Goal: Task Accomplishment & Management: Manage account settings

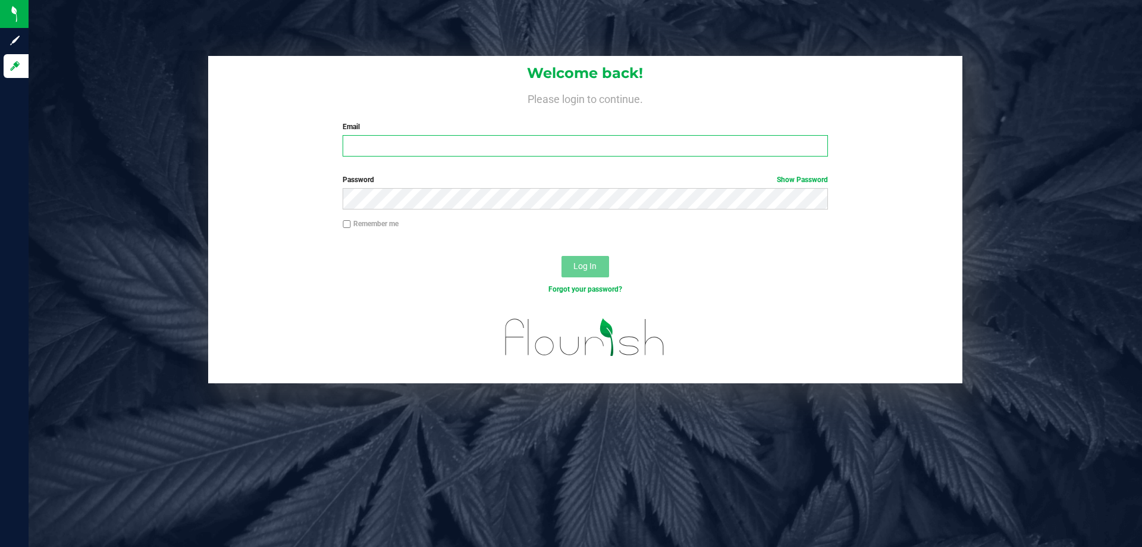
click at [395, 150] on input "Email" at bounding box center [585, 145] width 485 height 21
type input "tlockwood@liveparallel.com"
click at [562, 256] on button "Log In" at bounding box center [586, 266] width 48 height 21
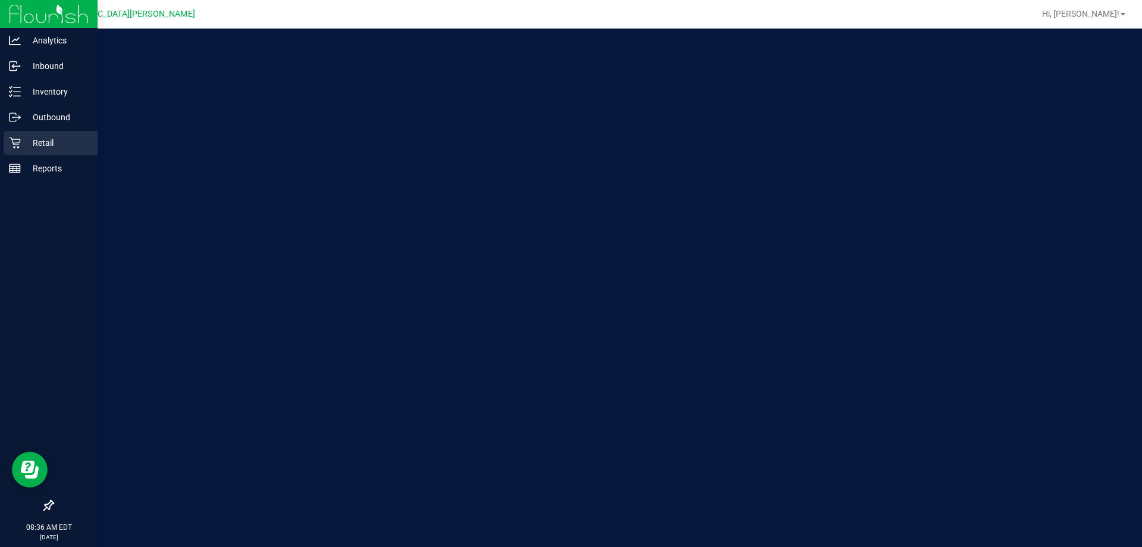
click at [22, 143] on p "Retail" at bounding box center [56, 143] width 71 height 14
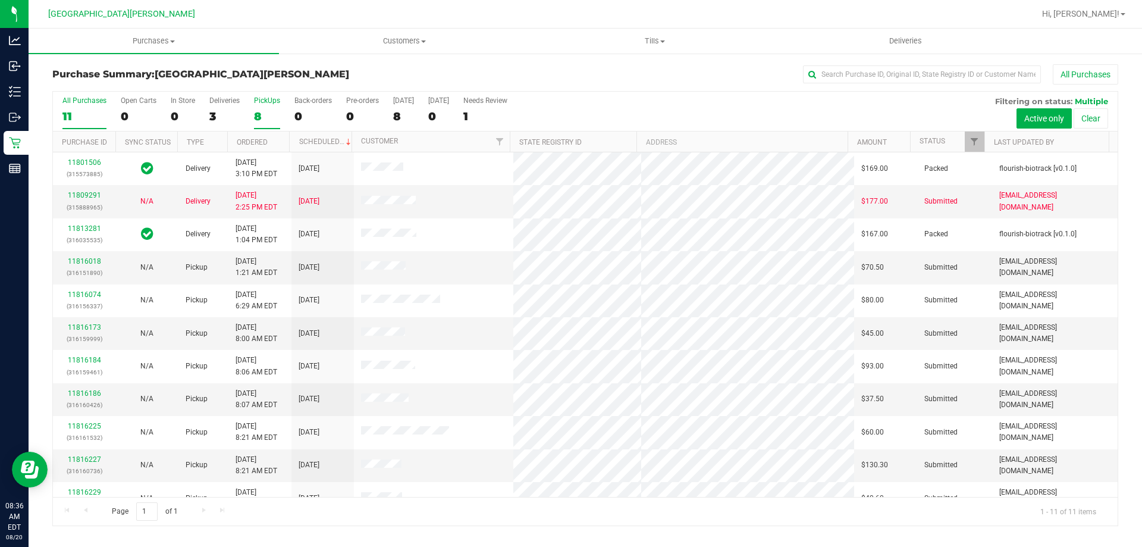
click at [269, 104] on div "PickUps" at bounding box center [267, 100] width 26 height 8
click at [0, 0] on input "PickUps 8" at bounding box center [0, 0] width 0 height 0
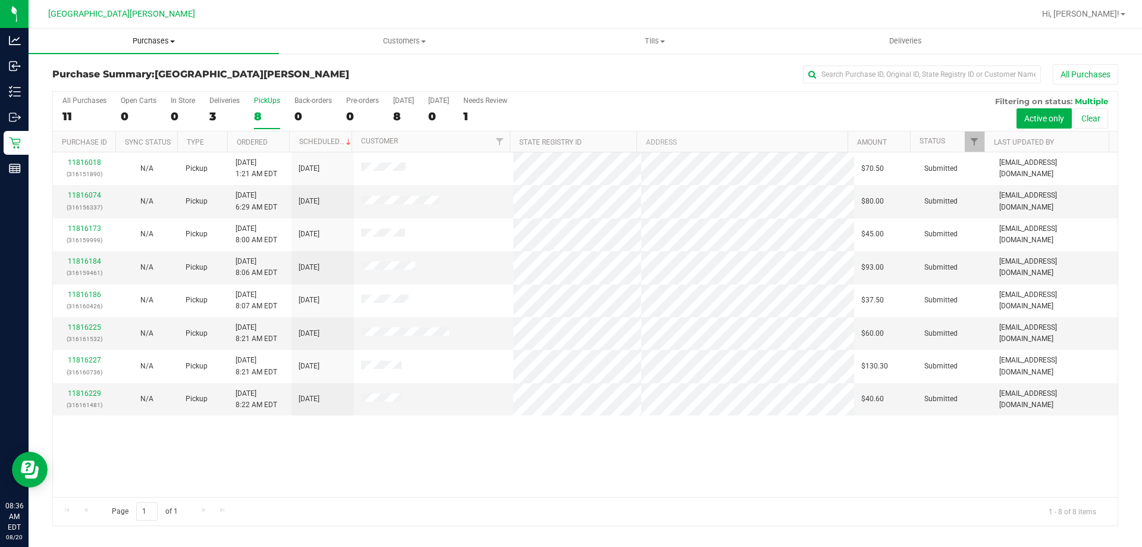
click at [163, 38] on span "Purchases" at bounding box center [154, 41] width 251 height 11
click at [80, 82] on span "Fulfillment" at bounding box center [66, 86] width 74 height 10
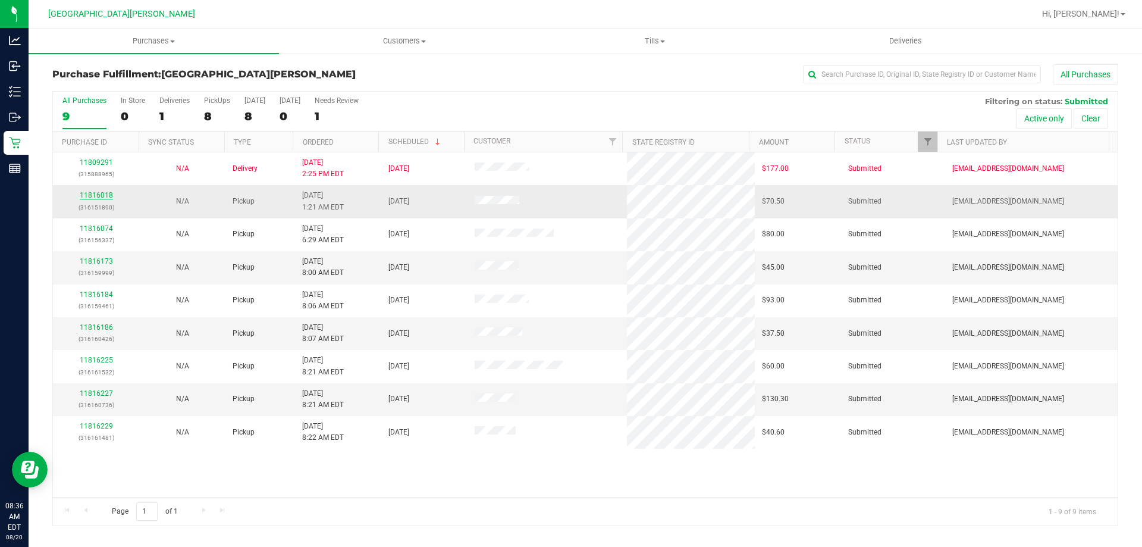
click at [97, 193] on link "11816018" at bounding box center [96, 195] width 33 height 8
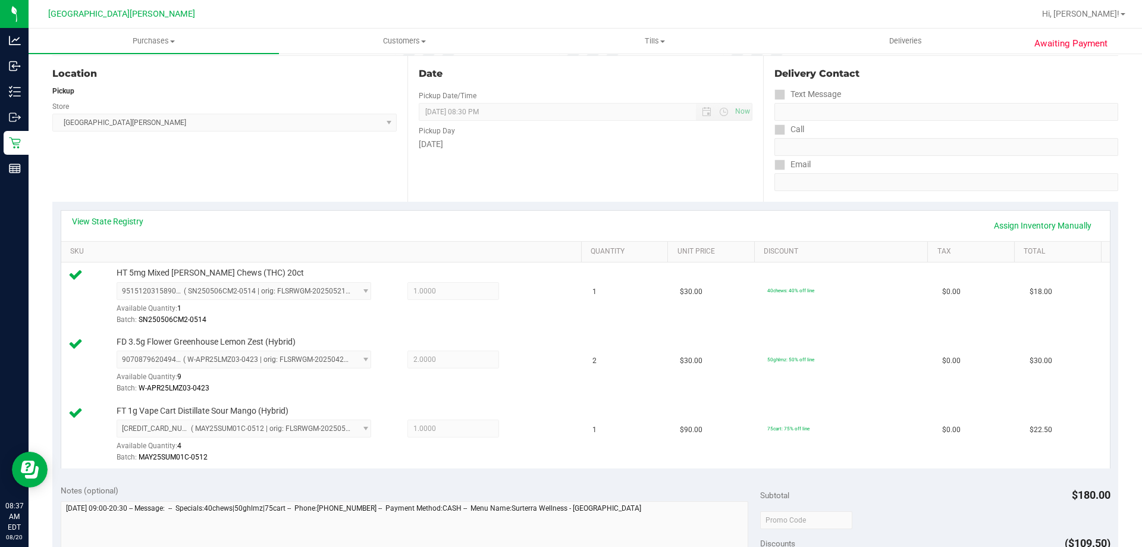
scroll to position [357, 0]
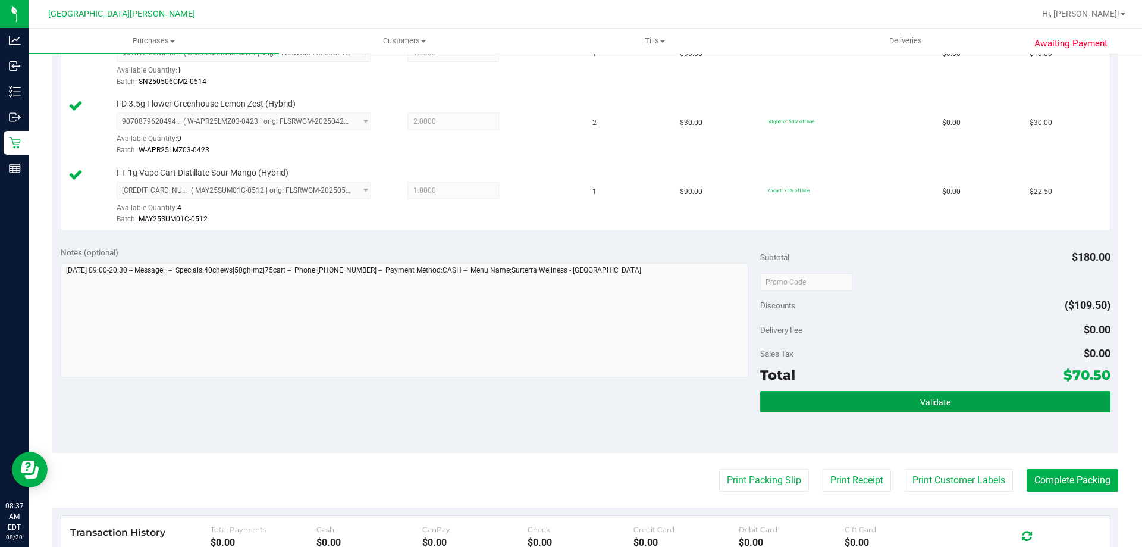
click at [925, 405] on span "Validate" at bounding box center [936, 402] width 30 height 10
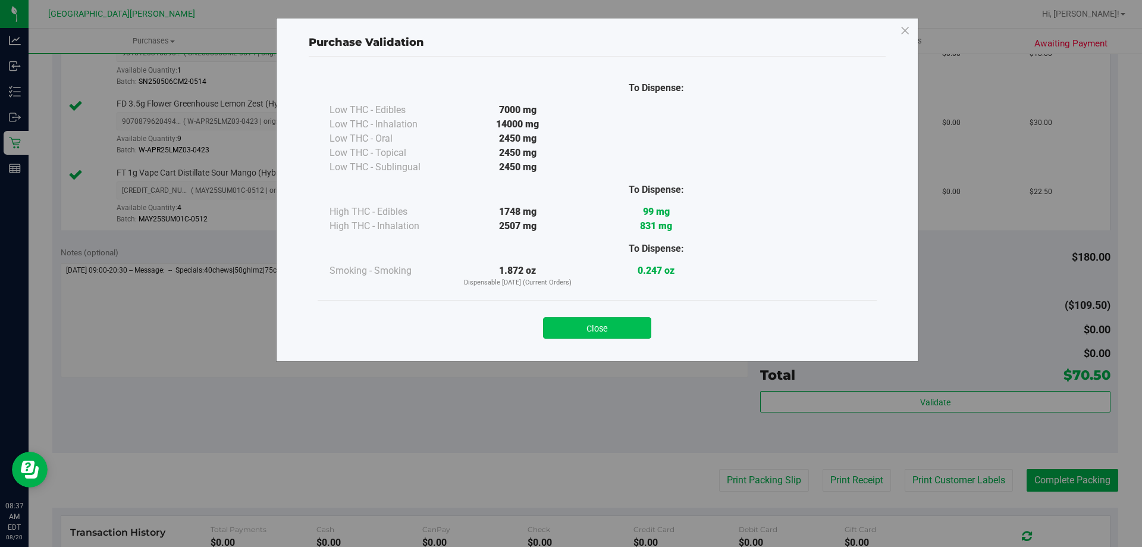
click at [593, 333] on button "Close" at bounding box center [597, 327] width 108 height 21
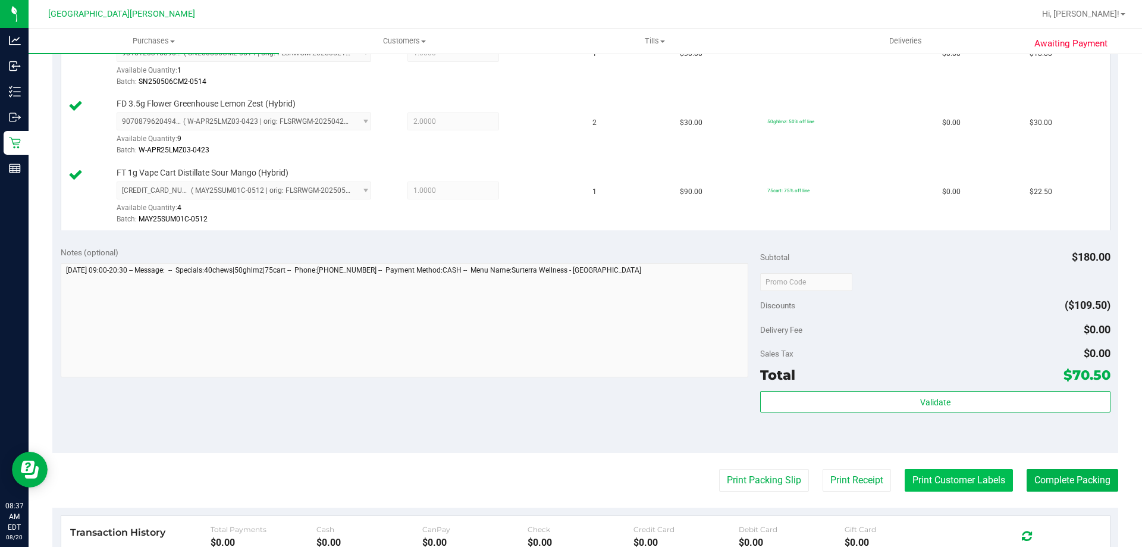
click at [952, 478] on button "Print Customer Labels" at bounding box center [959, 480] width 108 height 23
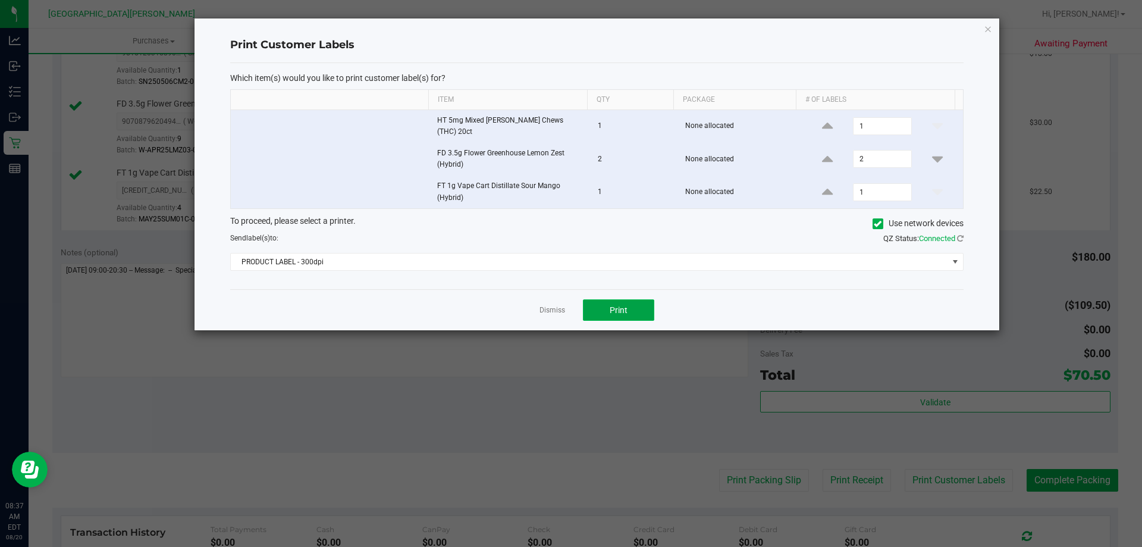
click at [611, 305] on span "Print" at bounding box center [619, 310] width 18 height 10
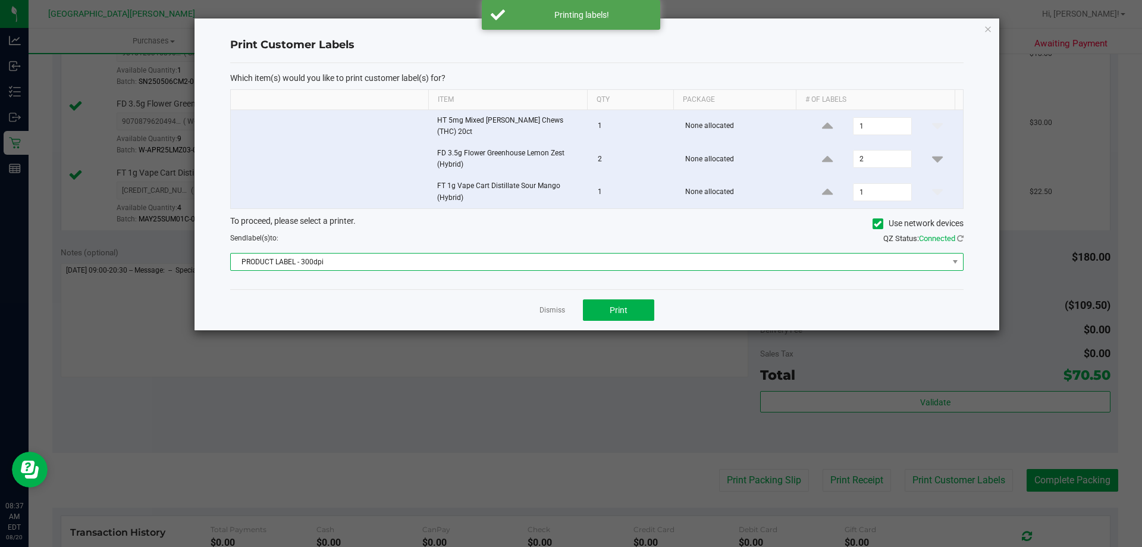
click at [490, 262] on span "PRODUCT LABEL - 300dpi" at bounding box center [590, 261] width 718 height 17
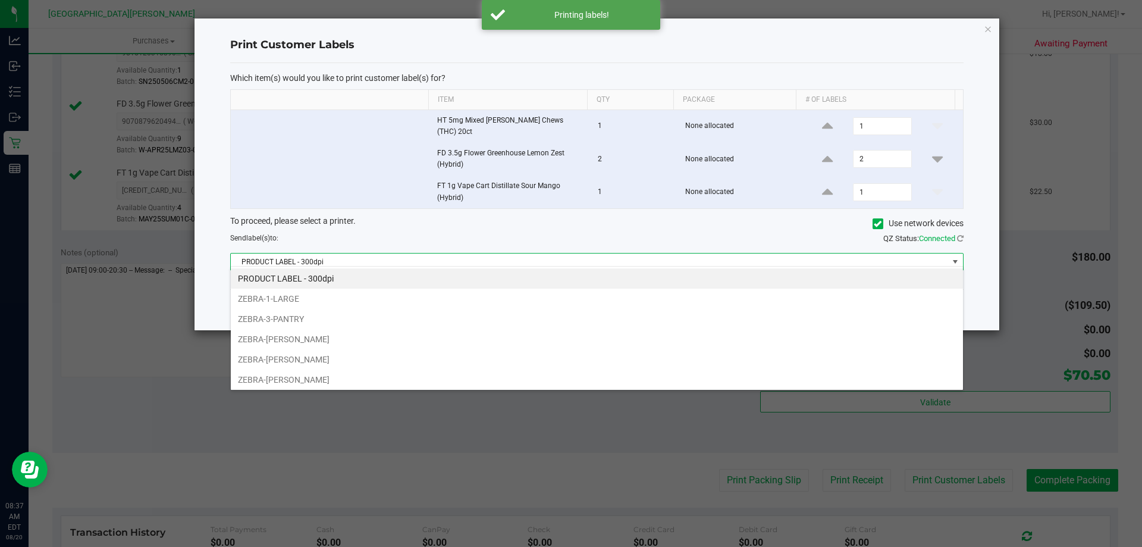
scroll to position [18, 733]
click at [474, 315] on li "ZEBRA-3-PANTRY" at bounding box center [597, 319] width 733 height 20
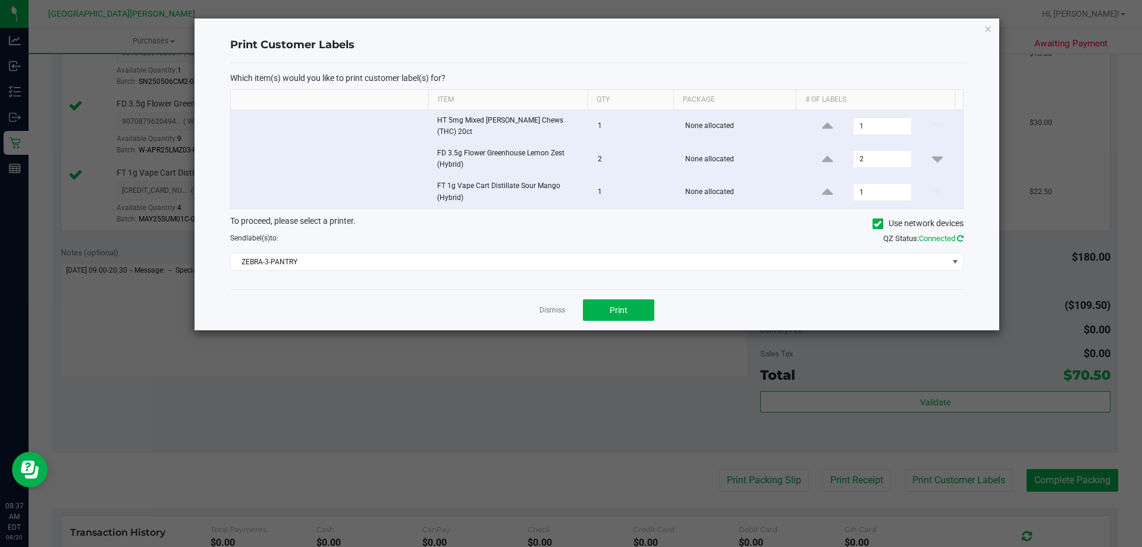
click at [959, 234] on icon at bounding box center [960, 238] width 7 height 8
click at [544, 305] on link "Dismiss" at bounding box center [553, 310] width 26 height 10
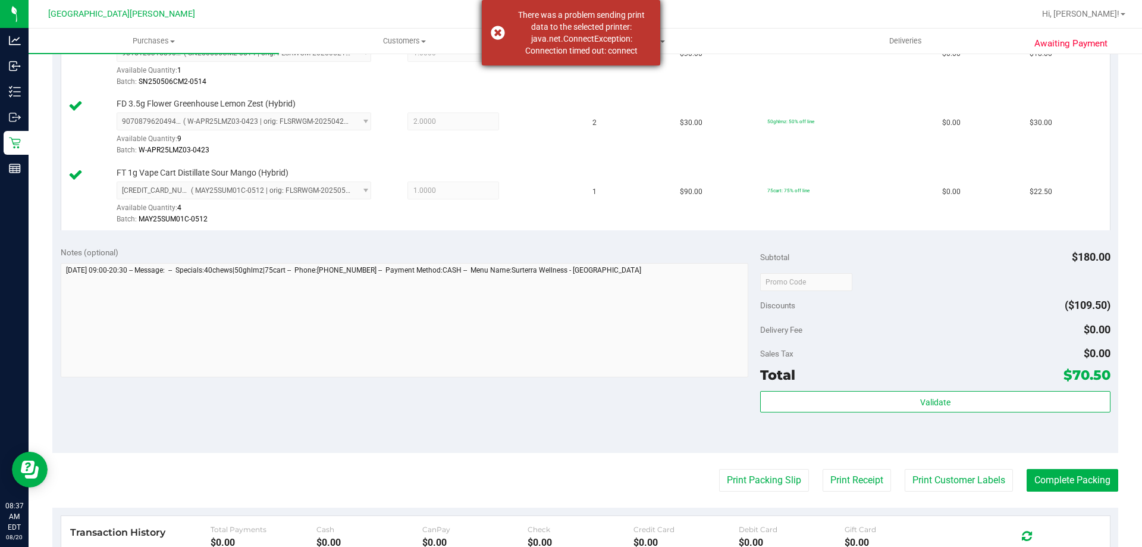
click at [502, 29] on div "There was a problem sending print data to the selected printer: java.net.Connec…" at bounding box center [571, 32] width 179 height 65
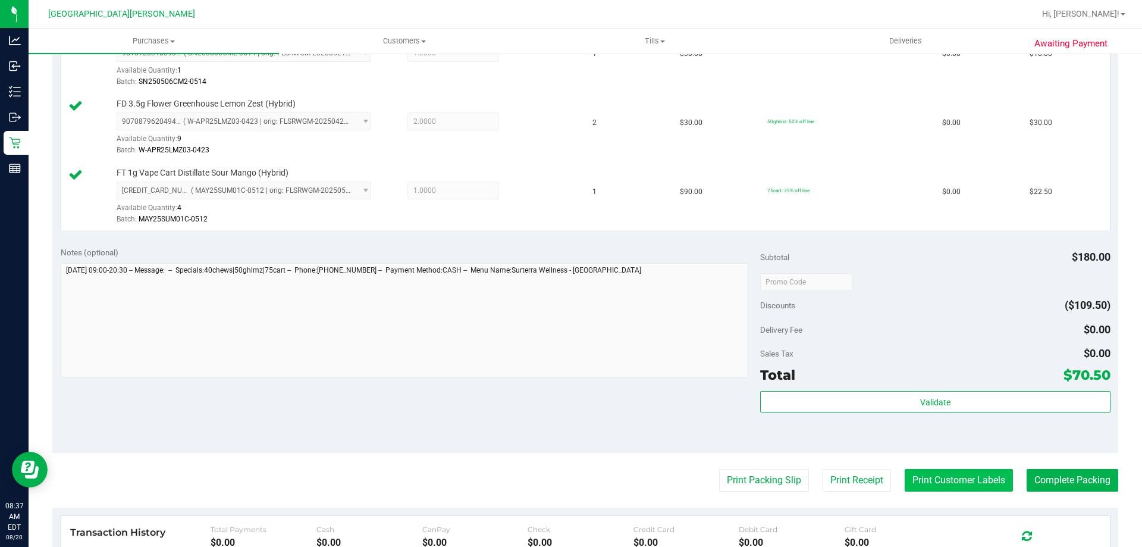
click at [973, 483] on button "Print Customer Labels" at bounding box center [959, 480] width 108 height 23
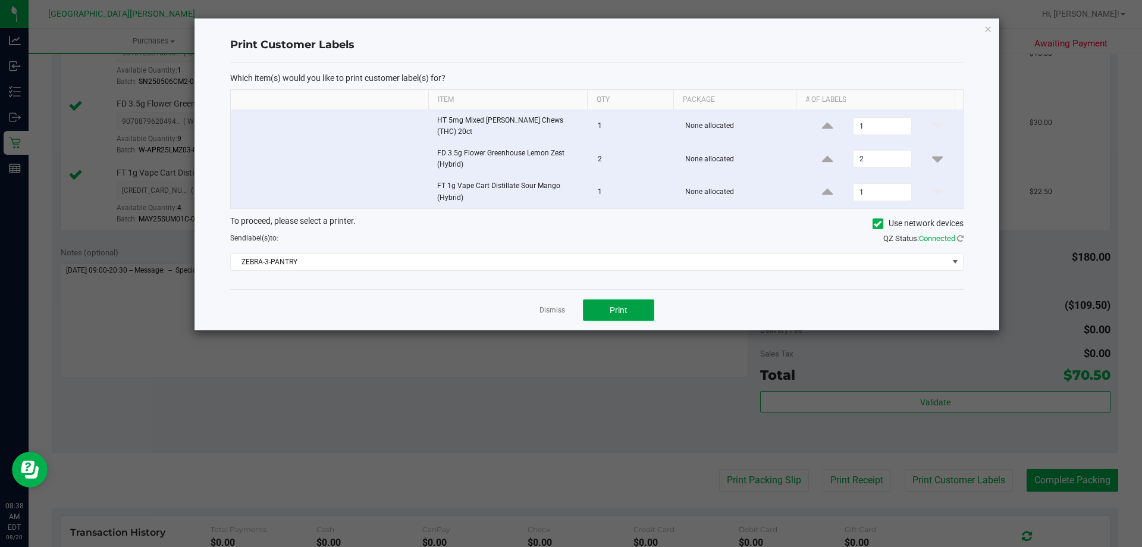
click at [611, 305] on span "Print" at bounding box center [619, 310] width 18 height 10
click at [556, 305] on link "Dismiss" at bounding box center [553, 310] width 26 height 10
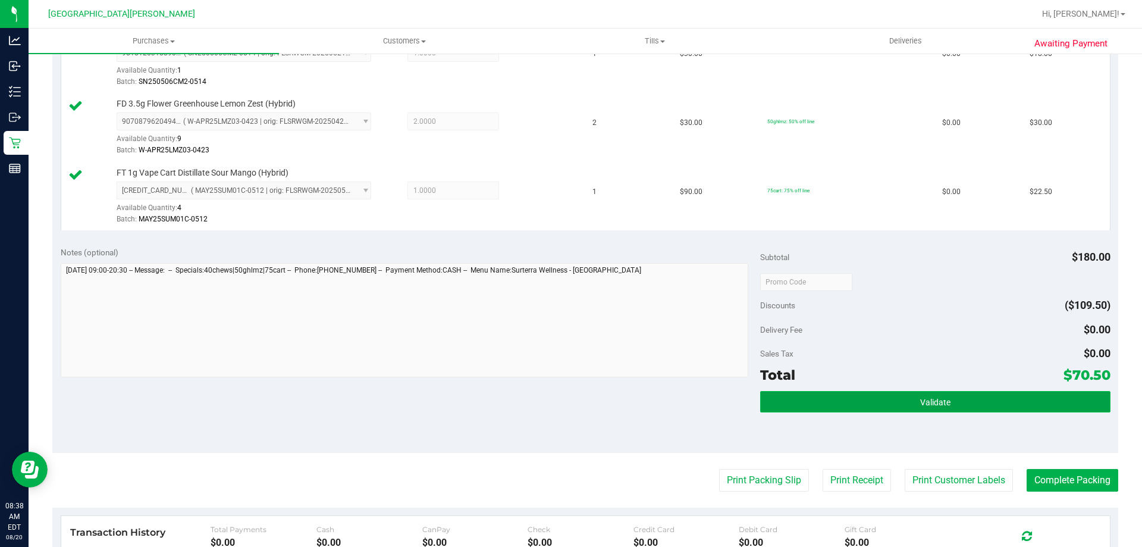
click at [957, 399] on button "Validate" at bounding box center [935, 401] width 350 height 21
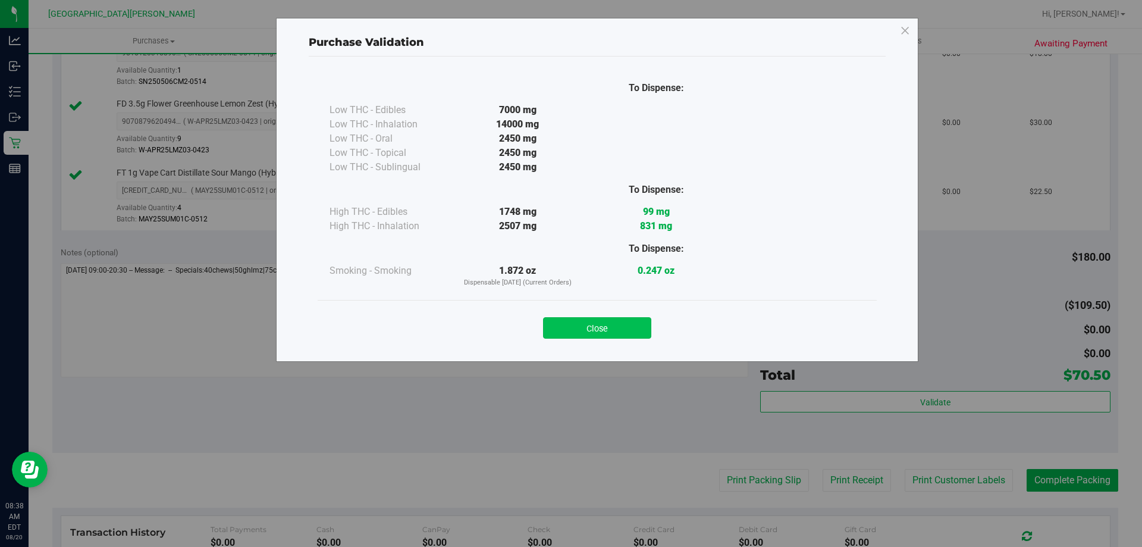
click at [603, 330] on button "Close" at bounding box center [597, 327] width 108 height 21
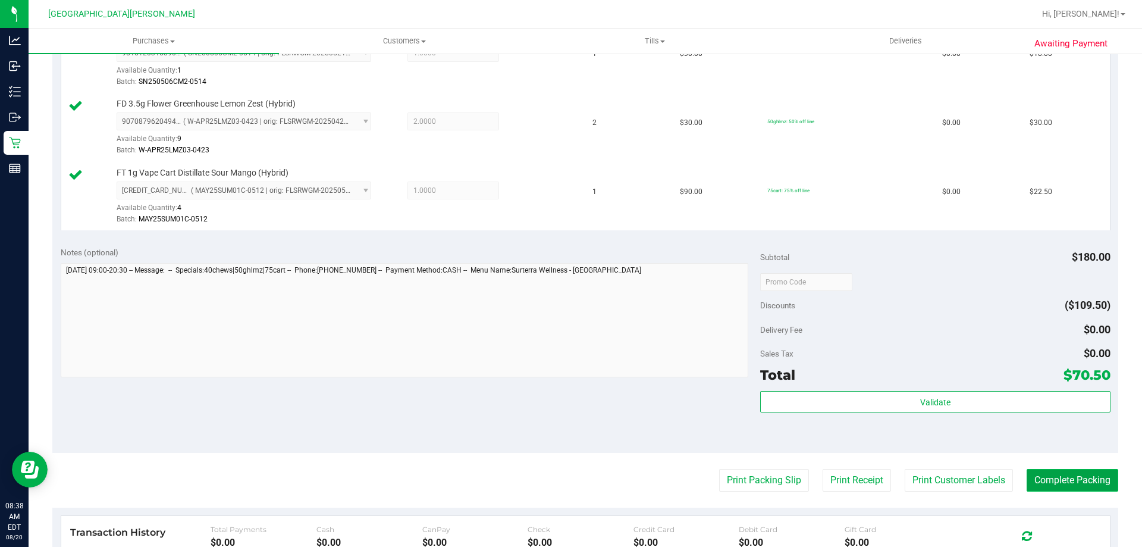
click at [1044, 480] on button "Complete Packing" at bounding box center [1073, 480] width 92 height 23
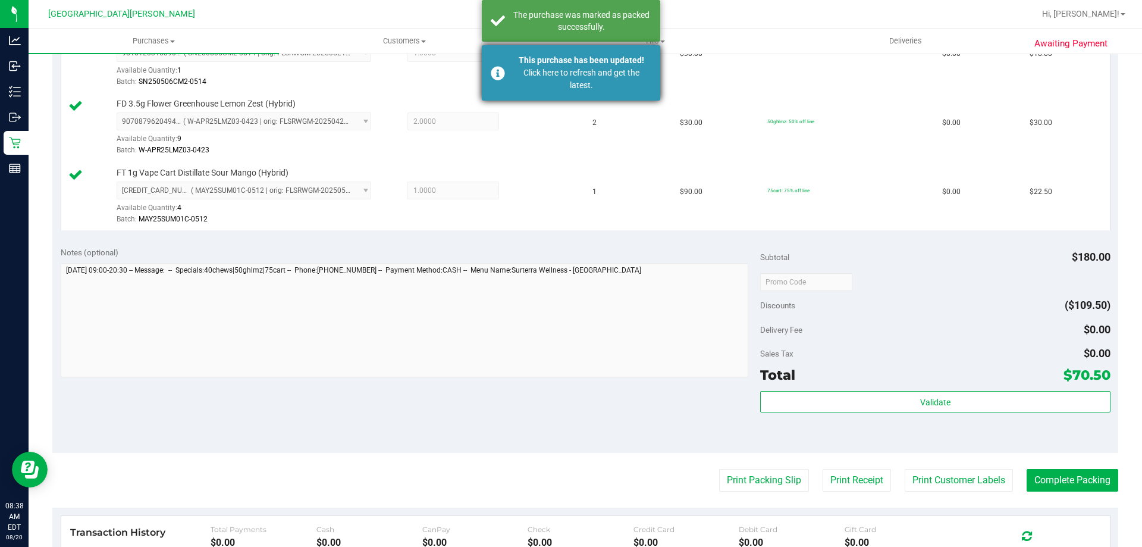
click at [597, 86] on div "Click here to refresh and get the latest." at bounding box center [582, 79] width 140 height 25
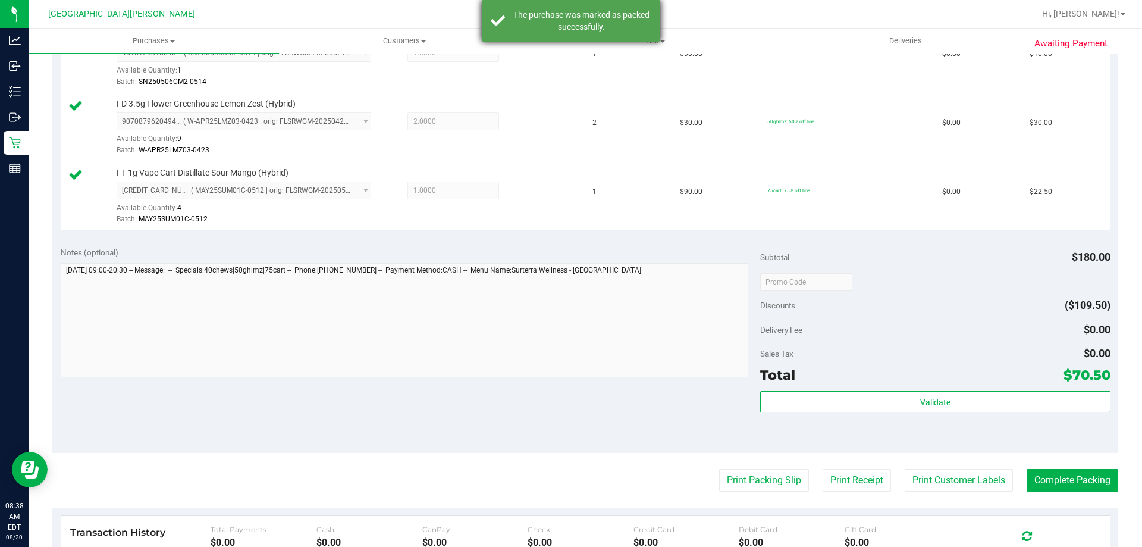
click at [575, 24] on div "The purchase was marked as packed successfully." at bounding box center [582, 21] width 140 height 24
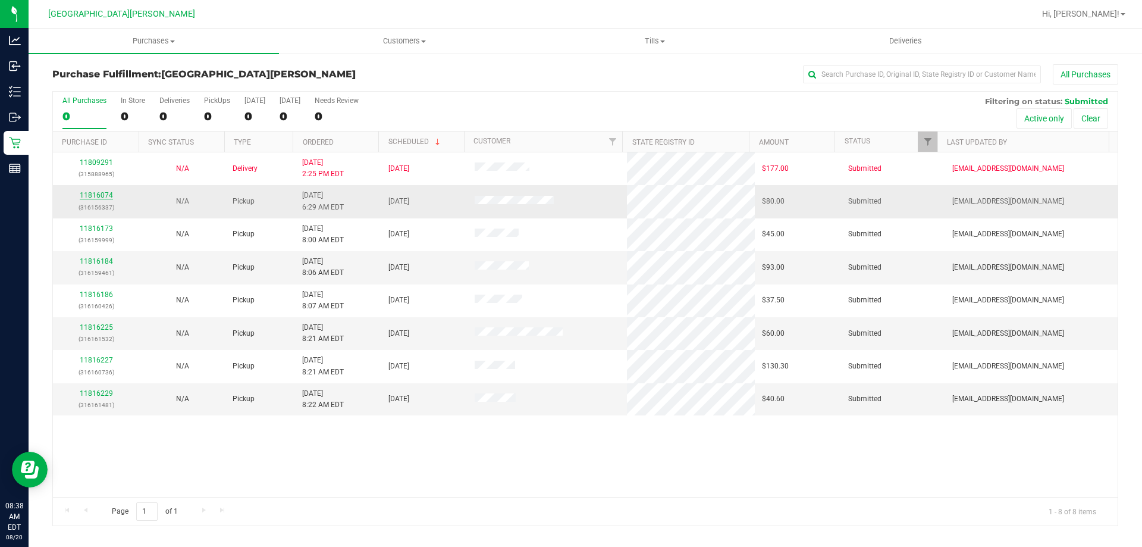
click at [95, 194] on link "11816074" at bounding box center [96, 195] width 33 height 8
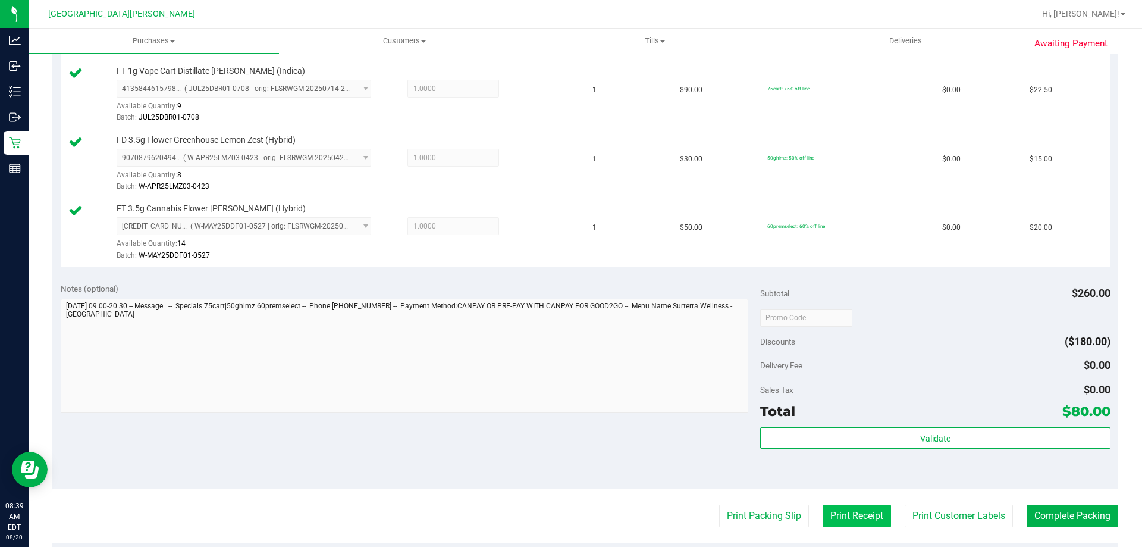
scroll to position [476, 0]
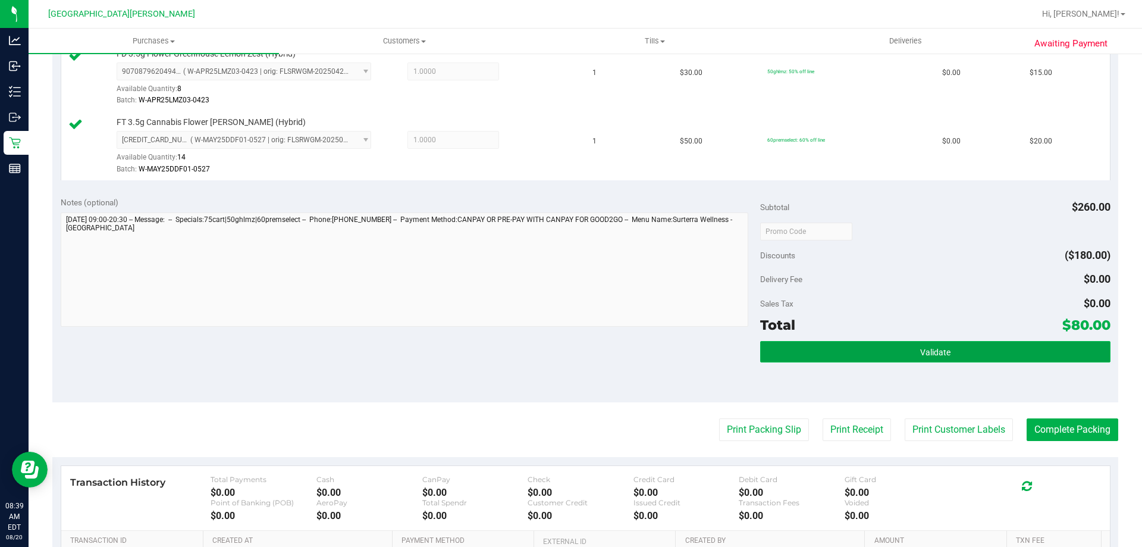
click at [942, 355] on span "Validate" at bounding box center [936, 353] width 30 height 10
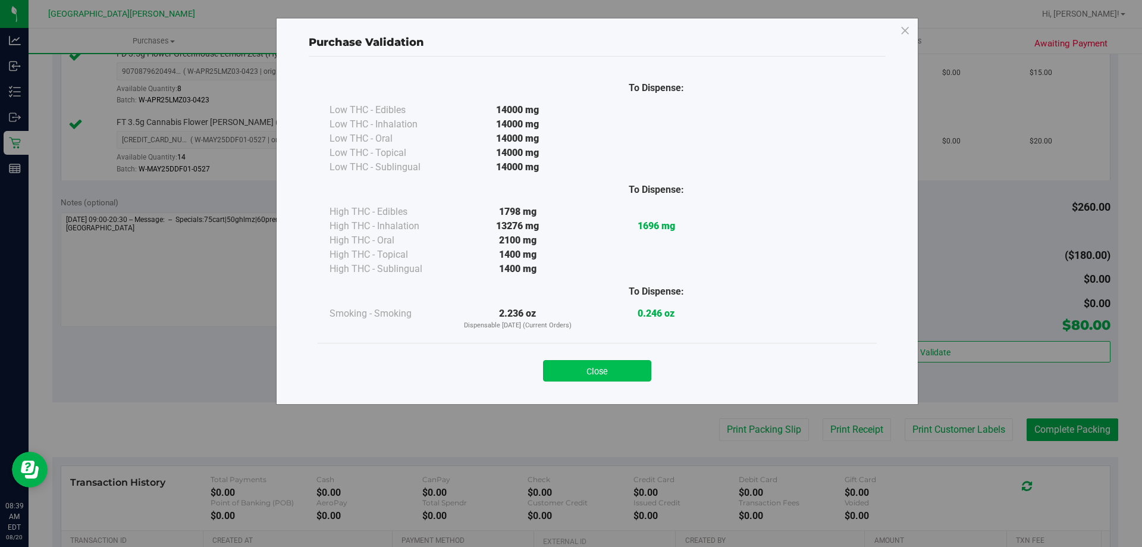
click at [569, 373] on button "Close" at bounding box center [597, 370] width 108 height 21
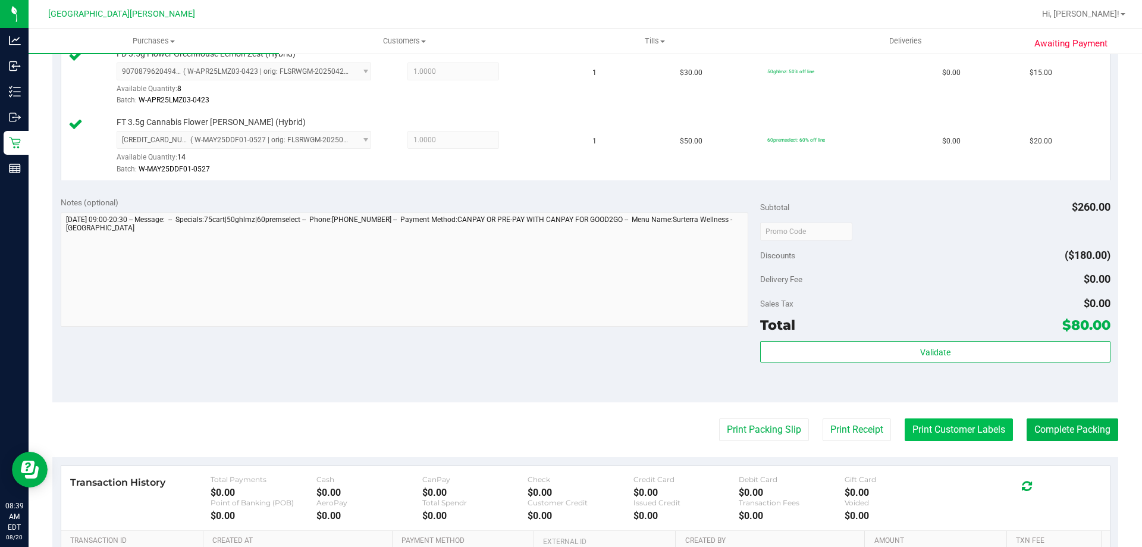
click at [960, 421] on button "Print Customer Labels" at bounding box center [959, 429] width 108 height 23
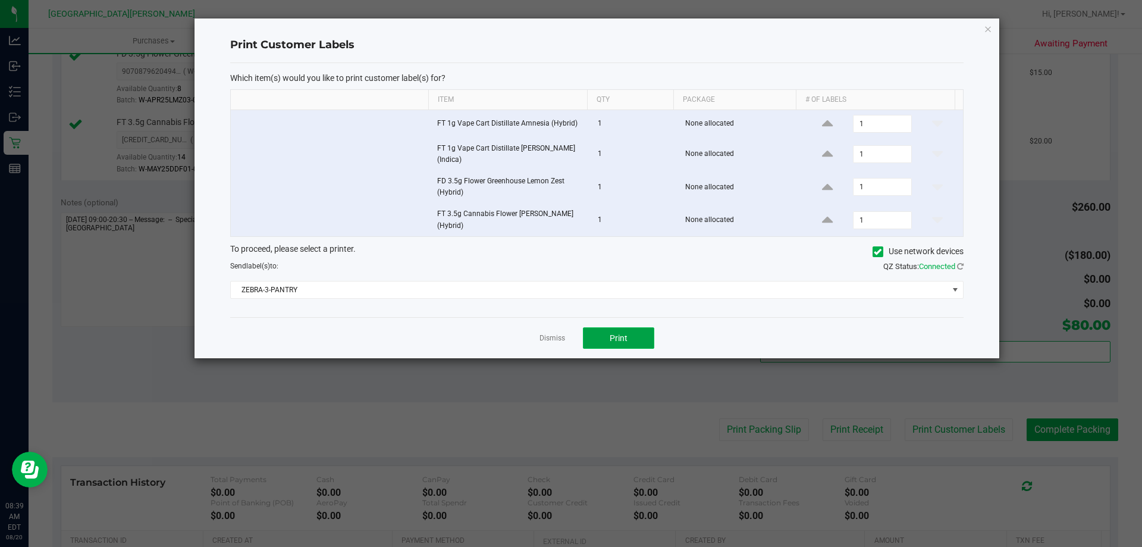
click at [611, 335] on span "Print" at bounding box center [619, 338] width 18 height 10
click at [624, 338] on span "Print" at bounding box center [619, 338] width 18 height 10
click at [559, 344] on app-cancel-button "Dismiss" at bounding box center [553, 338] width 26 height 12
click at [552, 338] on link "Dismiss" at bounding box center [553, 338] width 26 height 10
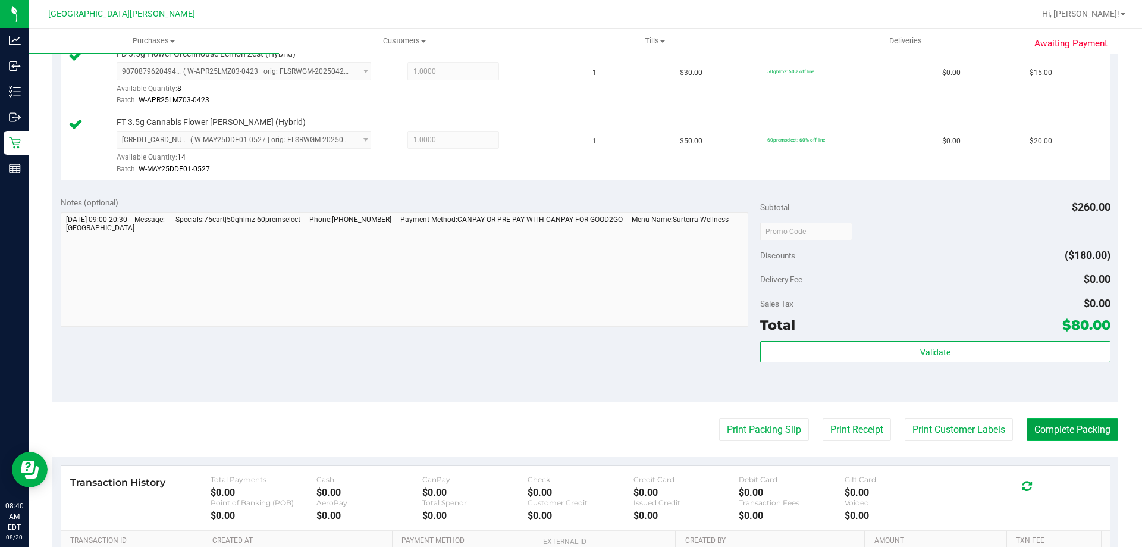
click at [1046, 435] on button "Complete Packing" at bounding box center [1073, 429] width 92 height 23
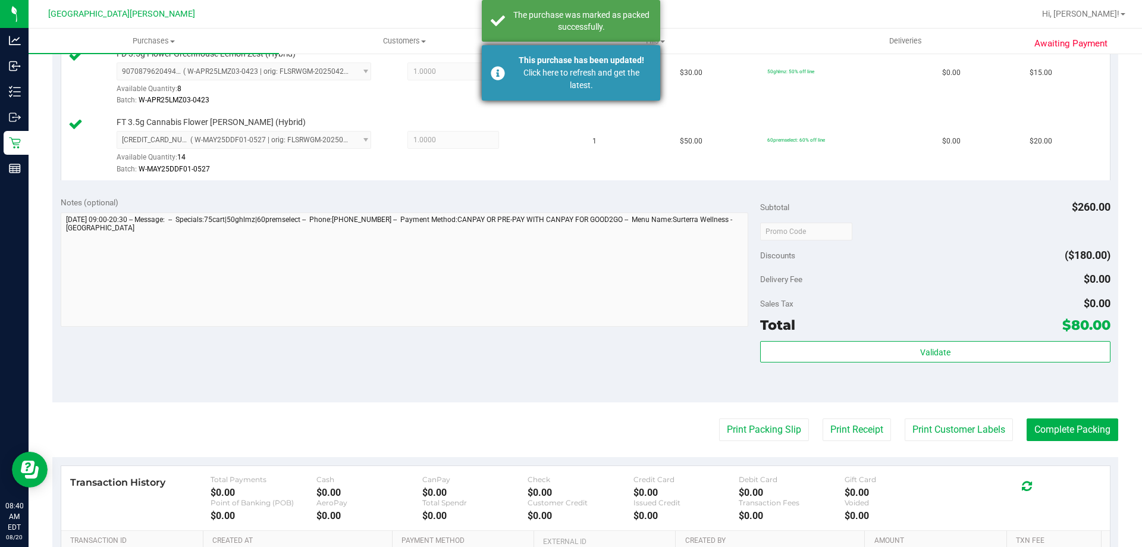
click at [563, 67] on div "Click here to refresh and get the latest." at bounding box center [582, 79] width 140 height 25
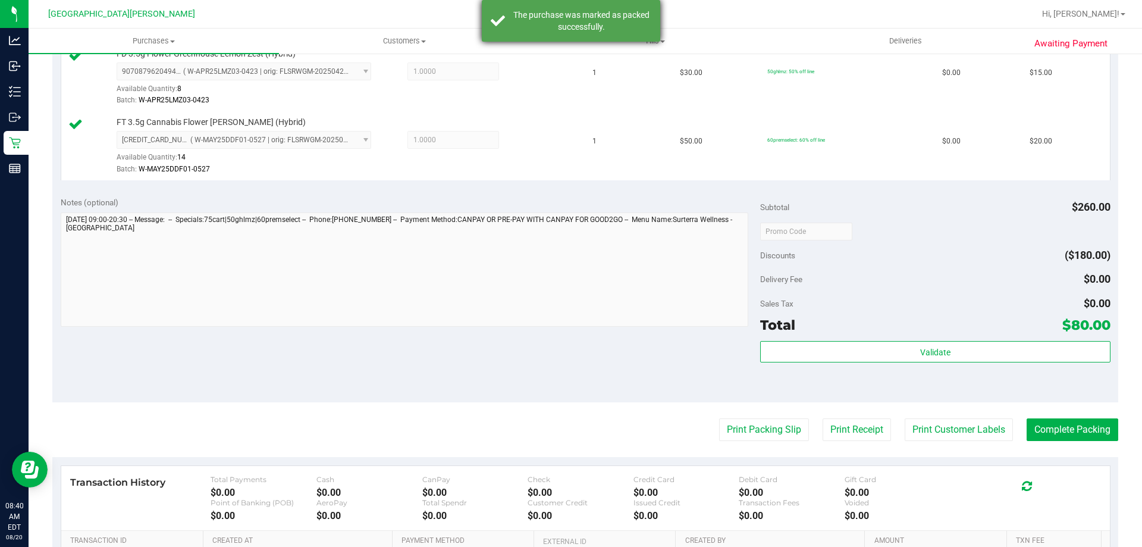
click at [550, 17] on div "The purchase was marked as packed successfully." at bounding box center [582, 21] width 140 height 24
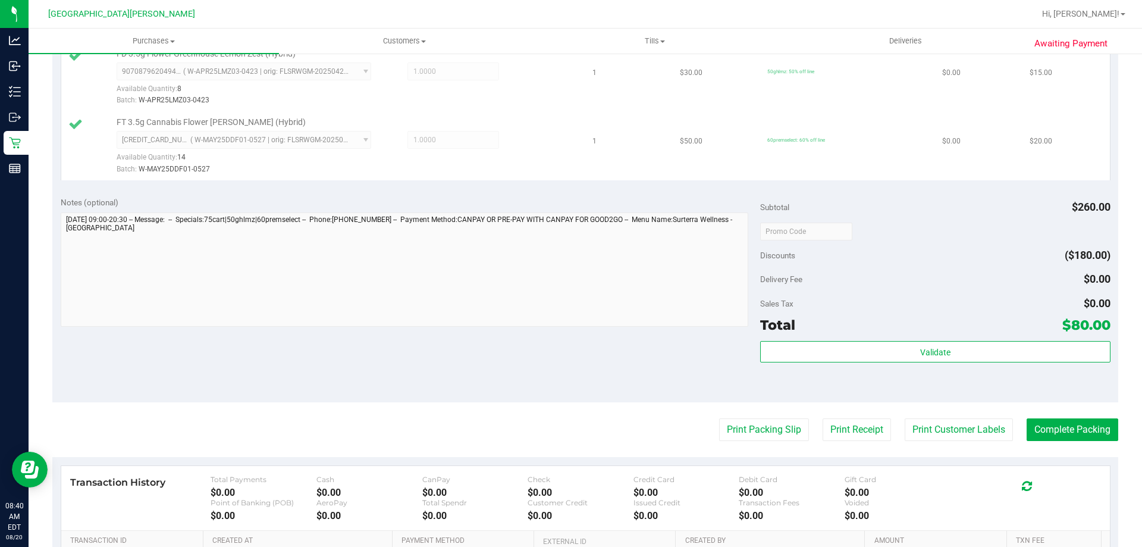
scroll to position [458, 0]
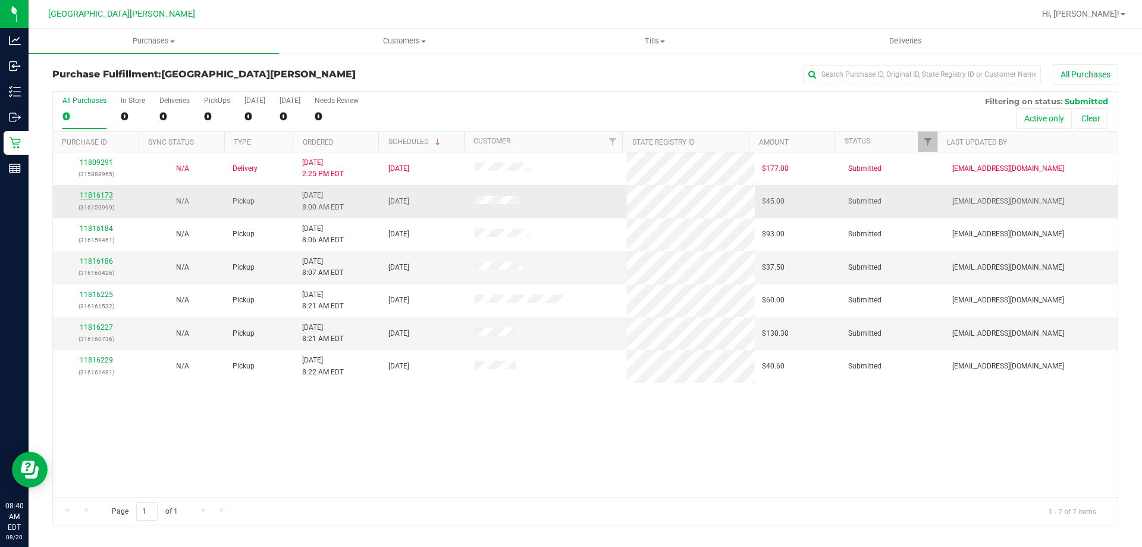
click at [96, 197] on link "11816173" at bounding box center [96, 195] width 33 height 8
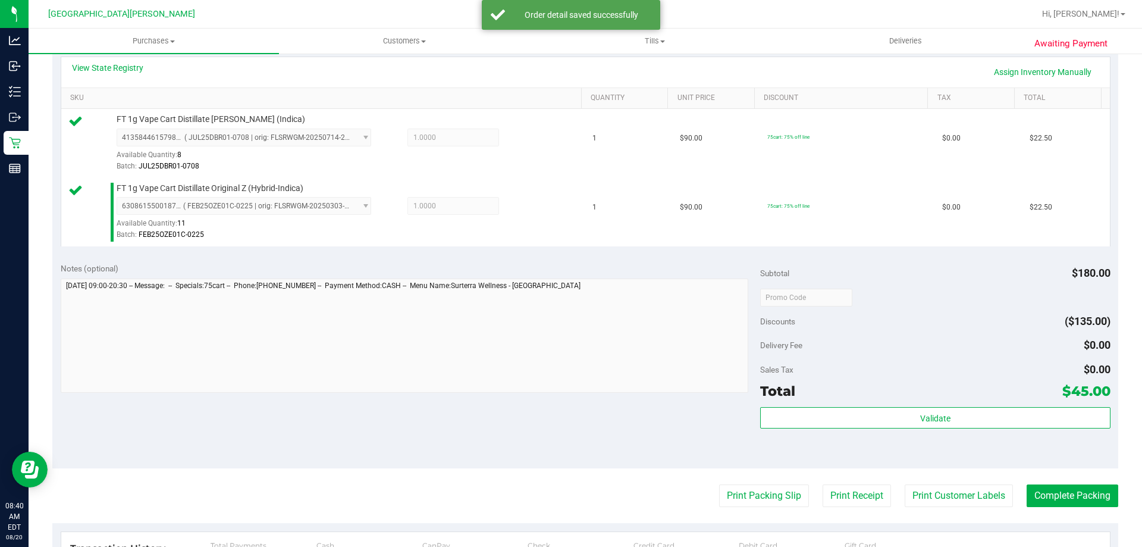
scroll to position [417, 0]
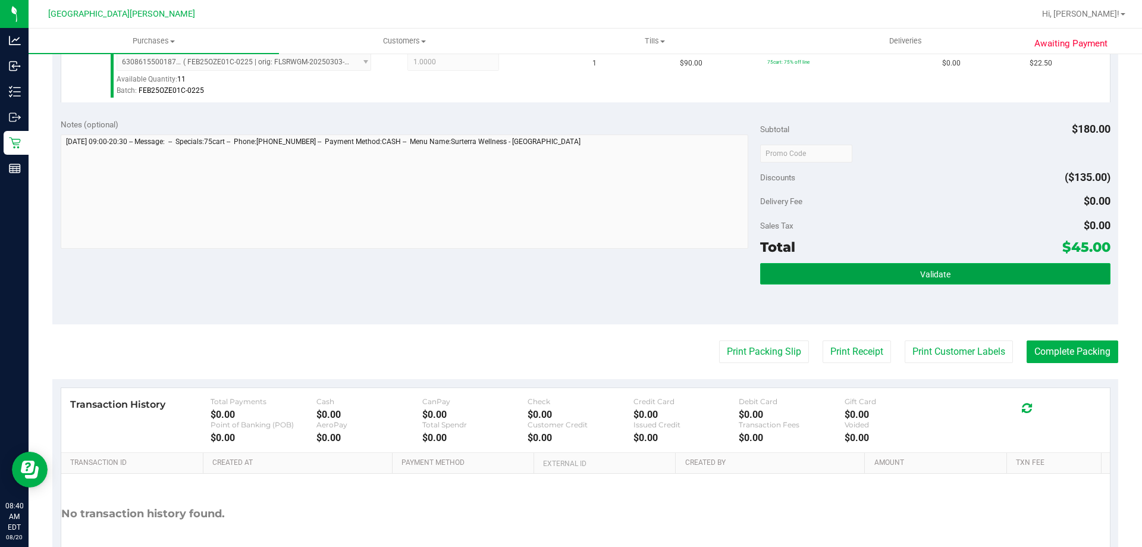
click at [910, 276] on button "Validate" at bounding box center [935, 273] width 350 height 21
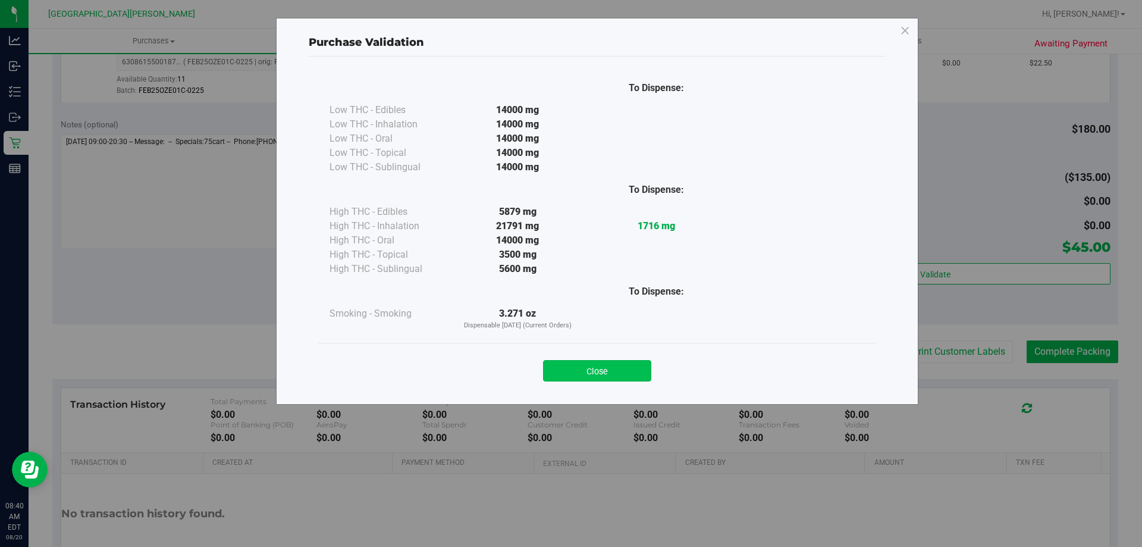
click at [584, 371] on button "Close" at bounding box center [597, 370] width 108 height 21
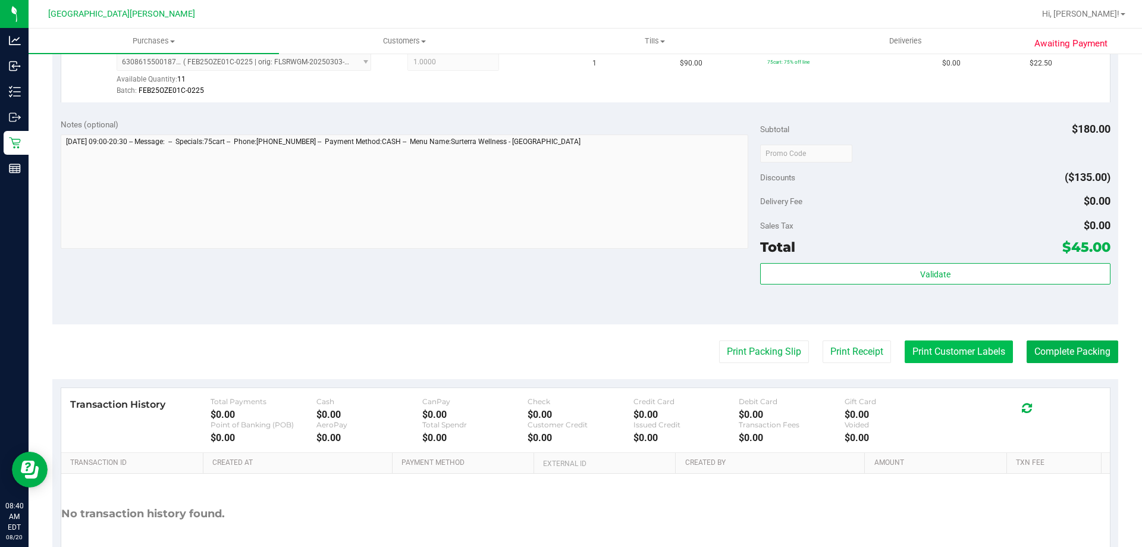
click at [954, 354] on button "Print Customer Labels" at bounding box center [959, 351] width 108 height 23
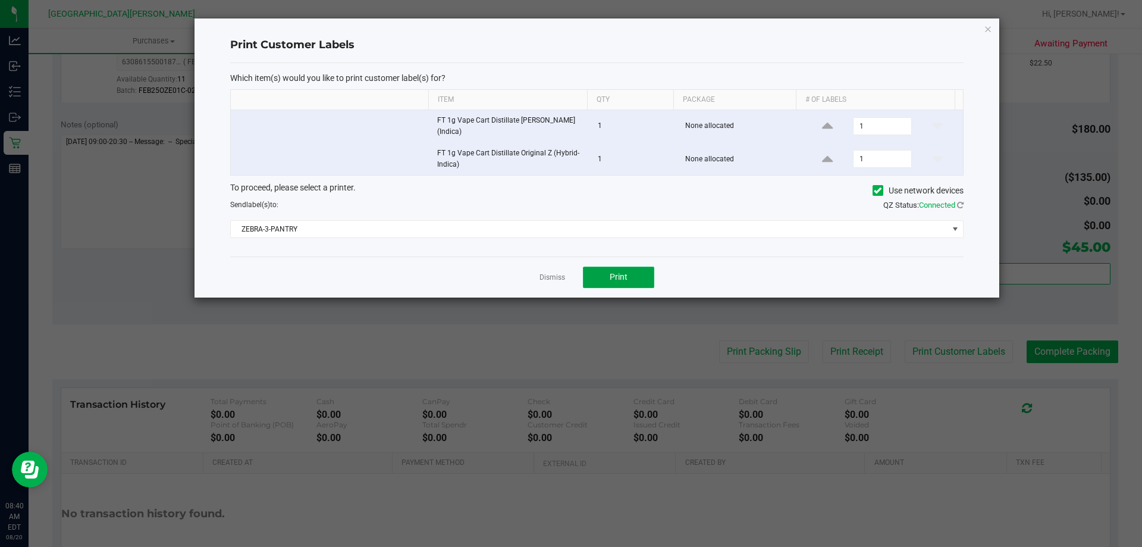
click at [622, 274] on span "Print" at bounding box center [619, 277] width 18 height 10
click at [551, 279] on link "Dismiss" at bounding box center [553, 278] width 26 height 10
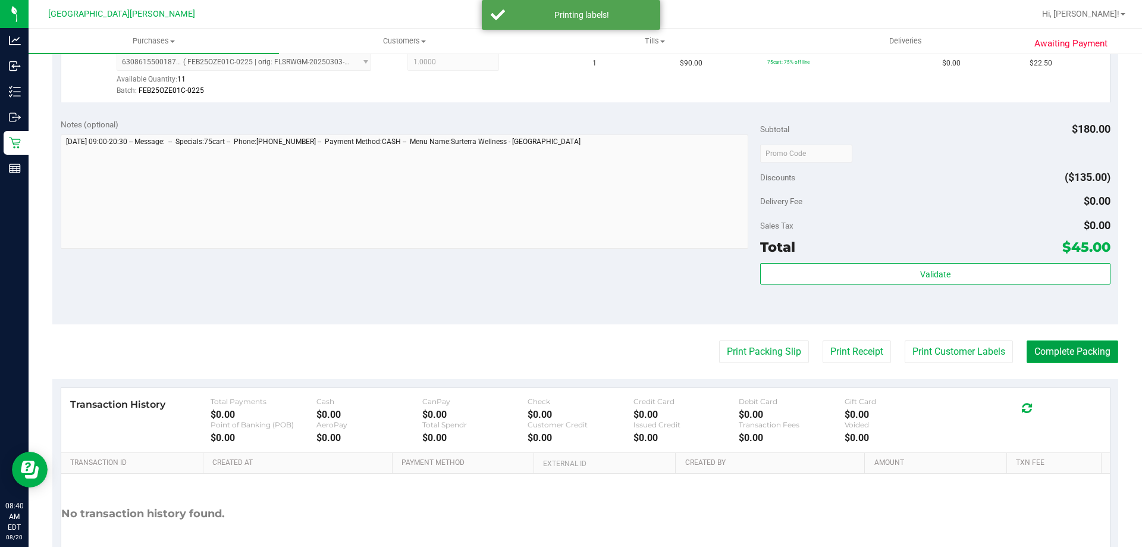
click at [1080, 348] on button "Complete Packing" at bounding box center [1073, 351] width 92 height 23
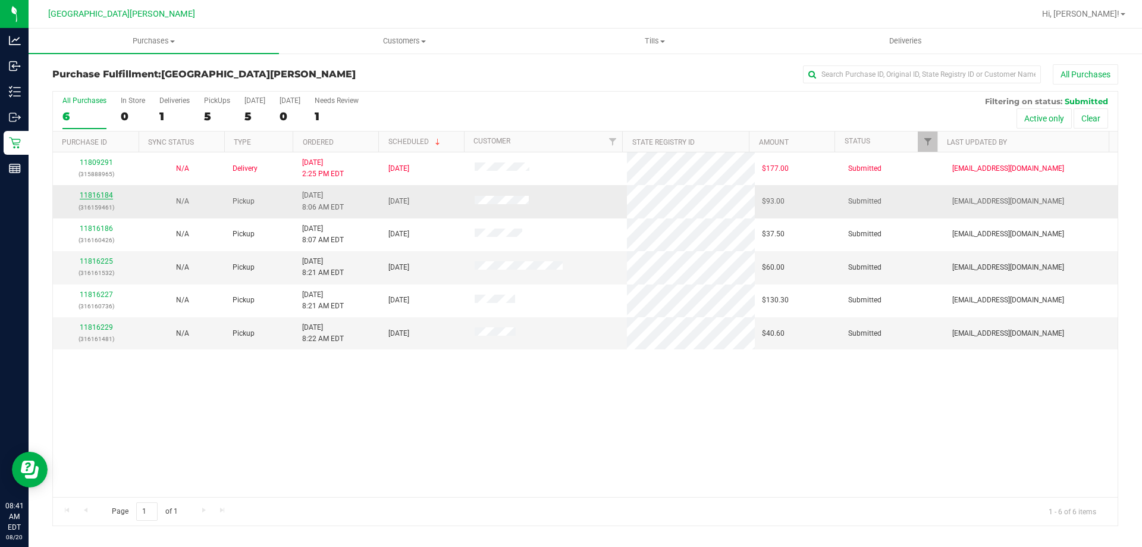
click at [103, 196] on link "11816184" at bounding box center [96, 195] width 33 height 8
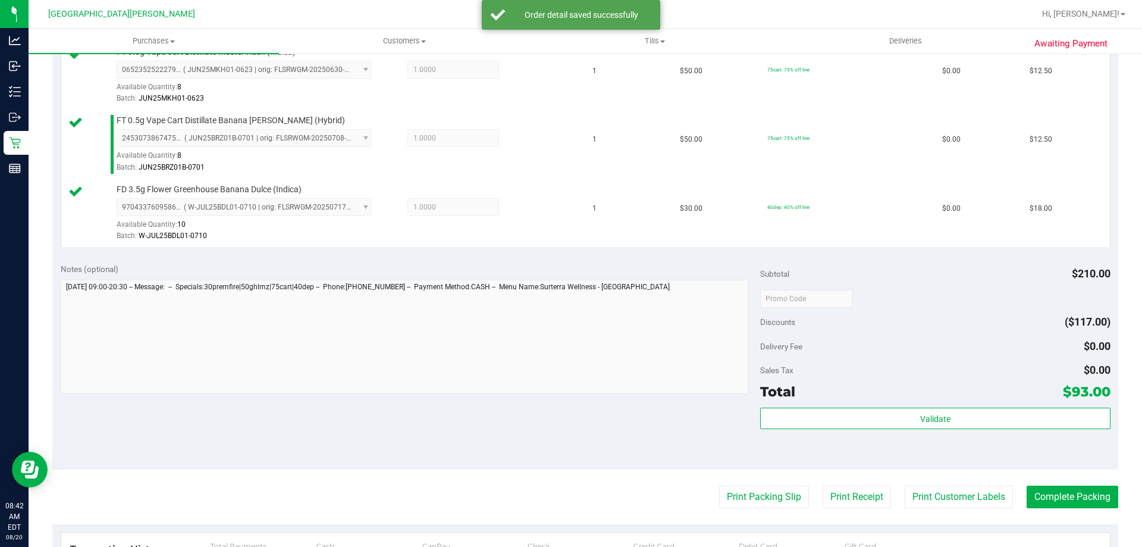
scroll to position [536, 0]
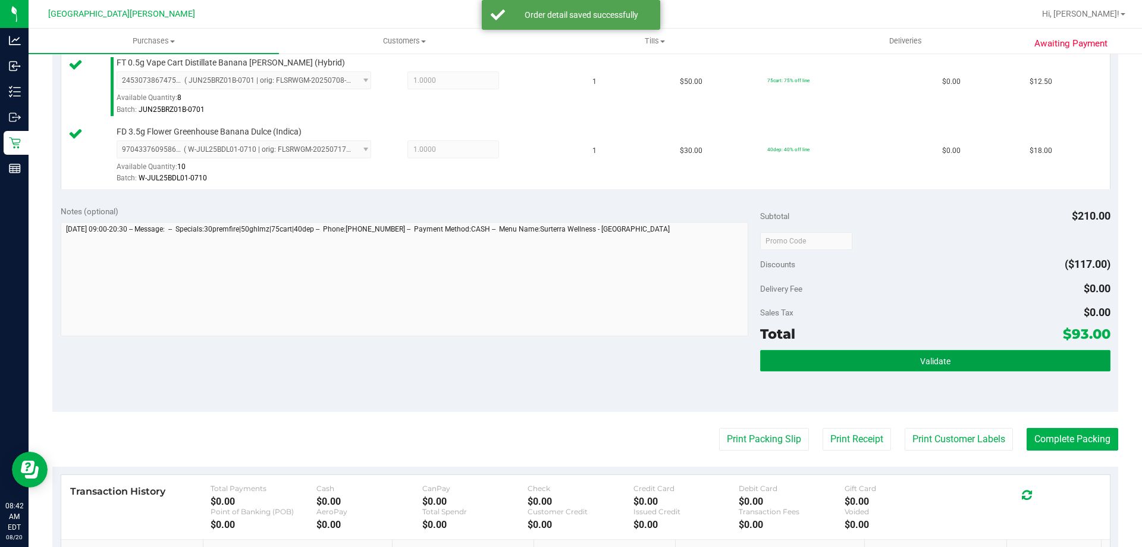
click at [932, 364] on span "Validate" at bounding box center [936, 361] width 30 height 10
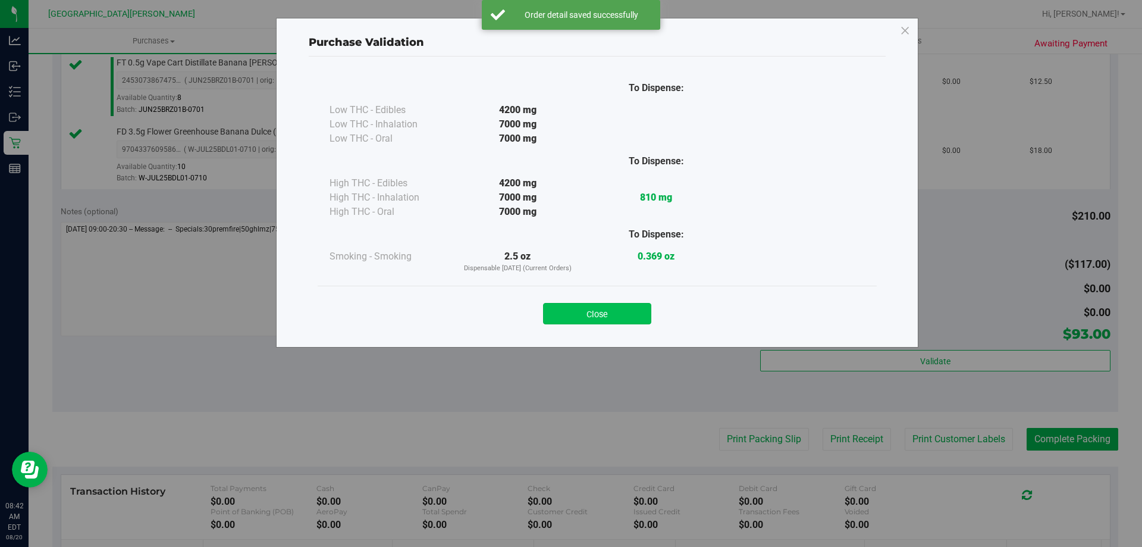
click at [630, 311] on button "Close" at bounding box center [597, 313] width 108 height 21
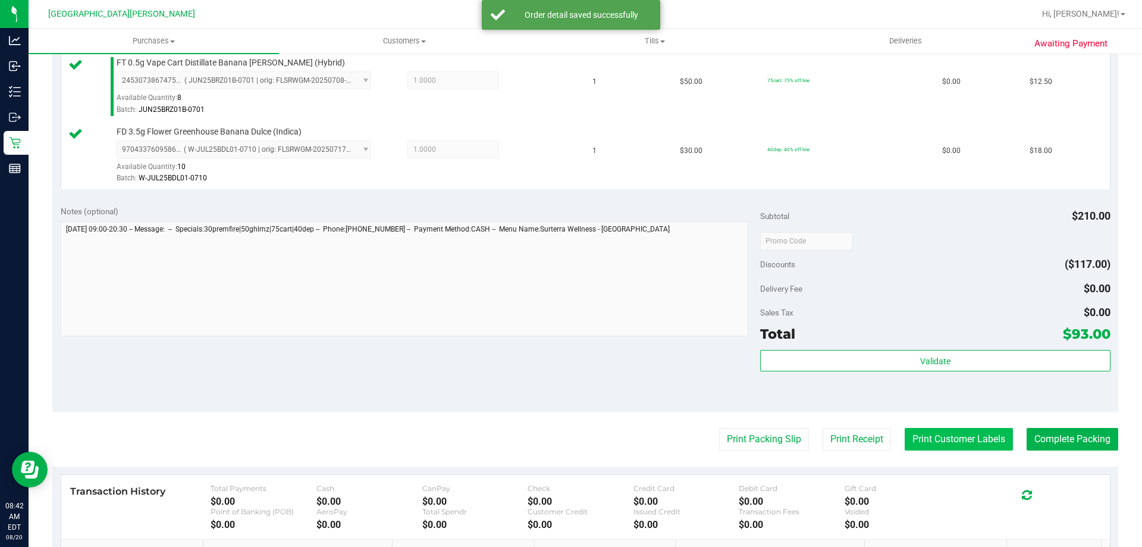
click at [981, 430] on button "Print Customer Labels" at bounding box center [959, 439] width 108 height 23
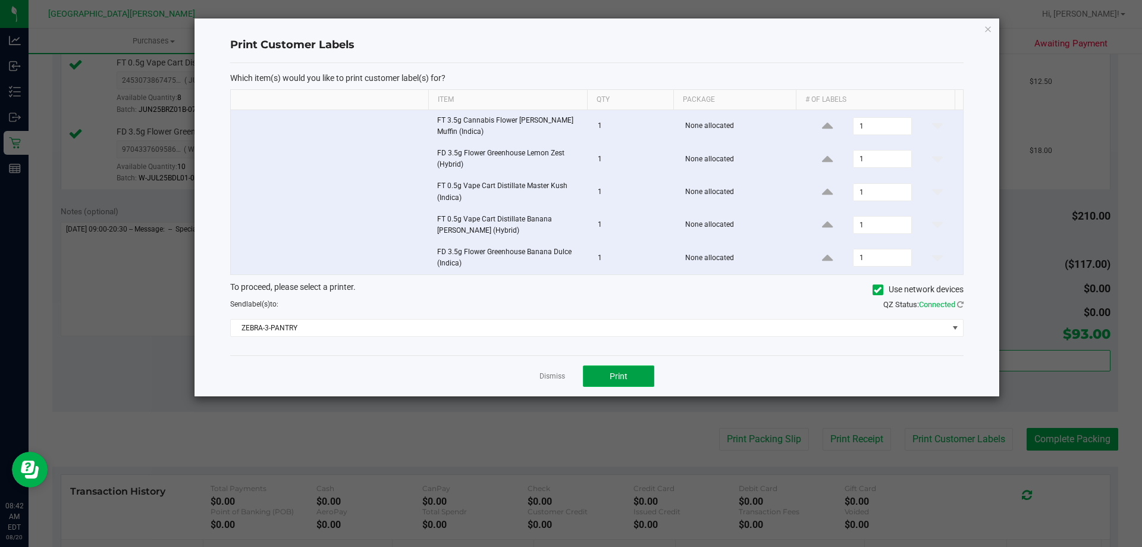
click at [639, 379] on button "Print" at bounding box center [618, 375] width 71 height 21
click at [552, 376] on link "Dismiss" at bounding box center [553, 376] width 26 height 10
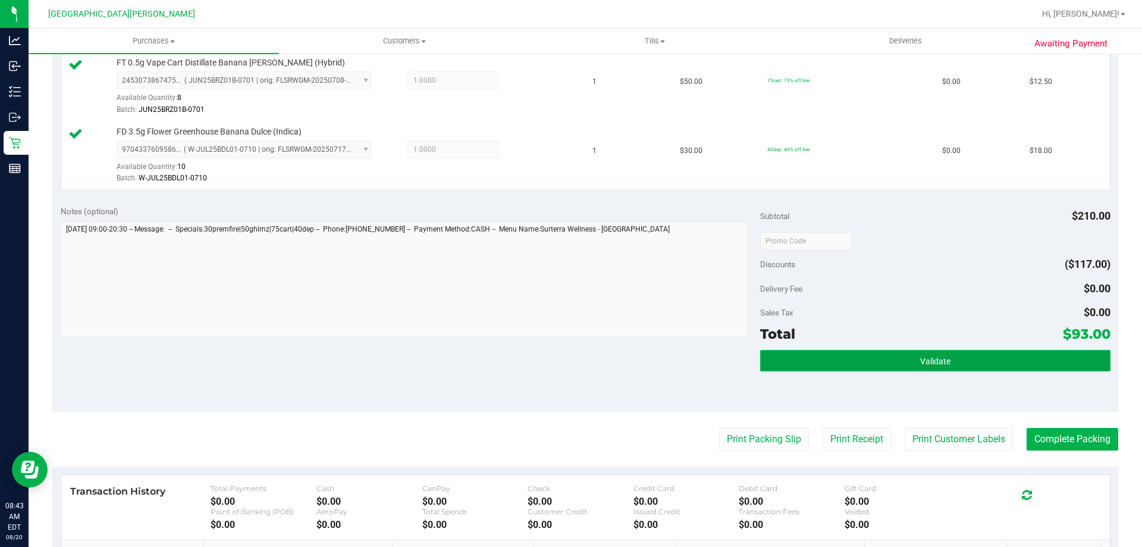
click at [996, 359] on button "Validate" at bounding box center [935, 360] width 350 height 21
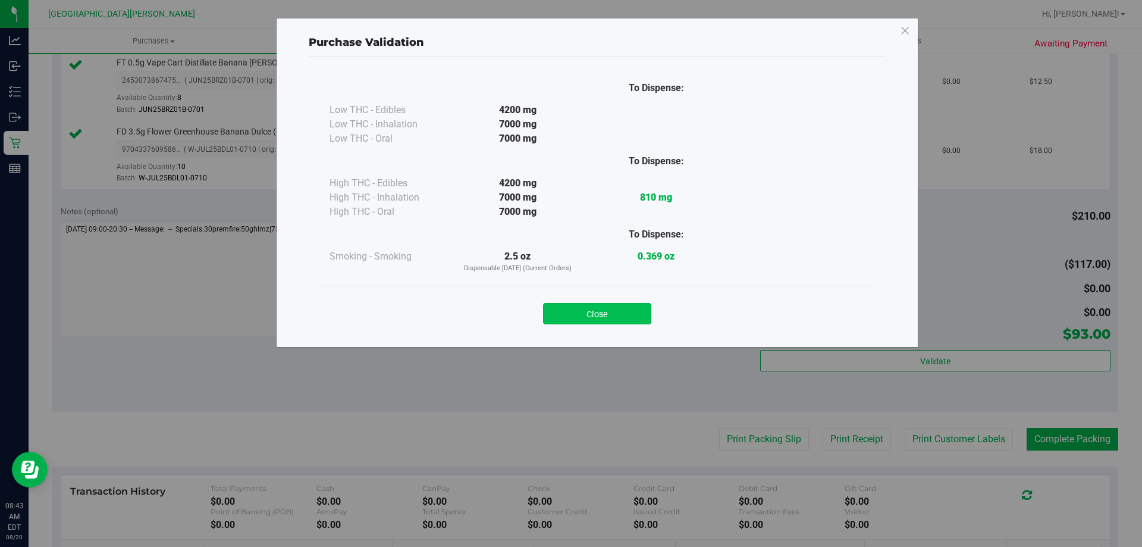
click at [630, 315] on button "Close" at bounding box center [597, 313] width 108 height 21
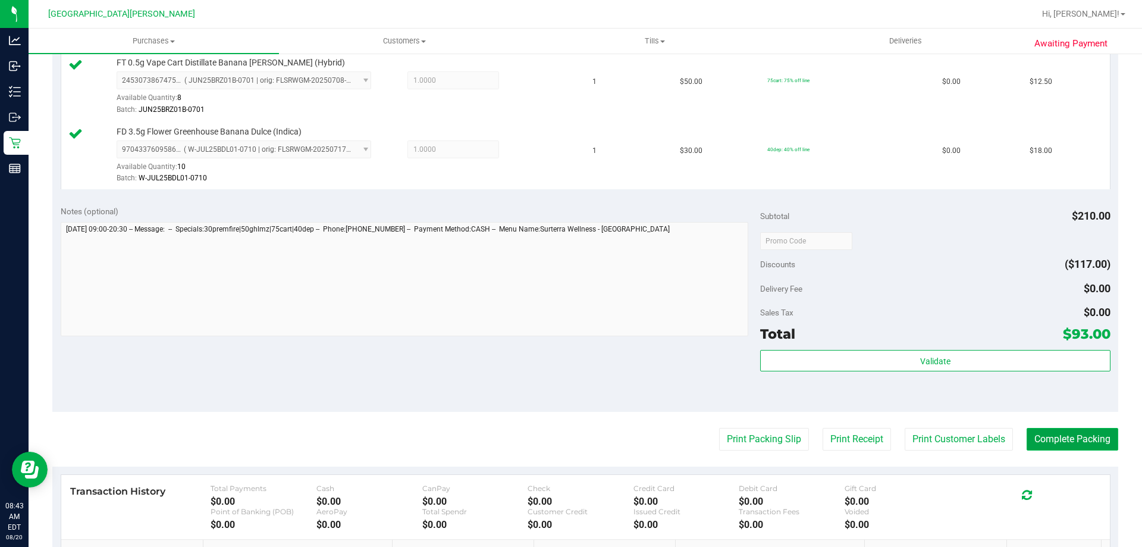
click at [1067, 440] on button "Complete Packing" at bounding box center [1073, 439] width 92 height 23
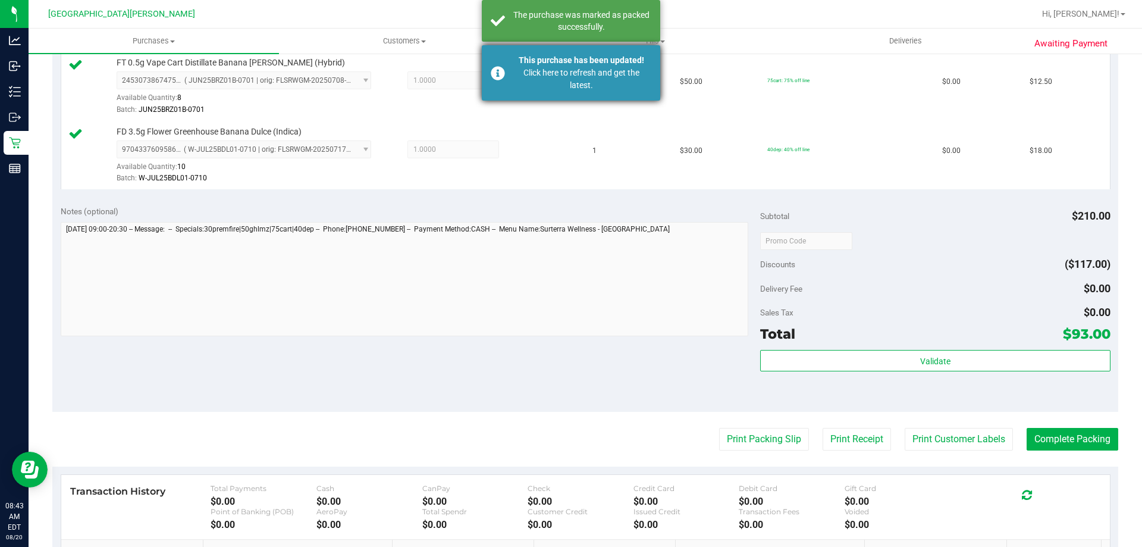
click at [624, 86] on div "Click here to refresh and get the latest." at bounding box center [582, 79] width 140 height 25
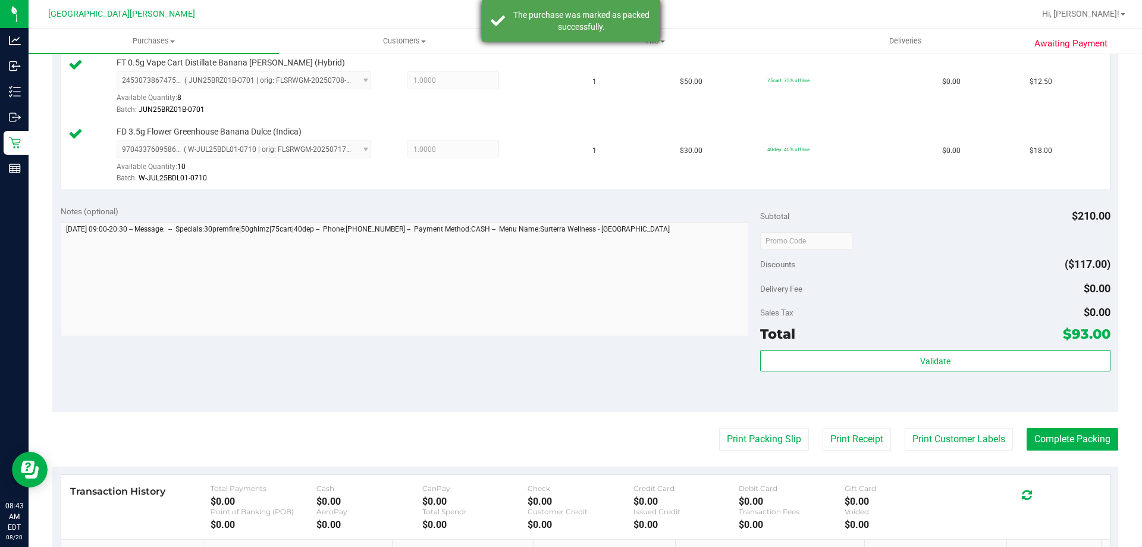
click at [628, 22] on div "The purchase was marked as packed successfully." at bounding box center [582, 21] width 140 height 24
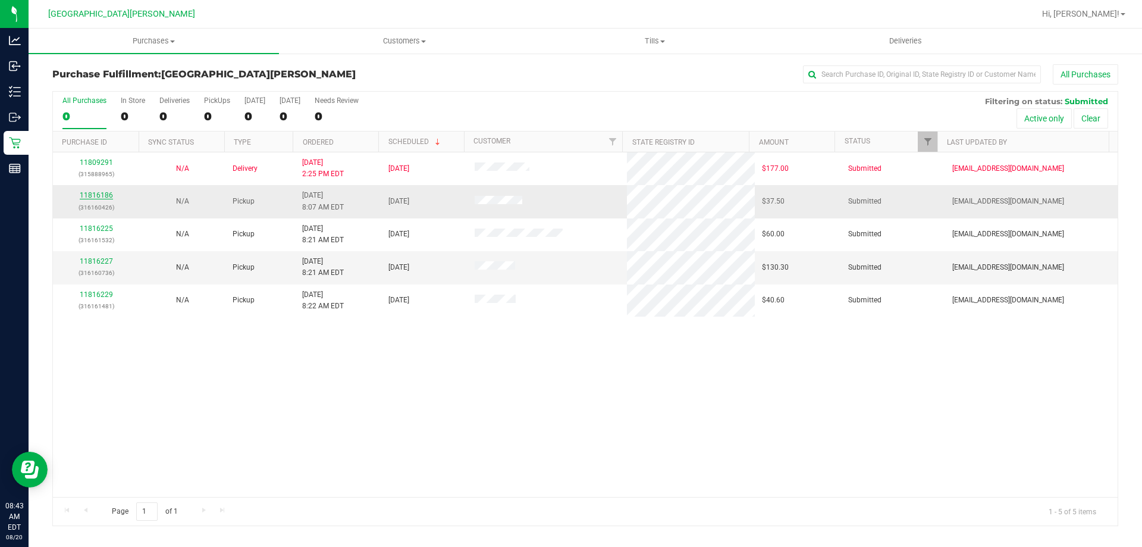
click at [98, 194] on link "11816186" at bounding box center [96, 195] width 33 height 8
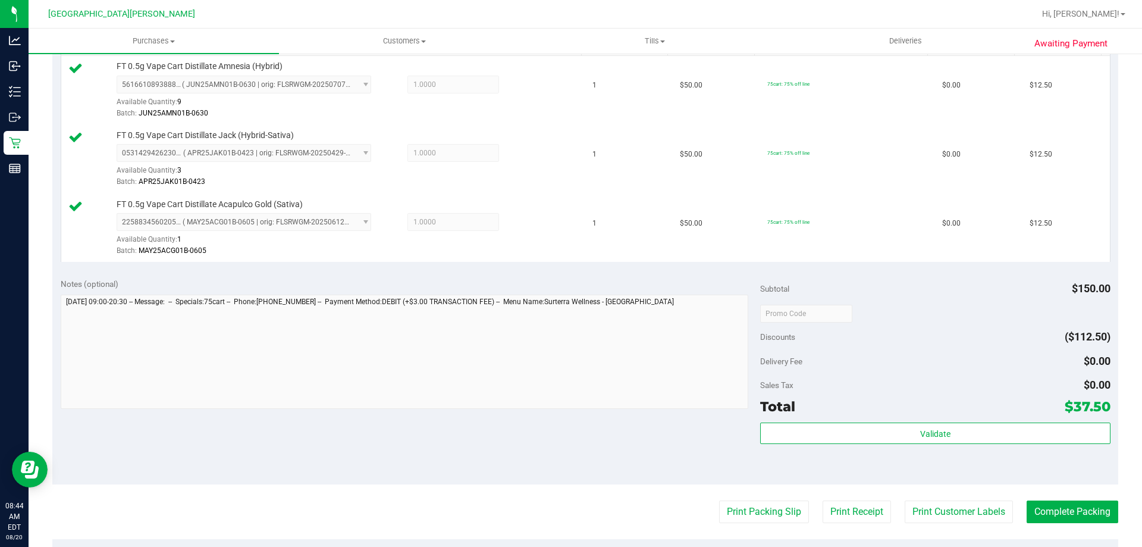
scroll to position [417, 0]
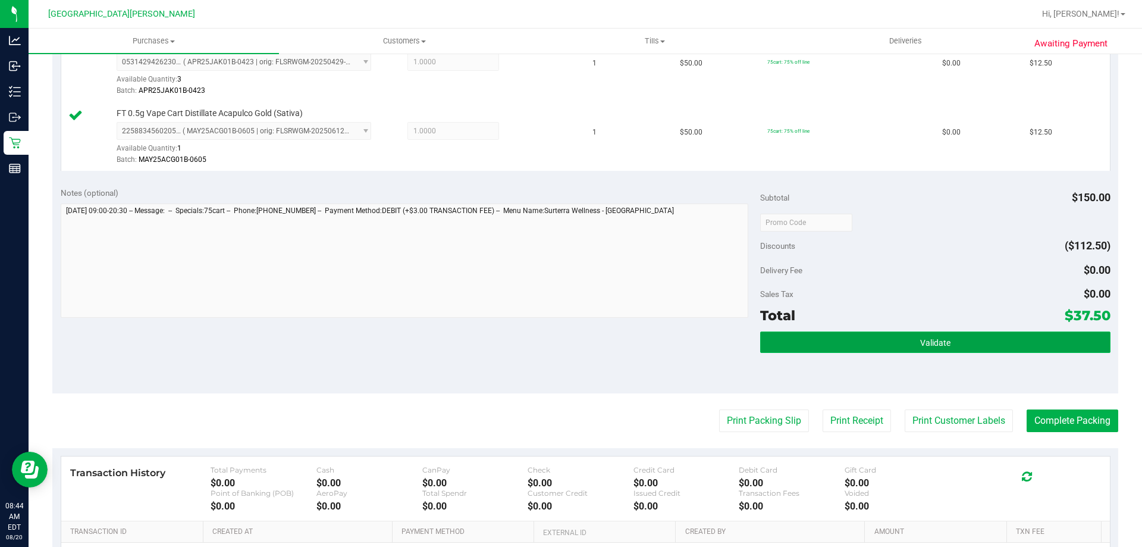
click at [922, 346] on span "Validate" at bounding box center [936, 343] width 30 height 10
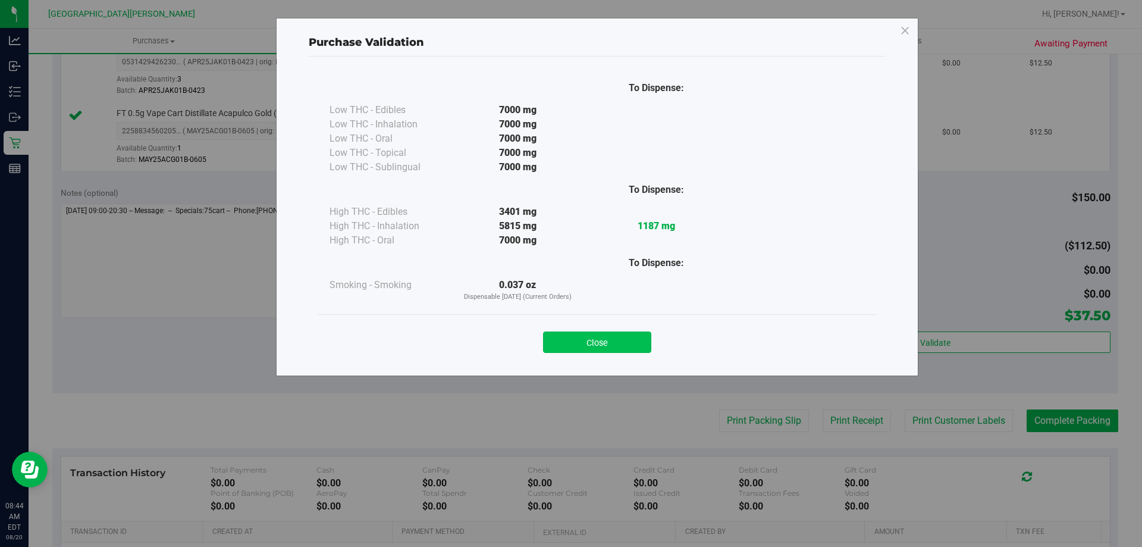
click at [585, 338] on button "Close" at bounding box center [597, 341] width 108 height 21
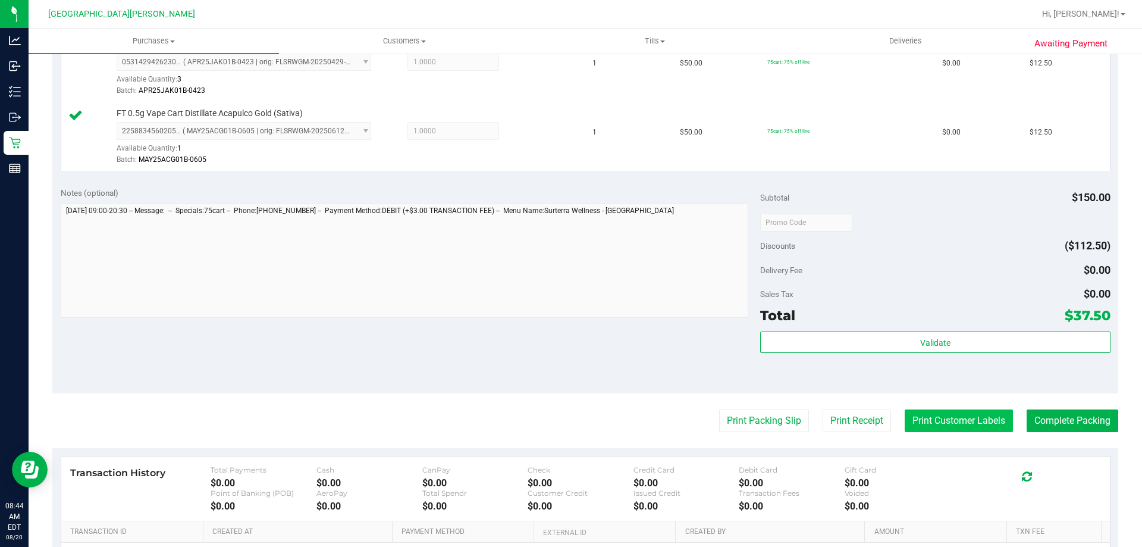
click at [936, 422] on button "Print Customer Labels" at bounding box center [959, 420] width 108 height 23
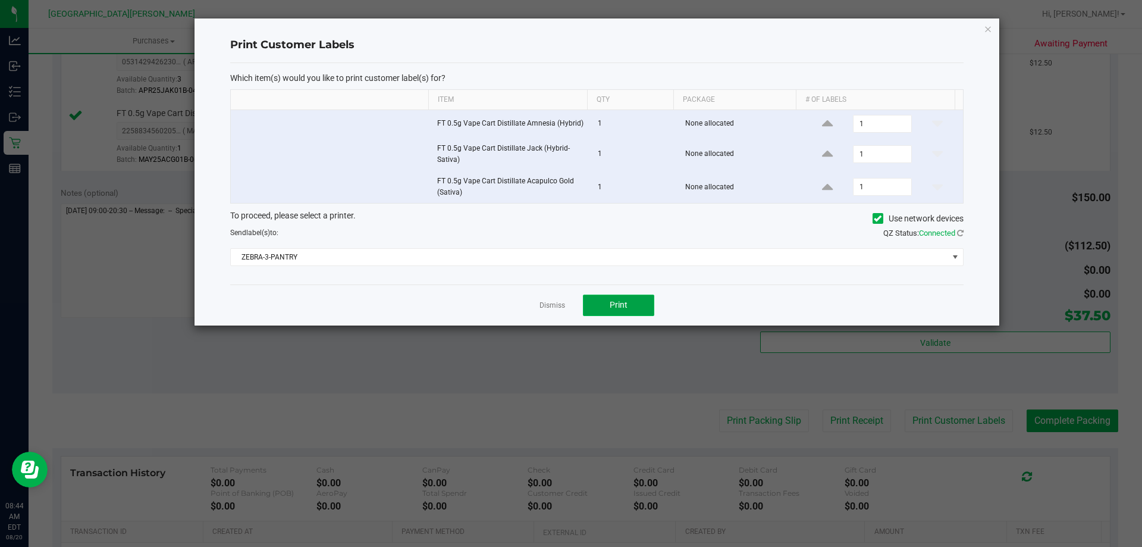
click at [628, 300] on button "Print" at bounding box center [618, 305] width 71 height 21
click at [553, 306] on link "Dismiss" at bounding box center [553, 305] width 26 height 10
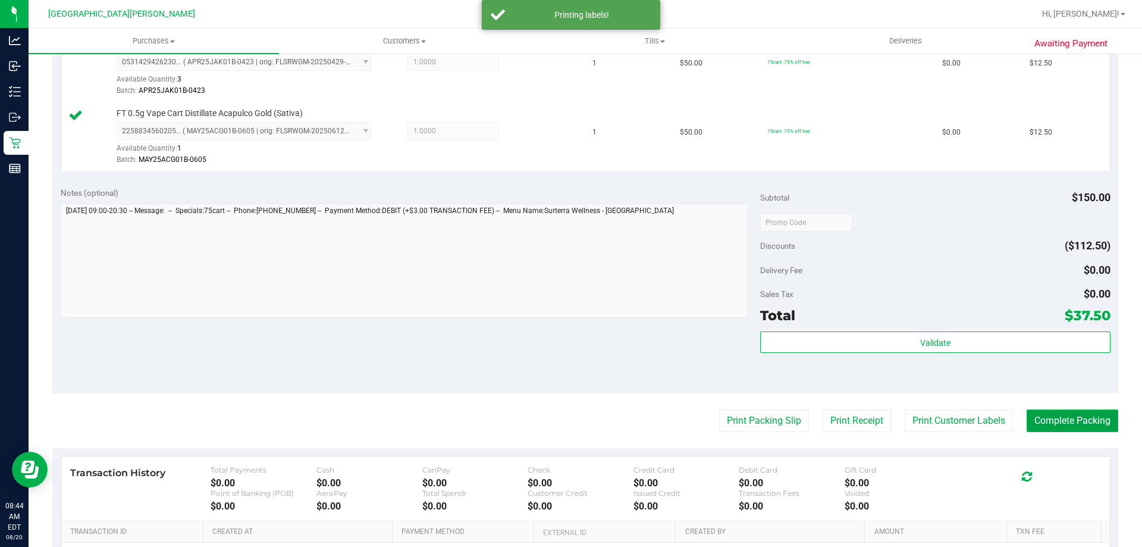
click at [1078, 418] on button "Complete Packing" at bounding box center [1073, 420] width 92 height 23
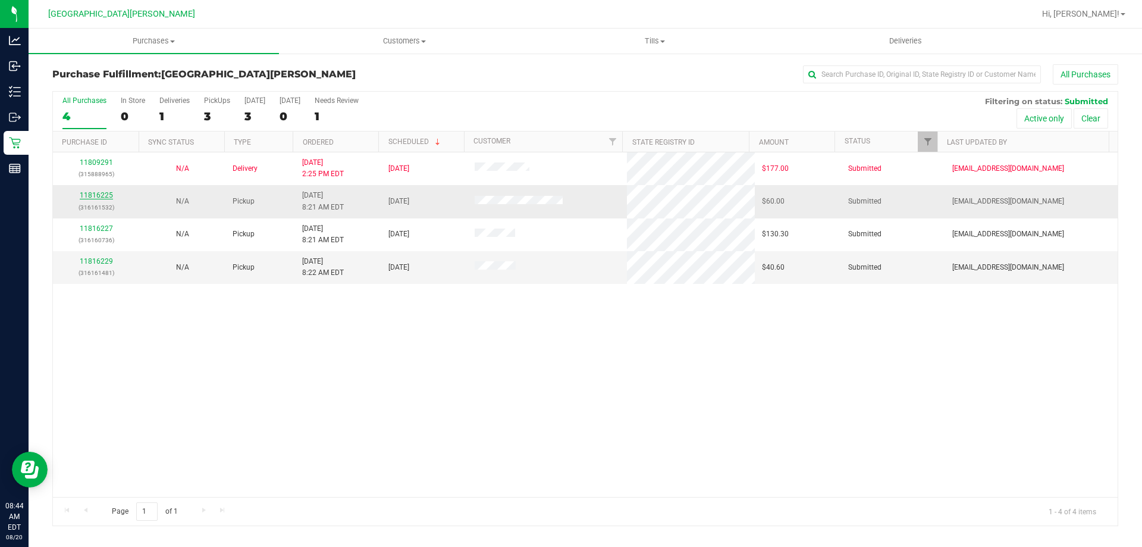
click at [89, 193] on link "11816225" at bounding box center [96, 195] width 33 height 8
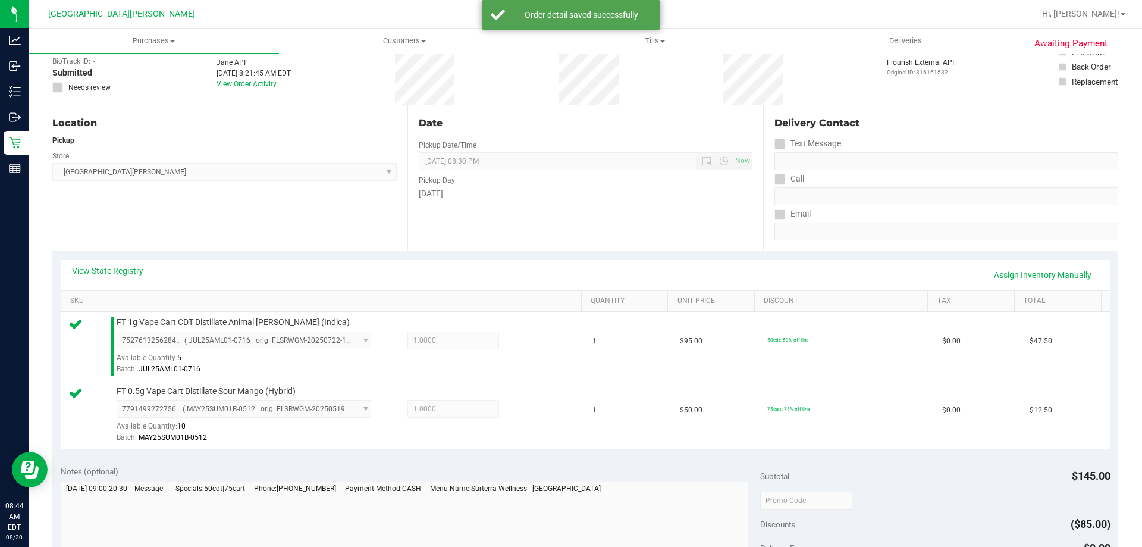
scroll to position [298, 0]
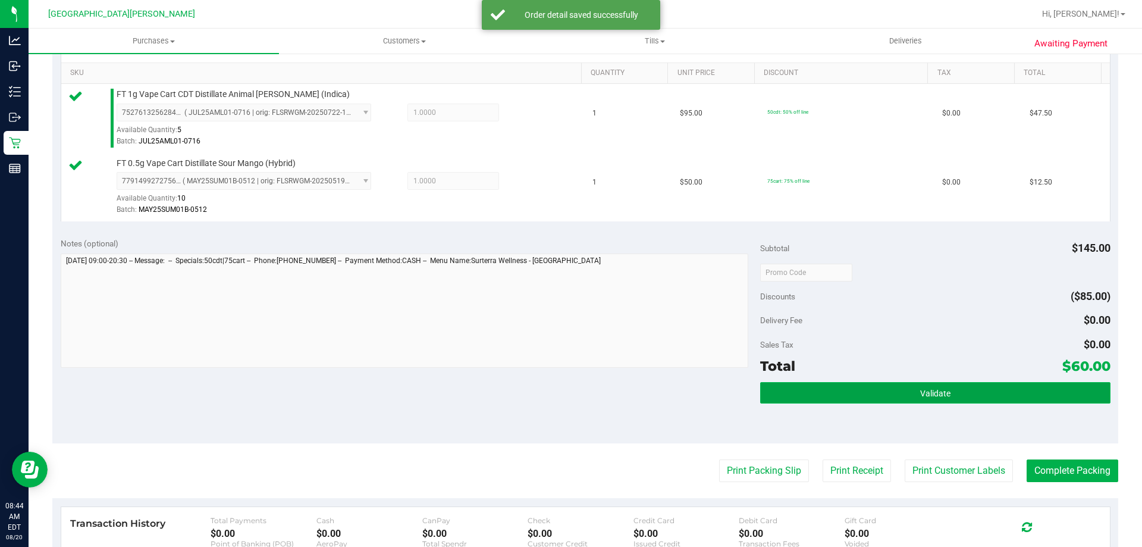
click at [921, 390] on span "Validate" at bounding box center [936, 394] width 30 height 10
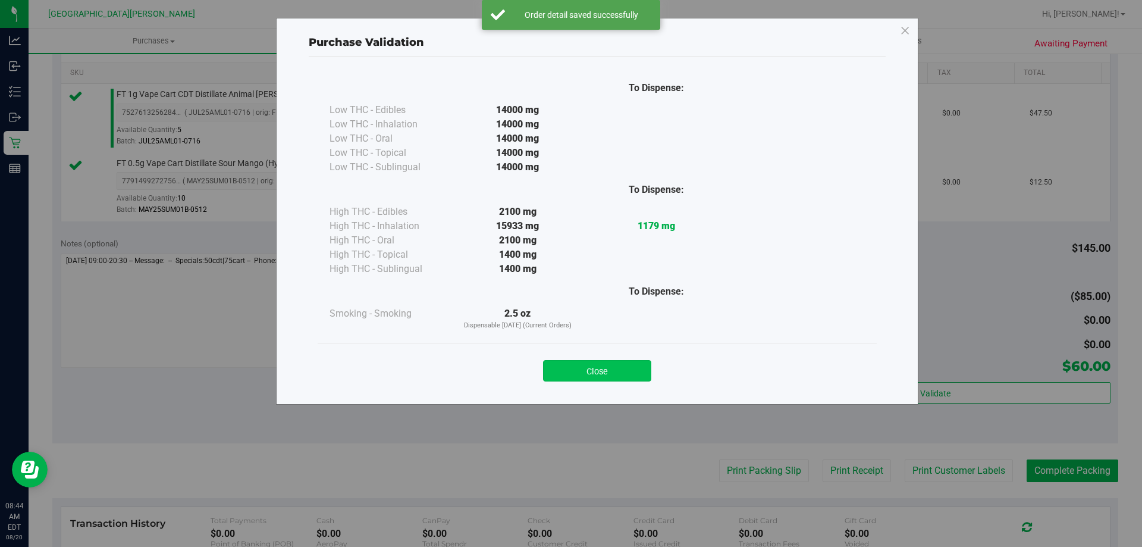
click at [597, 367] on button "Close" at bounding box center [597, 370] width 108 height 21
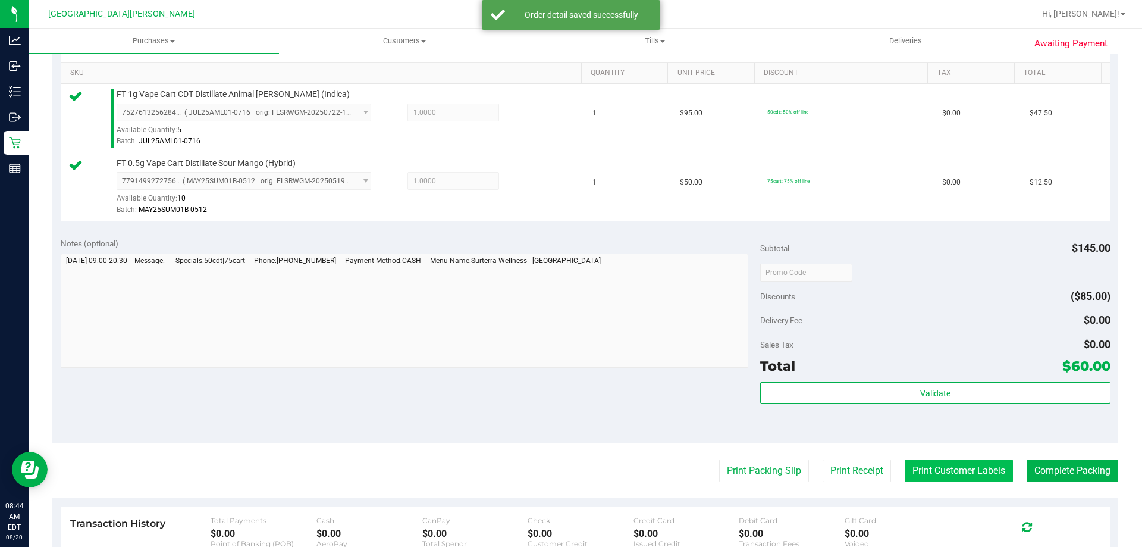
click at [947, 474] on button "Print Customer Labels" at bounding box center [959, 470] width 108 height 23
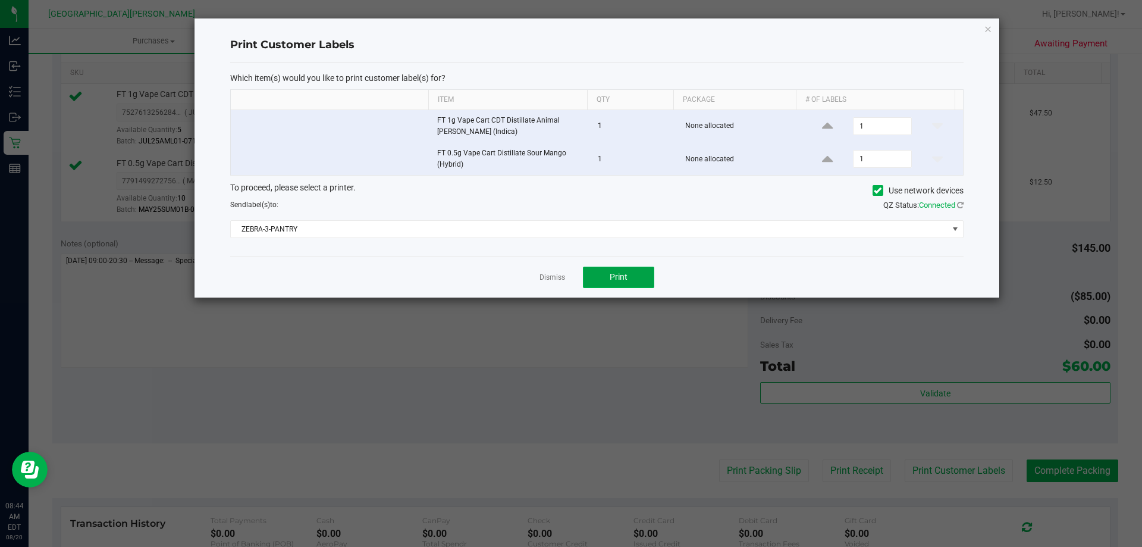
click at [632, 281] on button "Print" at bounding box center [618, 277] width 71 height 21
click at [557, 277] on link "Dismiss" at bounding box center [553, 278] width 26 height 10
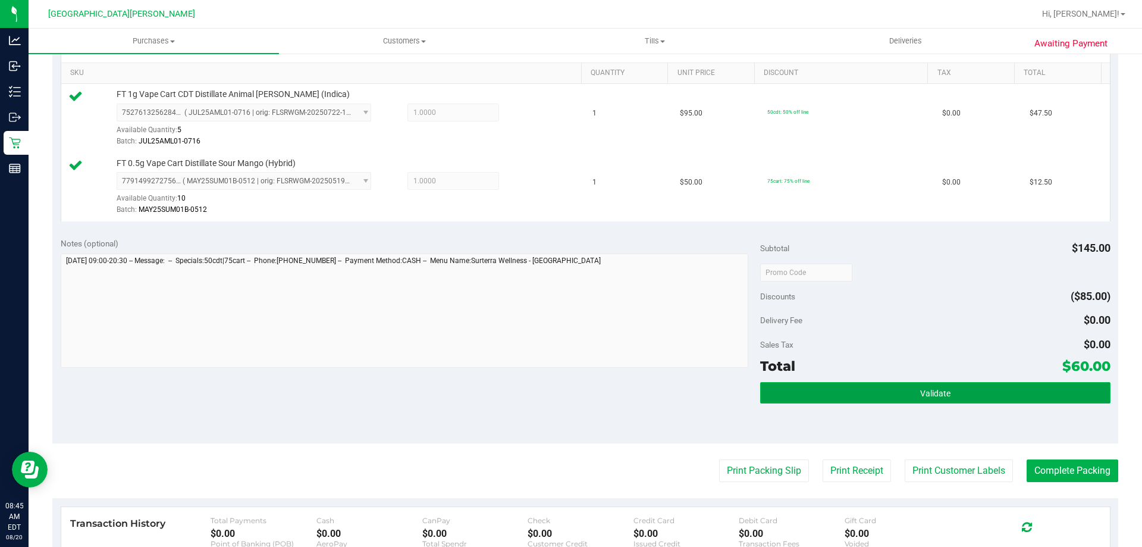
click at [1003, 396] on button "Validate" at bounding box center [935, 392] width 350 height 21
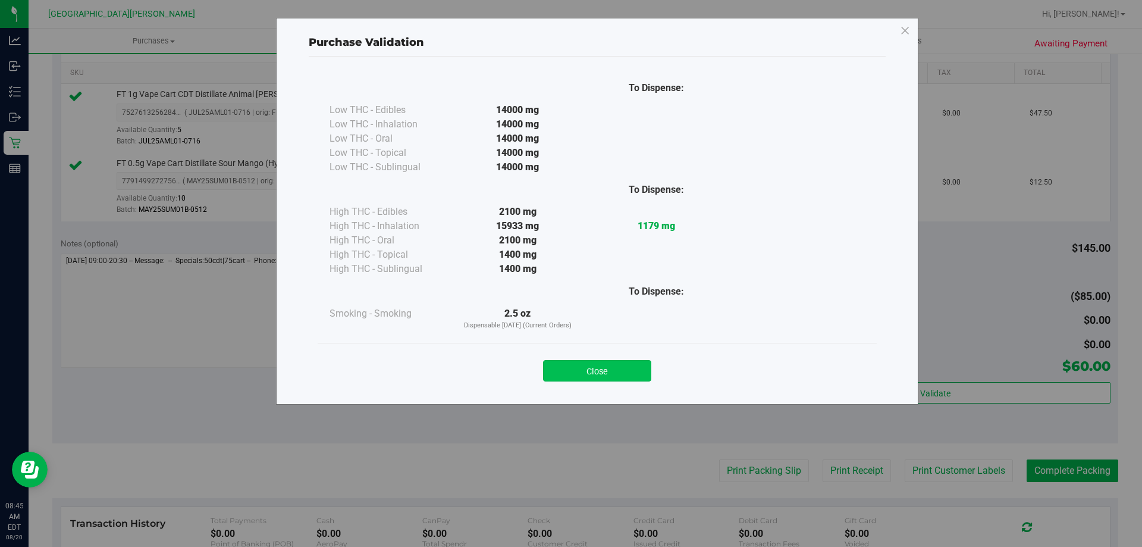
click at [616, 358] on div "Close" at bounding box center [597, 367] width 541 height 30
click at [613, 380] on button "Close" at bounding box center [597, 370] width 108 height 21
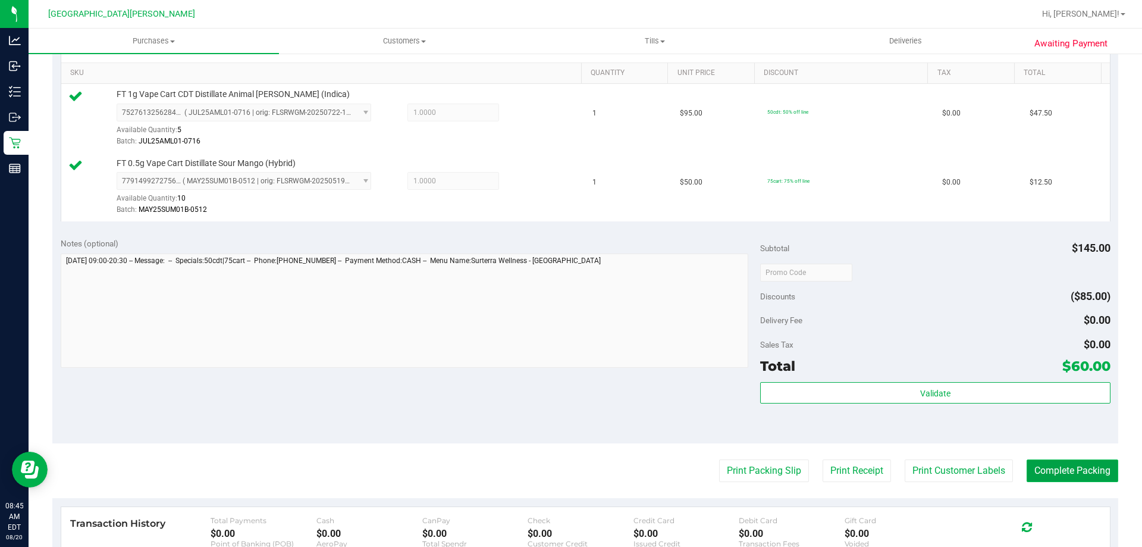
click at [1081, 465] on button "Complete Packing" at bounding box center [1073, 470] width 92 height 23
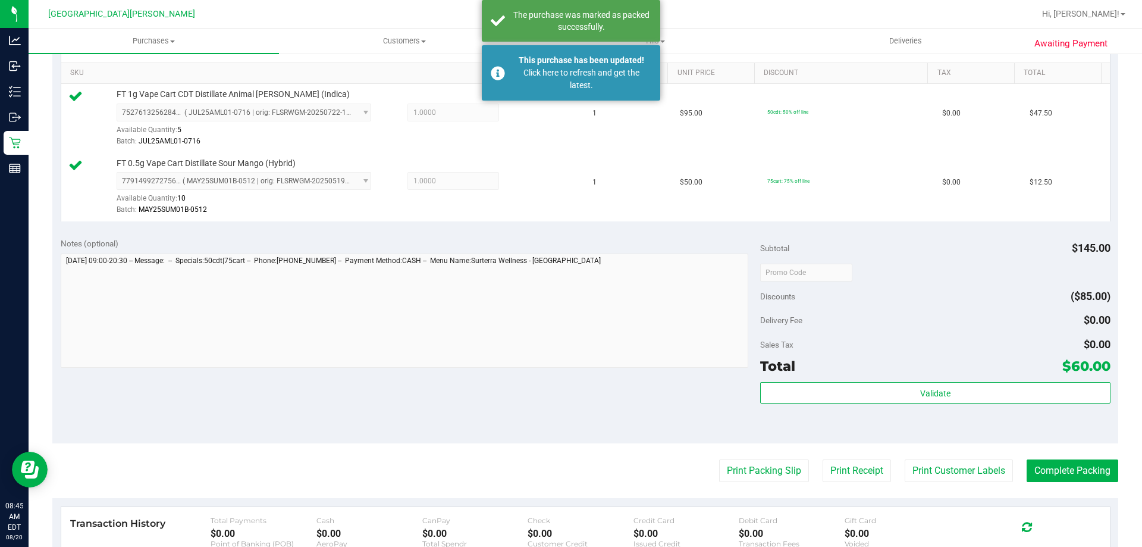
click at [655, 67] on div "This purchase has been updated! Click here to refresh and get the latest." at bounding box center [571, 72] width 179 height 55
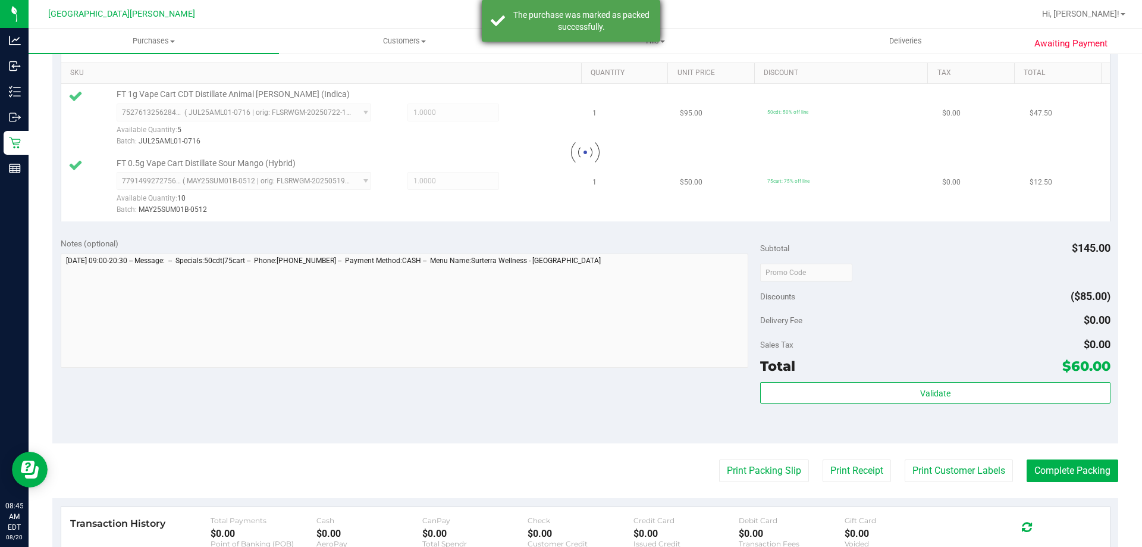
click at [569, 23] on div "The purchase was marked as packed successfully." at bounding box center [582, 21] width 140 height 24
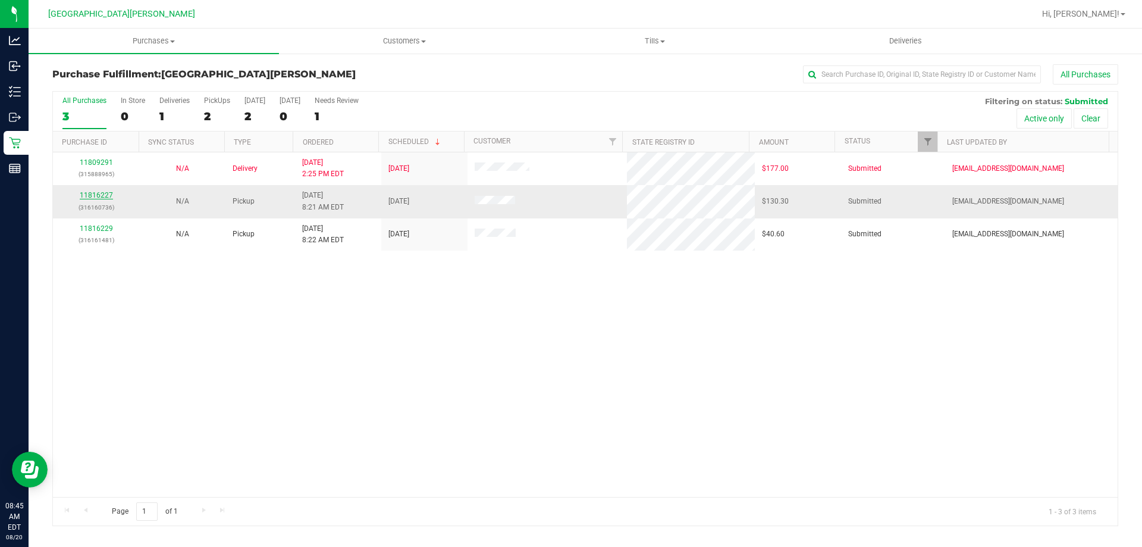
click at [86, 192] on link "11816227" at bounding box center [96, 195] width 33 height 8
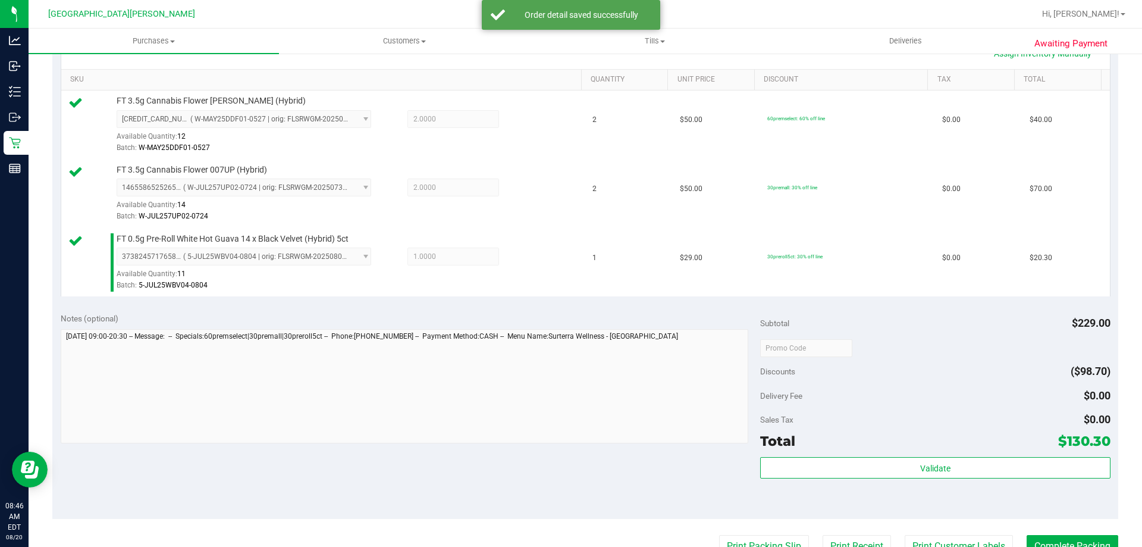
scroll to position [298, 0]
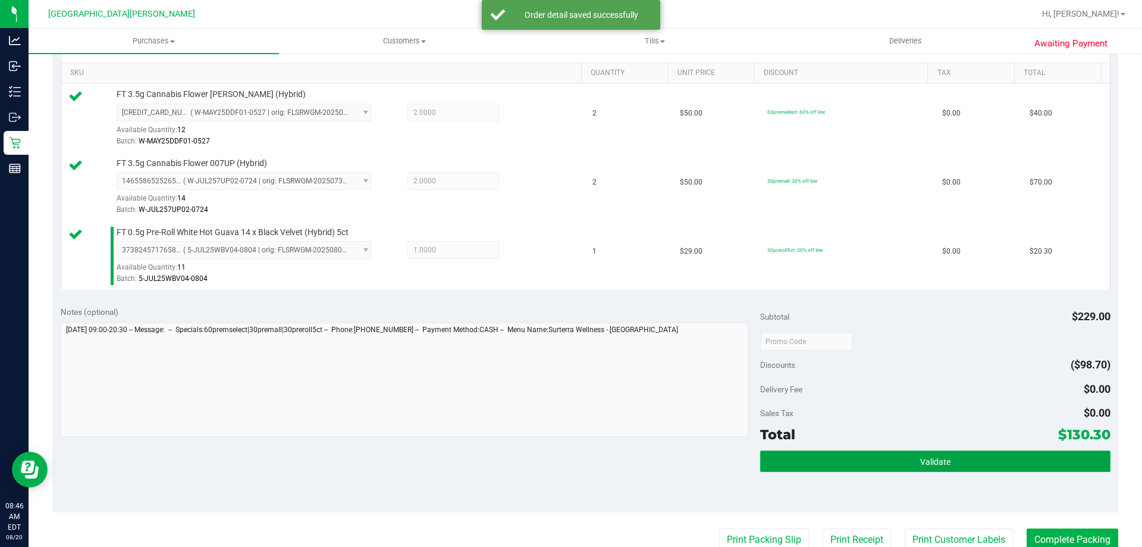
click at [909, 462] on button "Validate" at bounding box center [935, 460] width 350 height 21
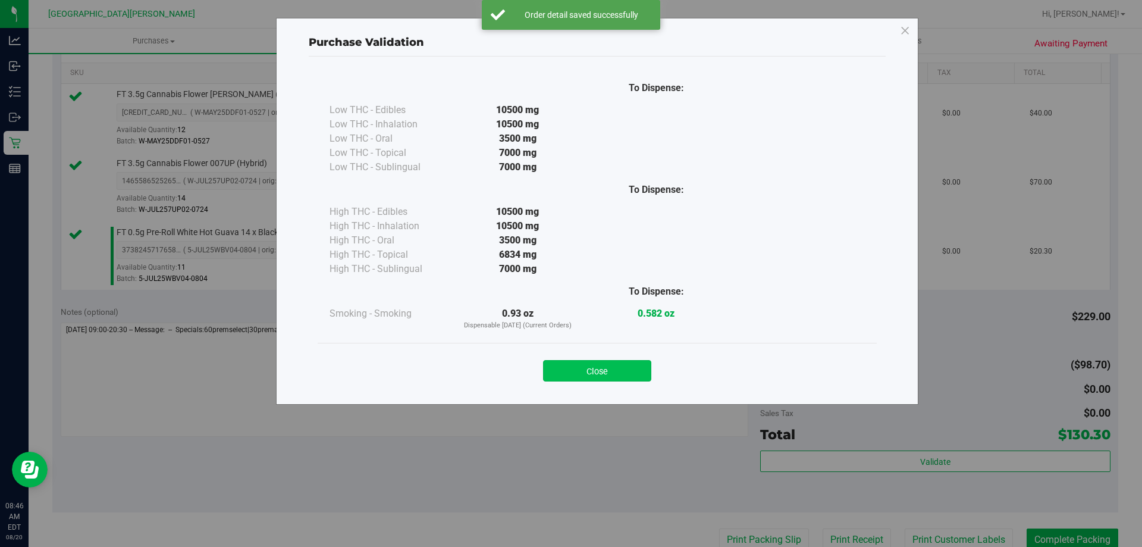
click at [615, 372] on button "Close" at bounding box center [597, 370] width 108 height 21
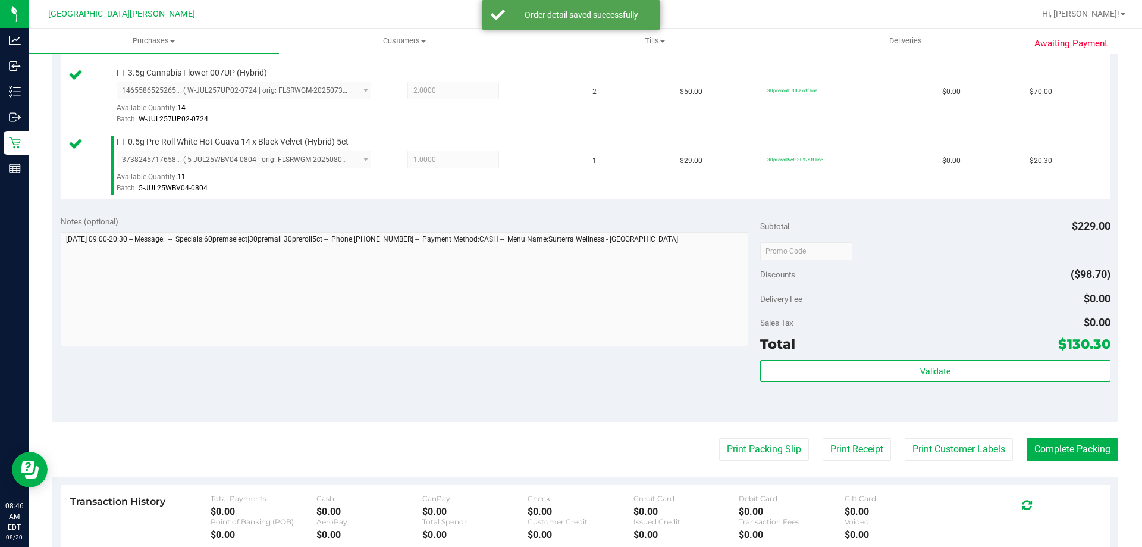
scroll to position [476, 0]
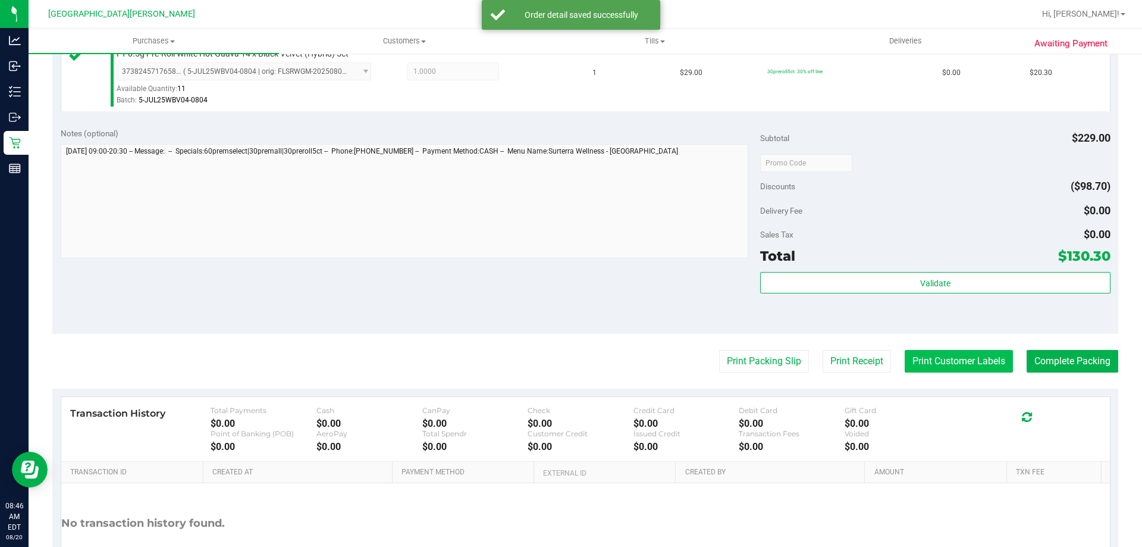
click at [954, 372] on button "Print Customer Labels" at bounding box center [959, 361] width 108 height 23
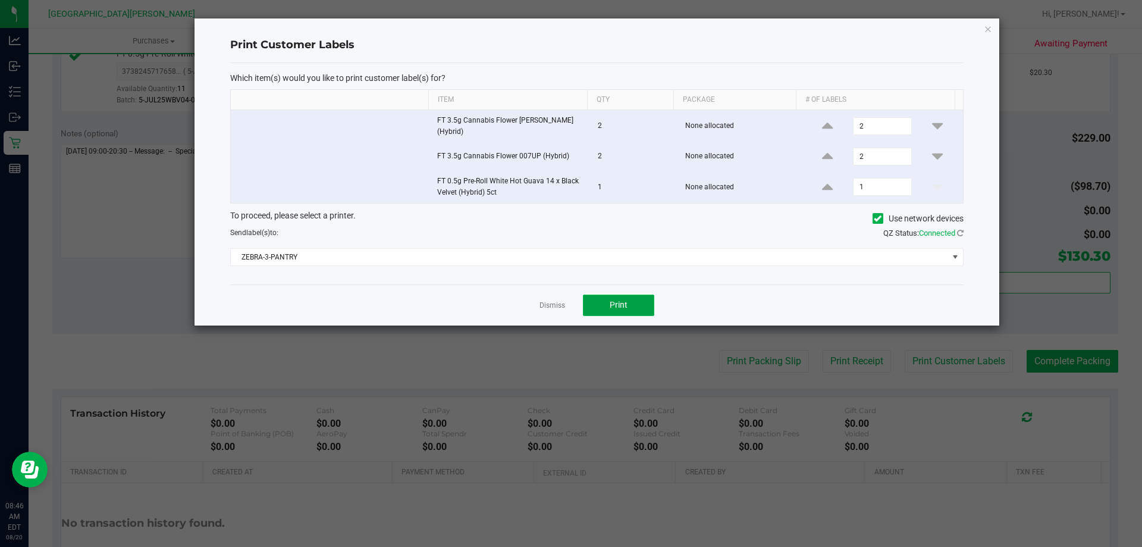
click at [605, 304] on button "Print" at bounding box center [618, 305] width 71 height 21
click at [548, 305] on link "Dismiss" at bounding box center [553, 305] width 26 height 10
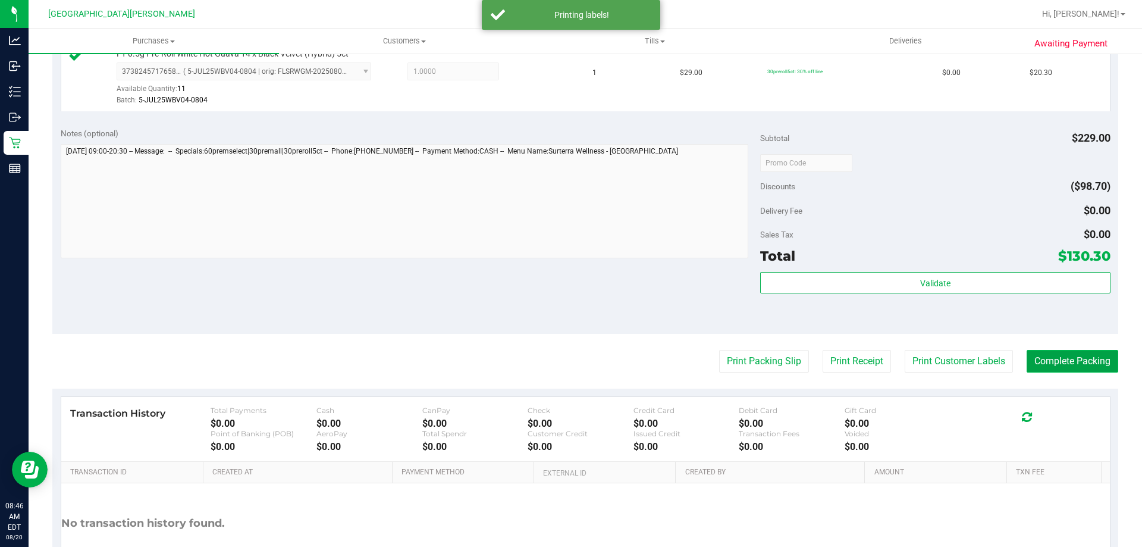
click at [1086, 367] on button "Complete Packing" at bounding box center [1073, 361] width 92 height 23
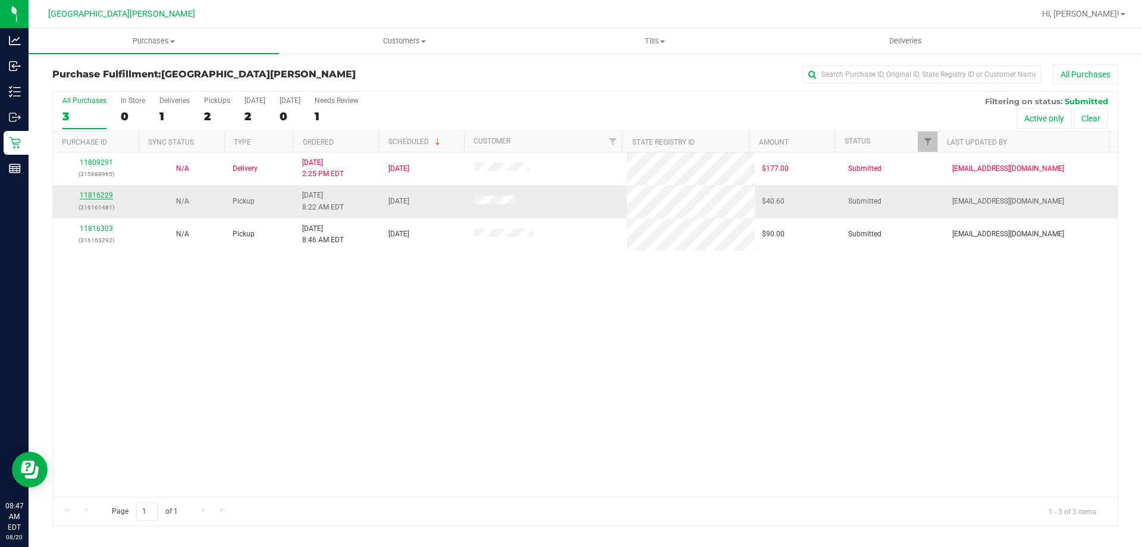
click at [86, 192] on link "11816229" at bounding box center [96, 195] width 33 height 8
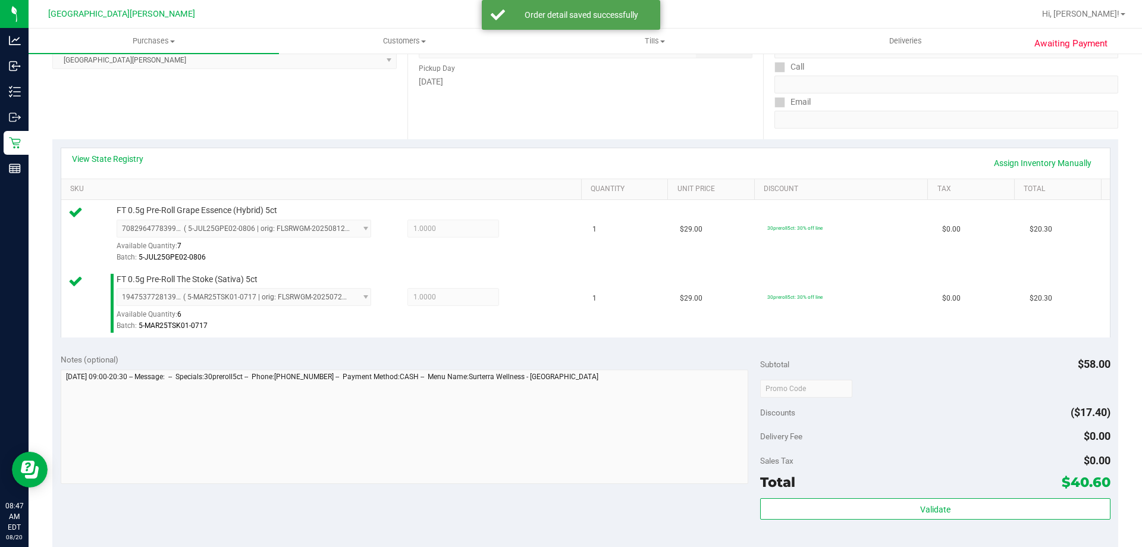
scroll to position [298, 0]
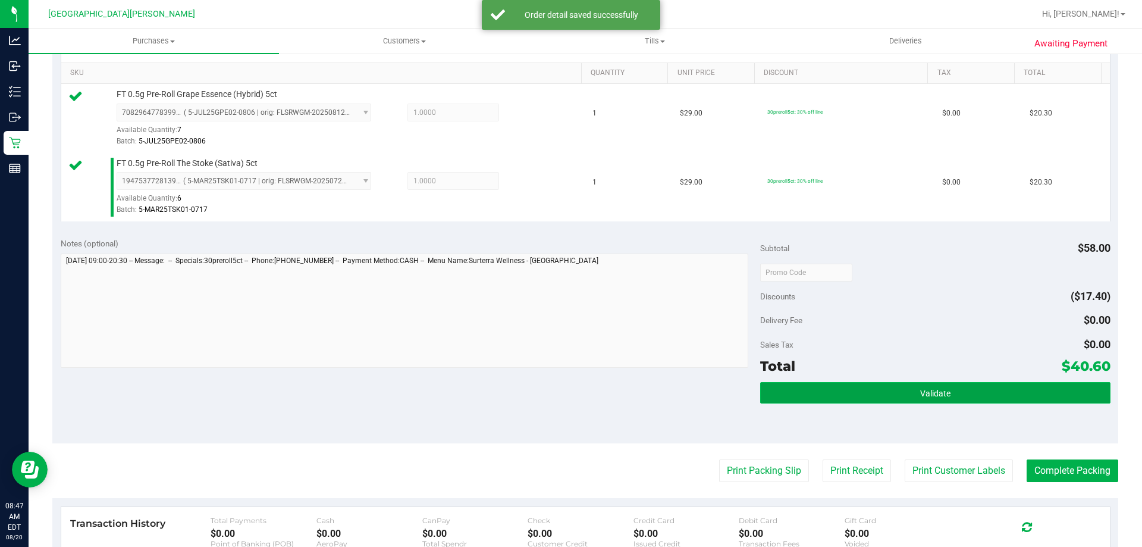
click at [919, 387] on button "Validate" at bounding box center [935, 392] width 350 height 21
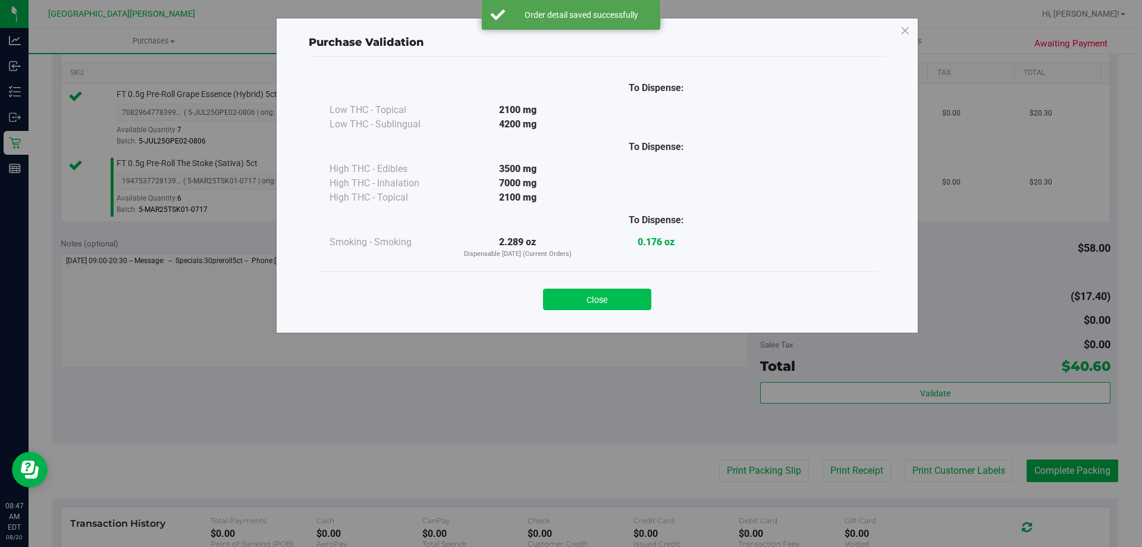
click at [608, 296] on button "Close" at bounding box center [597, 299] width 108 height 21
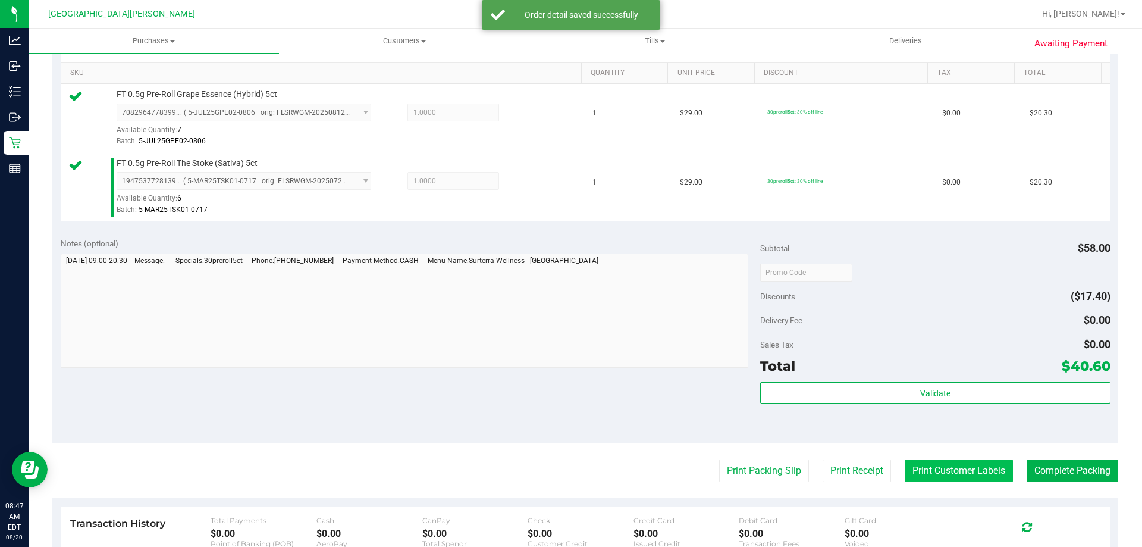
click at [965, 474] on button "Print Customer Labels" at bounding box center [959, 470] width 108 height 23
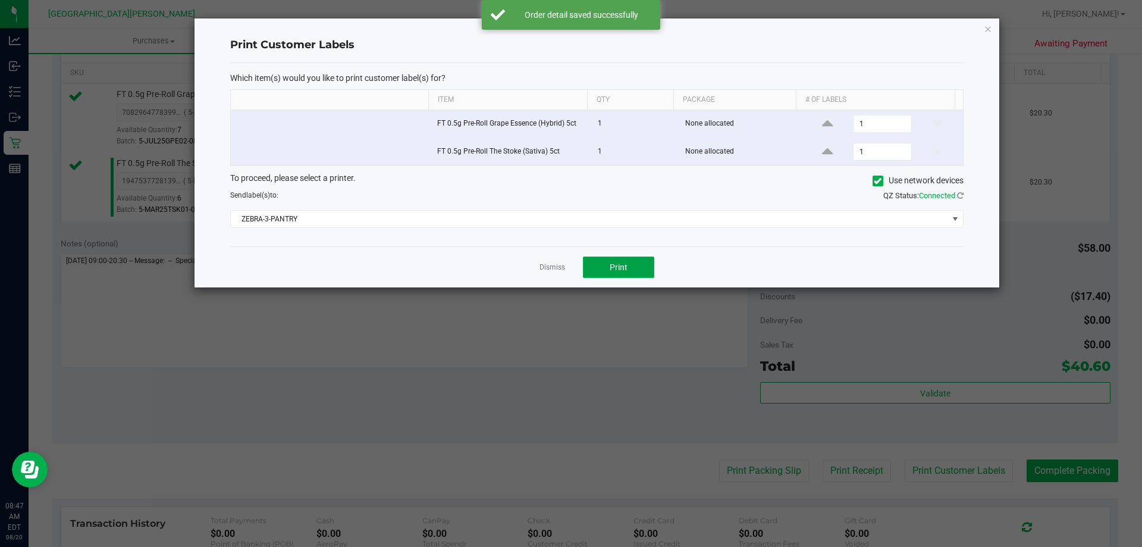
click at [622, 268] on span "Print" at bounding box center [619, 267] width 18 height 10
click at [547, 264] on link "Dismiss" at bounding box center [553, 267] width 26 height 10
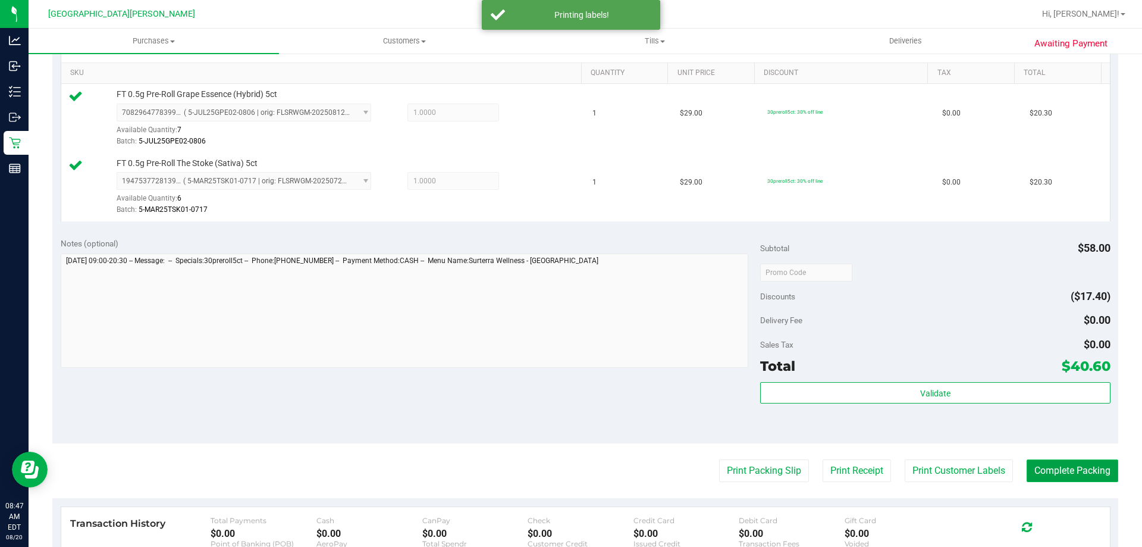
click at [1065, 463] on button "Complete Packing" at bounding box center [1073, 470] width 92 height 23
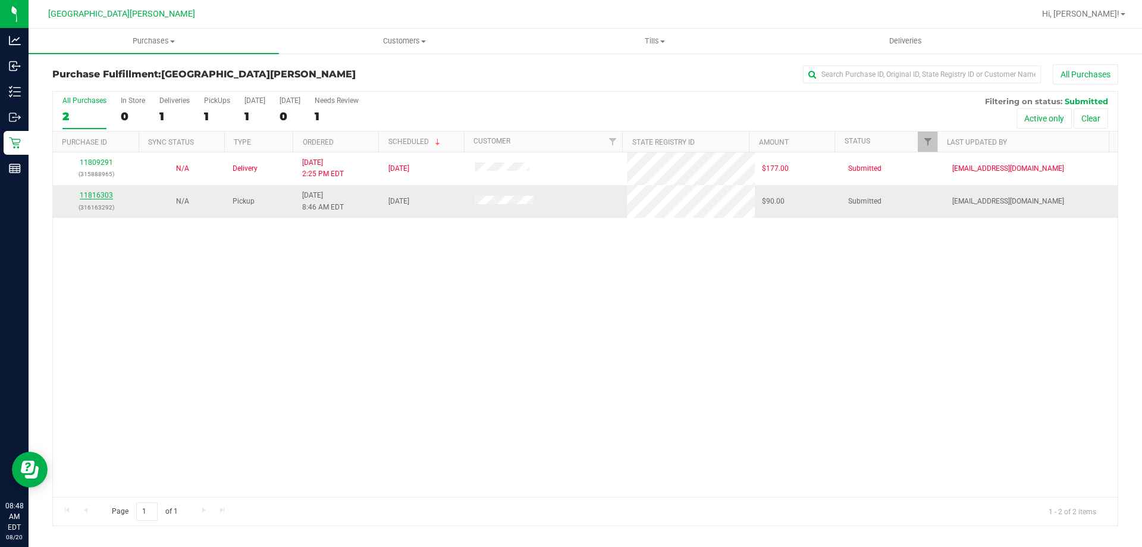
click at [99, 192] on link "11816303" at bounding box center [96, 195] width 33 height 8
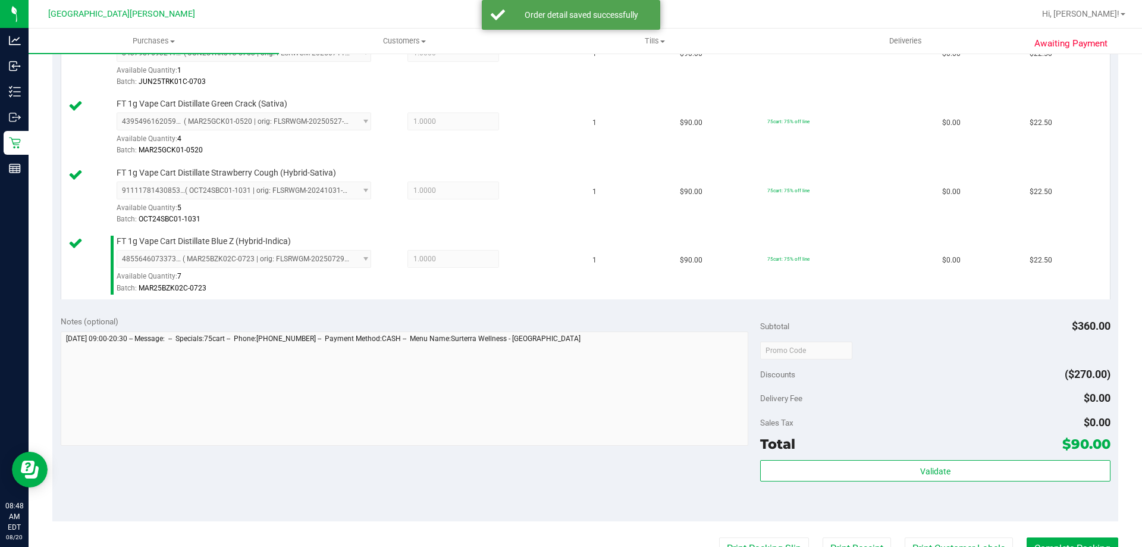
scroll to position [417, 0]
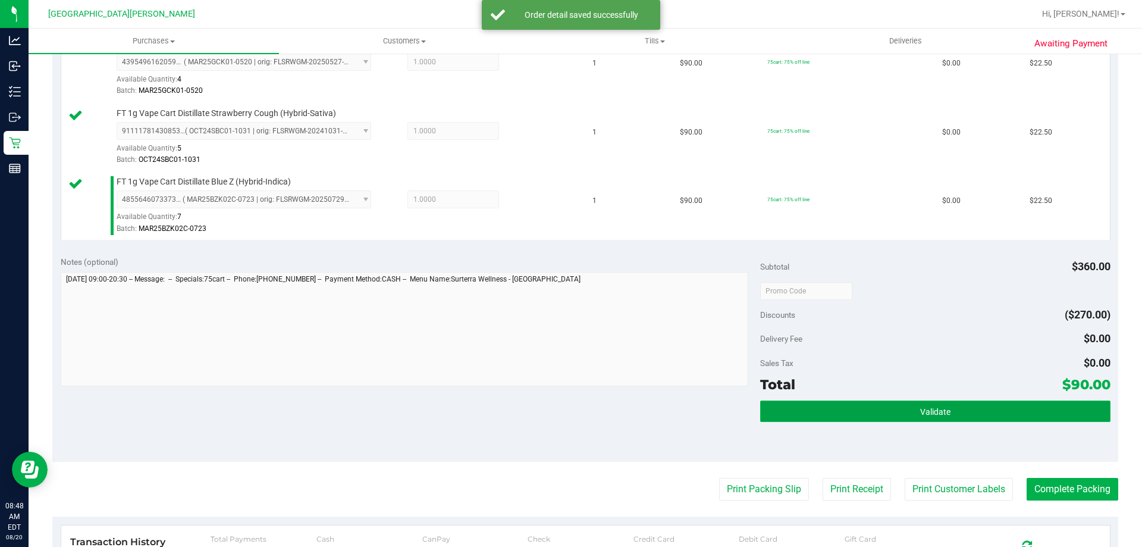
click at [876, 409] on button "Validate" at bounding box center [935, 410] width 350 height 21
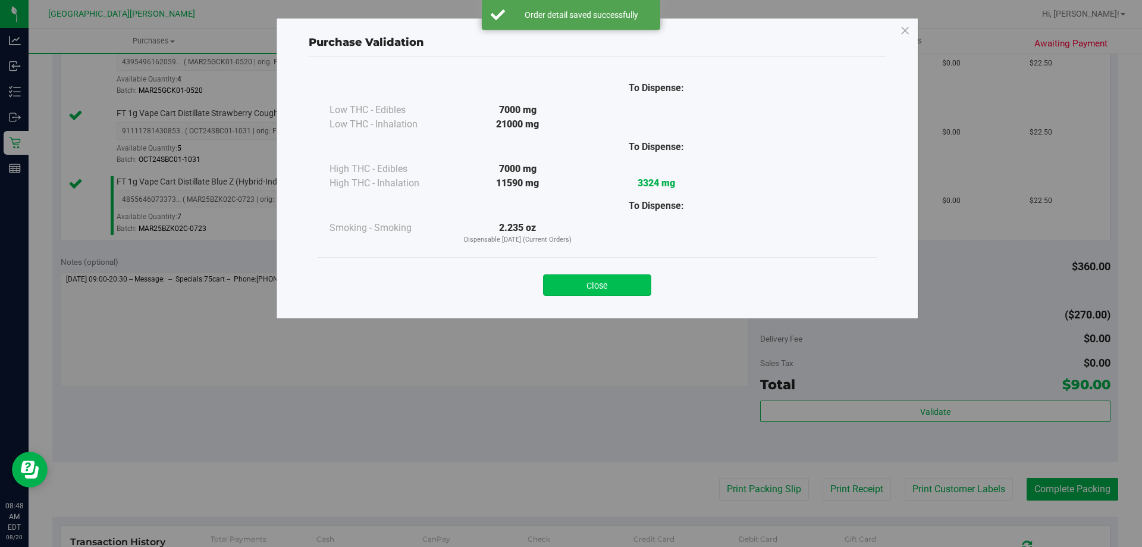
click at [600, 283] on button "Close" at bounding box center [597, 284] width 108 height 21
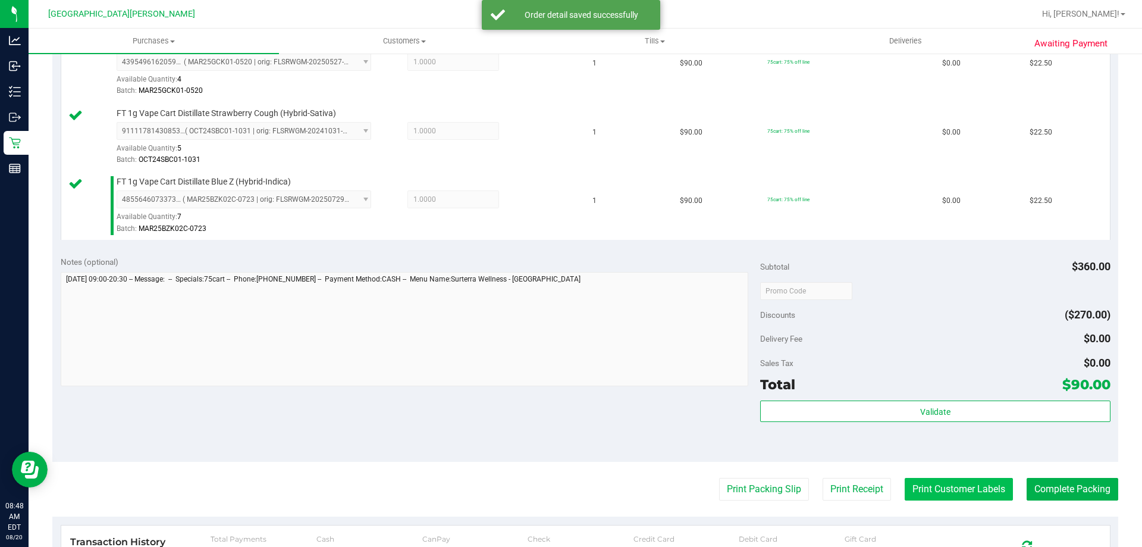
click at [958, 488] on button "Print Customer Labels" at bounding box center [959, 489] width 108 height 23
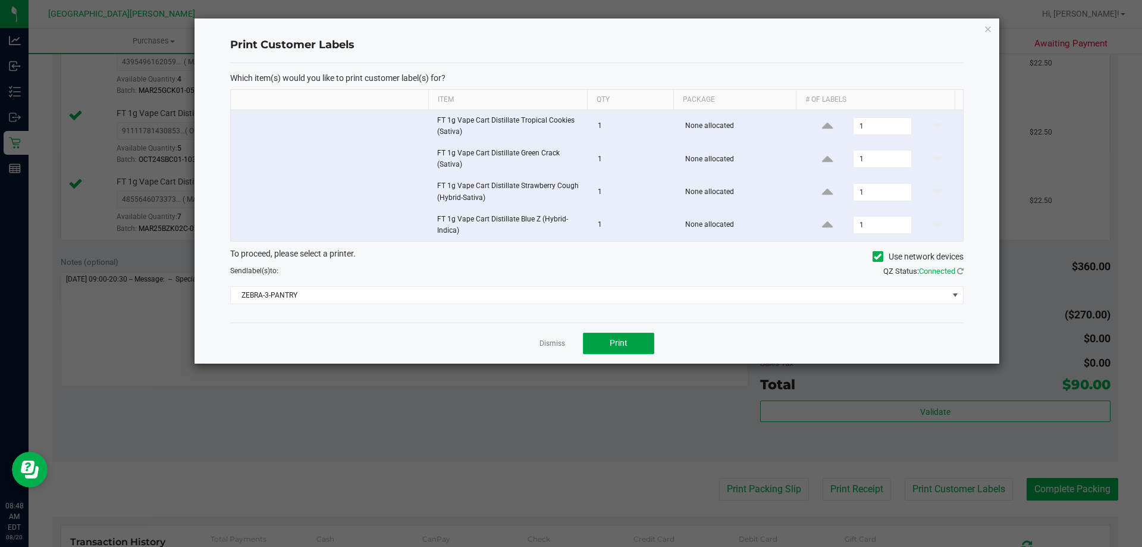
click at [643, 342] on button "Print" at bounding box center [618, 343] width 71 height 21
click at [550, 344] on link "Dismiss" at bounding box center [553, 344] width 26 height 10
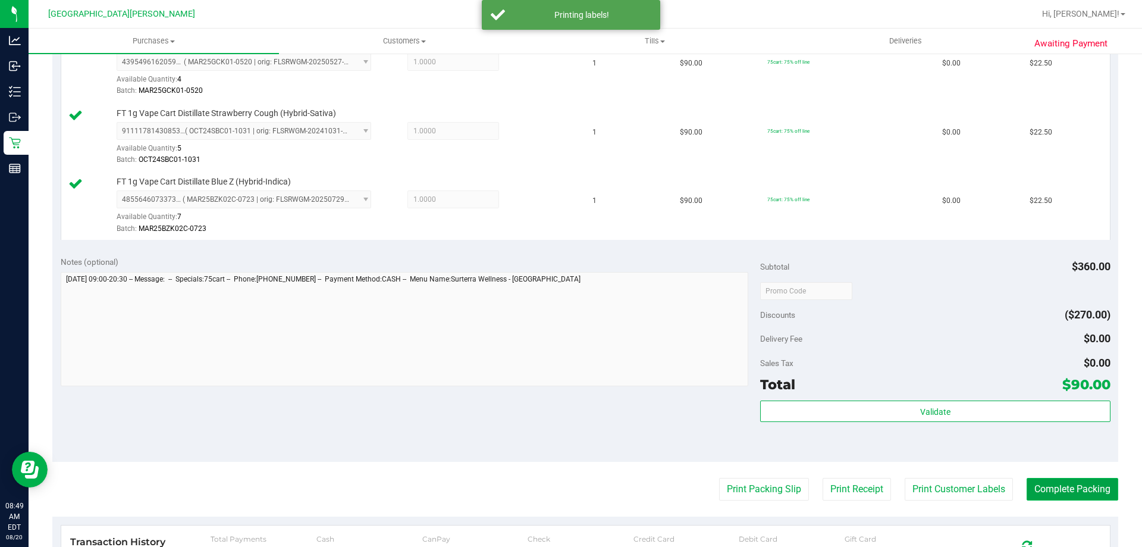
click at [1063, 490] on button "Complete Packing" at bounding box center [1073, 489] width 92 height 23
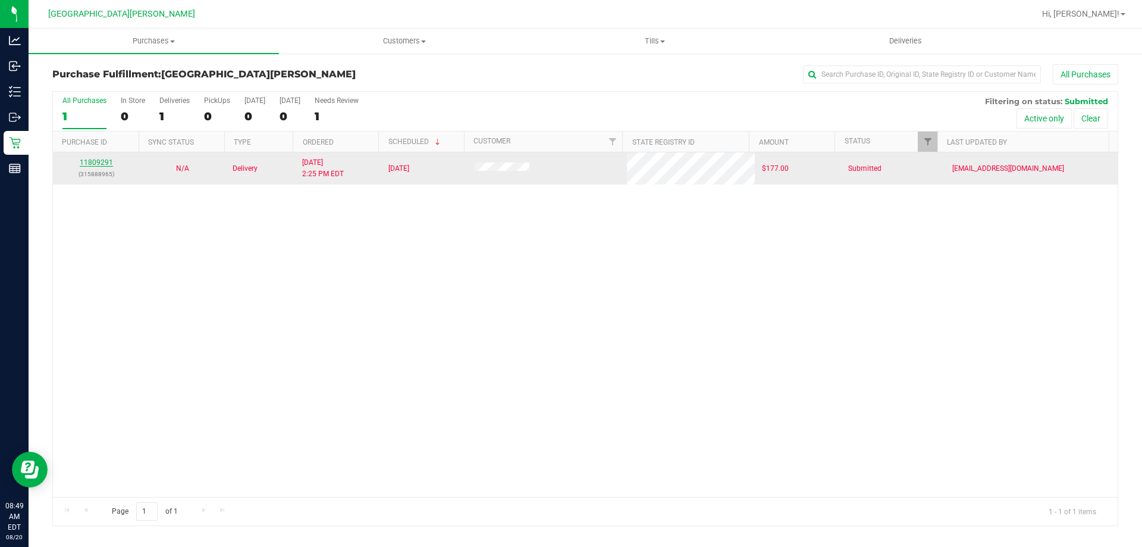
click at [85, 163] on link "11809291" at bounding box center [96, 162] width 33 height 8
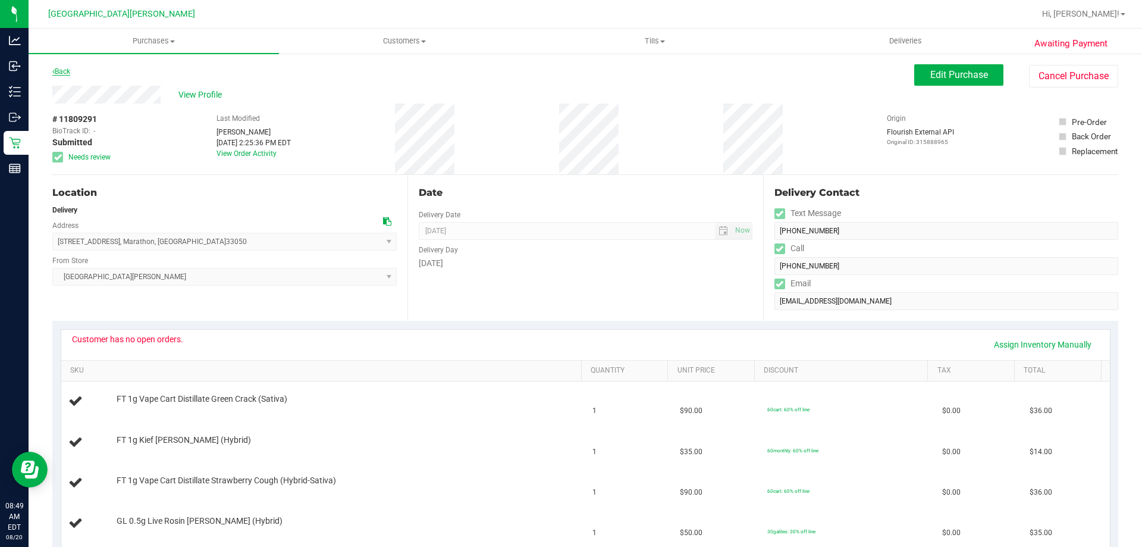
click at [58, 69] on link "Back" at bounding box center [61, 71] width 18 height 8
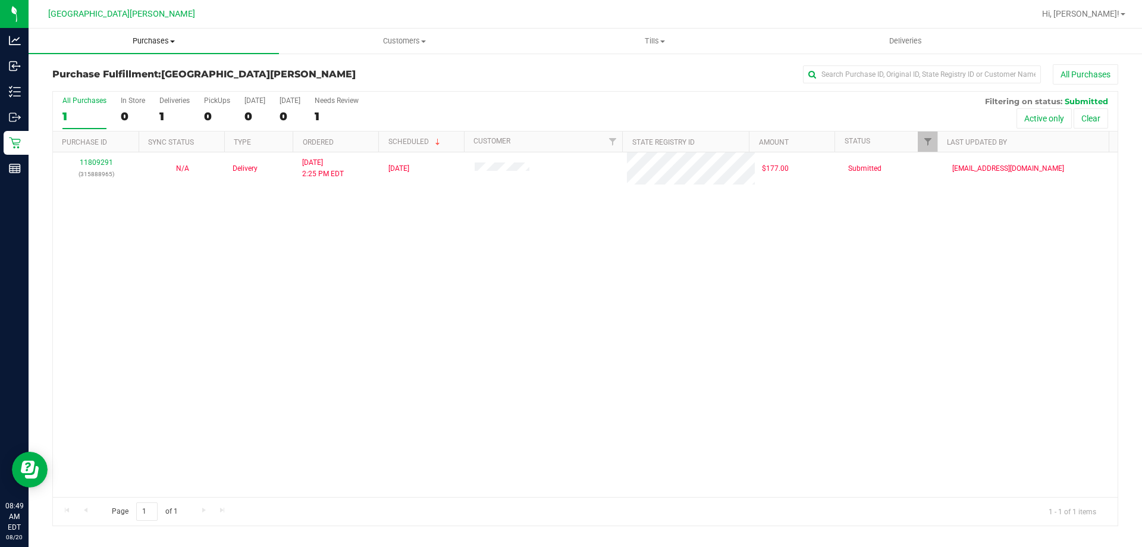
click at [121, 29] on uib-tab-heading "Purchases Summary of purchases Fulfillment All purchases" at bounding box center [154, 41] width 251 height 25
click at [119, 67] on span "Summary of purchases" at bounding box center [90, 72] width 122 height 10
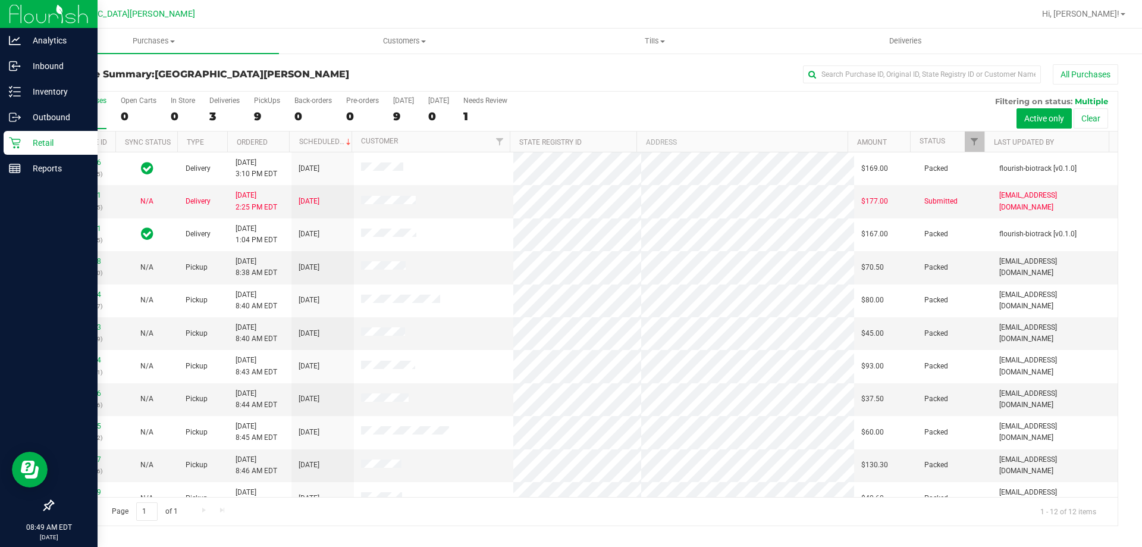
click at [24, 141] on p "Retail" at bounding box center [56, 143] width 71 height 14
click at [18, 137] on icon at bounding box center [15, 143] width 12 height 12
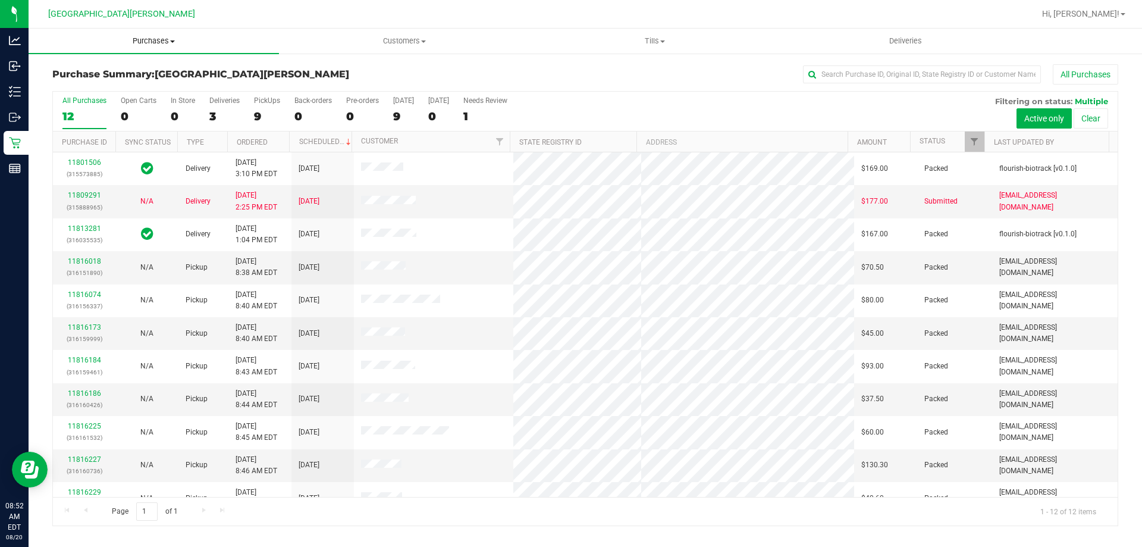
click at [142, 46] on uib-tab-heading "Purchases Summary of purchases Fulfillment All purchases" at bounding box center [154, 41] width 251 height 25
click at [123, 87] on li "Fulfillment" at bounding box center [154, 86] width 251 height 14
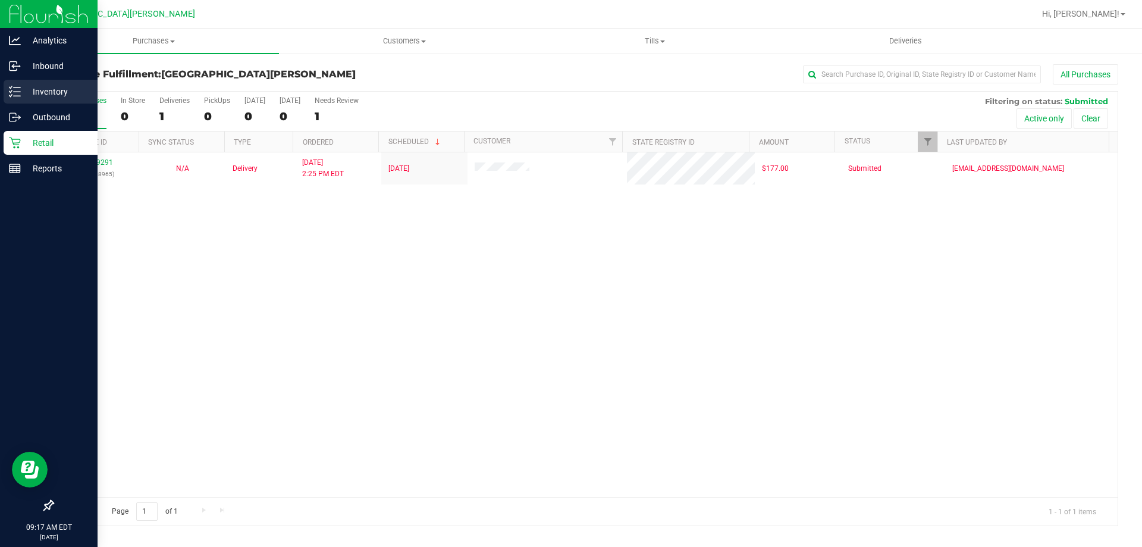
click at [58, 89] on p "Inventory" at bounding box center [56, 91] width 71 height 14
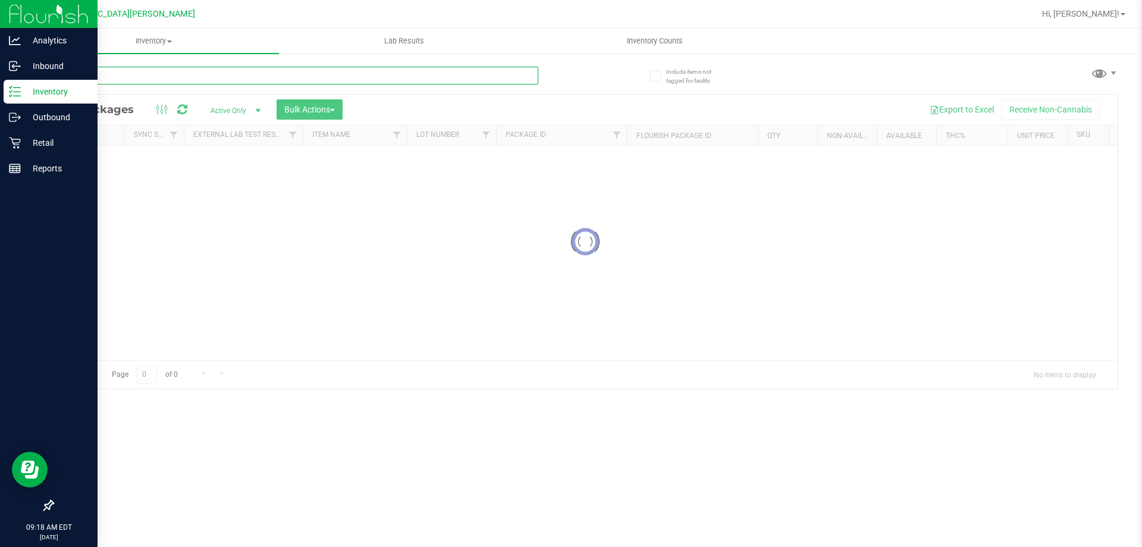
click at [127, 78] on input "text" at bounding box center [295, 76] width 486 height 18
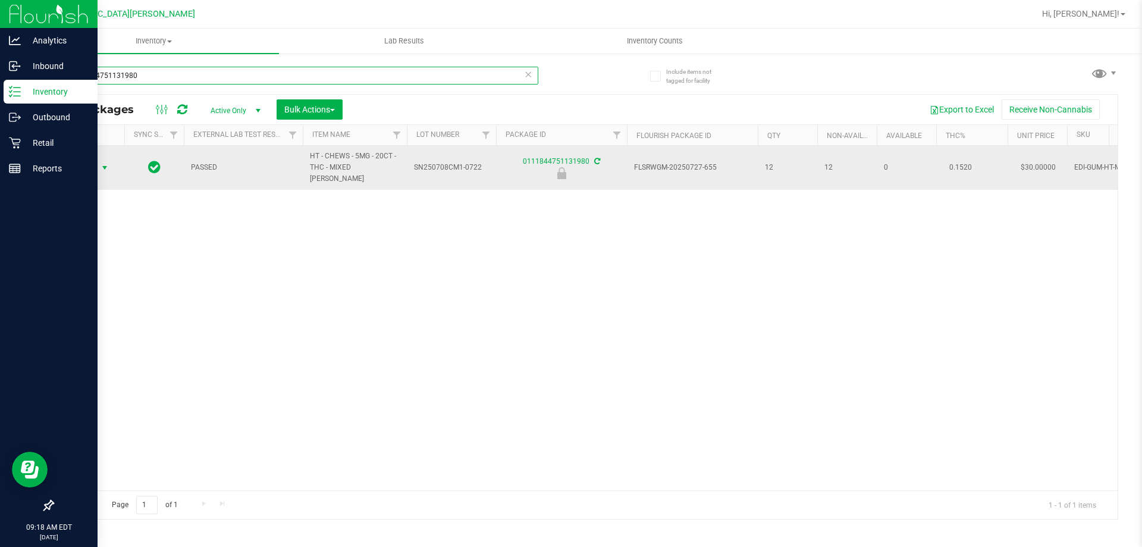
type input "0111844751131980"
click at [84, 159] on span "Action" at bounding box center [81, 167] width 32 height 17
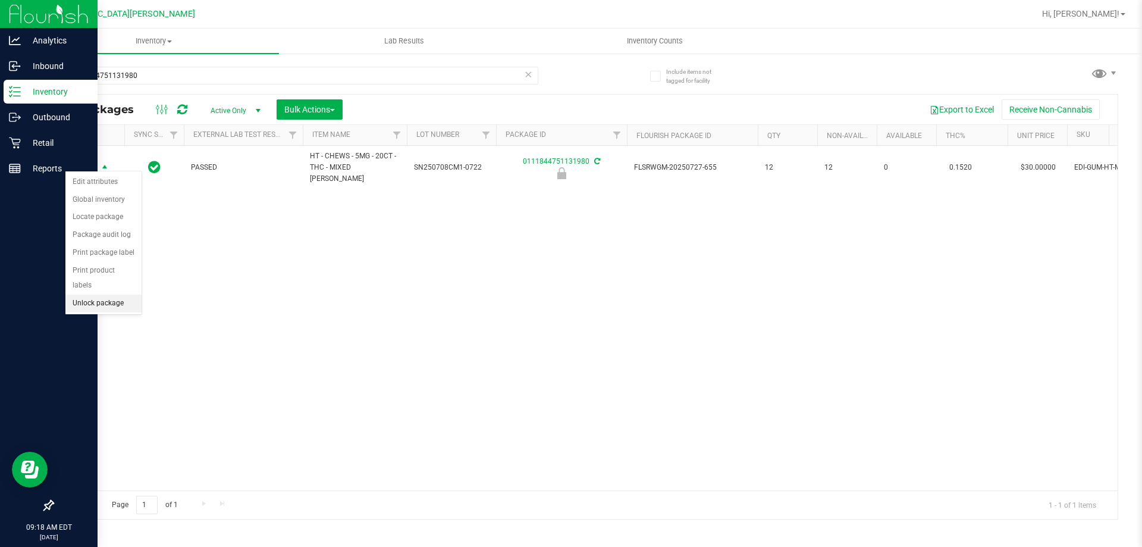
click at [111, 295] on li "Unlock package" at bounding box center [103, 304] width 76 height 18
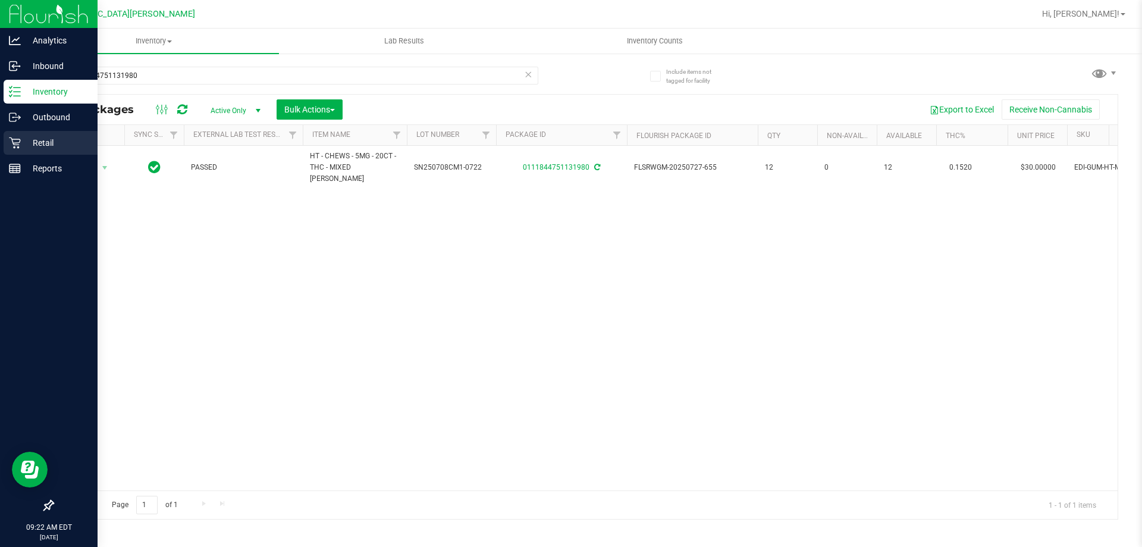
click at [20, 142] on icon at bounding box center [14, 142] width 11 height 11
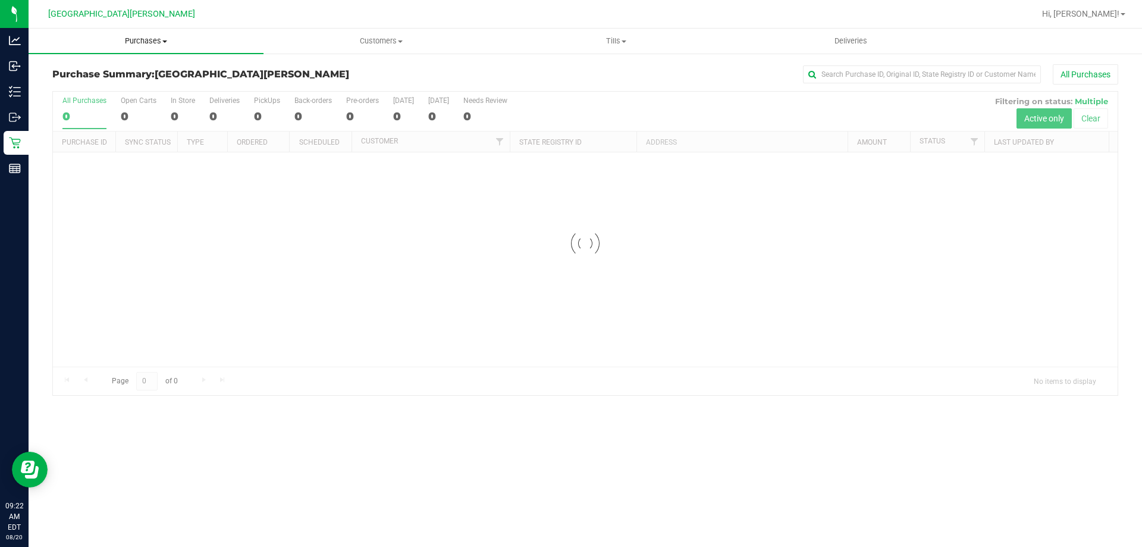
click at [158, 44] on span "Purchases" at bounding box center [146, 41] width 235 height 11
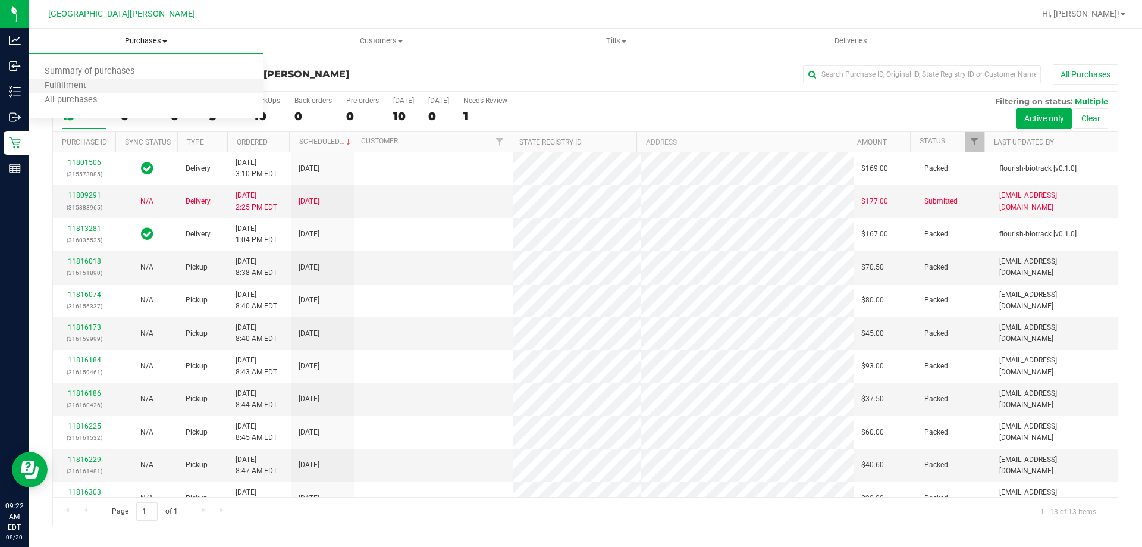
click at [142, 89] on li "Fulfillment" at bounding box center [146, 86] width 235 height 14
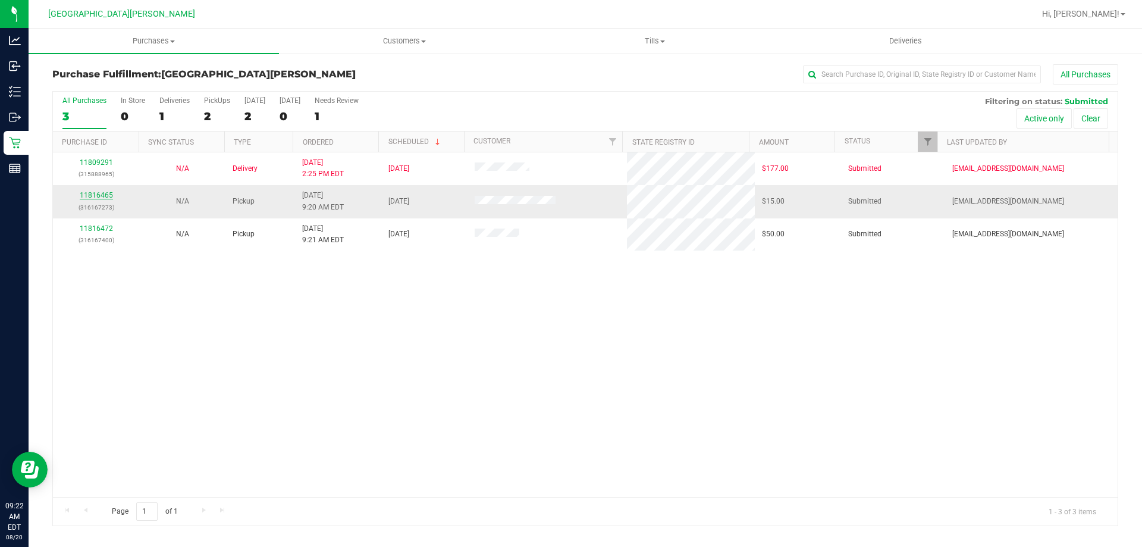
click at [102, 198] on link "11816465" at bounding box center [96, 195] width 33 height 8
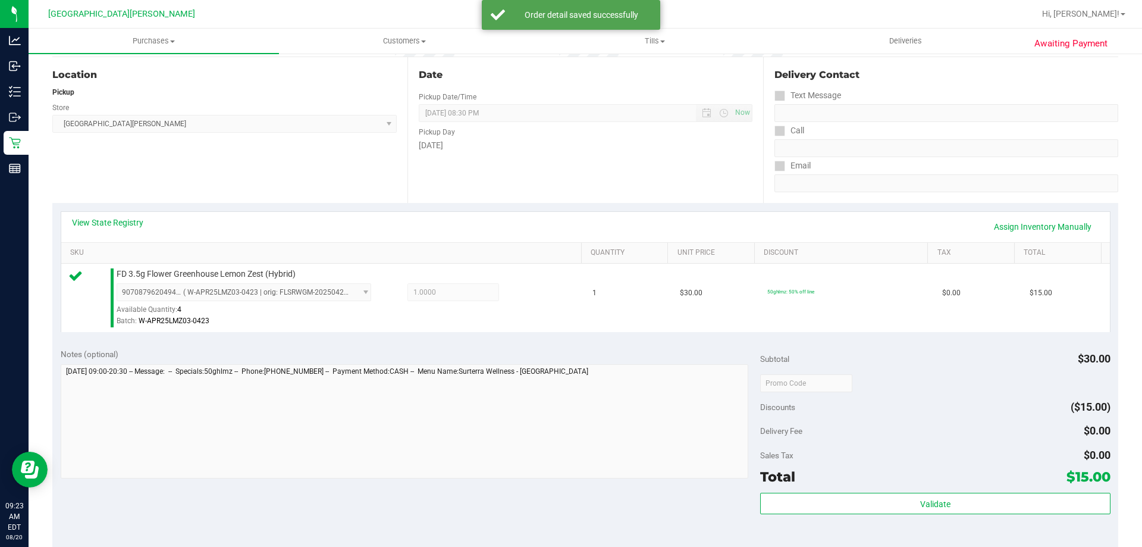
scroll to position [119, 0]
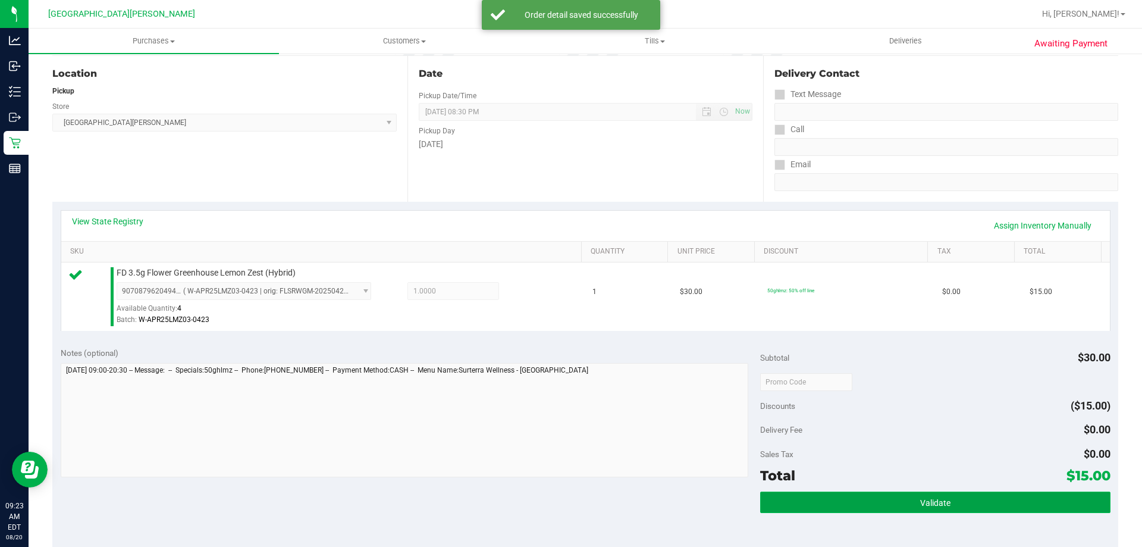
click at [975, 505] on button "Validate" at bounding box center [935, 502] width 350 height 21
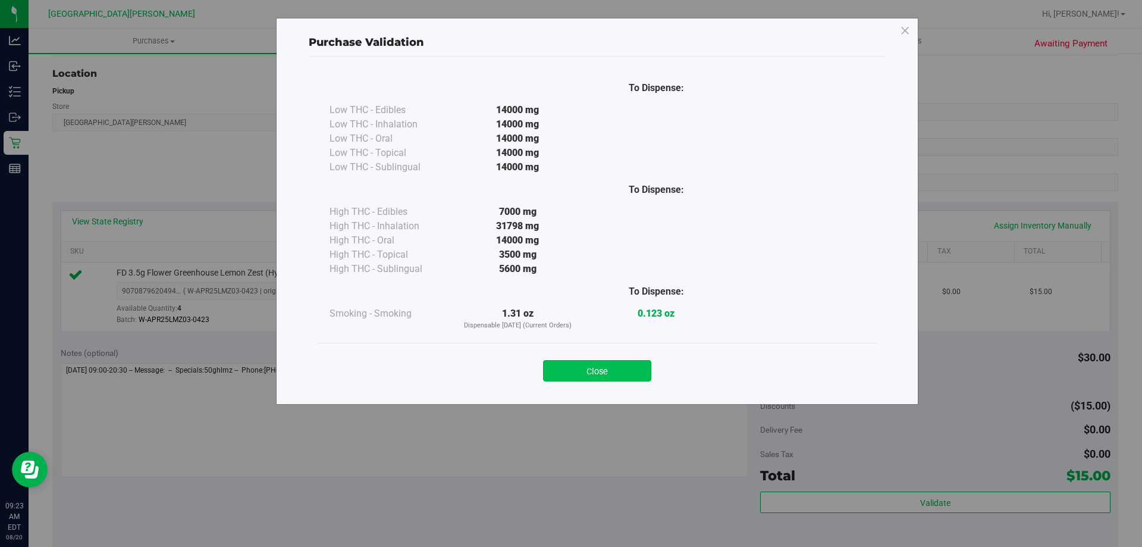
click at [584, 367] on button "Close" at bounding box center [597, 370] width 108 height 21
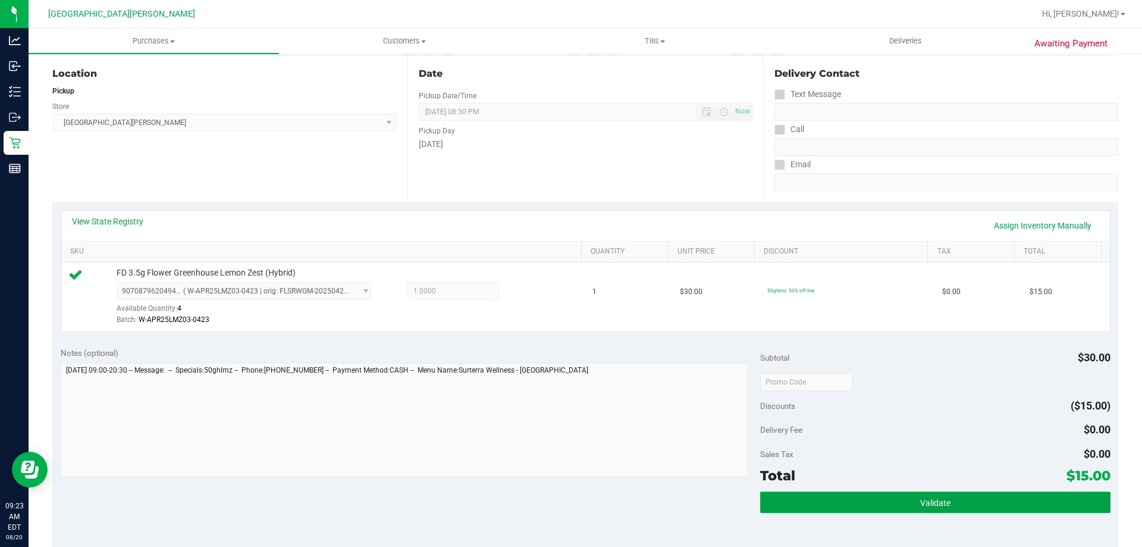
click at [801, 499] on button "Validate" at bounding box center [935, 502] width 350 height 21
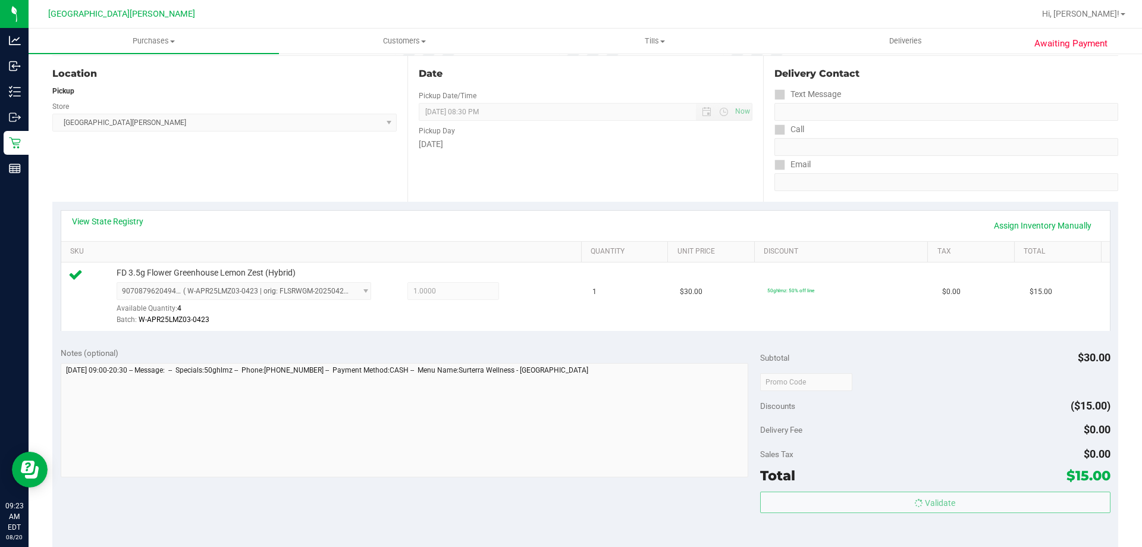
scroll to position [179, 0]
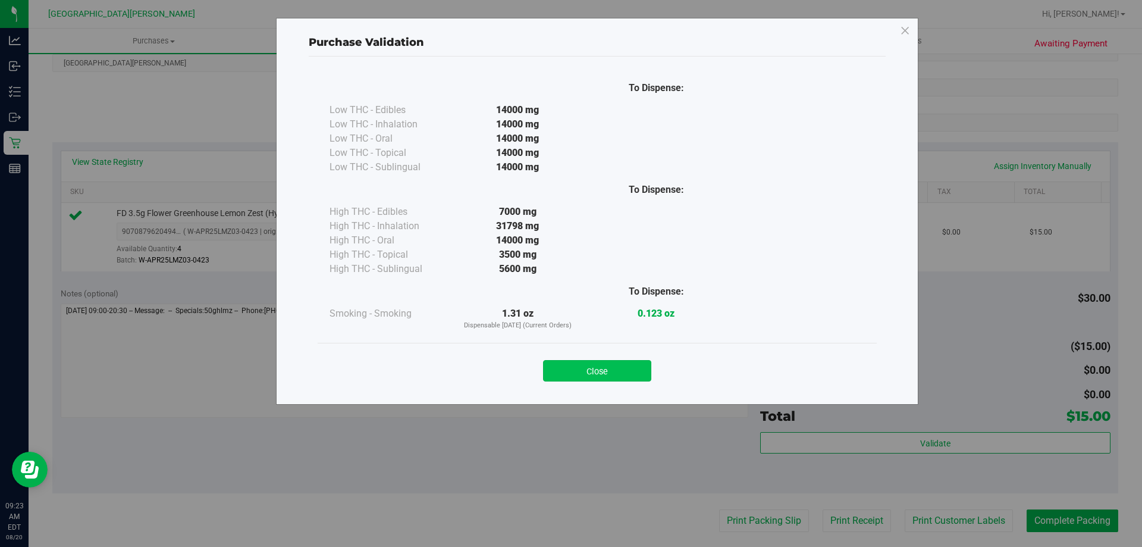
drag, startPoint x: 603, startPoint y: 353, endPoint x: 603, endPoint y: 365, distance: 12.5
click at [603, 353] on div "Close" at bounding box center [597, 367] width 541 height 30
click at [603, 369] on button "Close" at bounding box center [597, 370] width 108 height 21
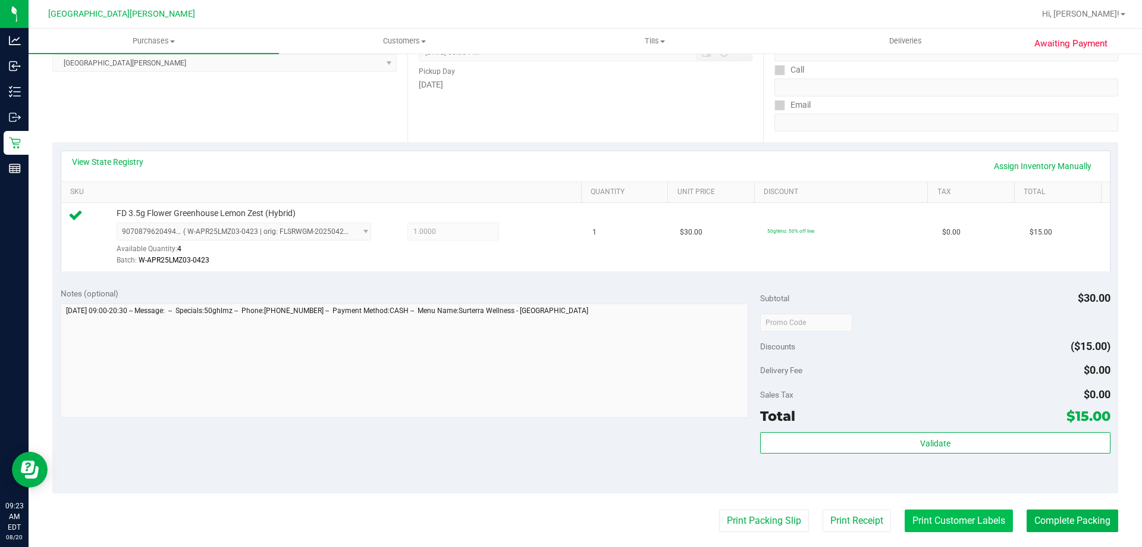
click at [951, 530] on button "Print Customer Labels" at bounding box center [959, 520] width 108 height 23
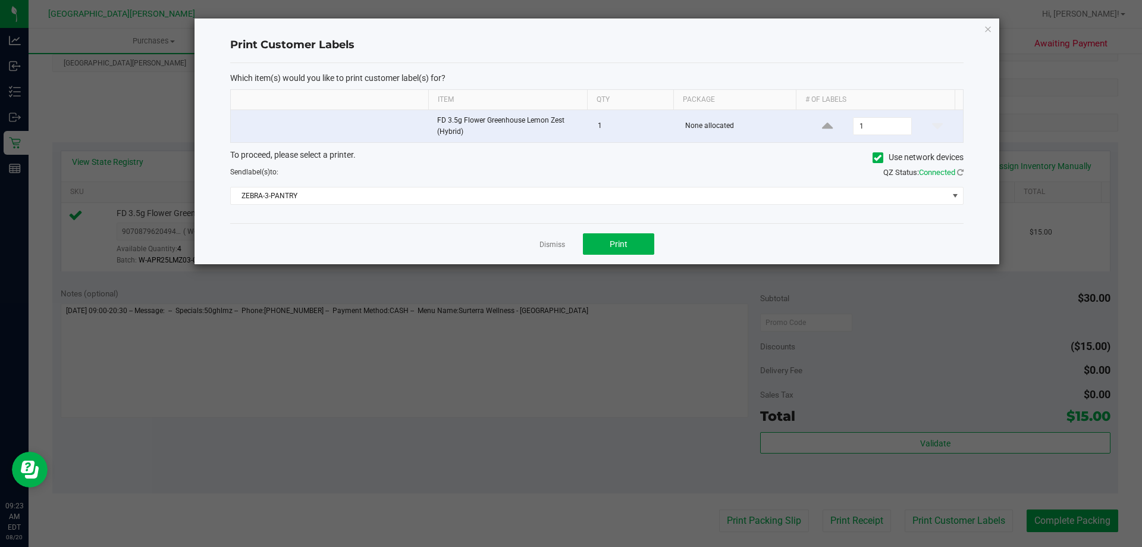
click at [627, 264] on div "Dismiss Print" at bounding box center [597, 243] width 734 height 41
click at [636, 246] on button "Print" at bounding box center [618, 243] width 71 height 21
click at [553, 249] on link "Dismiss" at bounding box center [553, 245] width 26 height 10
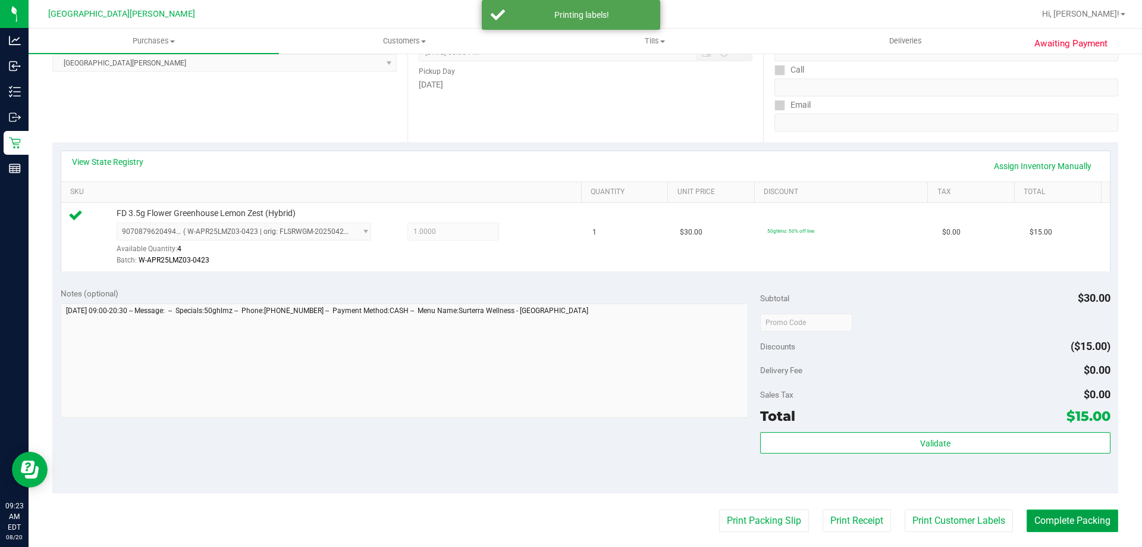
click at [1084, 526] on button "Complete Packing" at bounding box center [1073, 520] width 92 height 23
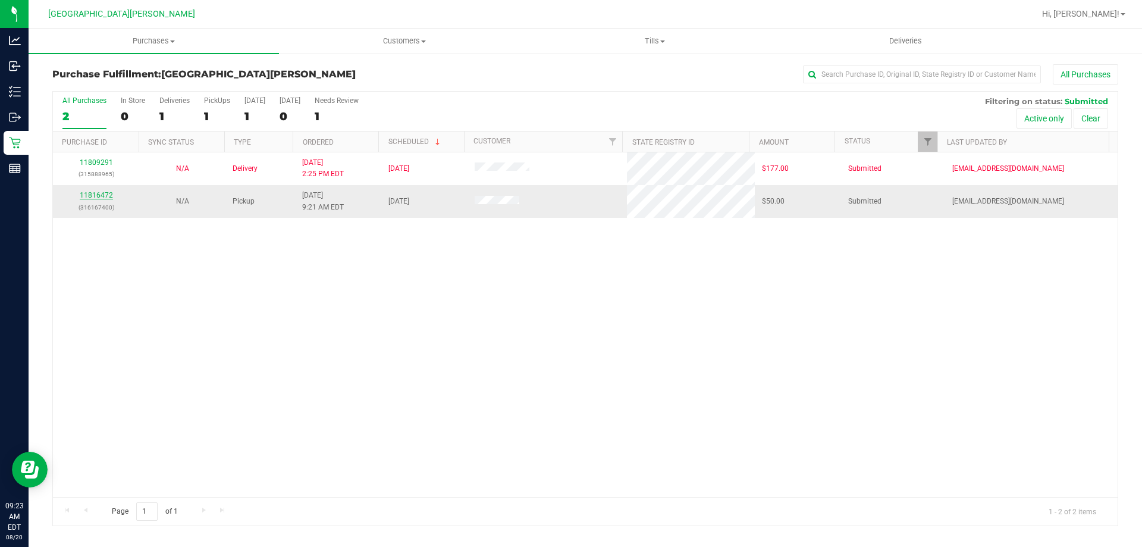
click at [98, 196] on link "11816472" at bounding box center [96, 195] width 33 height 8
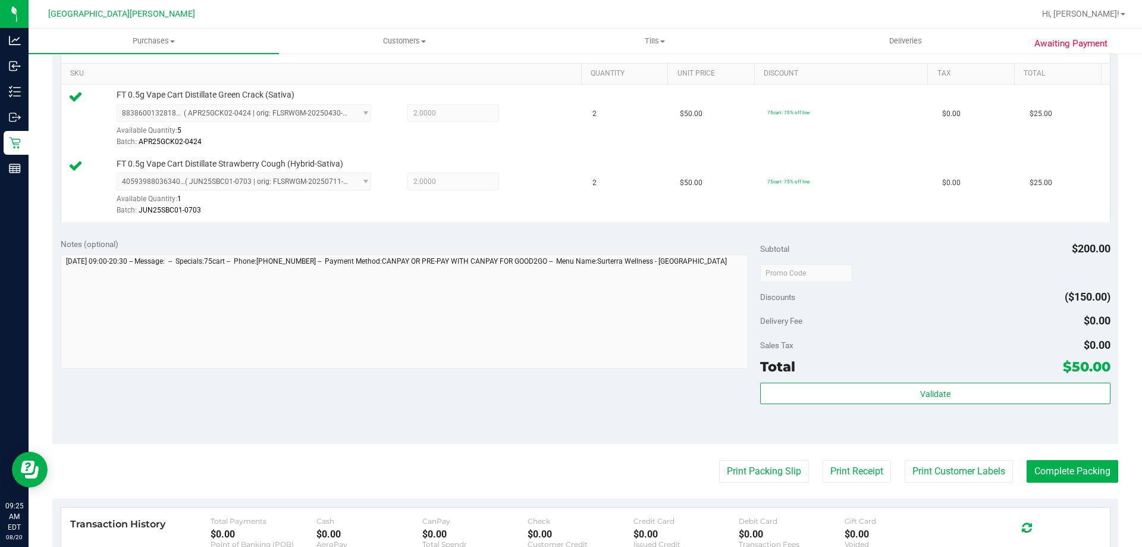
scroll to position [298, 0]
click at [863, 377] on div "Subtotal $200.00 Discounts ($150.00) Delivery Fee $0.00 Sales Tax $0.00 Total $…" at bounding box center [935, 336] width 350 height 198
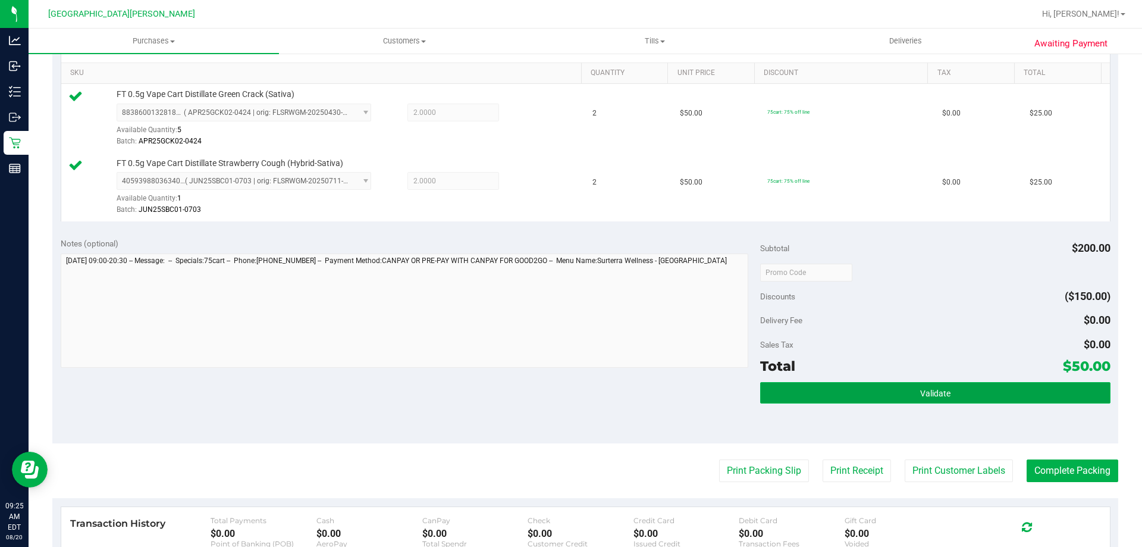
click at [872, 393] on button "Validate" at bounding box center [935, 392] width 350 height 21
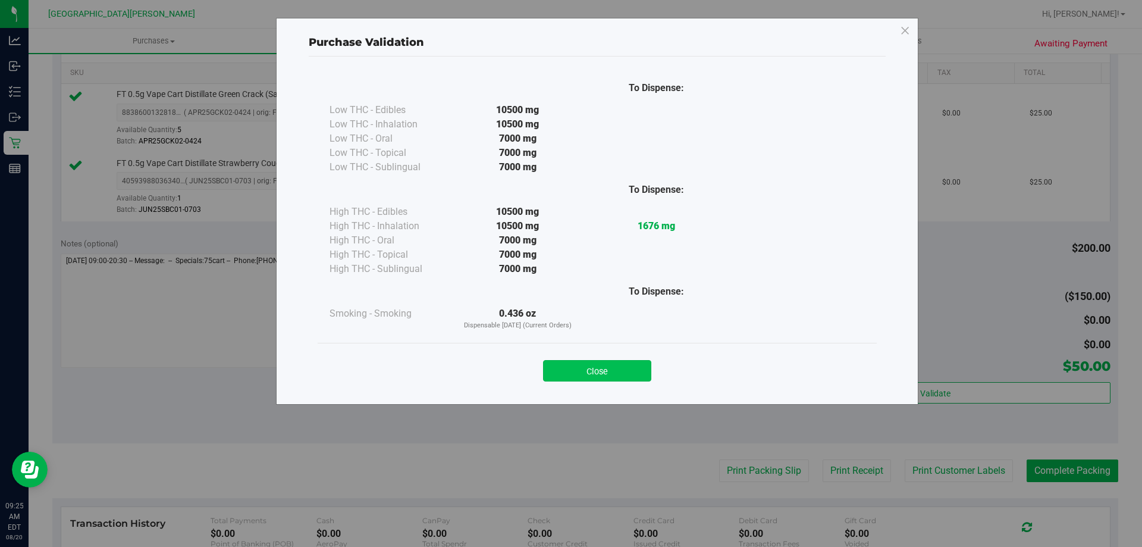
click at [608, 366] on button "Close" at bounding box center [597, 370] width 108 height 21
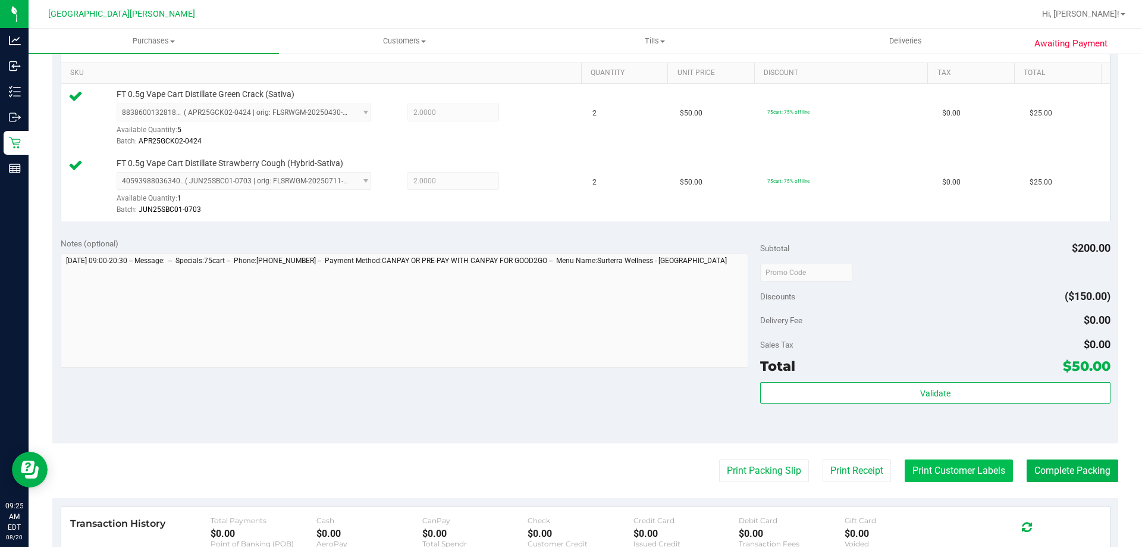
click at [934, 467] on button "Print Customer Labels" at bounding box center [959, 470] width 108 height 23
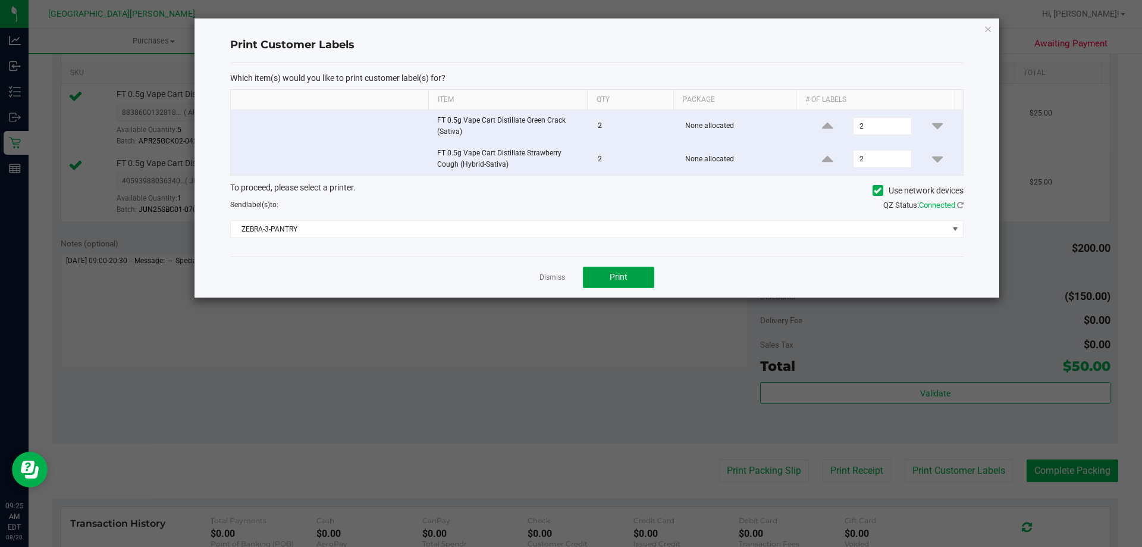
click at [643, 280] on button "Print" at bounding box center [618, 277] width 71 height 21
click at [556, 277] on link "Dismiss" at bounding box center [553, 278] width 26 height 10
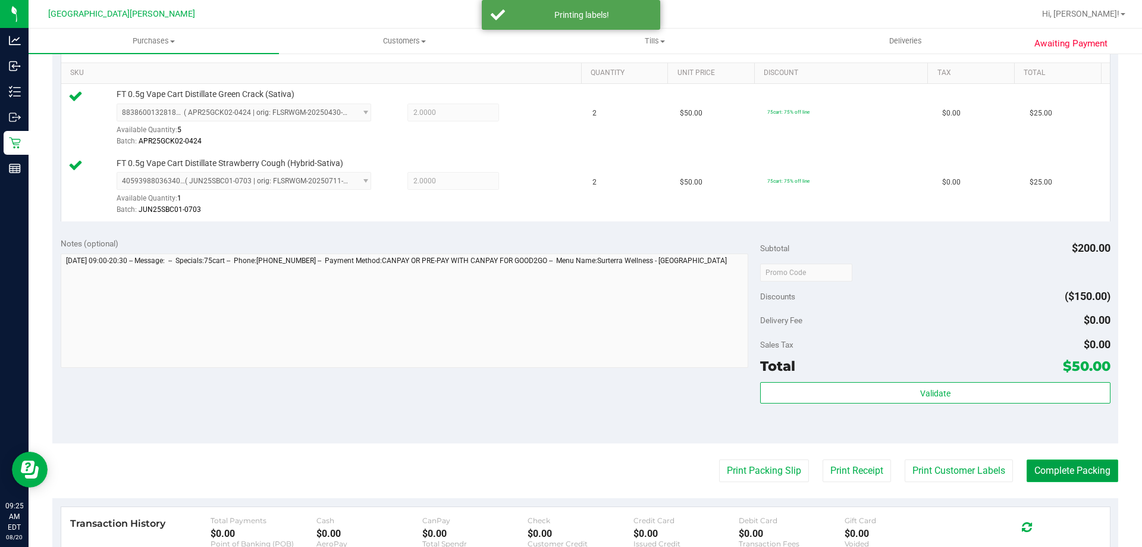
click at [1075, 471] on button "Complete Packing" at bounding box center [1073, 470] width 92 height 23
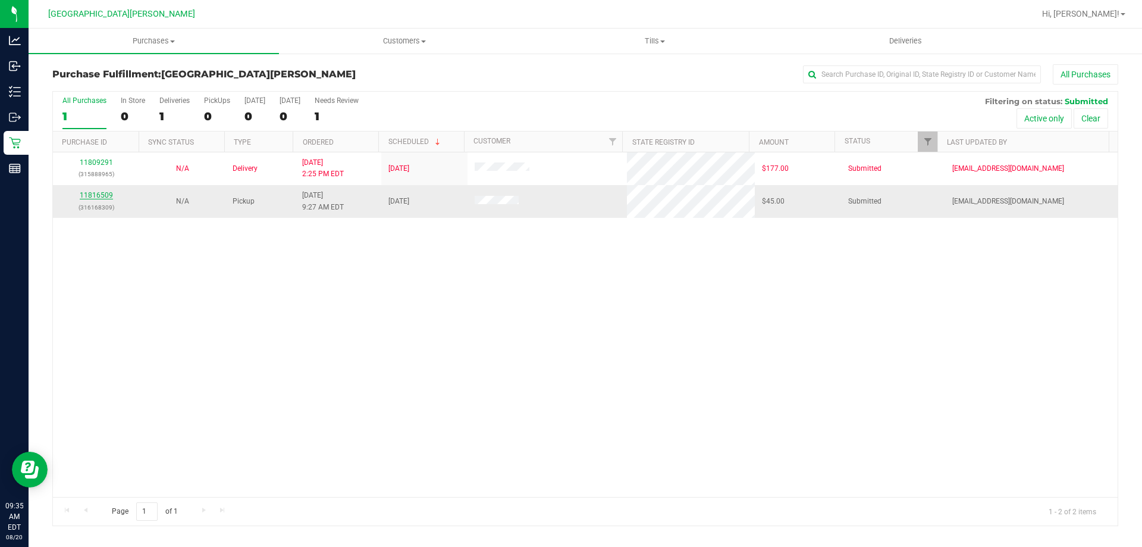
click at [99, 197] on link "11816509" at bounding box center [96, 195] width 33 height 8
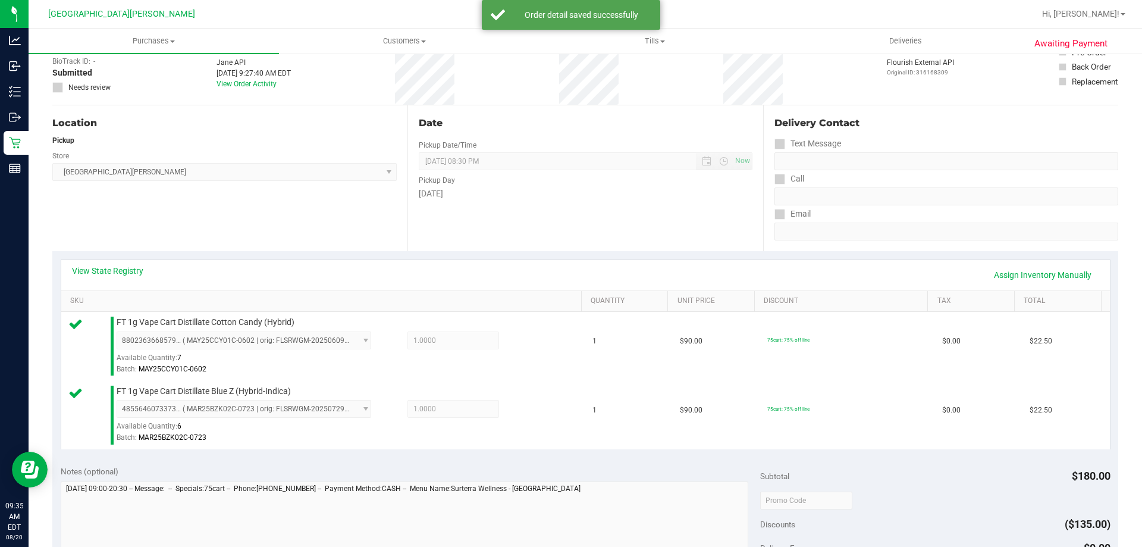
scroll to position [298, 0]
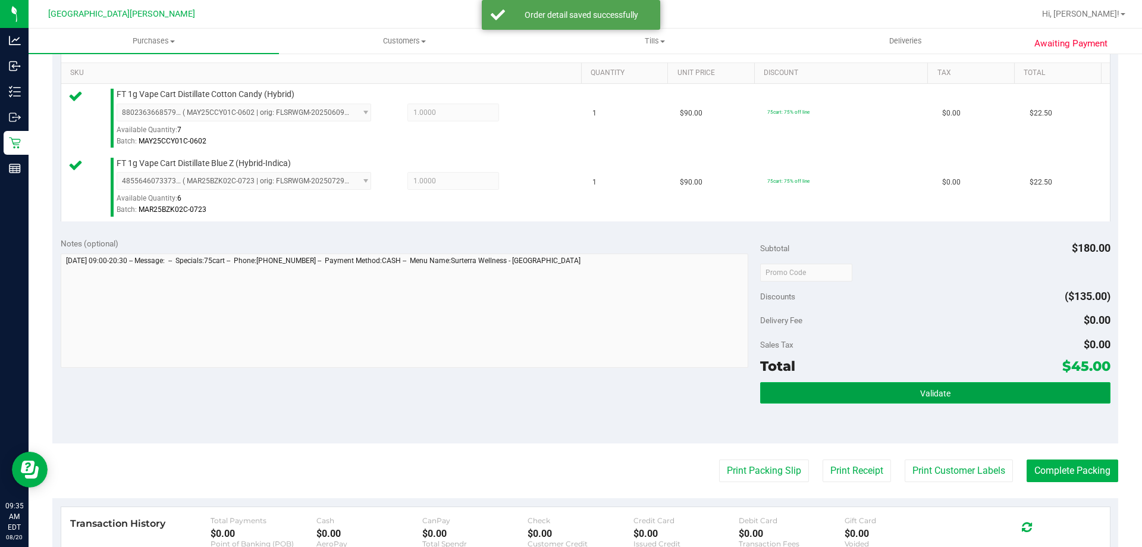
click at [956, 395] on button "Validate" at bounding box center [935, 392] width 350 height 21
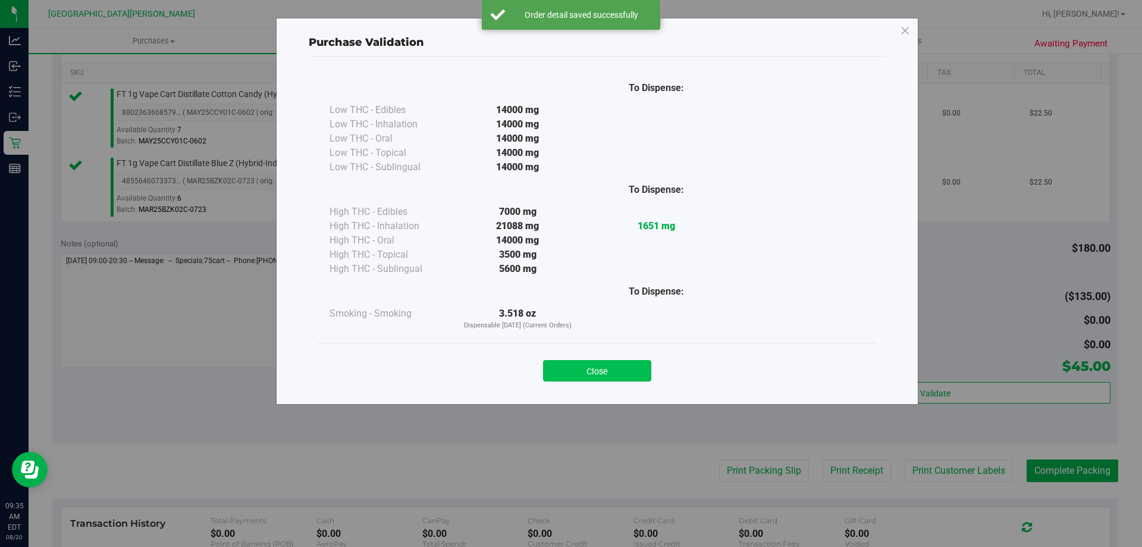
click at [598, 375] on button "Close" at bounding box center [597, 370] width 108 height 21
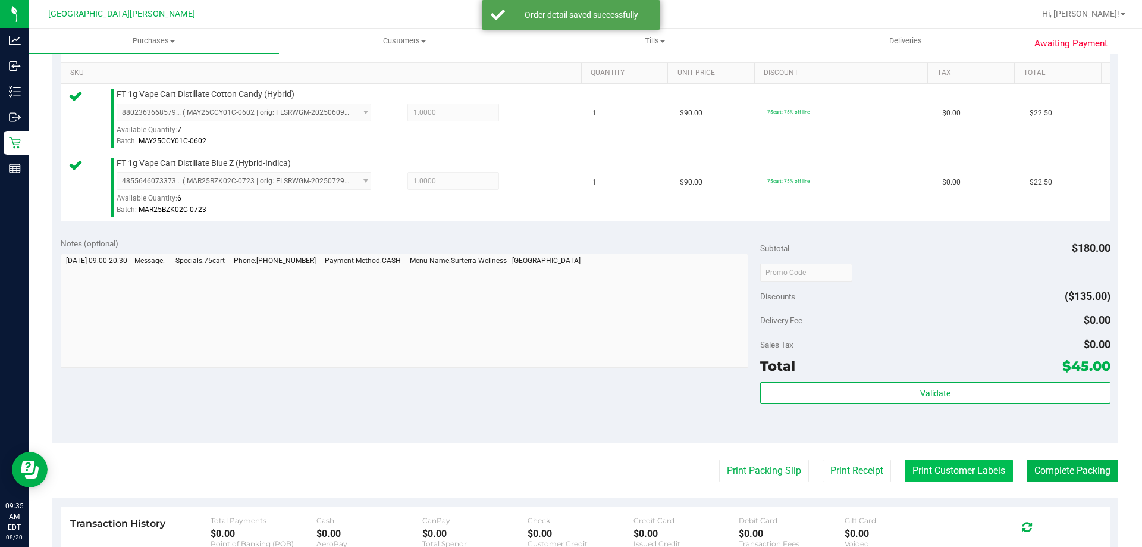
click at [969, 475] on button "Print Customer Labels" at bounding box center [959, 470] width 108 height 23
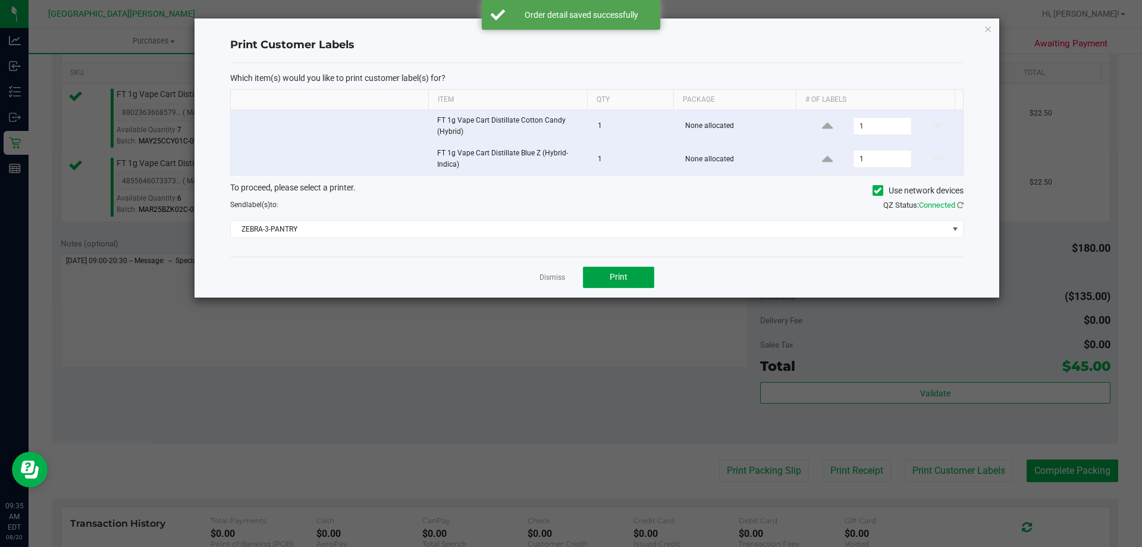
click at [613, 281] on span "Print" at bounding box center [619, 277] width 18 height 10
click at [553, 277] on link "Dismiss" at bounding box center [553, 278] width 26 height 10
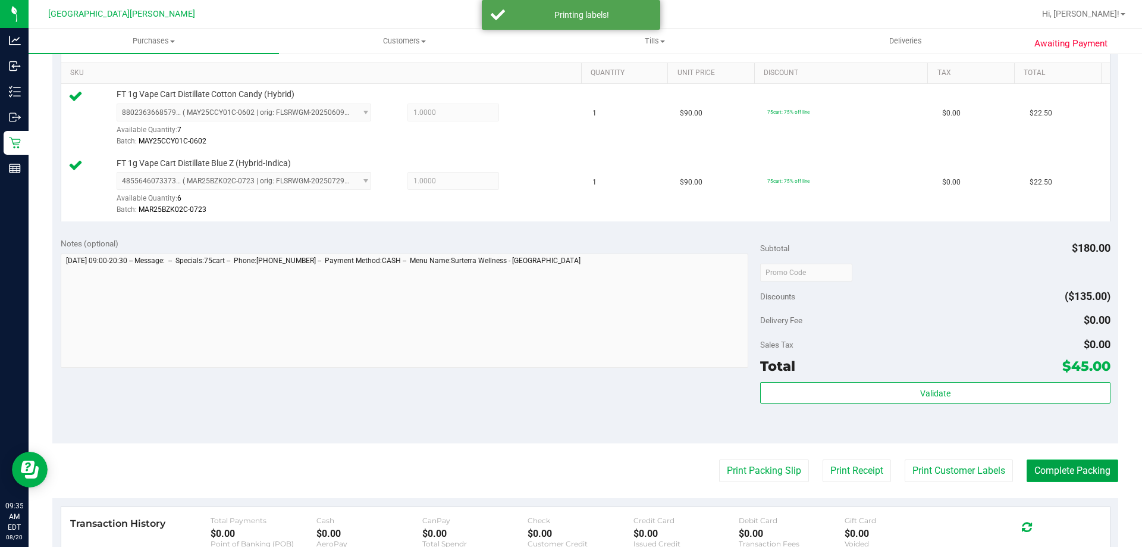
click at [1065, 472] on button "Complete Packing" at bounding box center [1073, 470] width 92 height 23
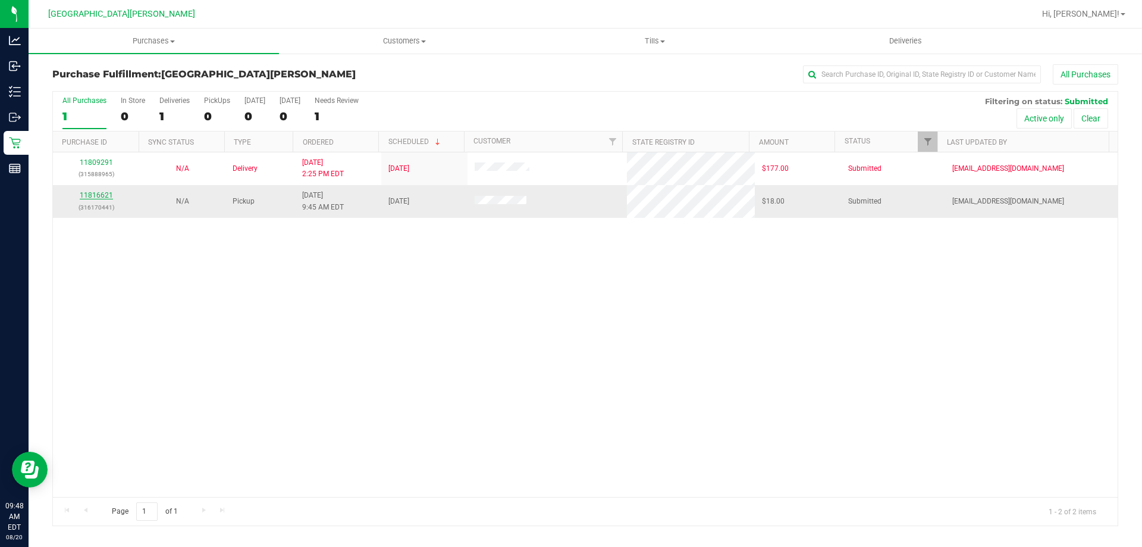
click at [104, 196] on link "11816621" at bounding box center [96, 195] width 33 height 8
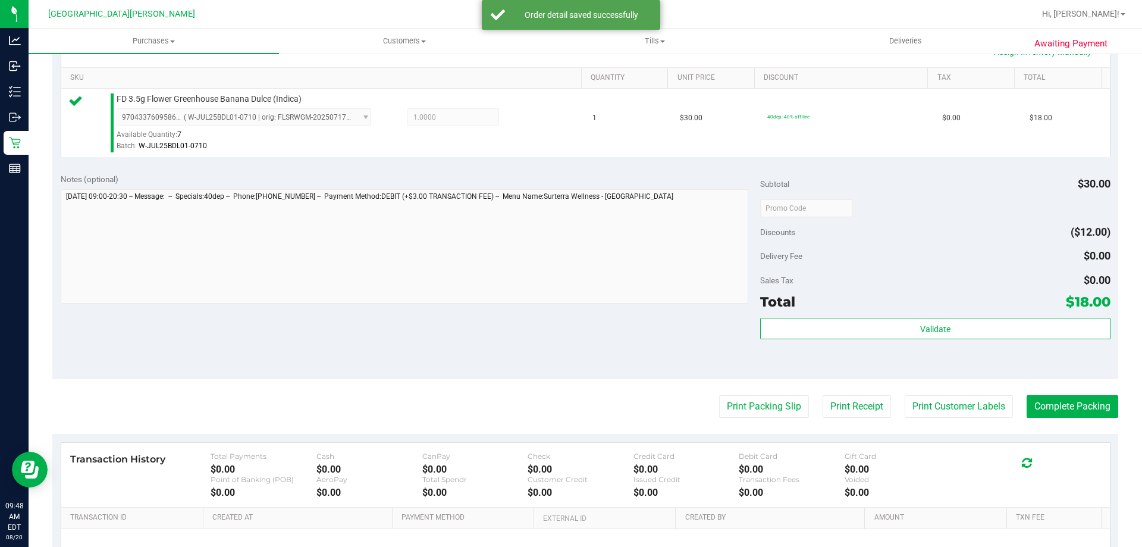
scroll to position [298, 0]
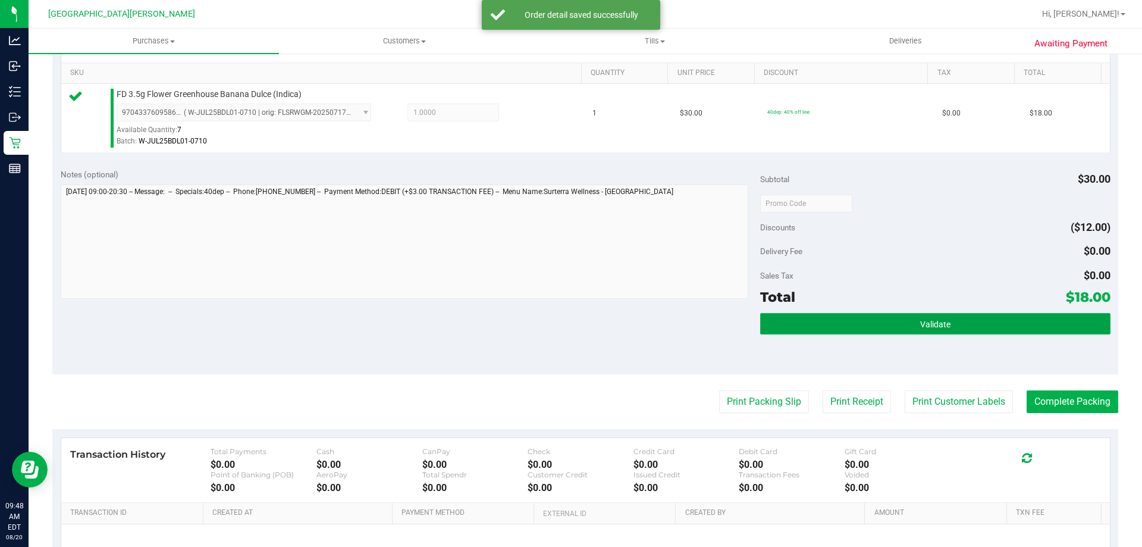
click at [1024, 333] on button "Validate" at bounding box center [935, 323] width 350 height 21
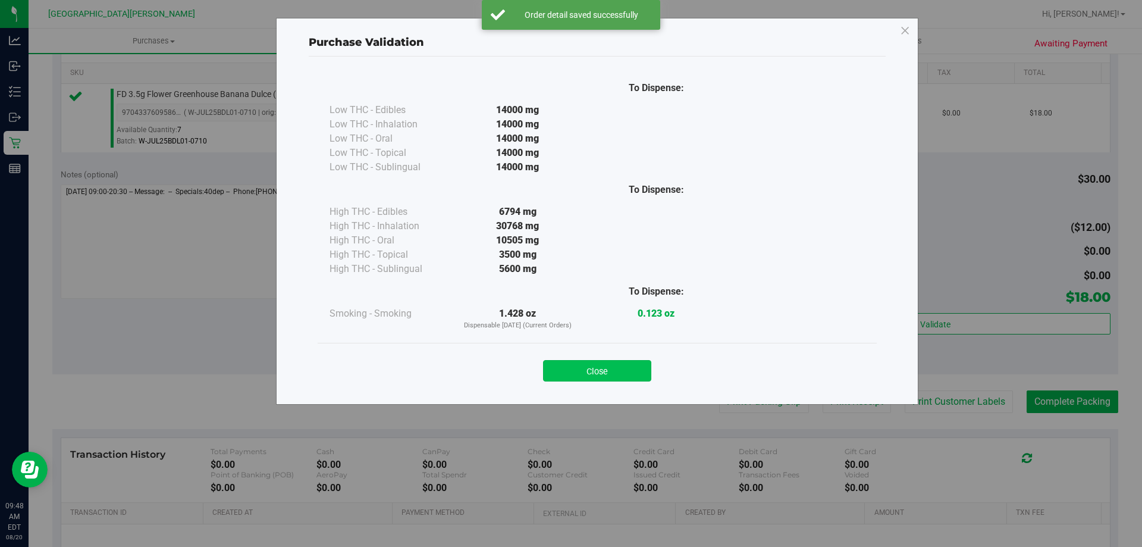
click at [629, 369] on button "Close" at bounding box center [597, 370] width 108 height 21
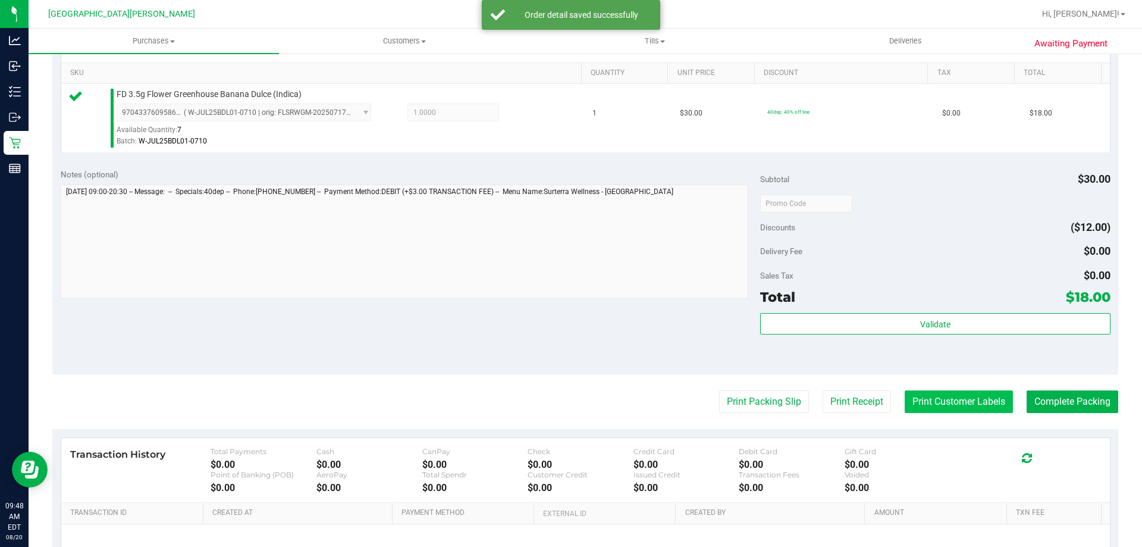
click at [933, 403] on button "Print Customer Labels" at bounding box center [959, 401] width 108 height 23
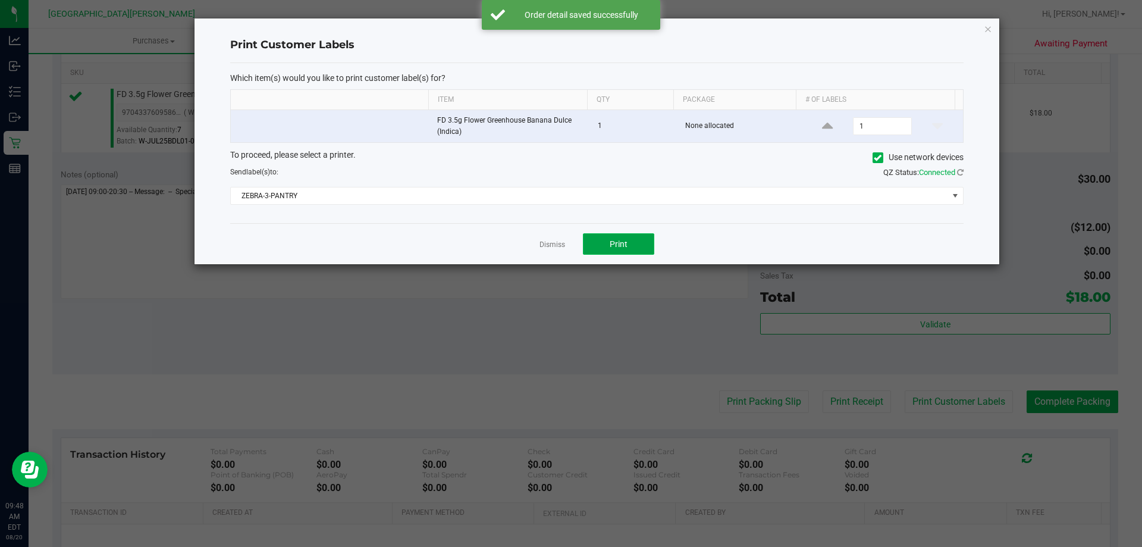
click at [646, 245] on button "Print" at bounding box center [618, 243] width 71 height 21
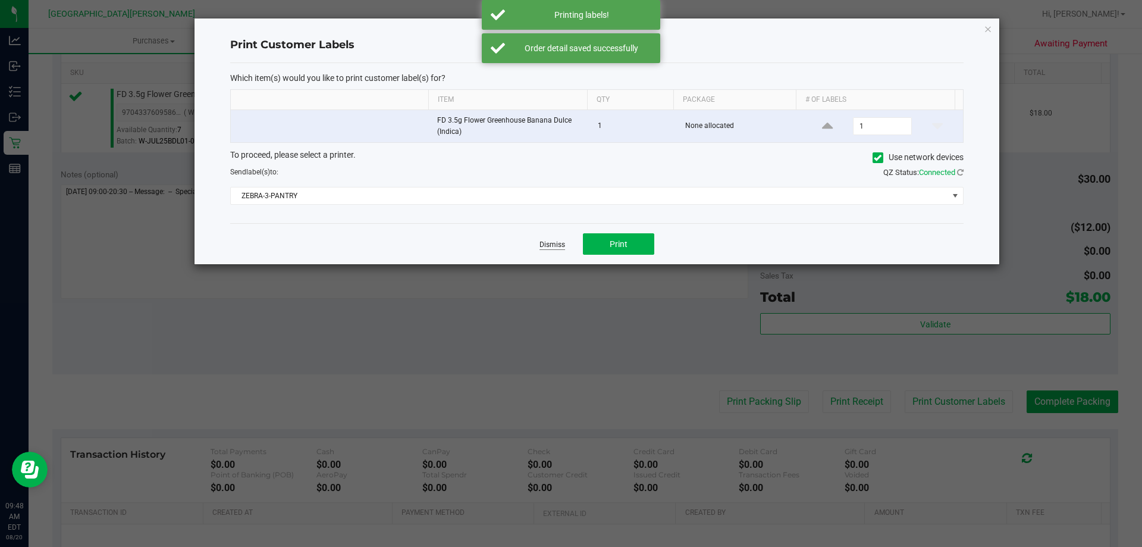
click at [557, 246] on link "Dismiss" at bounding box center [553, 245] width 26 height 10
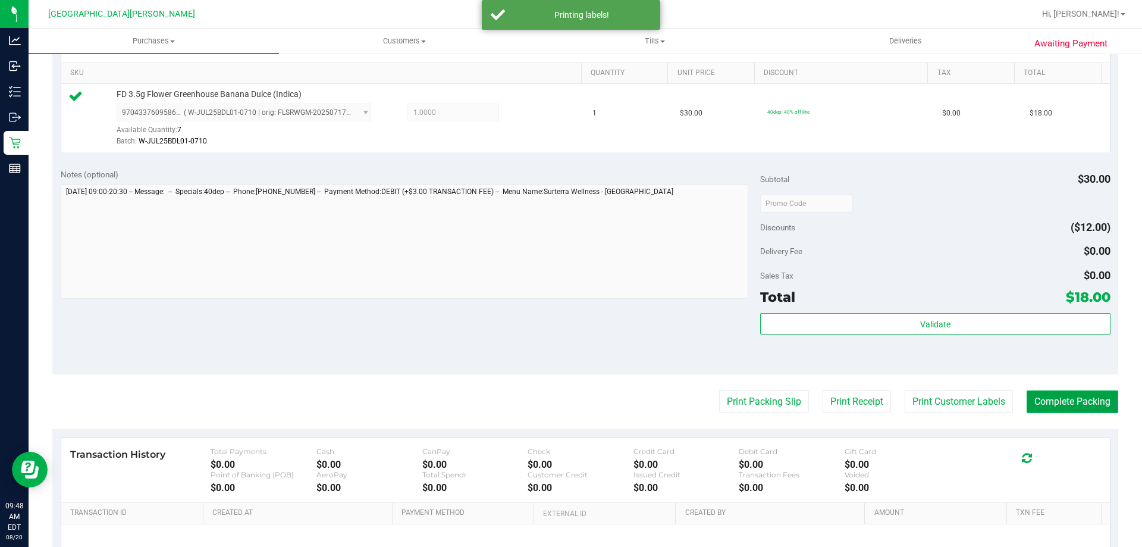
click at [1079, 404] on button "Complete Packing" at bounding box center [1073, 401] width 92 height 23
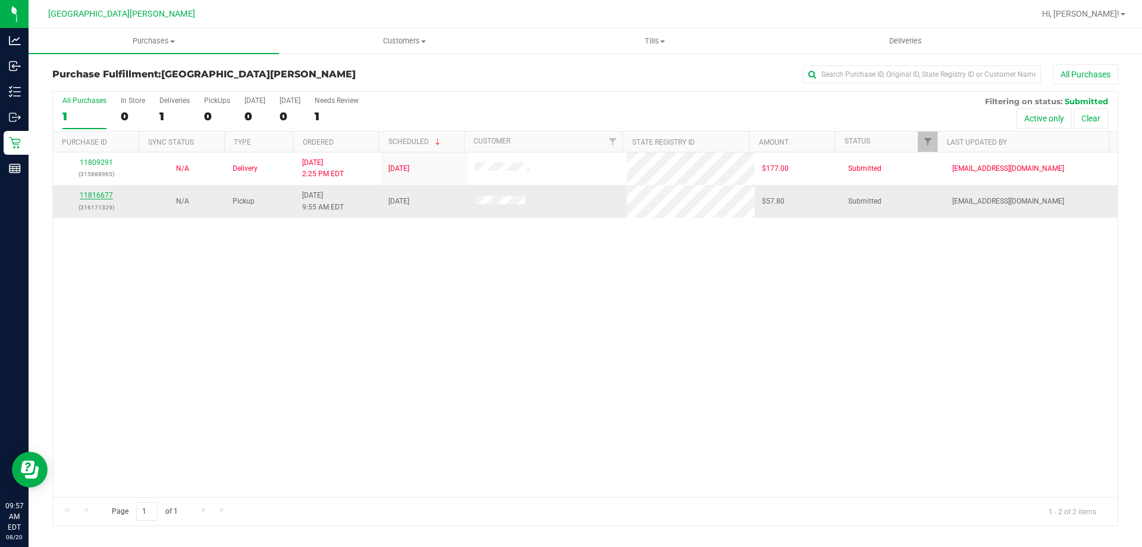
click at [92, 196] on link "11816677" at bounding box center [96, 195] width 33 height 8
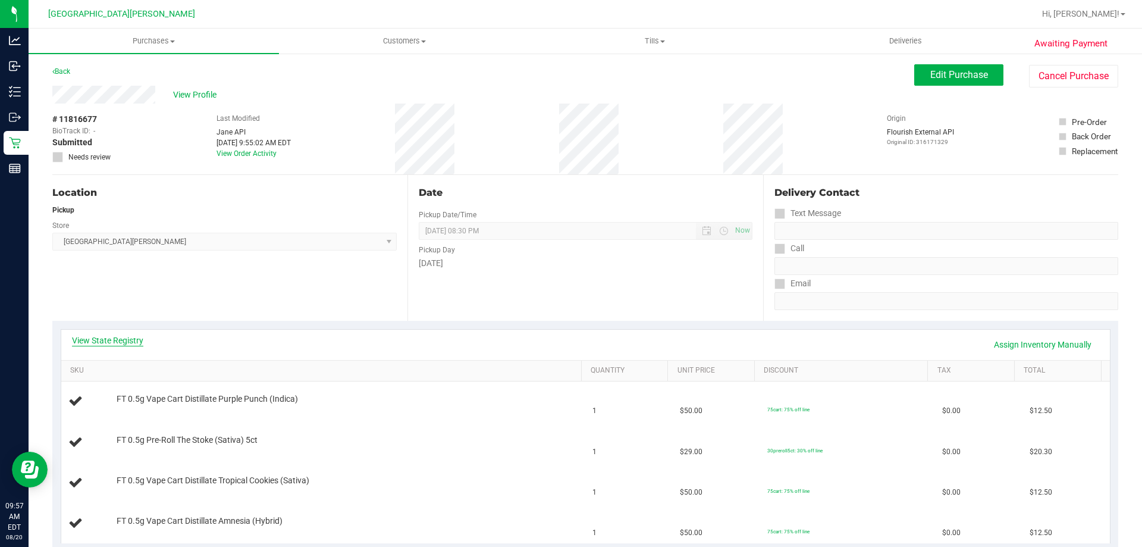
click at [137, 342] on link "View State Registry" at bounding box center [107, 340] width 71 height 12
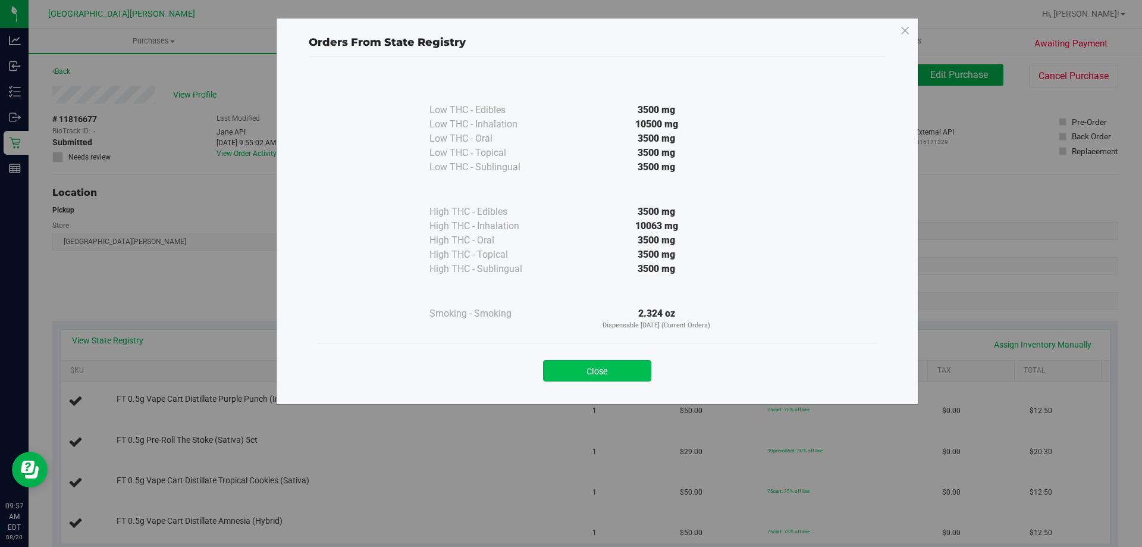
click at [622, 379] on button "Close" at bounding box center [597, 370] width 108 height 21
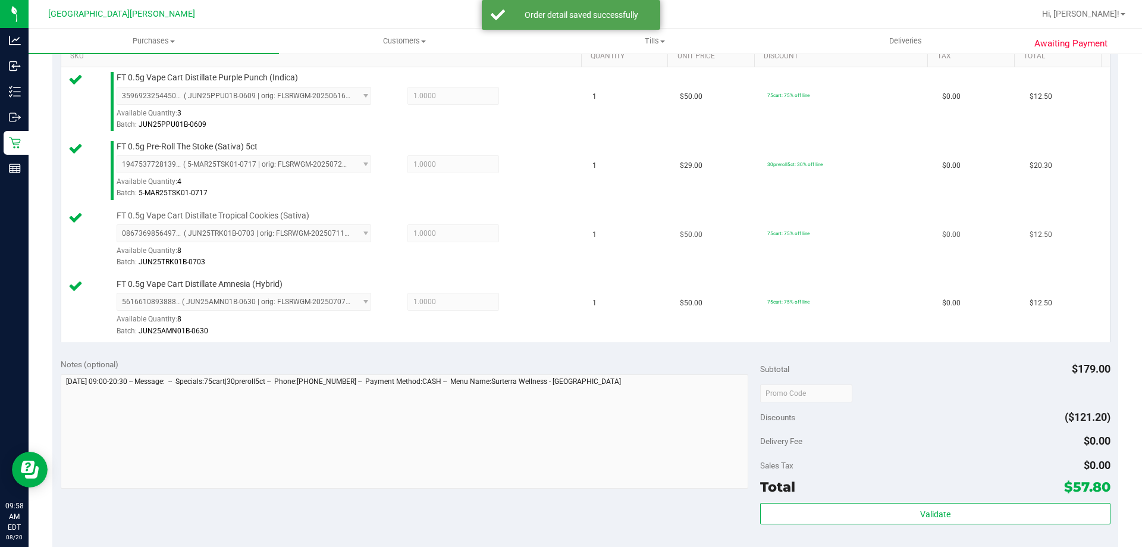
scroll to position [357, 0]
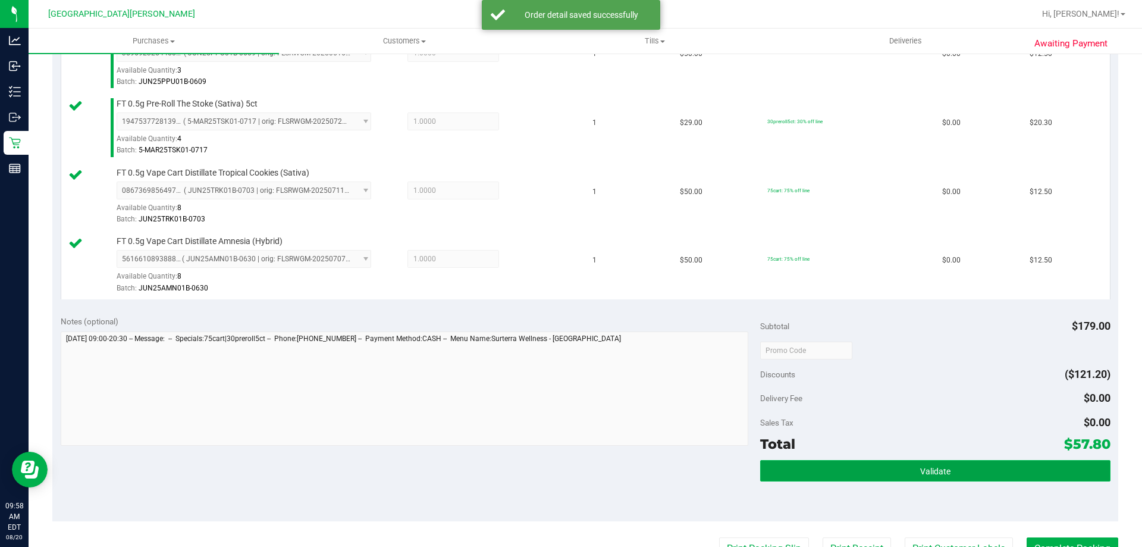
click at [944, 475] on button "Validate" at bounding box center [935, 470] width 350 height 21
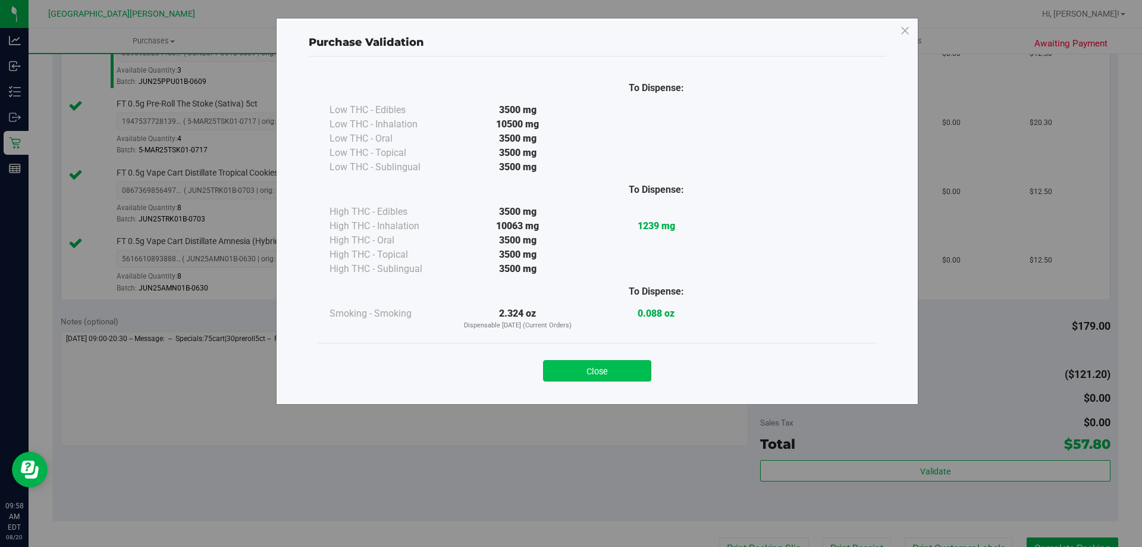
click at [612, 376] on button "Close" at bounding box center [597, 370] width 108 height 21
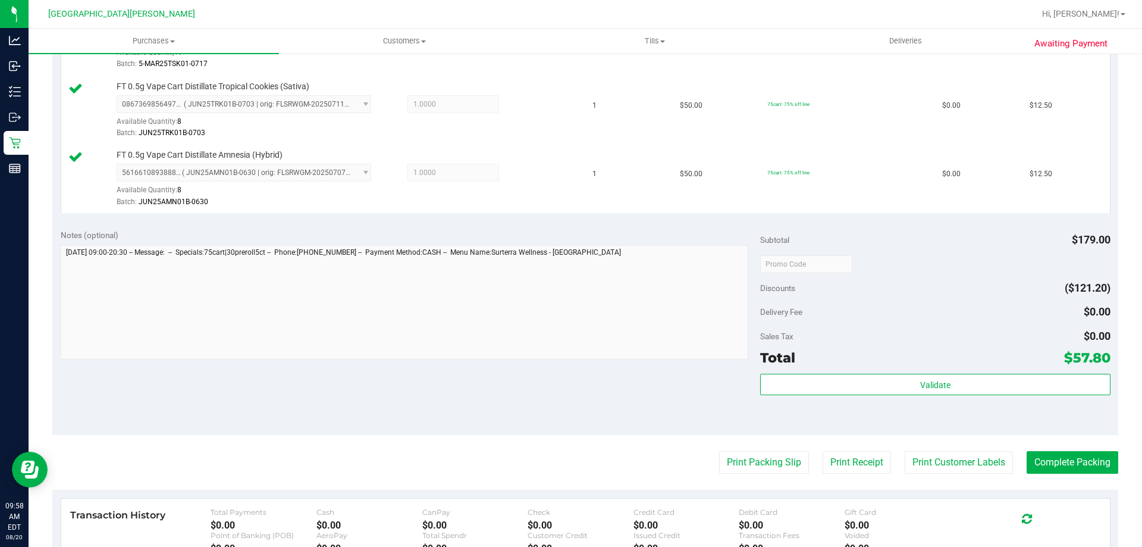
scroll to position [536, 0]
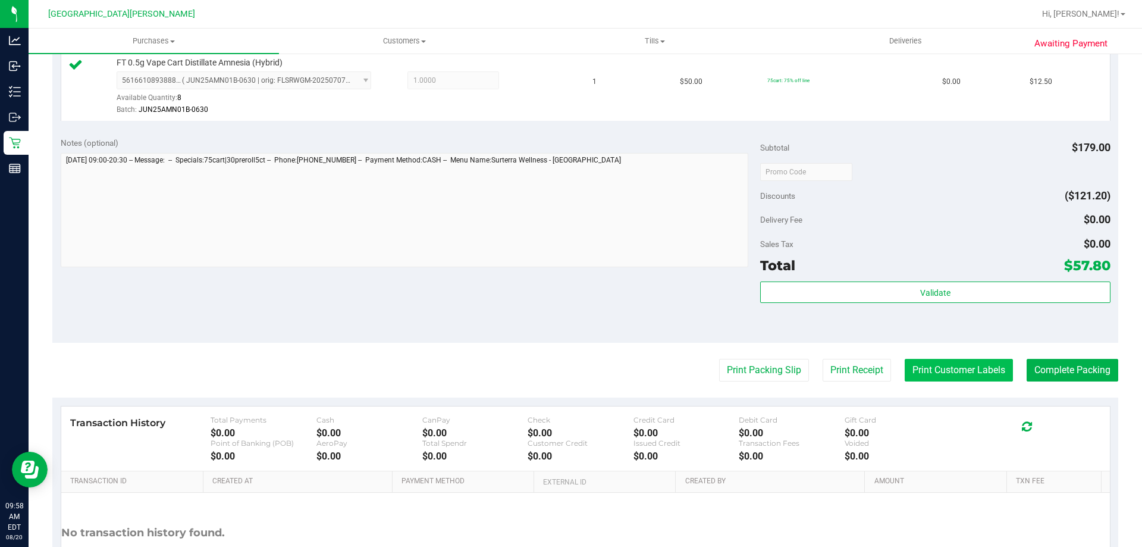
click at [975, 367] on button "Print Customer Labels" at bounding box center [959, 370] width 108 height 23
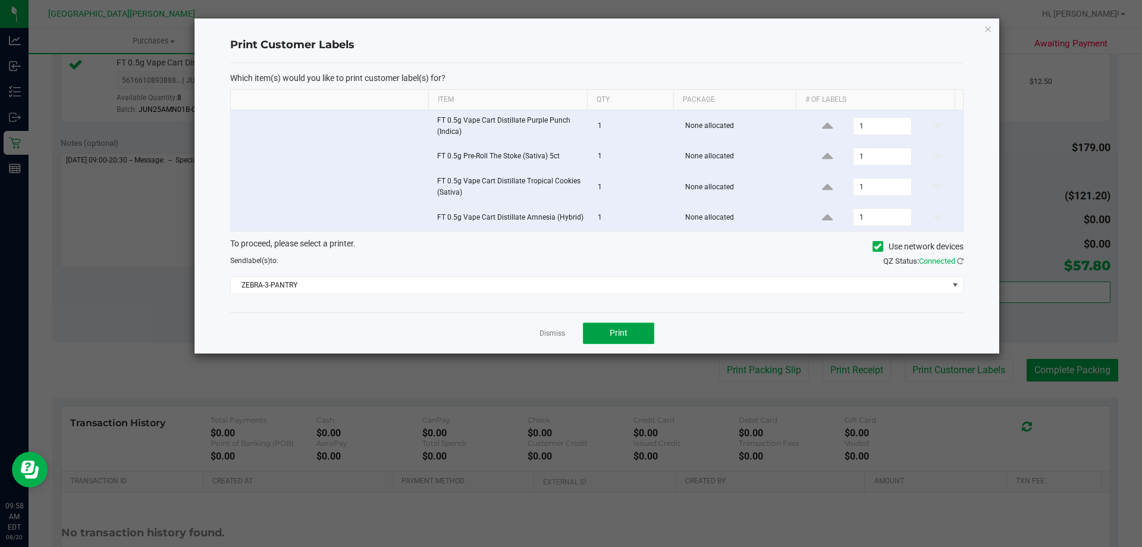
click at [631, 336] on button "Print" at bounding box center [618, 333] width 71 height 21
click at [543, 334] on link "Dismiss" at bounding box center [553, 333] width 26 height 10
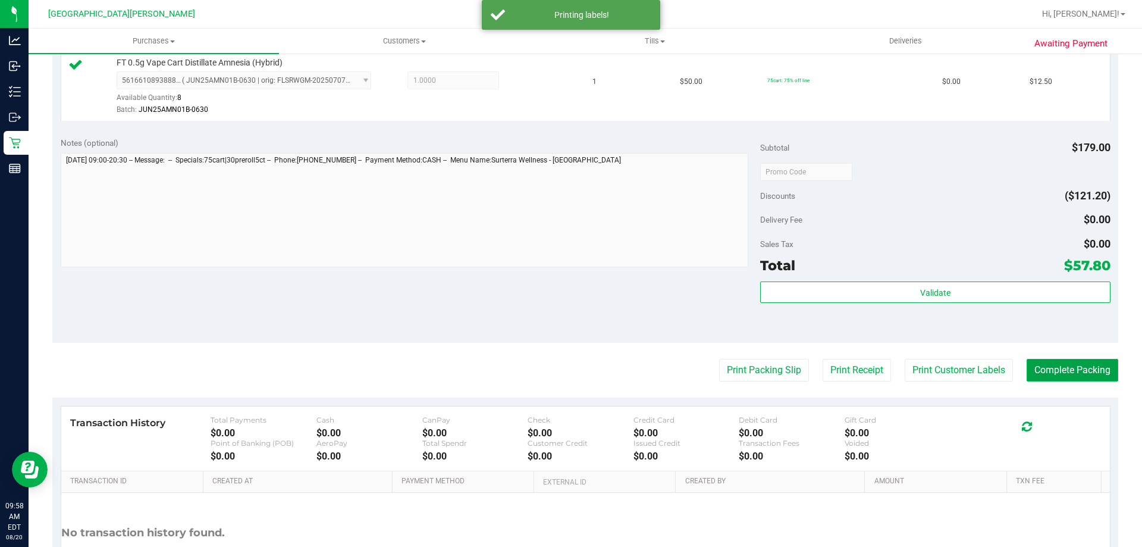
click at [1082, 368] on button "Complete Packing" at bounding box center [1073, 370] width 92 height 23
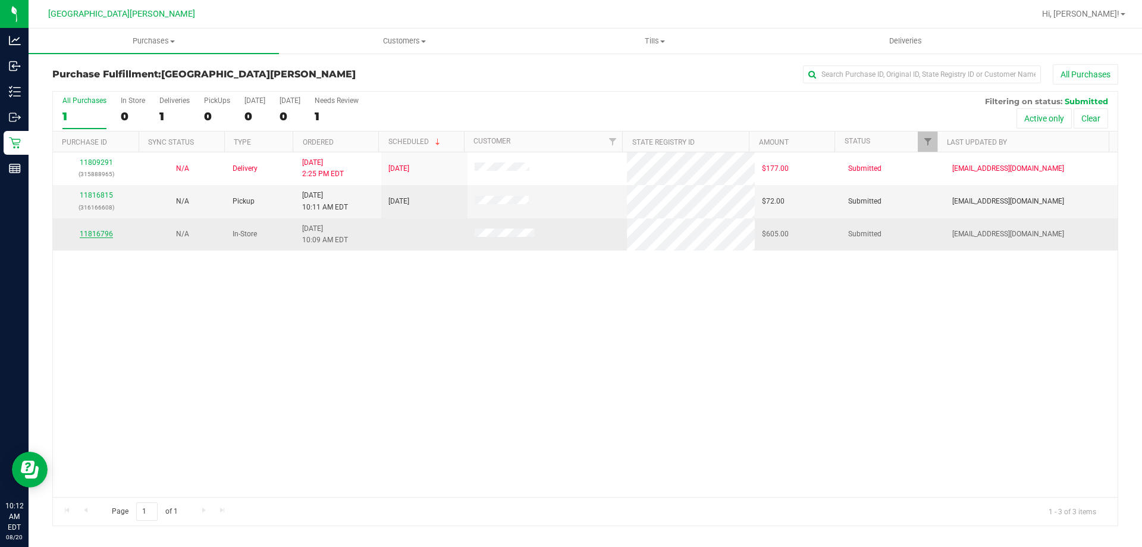
click at [90, 231] on link "11816796" at bounding box center [96, 234] width 33 height 8
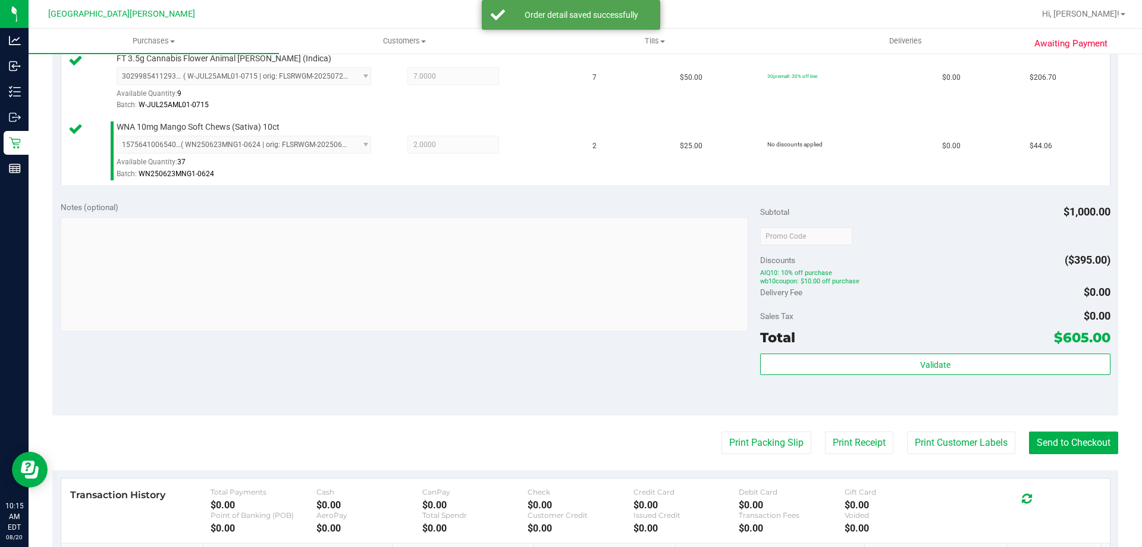
scroll to position [476, 0]
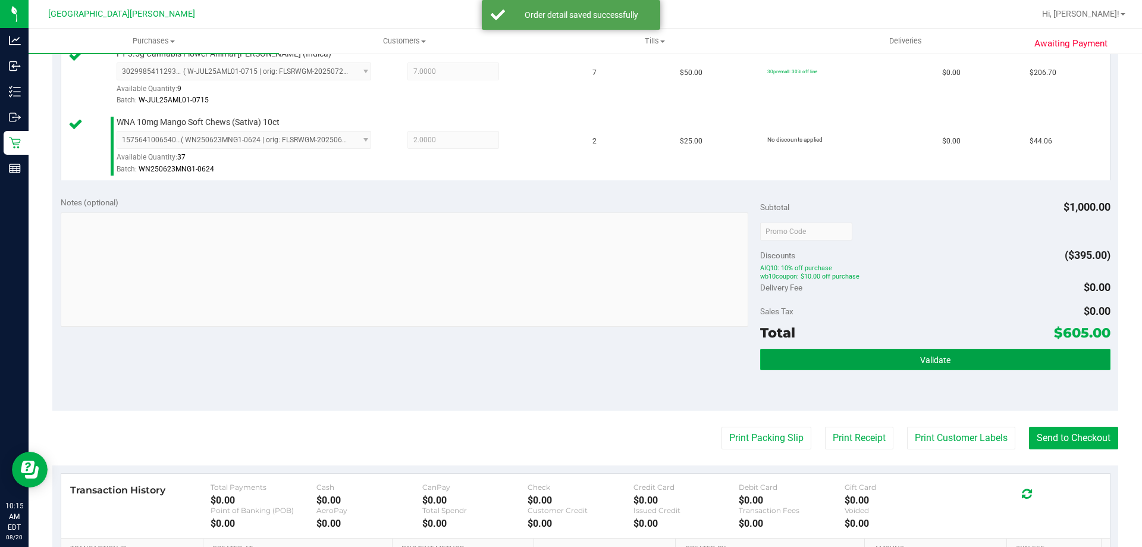
click at [884, 358] on button "Validate" at bounding box center [935, 359] width 350 height 21
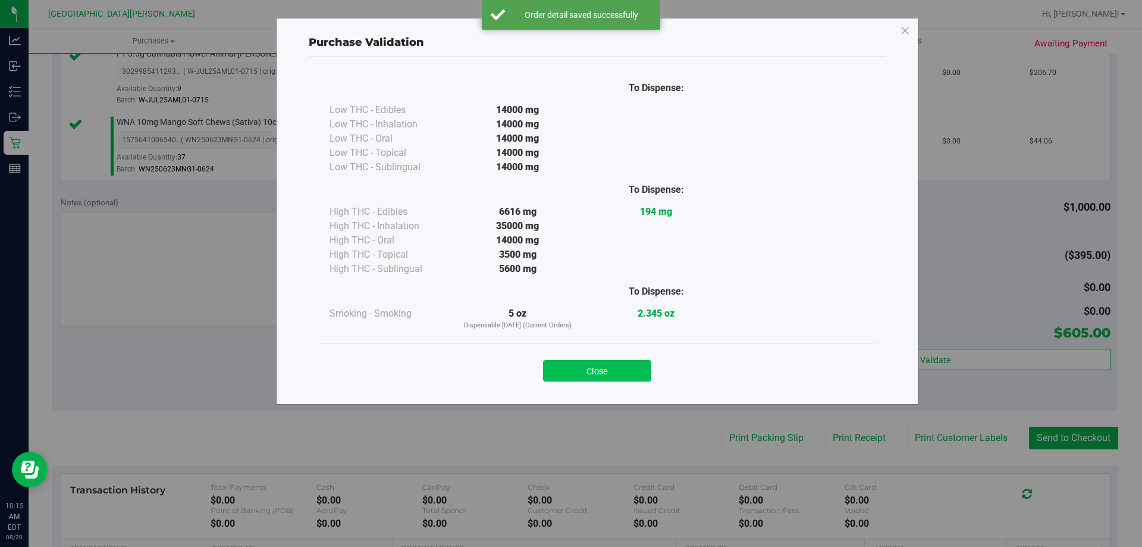
click at [602, 361] on button "Close" at bounding box center [597, 370] width 108 height 21
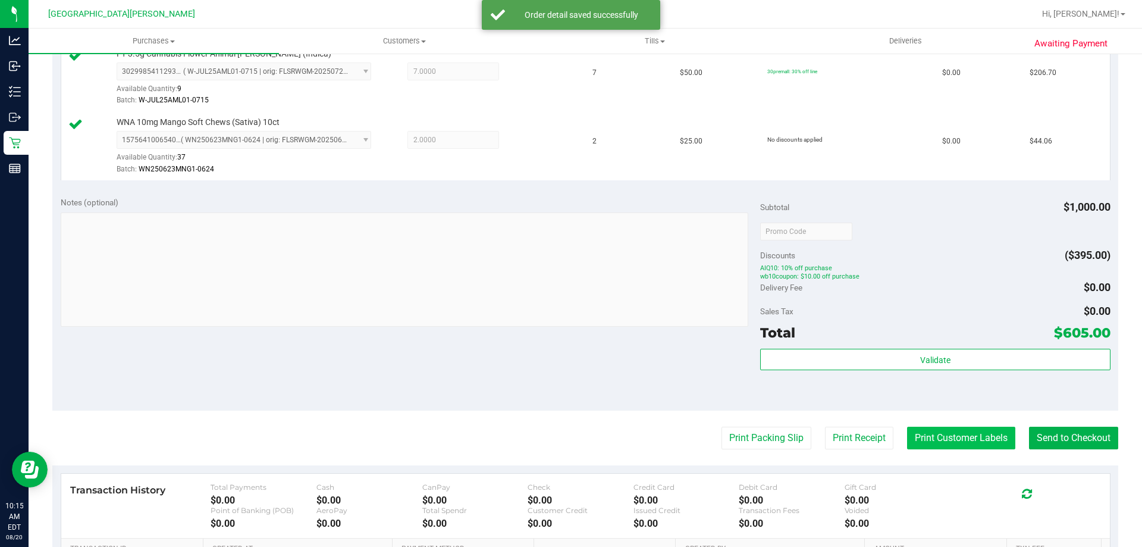
click at [965, 427] on button "Print Customer Labels" at bounding box center [961, 438] width 108 height 23
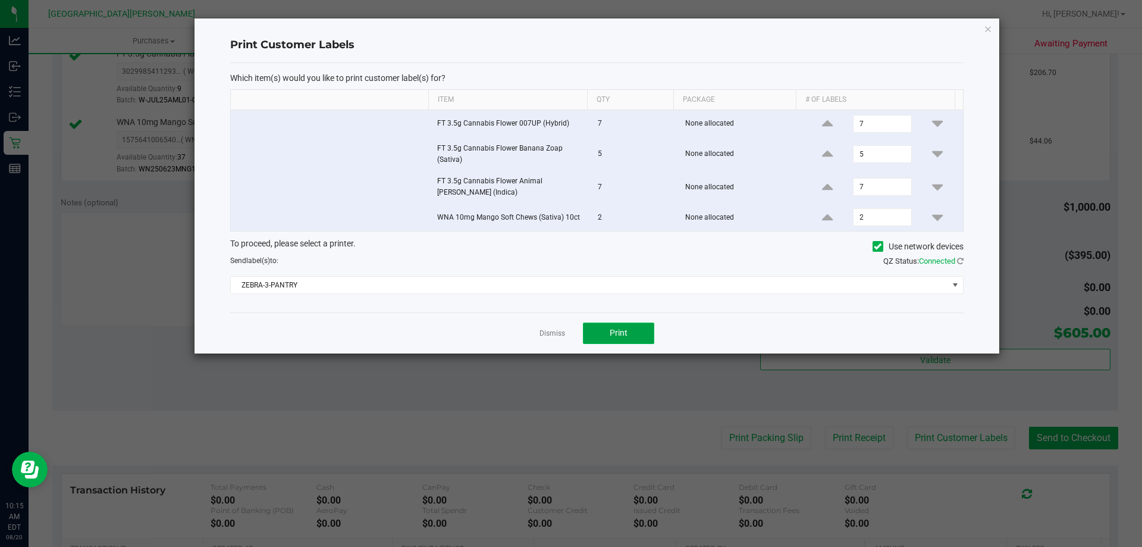
click at [616, 334] on span "Print" at bounding box center [619, 333] width 18 height 10
click at [561, 334] on link "Dismiss" at bounding box center [553, 333] width 26 height 10
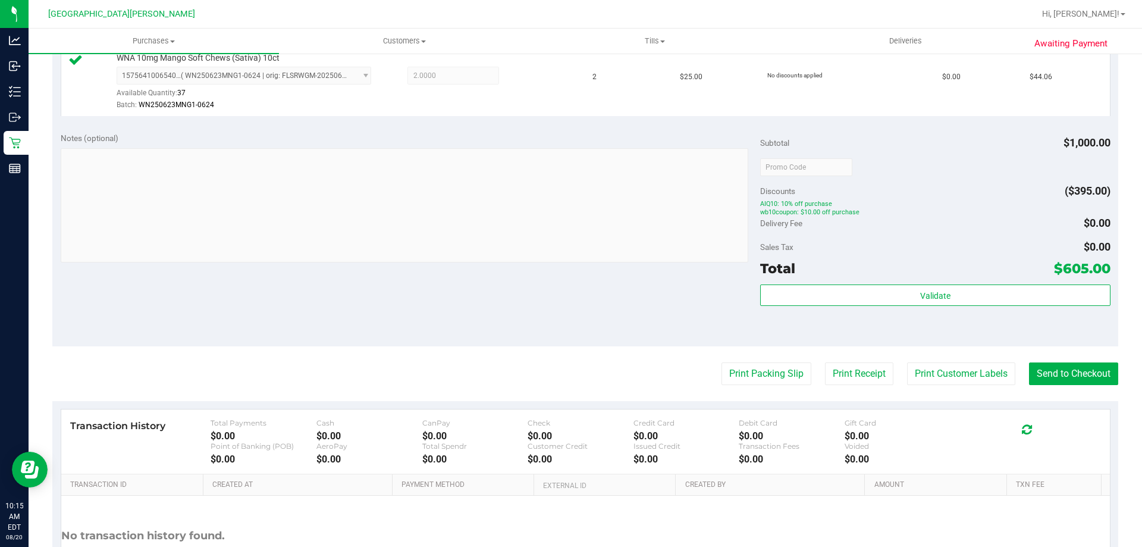
scroll to position [595, 0]
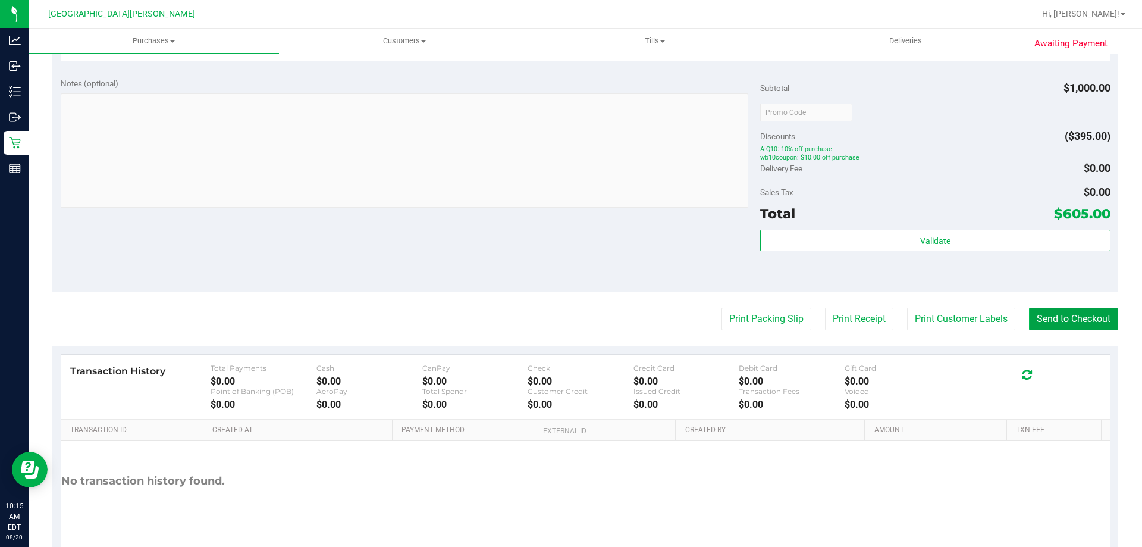
click at [1044, 328] on button "Send to Checkout" at bounding box center [1073, 319] width 89 height 23
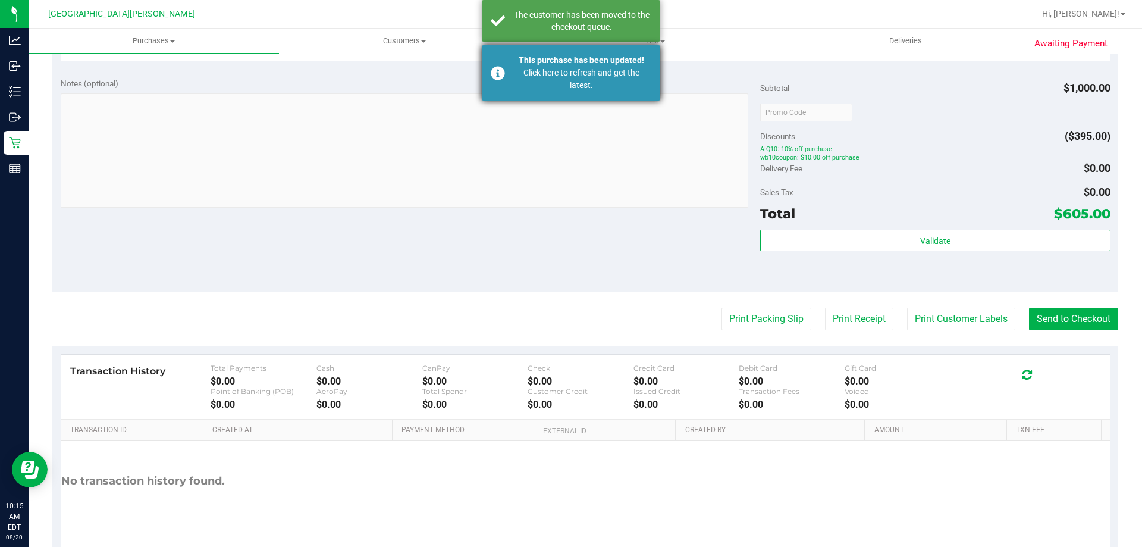
click at [569, 82] on div "Click here to refresh and get the latest." at bounding box center [582, 79] width 140 height 25
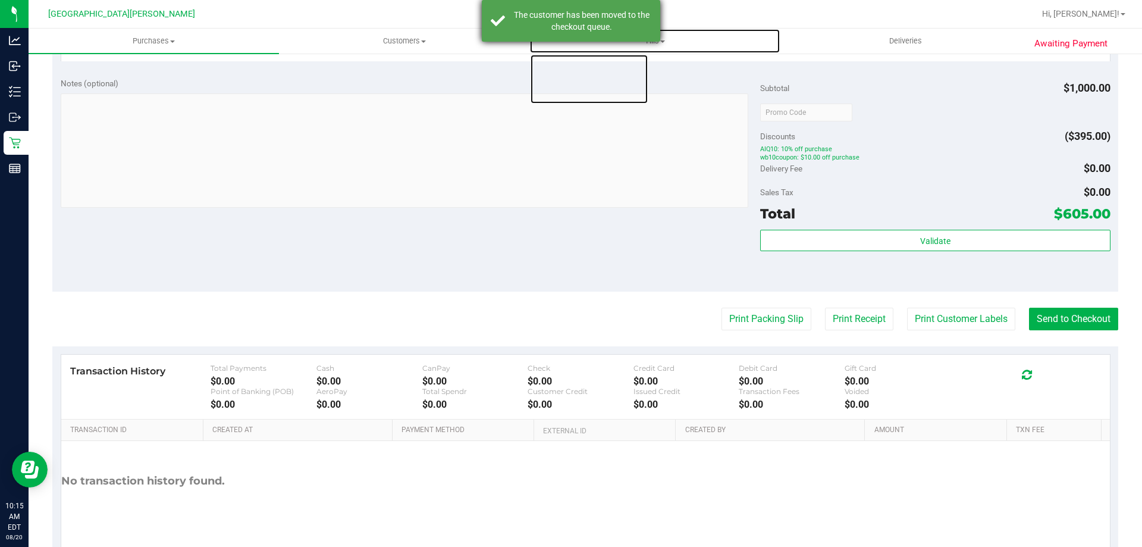
click at [551, 42] on span "Tills" at bounding box center [654, 41] width 249 height 11
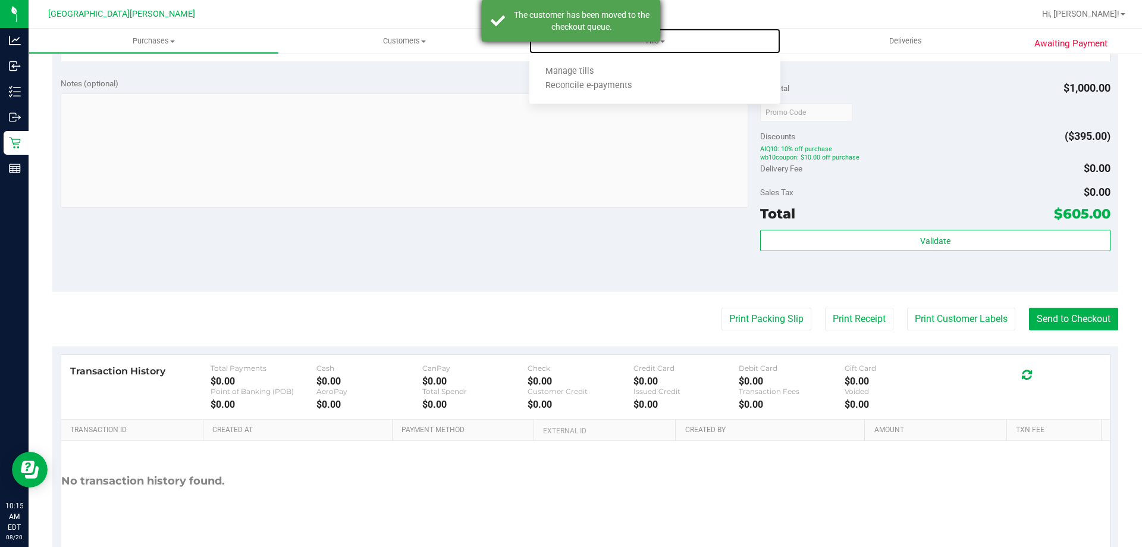
scroll to position [577, 0]
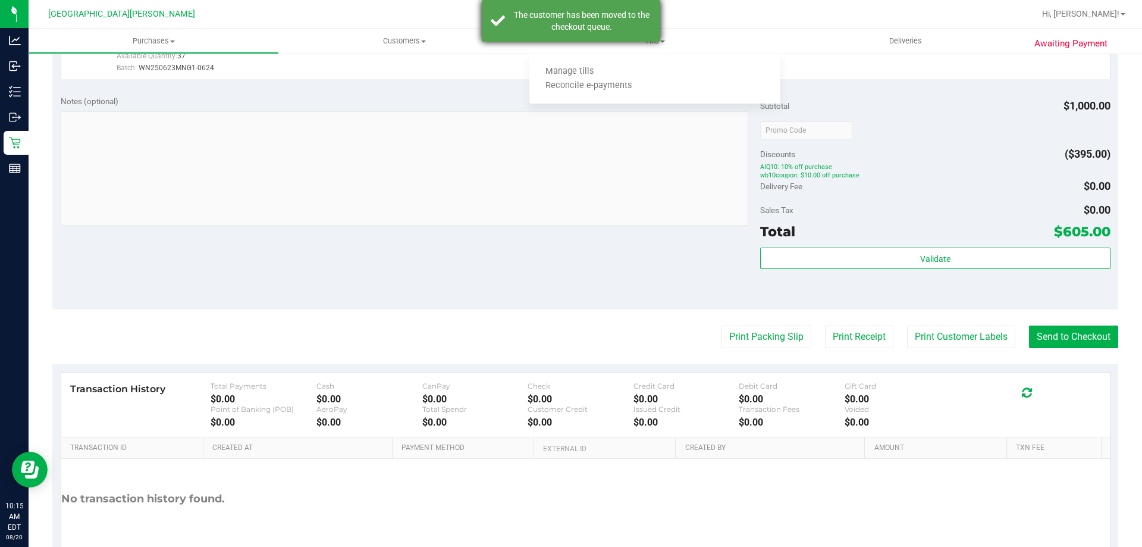
click at [556, 23] on div "The customer has been moved to the checkout queue." at bounding box center [582, 21] width 140 height 24
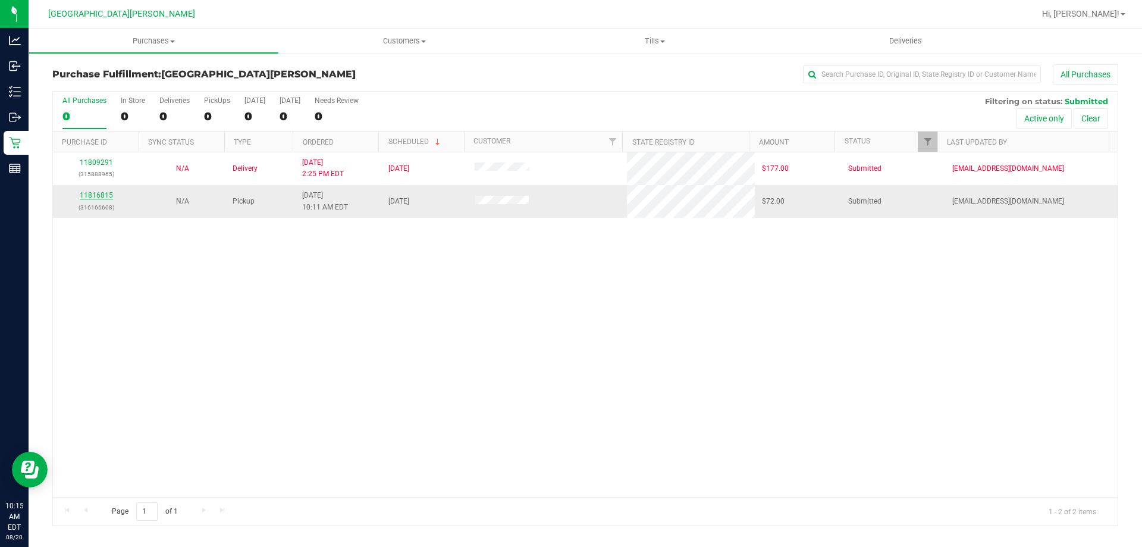
click at [101, 196] on link "11816815" at bounding box center [96, 195] width 33 height 8
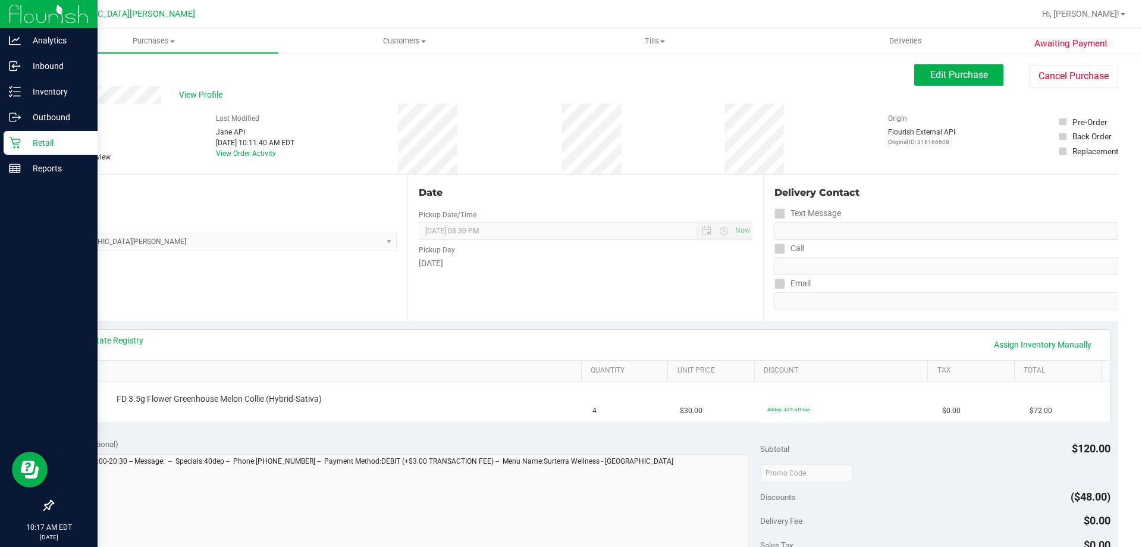
click at [24, 141] on p "Retail" at bounding box center [56, 143] width 71 height 14
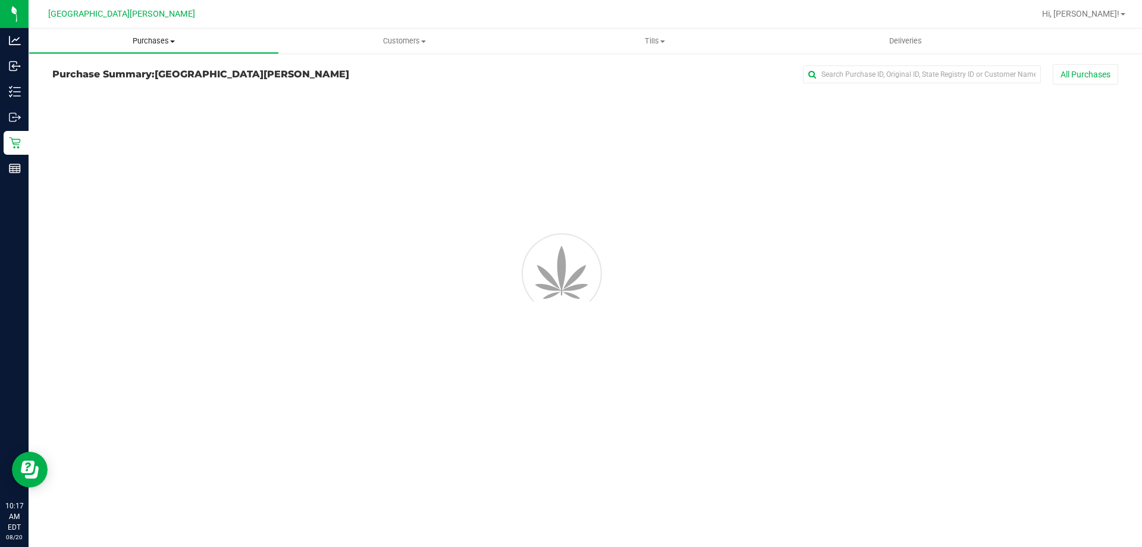
click at [167, 39] on span "Purchases" at bounding box center [153, 41] width 249 height 11
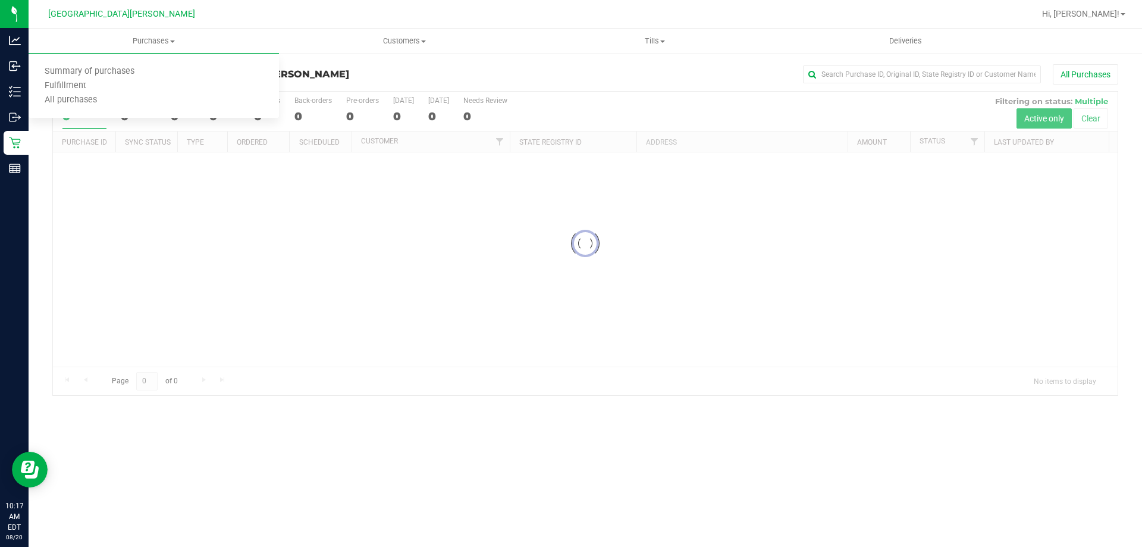
click at [208, 23] on div "[GEOGRAPHIC_DATA][PERSON_NAME]" at bounding box center [124, 13] width 179 height 23
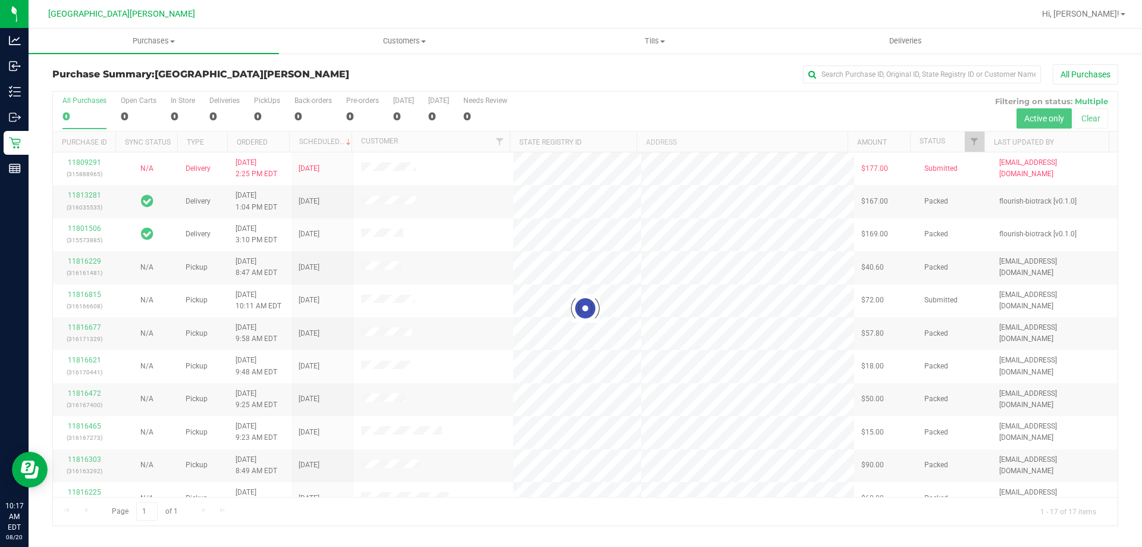
click at [179, 103] on div at bounding box center [585, 309] width 1065 height 434
click at [179, 103] on div "In Store" at bounding box center [183, 100] width 24 height 8
click at [0, 0] on input "In Store 2" at bounding box center [0, 0] width 0 height 0
click at [179, 103] on div at bounding box center [585, 309] width 1065 height 434
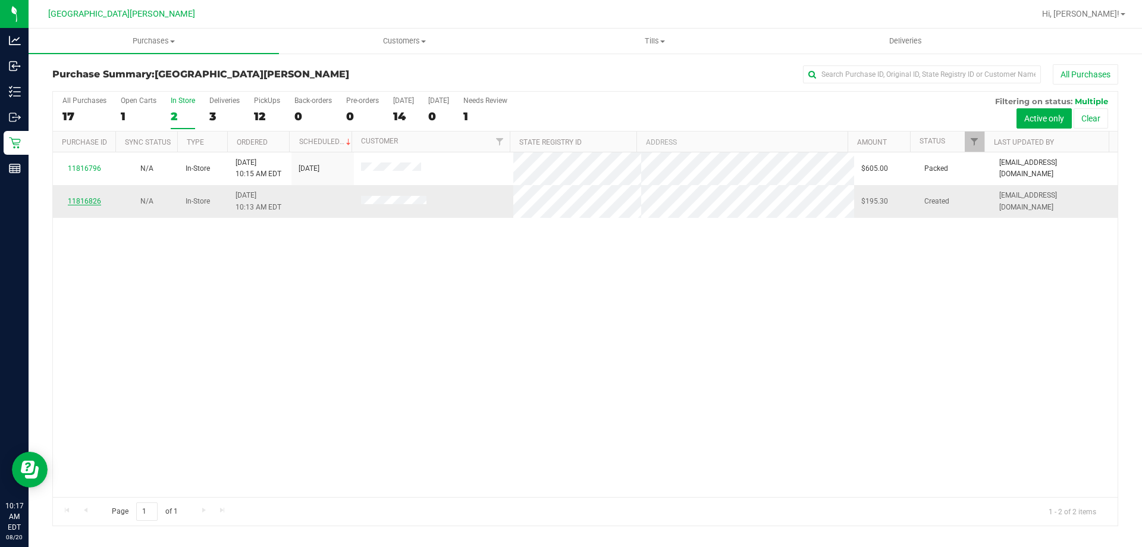
click at [85, 198] on link "11816826" at bounding box center [84, 201] width 33 height 8
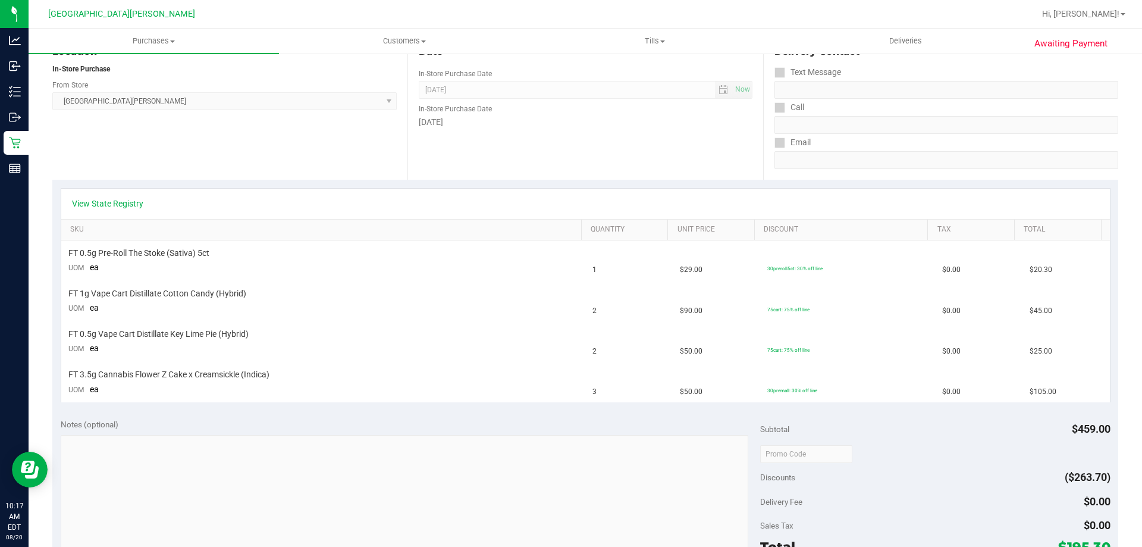
scroll to position [179, 0]
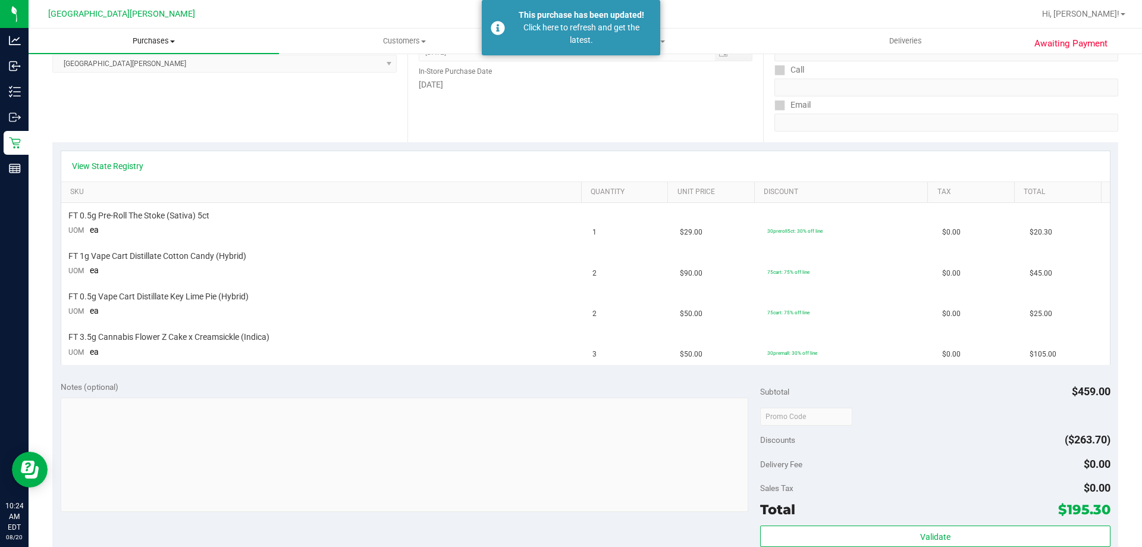
click at [149, 44] on span "Purchases" at bounding box center [154, 41] width 251 height 11
click at [138, 84] on li "Fulfillment" at bounding box center [154, 86] width 251 height 14
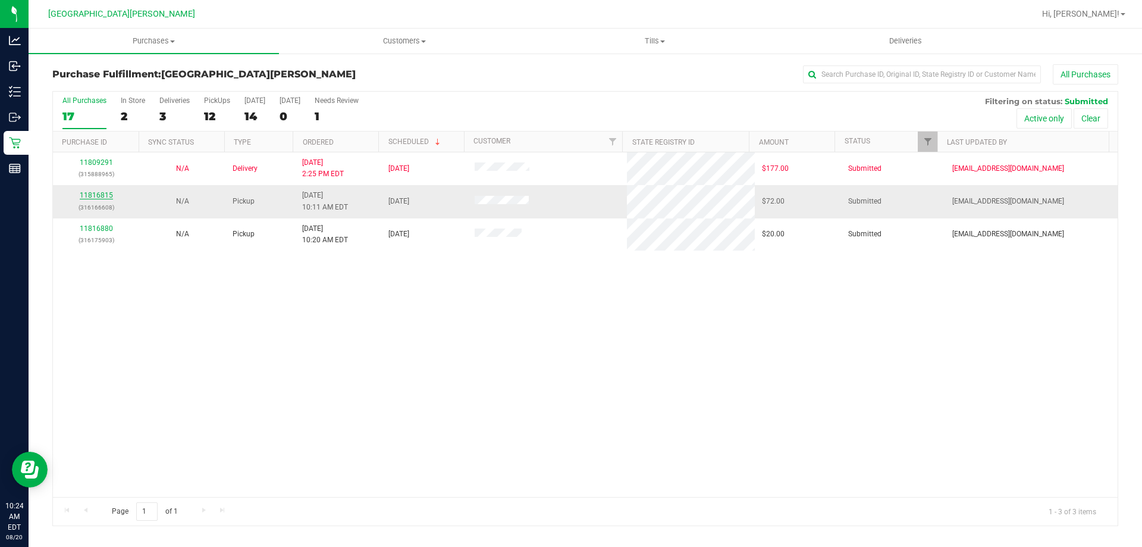
click at [92, 194] on link "11816815" at bounding box center [96, 195] width 33 height 8
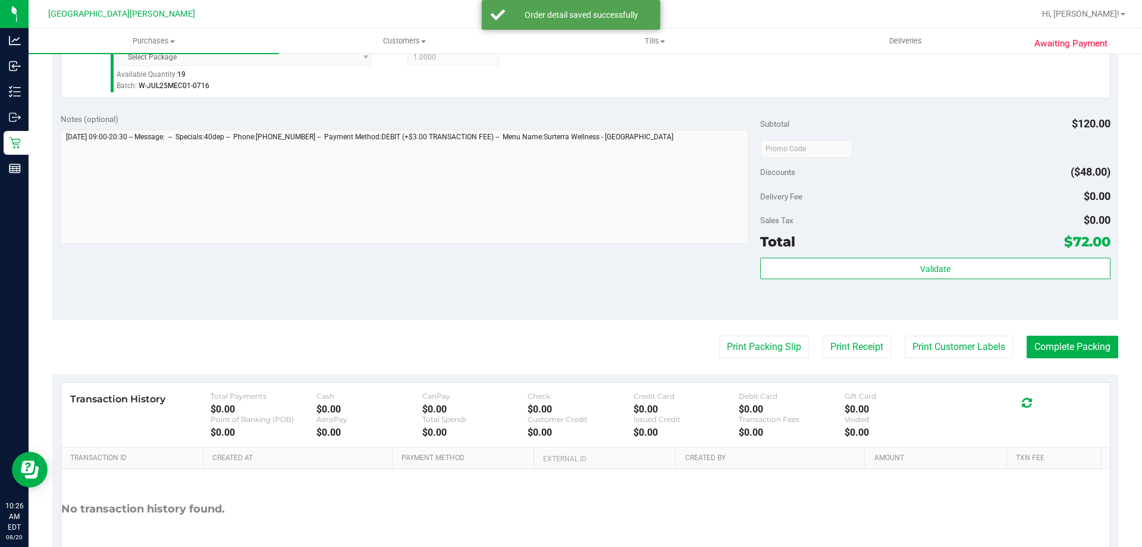
scroll to position [417, 0]
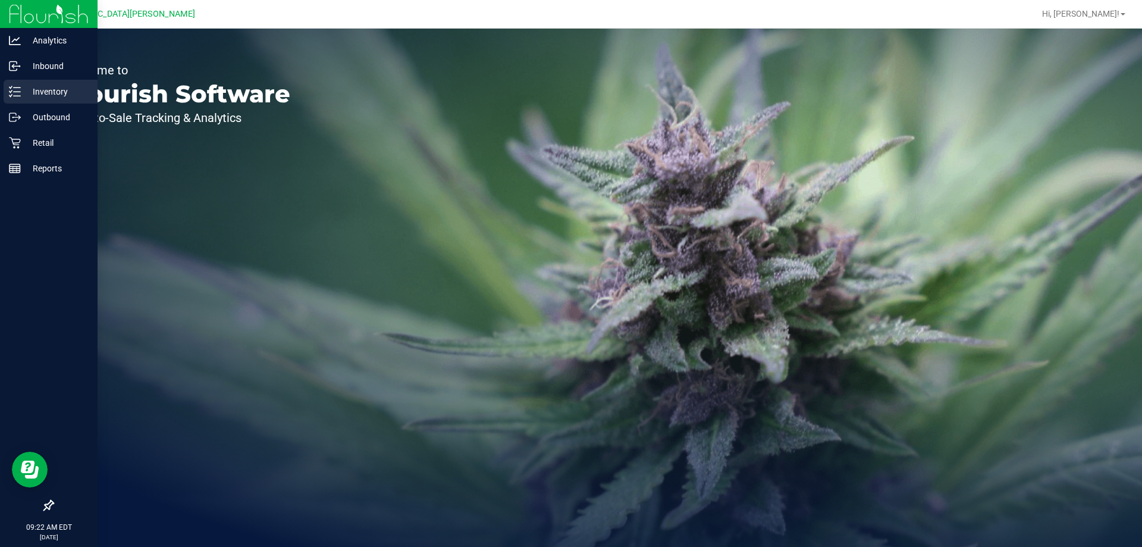
click at [23, 88] on p "Inventory" at bounding box center [56, 91] width 71 height 14
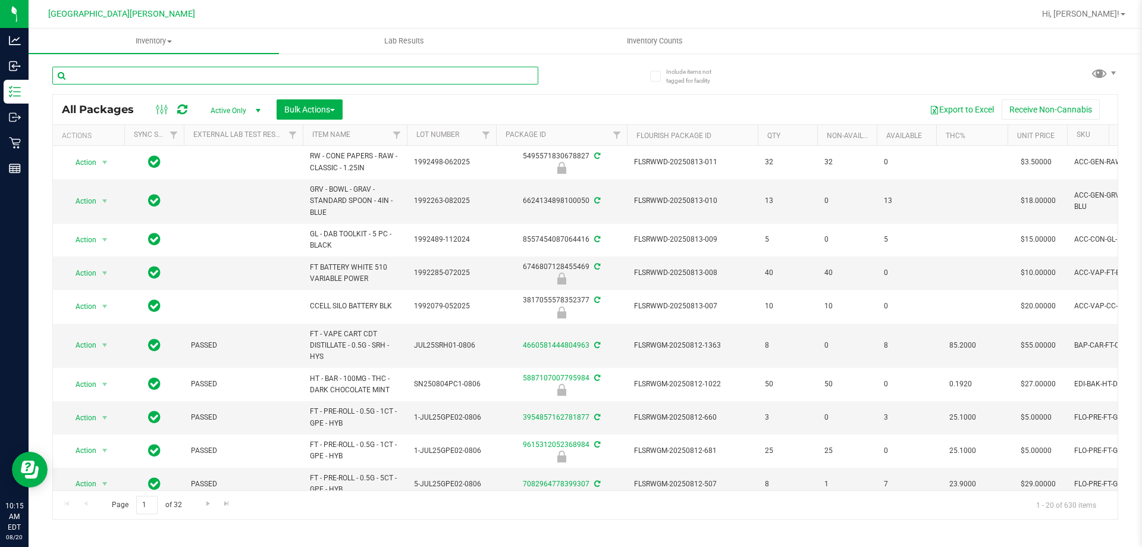
click at [175, 74] on input "text" at bounding box center [295, 76] width 486 height 18
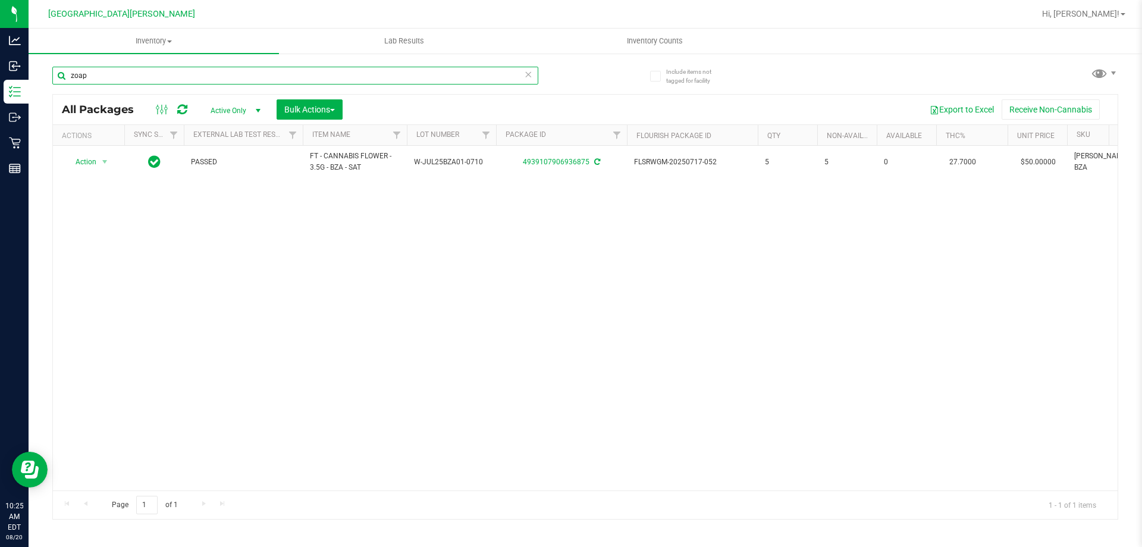
click at [166, 69] on input "zoap" at bounding box center [295, 76] width 486 height 18
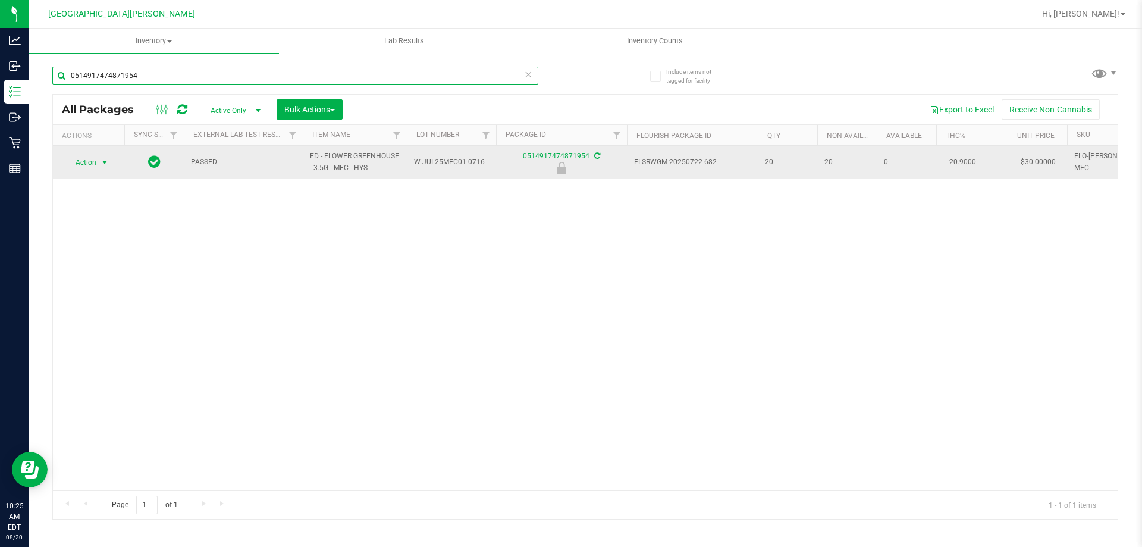
type input "0514917474871954"
click at [104, 161] on span "select" at bounding box center [105, 163] width 10 height 10
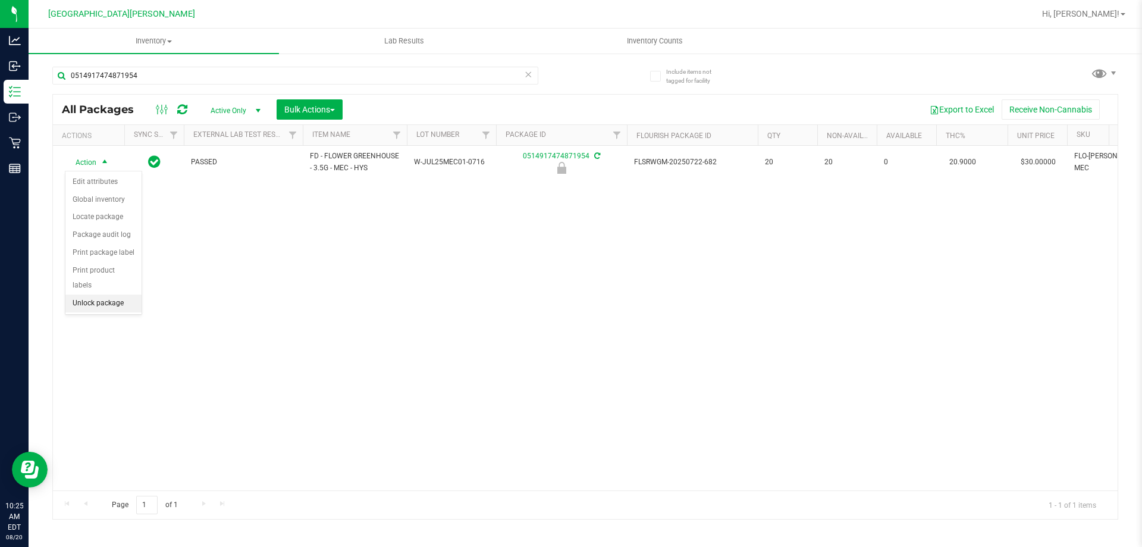
click at [101, 295] on li "Unlock package" at bounding box center [103, 304] width 76 height 18
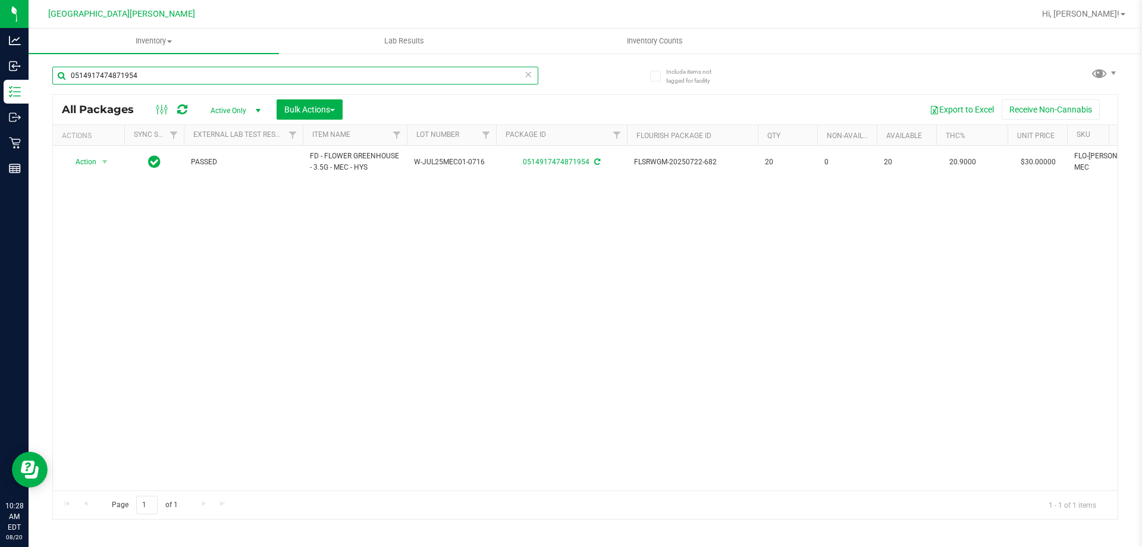
click at [137, 74] on input "0514917474871954" at bounding box center [295, 76] width 486 height 18
type input "9711239459850493"
click at [102, 161] on span "select" at bounding box center [105, 163] width 10 height 10
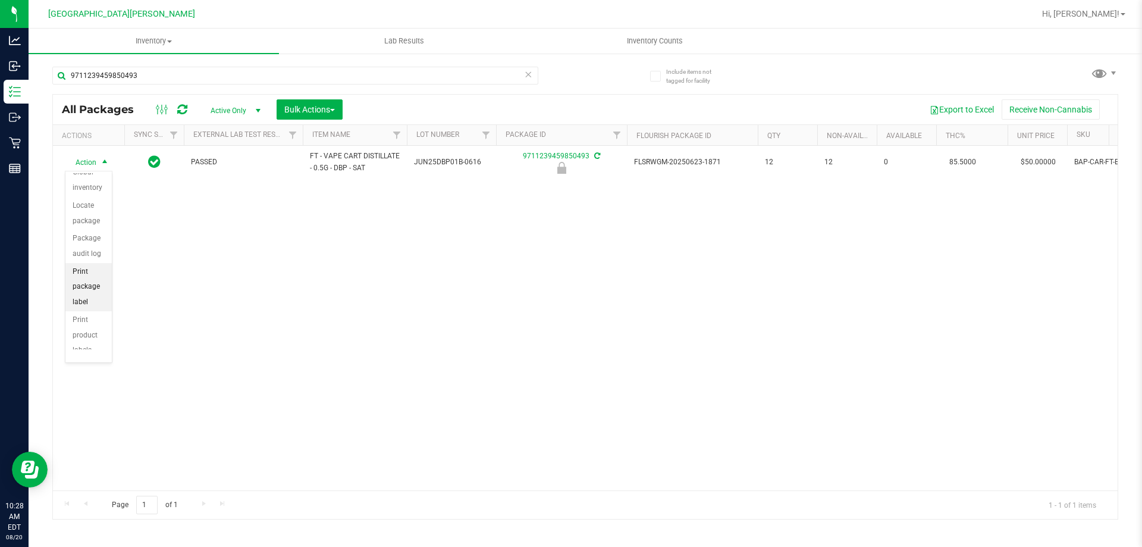
scroll to position [86, 0]
click at [98, 335] on li "Unlock package" at bounding box center [88, 332] width 46 height 33
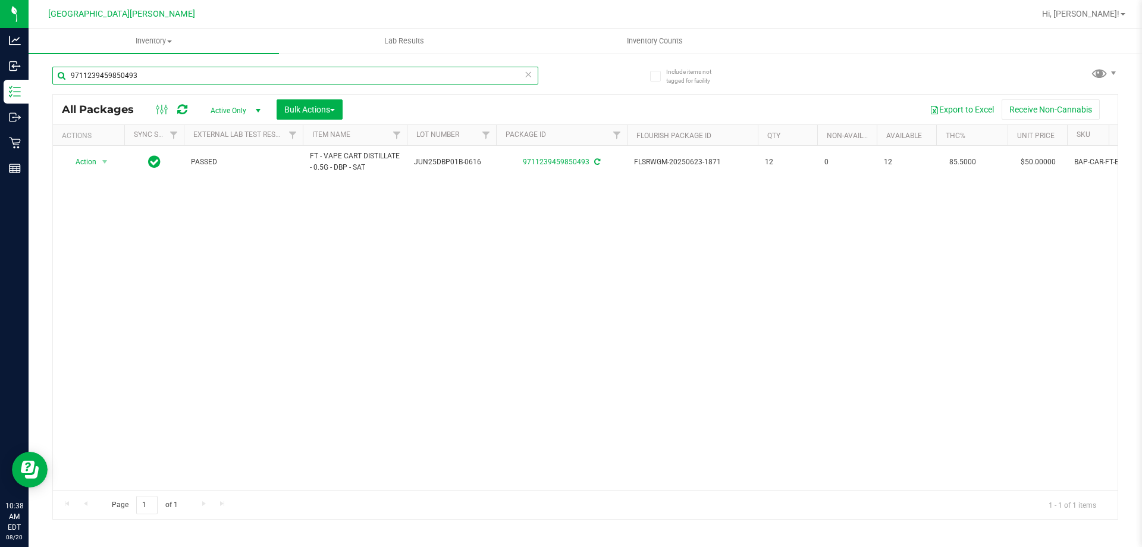
click at [204, 77] on input "9711239459850493" at bounding box center [295, 76] width 486 height 18
type input "7118471744985011"
click at [79, 163] on span "Action" at bounding box center [81, 162] width 32 height 17
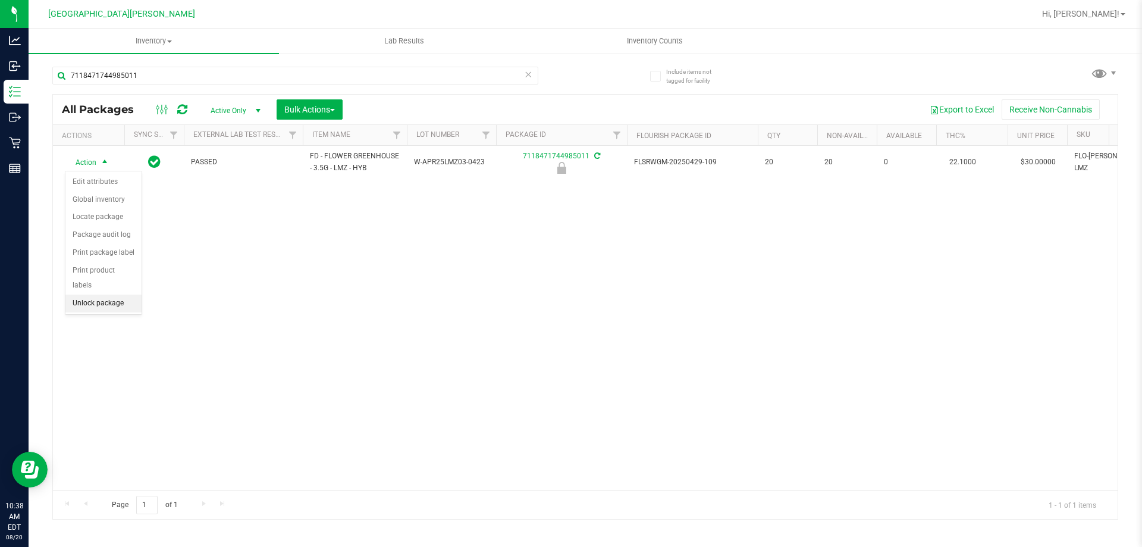
click at [100, 295] on li "Unlock package" at bounding box center [103, 304] width 76 height 18
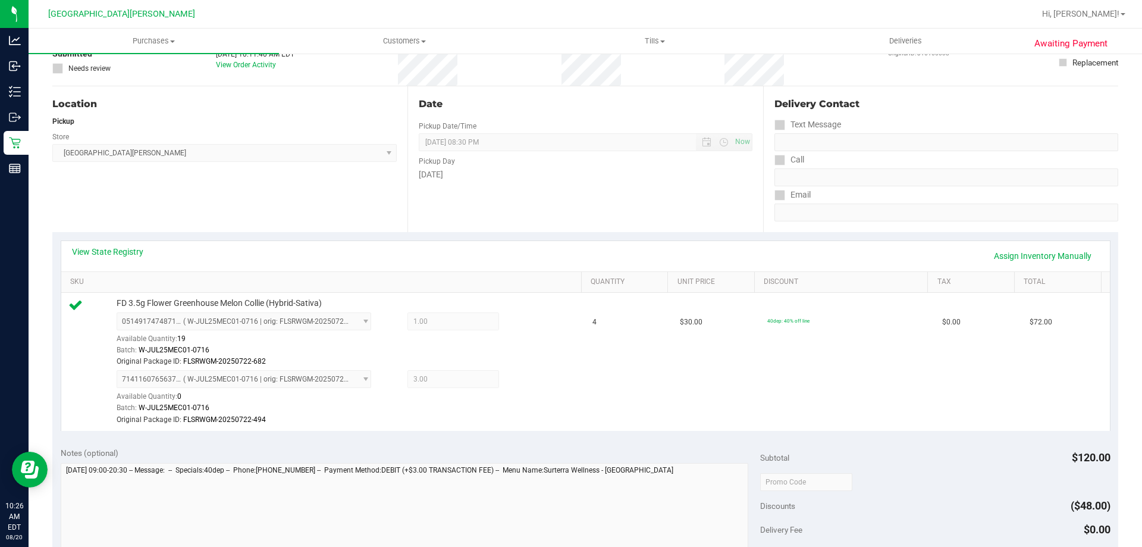
scroll to position [238, 0]
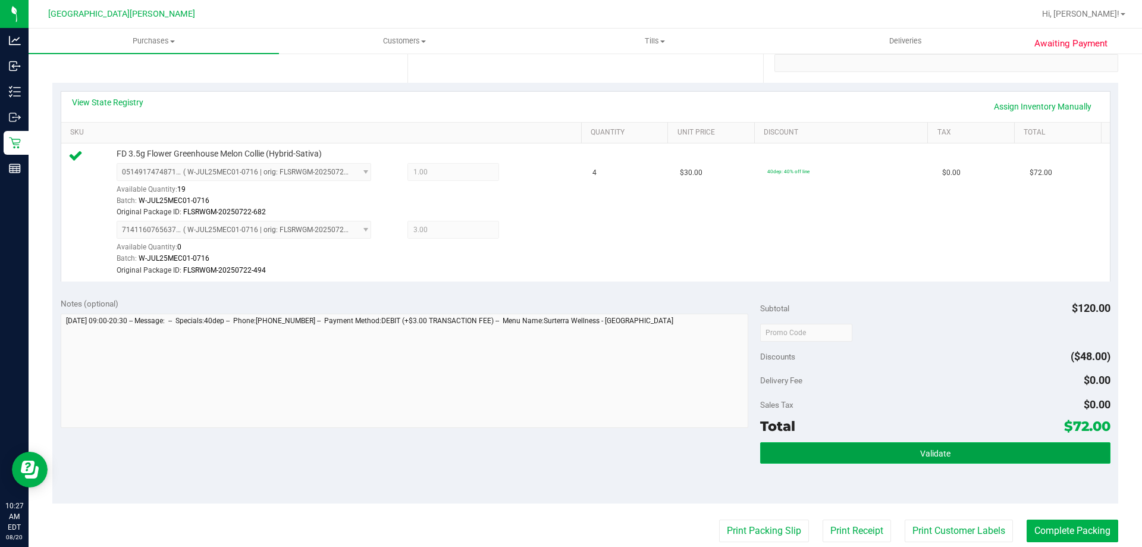
click at [904, 449] on button "Validate" at bounding box center [935, 452] width 350 height 21
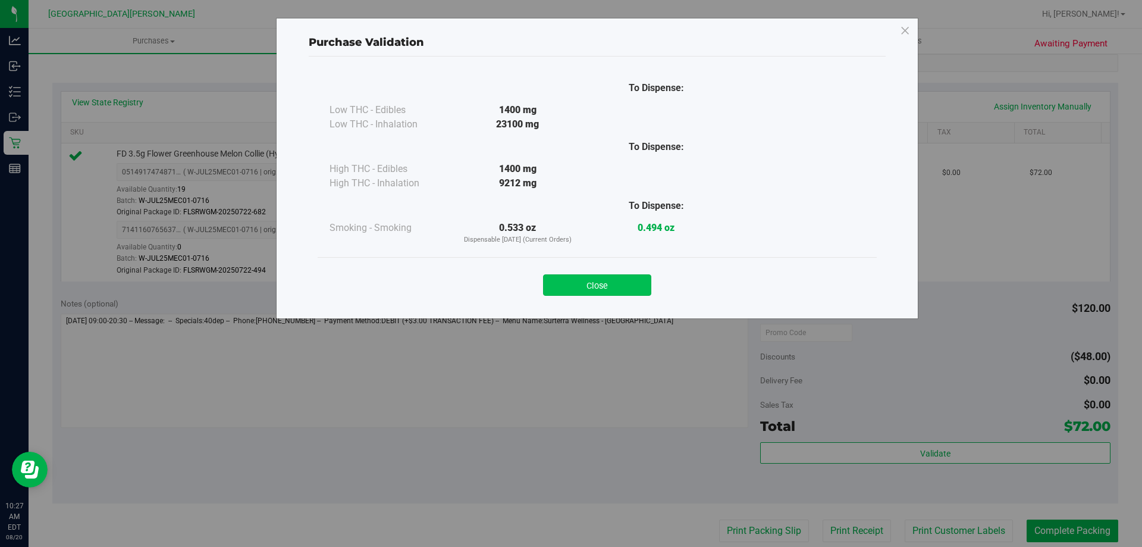
click at [582, 286] on button "Close" at bounding box center [597, 284] width 108 height 21
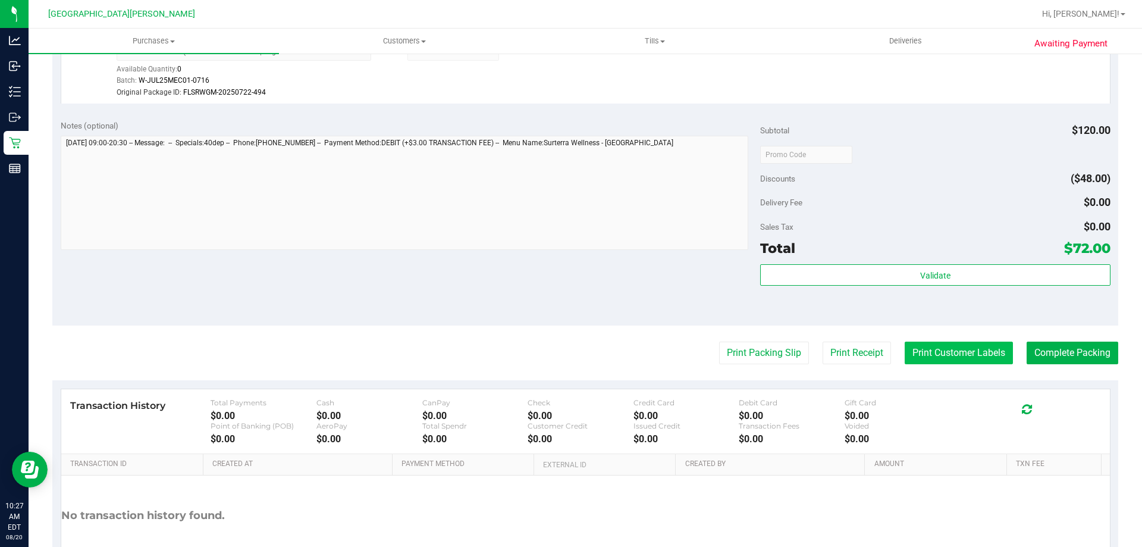
scroll to position [417, 0]
click at [937, 349] on button "Print Customer Labels" at bounding box center [959, 352] width 108 height 23
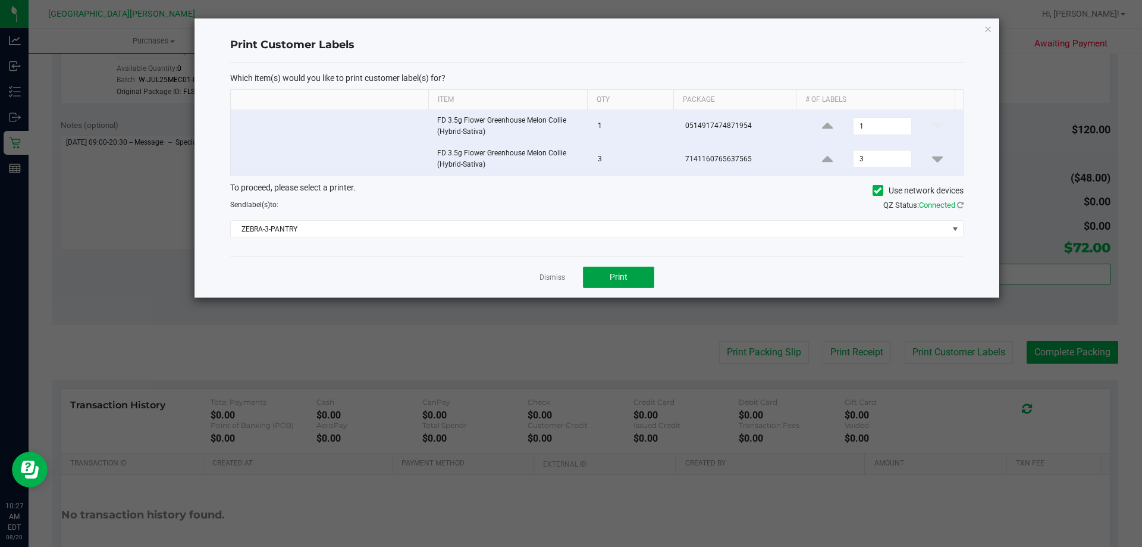
click at [634, 284] on button "Print" at bounding box center [618, 277] width 71 height 21
click at [557, 278] on link "Dismiss" at bounding box center [553, 278] width 26 height 10
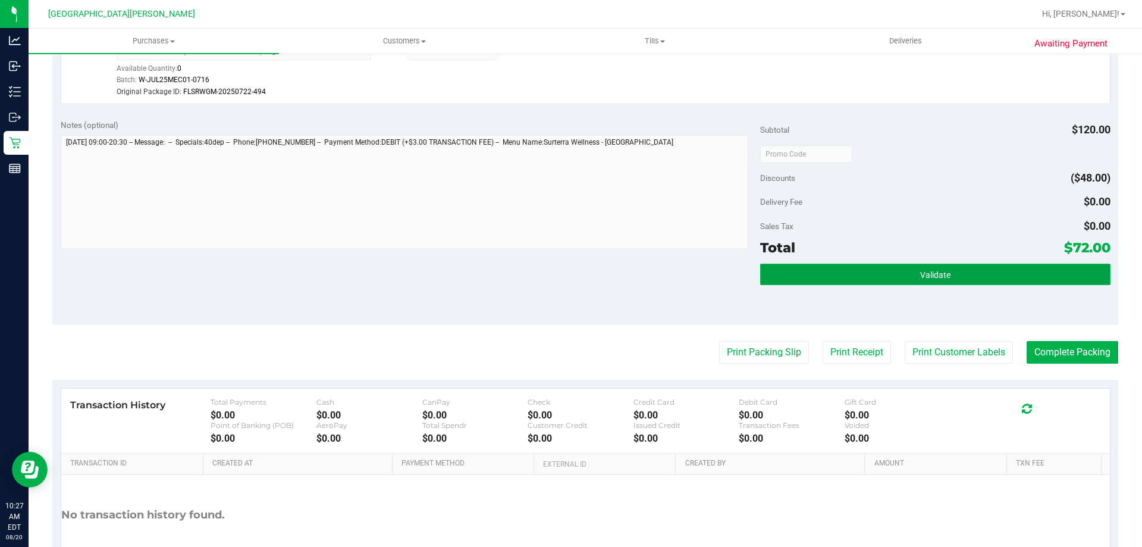
click at [1000, 281] on button "Validate" at bounding box center [935, 274] width 350 height 21
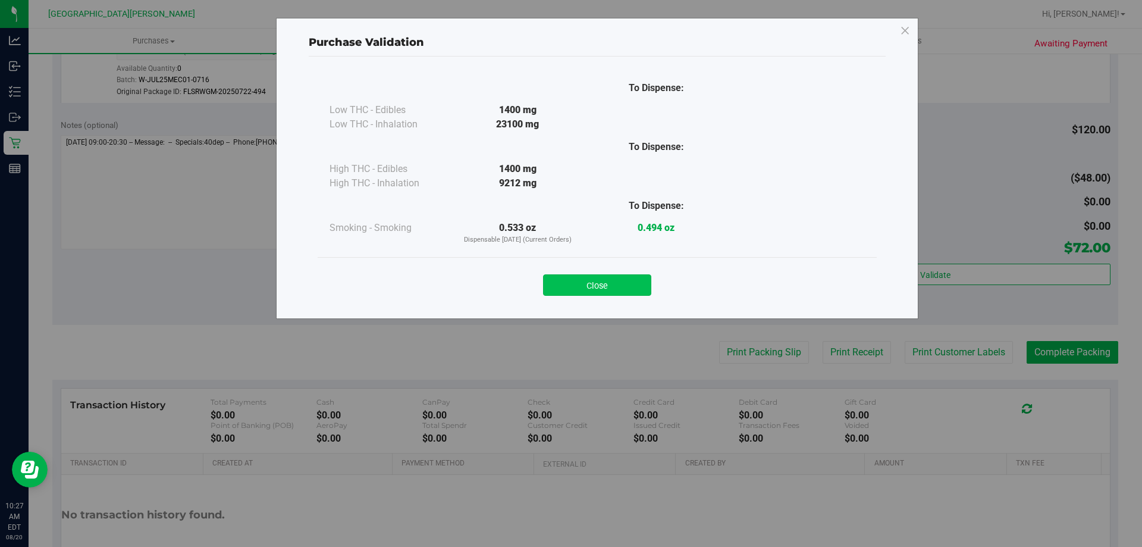
click at [636, 289] on button "Close" at bounding box center [597, 284] width 108 height 21
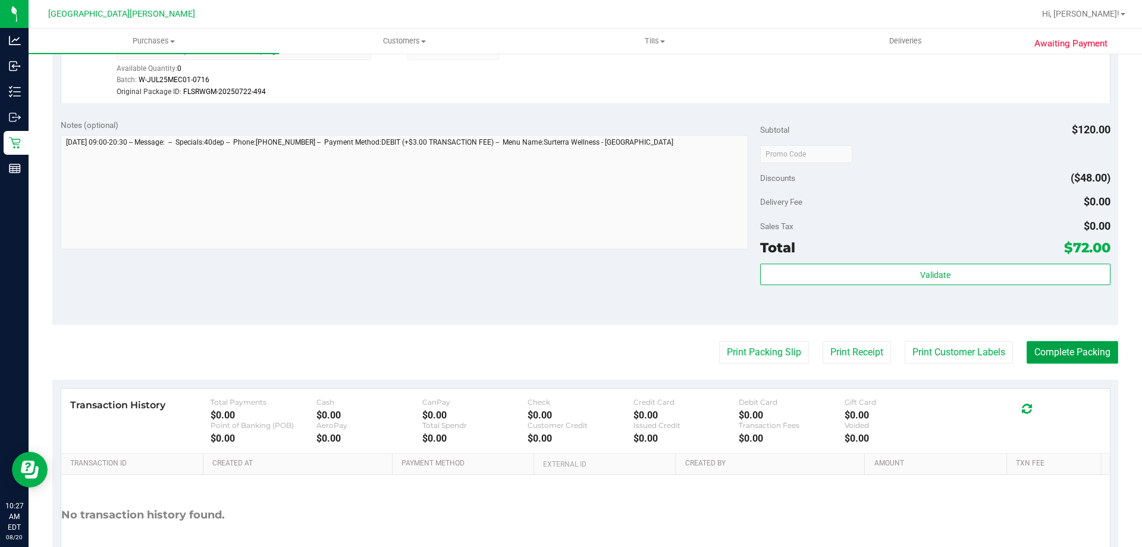
click at [1037, 344] on button "Complete Packing" at bounding box center [1073, 352] width 92 height 23
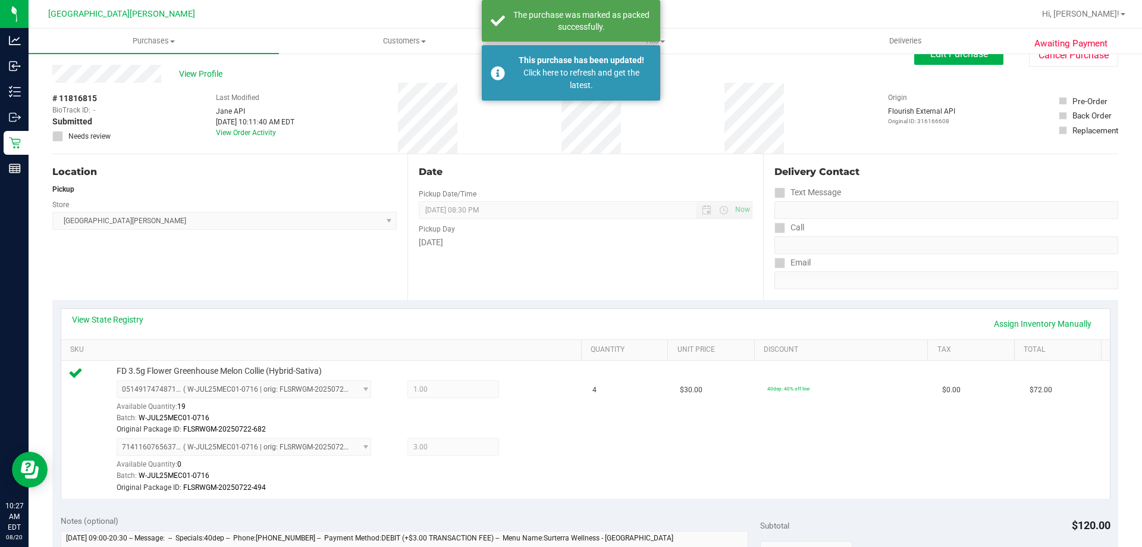
scroll to position [0, 0]
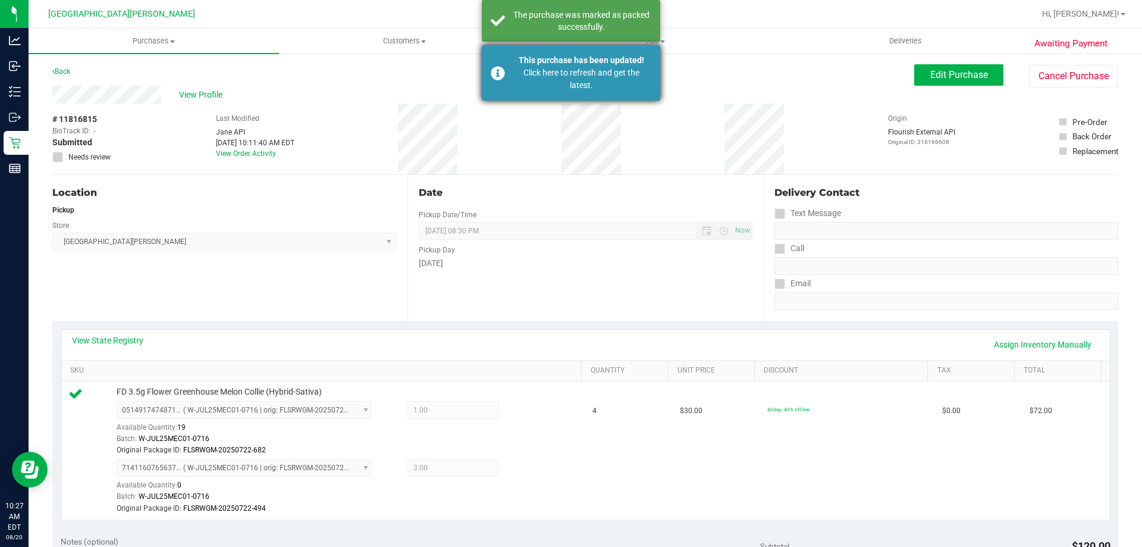
click at [537, 73] on div "Click here to refresh and get the latest." at bounding box center [582, 79] width 140 height 25
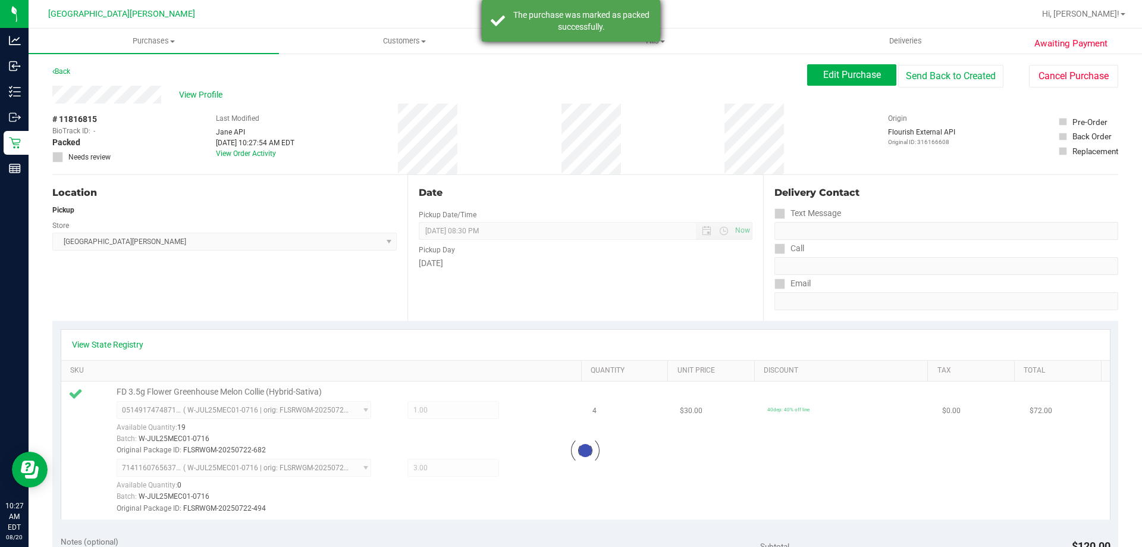
click at [521, 28] on div "The purchase was marked as packed successfully." at bounding box center [582, 21] width 140 height 24
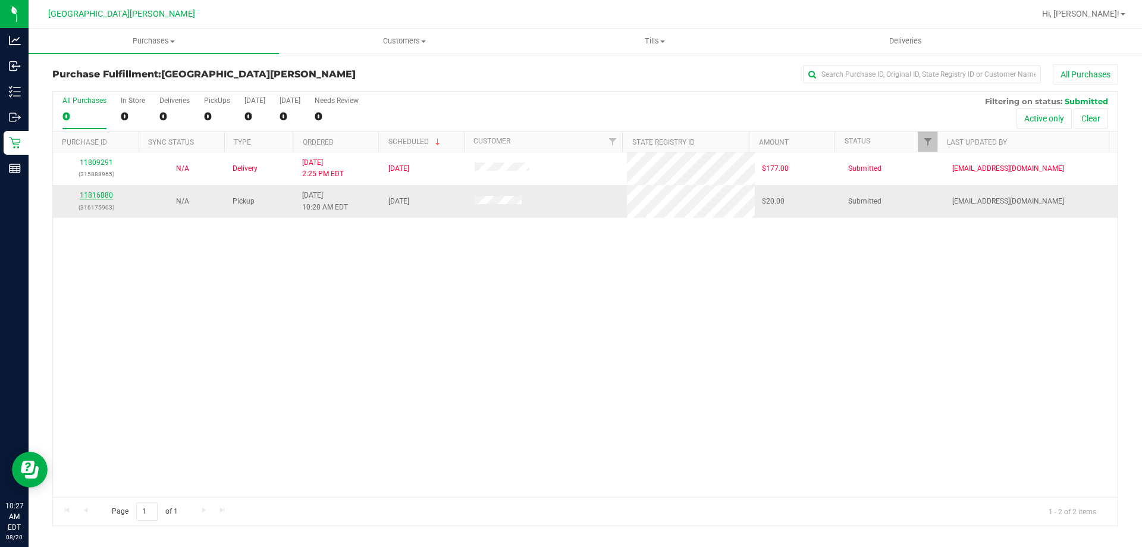
click at [98, 196] on link "11816880" at bounding box center [96, 195] width 33 height 8
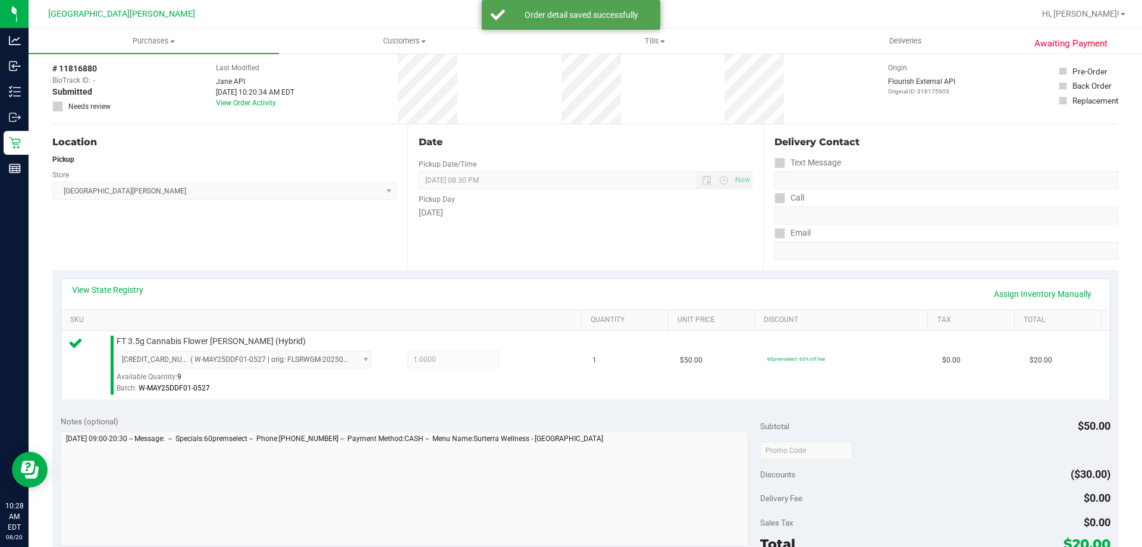
scroll to position [179, 0]
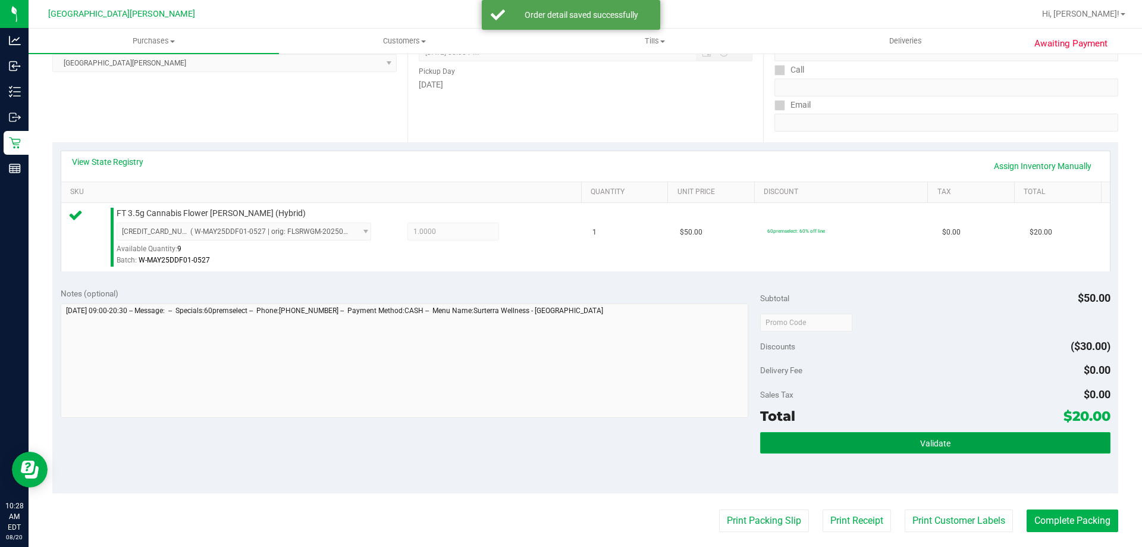
click at [906, 446] on button "Validate" at bounding box center [935, 442] width 350 height 21
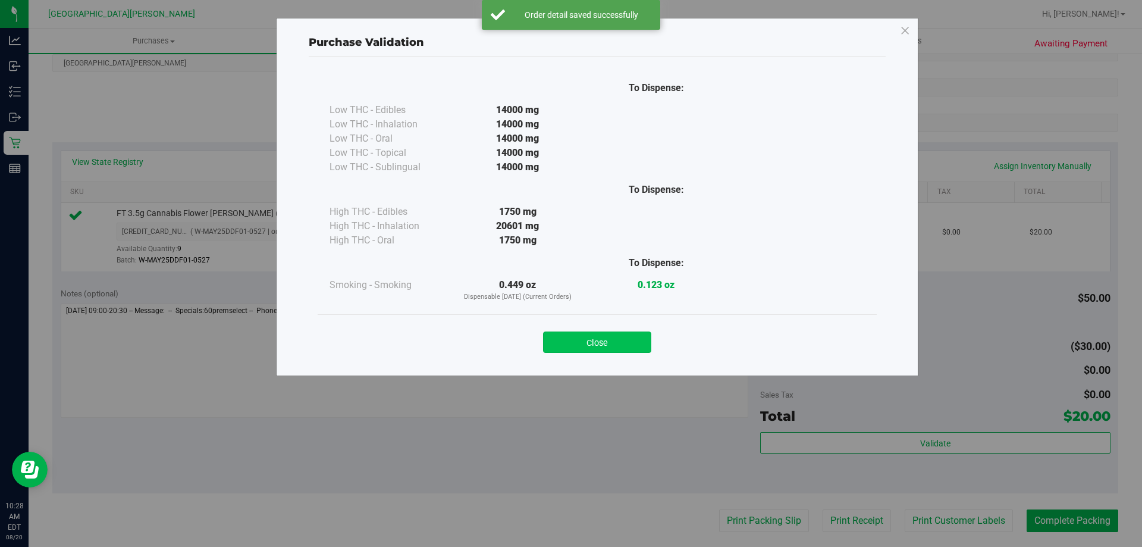
click at [578, 340] on button "Close" at bounding box center [597, 341] width 108 height 21
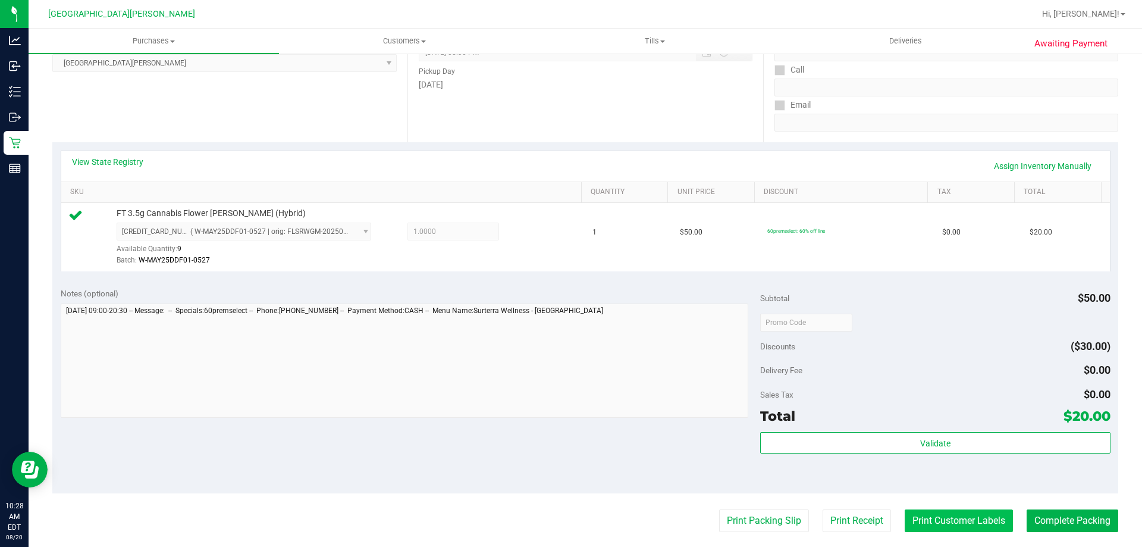
click at [953, 514] on button "Print Customer Labels" at bounding box center [959, 520] width 108 height 23
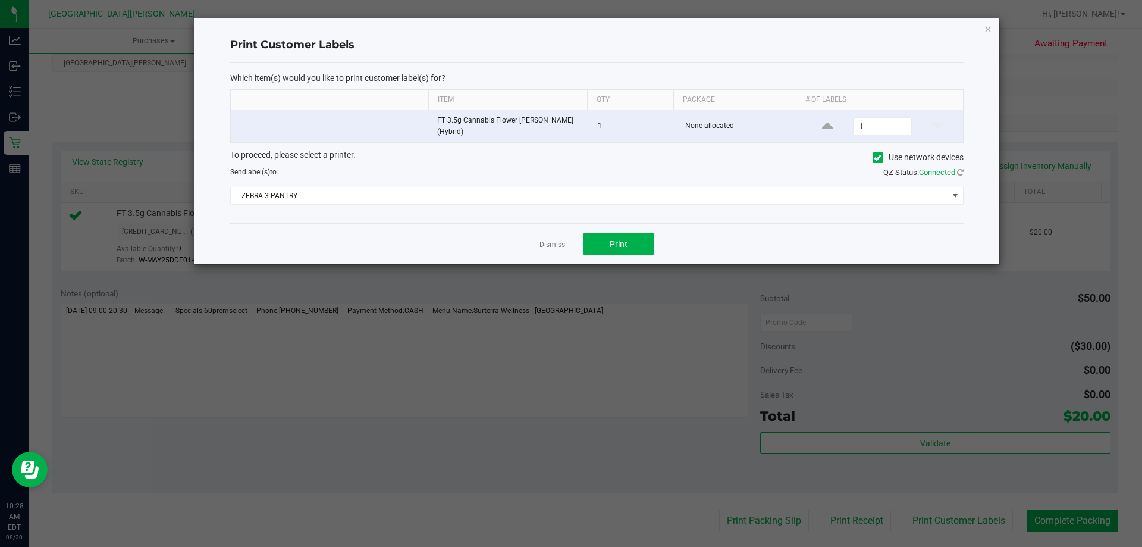
click at [633, 232] on div "Dismiss Print" at bounding box center [597, 243] width 734 height 41
click at [632, 239] on button "Print" at bounding box center [618, 243] width 71 height 21
click at [553, 240] on link "Dismiss" at bounding box center [553, 245] width 26 height 10
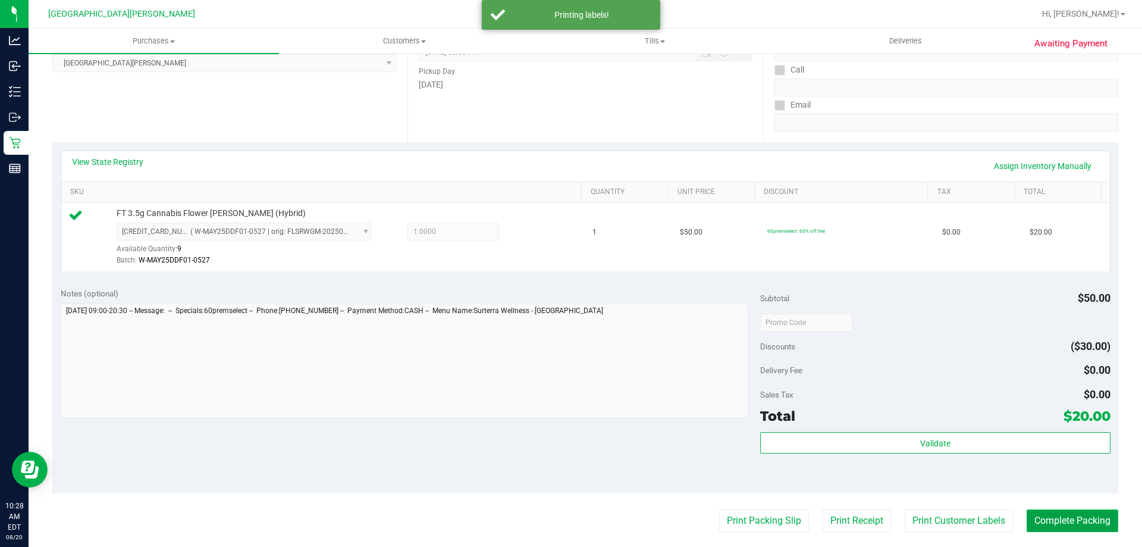
click at [1069, 514] on button "Complete Packing" at bounding box center [1073, 520] width 92 height 23
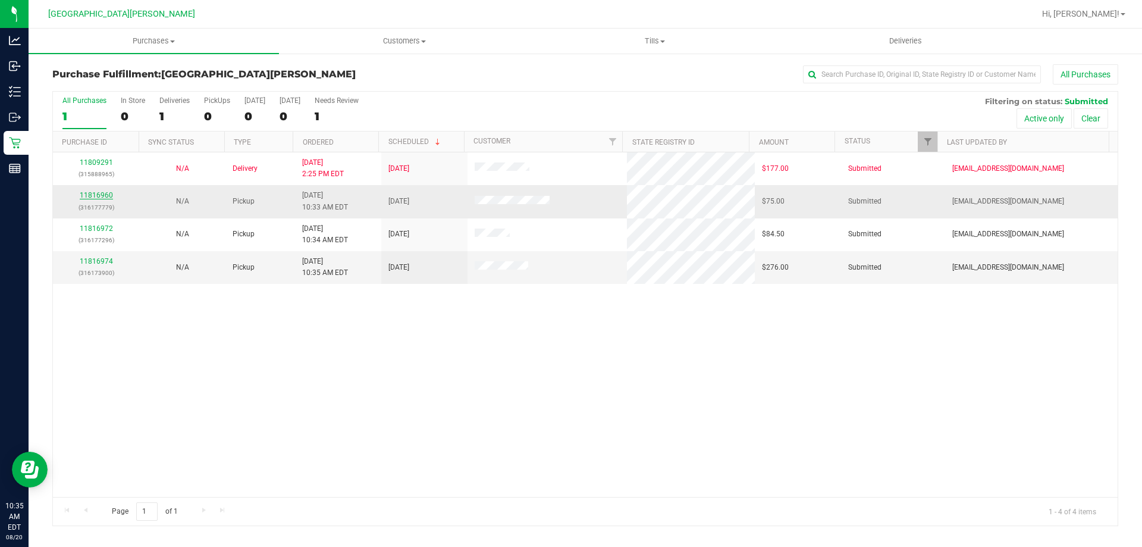
click at [101, 192] on link "11816960" at bounding box center [96, 195] width 33 height 8
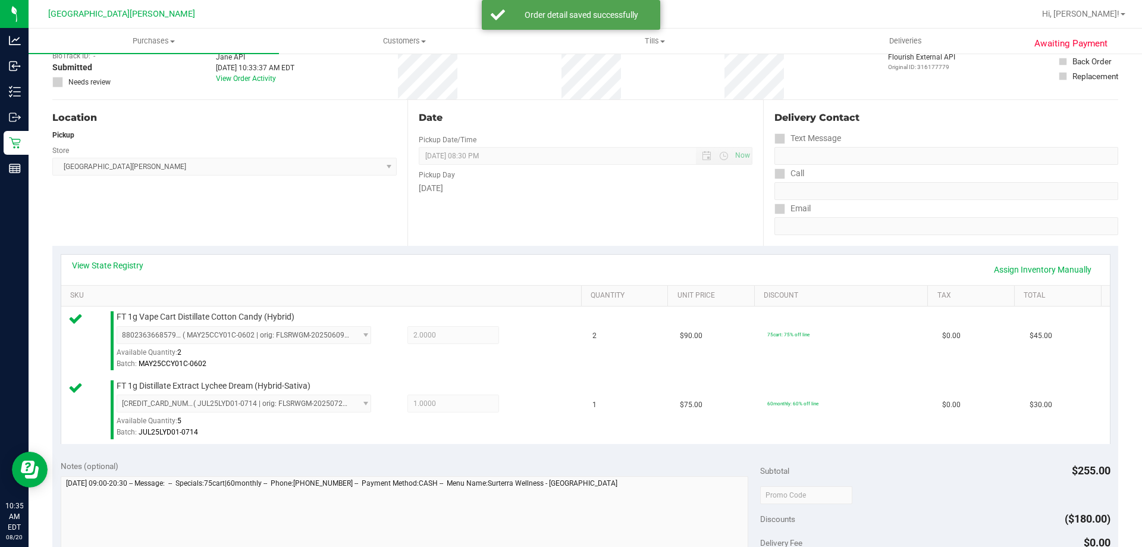
scroll to position [417, 0]
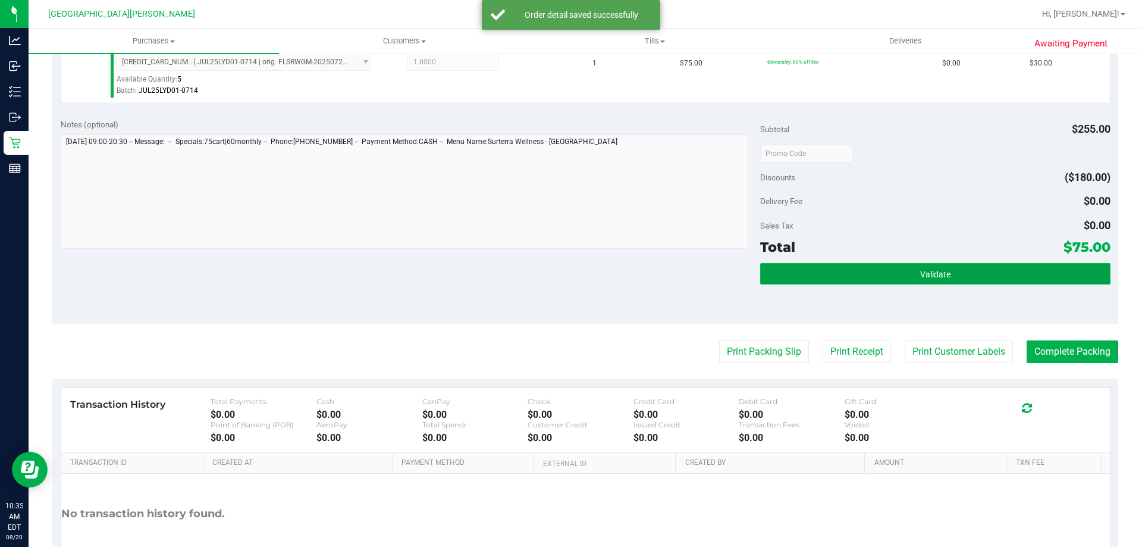
click at [896, 280] on button "Validate" at bounding box center [935, 273] width 350 height 21
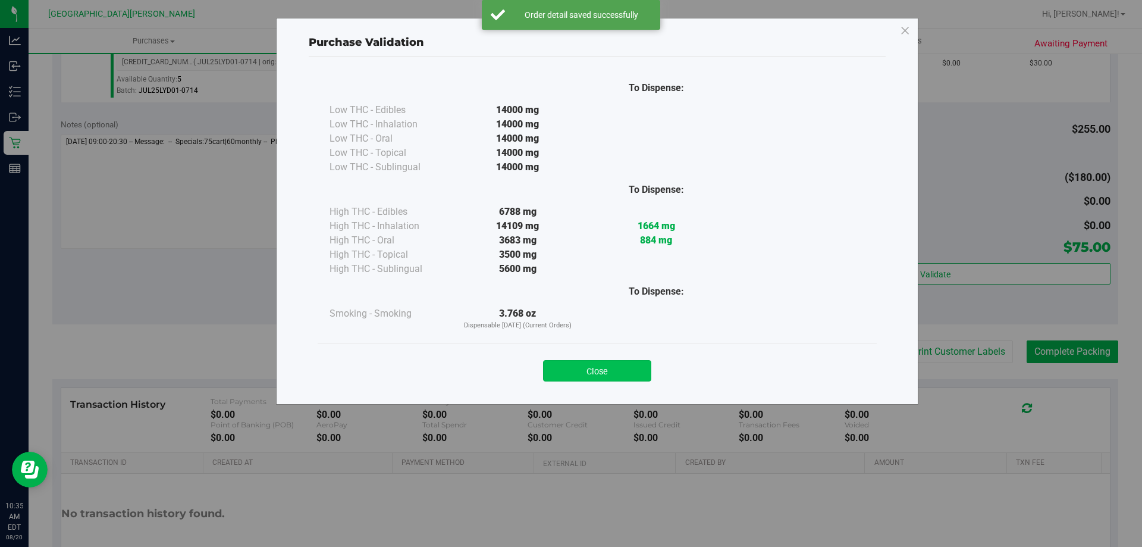
click at [599, 374] on button "Close" at bounding box center [597, 370] width 108 height 21
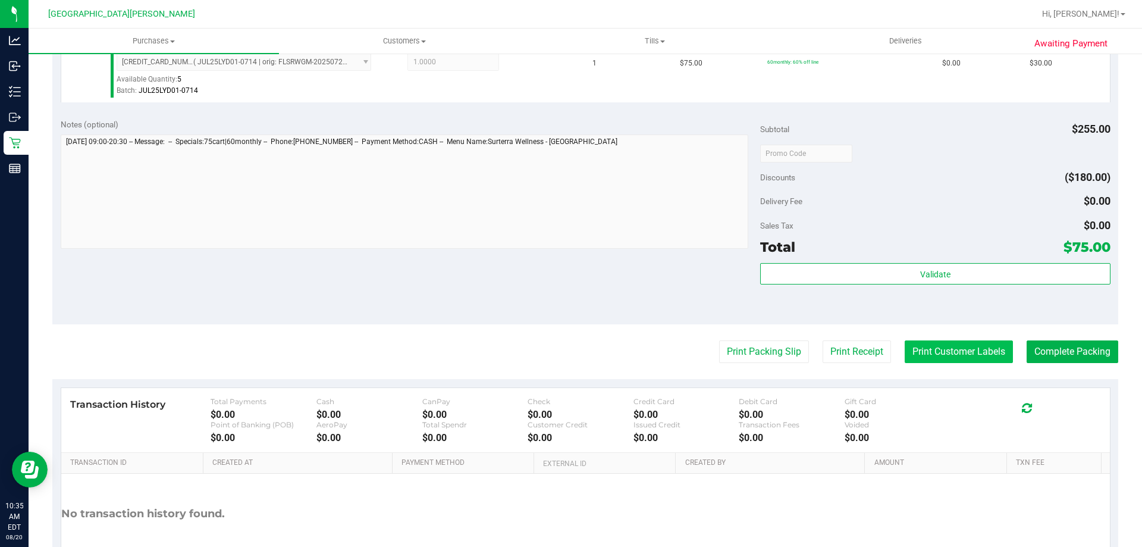
click at [931, 351] on button "Print Customer Labels" at bounding box center [959, 351] width 108 height 23
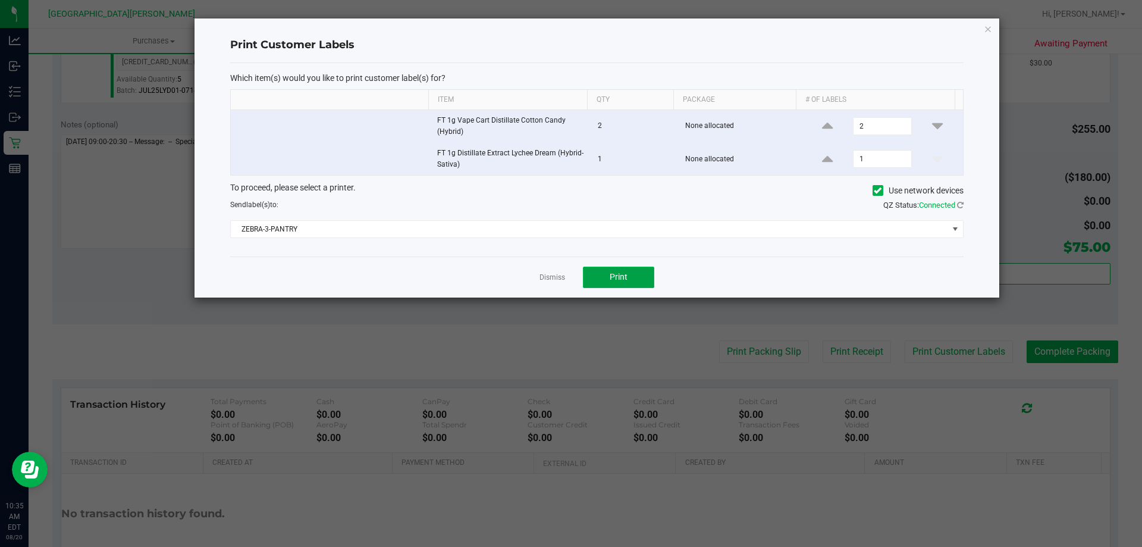
click at [636, 278] on button "Print" at bounding box center [618, 277] width 71 height 21
click at [547, 273] on link "Dismiss" at bounding box center [553, 278] width 26 height 10
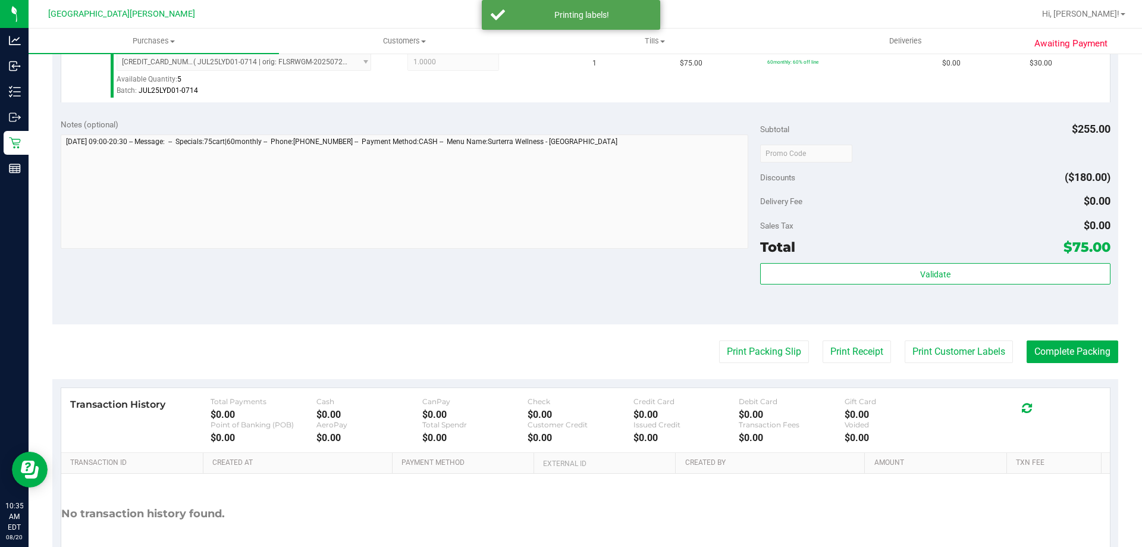
click at [506, 278] on div "Notes (optional) Subtotal $255.00 Discounts ($180.00) Delivery Fee $0.00 Sales …" at bounding box center [585, 217] width 1066 height 214
click at [1073, 353] on button "Complete Packing" at bounding box center [1073, 351] width 92 height 23
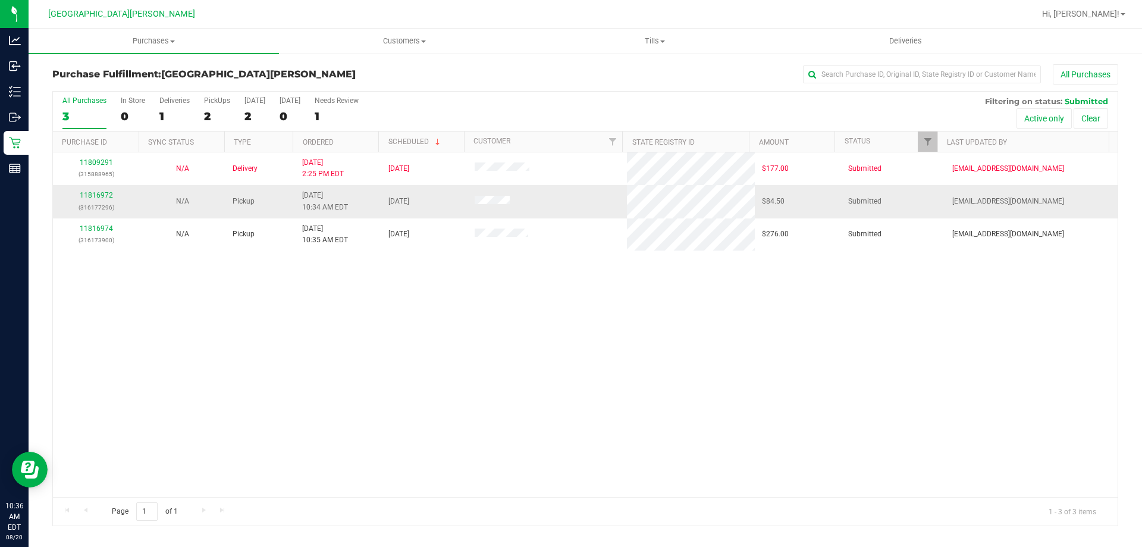
click at [108, 202] on p "(316177296)" at bounding box center [96, 207] width 72 height 11
click at [101, 192] on link "11816972" at bounding box center [96, 195] width 33 height 8
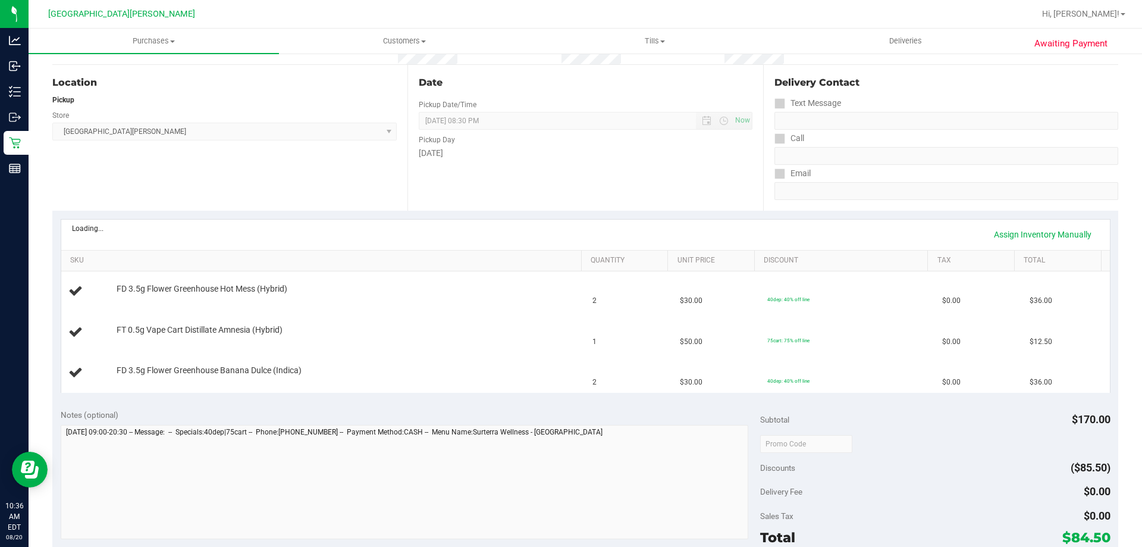
scroll to position [119, 0]
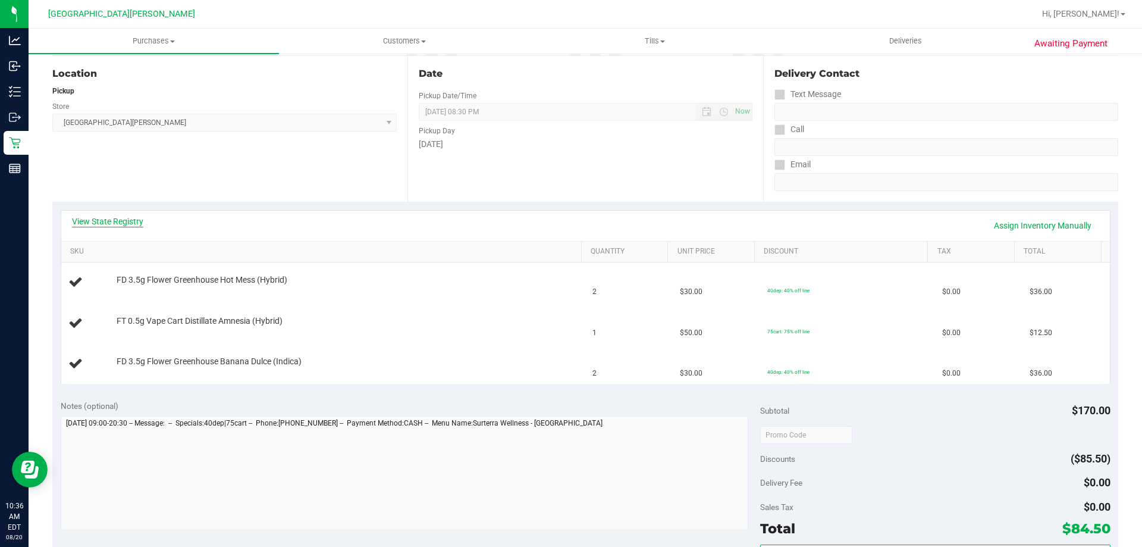
click at [104, 224] on link "View State Registry" at bounding box center [107, 221] width 71 height 12
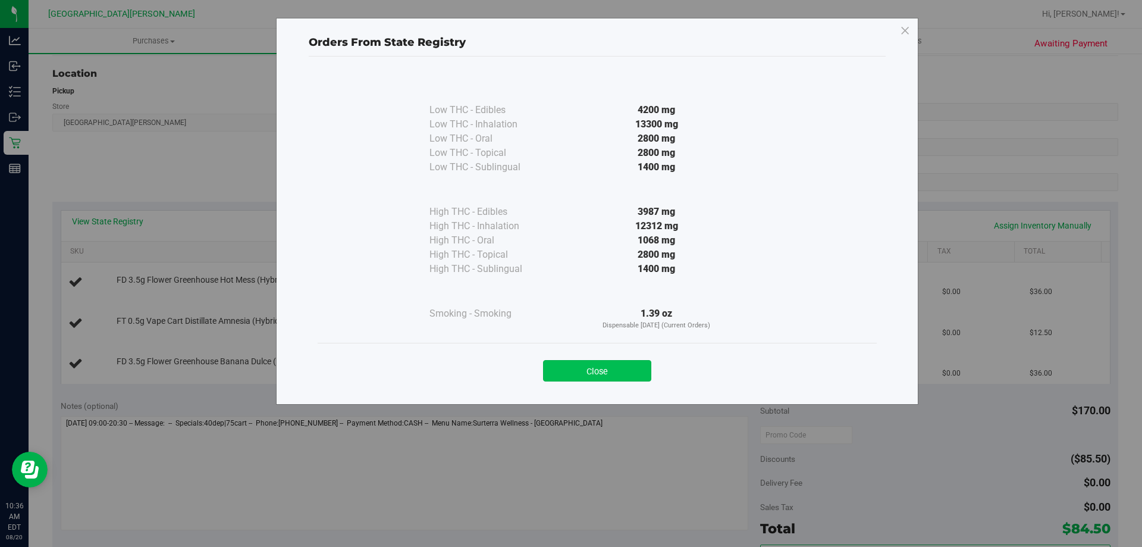
click at [613, 370] on button "Close" at bounding box center [597, 370] width 108 height 21
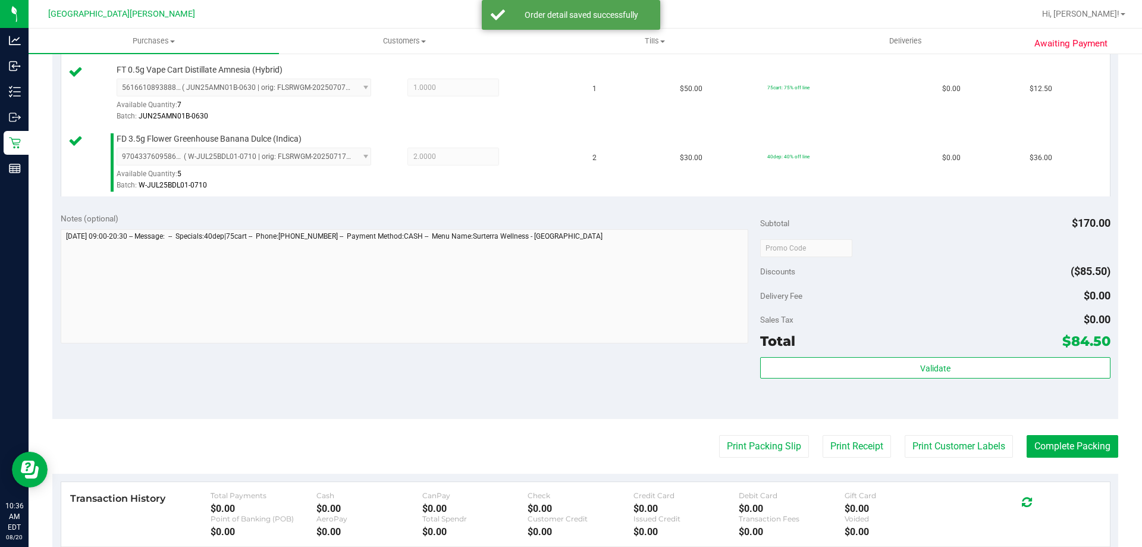
scroll to position [564, 0]
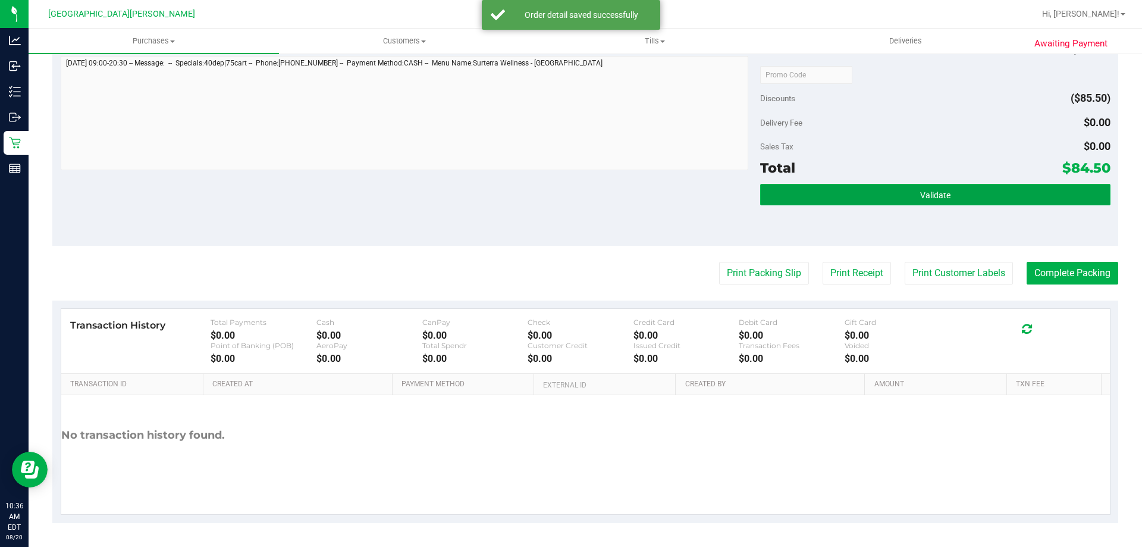
click at [926, 198] on span "Validate" at bounding box center [936, 195] width 30 height 10
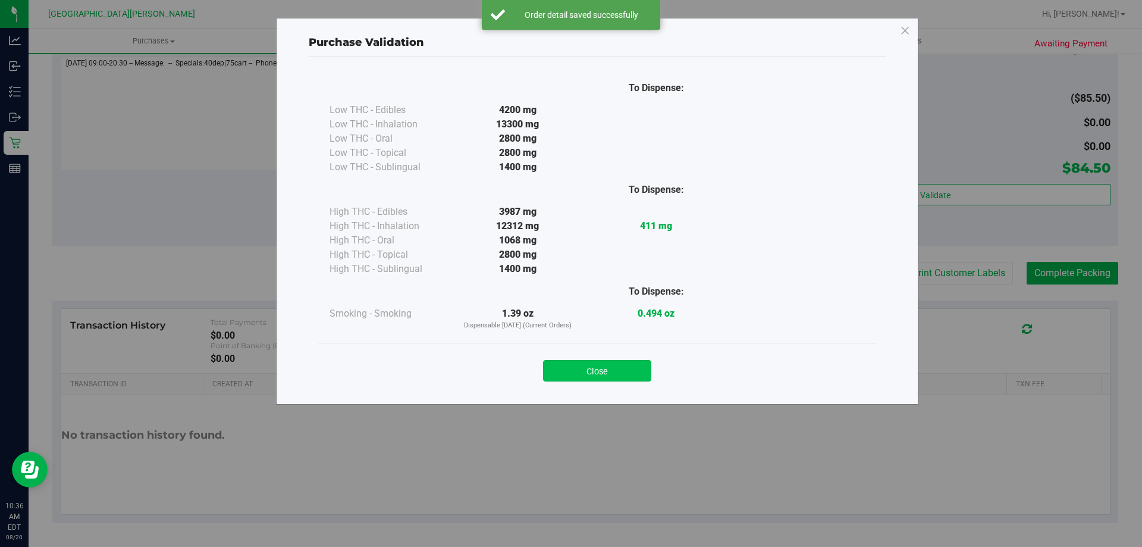
click at [613, 370] on button "Close" at bounding box center [597, 370] width 108 height 21
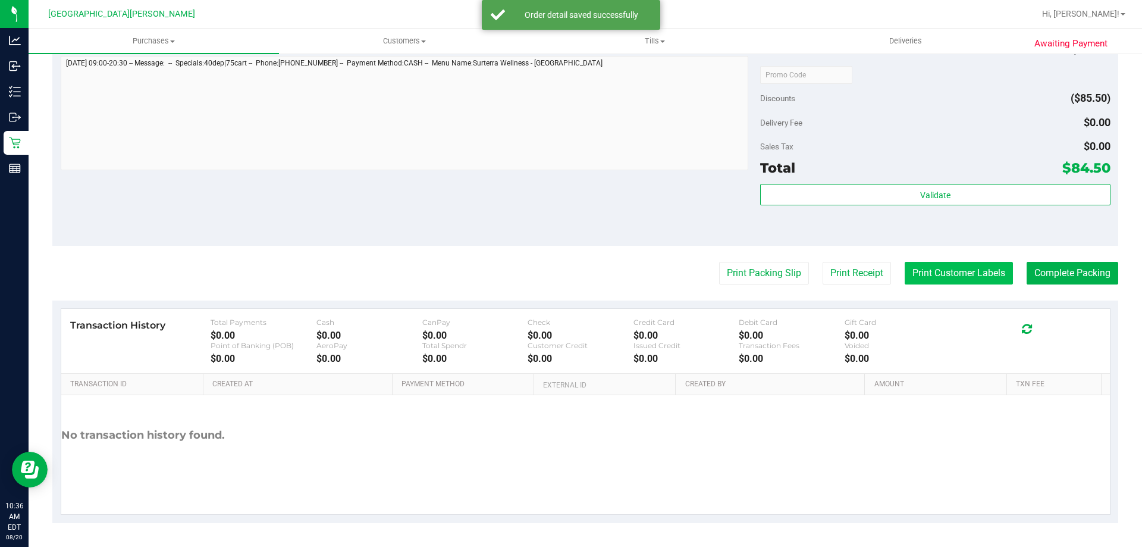
click at [933, 266] on button "Print Customer Labels" at bounding box center [959, 273] width 108 height 23
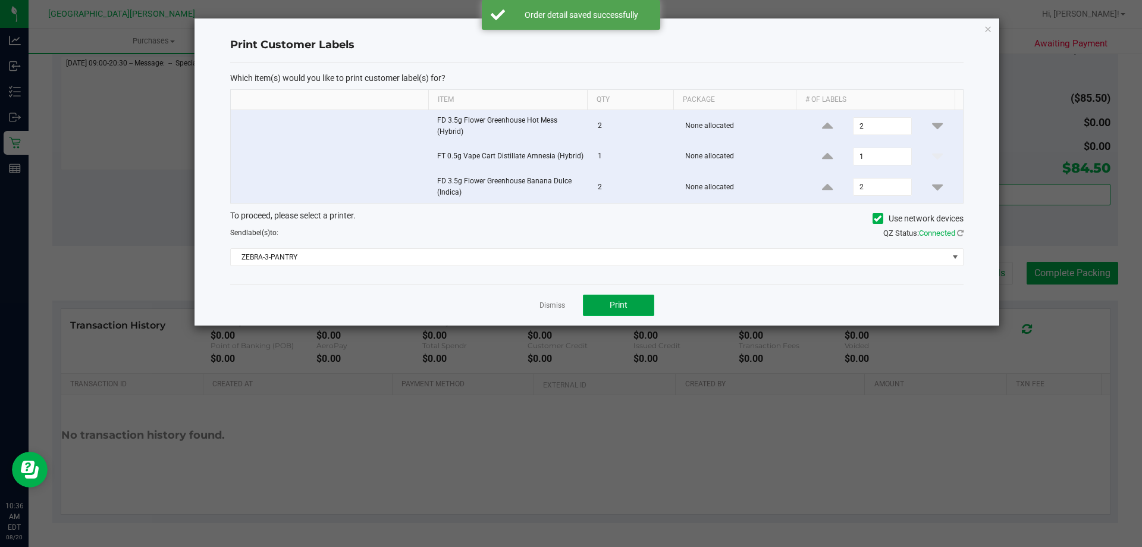
click at [611, 307] on span "Print" at bounding box center [619, 305] width 18 height 10
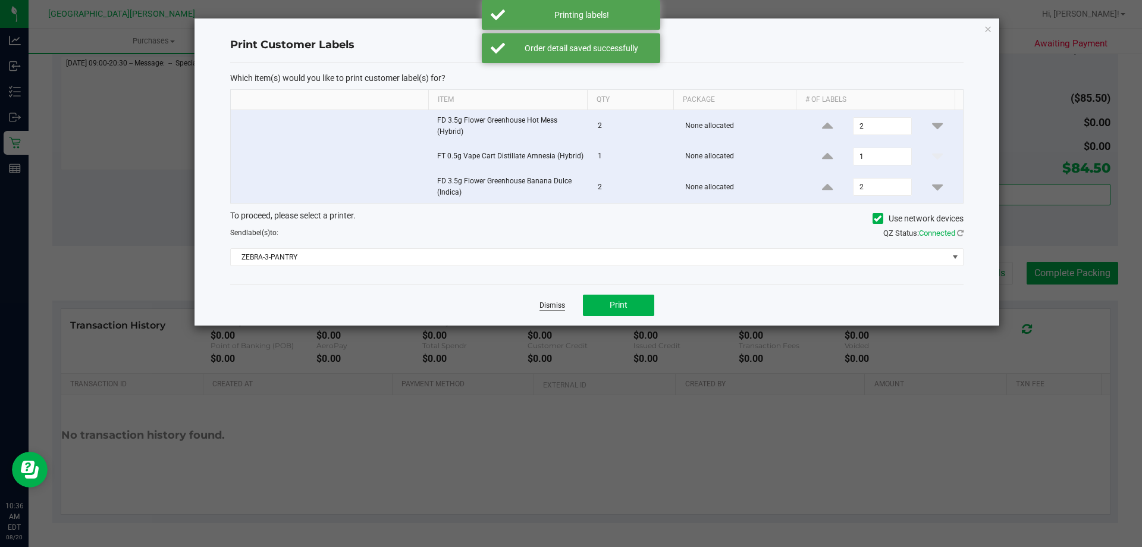
click at [552, 302] on link "Dismiss" at bounding box center [553, 305] width 26 height 10
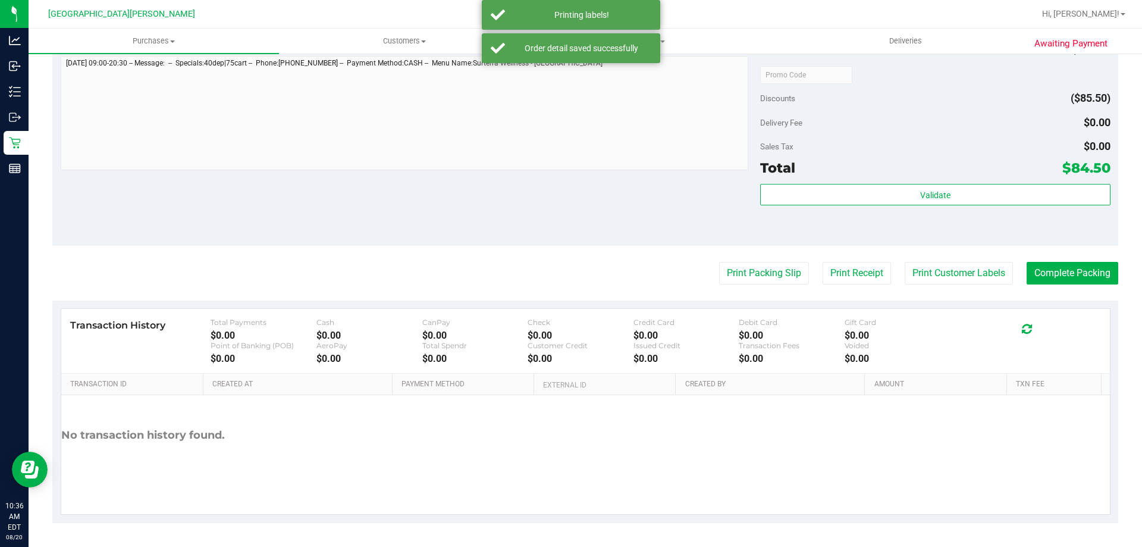
click at [519, 223] on div "Notes (optional) Subtotal $170.00 Discounts ($85.50) Delivery Fee $0.00 Sales T…" at bounding box center [585, 139] width 1066 height 214
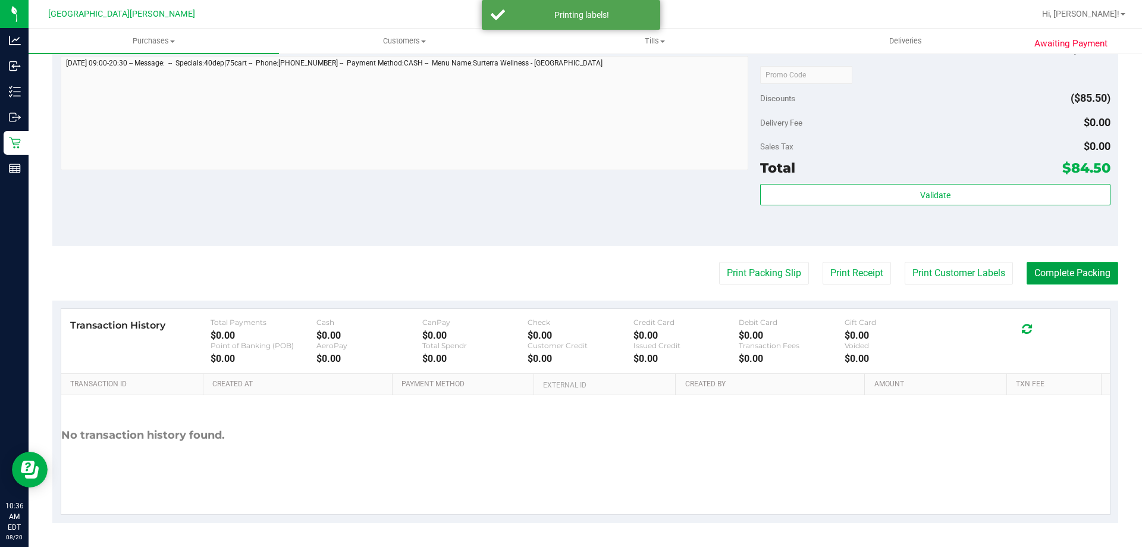
click at [1057, 271] on button "Complete Packing" at bounding box center [1073, 273] width 92 height 23
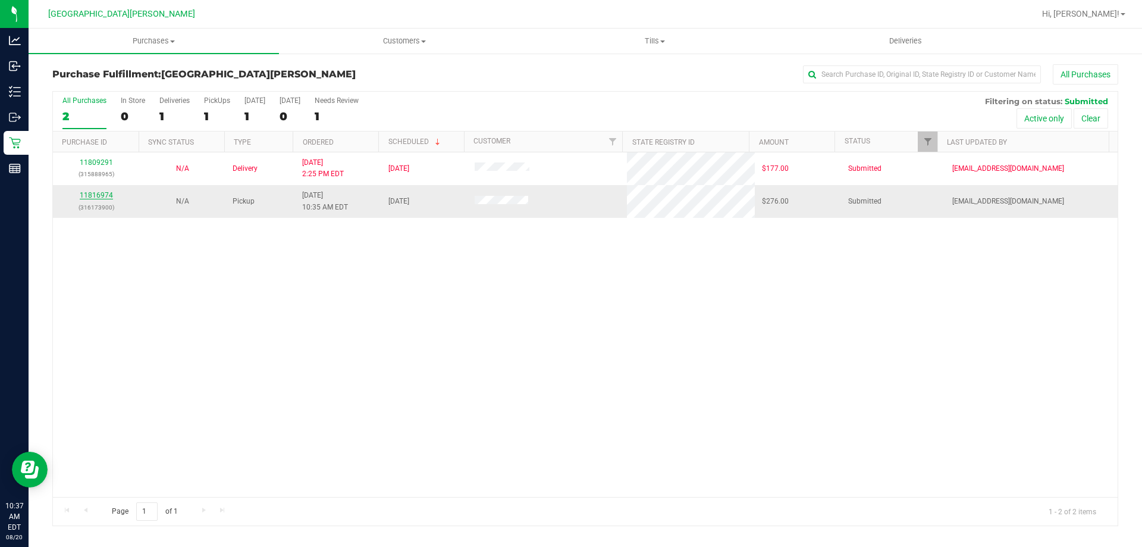
click at [94, 193] on link "11816974" at bounding box center [96, 195] width 33 height 8
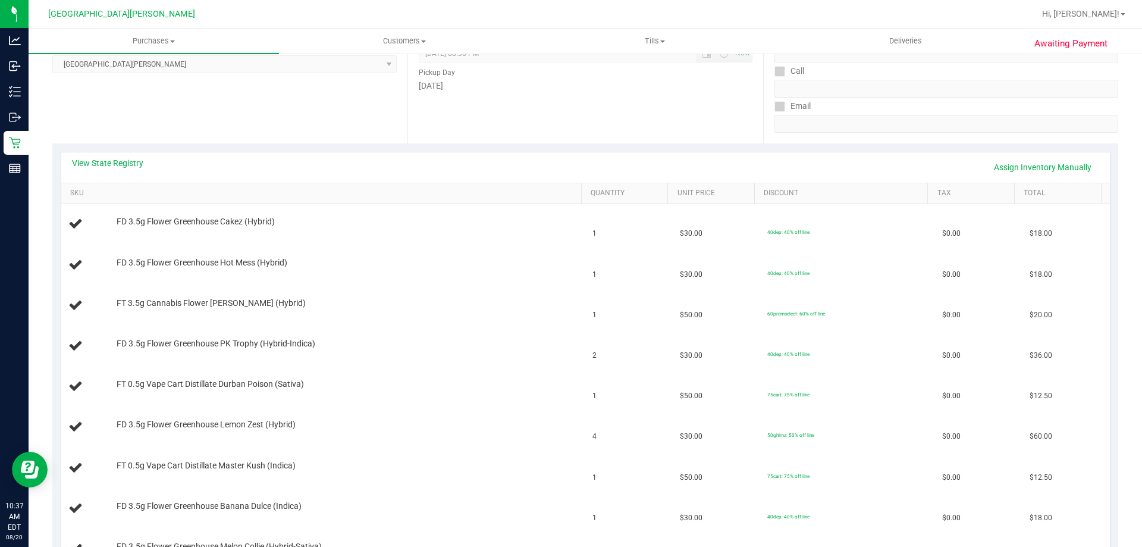
scroll to position [179, 0]
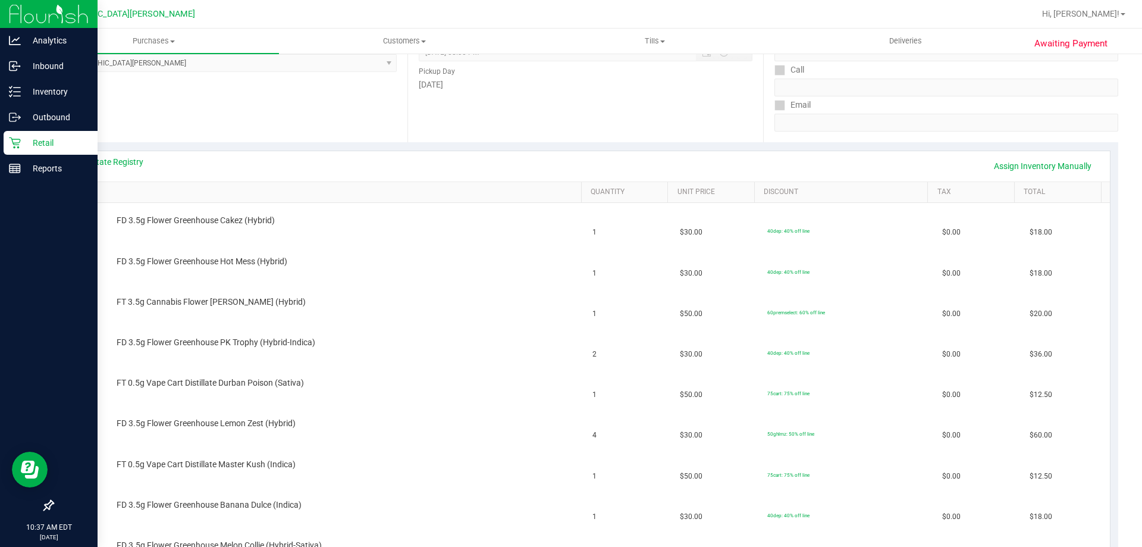
click at [11, 140] on icon at bounding box center [15, 143] width 12 height 12
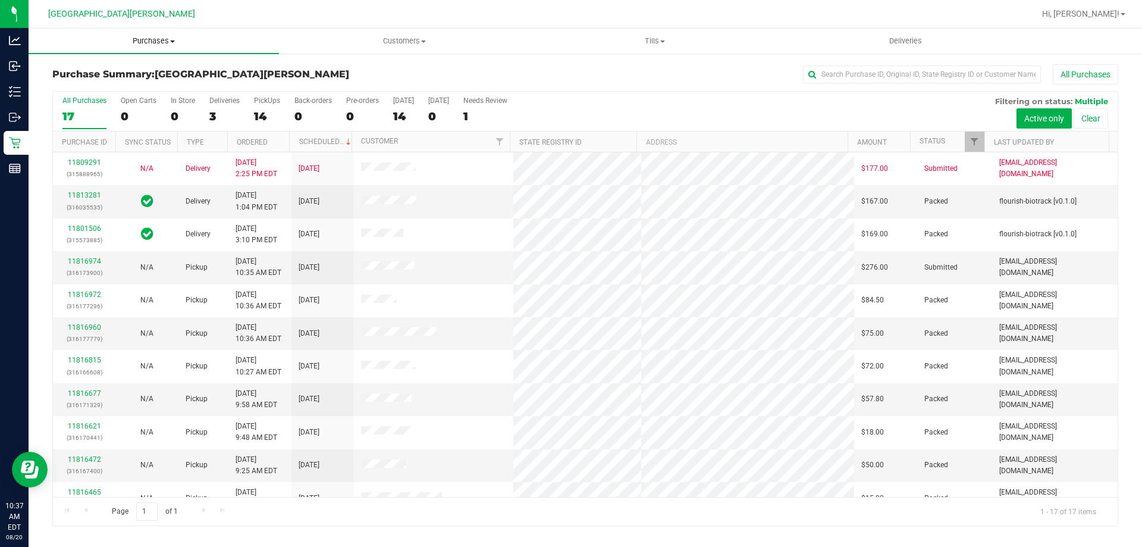
click at [169, 42] on span "Purchases" at bounding box center [154, 41] width 251 height 11
click at [123, 89] on li "Fulfillment" at bounding box center [154, 86] width 251 height 14
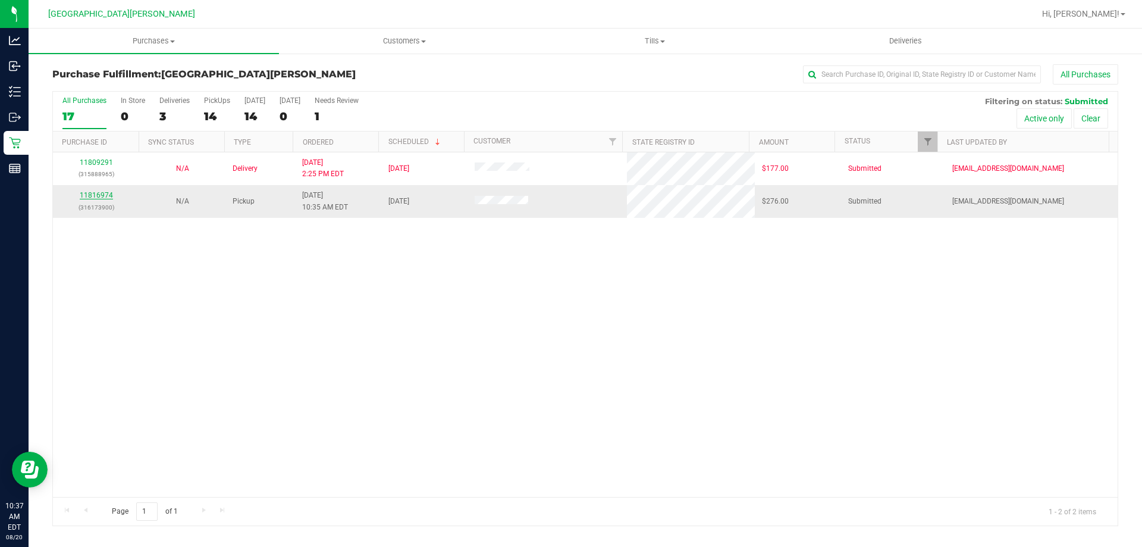
click at [102, 196] on link "11816974" at bounding box center [96, 195] width 33 height 8
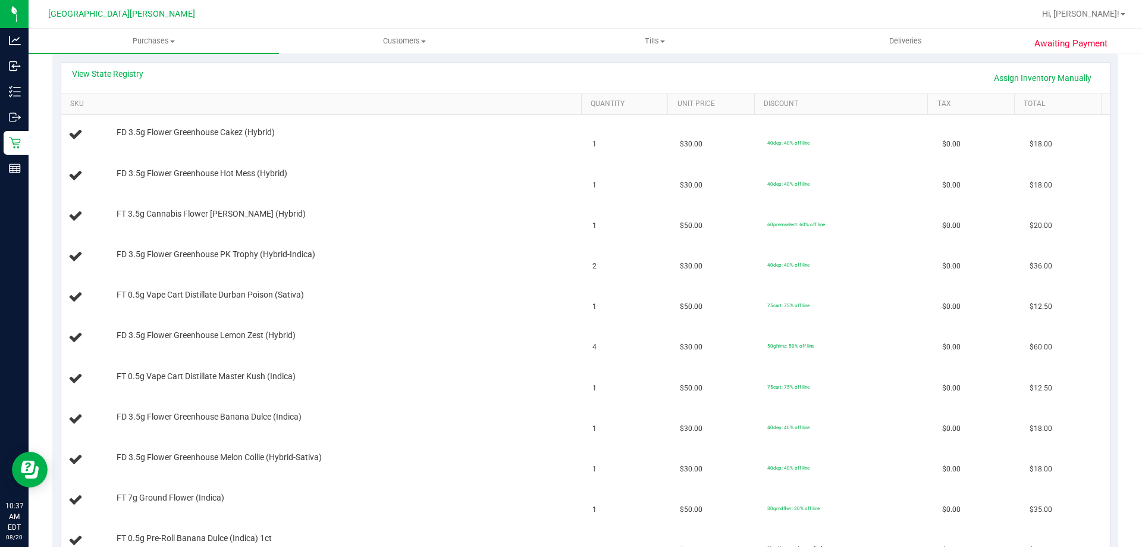
scroll to position [238, 0]
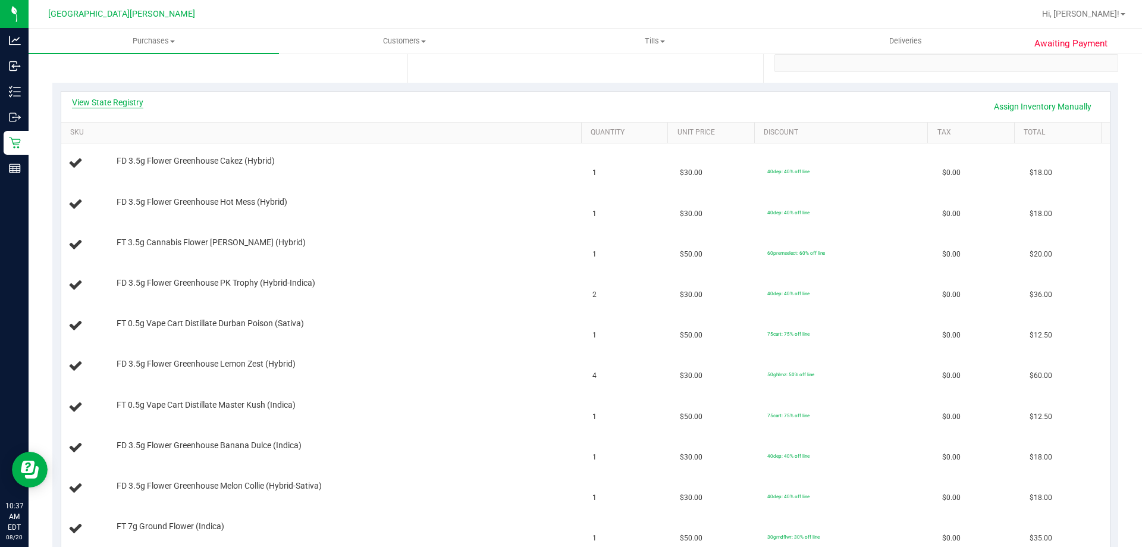
click at [117, 104] on link "View State Registry" at bounding box center [107, 102] width 71 height 12
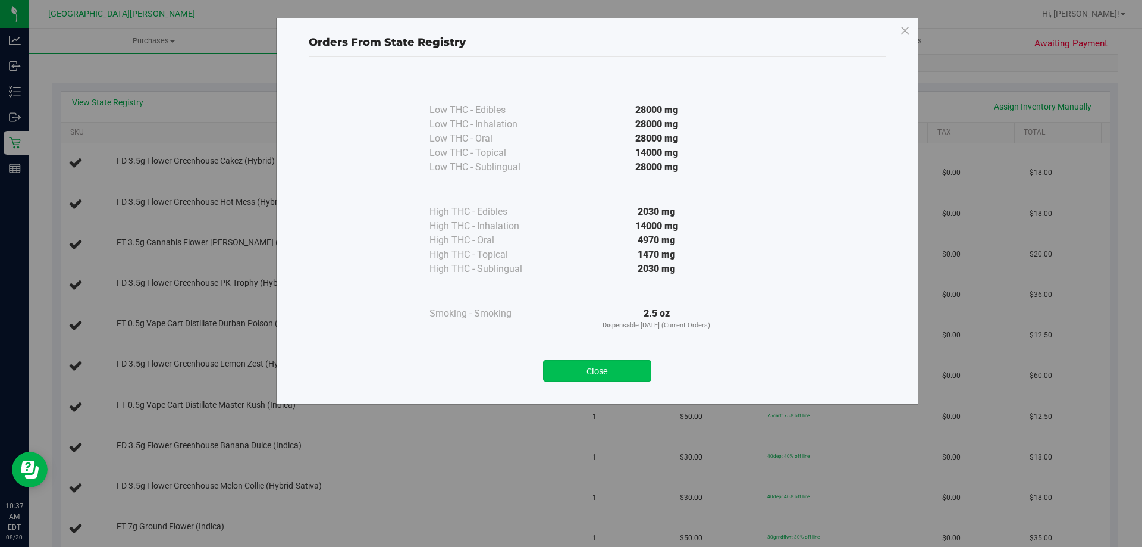
click at [610, 372] on button "Close" at bounding box center [597, 370] width 108 height 21
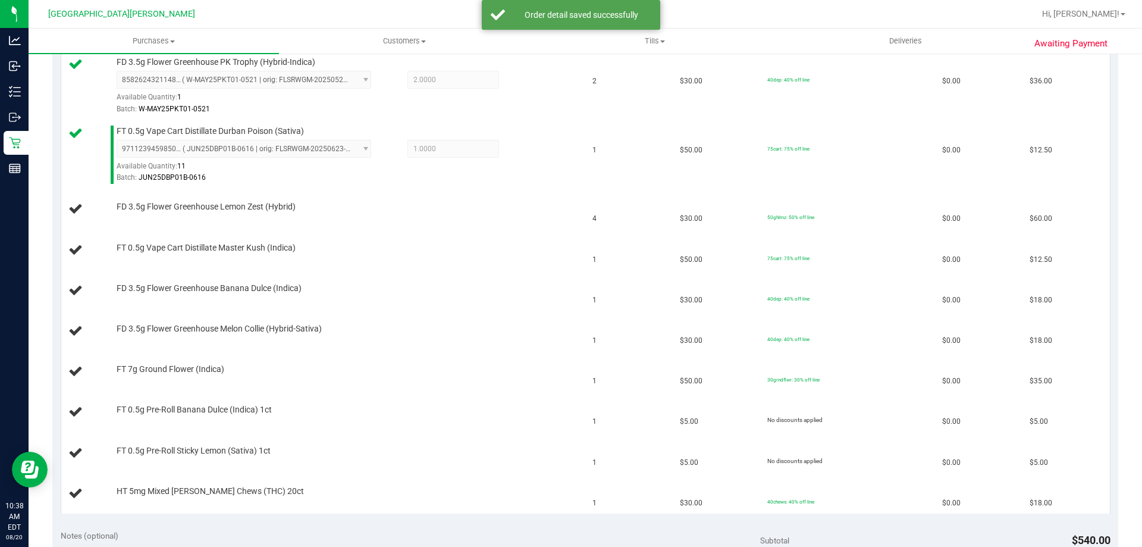
scroll to position [595, 0]
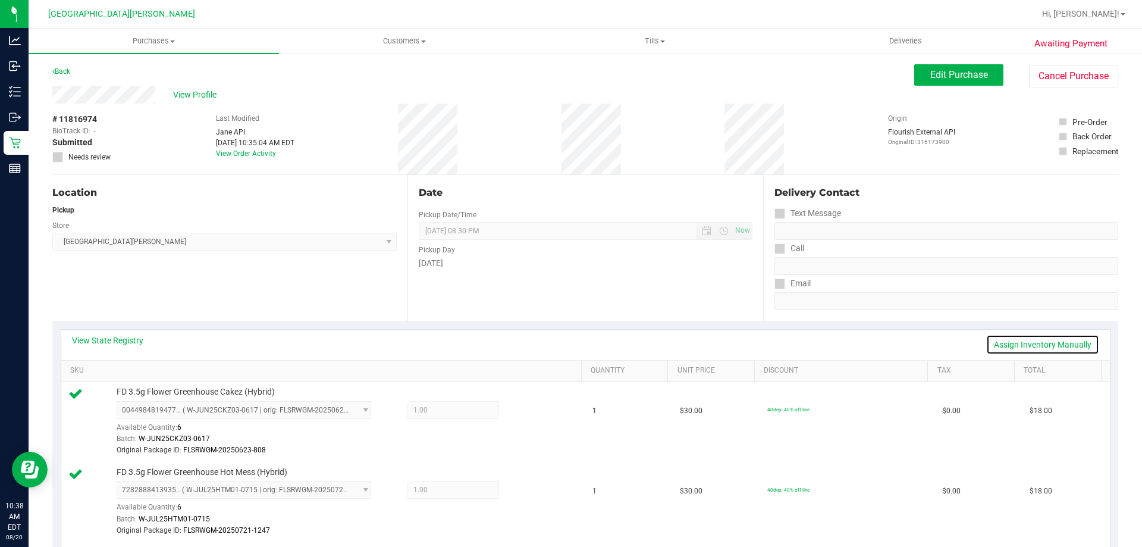
click at [1018, 337] on link "Assign Inventory Manually" at bounding box center [1043, 344] width 113 height 20
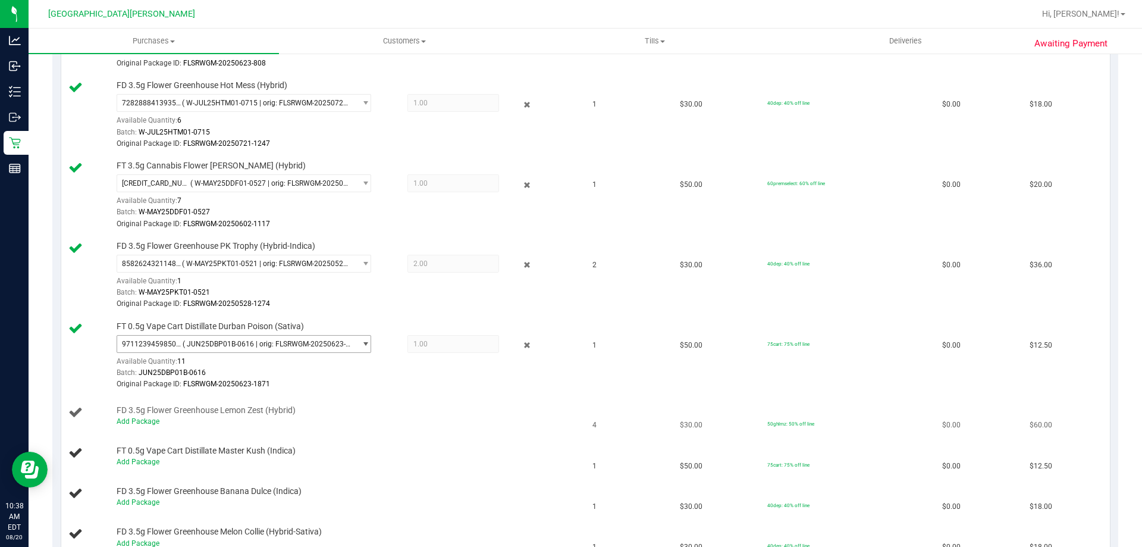
scroll to position [476, 0]
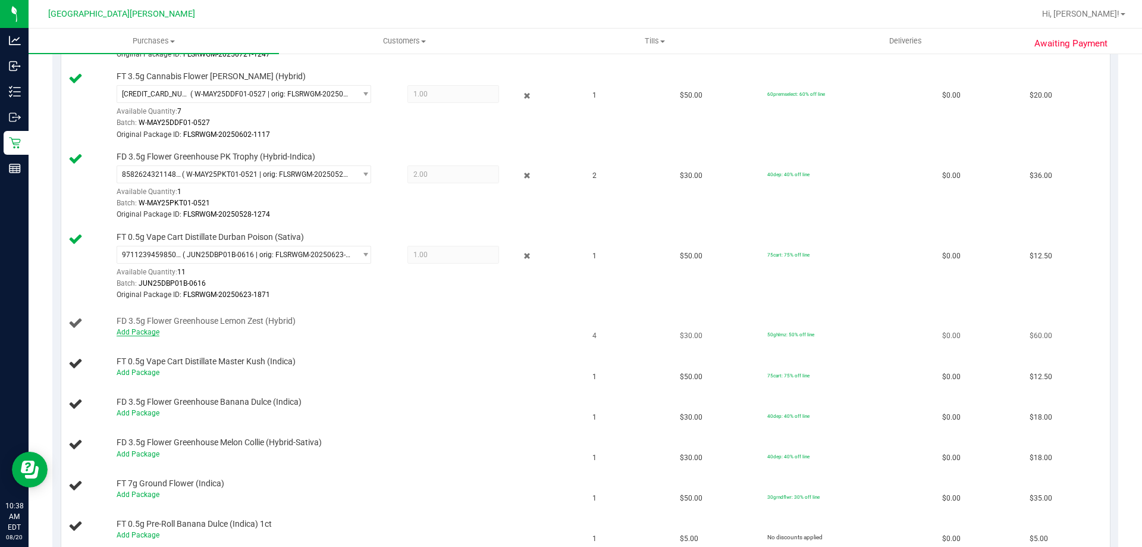
click at [136, 333] on link "Add Package" at bounding box center [138, 332] width 43 height 8
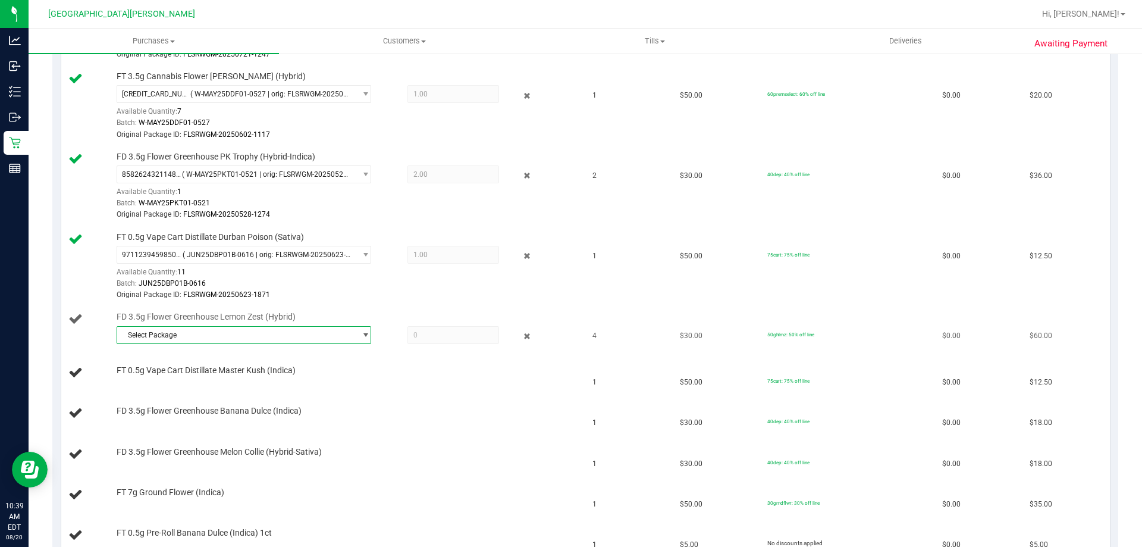
click at [291, 343] on span "Select Package" at bounding box center [244, 335] width 255 height 18
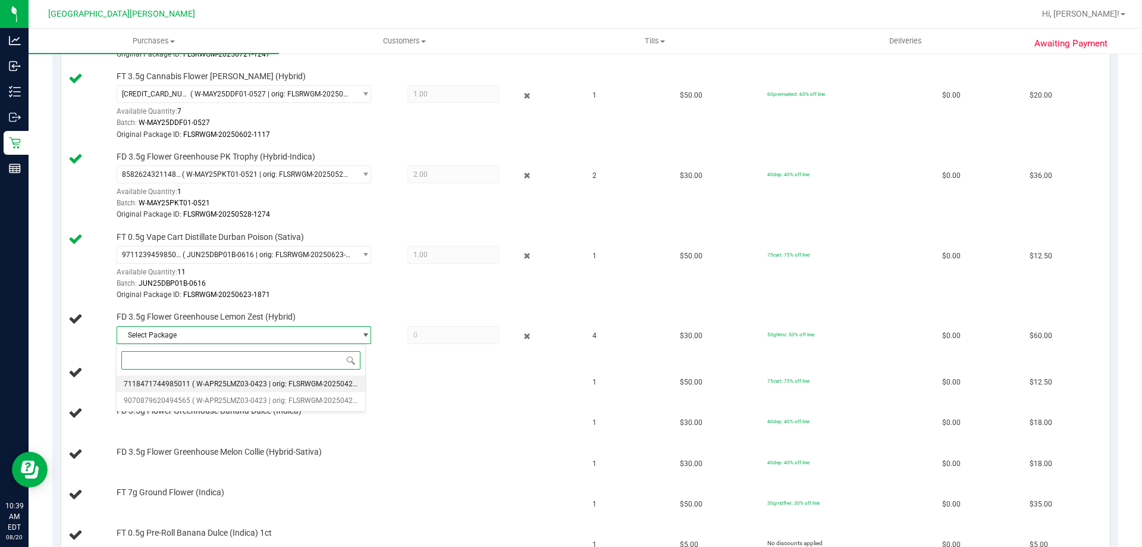
click at [253, 380] on span "( W-APR25LMZ03-0423 | orig: FLSRWGM-20250429-109 )" at bounding box center [283, 384] width 183 height 8
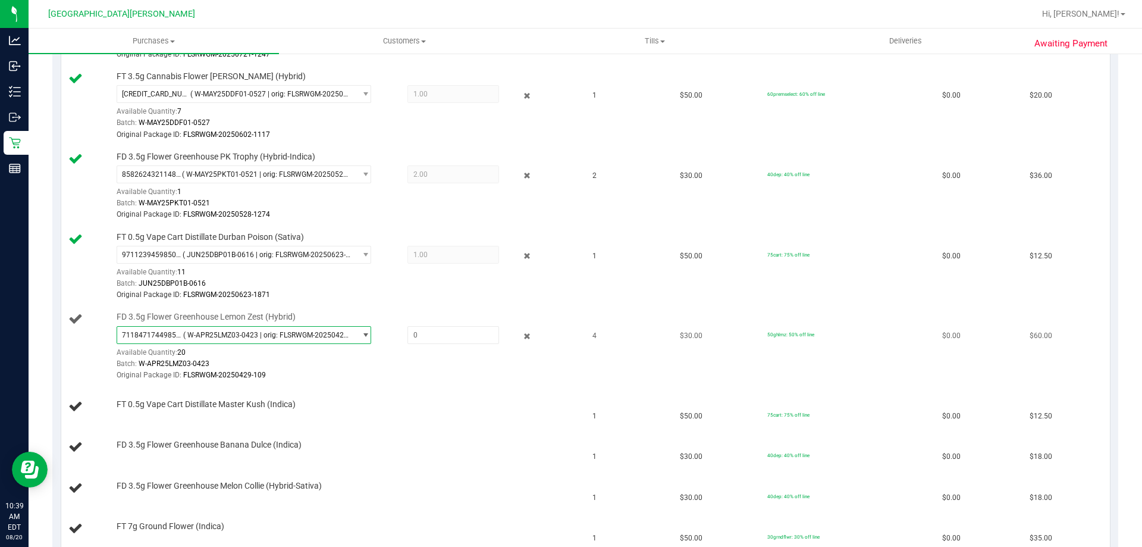
click at [337, 334] on span "( W-APR25LMZ03-0423 | orig: FLSRWGM-20250429-109 )" at bounding box center [267, 335] width 168 height 8
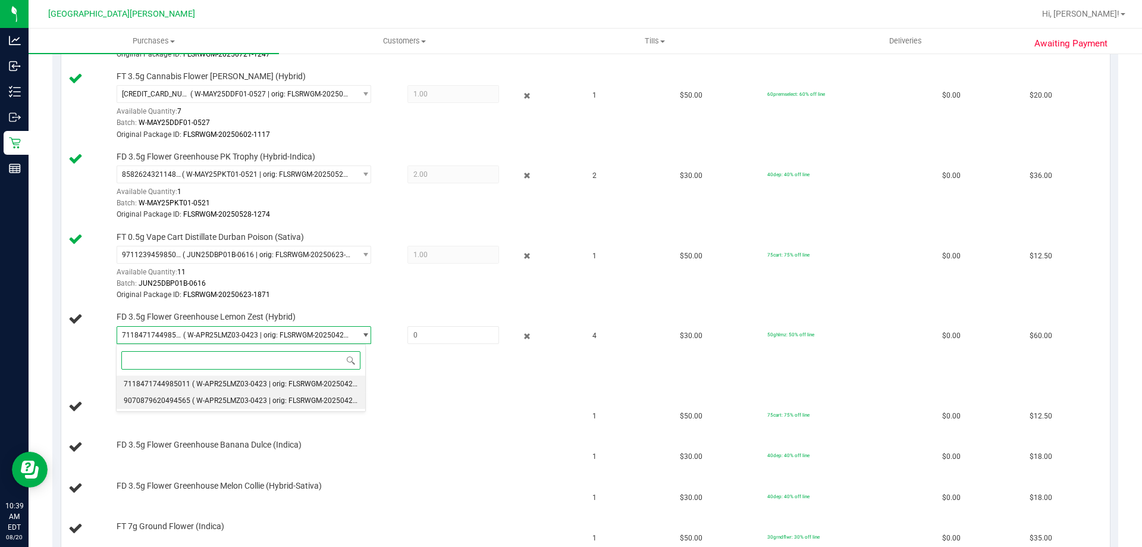
click at [245, 394] on li "9070879620494565 ( W-APR25LMZ03-0423 | orig: FLSRWGM-20250429-136 )" at bounding box center [241, 400] width 249 height 17
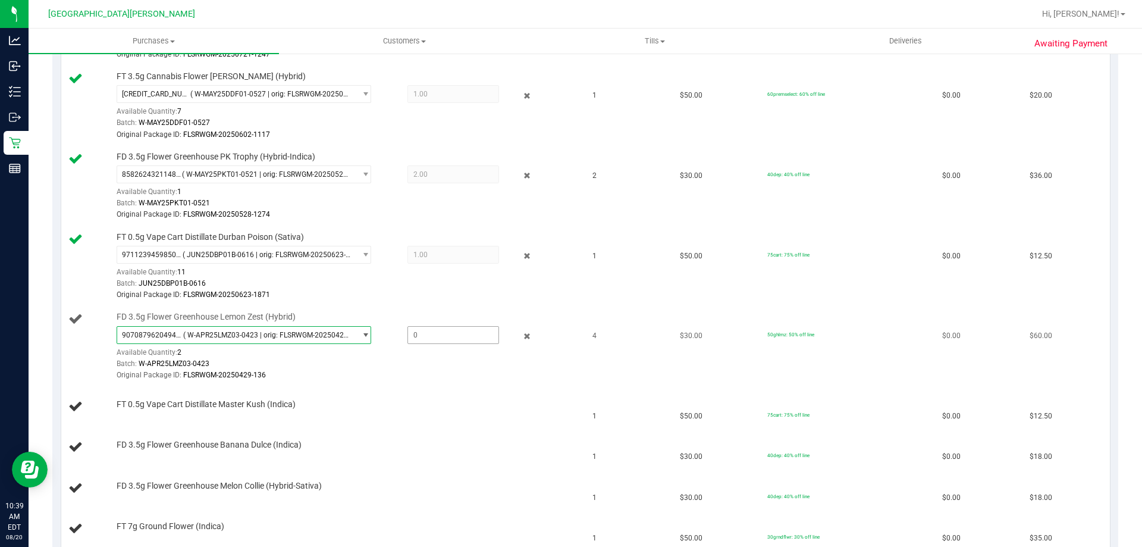
click at [446, 328] on span at bounding box center [454, 335] width 92 height 18
type input "2"
type input "2.0000"
click at [36, 353] on div "Awaiting Payment Back Edit Purchase Cancel Purchase View Profile # 11816974 Bio…" at bounding box center [586, 384] width 1114 height 1617
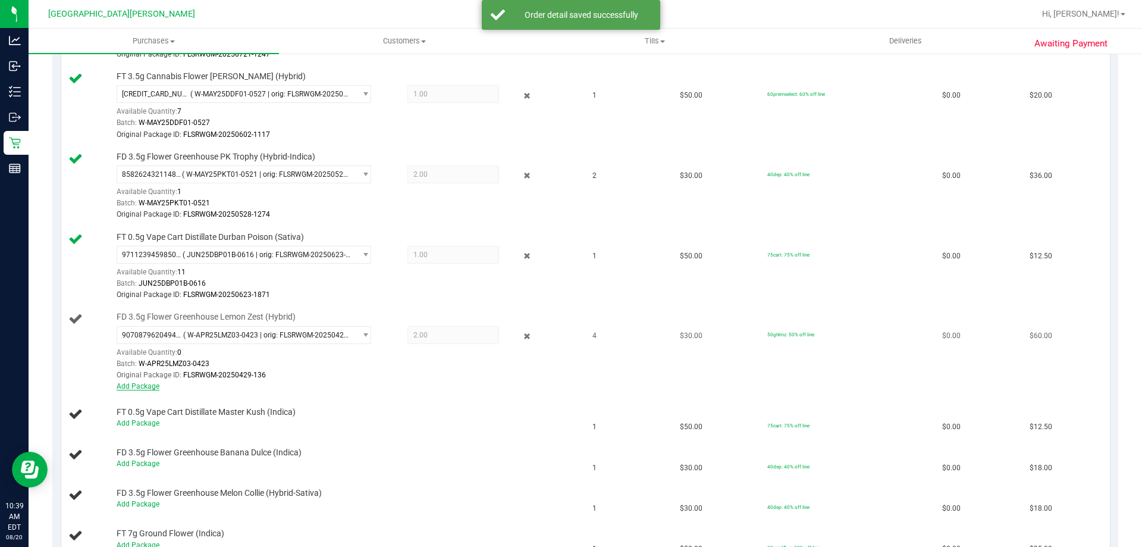
click at [140, 386] on link "Add Package" at bounding box center [138, 386] width 43 height 8
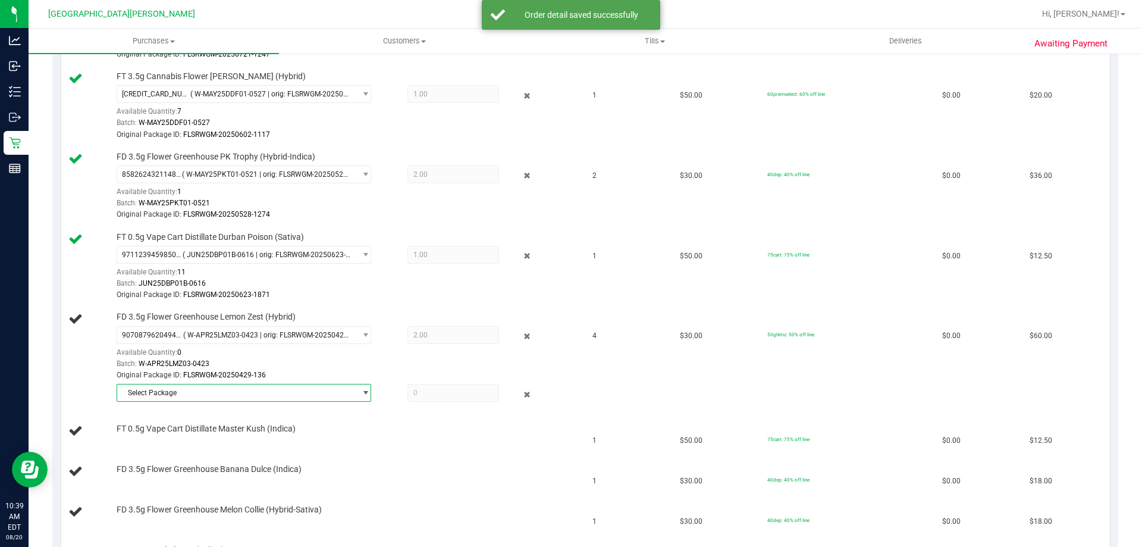
click at [217, 391] on span "Select Package" at bounding box center [236, 392] width 239 height 17
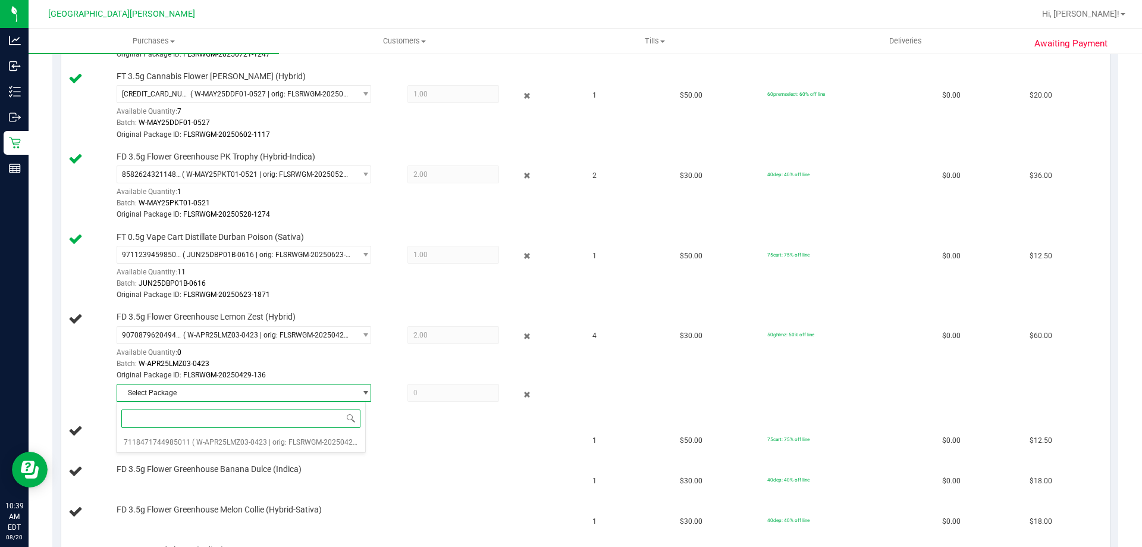
click at [199, 451] on div "Select Package 7118471744985011 ( W-APR25LMZ03-0423 | orig: FLSRWGM-20250429-10…" at bounding box center [241, 427] width 250 height 51
click at [204, 444] on span "( W-APR25LMZ03-0423 | orig: FLSRWGM-20250429-109 )" at bounding box center [283, 442] width 183 height 8
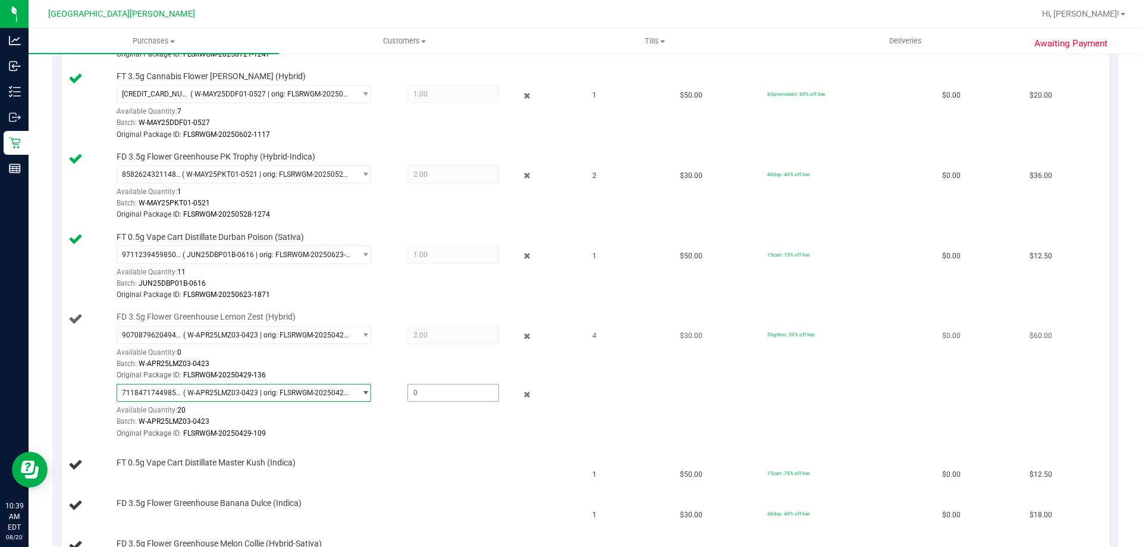
click at [437, 394] on span at bounding box center [454, 393] width 92 height 18
type input "2"
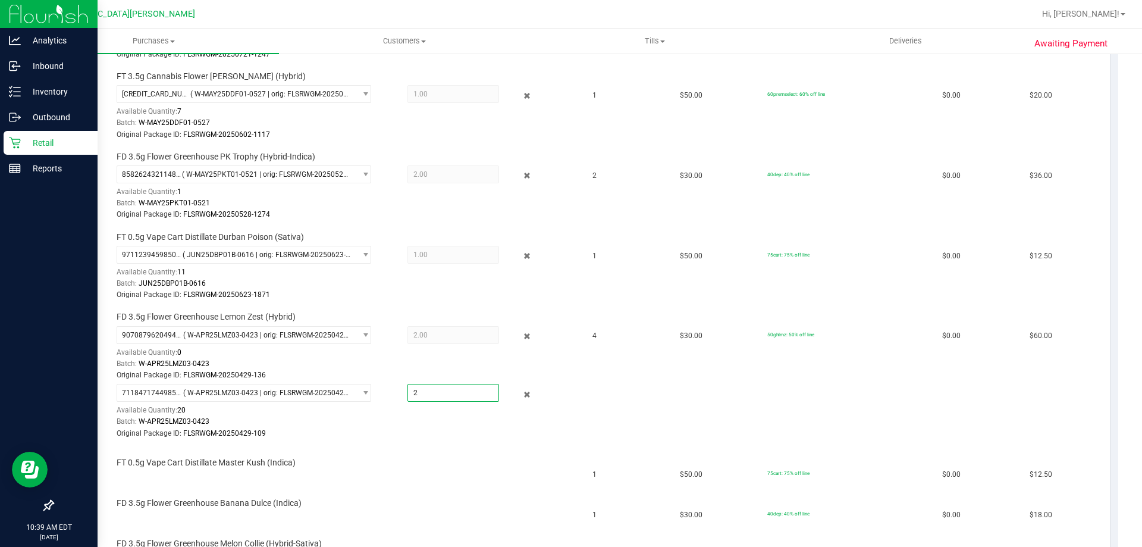
type input "2.0000"
click at [23, 383] on div at bounding box center [49, 338] width 98 height 312
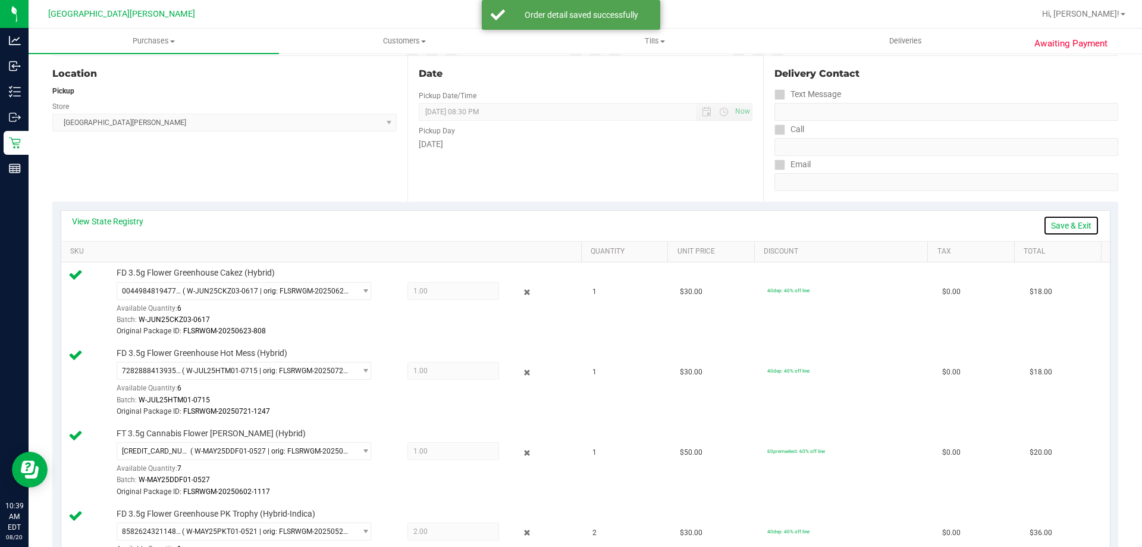
click at [1048, 230] on link "Save & Exit" at bounding box center [1072, 225] width 56 height 20
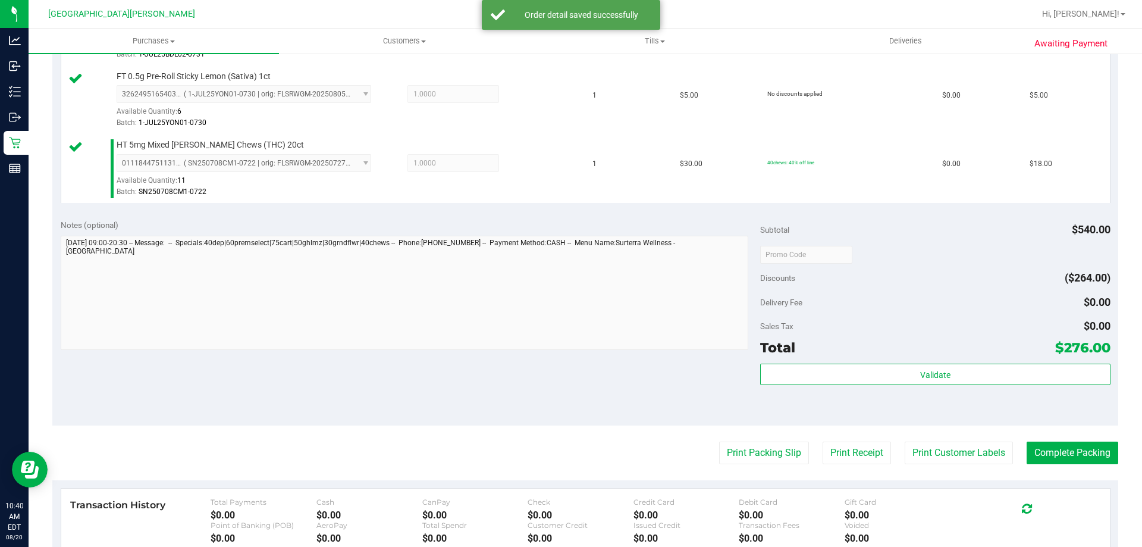
scroll to position [1250, 0]
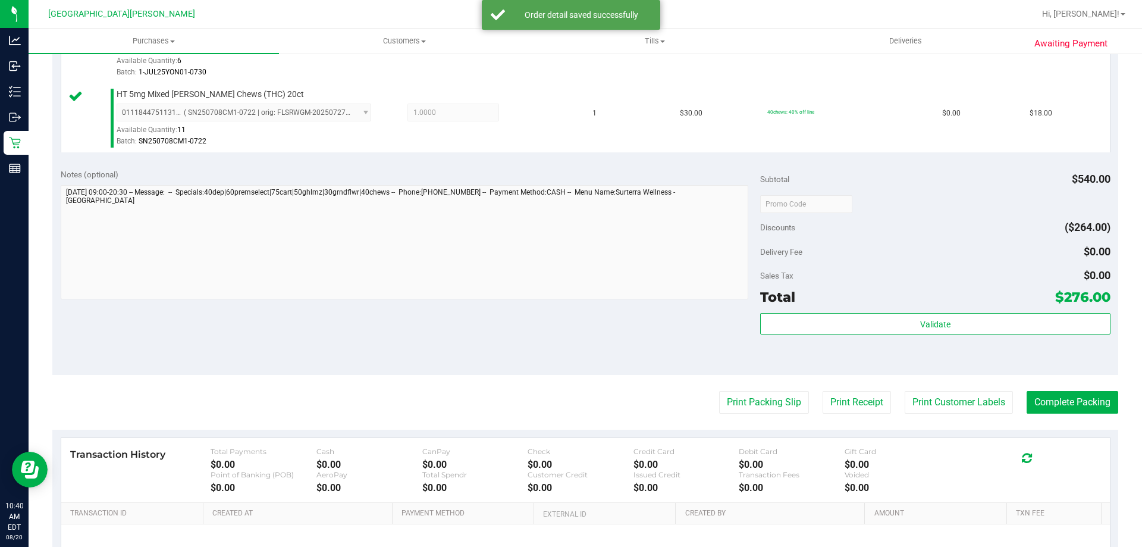
click at [897, 309] on div "Subtotal $540.00 Discounts ($264.00) Delivery Fee $0.00 Sales Tax $0.00 Total $…" at bounding box center [935, 267] width 350 height 198
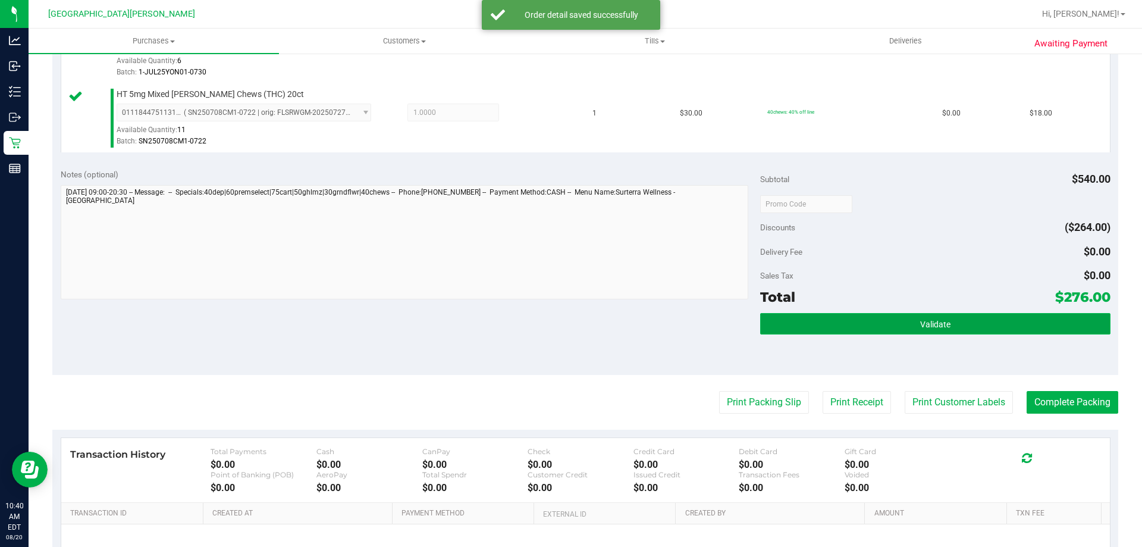
click at [894, 317] on button "Validate" at bounding box center [935, 323] width 350 height 21
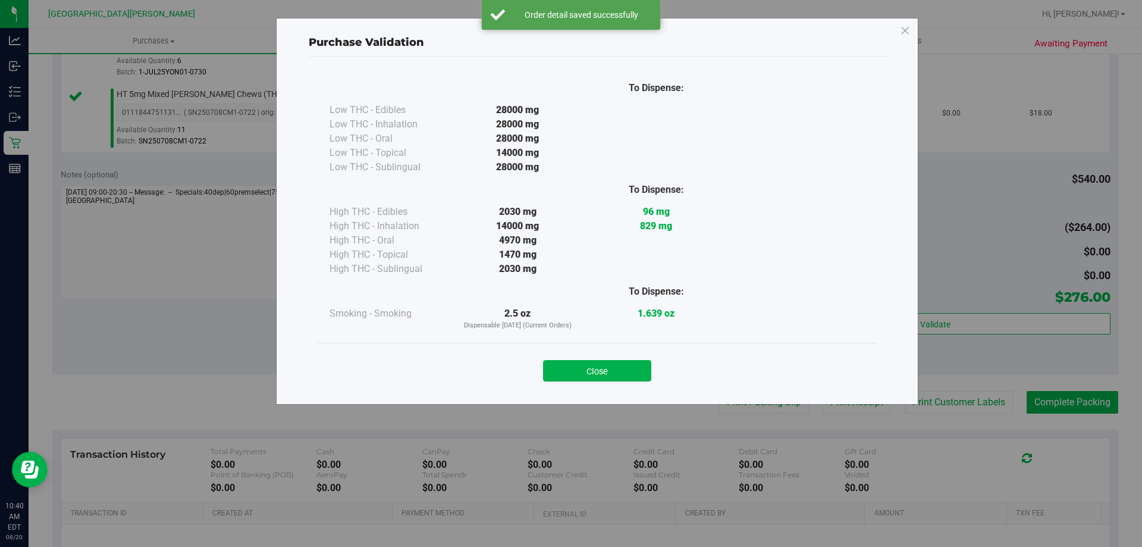
click at [627, 352] on div "Close" at bounding box center [597, 367] width 541 height 30
click at [627, 374] on button "Close" at bounding box center [597, 370] width 108 height 21
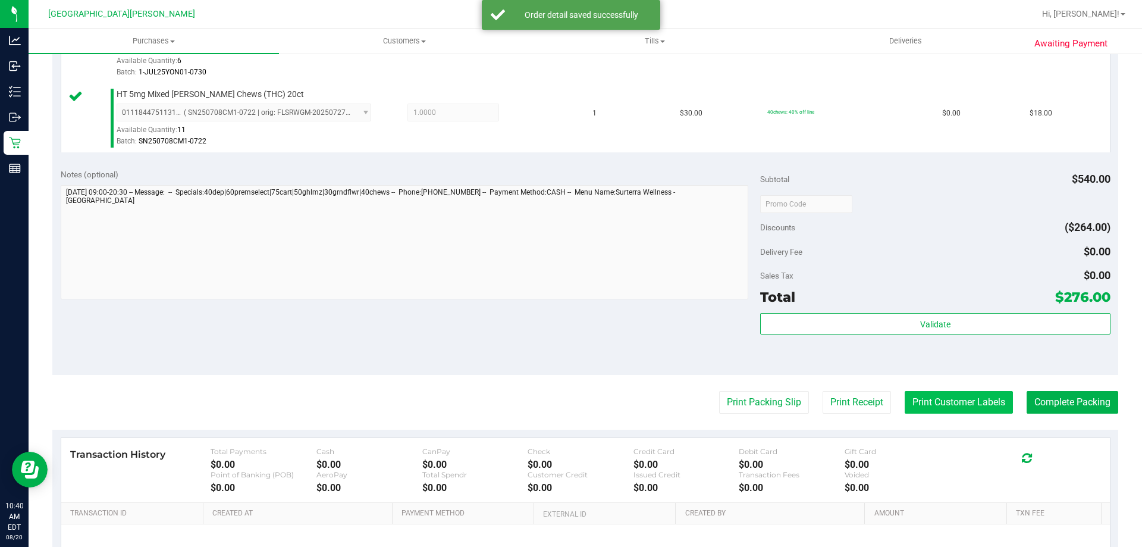
click at [962, 391] on button "Print Customer Labels" at bounding box center [959, 402] width 108 height 23
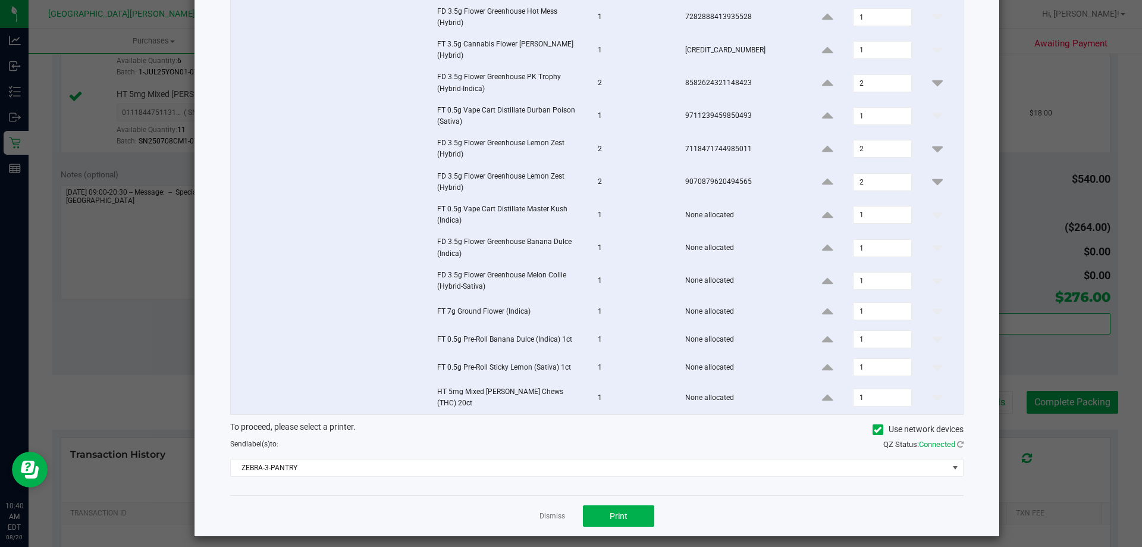
scroll to position [140, 0]
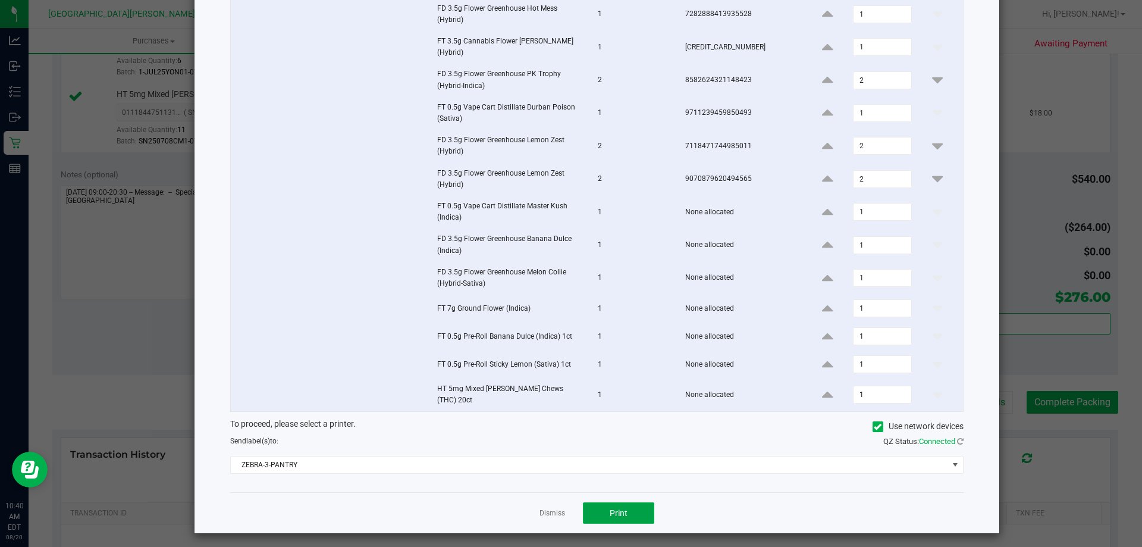
click at [634, 509] on button "Print" at bounding box center [618, 512] width 71 height 21
click at [555, 508] on link "Dismiss" at bounding box center [553, 513] width 26 height 10
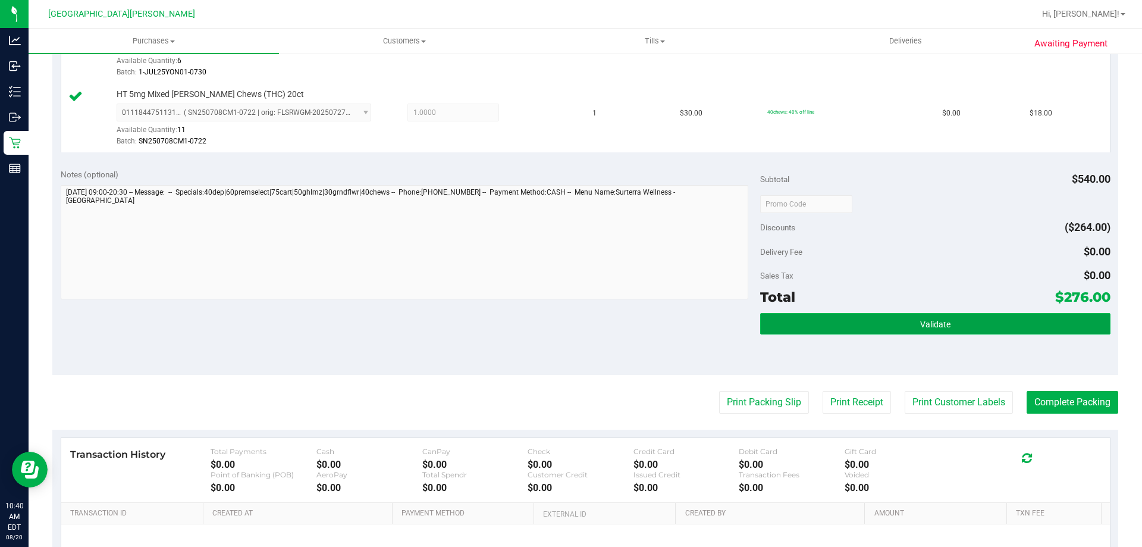
click at [1044, 322] on button "Validate" at bounding box center [935, 323] width 350 height 21
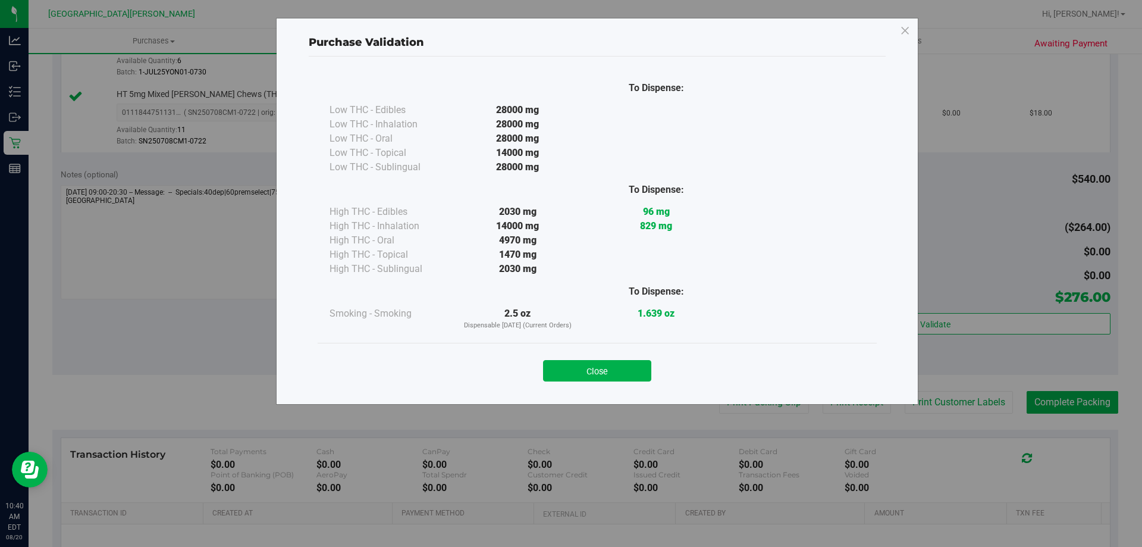
click at [621, 359] on div "Close" at bounding box center [597, 367] width 541 height 30
click at [622, 367] on button "Close" at bounding box center [597, 370] width 108 height 21
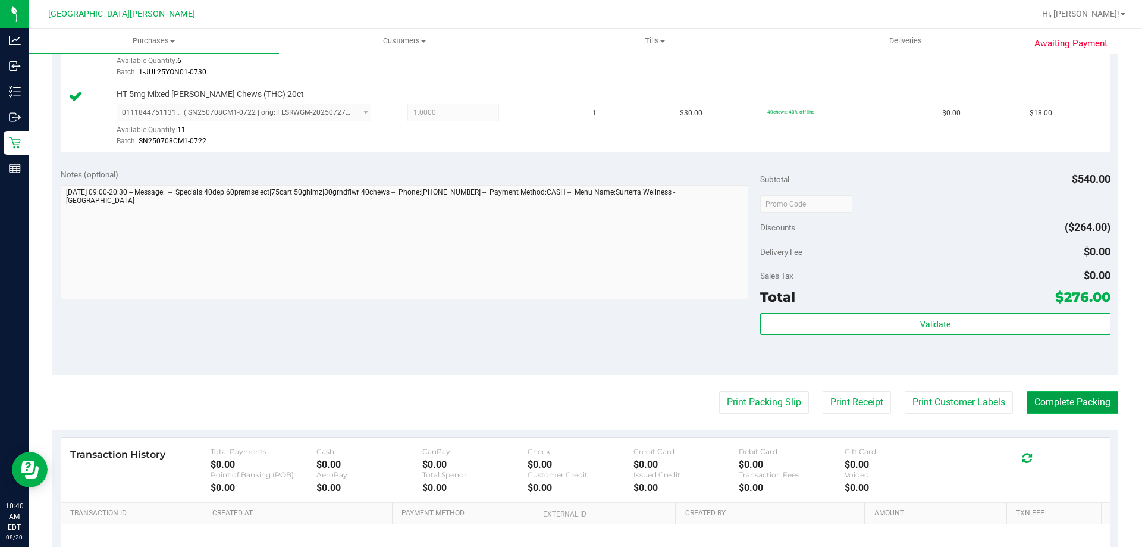
click at [1055, 403] on button "Complete Packing" at bounding box center [1073, 402] width 92 height 23
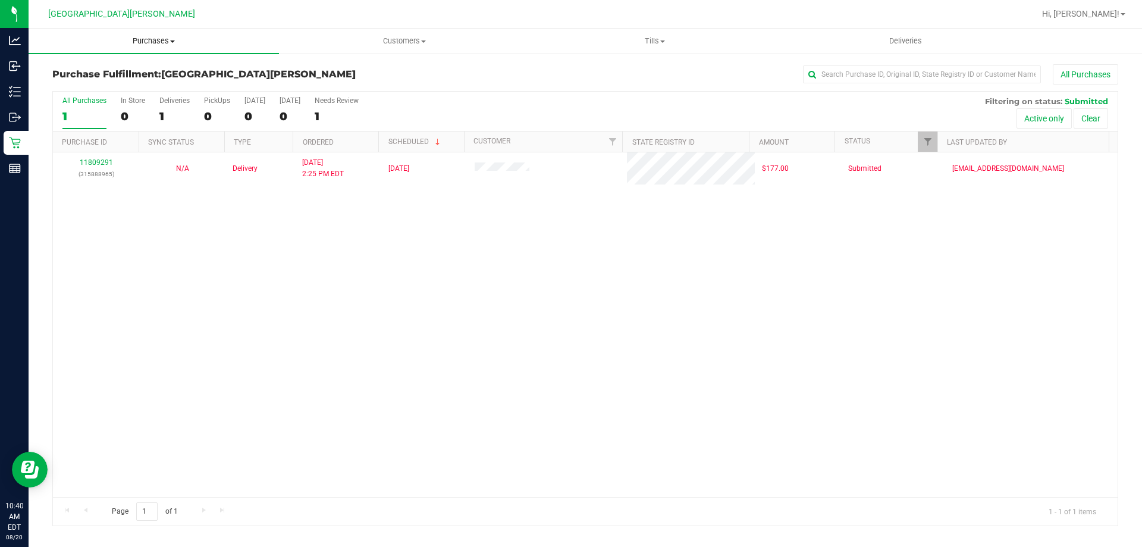
click at [153, 39] on span "Purchases" at bounding box center [154, 41] width 251 height 11
click at [109, 89] on li "Fulfillment" at bounding box center [154, 86] width 251 height 14
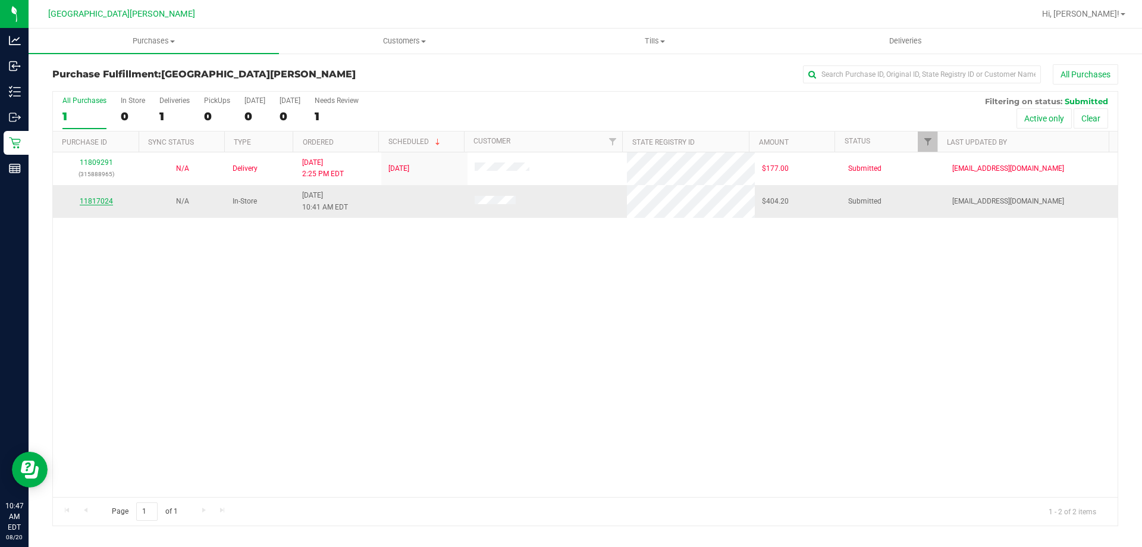
click at [94, 202] on link "11817024" at bounding box center [96, 201] width 33 height 8
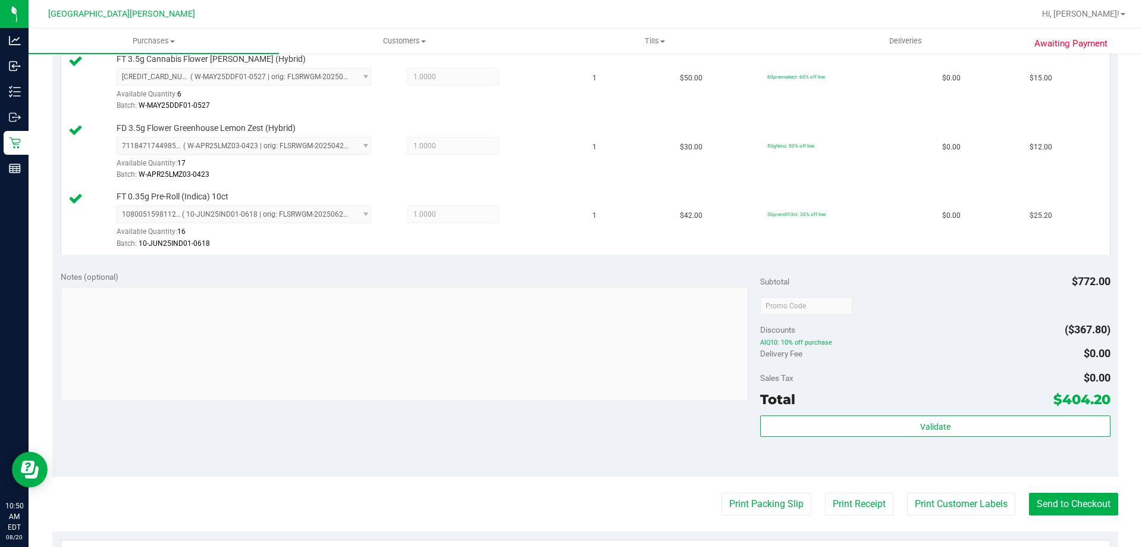
scroll to position [857, 0]
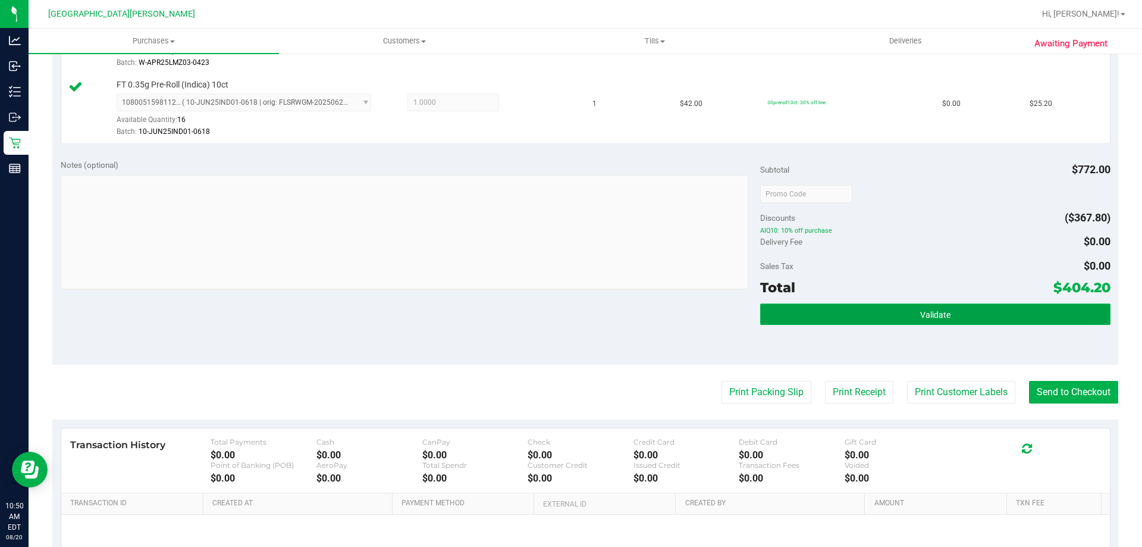
click at [818, 311] on button "Validate" at bounding box center [935, 313] width 350 height 21
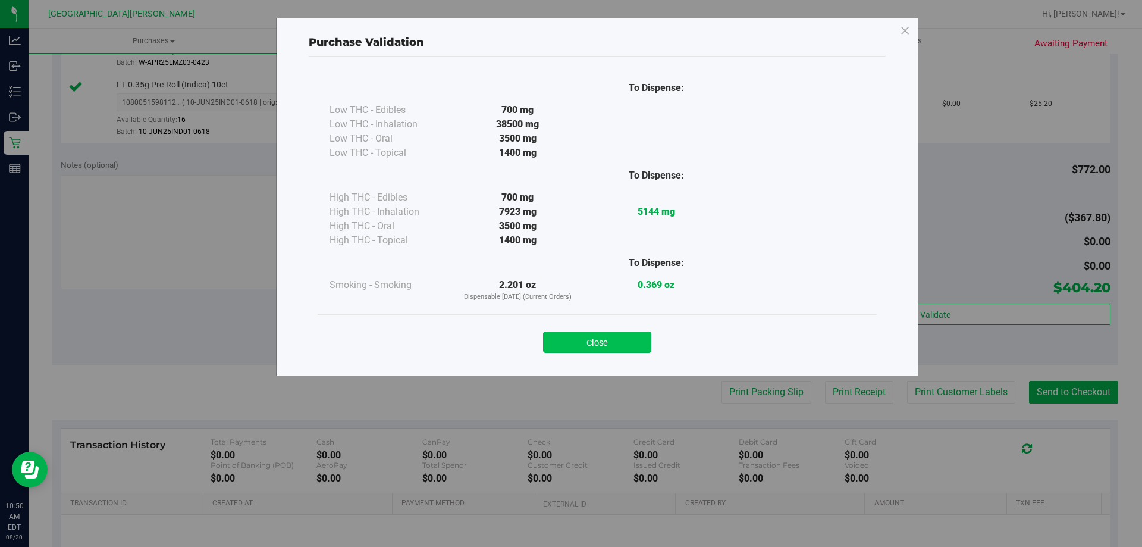
click at [571, 337] on button "Close" at bounding box center [597, 341] width 108 height 21
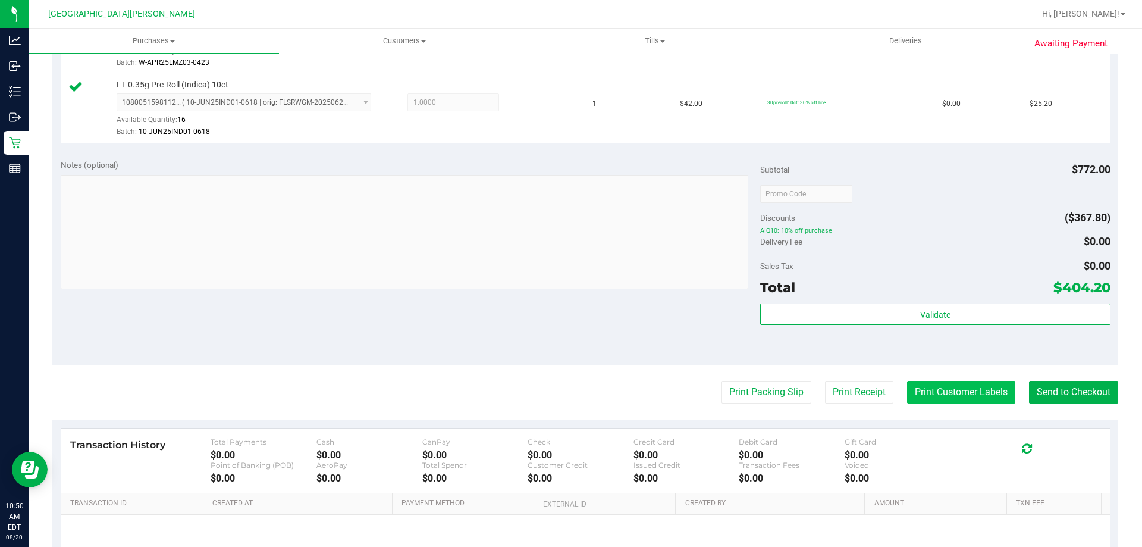
click at [950, 391] on button "Print Customer Labels" at bounding box center [961, 392] width 108 height 23
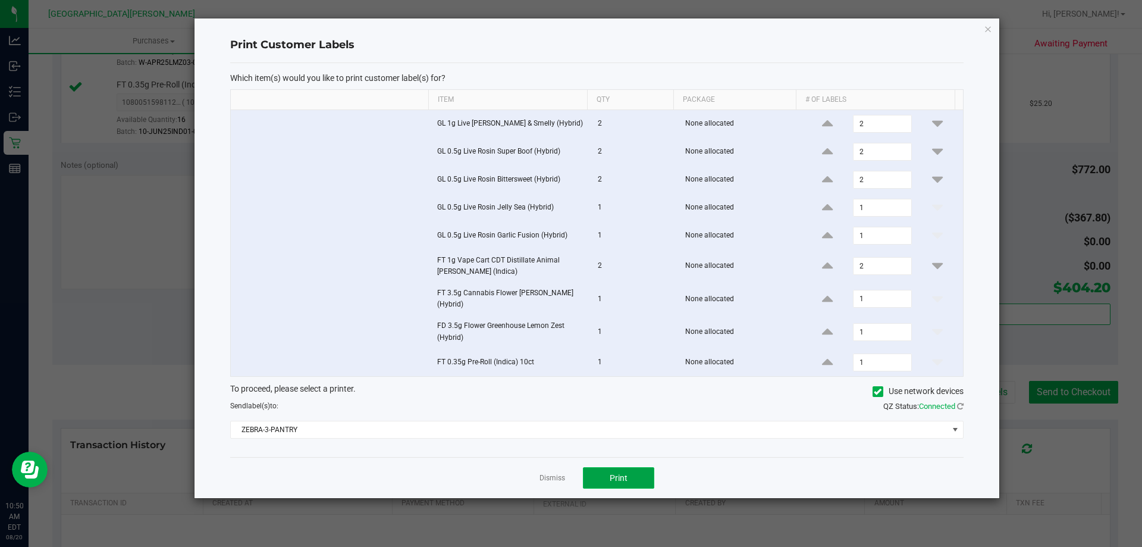
click at [619, 476] on span "Print" at bounding box center [619, 478] width 18 height 10
click at [554, 474] on link "Dismiss" at bounding box center [553, 478] width 26 height 10
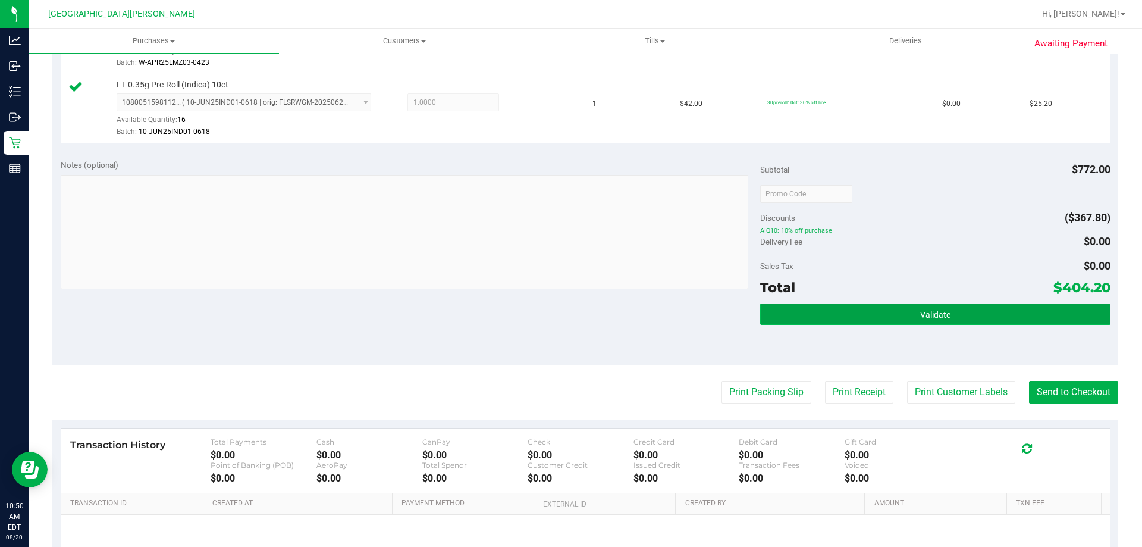
click at [909, 312] on button "Validate" at bounding box center [935, 313] width 350 height 21
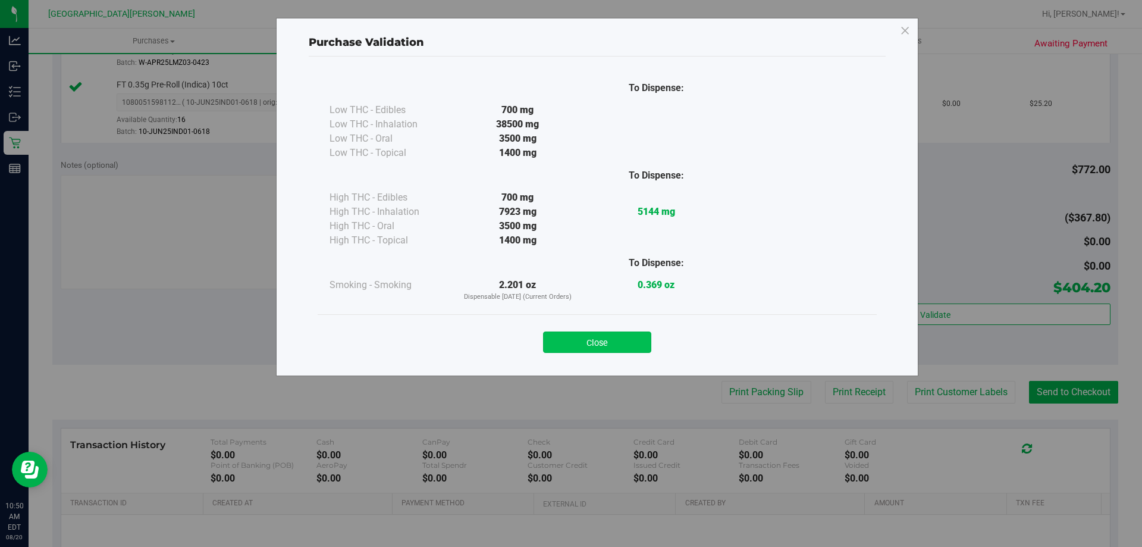
click at [633, 343] on button "Close" at bounding box center [597, 341] width 108 height 21
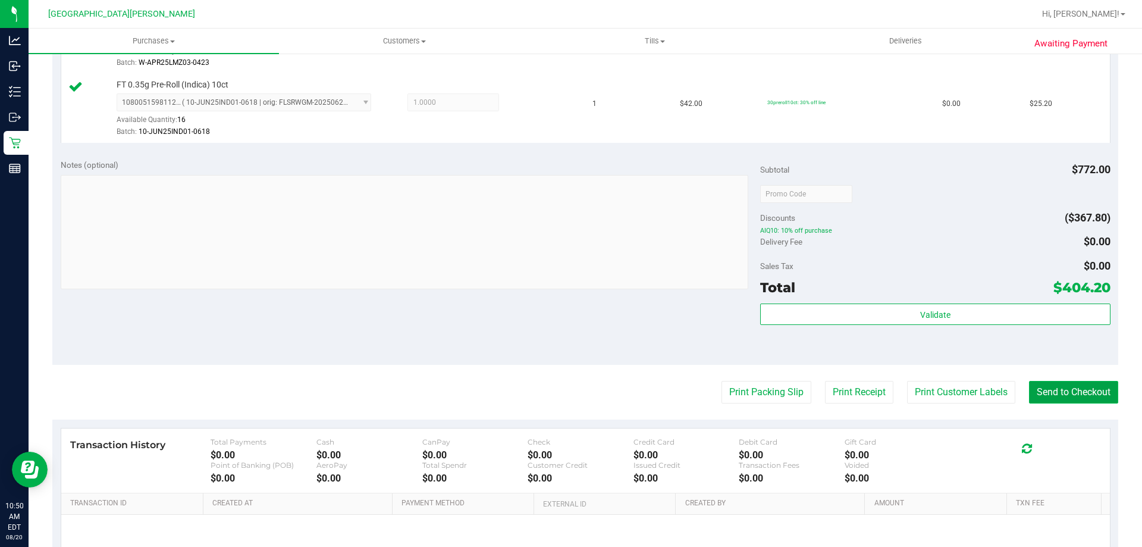
click at [1085, 386] on button "Send to Checkout" at bounding box center [1073, 392] width 89 height 23
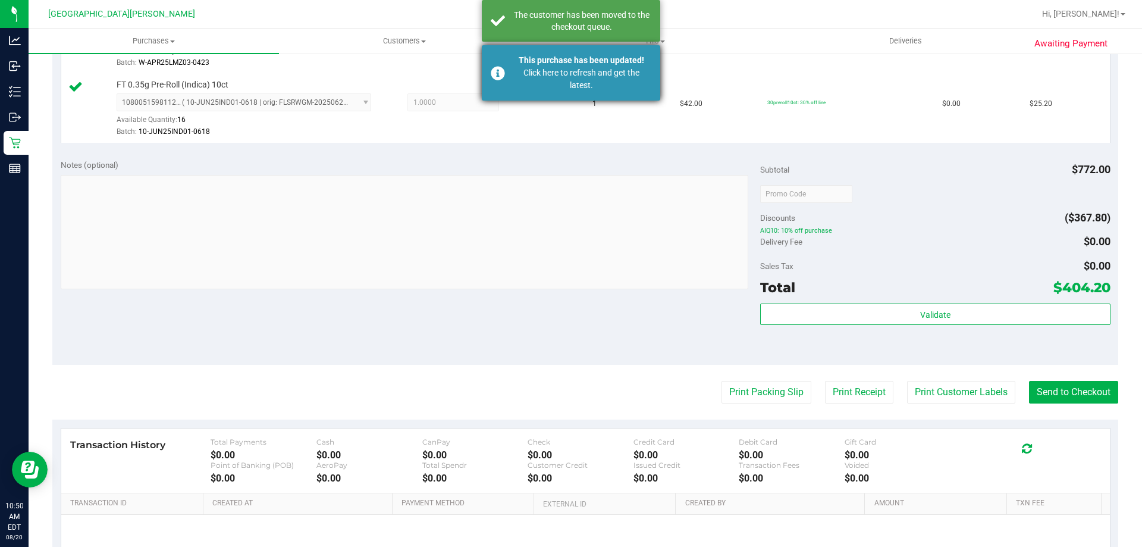
click at [556, 64] on div "This purchase has been updated!" at bounding box center [582, 60] width 140 height 12
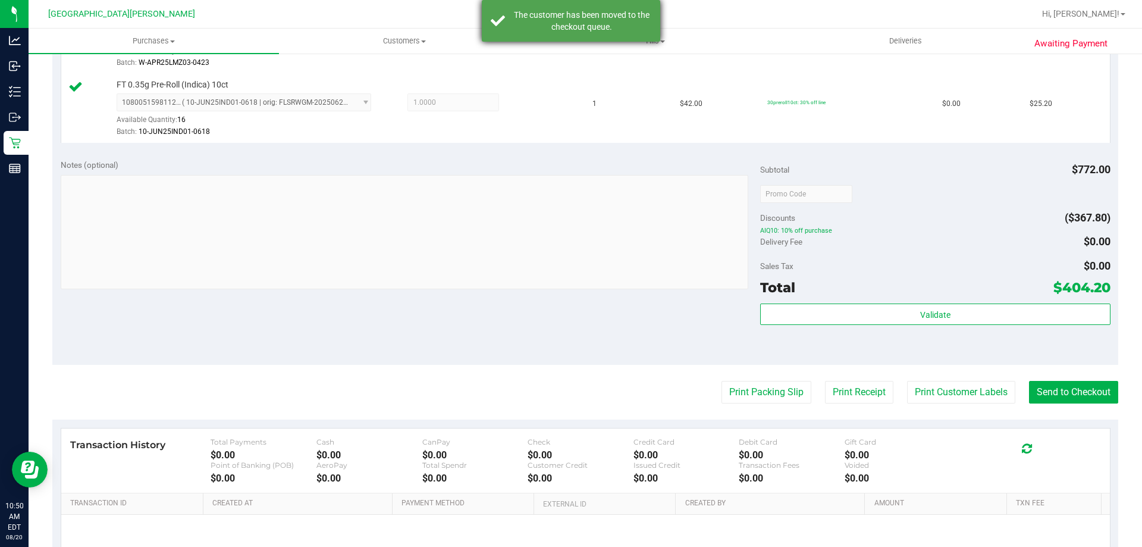
click at [552, 23] on div "The customer has been moved to the checkout queue." at bounding box center [582, 21] width 140 height 24
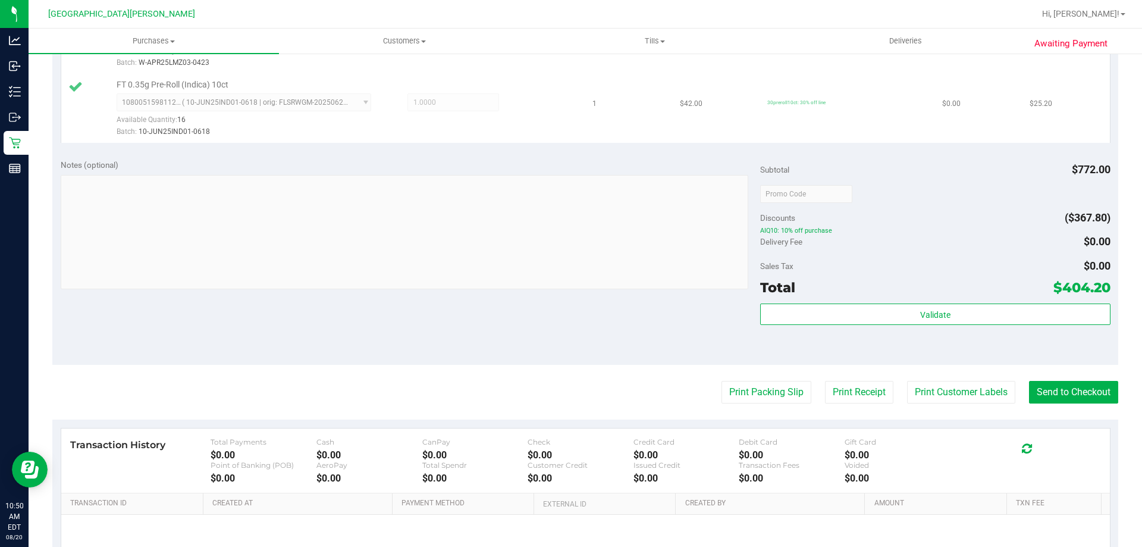
scroll to position [840, 0]
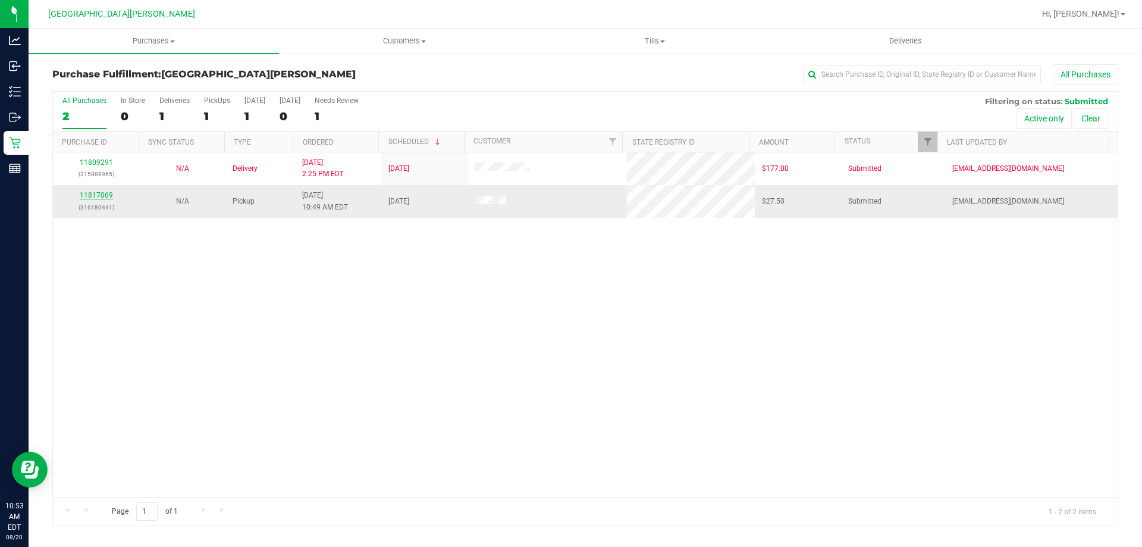
click at [101, 193] on link "11817069" at bounding box center [96, 195] width 33 height 8
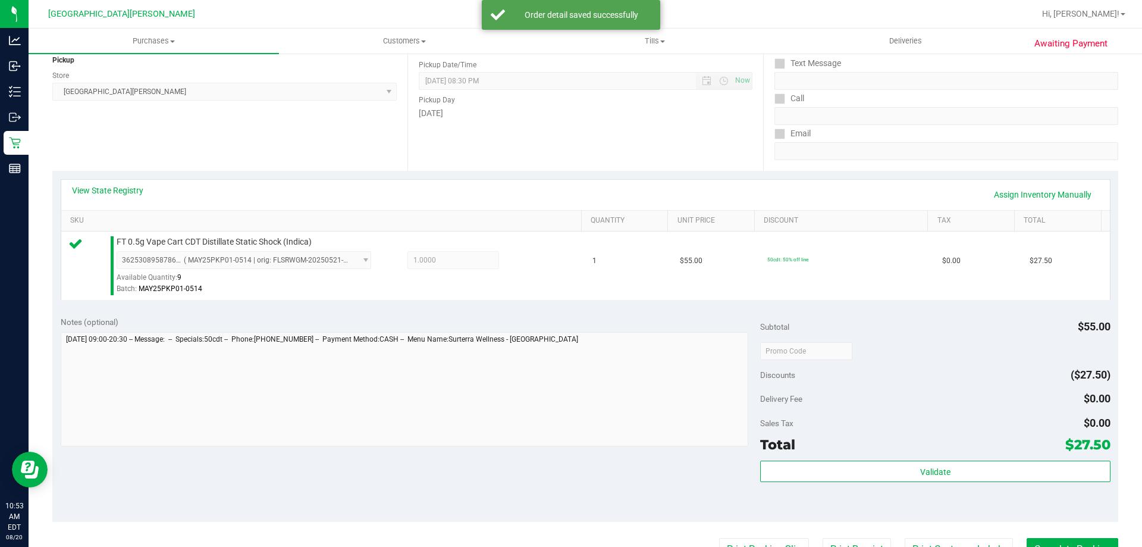
scroll to position [238, 0]
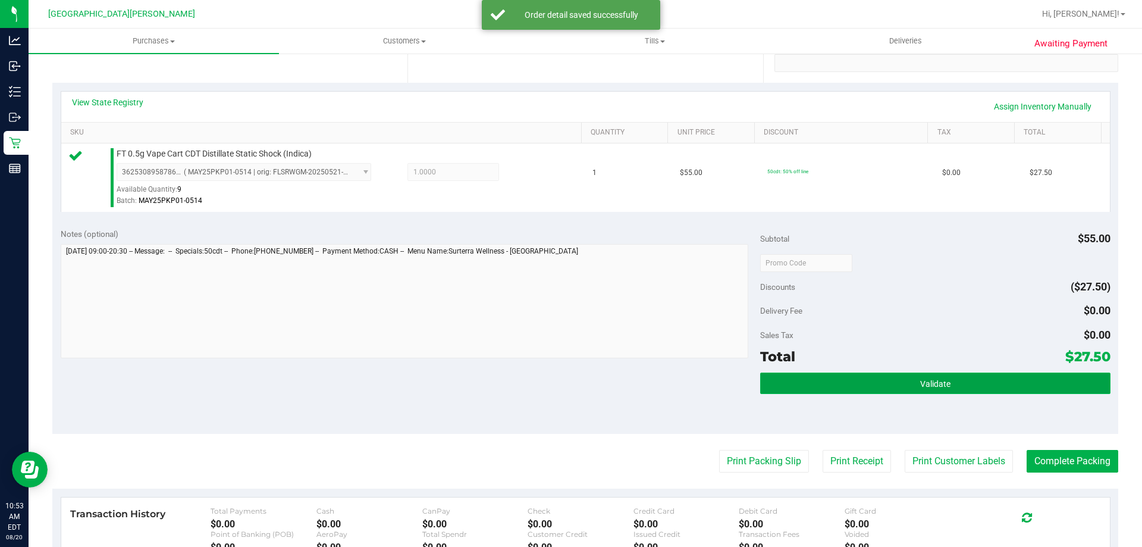
click at [931, 391] on button "Validate" at bounding box center [935, 383] width 350 height 21
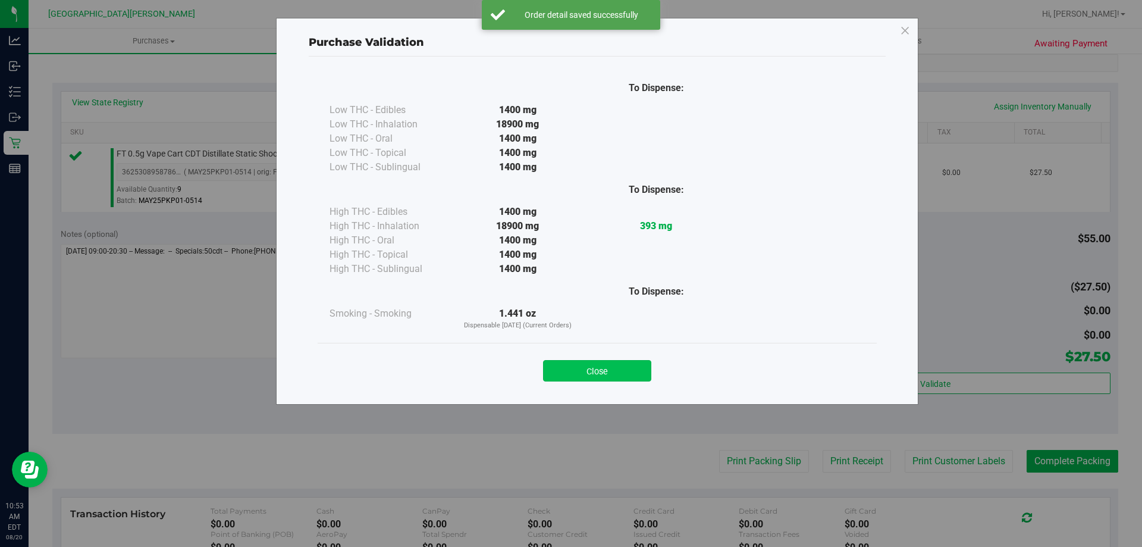
click at [607, 371] on button "Close" at bounding box center [597, 370] width 108 height 21
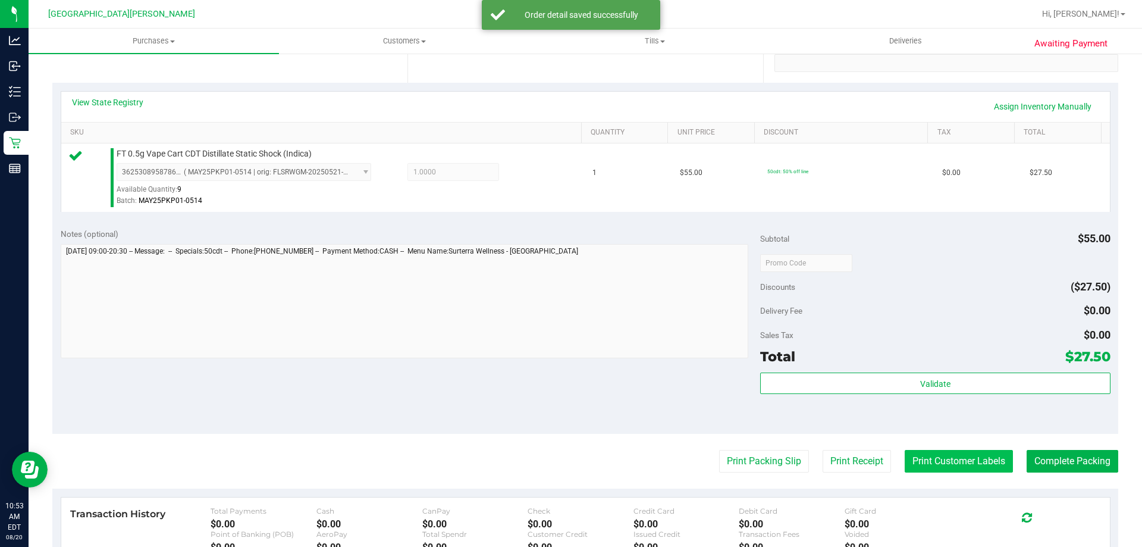
click at [957, 465] on button "Print Customer Labels" at bounding box center [959, 461] width 108 height 23
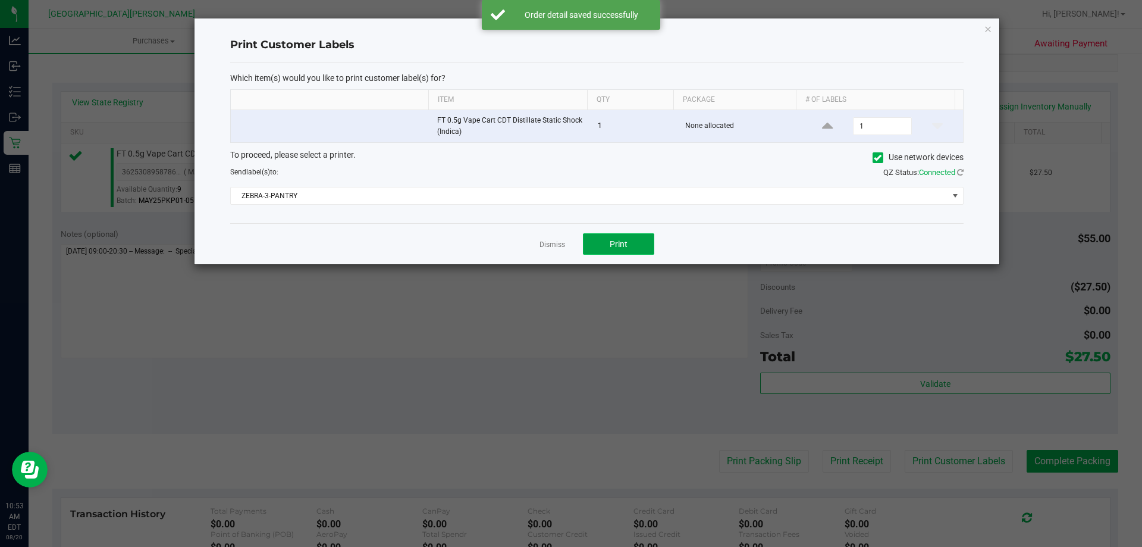
click at [628, 241] on button "Print" at bounding box center [618, 243] width 71 height 21
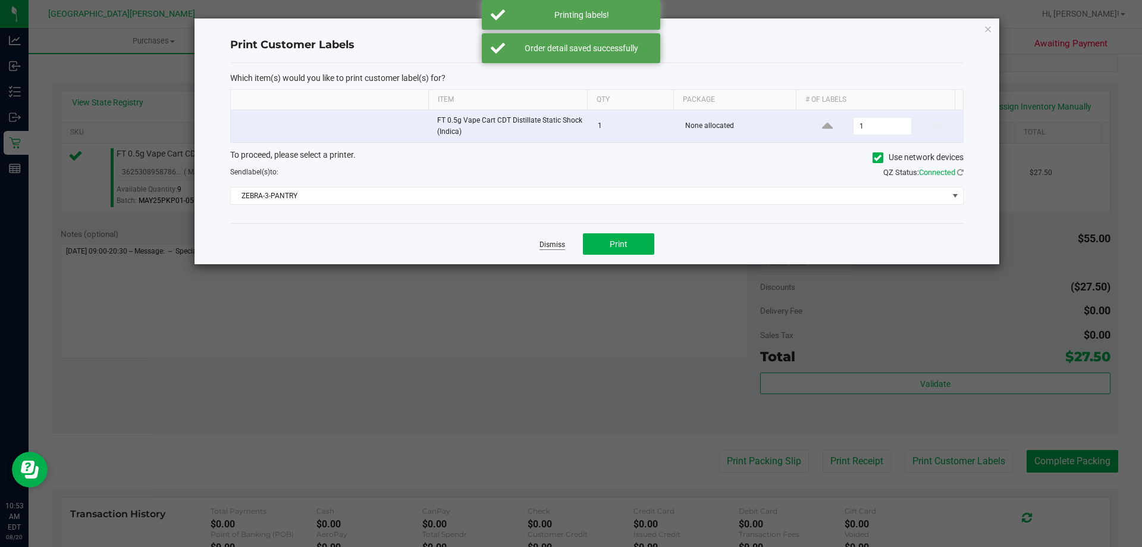
click at [555, 240] on link "Dismiss" at bounding box center [553, 245] width 26 height 10
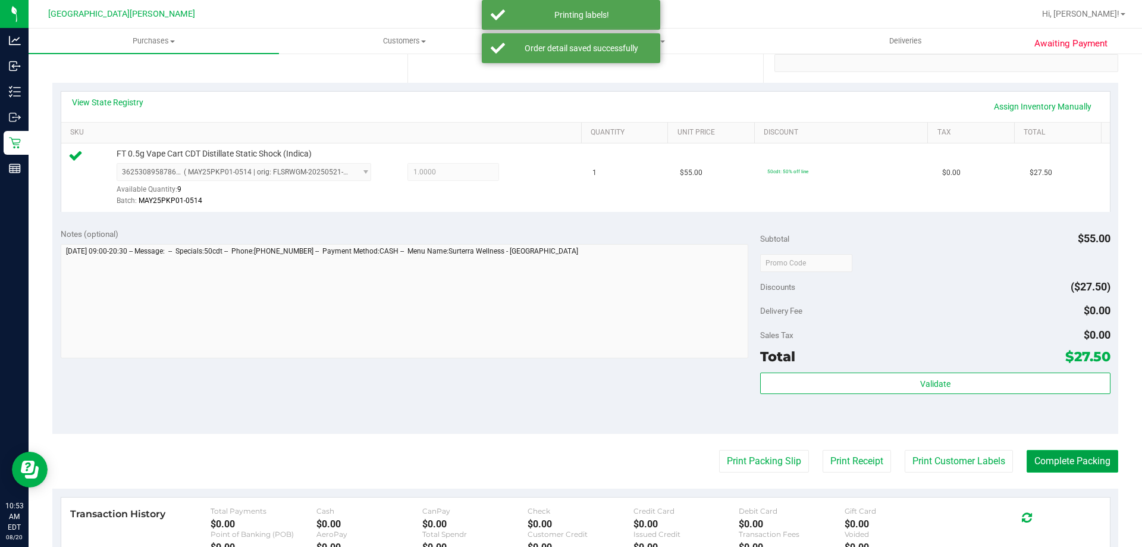
click at [1069, 462] on button "Complete Packing" at bounding box center [1073, 461] width 92 height 23
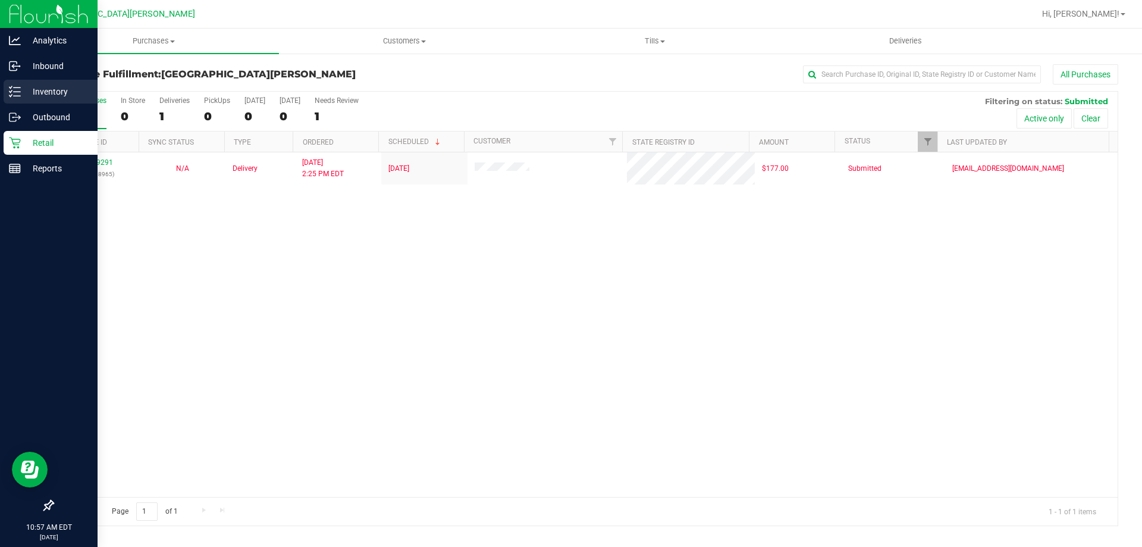
click at [2, 93] on link "Inventory" at bounding box center [49, 93] width 98 height 26
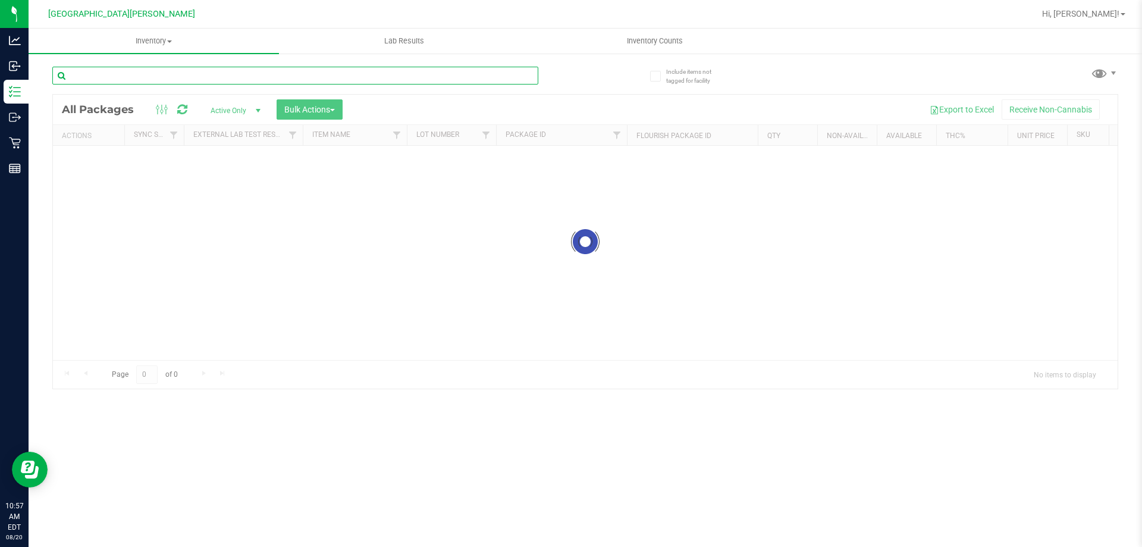
click at [130, 70] on input "text" at bounding box center [295, 76] width 486 height 18
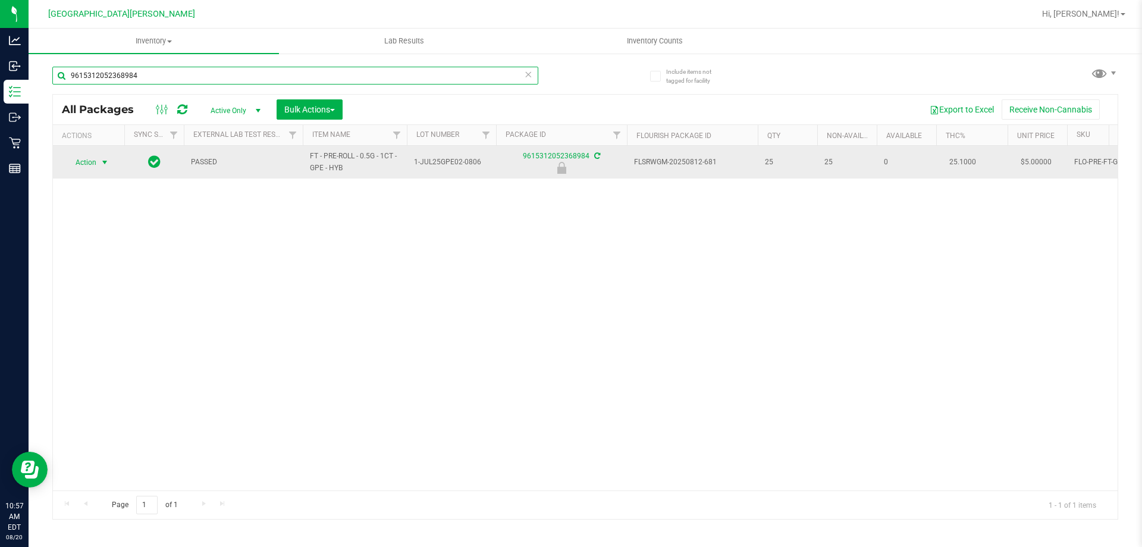
type input "9615312052368984"
click at [87, 159] on span "Action" at bounding box center [81, 162] width 32 height 17
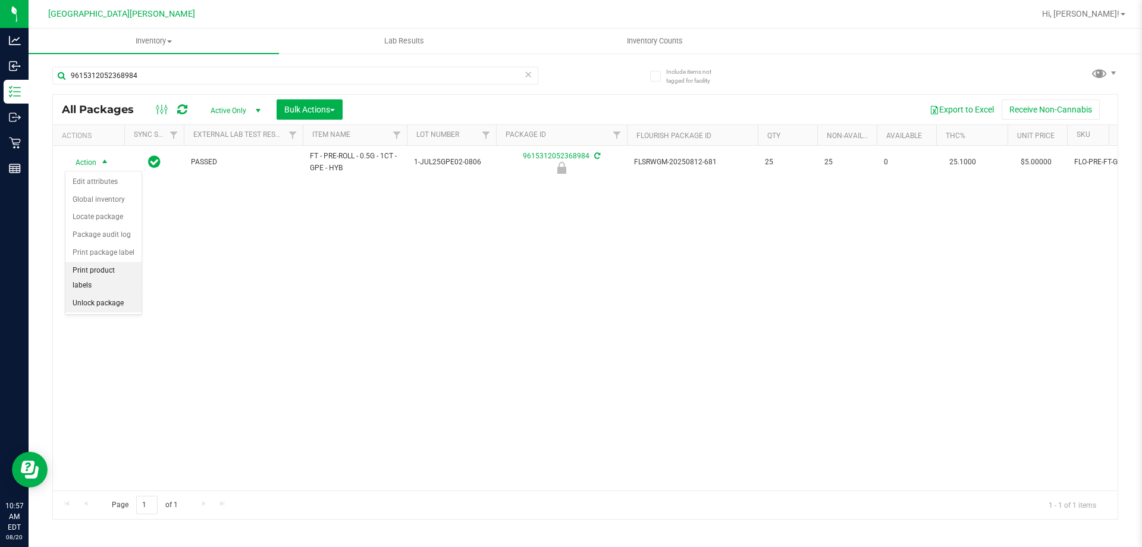
click at [97, 295] on li "Unlock package" at bounding box center [103, 304] width 76 height 18
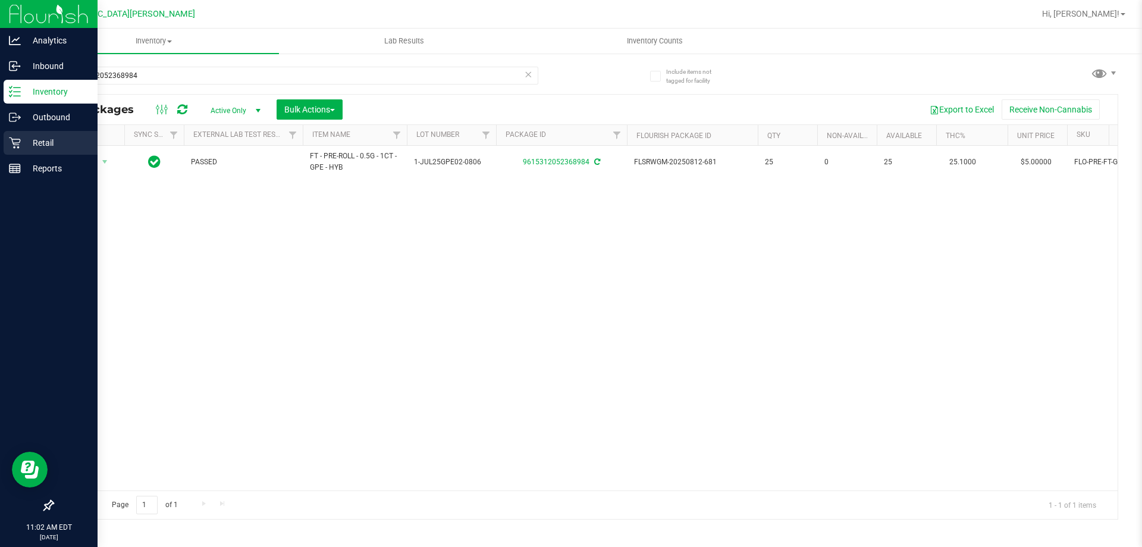
click at [10, 139] on icon at bounding box center [15, 143] width 12 height 12
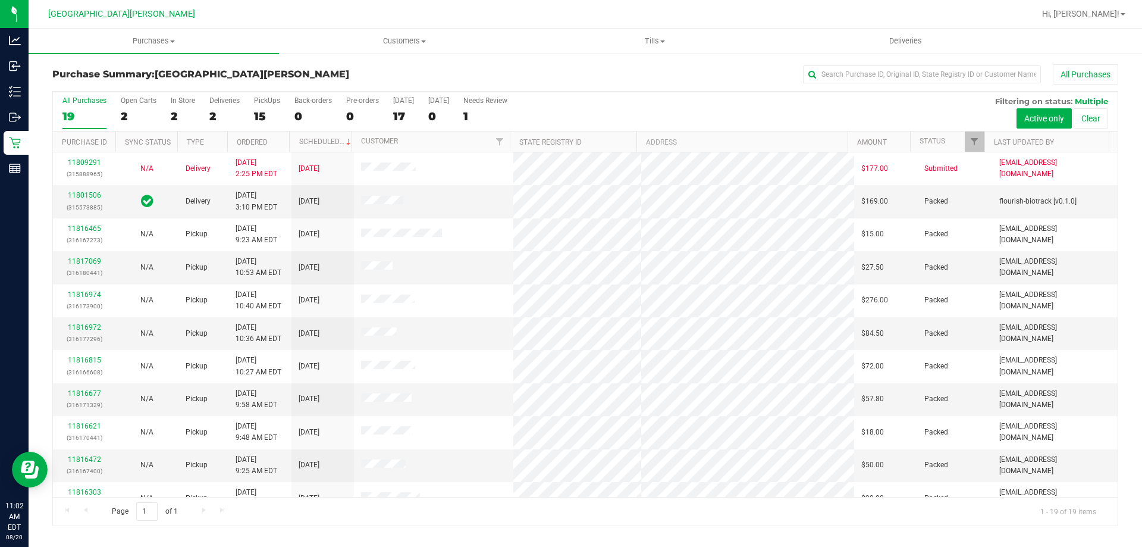
click at [180, 101] on div "In Store" at bounding box center [183, 100] width 24 height 8
click at [0, 0] on input "In Store 2" at bounding box center [0, 0] width 0 height 0
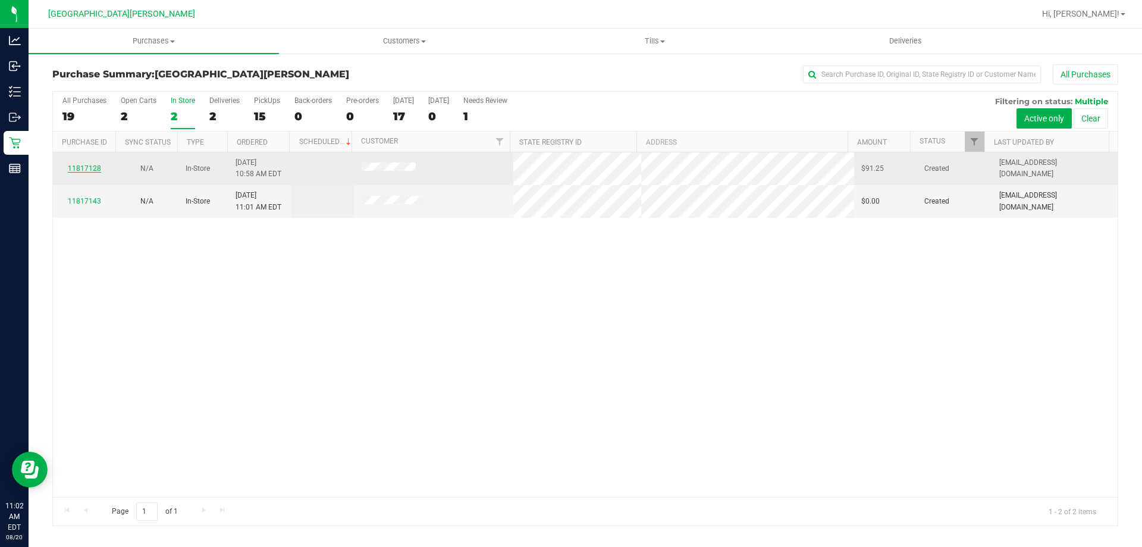
click at [88, 170] on link "11817128" at bounding box center [84, 168] width 33 height 8
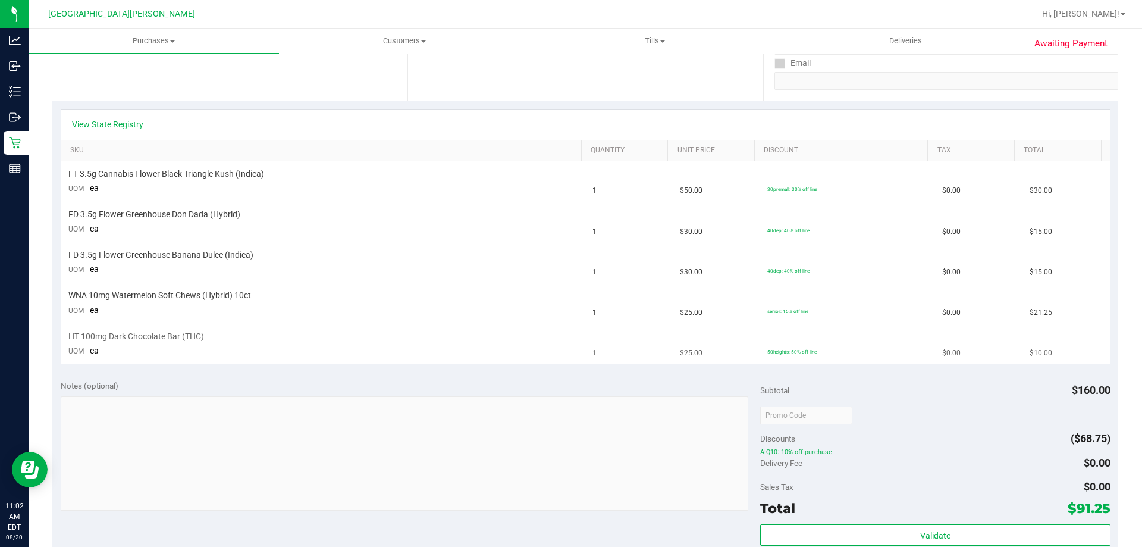
scroll to position [238, 0]
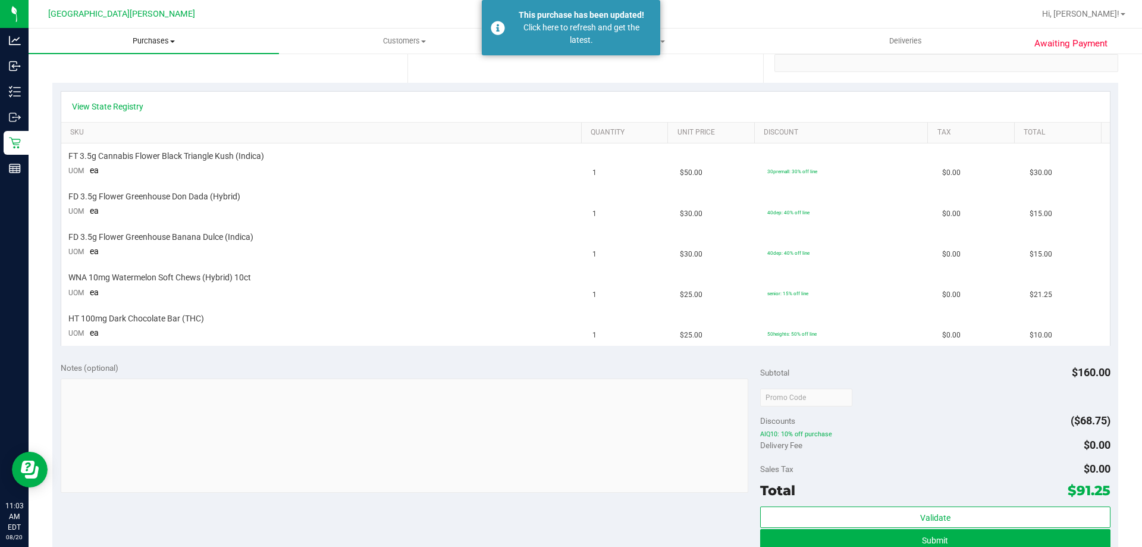
click at [171, 42] on span at bounding box center [172, 41] width 5 height 2
click at [149, 68] on li "Summary of purchases" at bounding box center [154, 72] width 251 height 14
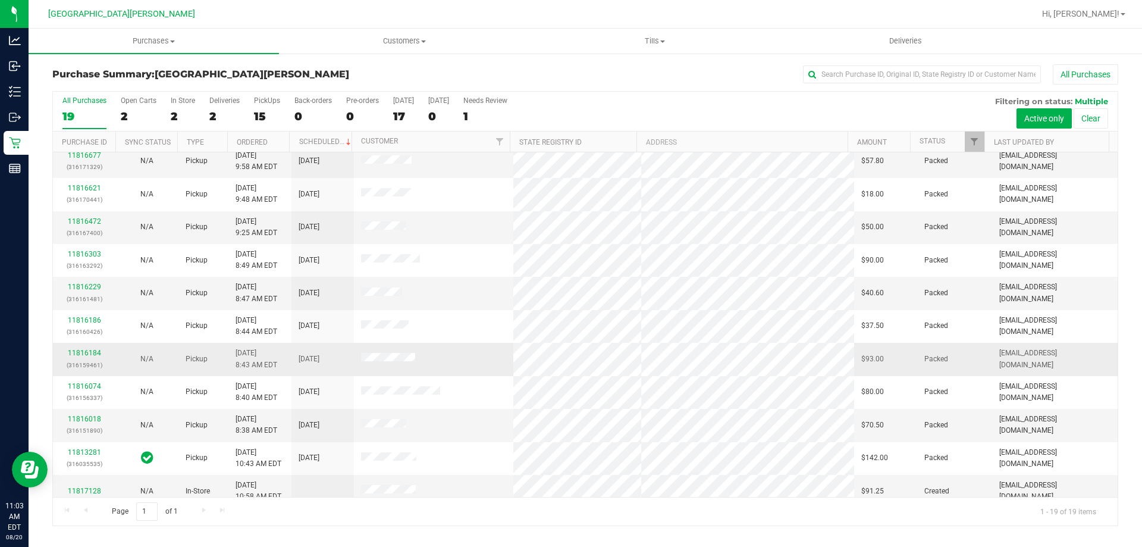
scroll to position [281, 0]
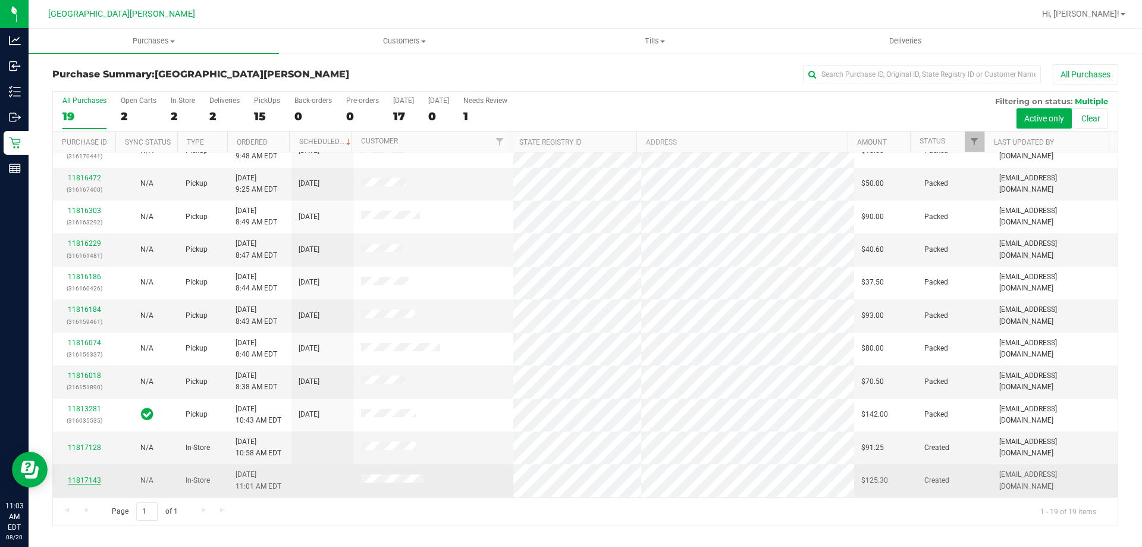
click at [80, 478] on link "11817143" at bounding box center [84, 480] width 33 height 8
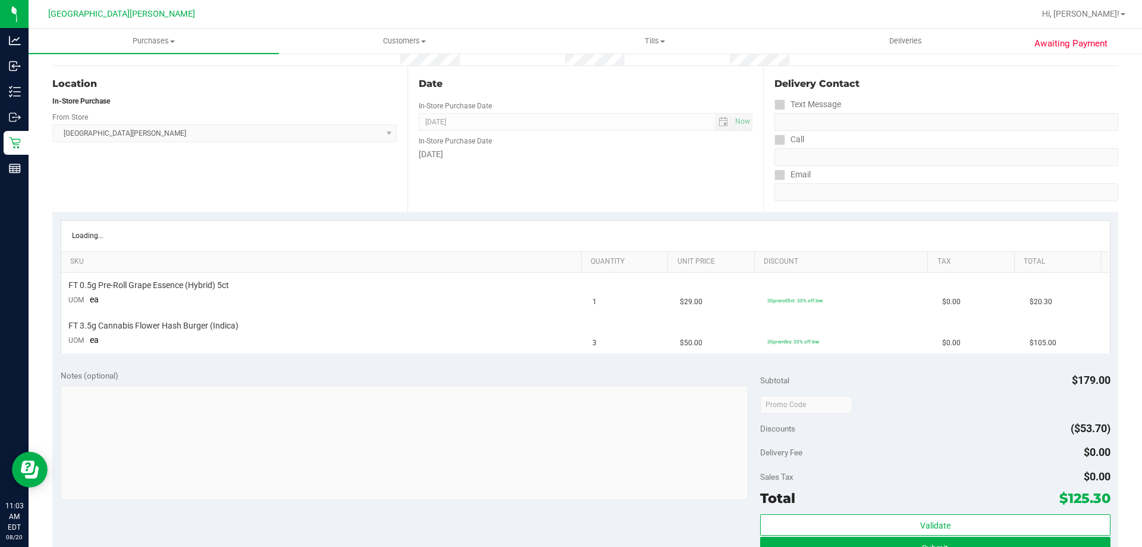
scroll to position [238, 0]
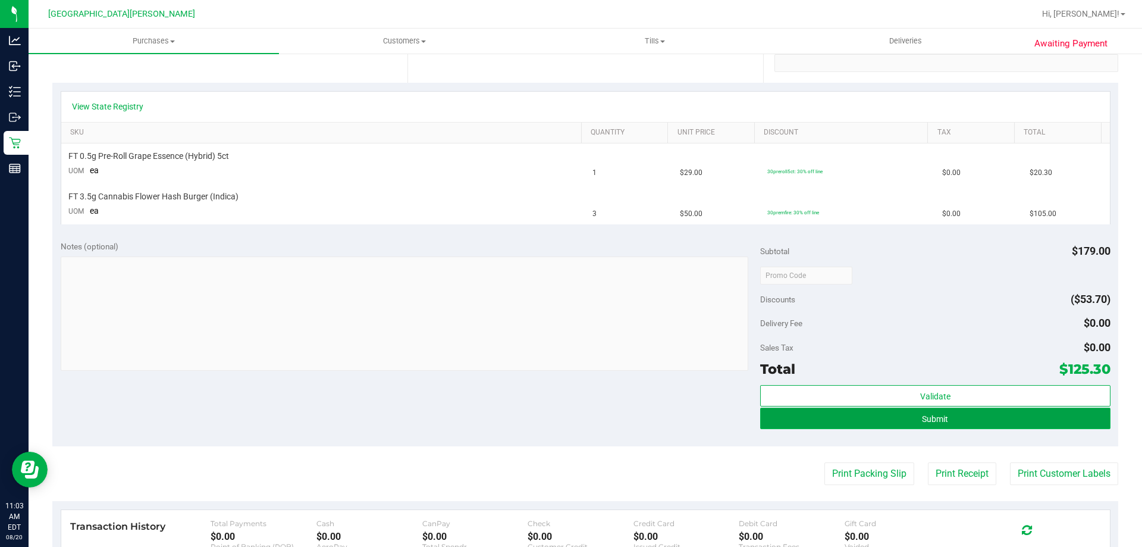
click at [910, 420] on button "Submit" at bounding box center [935, 418] width 350 height 21
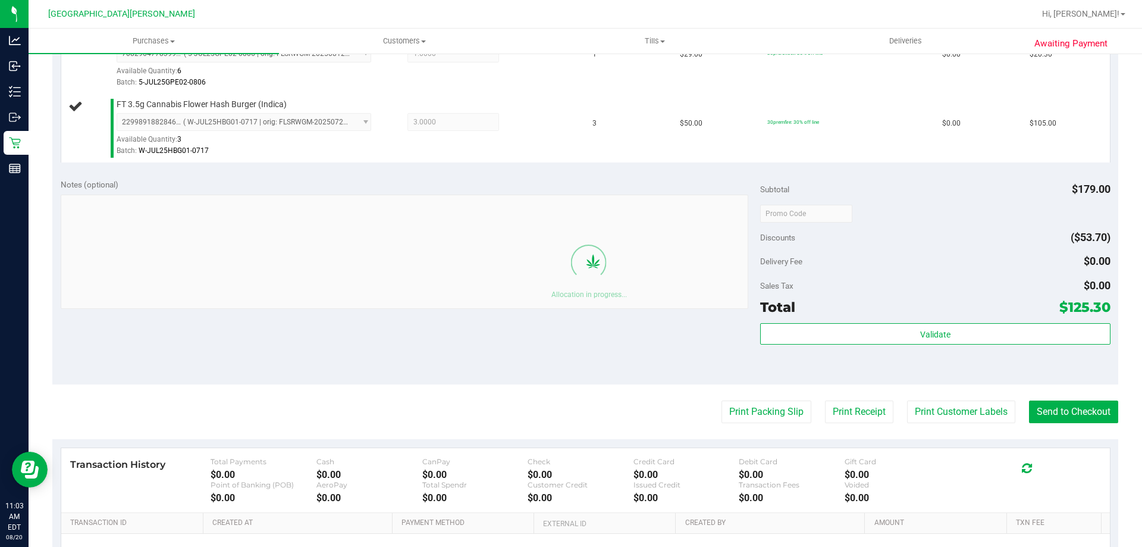
scroll to position [357, 0]
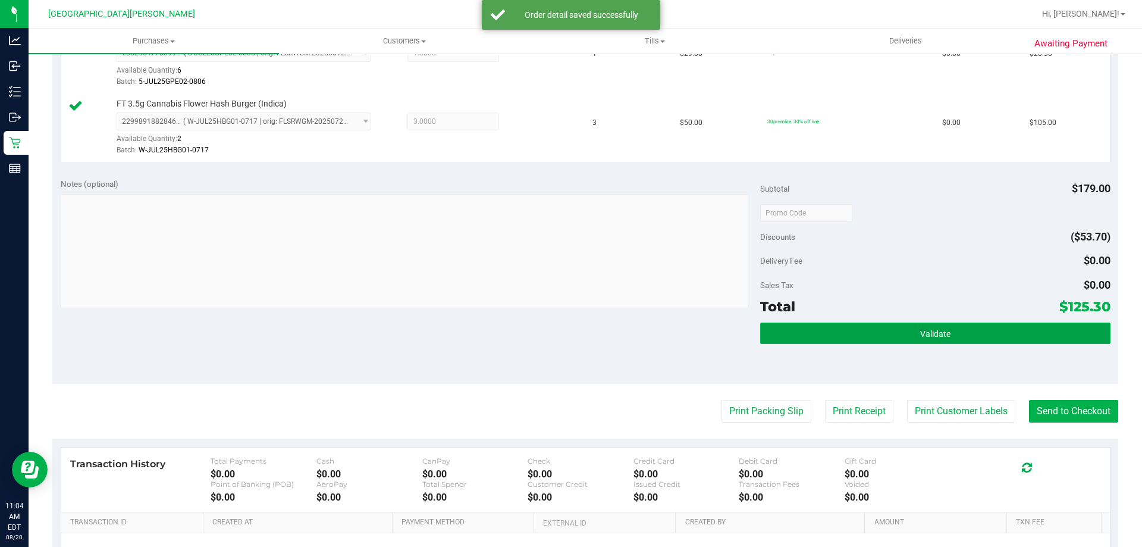
click at [932, 323] on button "Validate" at bounding box center [935, 333] width 350 height 21
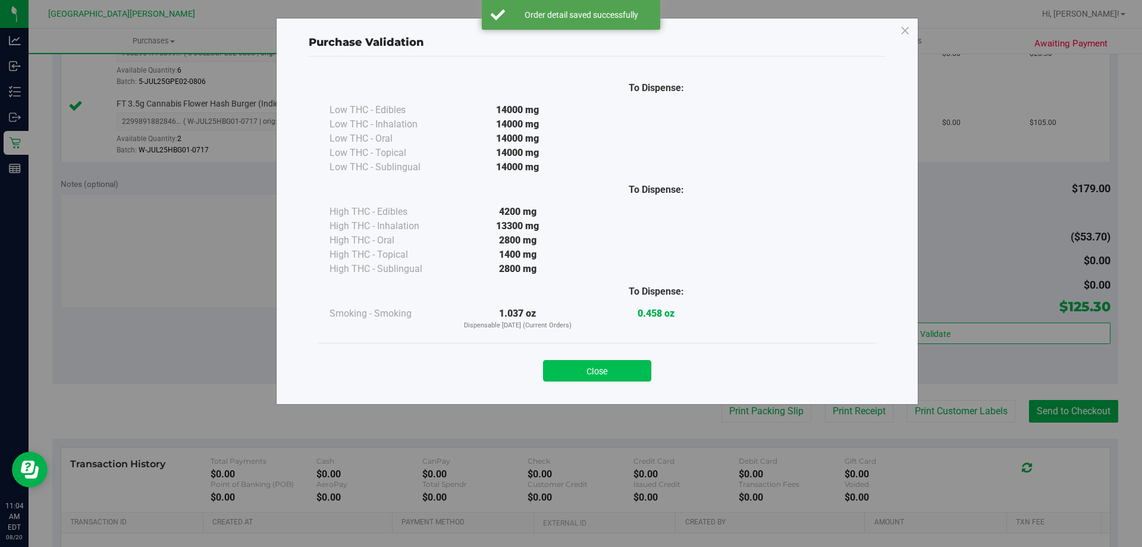
click at [600, 368] on button "Close" at bounding box center [597, 370] width 108 height 21
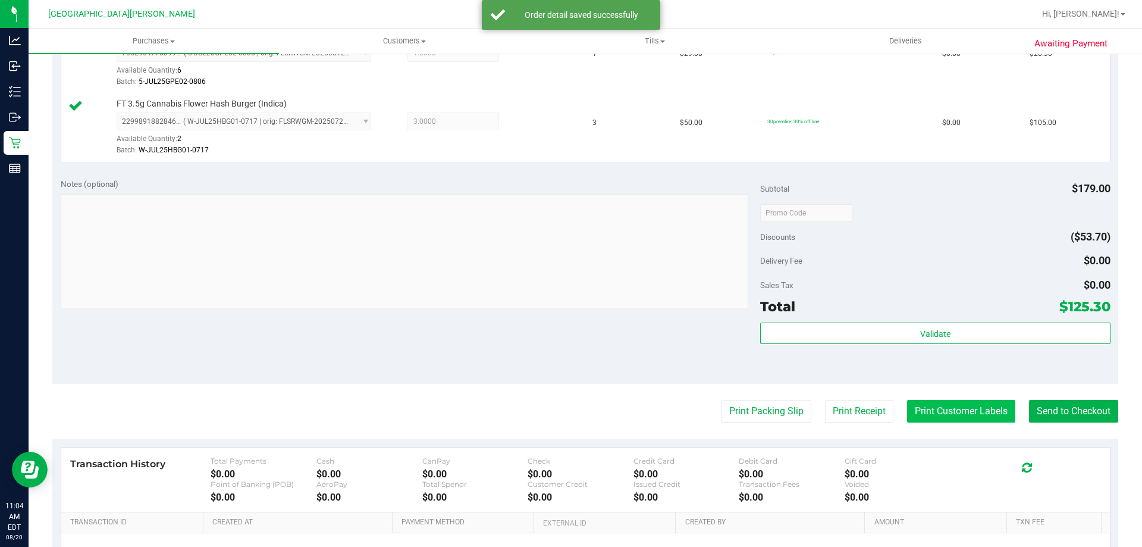
click at [946, 407] on button "Print Customer Labels" at bounding box center [961, 411] width 108 height 23
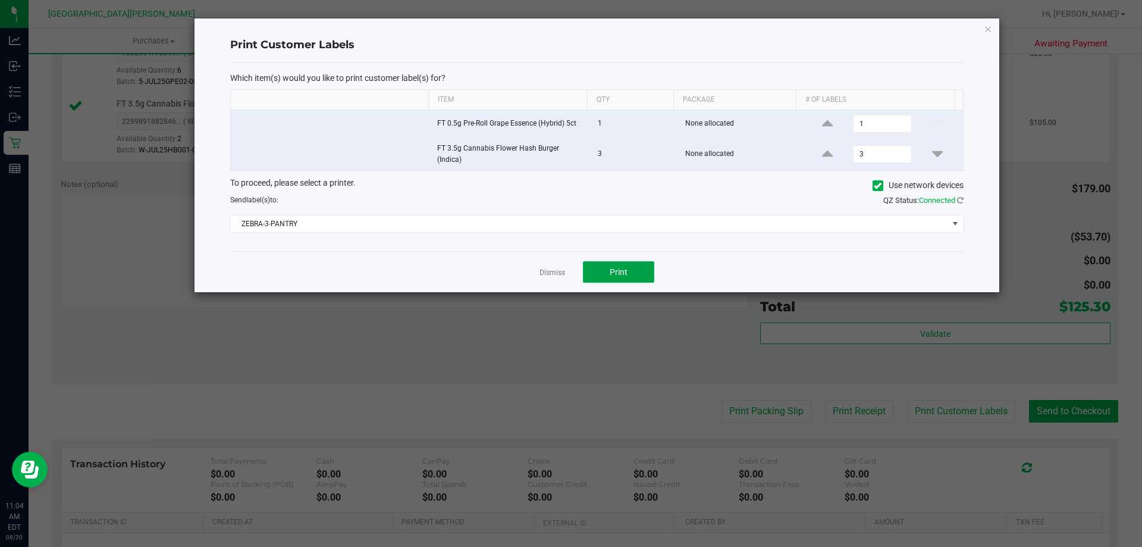
click at [624, 267] on span "Print" at bounding box center [619, 272] width 18 height 10
click at [549, 274] on link "Dismiss" at bounding box center [553, 273] width 26 height 10
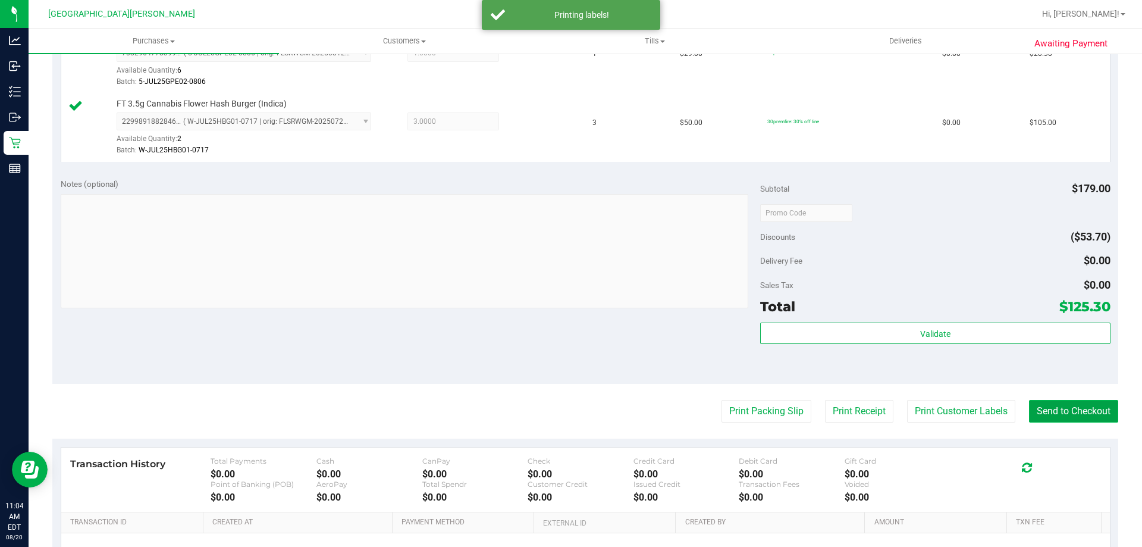
click at [1070, 404] on button "Send to Checkout" at bounding box center [1073, 411] width 89 height 23
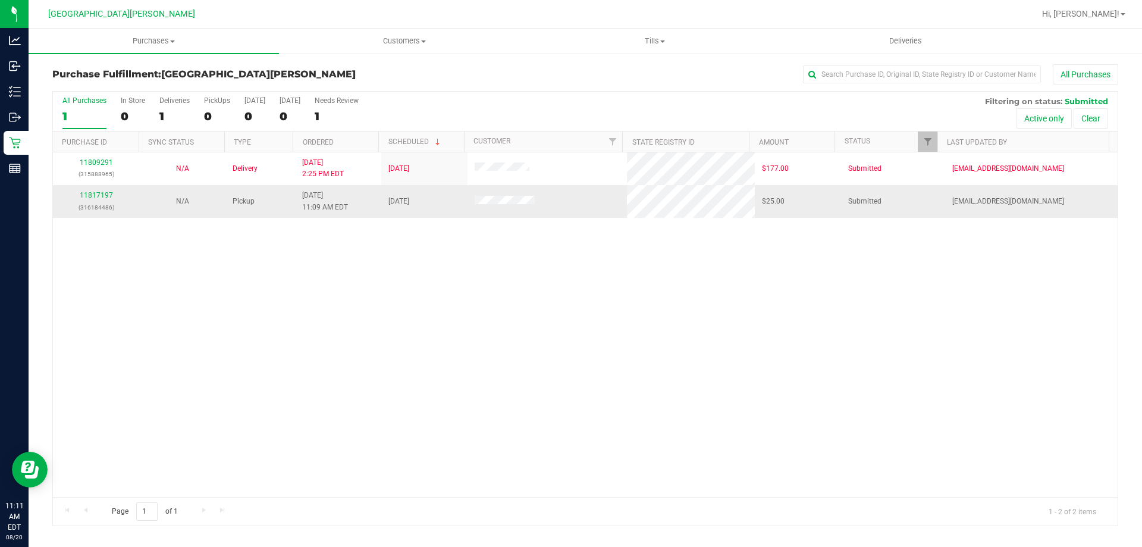
click at [98, 189] on td "11817197 (316184486)" at bounding box center [96, 201] width 86 height 32
click at [93, 192] on link "11817197" at bounding box center [96, 195] width 33 height 8
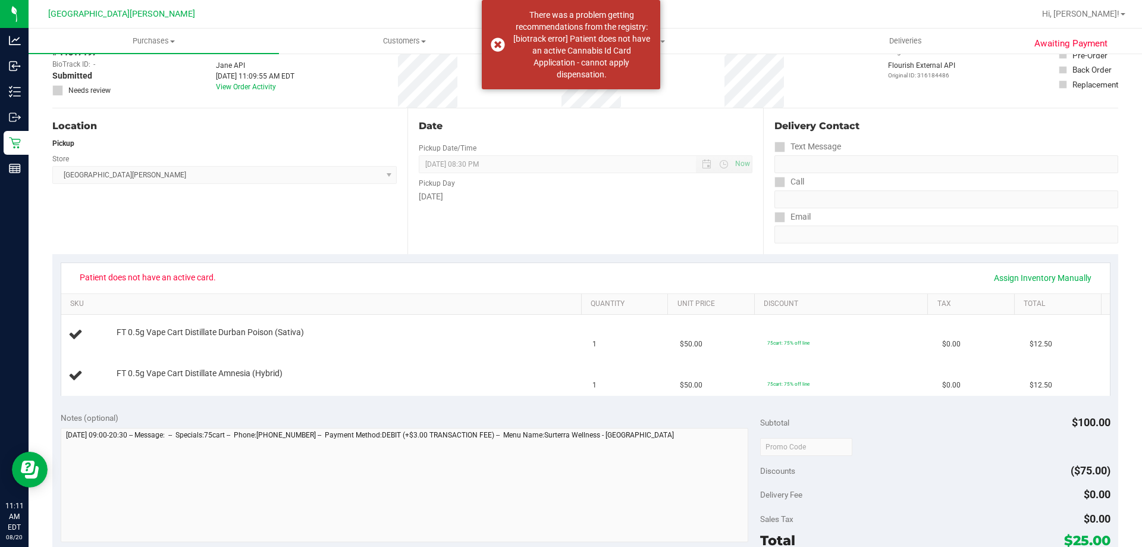
scroll to position [60, 0]
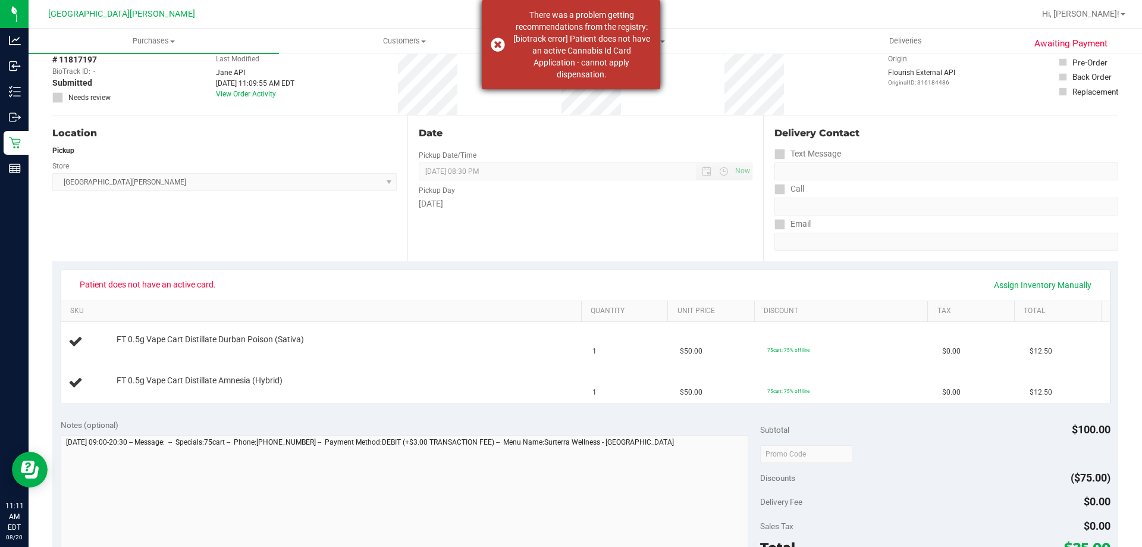
click at [499, 43] on div "There was a problem getting recommendations from the registry: [biotrack error]…" at bounding box center [571, 44] width 179 height 89
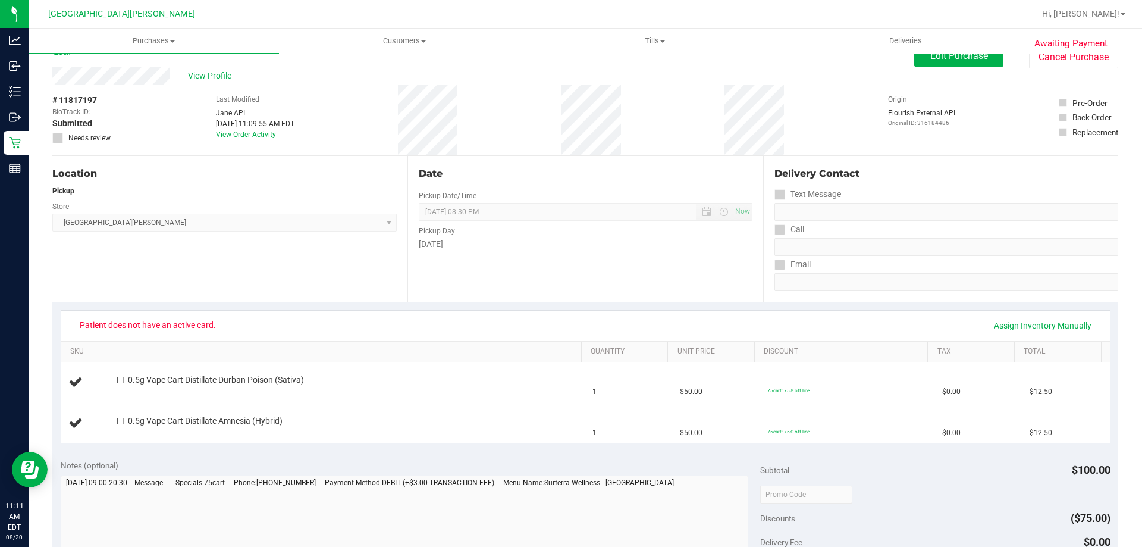
scroll to position [0, 0]
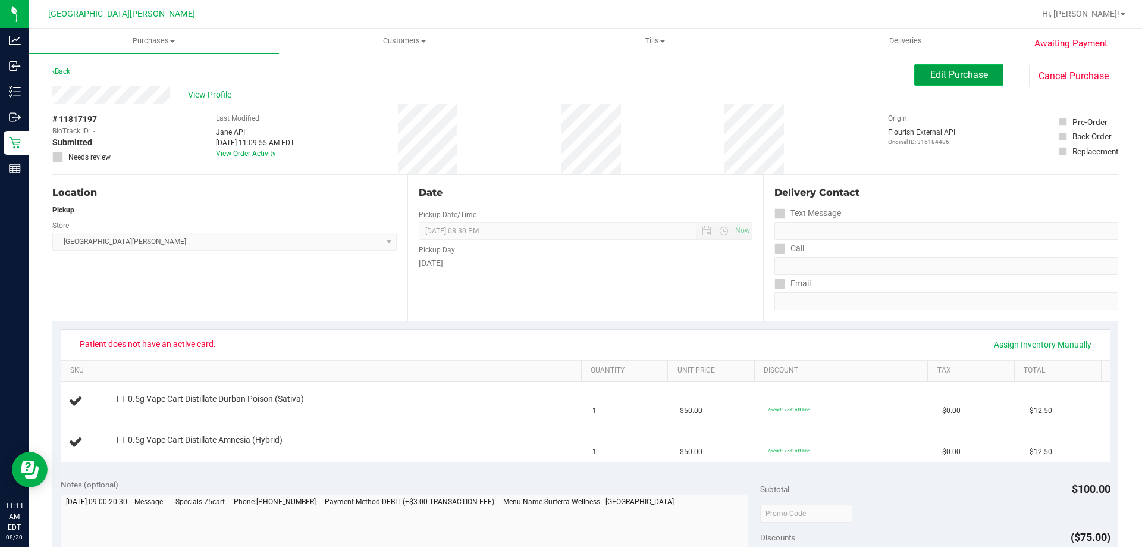
click at [941, 78] on span "Edit Purchase" at bounding box center [960, 74] width 58 height 11
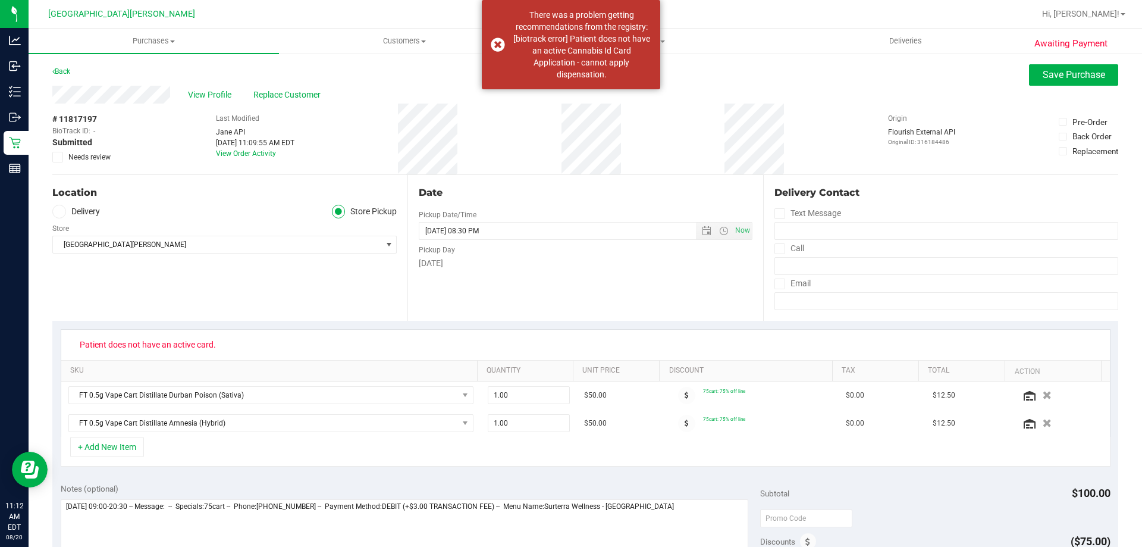
click at [62, 157] on span at bounding box center [57, 157] width 11 height 11
click at [0, 0] on input "Needs review" at bounding box center [0, 0] width 0 height 0
click at [686, 513] on textarea at bounding box center [405, 556] width 688 height 114
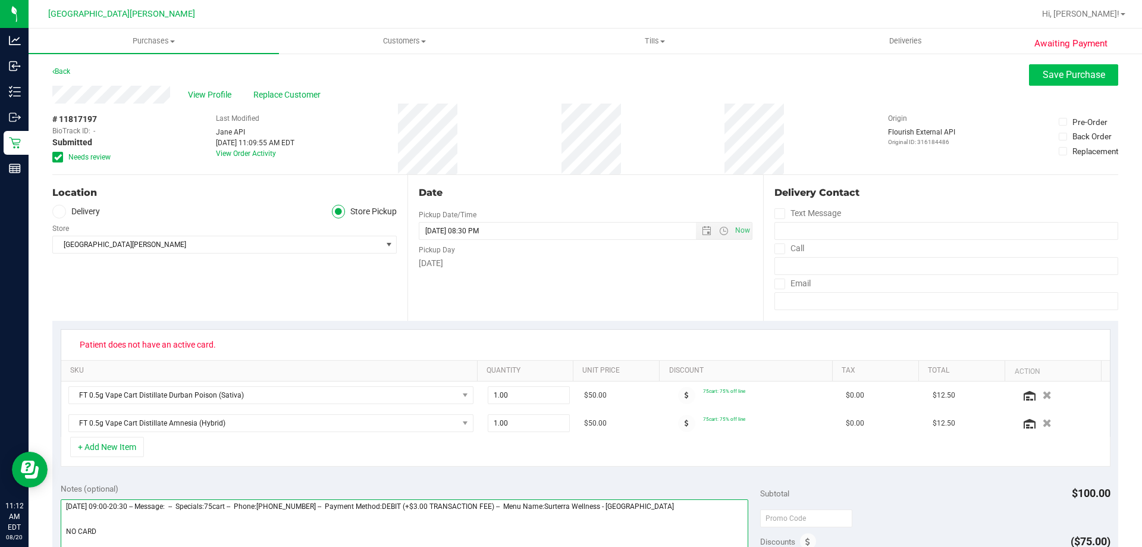
type textarea "Wednesday 08/20/2025 09:00-20:30 -- Message: -- Specials:75cart -- Phone:305304…"
click at [1068, 78] on span "Save Purchase" at bounding box center [1074, 74] width 62 height 11
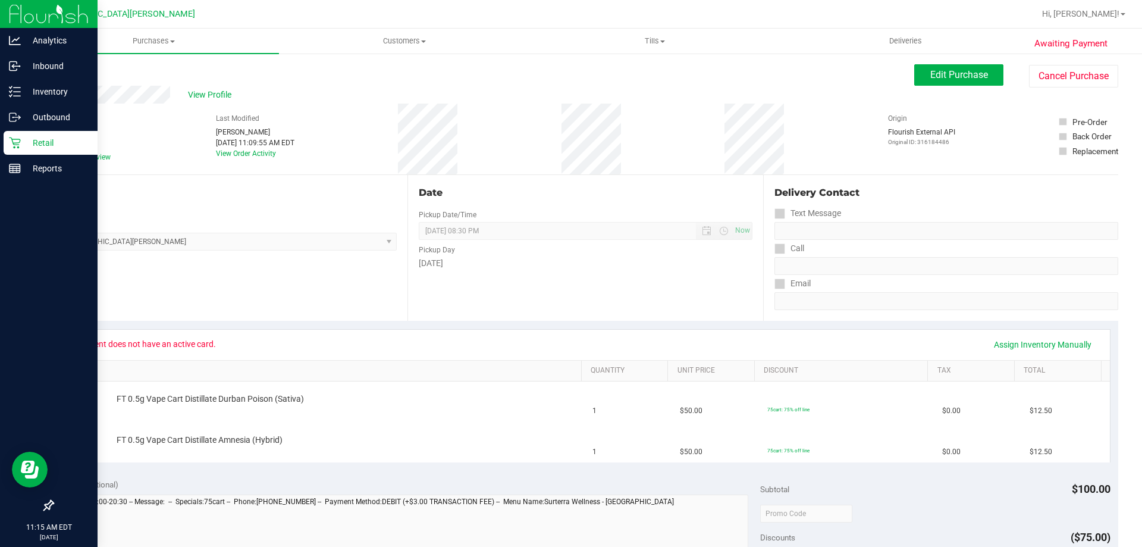
click at [11, 137] on icon at bounding box center [14, 142] width 11 height 11
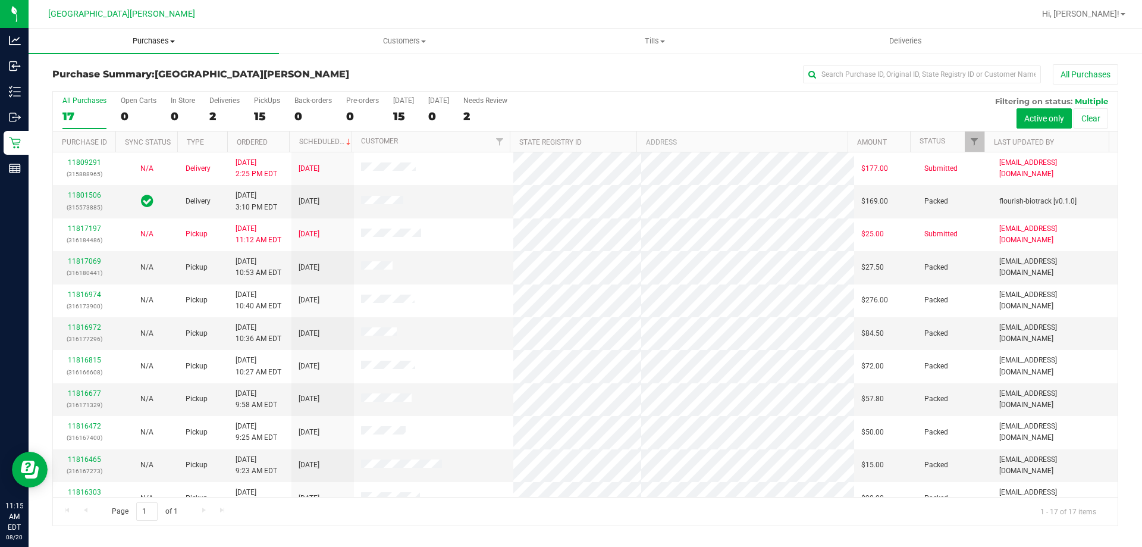
click at [170, 35] on uib-tab-heading "Purchases Summary of purchases Fulfillment All purchases" at bounding box center [154, 41] width 251 height 25
click at [124, 87] on li "Fulfillment" at bounding box center [154, 86] width 251 height 14
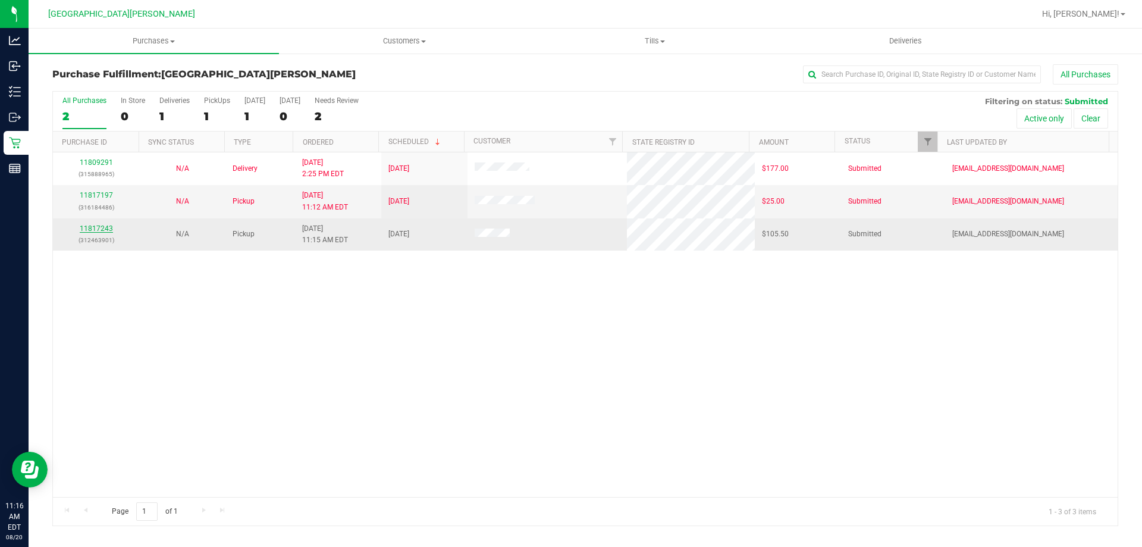
click at [104, 230] on link "11817243" at bounding box center [96, 228] width 33 height 8
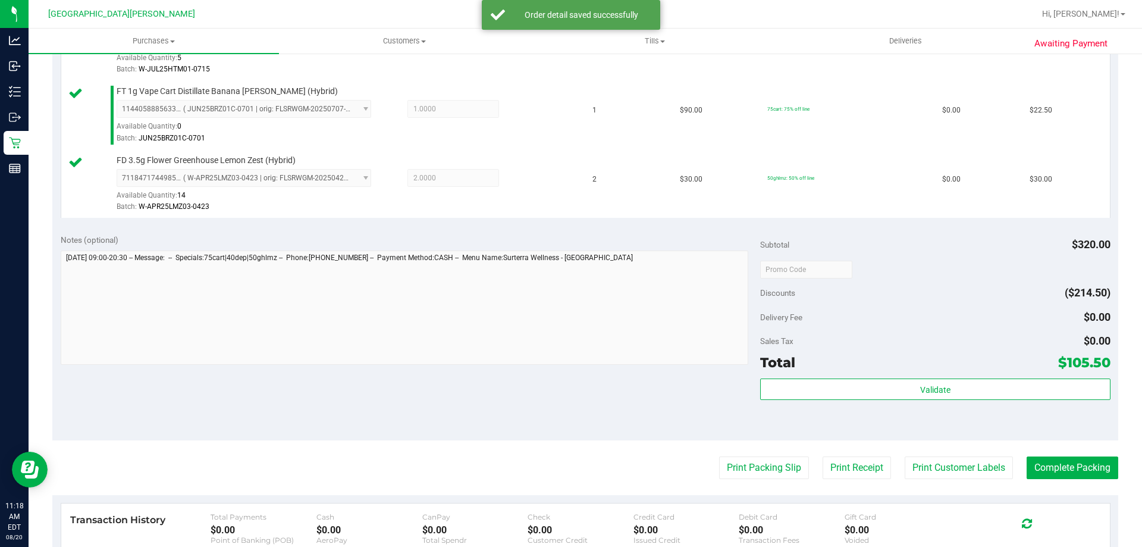
scroll to position [595, 0]
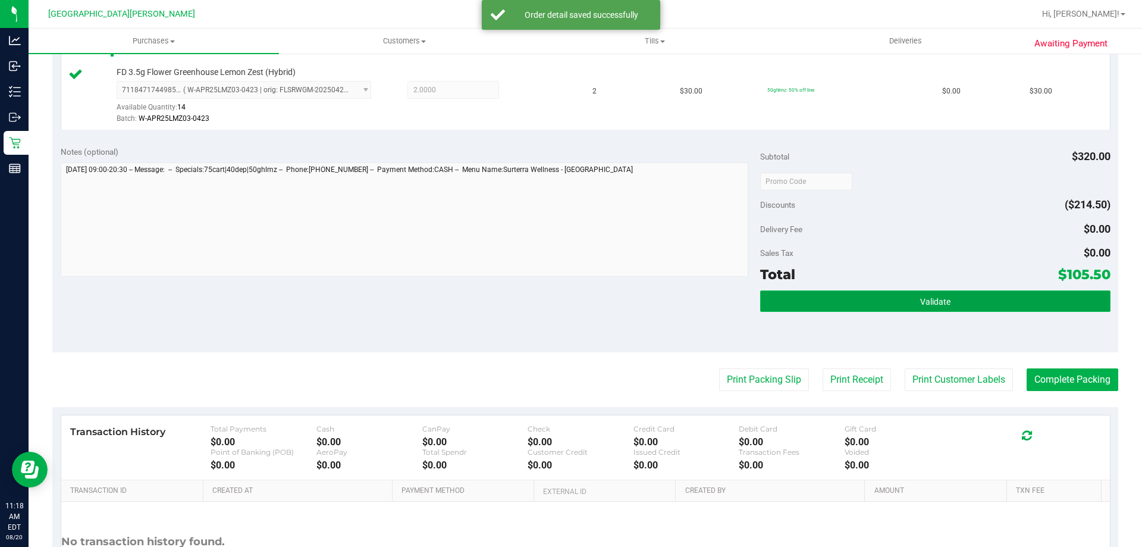
click at [937, 305] on span "Validate" at bounding box center [936, 302] width 30 height 10
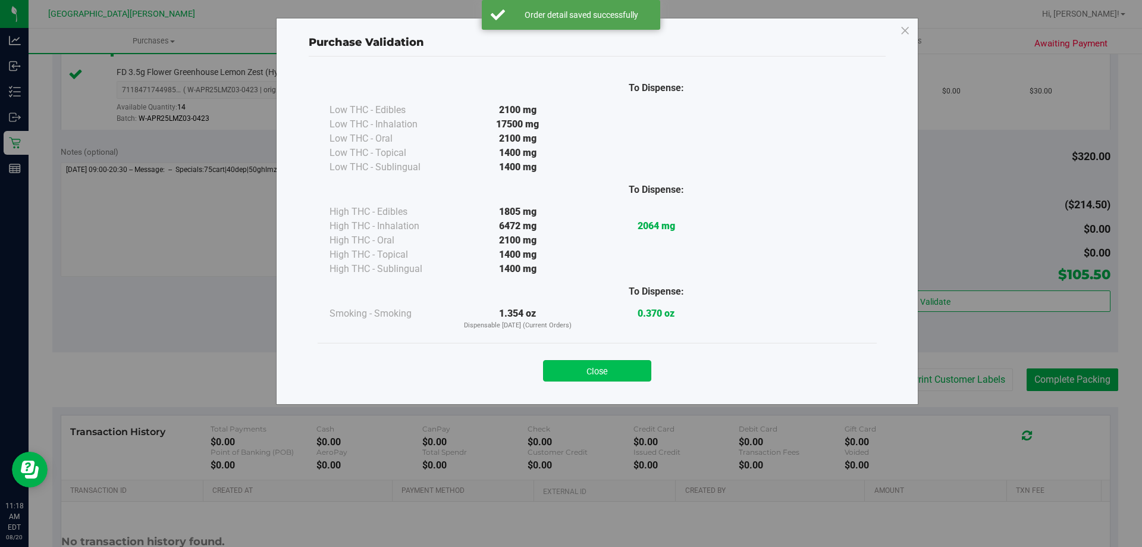
click at [618, 373] on button "Close" at bounding box center [597, 370] width 108 height 21
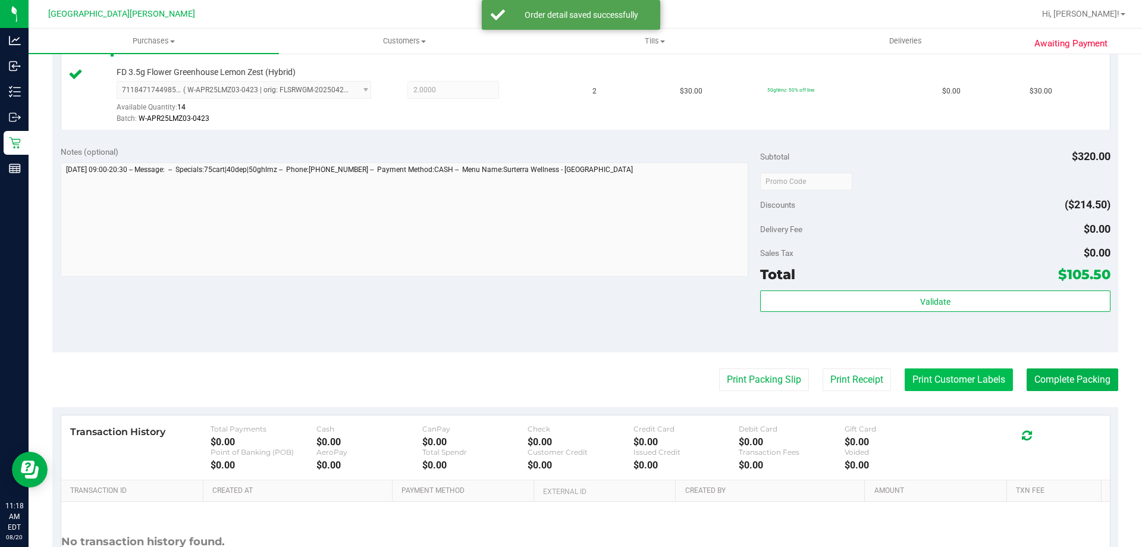
click at [986, 386] on button "Print Customer Labels" at bounding box center [959, 379] width 108 height 23
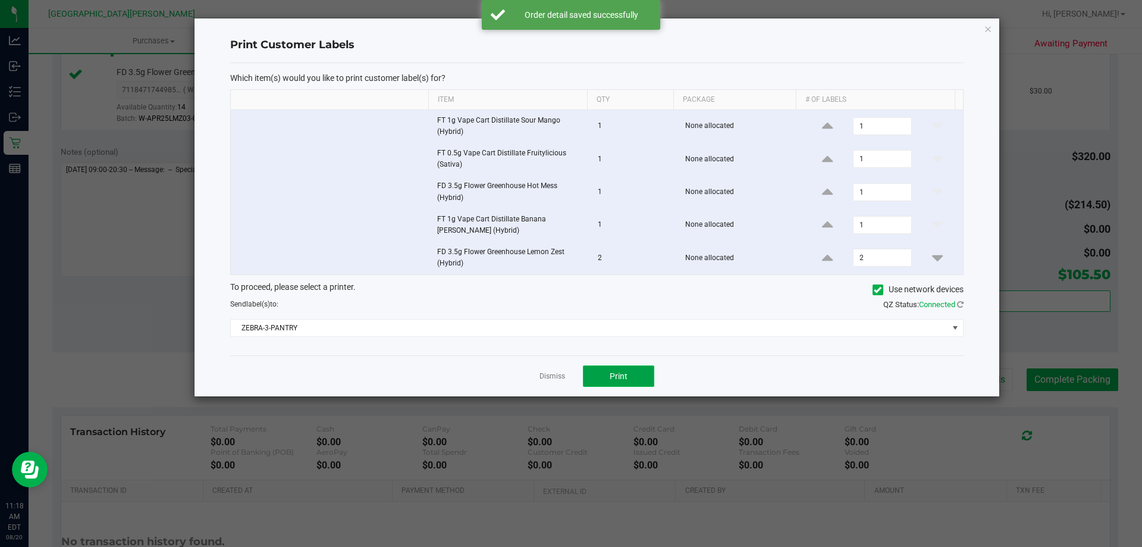
click at [612, 371] on span "Print" at bounding box center [619, 376] width 18 height 10
click at [549, 378] on link "Dismiss" at bounding box center [553, 376] width 26 height 10
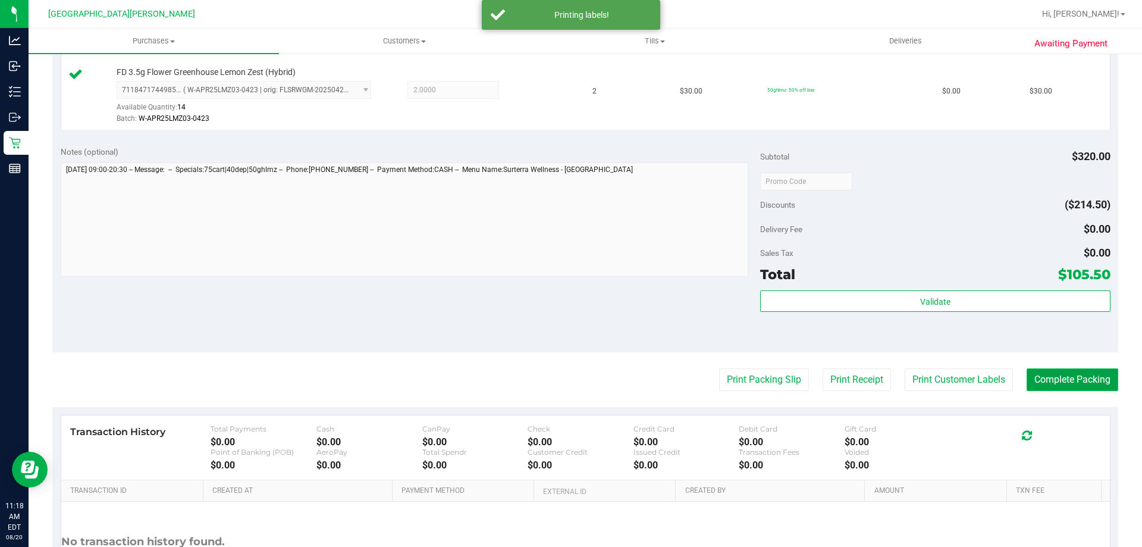
click at [1065, 383] on button "Complete Packing" at bounding box center [1073, 379] width 92 height 23
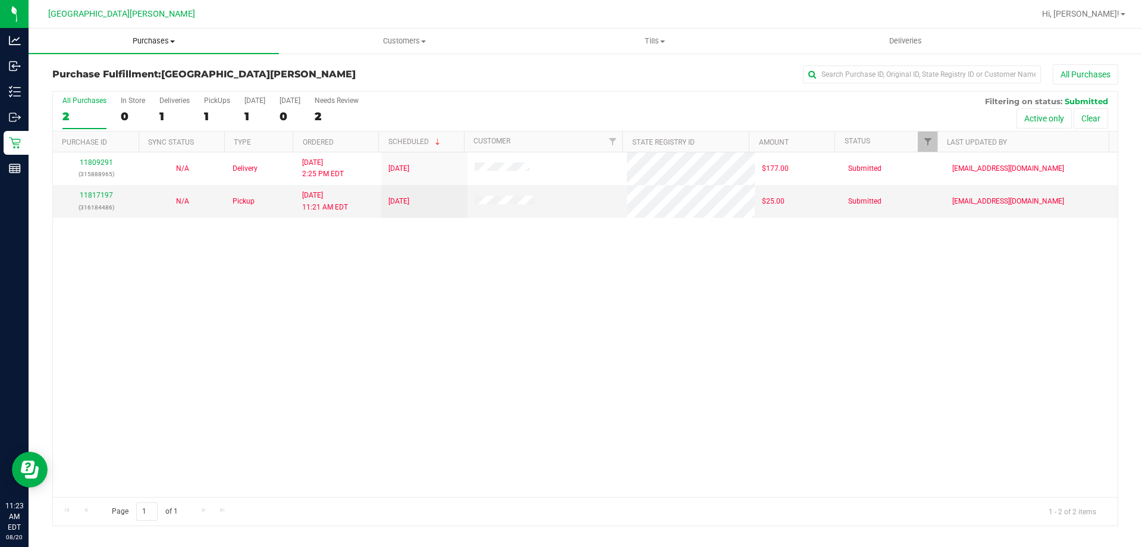
click at [144, 44] on span "Purchases" at bounding box center [154, 41] width 251 height 11
click at [143, 70] on span "Summary of purchases" at bounding box center [90, 72] width 122 height 10
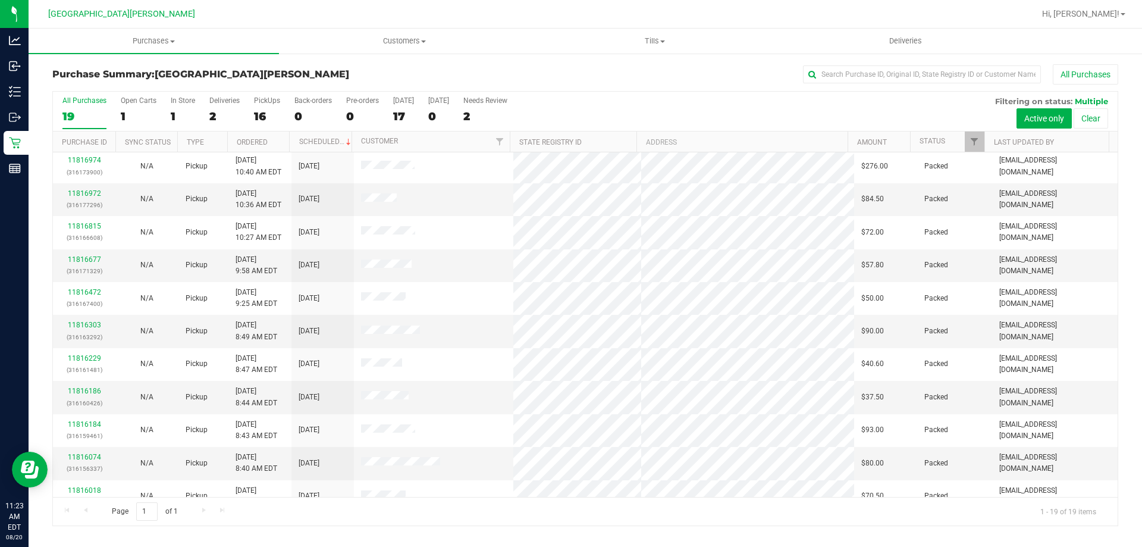
scroll to position [281, 0]
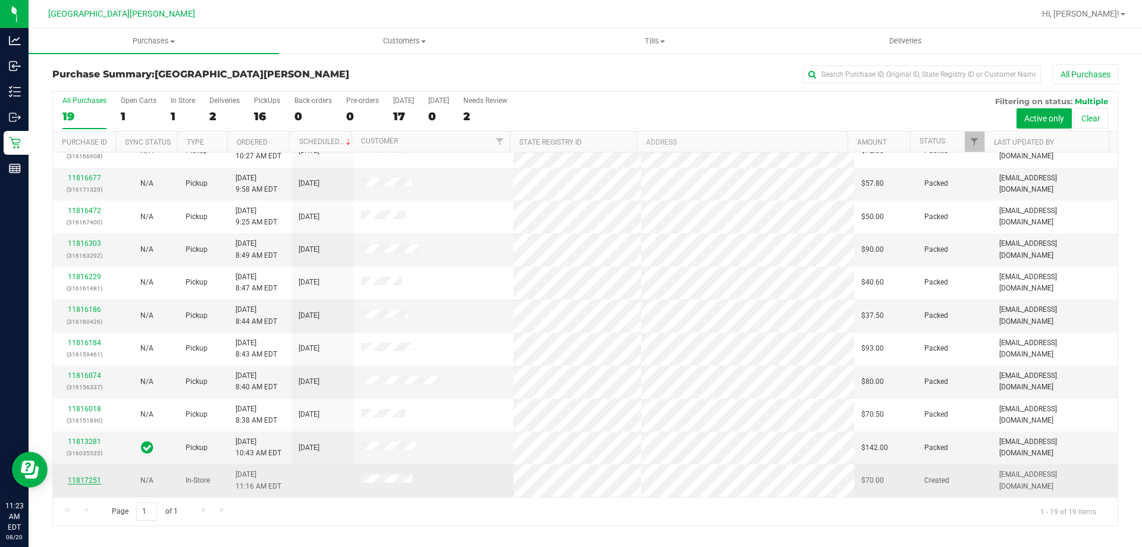
click at [87, 476] on link "11817251" at bounding box center [84, 480] width 33 height 8
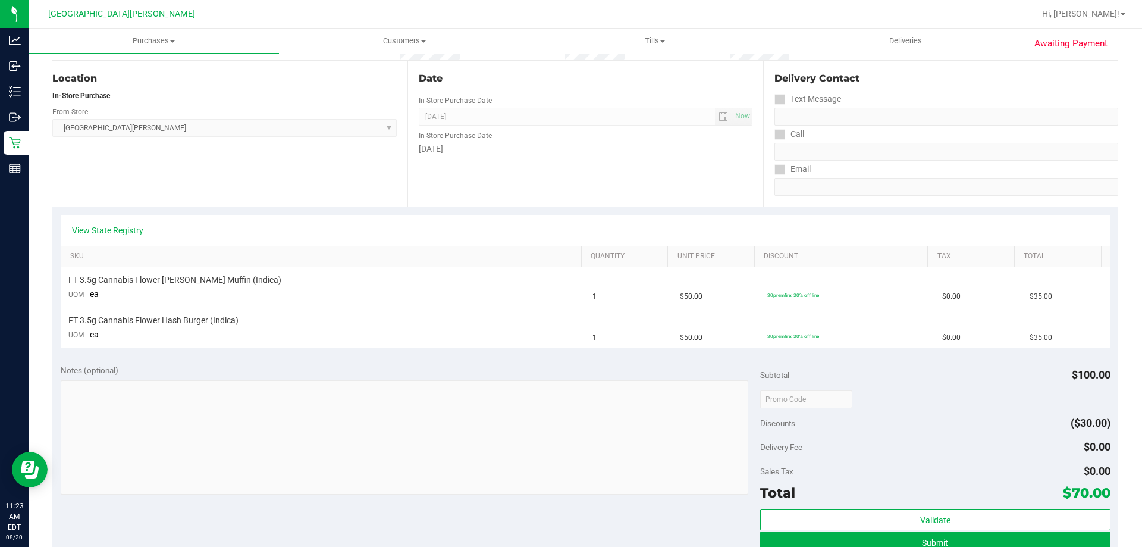
scroll to position [119, 0]
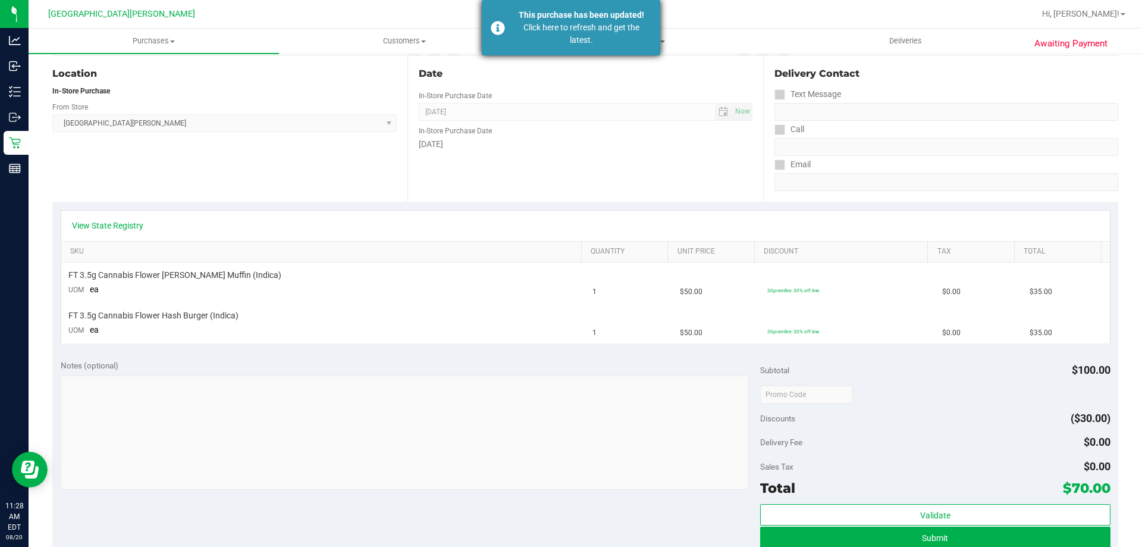
click at [580, 43] on div "Click here to refresh and get the latest." at bounding box center [582, 33] width 140 height 25
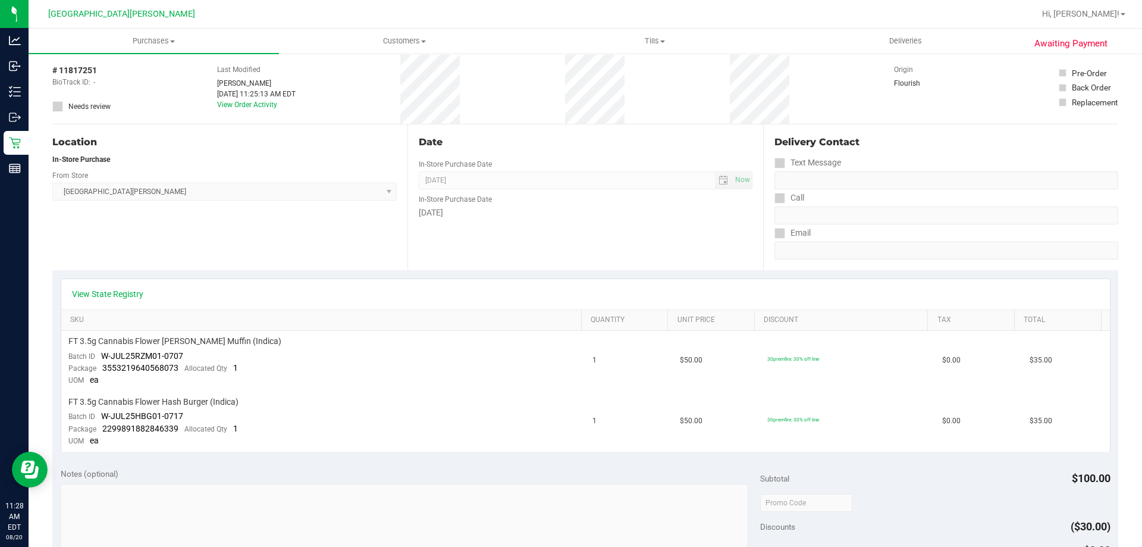
scroll to position [0, 0]
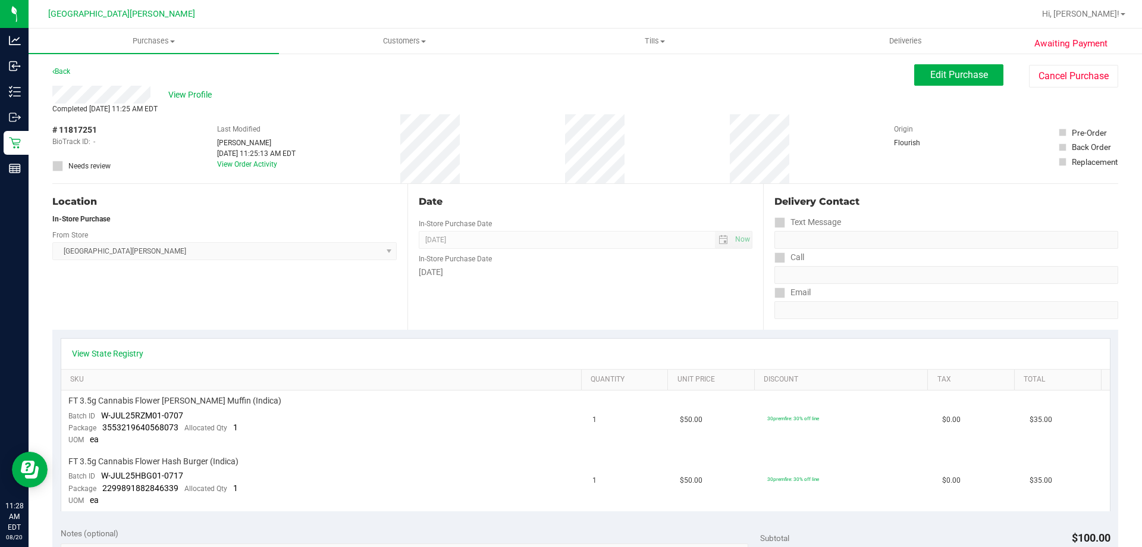
click at [61, 66] on div "Back" at bounding box center [61, 71] width 18 height 14
click at [61, 67] on div "Back" at bounding box center [61, 71] width 18 height 14
click at [61, 70] on link "Back" at bounding box center [61, 71] width 18 height 8
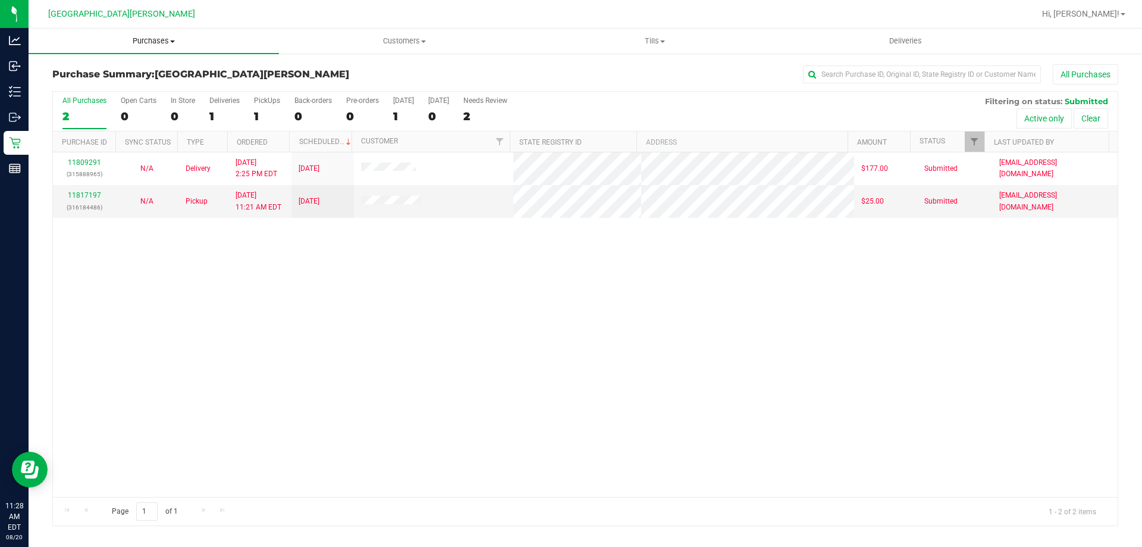
click at [165, 41] on span "Purchases" at bounding box center [154, 41] width 251 height 11
click at [164, 74] on li "Summary of purchases" at bounding box center [154, 72] width 251 height 14
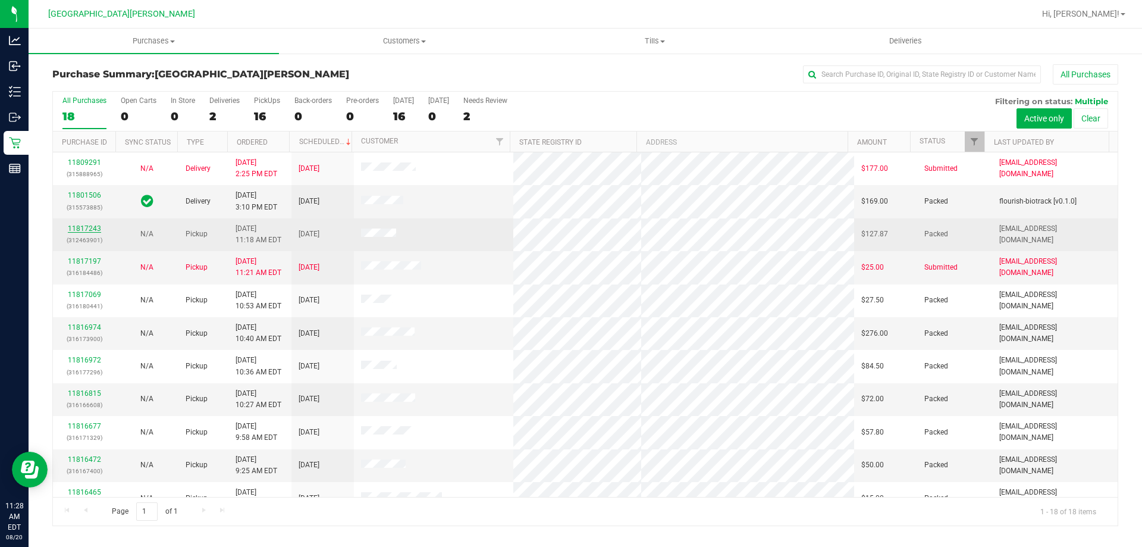
click at [87, 226] on link "11817243" at bounding box center [84, 228] width 33 height 8
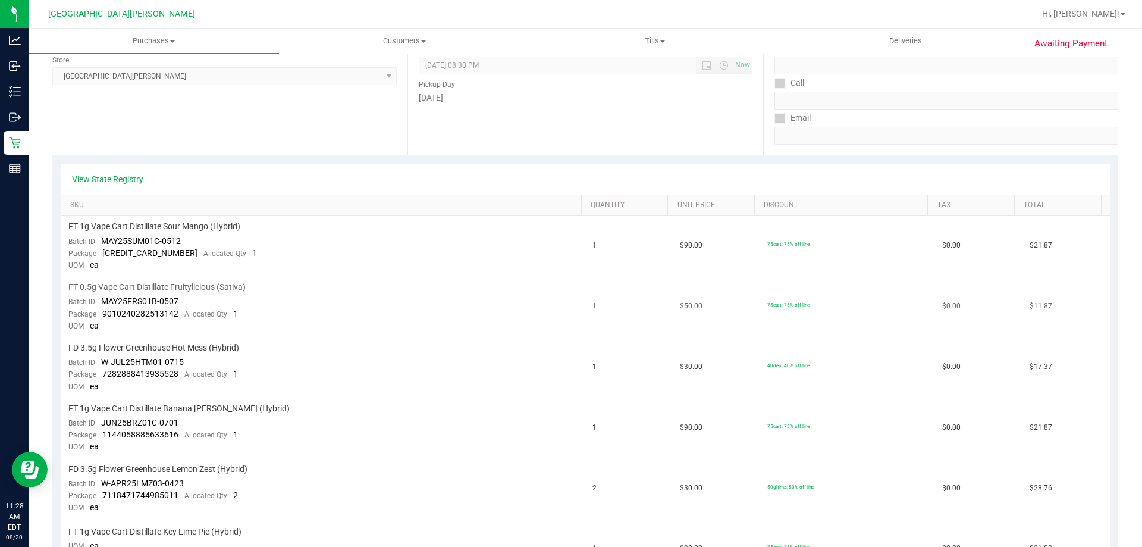
scroll to position [298, 0]
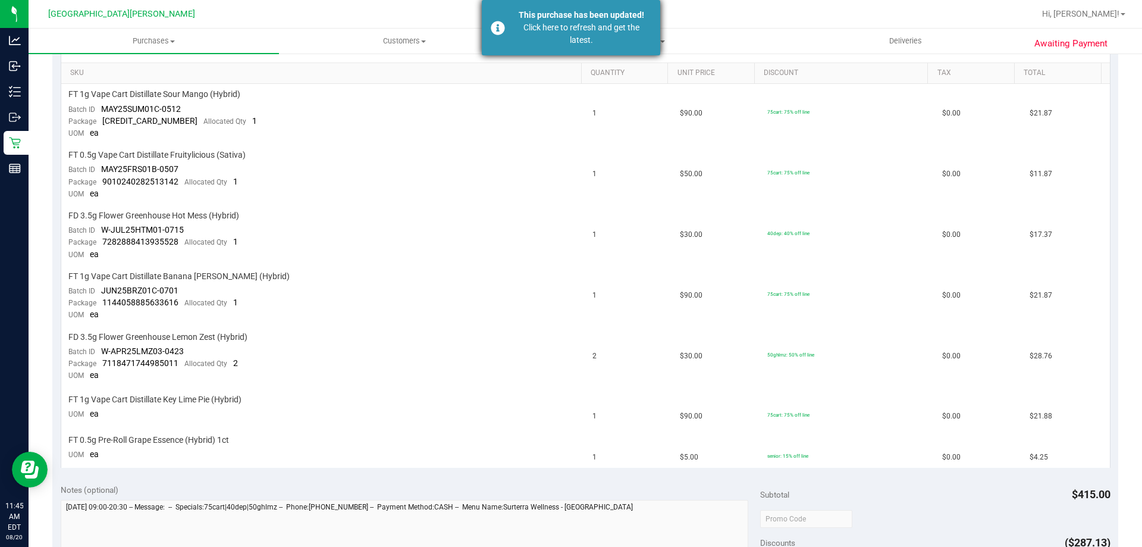
click at [526, 32] on div "Click here to refresh and get the latest." at bounding box center [582, 33] width 140 height 25
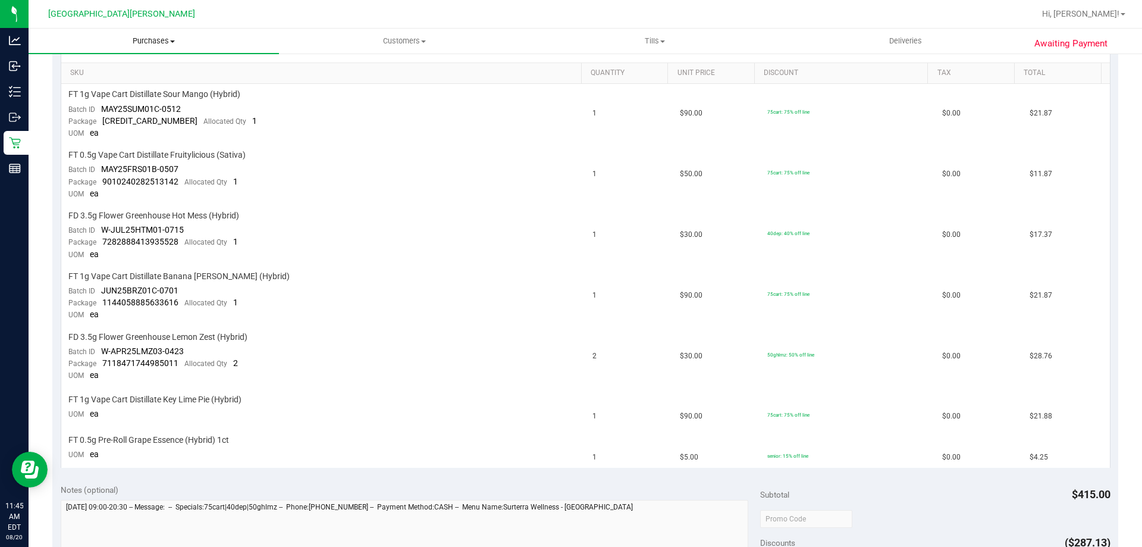
click at [148, 35] on uib-tab-heading "Purchases Summary of purchases Fulfillment All purchases" at bounding box center [154, 41] width 251 height 25
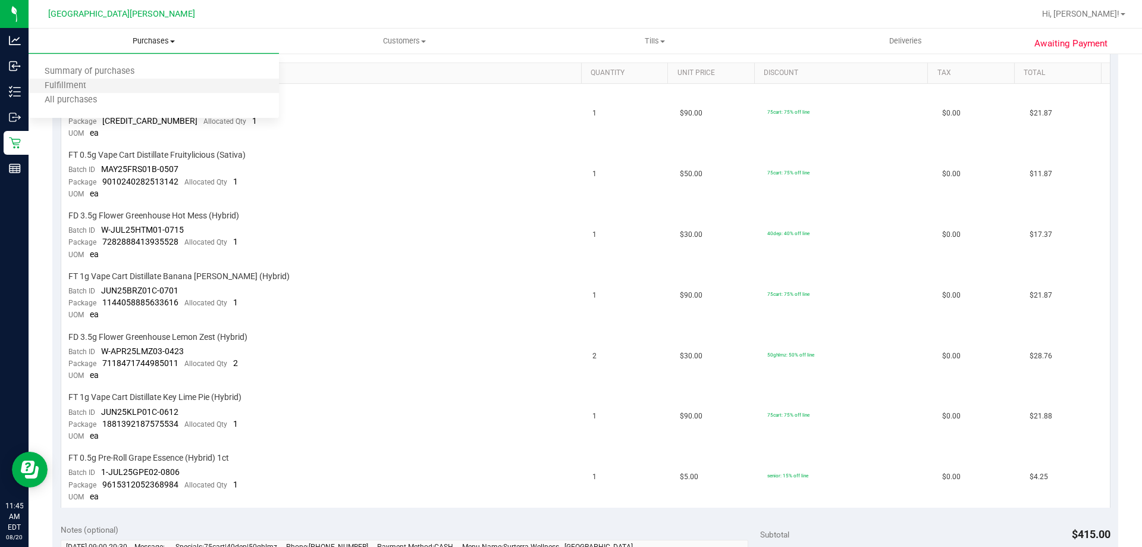
click at [133, 82] on li "Fulfillment" at bounding box center [154, 86] width 251 height 14
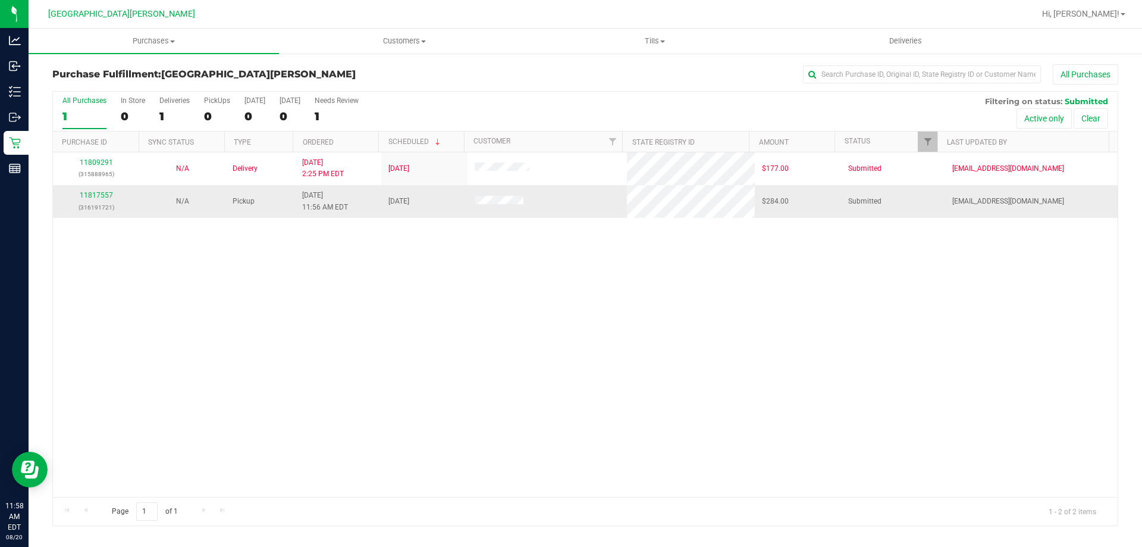
click at [95, 201] on div "11817557 (316191721)" at bounding box center [96, 201] width 72 height 23
click at [87, 195] on link "11817557" at bounding box center [96, 195] width 33 height 8
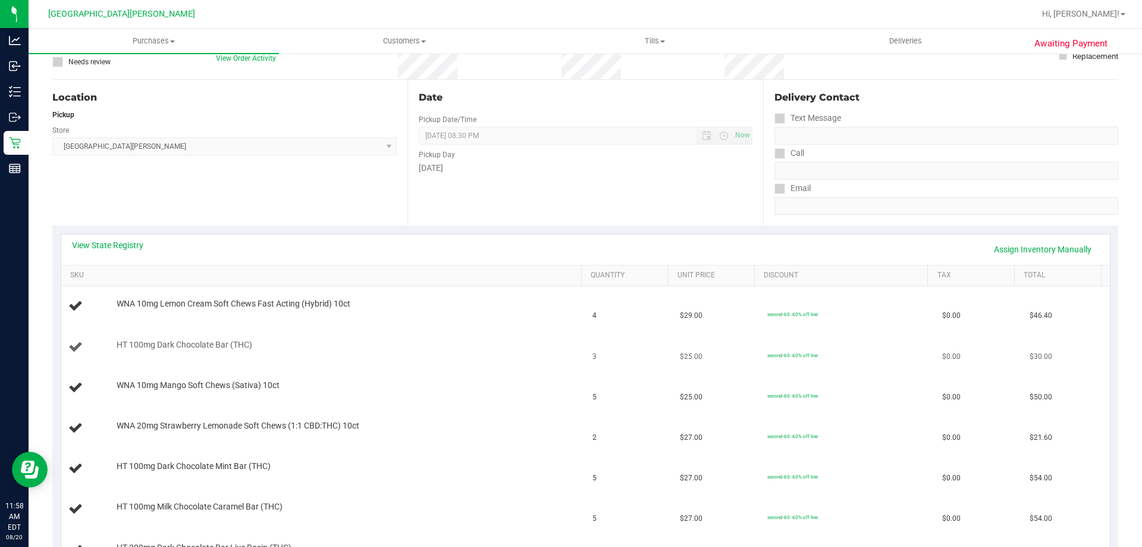
scroll to position [119, 0]
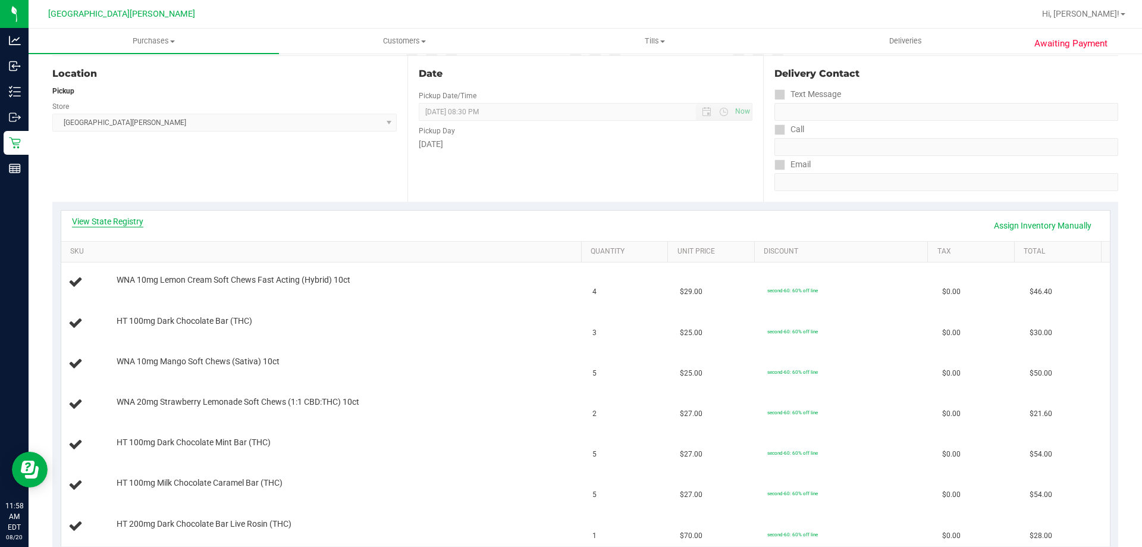
click at [115, 217] on link "View State Registry" at bounding box center [107, 221] width 71 height 12
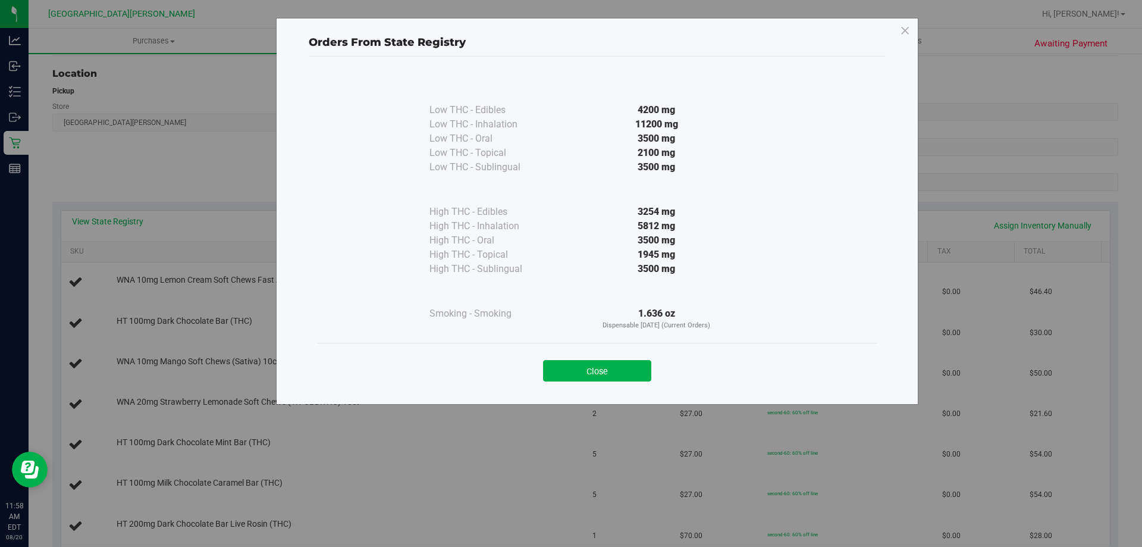
click at [609, 381] on div "Close" at bounding box center [597, 367] width 559 height 48
click at [608, 370] on button "Close" at bounding box center [597, 370] width 108 height 21
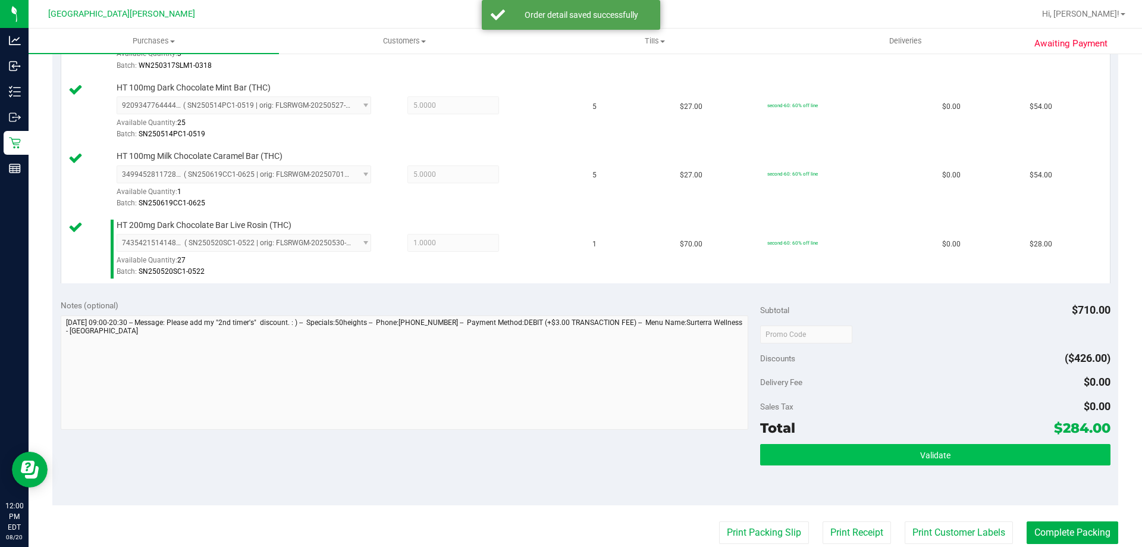
scroll to position [595, 0]
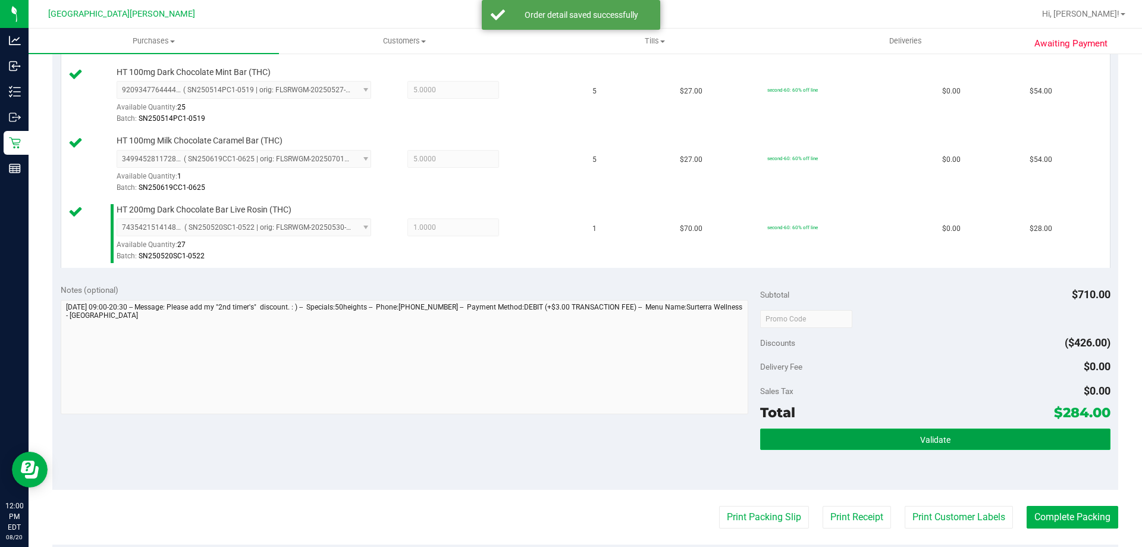
click at [878, 445] on button "Validate" at bounding box center [935, 438] width 350 height 21
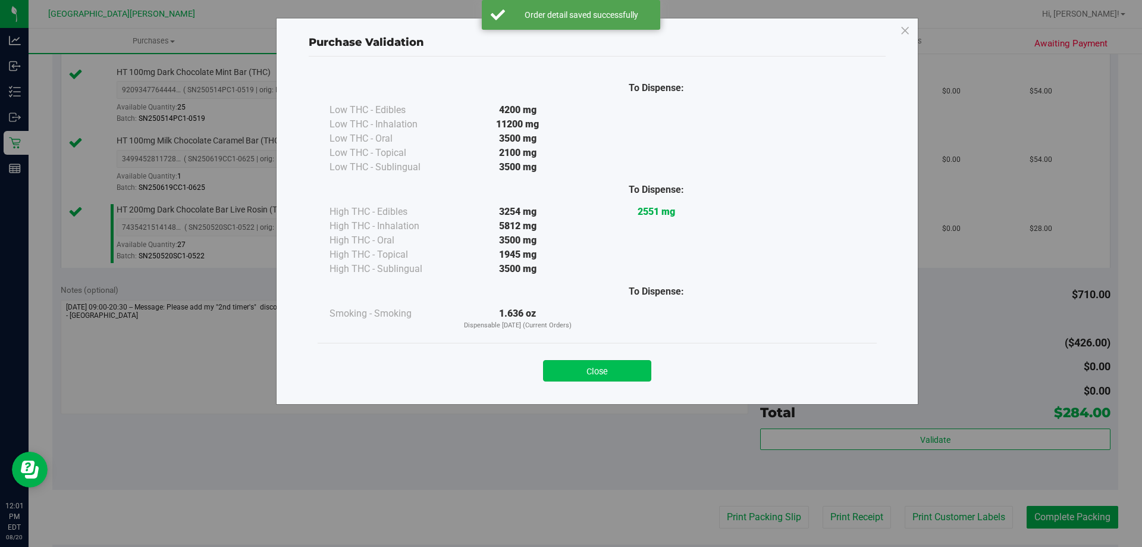
click at [626, 378] on button "Close" at bounding box center [597, 370] width 108 height 21
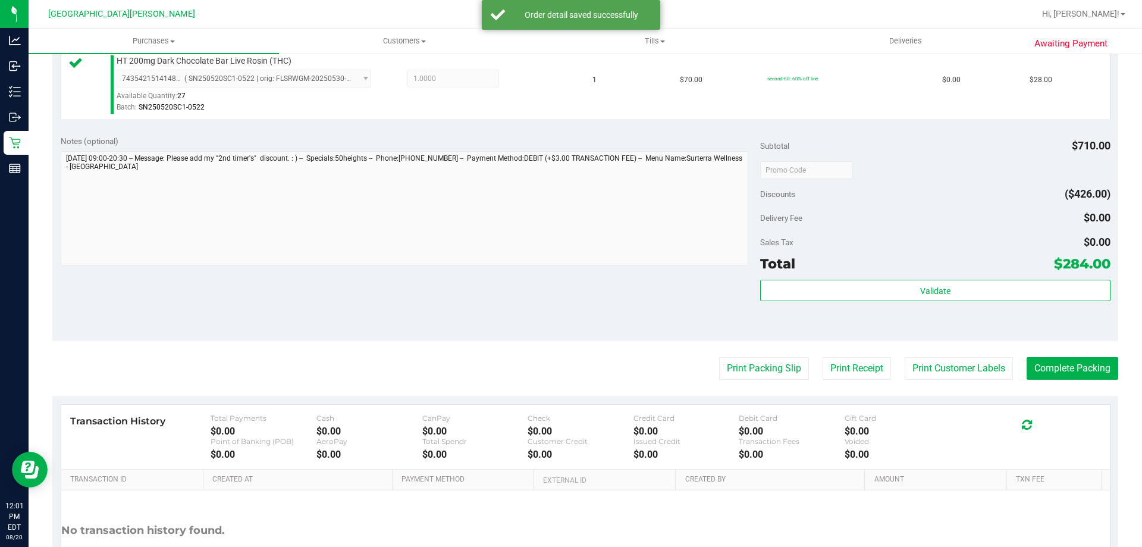
scroll to position [833, 0]
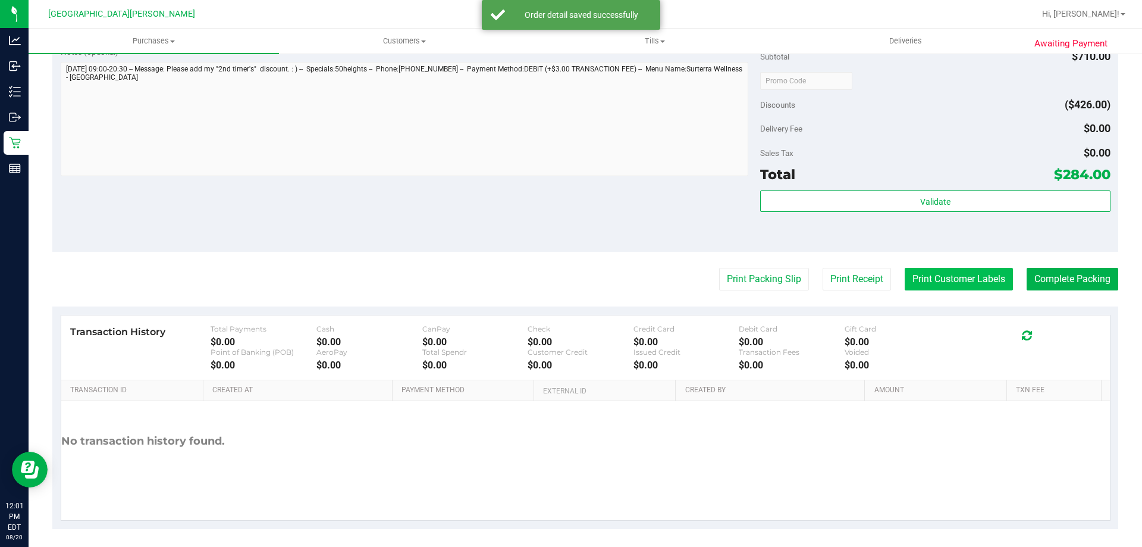
click at [915, 275] on button "Print Customer Labels" at bounding box center [959, 279] width 108 height 23
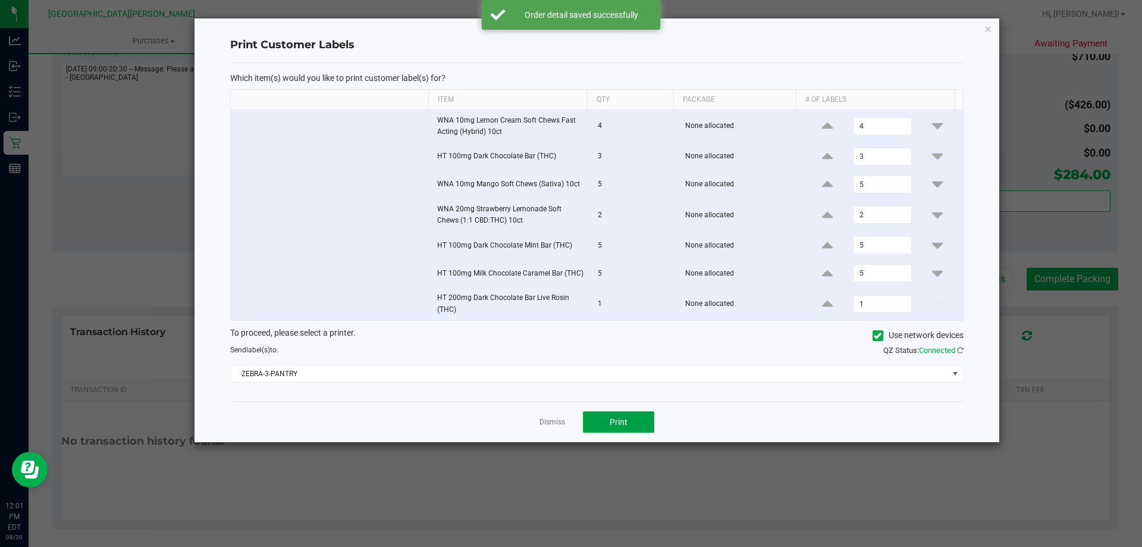
click at [609, 421] on button "Print" at bounding box center [618, 421] width 71 height 21
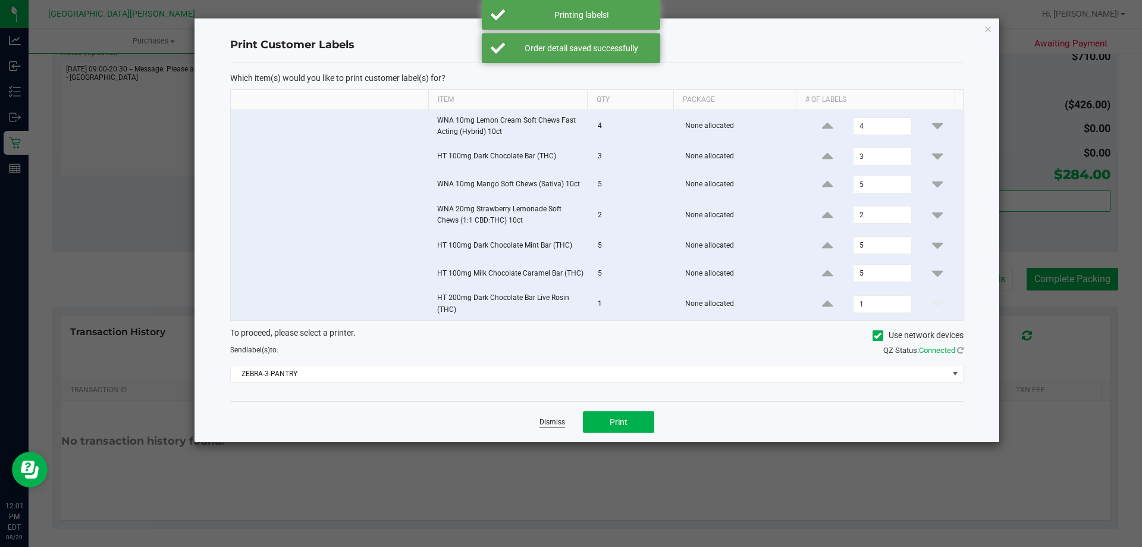
click at [545, 418] on link "Dismiss" at bounding box center [553, 422] width 26 height 10
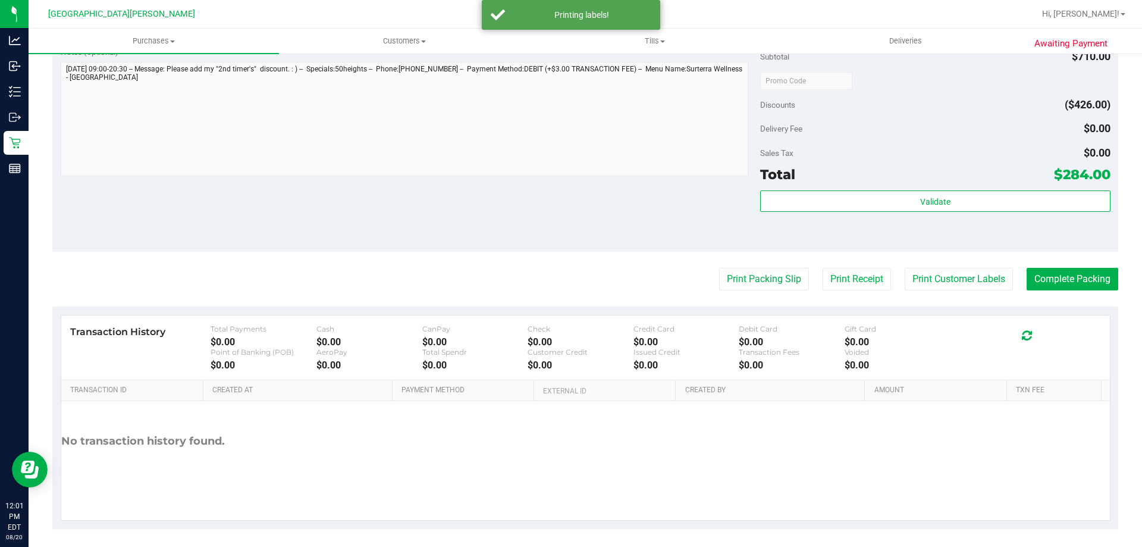
click at [1093, 271] on button "Complete Packing" at bounding box center [1073, 279] width 92 height 23
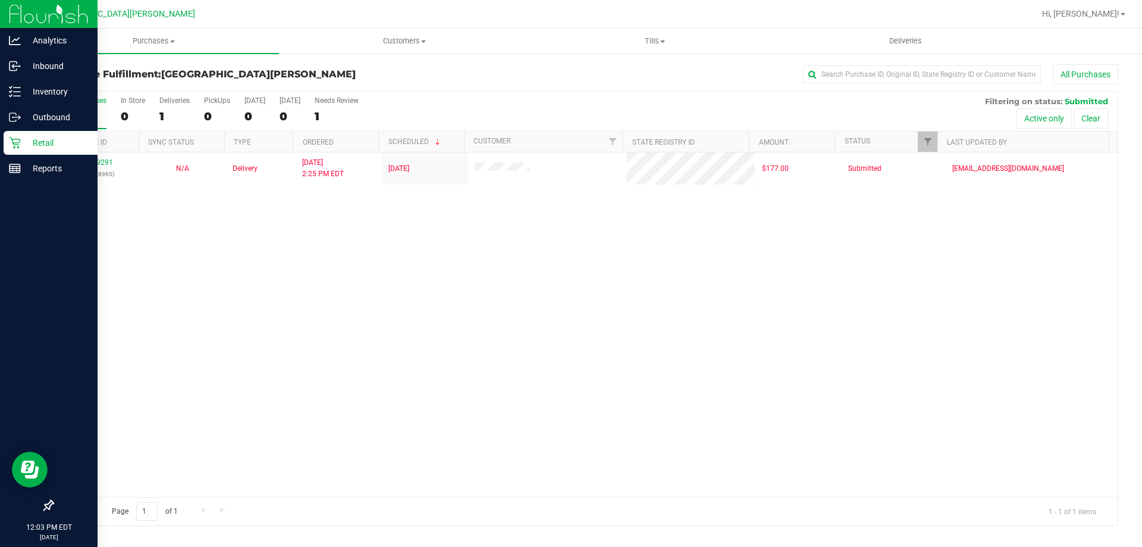
click at [18, 149] on div "Retail" at bounding box center [51, 143] width 94 height 24
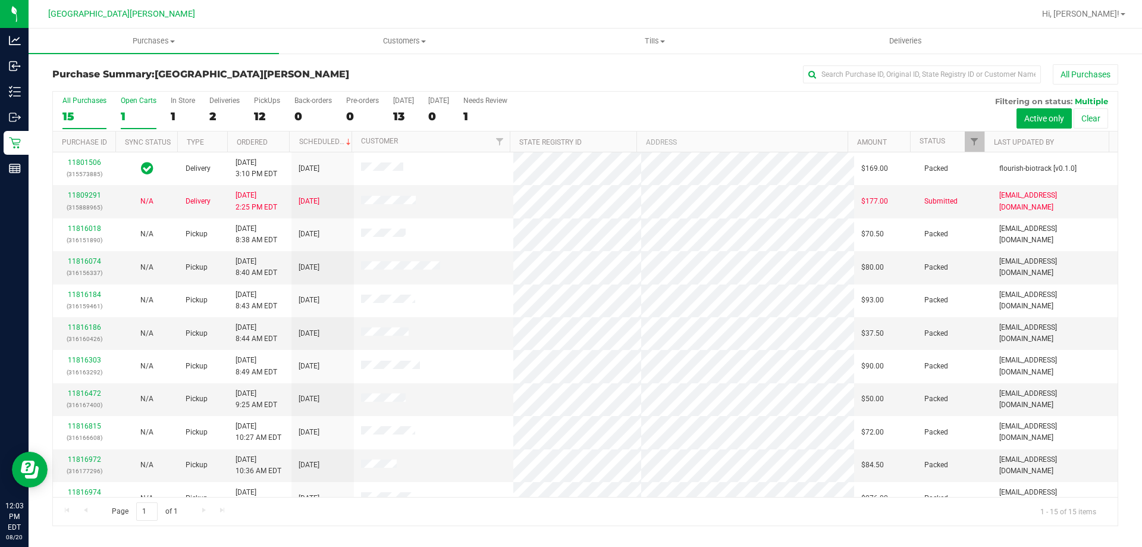
click at [137, 119] on div "1" at bounding box center [139, 116] width 36 height 14
click at [0, 0] on input "Open Carts 1" at bounding box center [0, 0] width 0 height 0
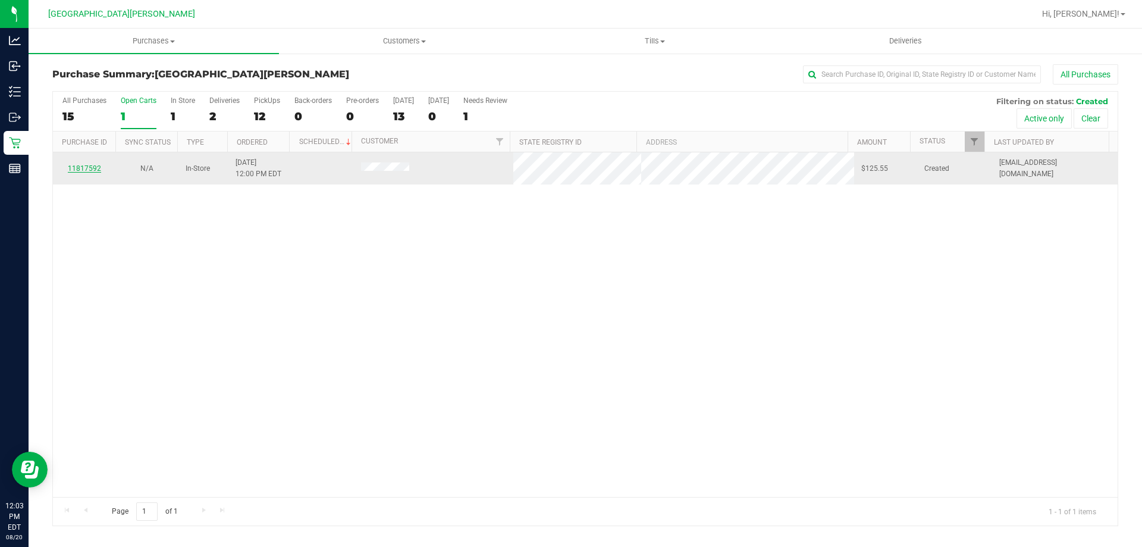
click at [91, 171] on link "11817592" at bounding box center [84, 168] width 33 height 8
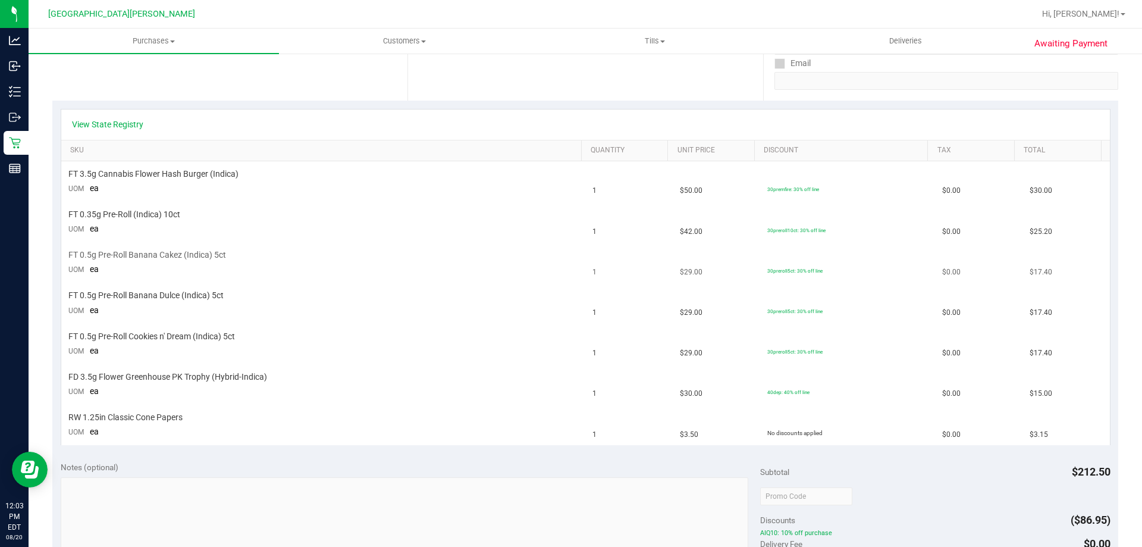
scroll to position [238, 0]
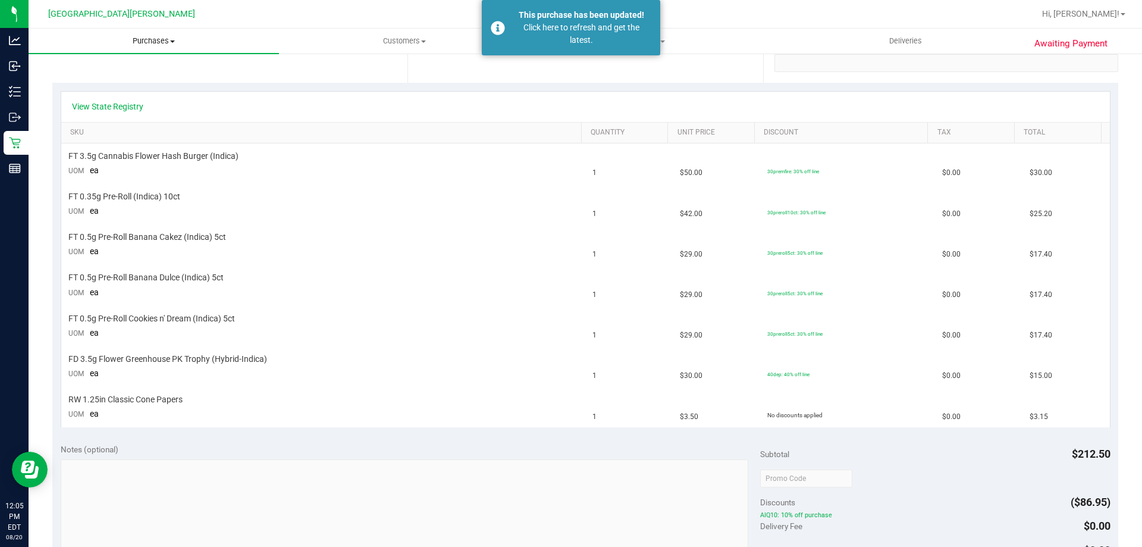
click at [154, 32] on uib-tab-heading "Purchases Summary of purchases Fulfillment All purchases" at bounding box center [154, 41] width 251 height 25
click at [64, 83] on span "Fulfillment" at bounding box center [66, 86] width 74 height 10
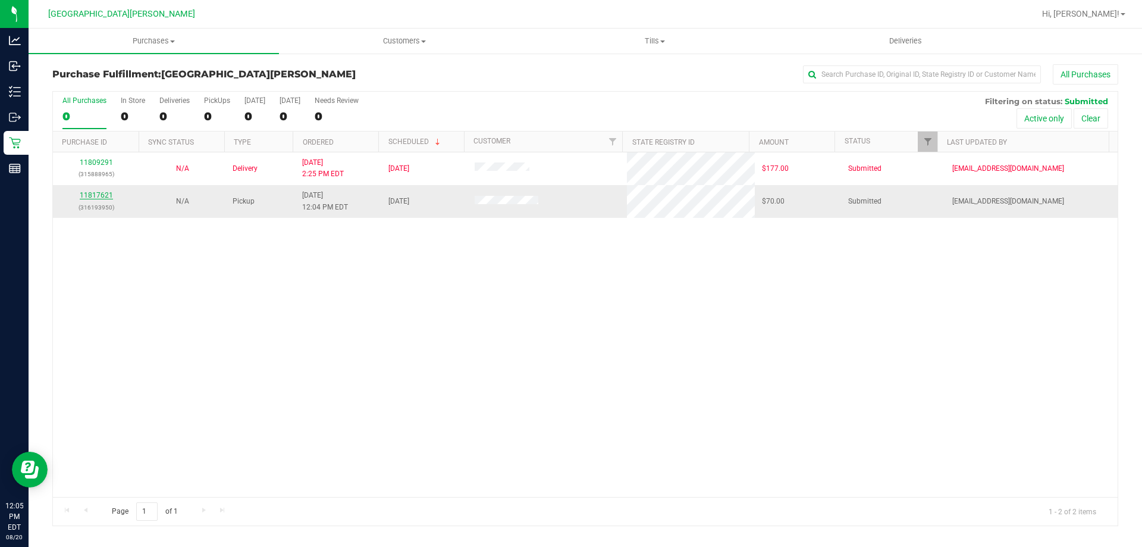
click at [83, 196] on link "11817621" at bounding box center [96, 195] width 33 height 8
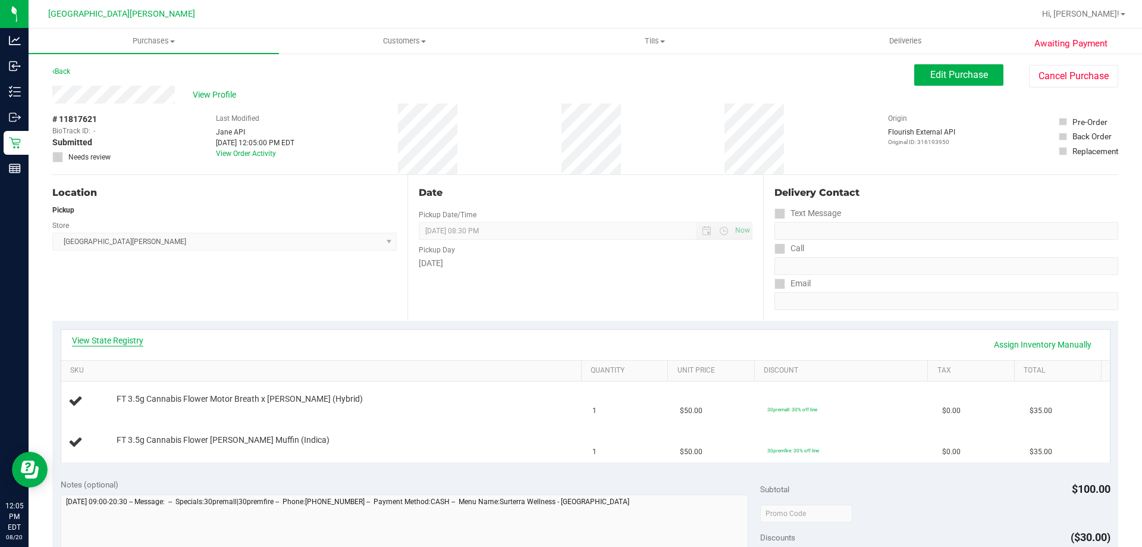
click at [102, 334] on link "View State Registry" at bounding box center [107, 340] width 71 height 12
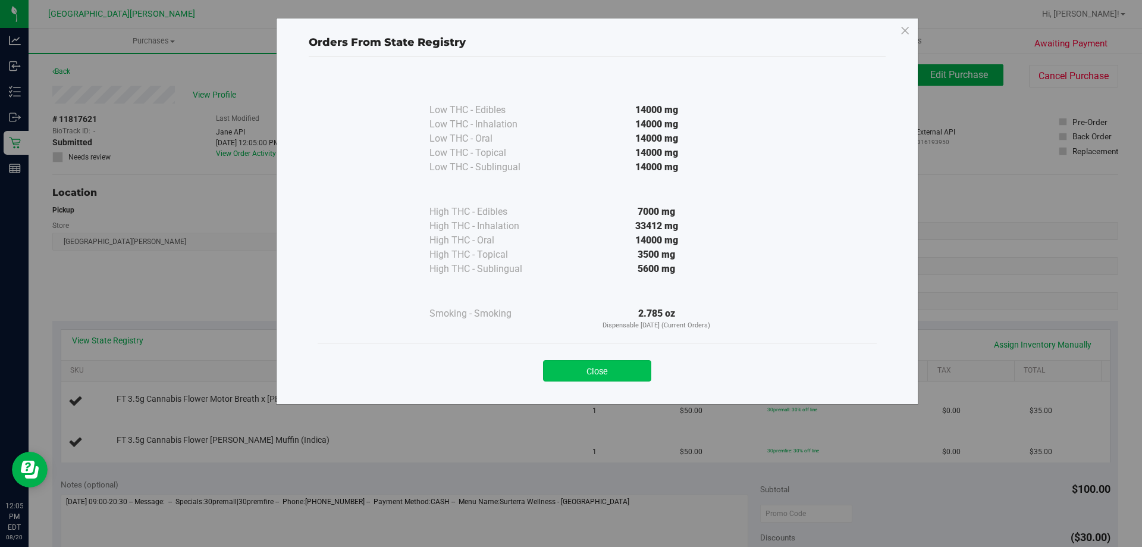
click at [612, 366] on button "Close" at bounding box center [597, 370] width 108 height 21
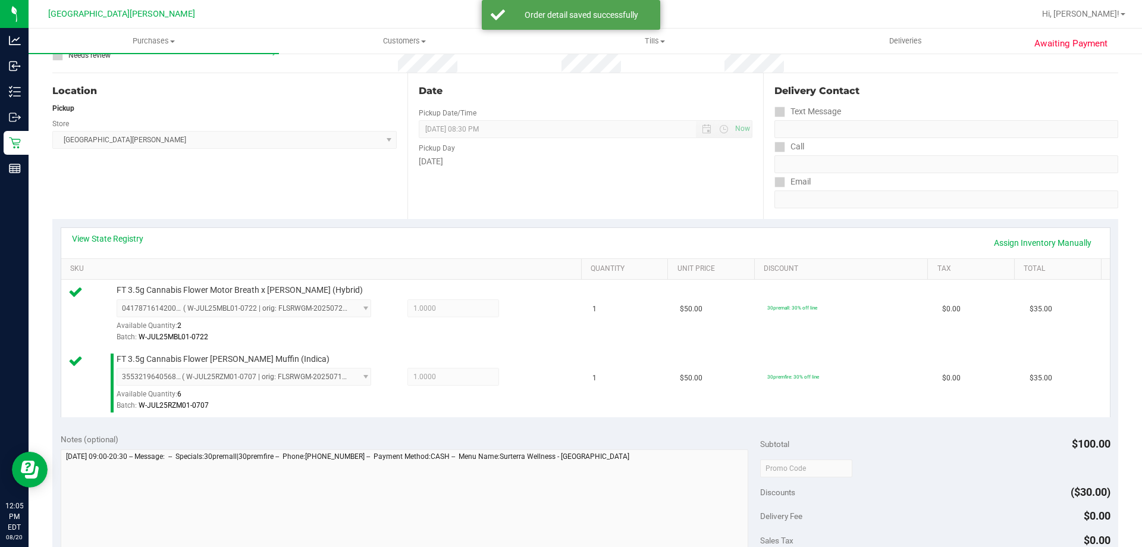
scroll to position [179, 0]
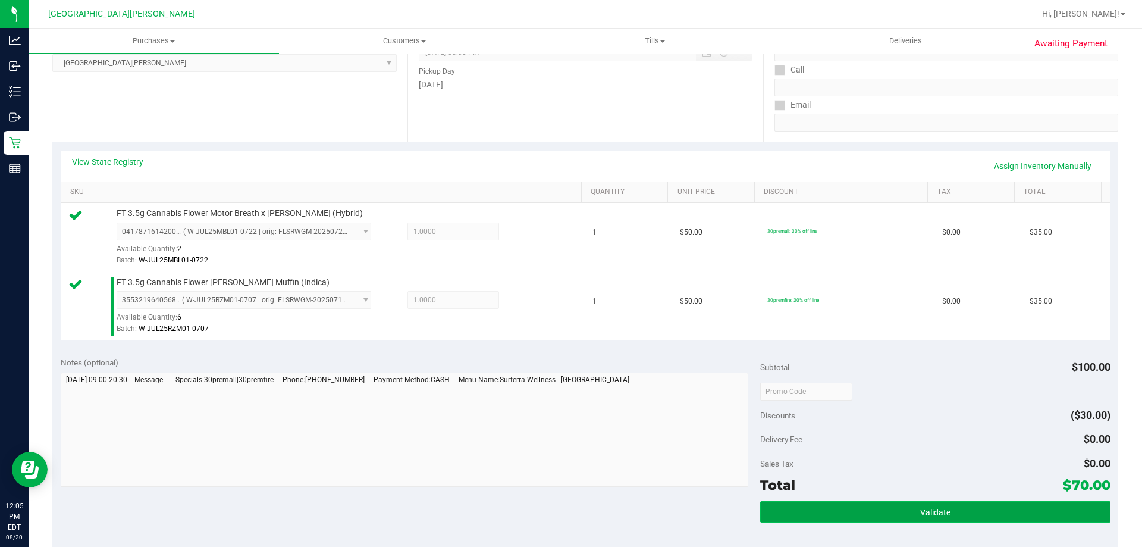
click at [937, 510] on span "Validate" at bounding box center [936, 513] width 30 height 10
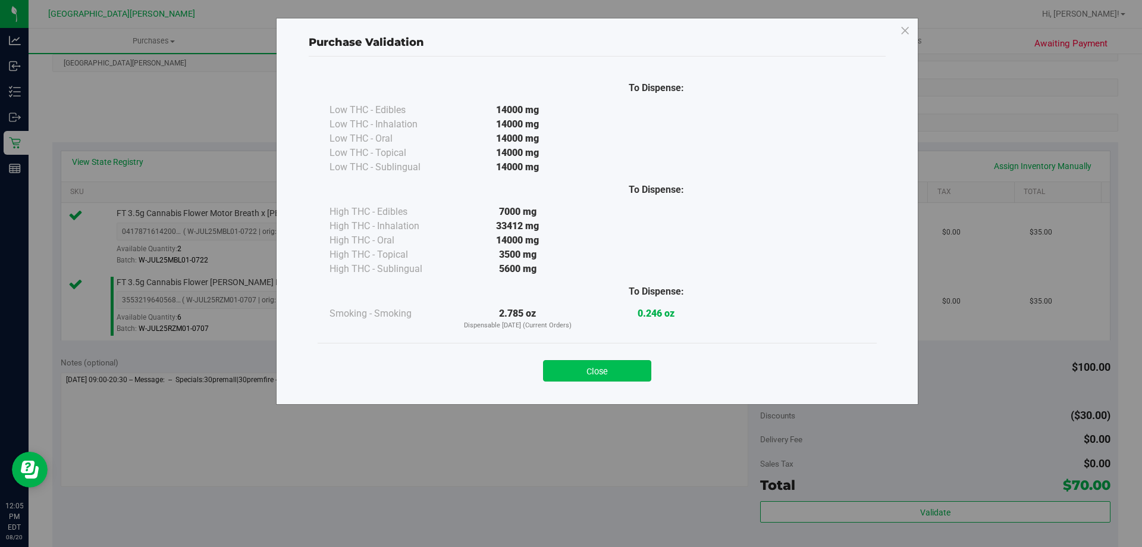
click at [635, 373] on button "Close" at bounding box center [597, 370] width 108 height 21
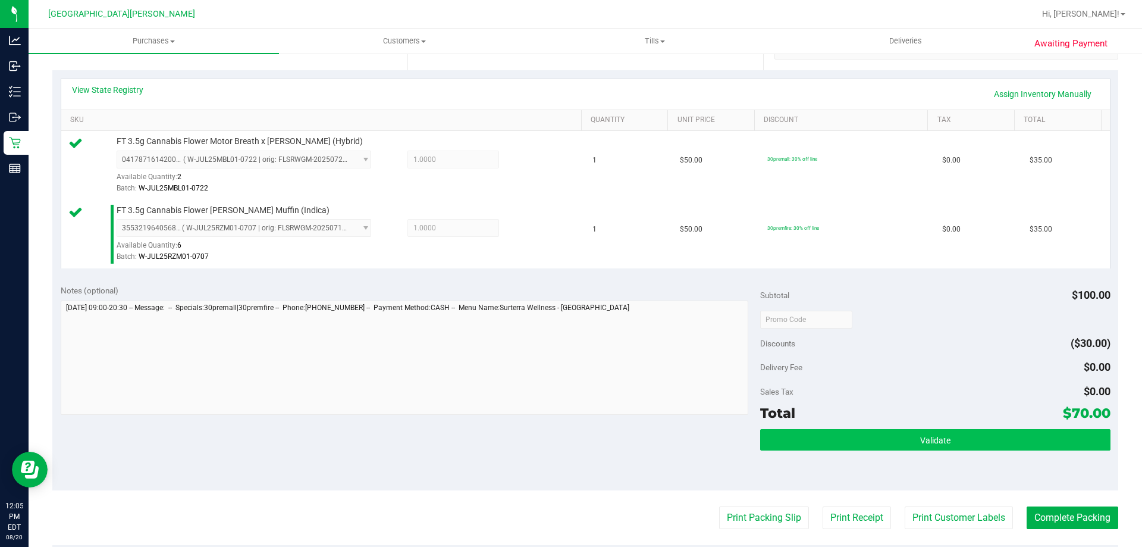
scroll to position [357, 0]
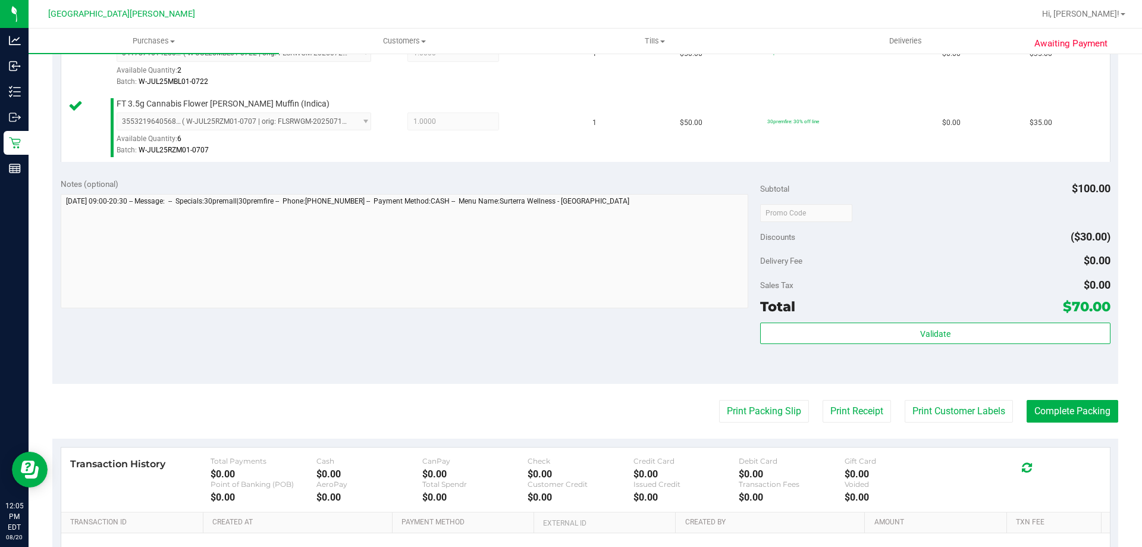
click at [938, 397] on purchase-details "Back Edit Purchase Cancel Purchase View Profile # 11817621 BioTrack ID: - Submi…" at bounding box center [585, 184] width 1066 height 954
click at [936, 402] on button "Print Customer Labels" at bounding box center [959, 411] width 108 height 23
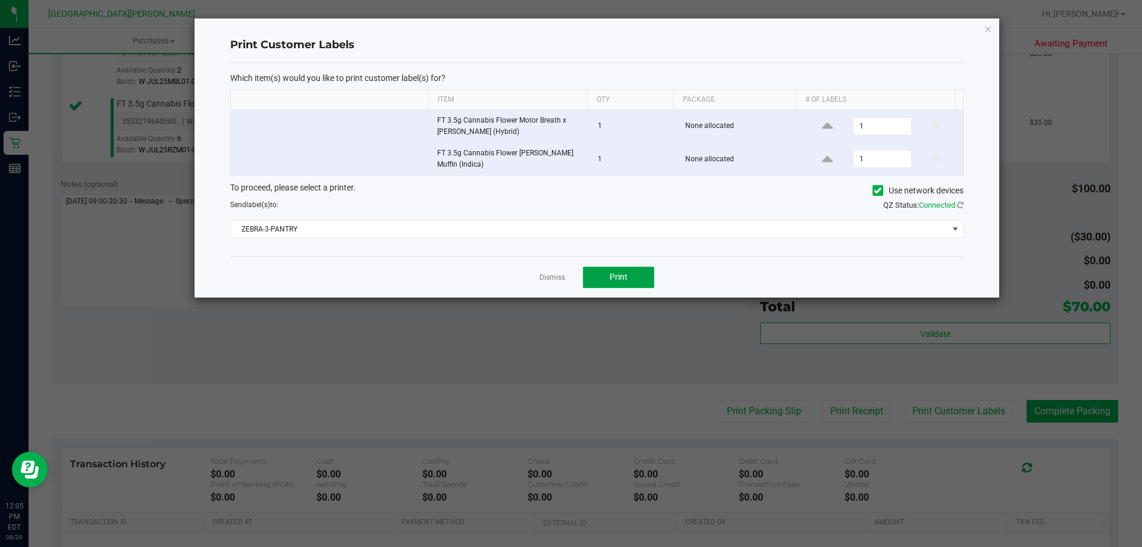
click at [616, 276] on span "Print" at bounding box center [619, 277] width 18 height 10
click at [553, 278] on link "Dismiss" at bounding box center [553, 278] width 26 height 10
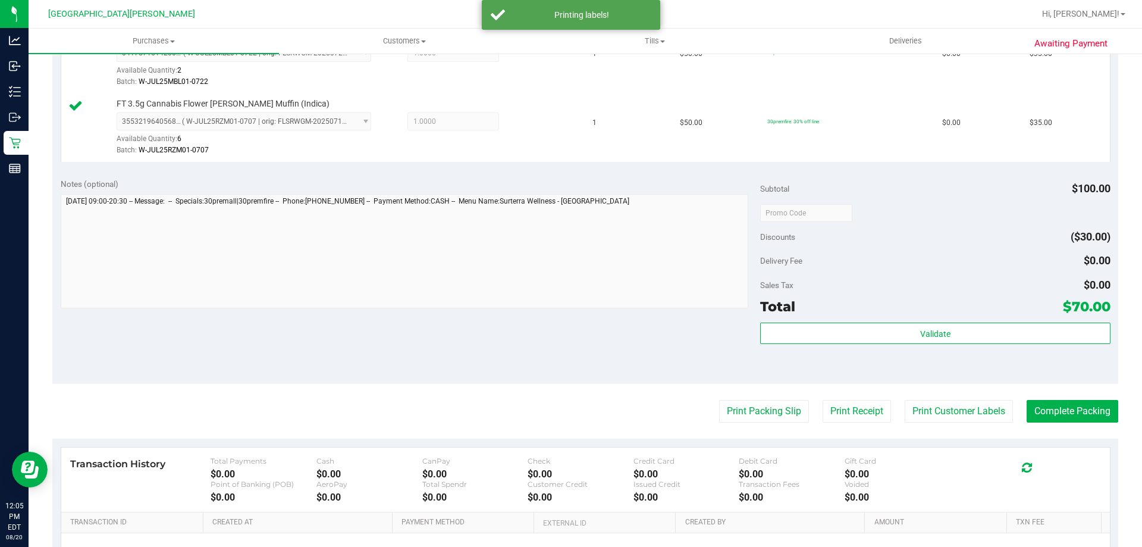
click at [516, 334] on div "Notes (optional) Subtotal $100.00 Discounts ($30.00) Delivery Fee $0.00 Sales T…" at bounding box center [585, 277] width 1066 height 214
click at [1040, 408] on button "Complete Packing" at bounding box center [1073, 411] width 92 height 23
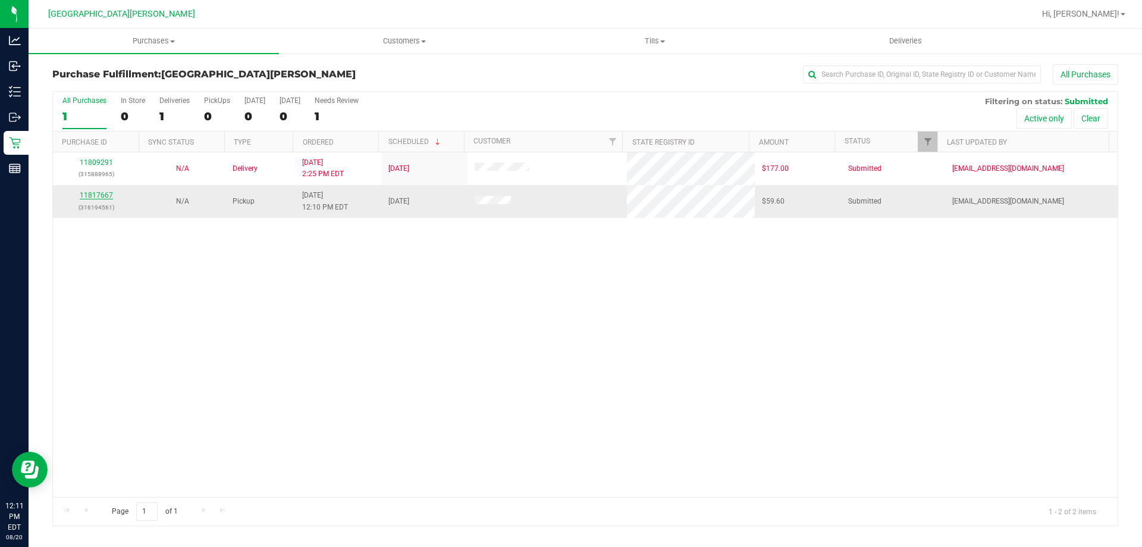
click at [108, 192] on link "11817667" at bounding box center [96, 195] width 33 height 8
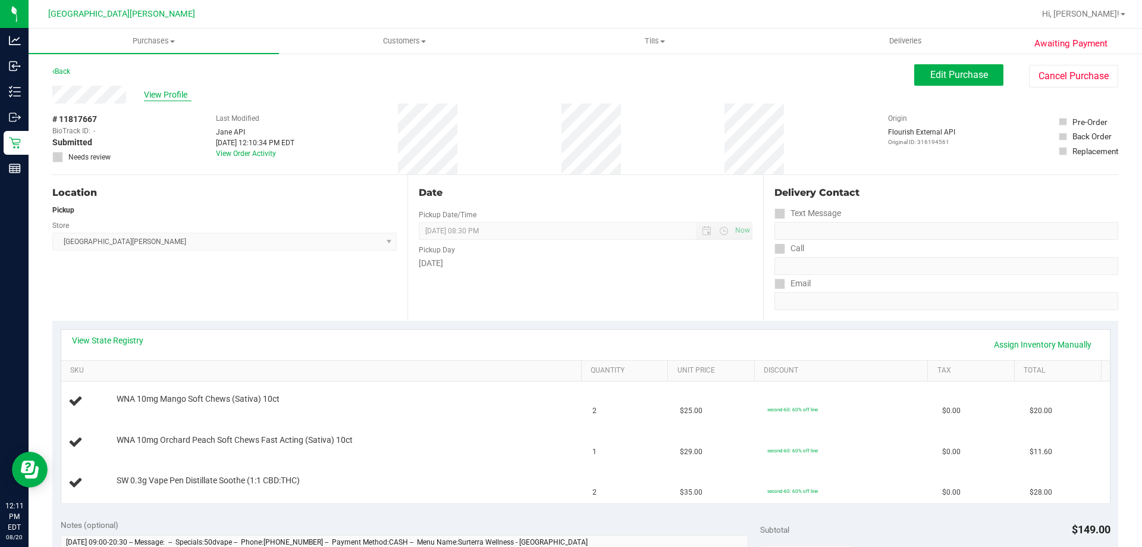
click at [184, 97] on span "View Profile" at bounding box center [168, 95] width 48 height 12
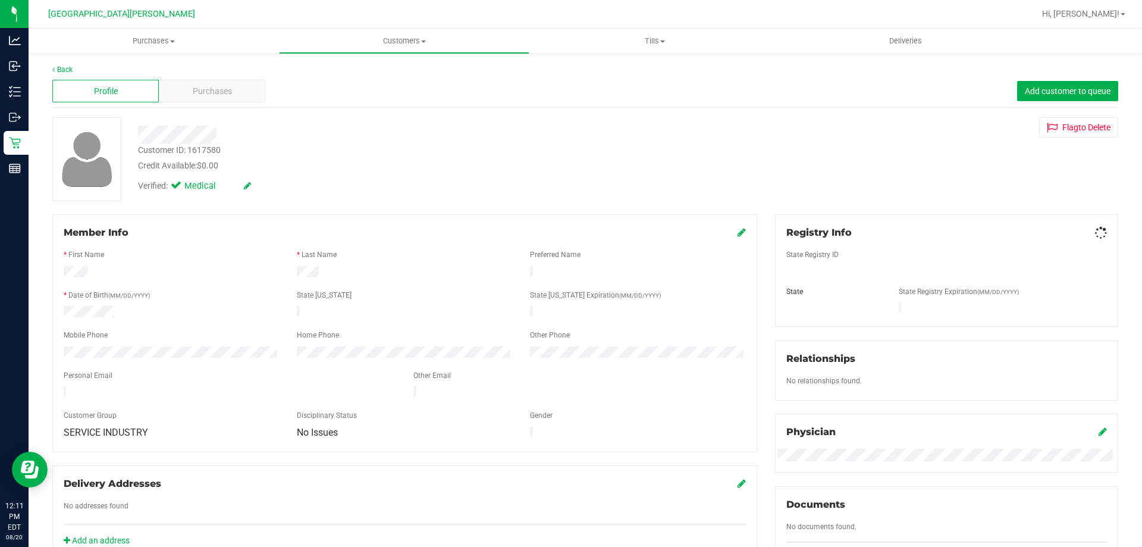
click at [218, 100] on div "Purchases" at bounding box center [212, 91] width 107 height 23
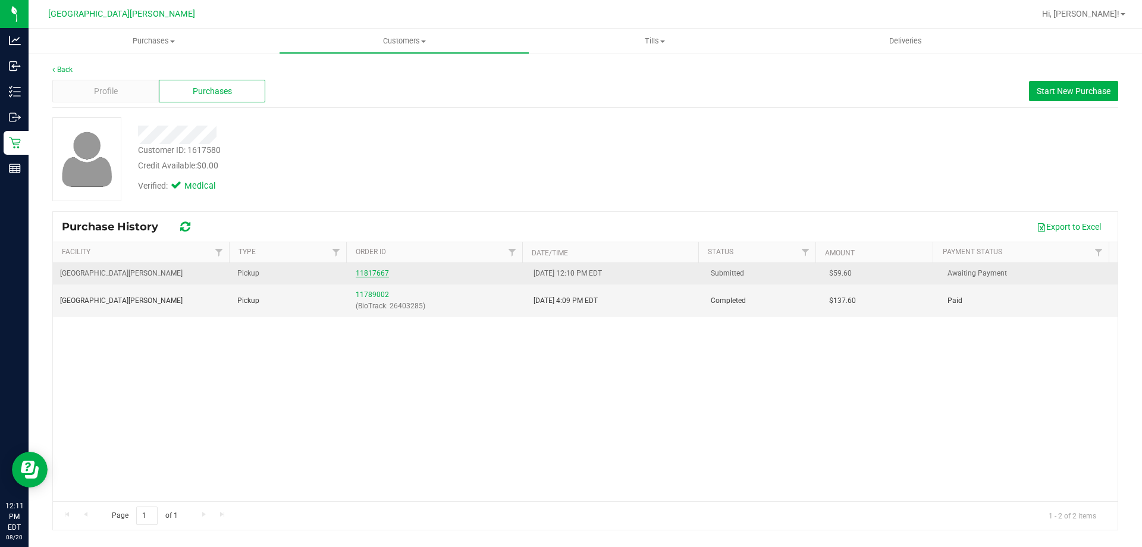
click at [358, 274] on link "11817667" at bounding box center [372, 273] width 33 height 8
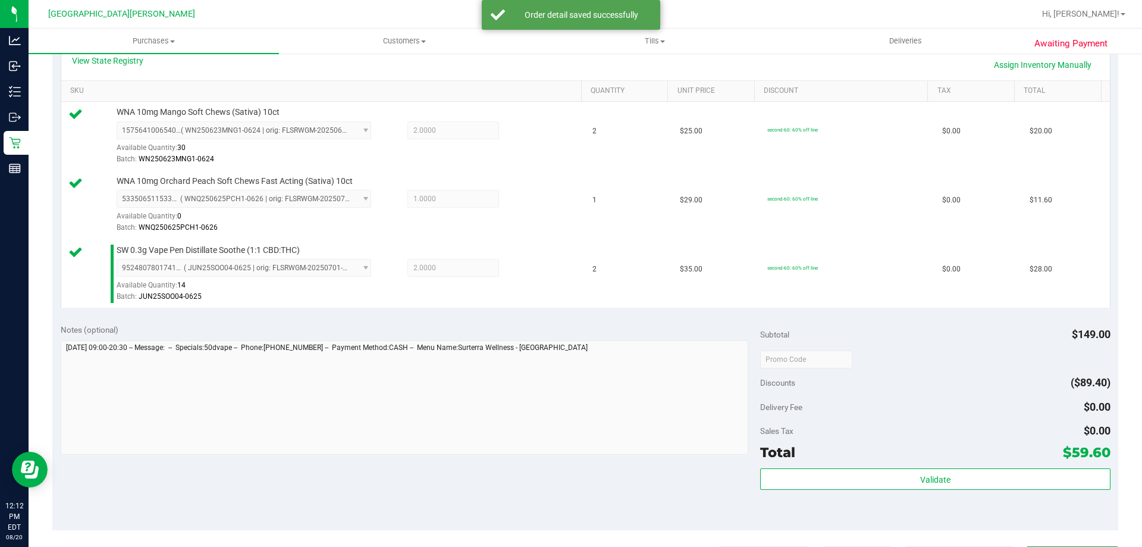
scroll to position [564, 0]
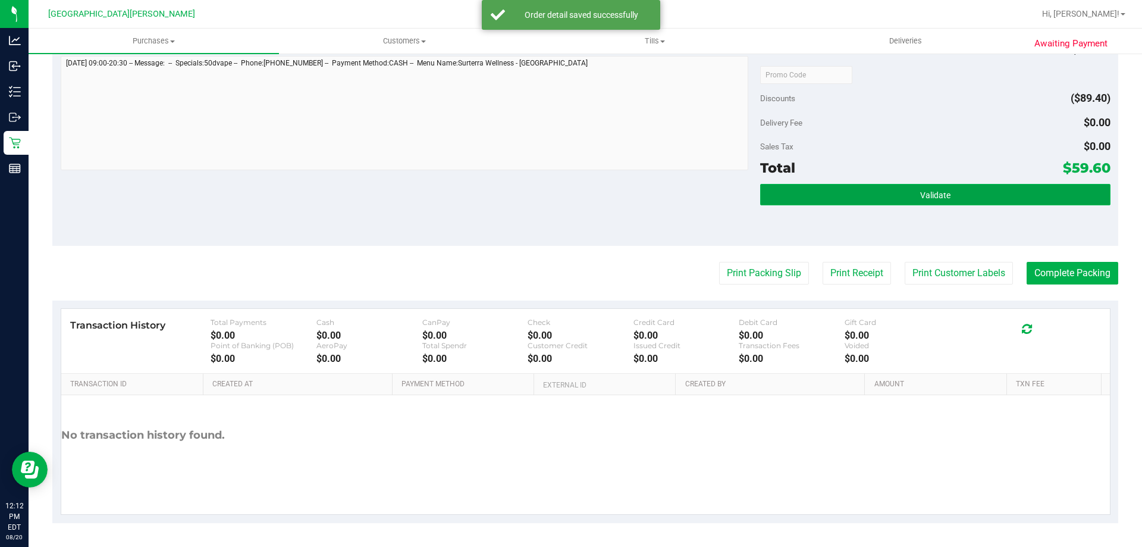
click at [809, 196] on button "Validate" at bounding box center [935, 194] width 350 height 21
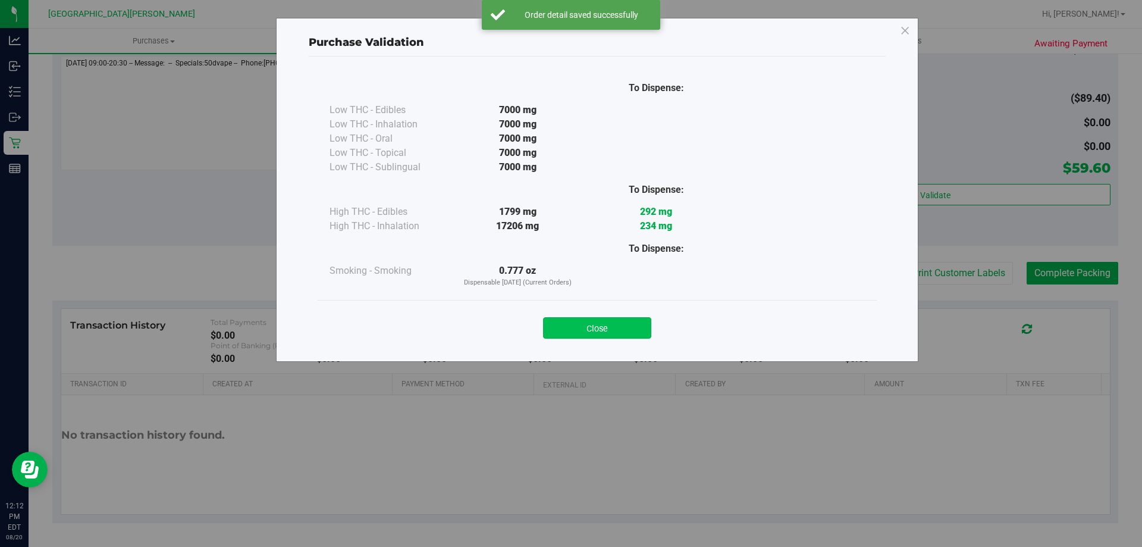
click at [611, 327] on button "Close" at bounding box center [597, 327] width 108 height 21
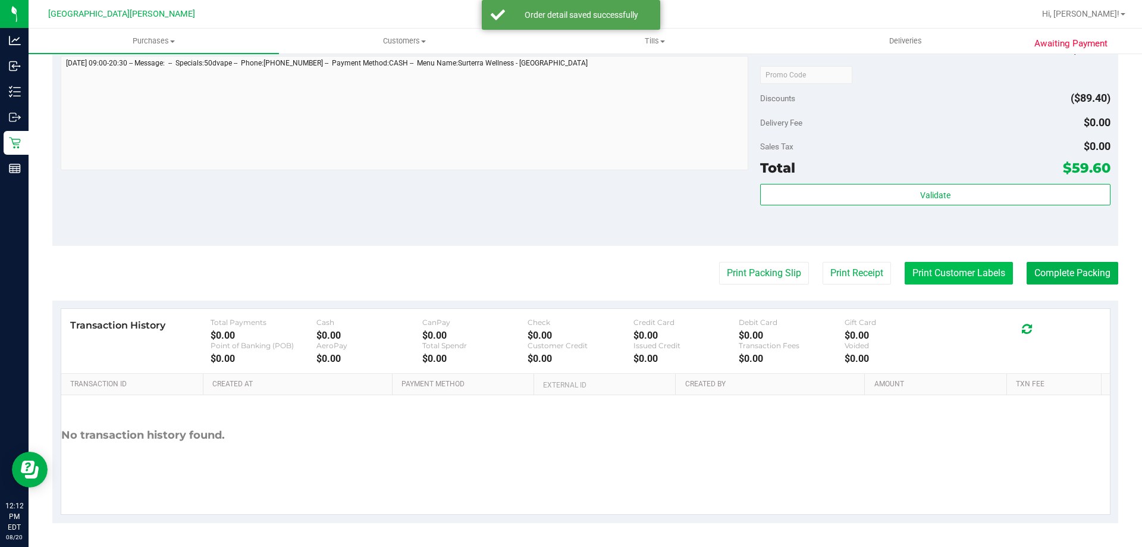
click at [931, 272] on button "Print Customer Labels" at bounding box center [959, 273] width 108 height 23
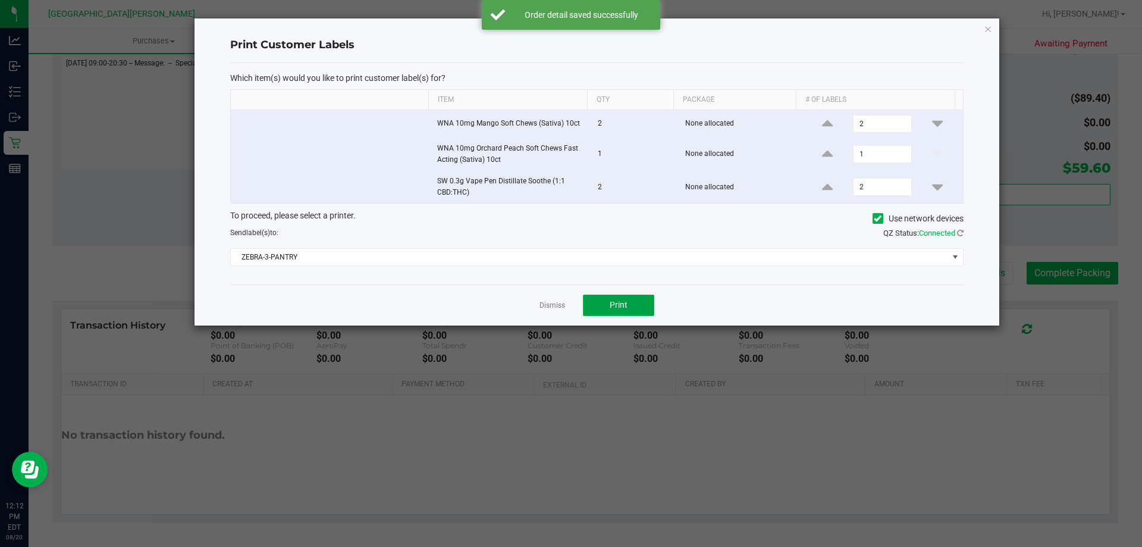
click at [624, 305] on span "Print" at bounding box center [619, 305] width 18 height 10
click at [559, 301] on link "Dismiss" at bounding box center [553, 305] width 26 height 10
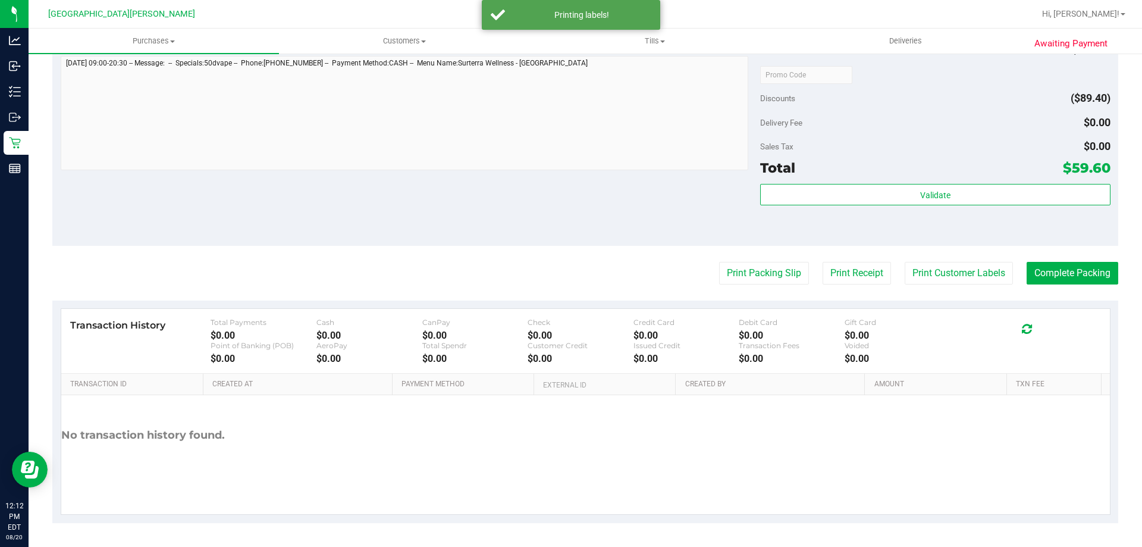
click at [498, 230] on div "Notes (optional) Subtotal $149.00 Discounts ($89.40) Delivery Fee $0.00 Sales T…" at bounding box center [585, 139] width 1066 height 214
click at [1059, 270] on button "Complete Packing" at bounding box center [1073, 273] width 92 height 23
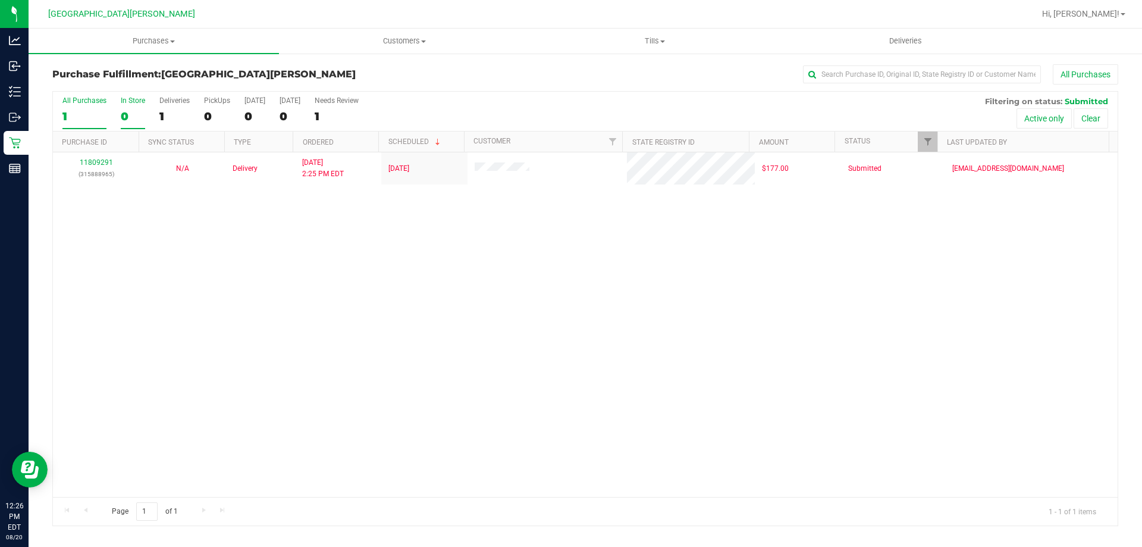
click at [126, 112] on div "0" at bounding box center [133, 116] width 24 height 14
click at [0, 0] on input "In Store 0" at bounding box center [0, 0] width 0 height 0
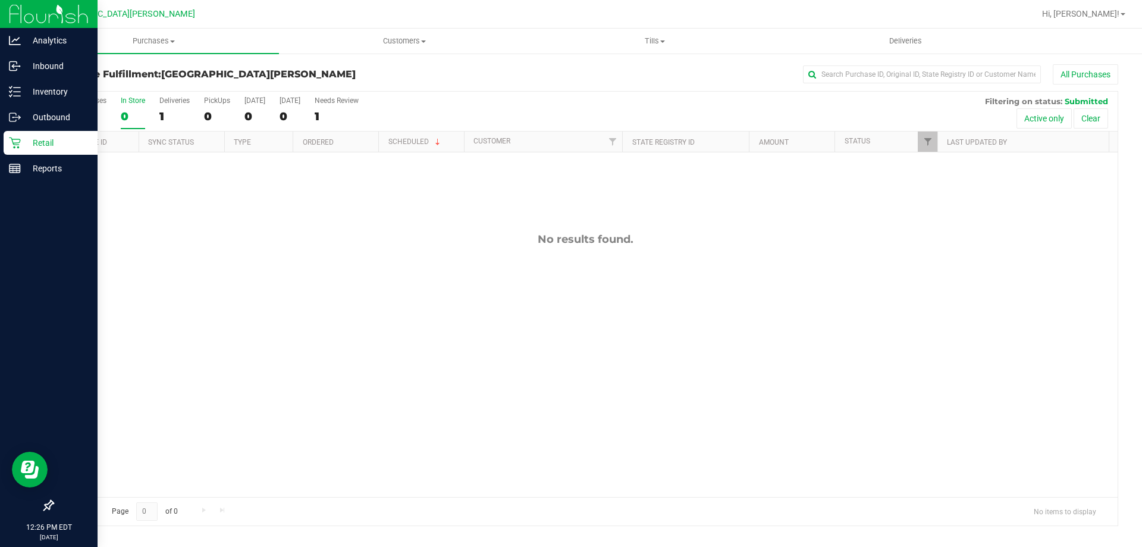
click at [17, 146] on icon at bounding box center [15, 143] width 12 height 12
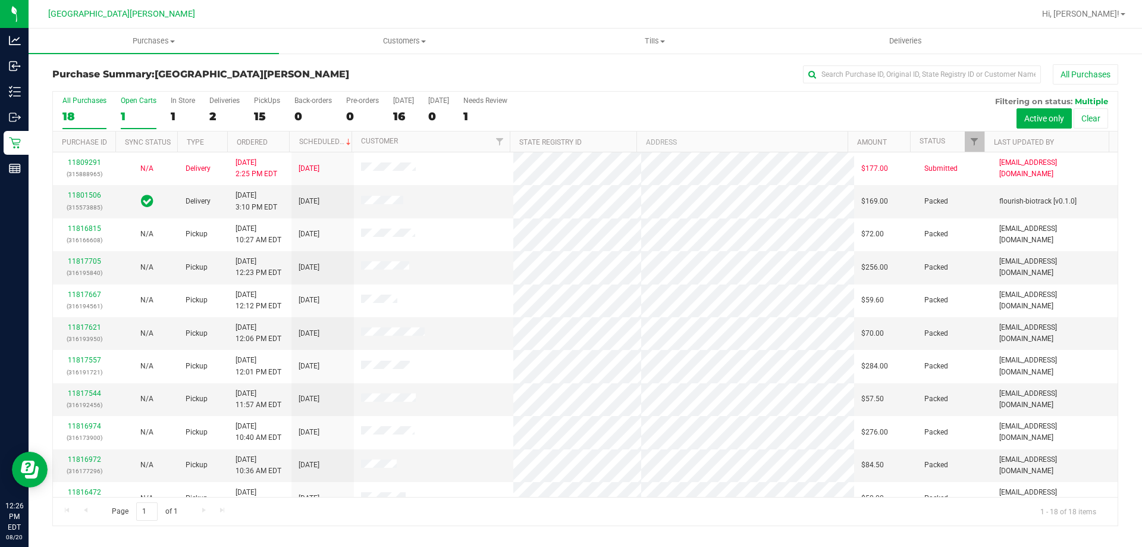
click at [127, 119] on div "1" at bounding box center [139, 116] width 36 height 14
click at [0, 0] on input "Open Carts 1" at bounding box center [0, 0] width 0 height 0
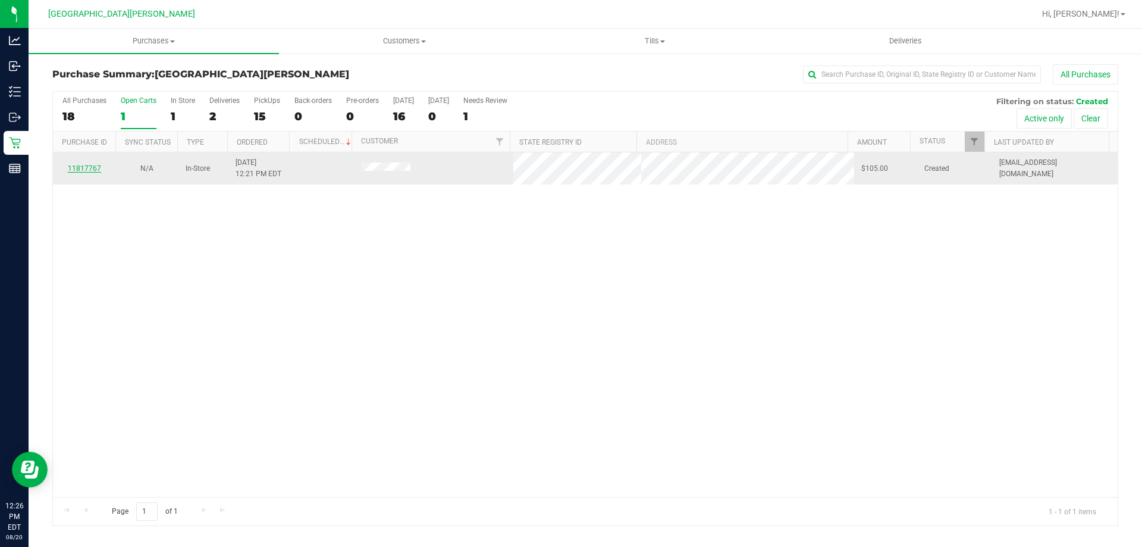
click at [88, 167] on link "11817767" at bounding box center [84, 168] width 33 height 8
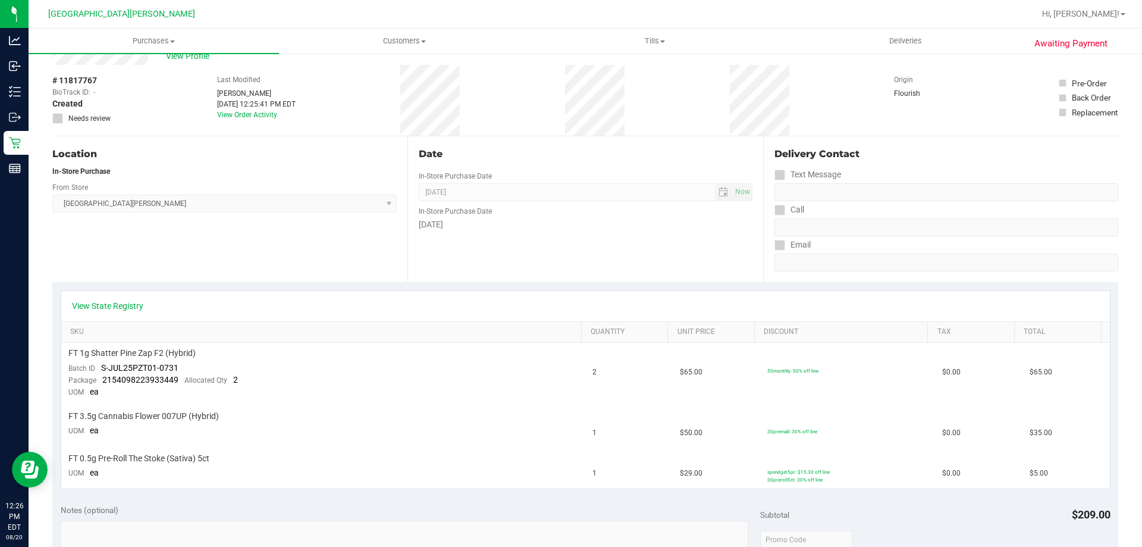
scroll to position [60, 0]
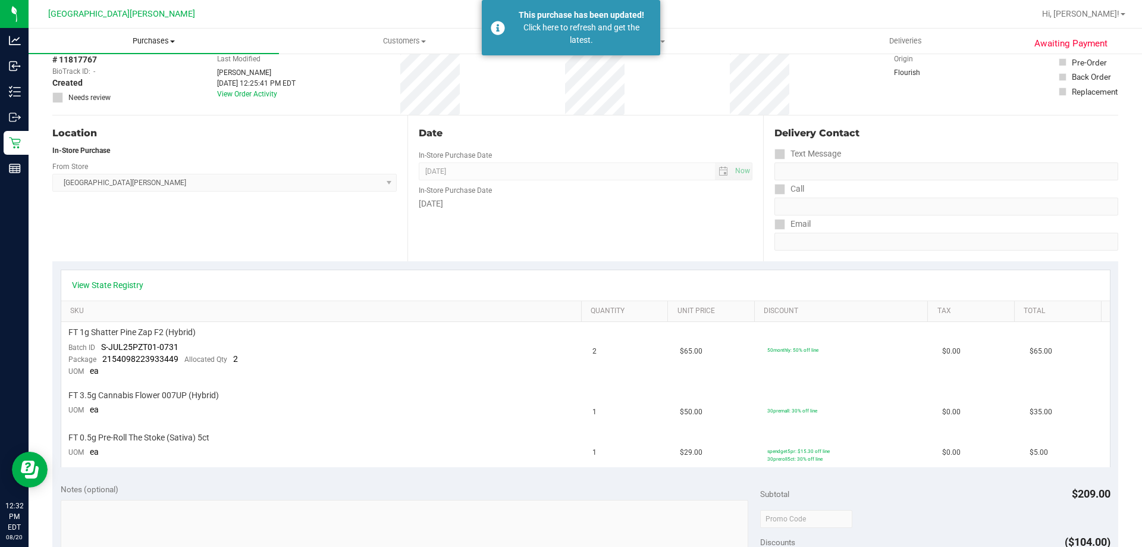
click at [143, 39] on span "Purchases" at bounding box center [154, 41] width 251 height 11
click at [95, 85] on span "Fulfillment" at bounding box center [66, 86] width 74 height 10
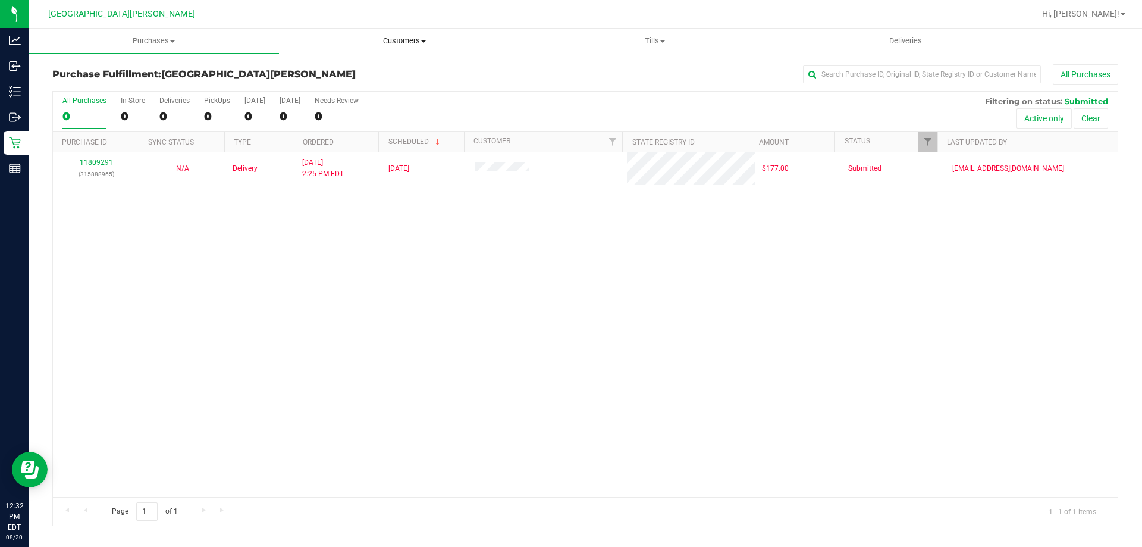
click at [393, 44] on span "Customers" at bounding box center [404, 41] width 249 height 11
click at [344, 76] on span "All customers" at bounding box center [322, 72] width 86 height 10
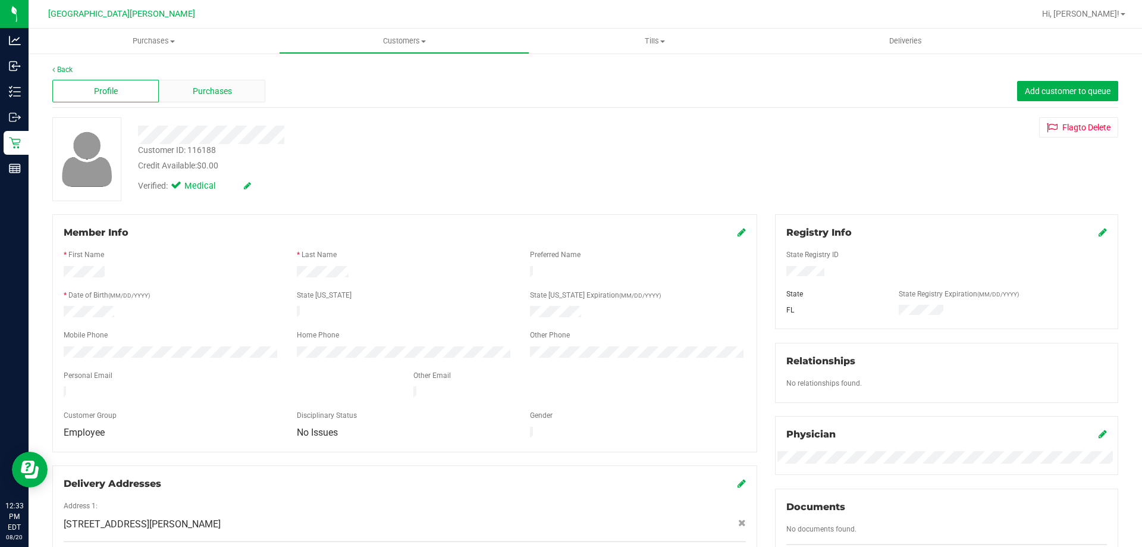
click at [252, 94] on div "Purchases" at bounding box center [212, 91] width 107 height 23
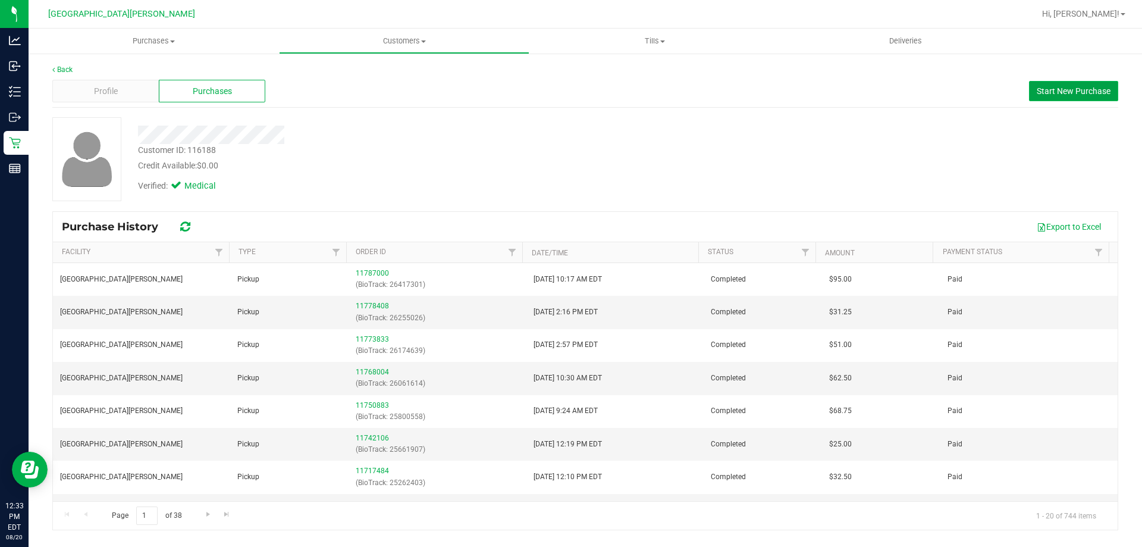
click at [1084, 91] on span "Start New Purchase" at bounding box center [1074, 91] width 74 height 10
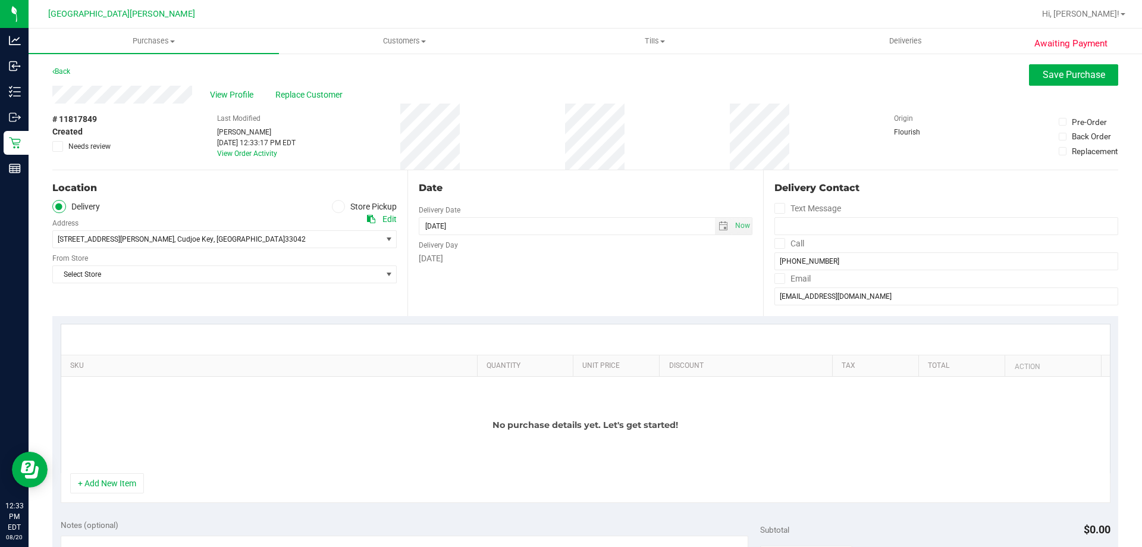
click at [336, 206] on icon at bounding box center [338, 206] width 7 height 0
click at [0, 0] on input "Store Pickup" at bounding box center [0, 0] width 0 height 0
click at [278, 243] on span "Select Store" at bounding box center [217, 239] width 328 height 17
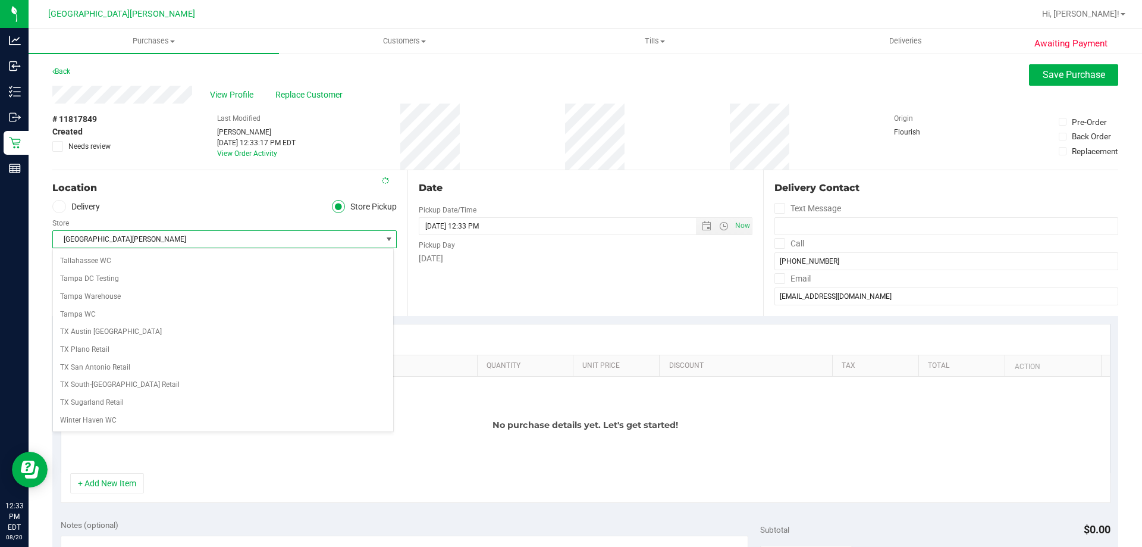
scroll to position [318, 0]
click at [211, 259] on li "[GEOGRAPHIC_DATA][PERSON_NAME]" at bounding box center [223, 260] width 340 height 18
click at [114, 494] on div "+ Add New Item" at bounding box center [586, 488] width 1050 height 30
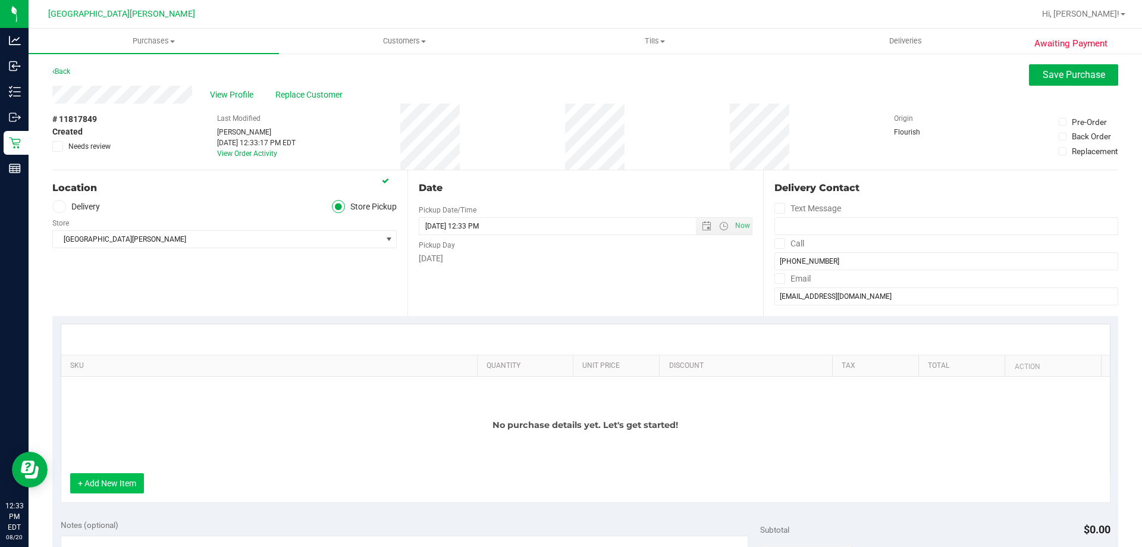
click at [130, 482] on button "+ Add New Item" at bounding box center [107, 483] width 74 height 20
click at [190, 387] on div "No purchase details yet. Let's get started!" at bounding box center [585, 425] width 1049 height 96
click at [110, 478] on button "+ Add New Item" at bounding box center [107, 483] width 74 height 20
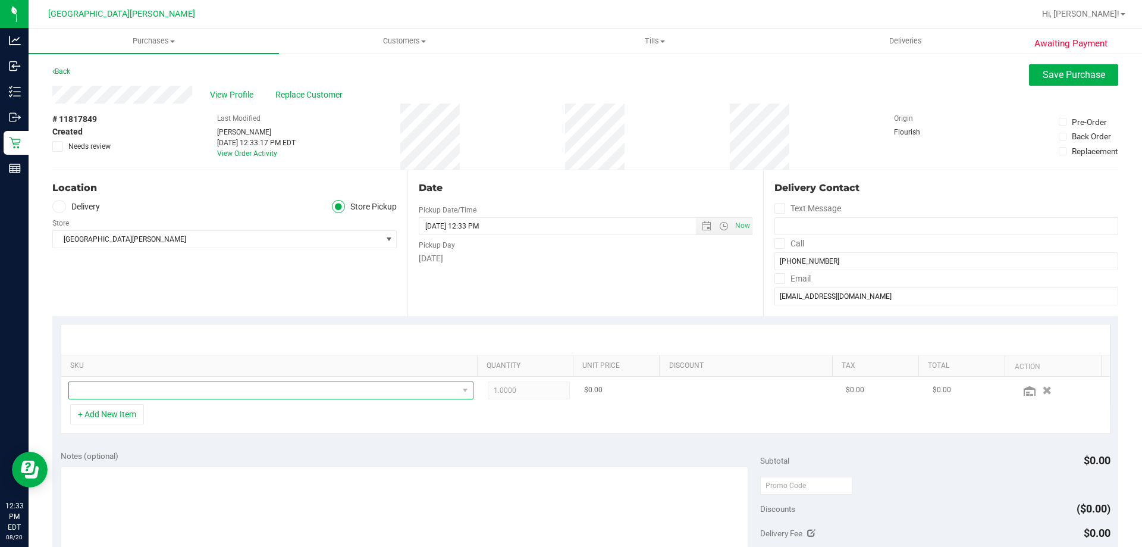
click at [181, 393] on span "NO DATA FOUND" at bounding box center [263, 390] width 389 height 17
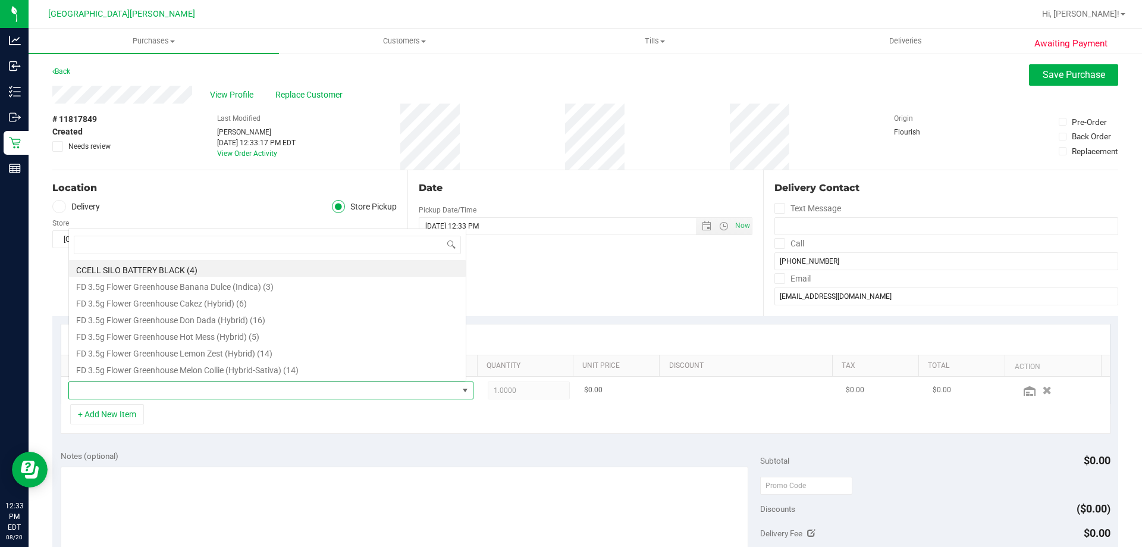
scroll to position [18, 395]
type input "wedding"
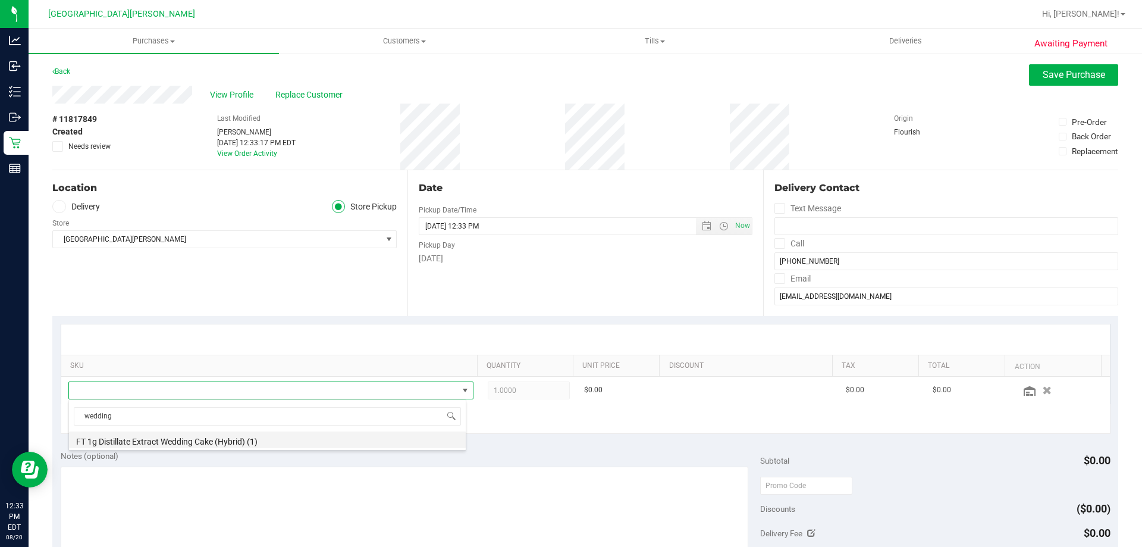
click at [204, 436] on li "FT 1g Distillate Extract Wedding Cake (Hybrid) (1)" at bounding box center [267, 439] width 397 height 17
click at [368, 321] on div "SKU Quantity Unit Price Discount Tax Total Action FT 1g Distillate Extract Wedd…" at bounding box center [585, 379] width 1066 height 126
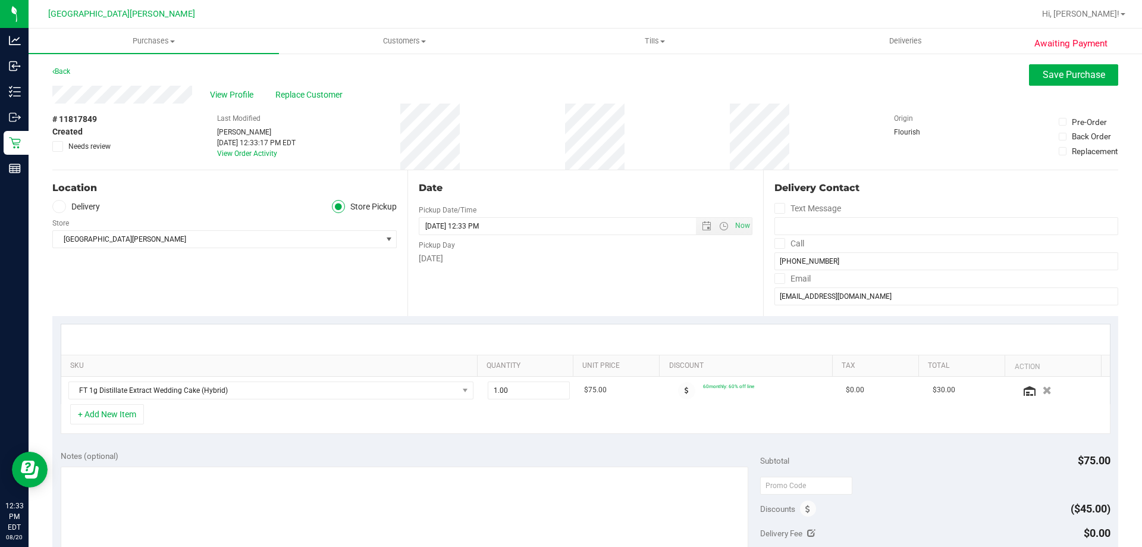
click at [193, 434] on div "+ Add New Item" at bounding box center [586, 419] width 1050 height 30
click at [121, 420] on button "+ Add New Item" at bounding box center [107, 414] width 74 height 20
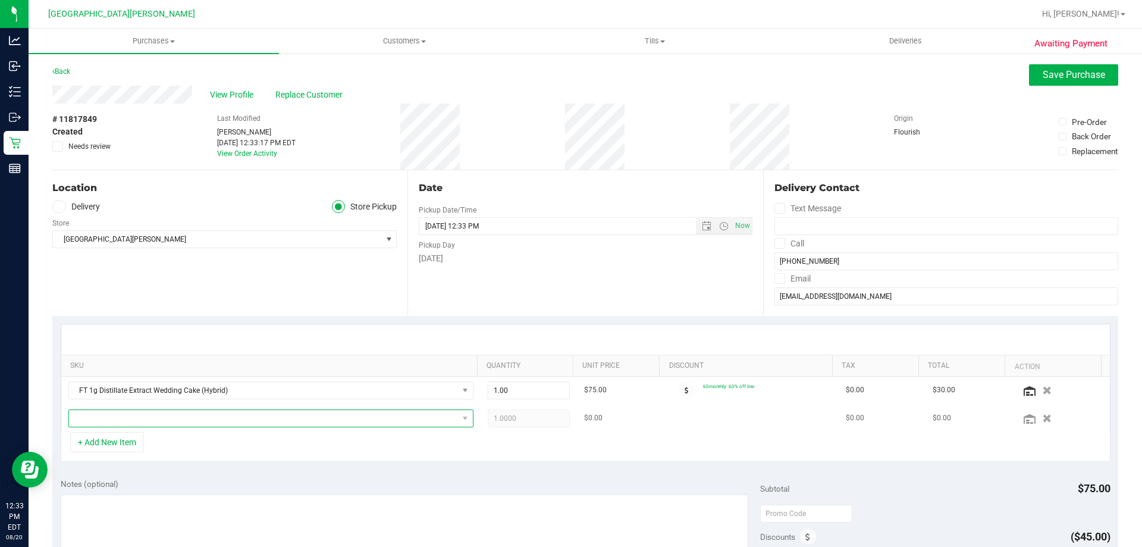
click at [162, 417] on span "NO DATA FOUND" at bounding box center [263, 418] width 389 height 17
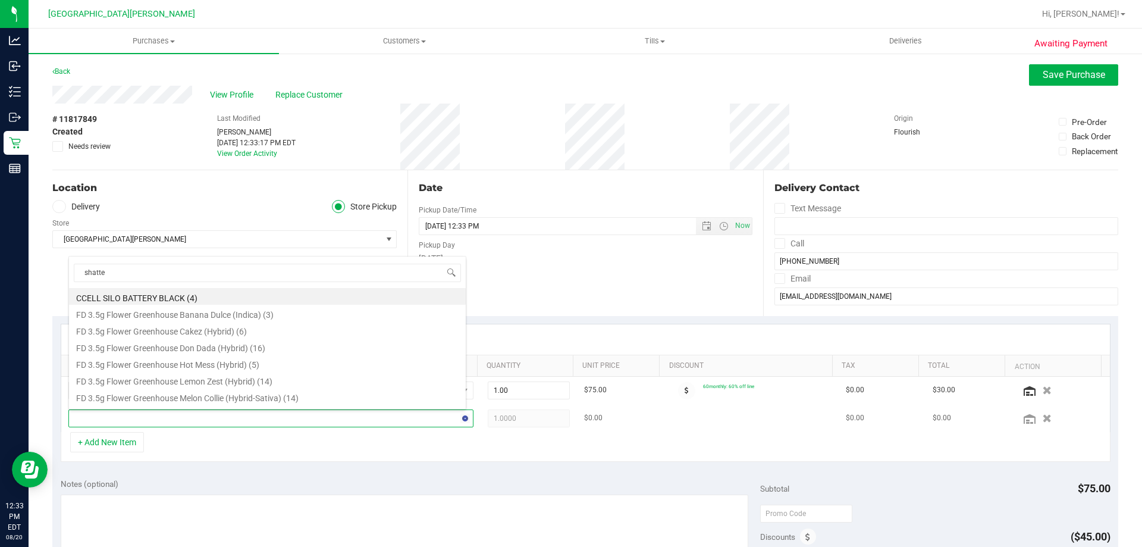
type input "shatter"
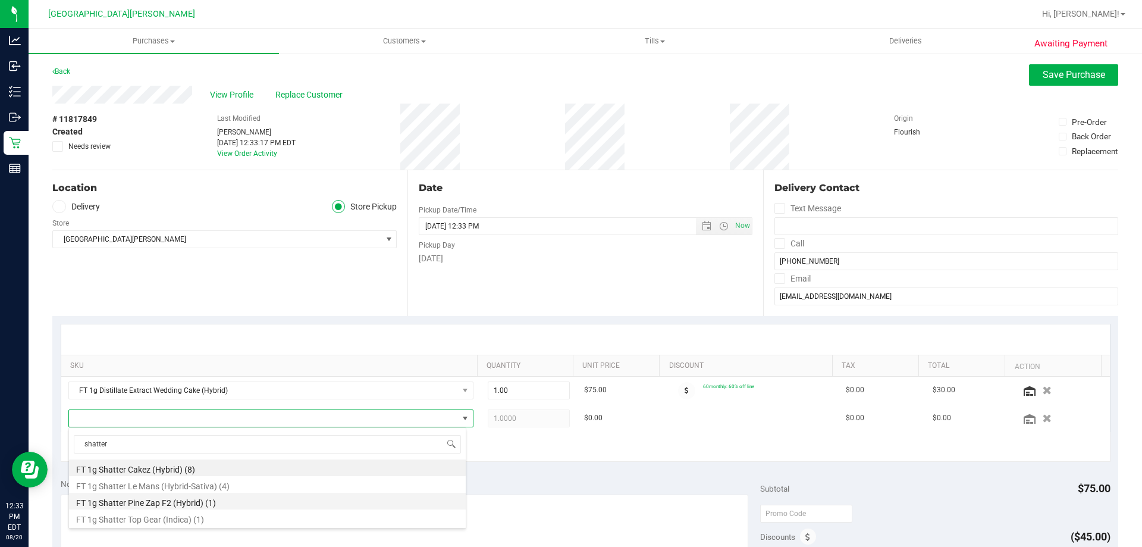
click at [181, 500] on li "FT 1g Shatter Pine Zap F2 (Hybrid) (1)" at bounding box center [267, 501] width 397 height 17
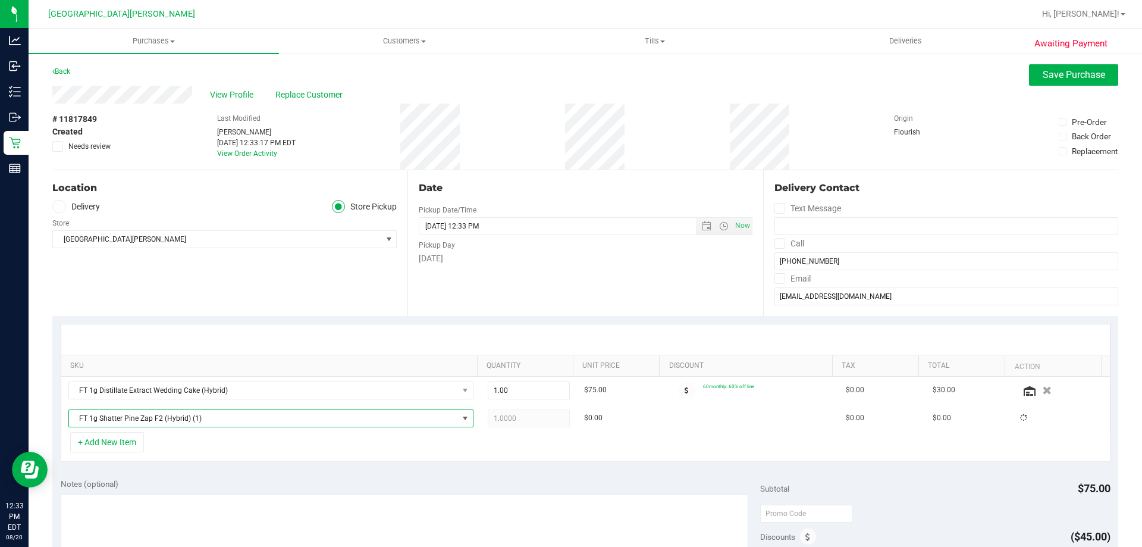
click at [289, 333] on div at bounding box center [585, 339] width 1049 height 30
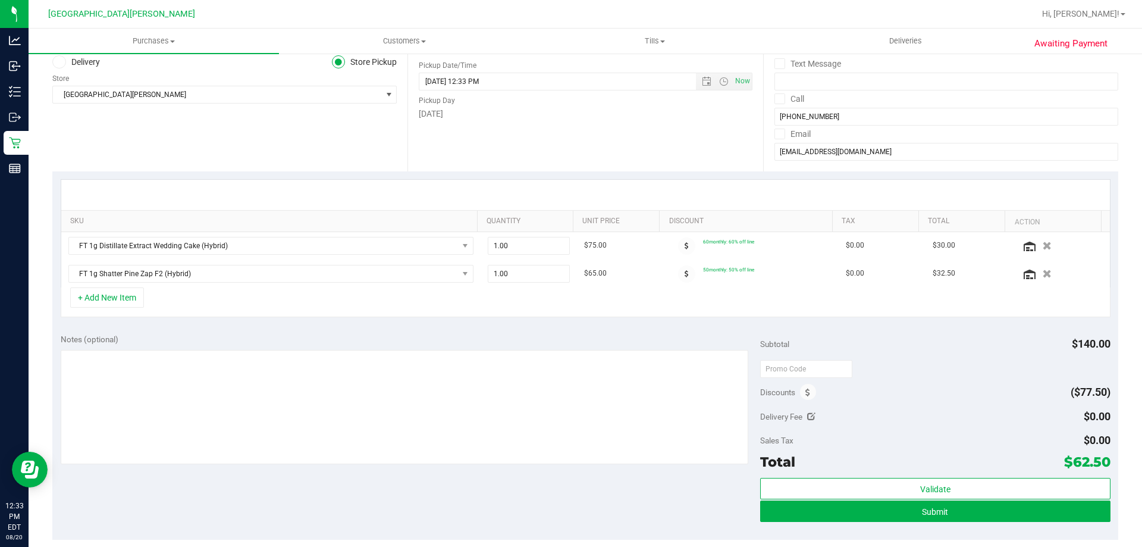
scroll to position [179, 0]
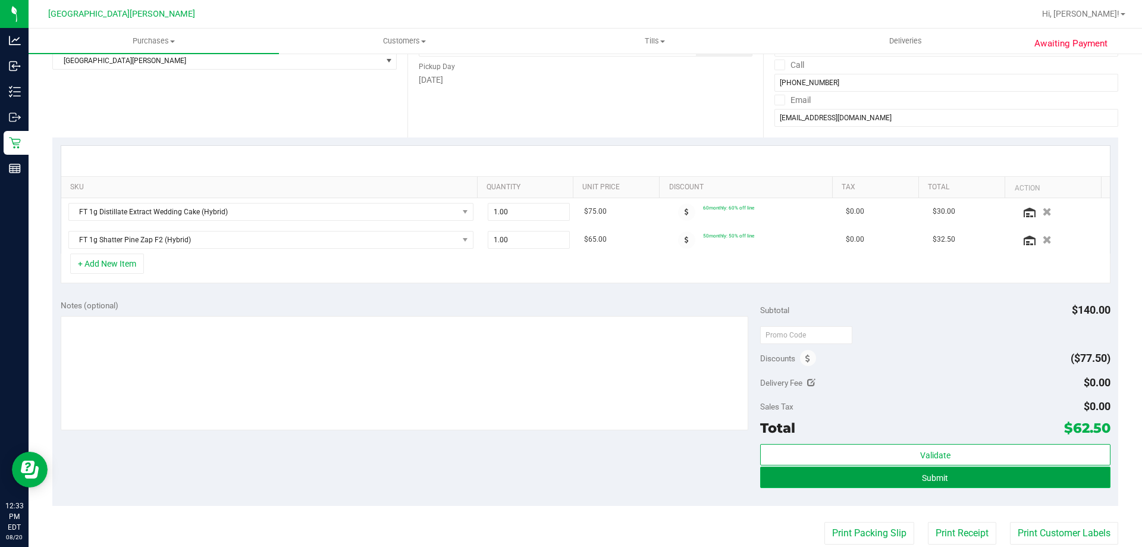
click at [763, 474] on button "Submit" at bounding box center [935, 477] width 350 height 21
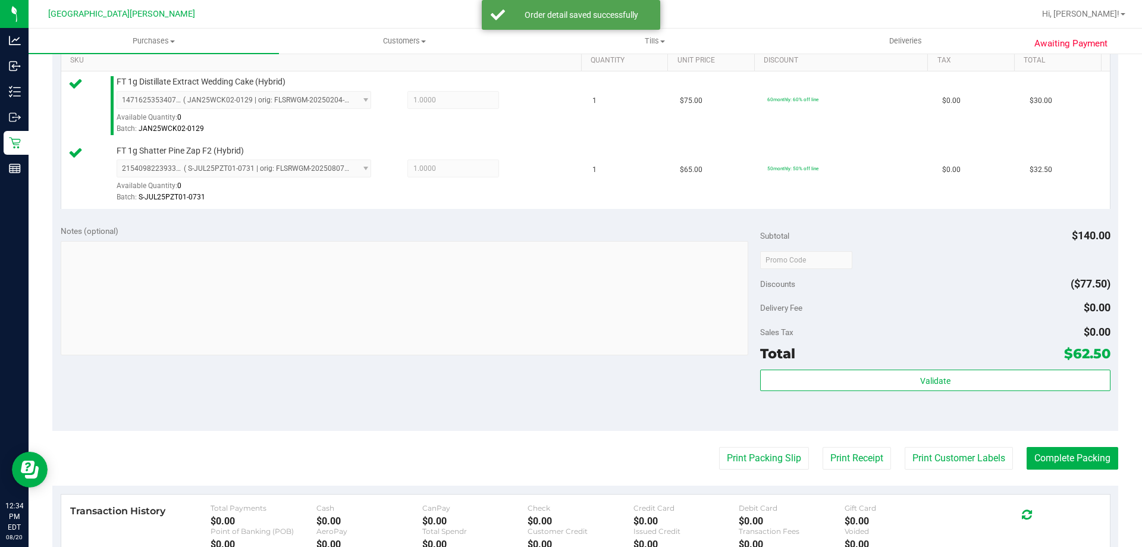
scroll to position [495, 0]
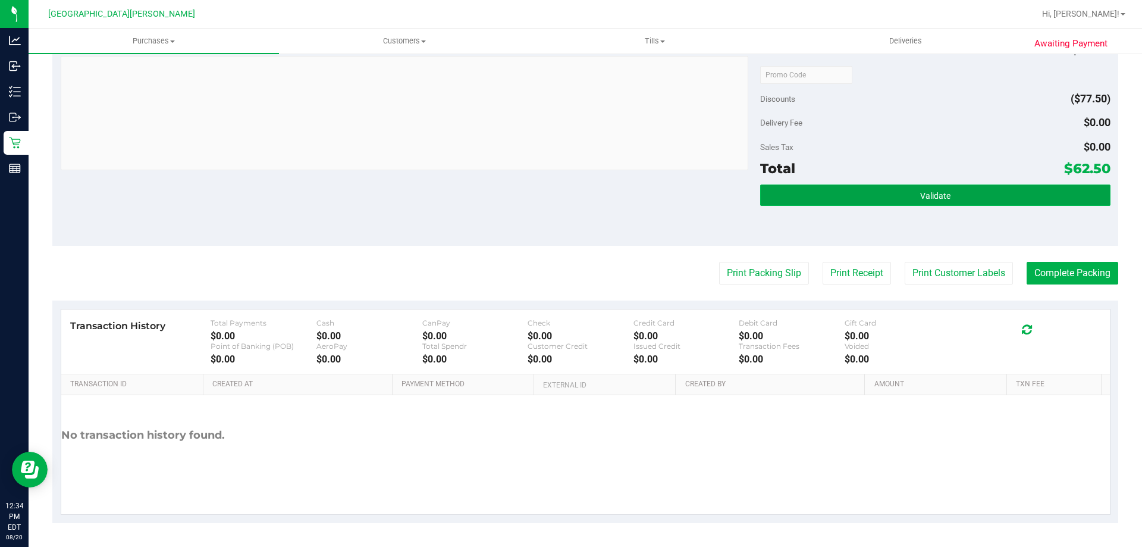
click at [820, 204] on button "Validate" at bounding box center [935, 194] width 350 height 21
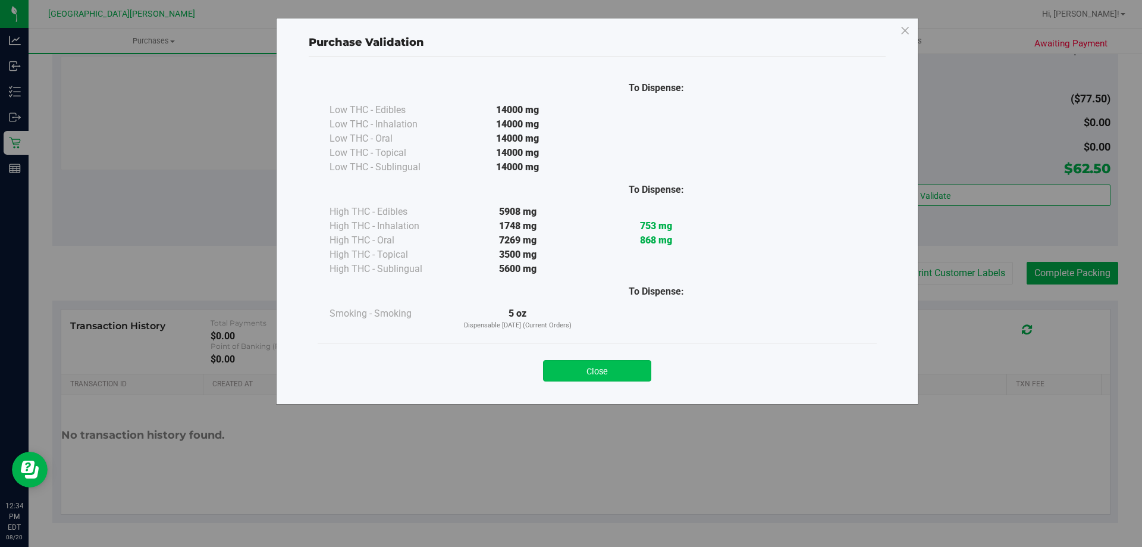
click at [611, 368] on button "Close" at bounding box center [597, 370] width 108 height 21
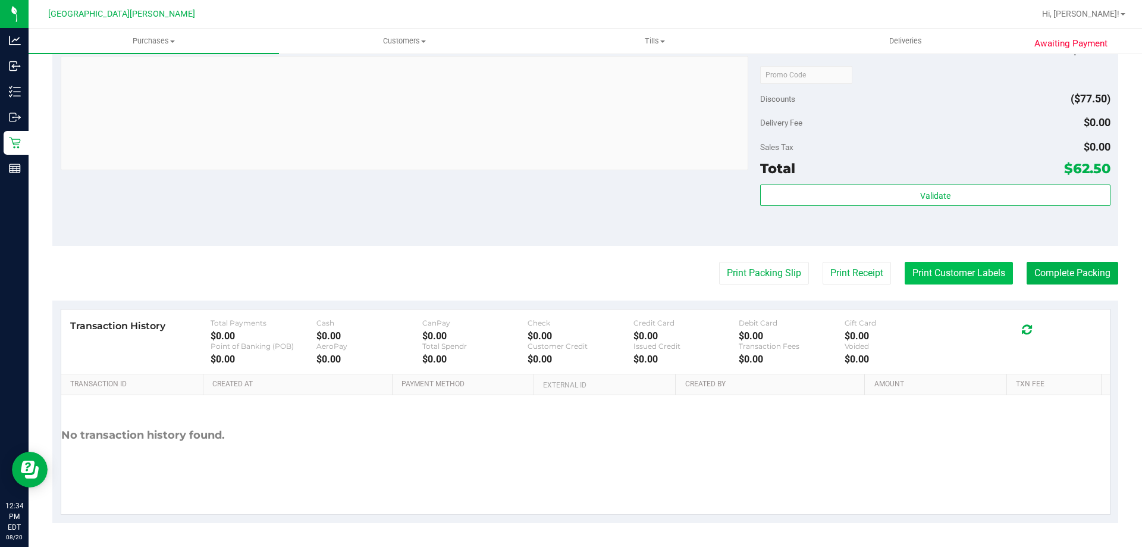
click at [945, 270] on button "Print Customer Labels" at bounding box center [959, 273] width 108 height 23
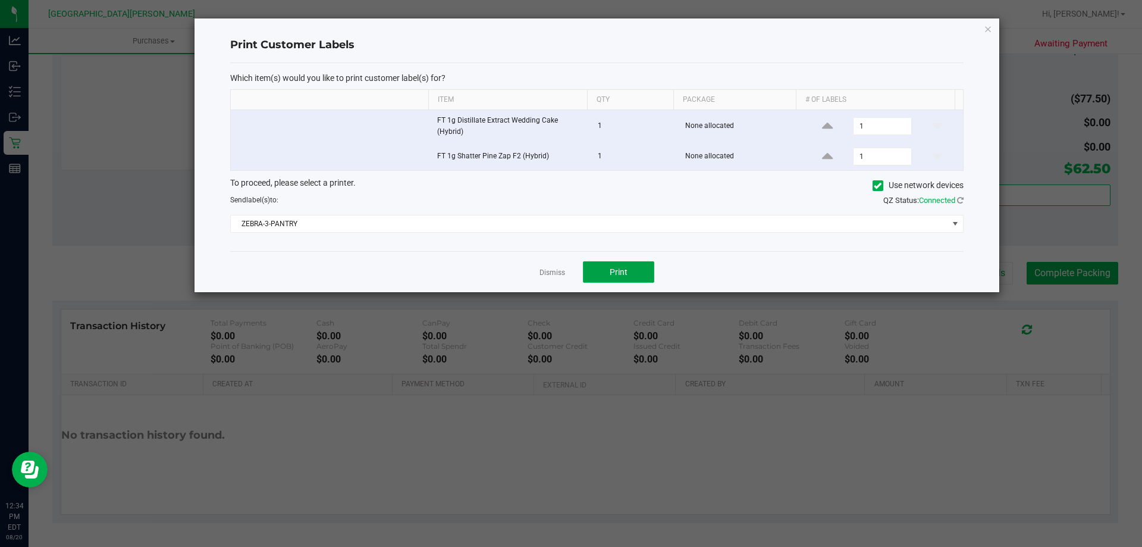
click at [630, 268] on button "Print" at bounding box center [618, 271] width 71 height 21
click at [561, 274] on link "Dismiss" at bounding box center [553, 273] width 26 height 10
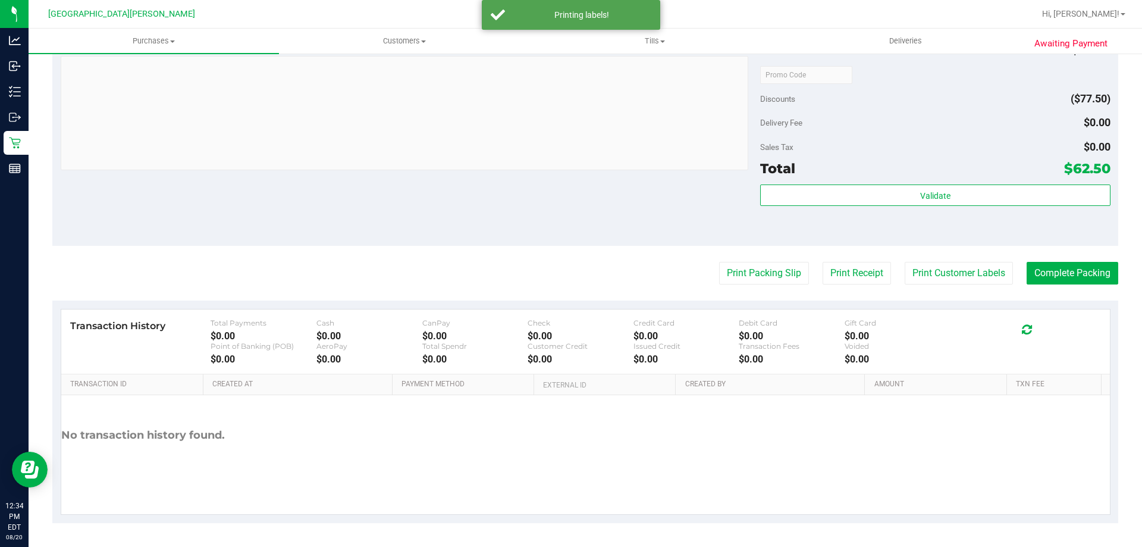
click at [1062, 289] on purchase-details "Back Edit Purchase Cancel Purchase View Profile # 11817849 BioTrack ID: - Submi…" at bounding box center [585, 46] width 1066 height 954
click at [1059, 257] on purchase-details "Back Edit Purchase Cancel Purchase View Profile # 11817849 BioTrack ID: - Submi…" at bounding box center [585, 46] width 1066 height 954
click at [1090, 268] on button "Complete Packing" at bounding box center [1073, 273] width 92 height 23
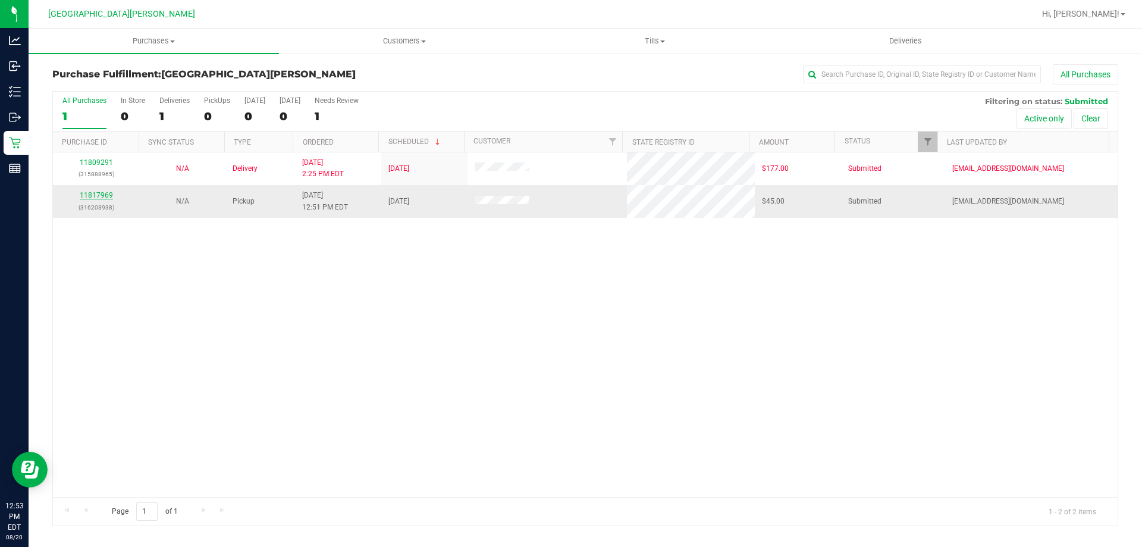
click at [87, 192] on link "11817969" at bounding box center [96, 195] width 33 height 8
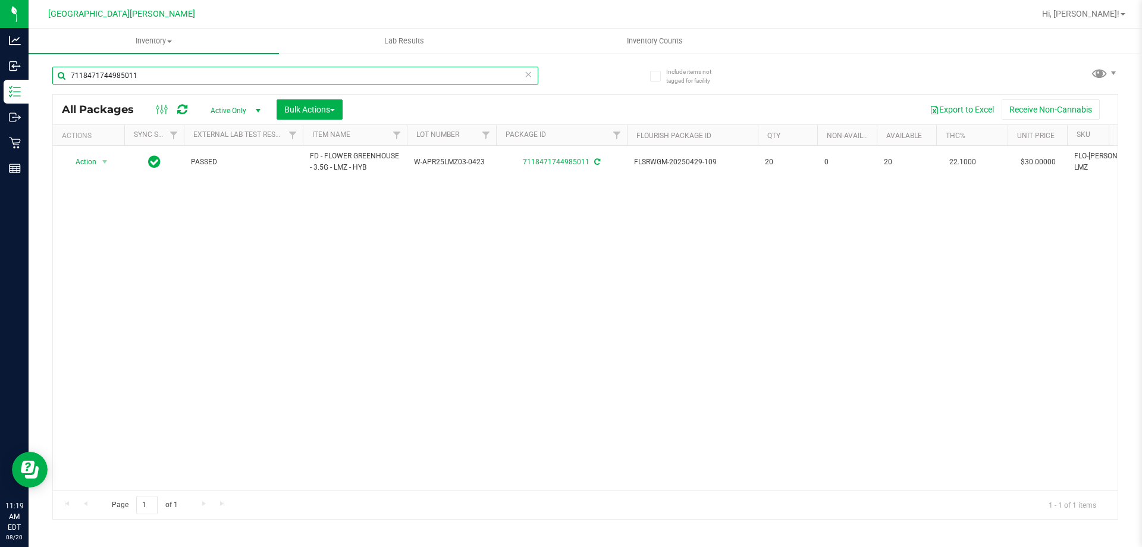
click at [146, 68] on input "7118471744985011" at bounding box center [295, 76] width 486 height 18
drag, startPoint x: 146, startPoint y: 68, endPoint x: 145, endPoint y: 76, distance: 7.8
click at [145, 76] on input "7118471744985011" at bounding box center [295, 76] width 486 height 18
type input "8804797288835025"
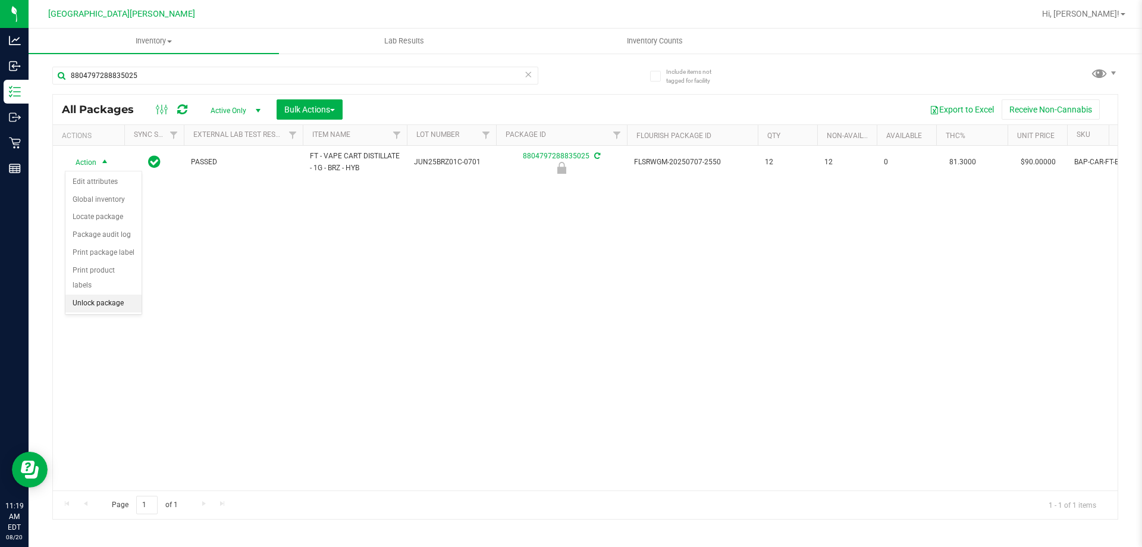
click at [91, 295] on li "Unlock package" at bounding box center [103, 304] width 76 height 18
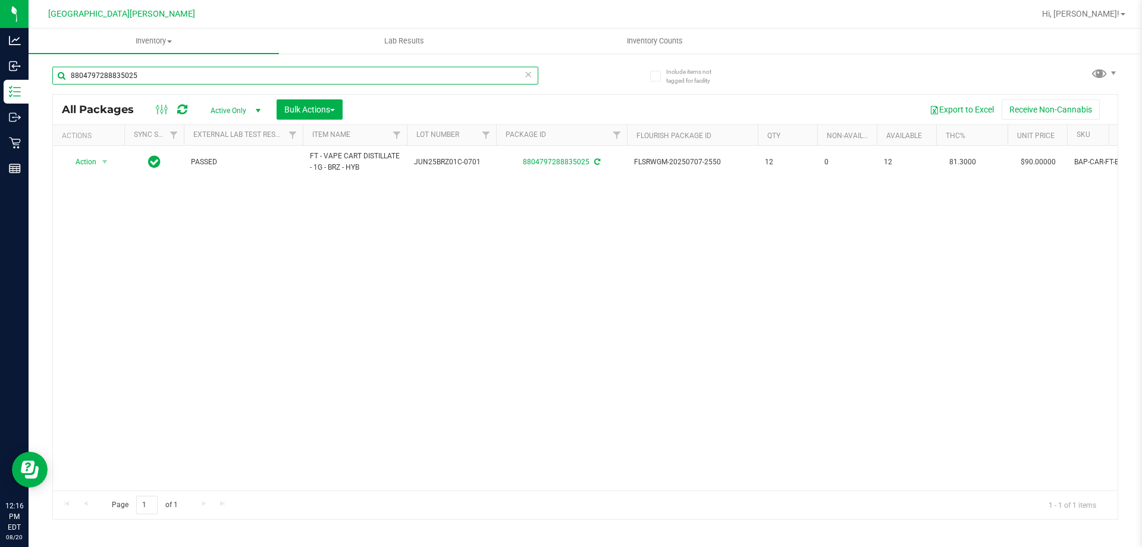
click at [163, 79] on input "8804797288835025" at bounding box center [295, 76] width 486 height 18
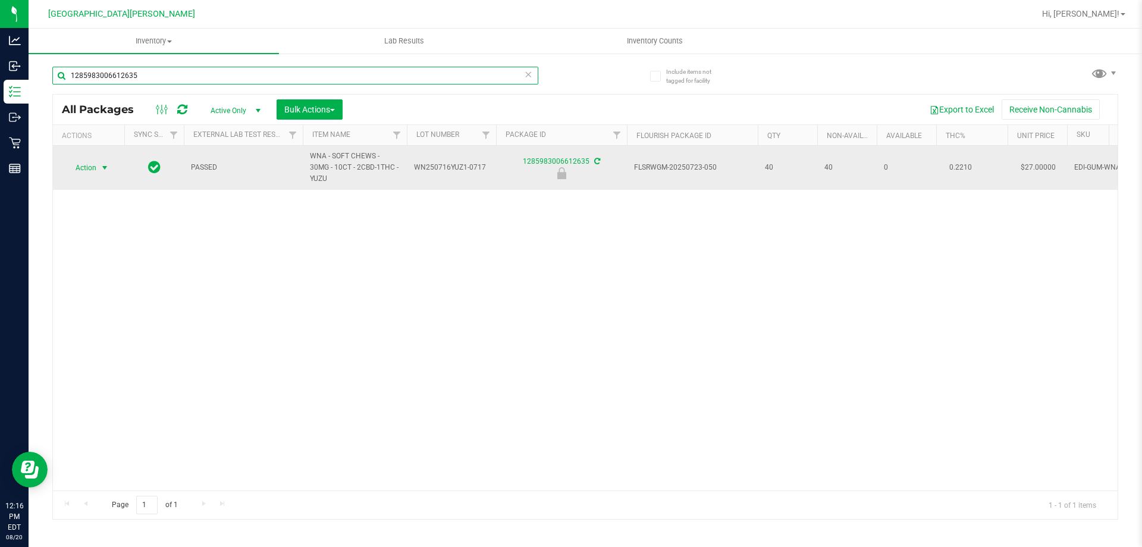
type input "1285983006612635"
click at [92, 167] on span "Action" at bounding box center [81, 167] width 32 height 17
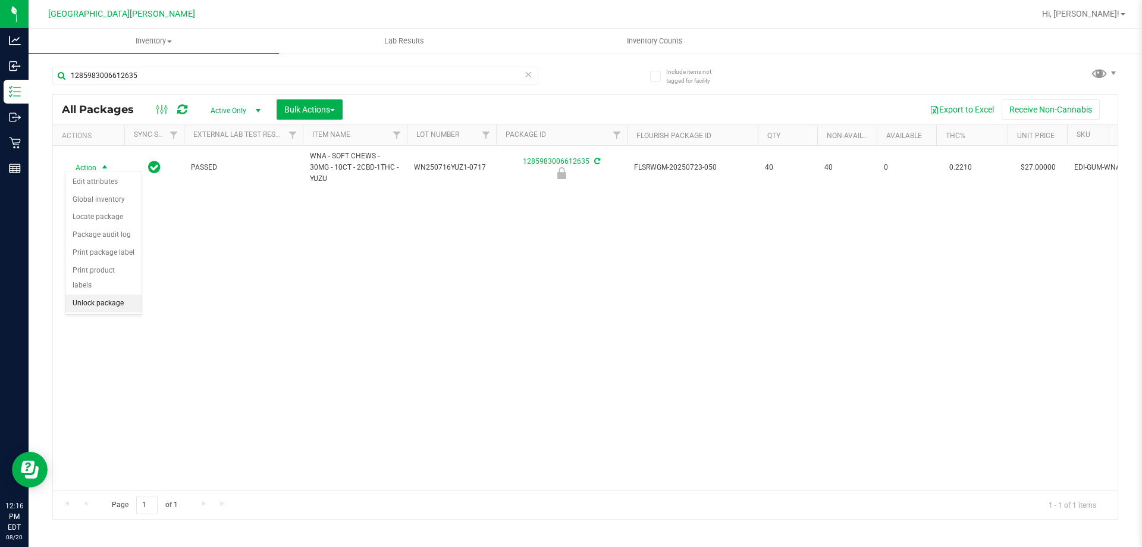
click at [79, 295] on li "Unlock package" at bounding box center [103, 304] width 76 height 18
click at [156, 65] on div "1285983006612635" at bounding box center [318, 75] width 533 height 38
click at [152, 87] on div "1285983006612635" at bounding box center [295, 80] width 486 height 27
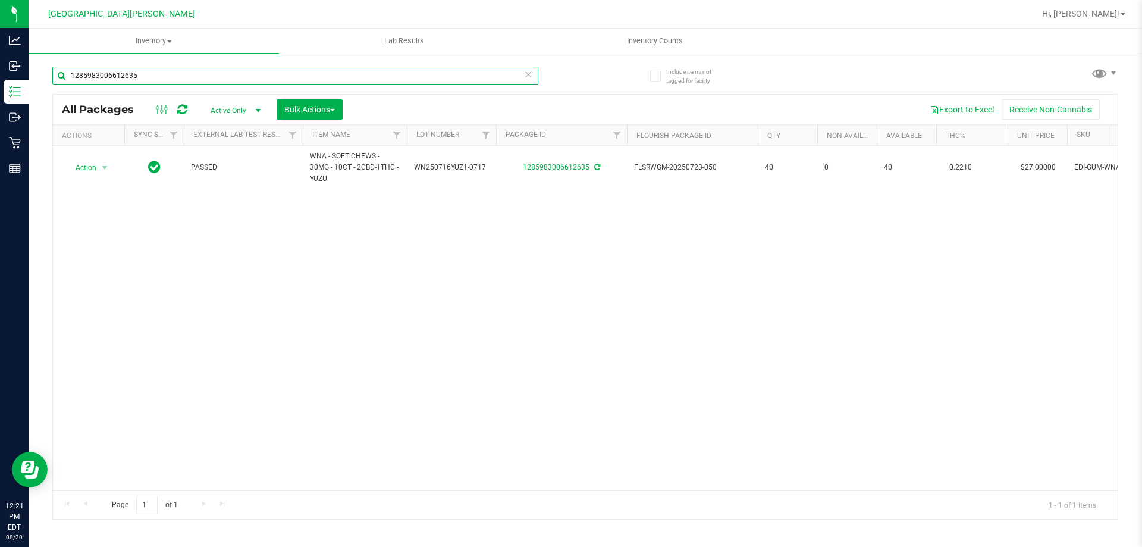
click at [157, 69] on input "1285983006612635" at bounding box center [295, 76] width 486 height 18
type input "0411957850877297"
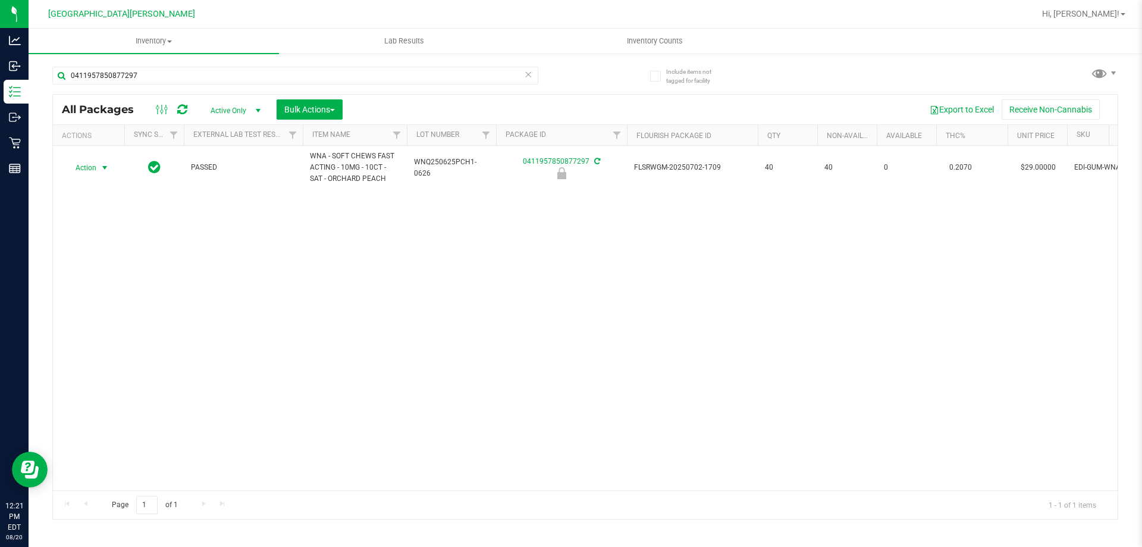
click at [86, 168] on span "Action" at bounding box center [81, 167] width 32 height 17
click at [85, 300] on li "Unlock package" at bounding box center [103, 309] width 76 height 18
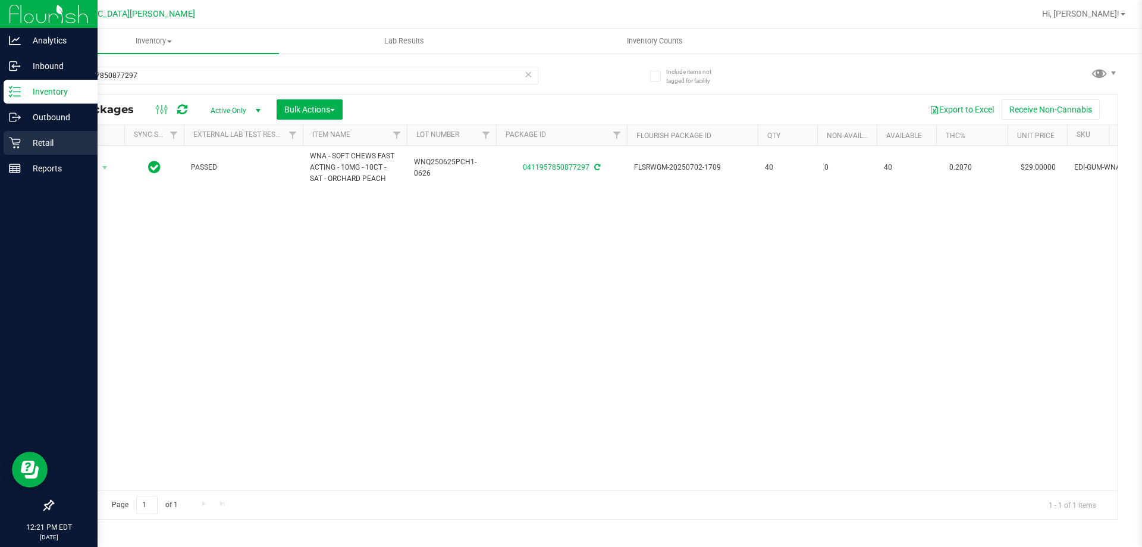
click at [21, 148] on p "Retail" at bounding box center [56, 143] width 71 height 14
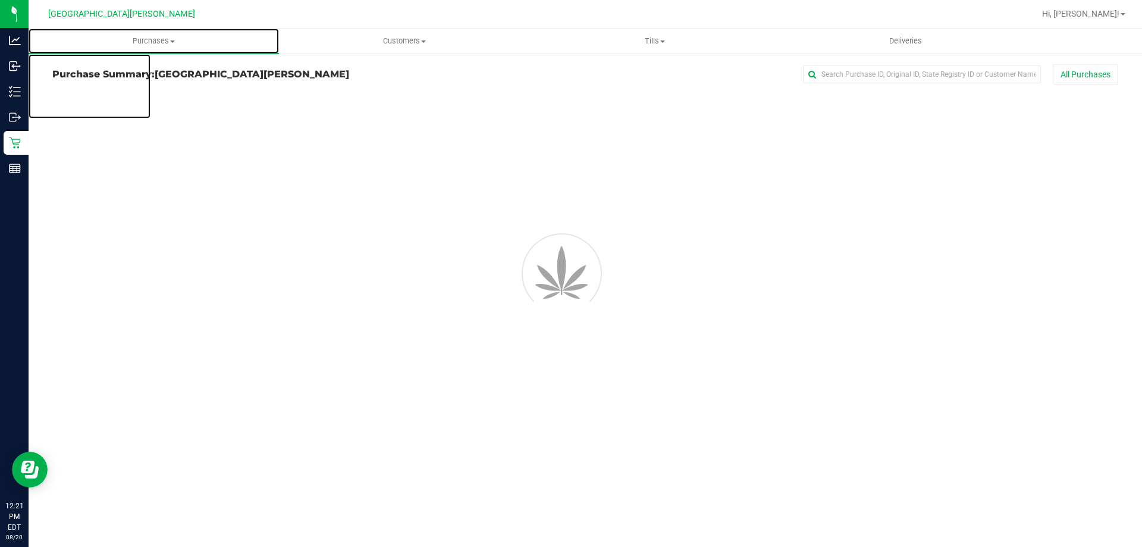
click at [157, 43] on span "Purchases" at bounding box center [154, 41] width 251 height 11
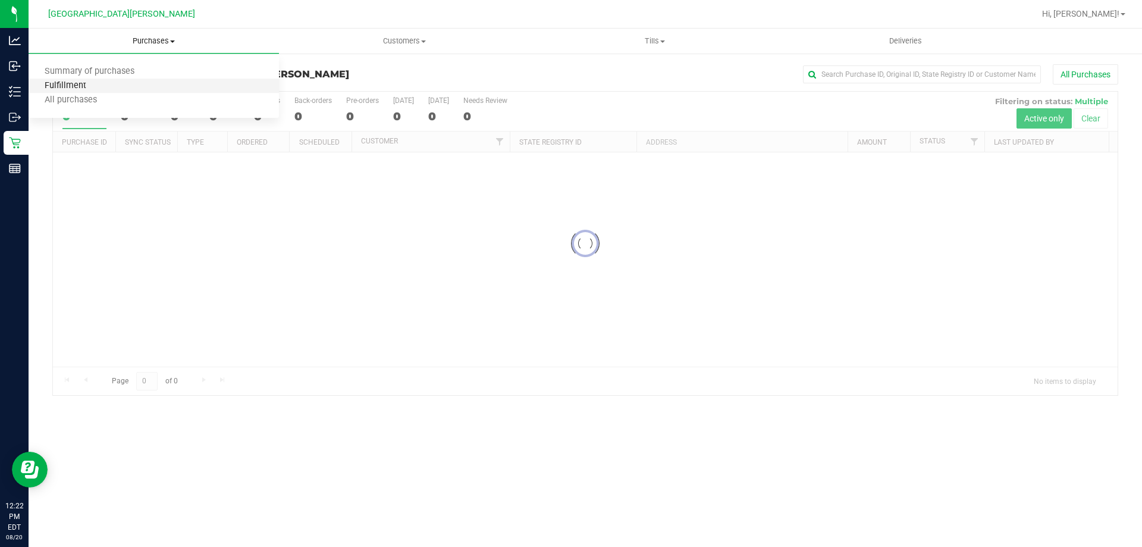
click at [97, 81] on span "Fulfillment" at bounding box center [66, 86] width 74 height 10
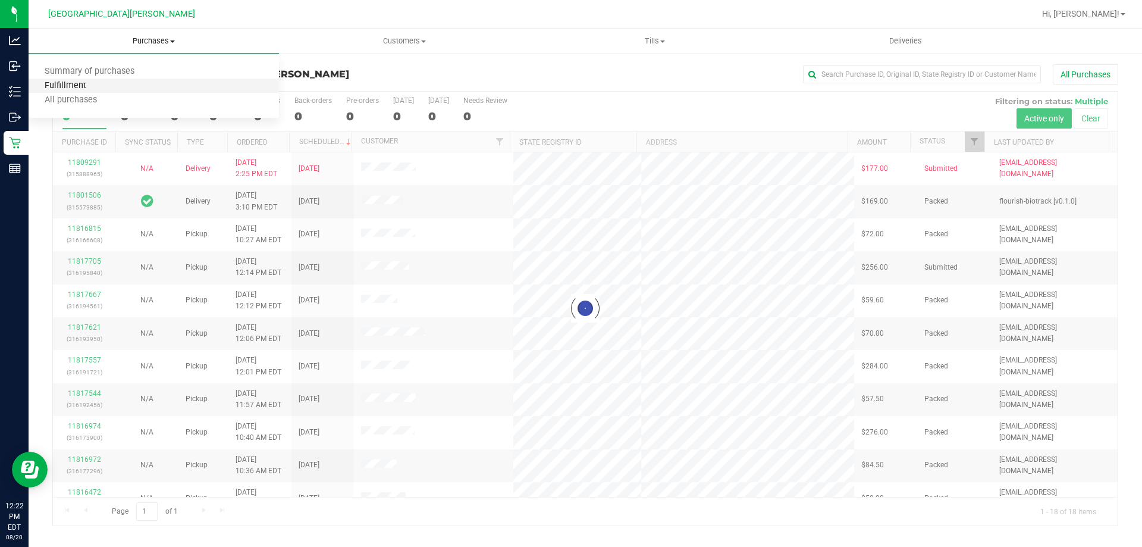
click at [96, 81] on span "Fulfillment" at bounding box center [66, 86] width 74 height 10
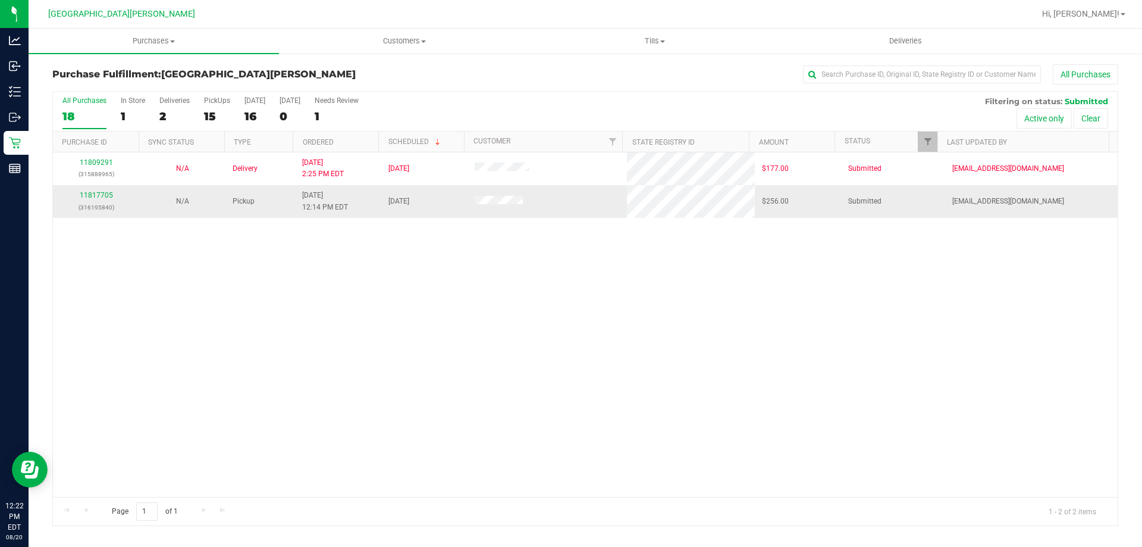
click at [93, 190] on div "11817705 (316195840)" at bounding box center [96, 201] width 72 height 23
drag, startPoint x: 93, startPoint y: 190, endPoint x: 81, endPoint y: 212, distance: 25.3
click at [92, 191] on div "11817705 (316195840)" at bounding box center [96, 201] width 72 height 23
click at [89, 193] on link "11817705" at bounding box center [96, 195] width 33 height 8
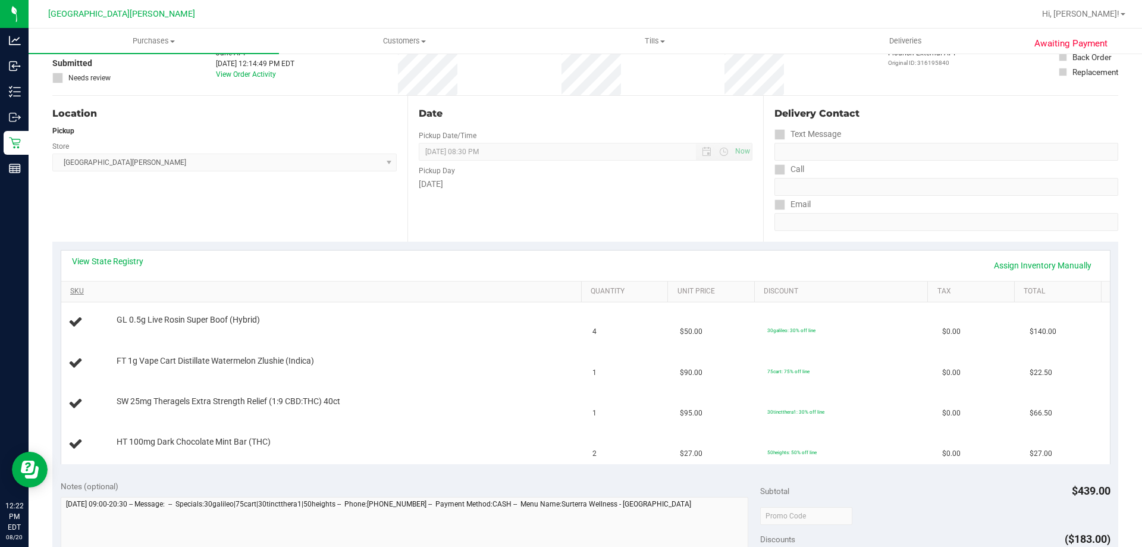
scroll to position [119, 0]
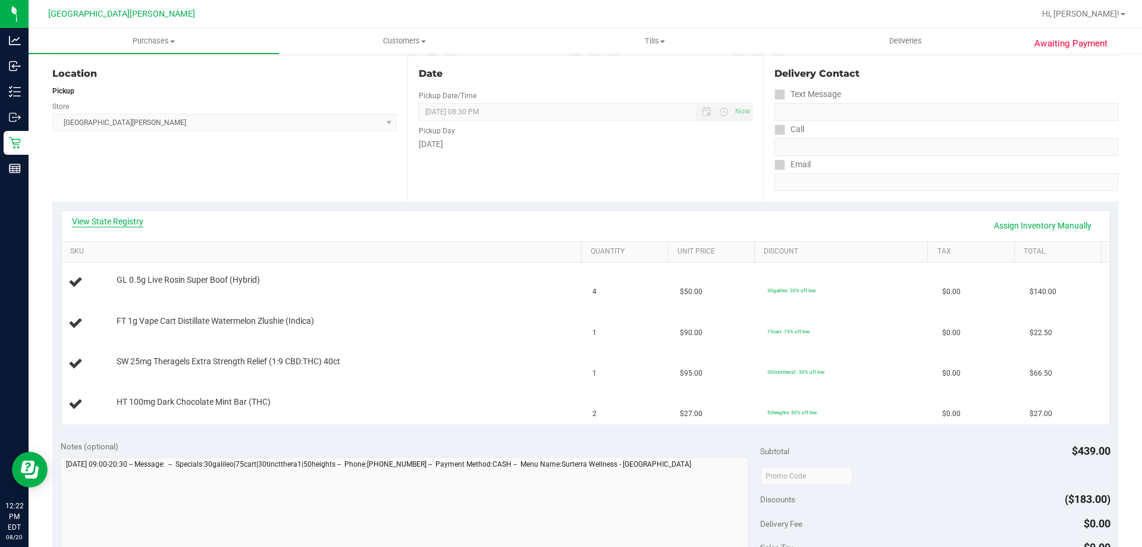
click at [126, 226] on link "View State Registry" at bounding box center [107, 221] width 71 height 12
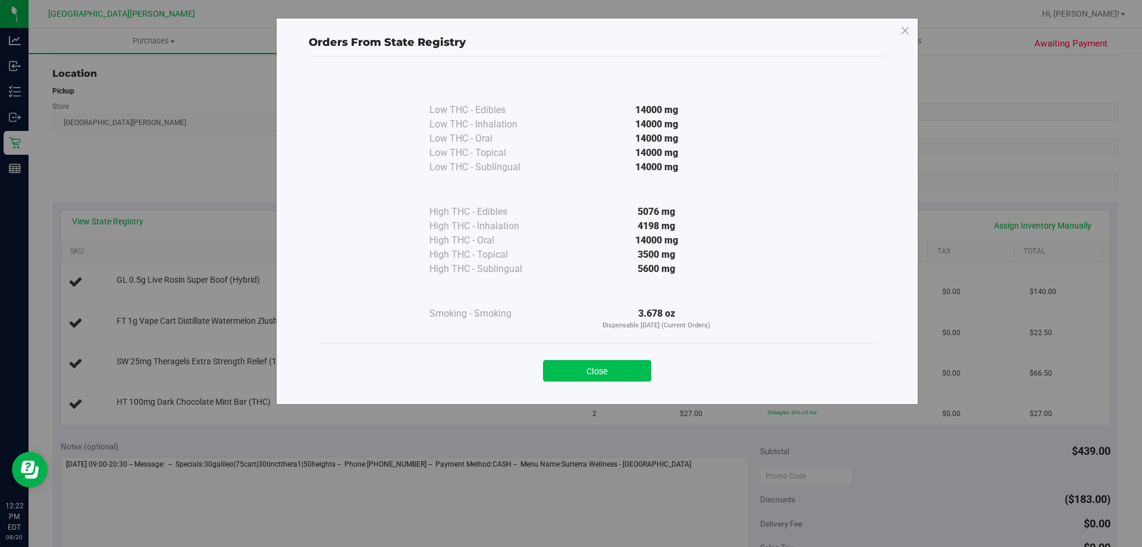
click at [626, 373] on button "Close" at bounding box center [597, 370] width 108 height 21
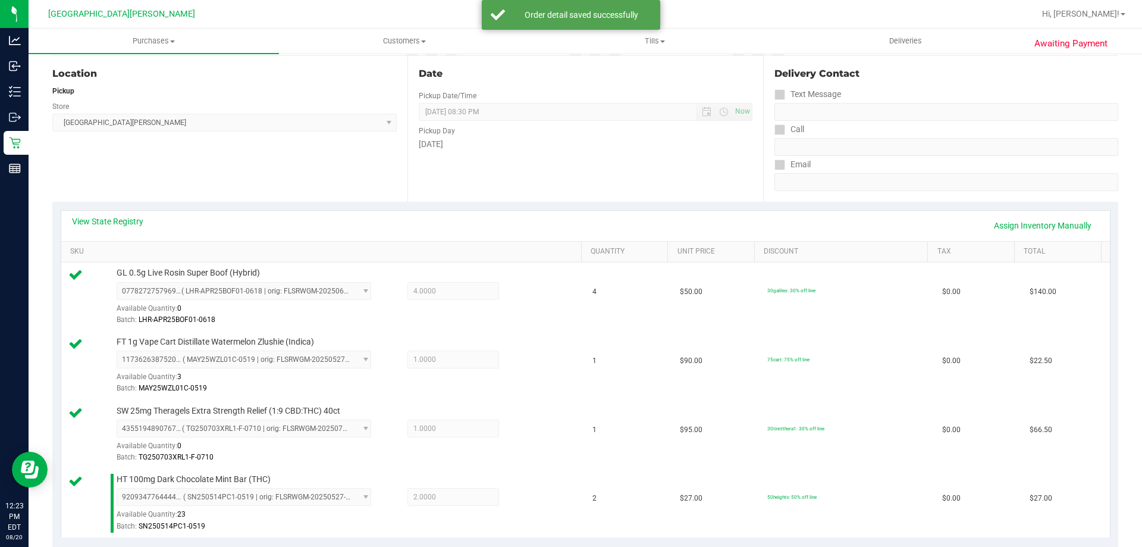
scroll to position [357, 0]
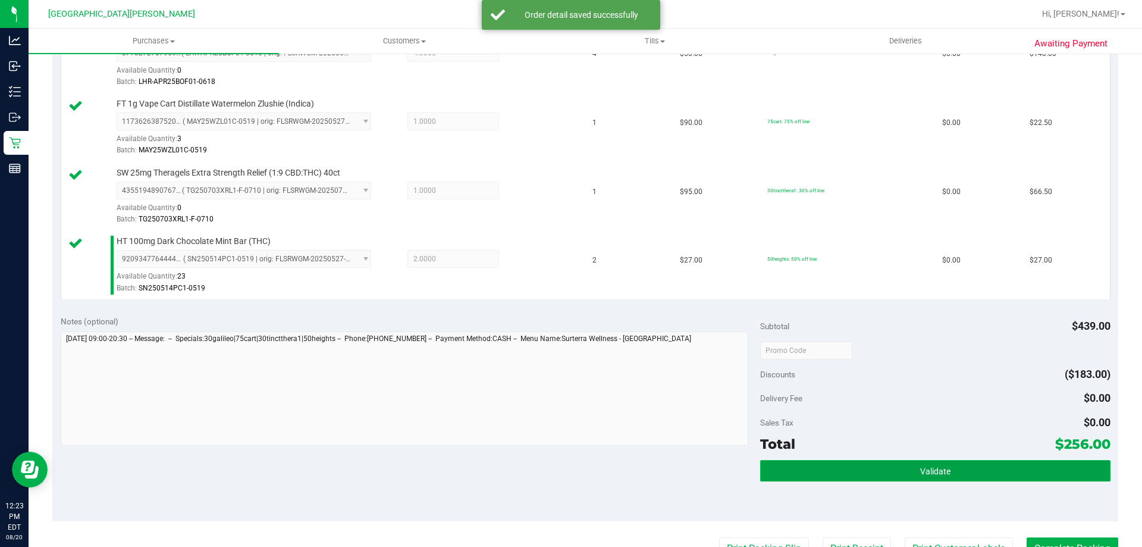
click at [893, 469] on button "Validate" at bounding box center [935, 470] width 350 height 21
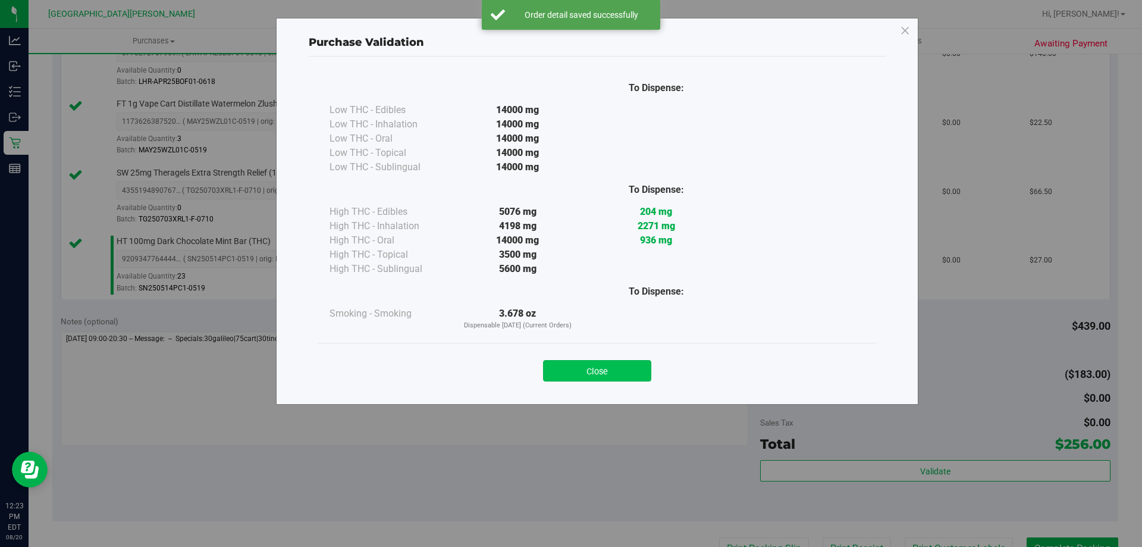
click at [595, 367] on button "Close" at bounding box center [597, 370] width 108 height 21
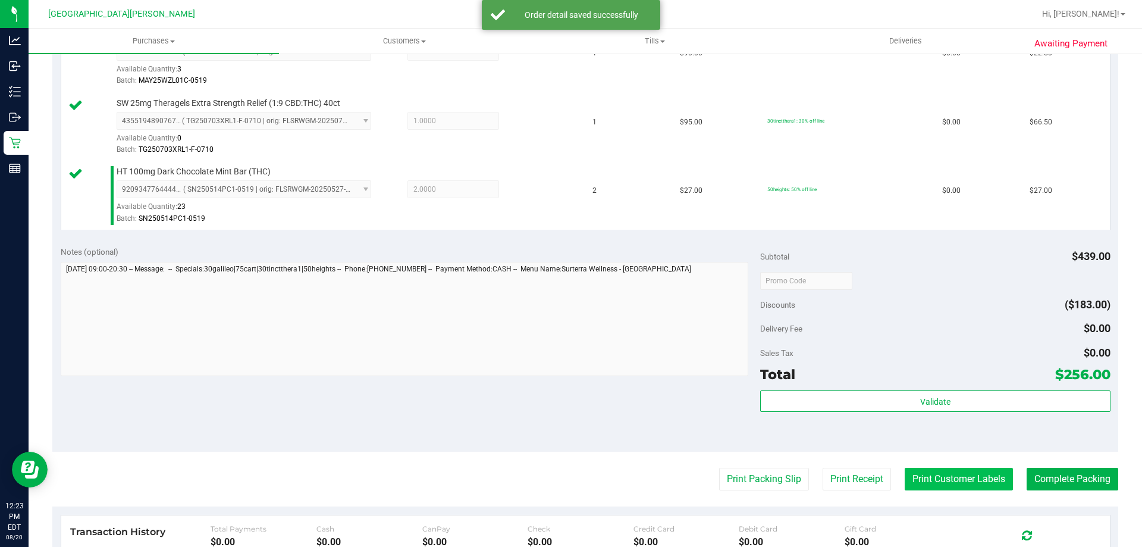
scroll to position [536, 0]
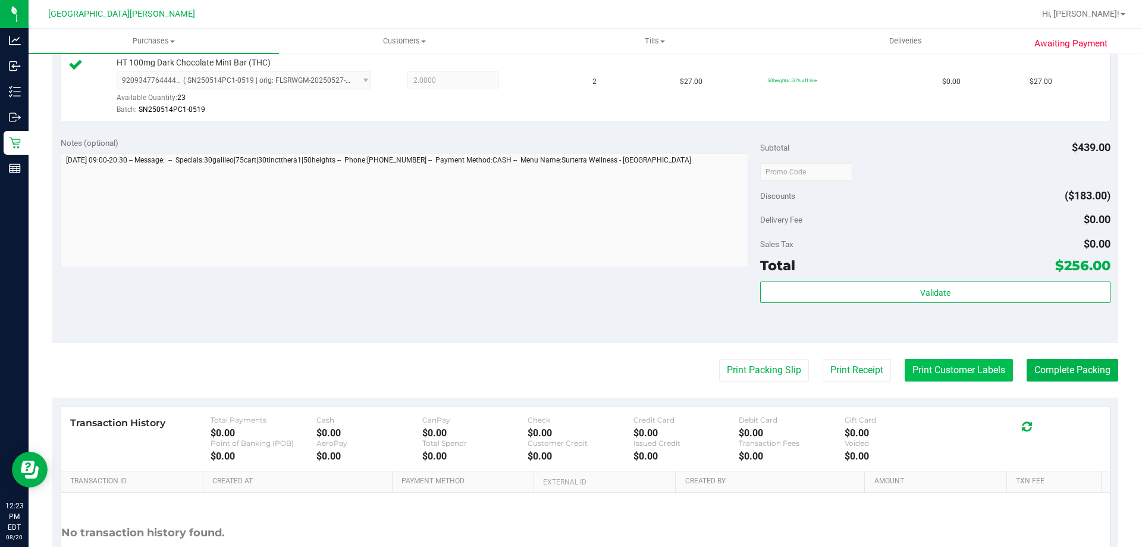
click at [950, 378] on button "Print Customer Labels" at bounding box center [959, 370] width 108 height 23
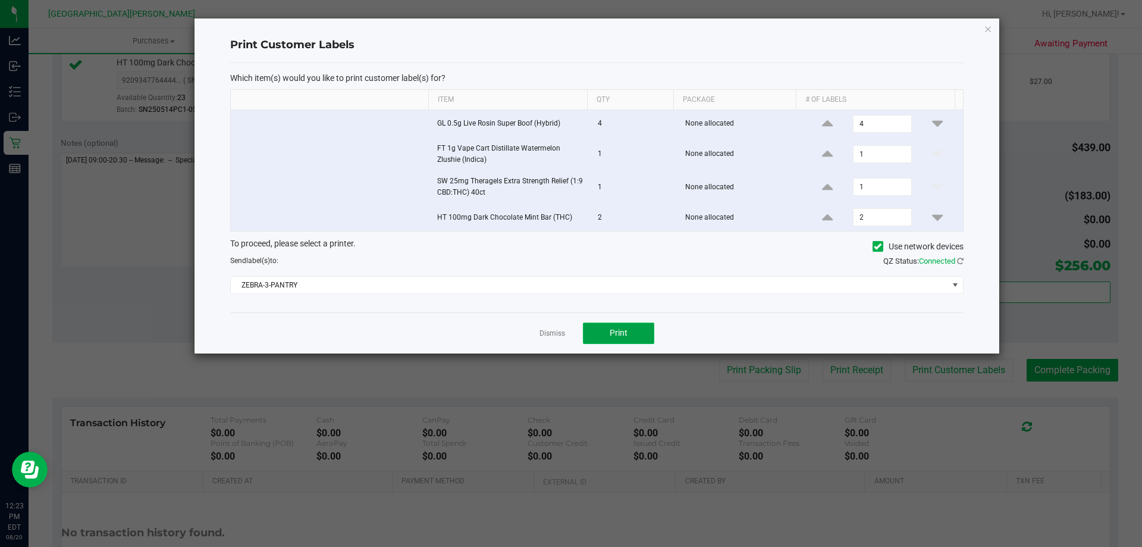
click at [606, 337] on button "Print" at bounding box center [618, 333] width 71 height 21
click at [556, 331] on link "Dismiss" at bounding box center [553, 333] width 26 height 10
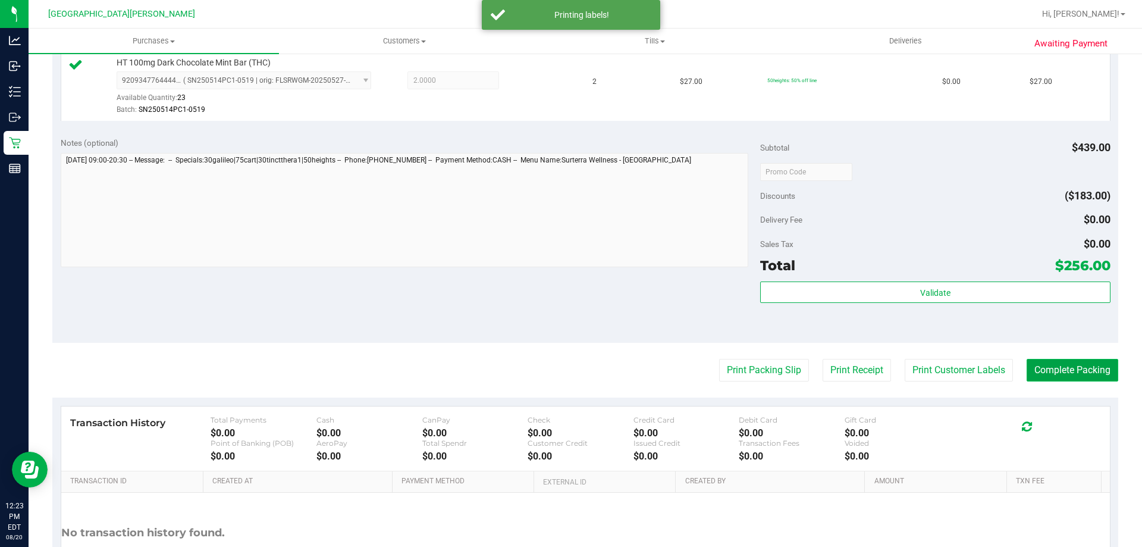
click at [1047, 375] on button "Complete Packing" at bounding box center [1073, 370] width 92 height 23
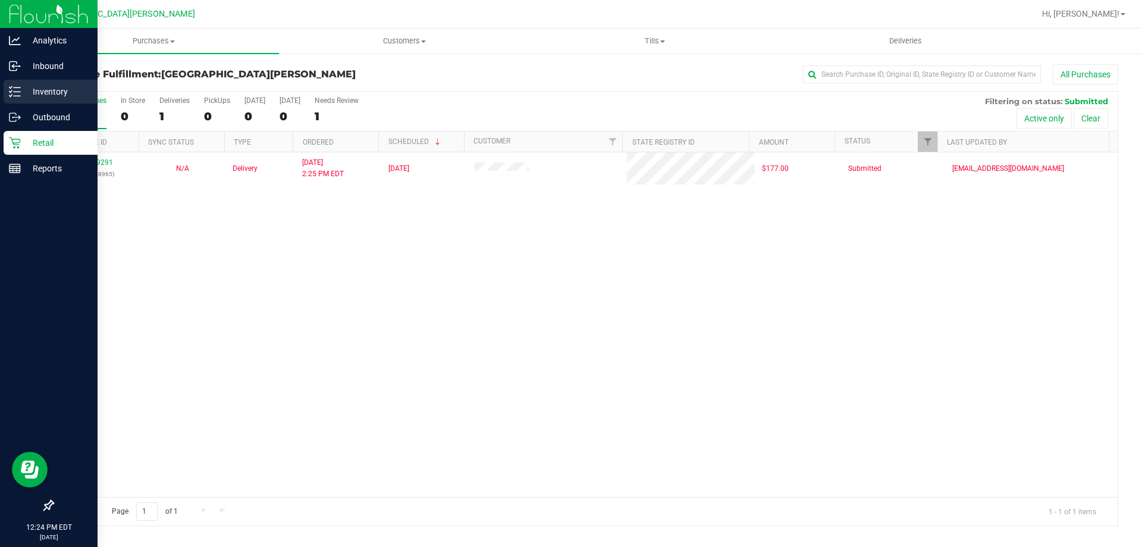
click at [30, 97] on p "Inventory" at bounding box center [56, 91] width 71 height 14
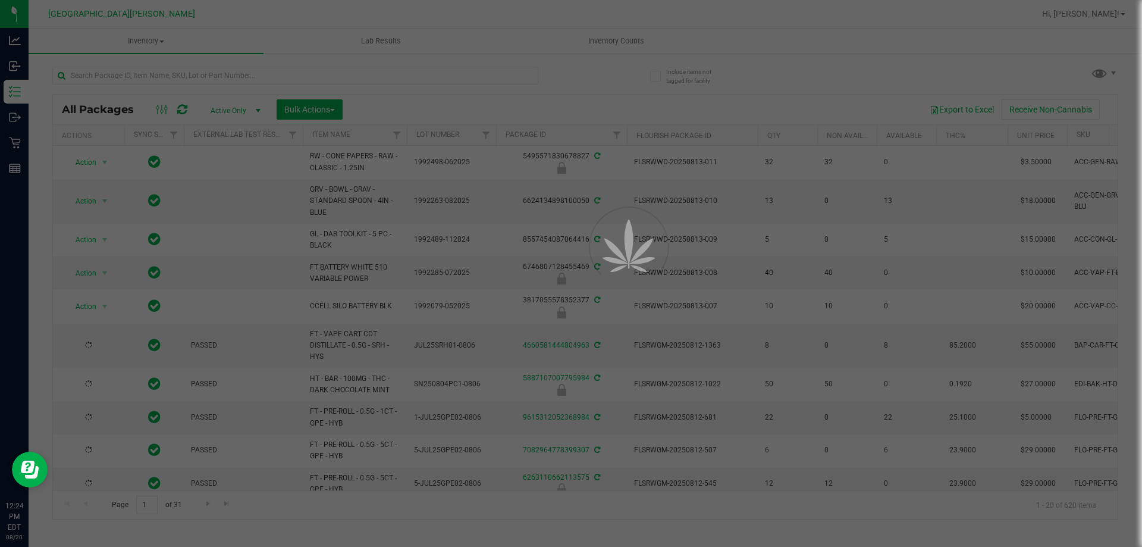
click at [177, 78] on div at bounding box center [571, 273] width 1142 height 547
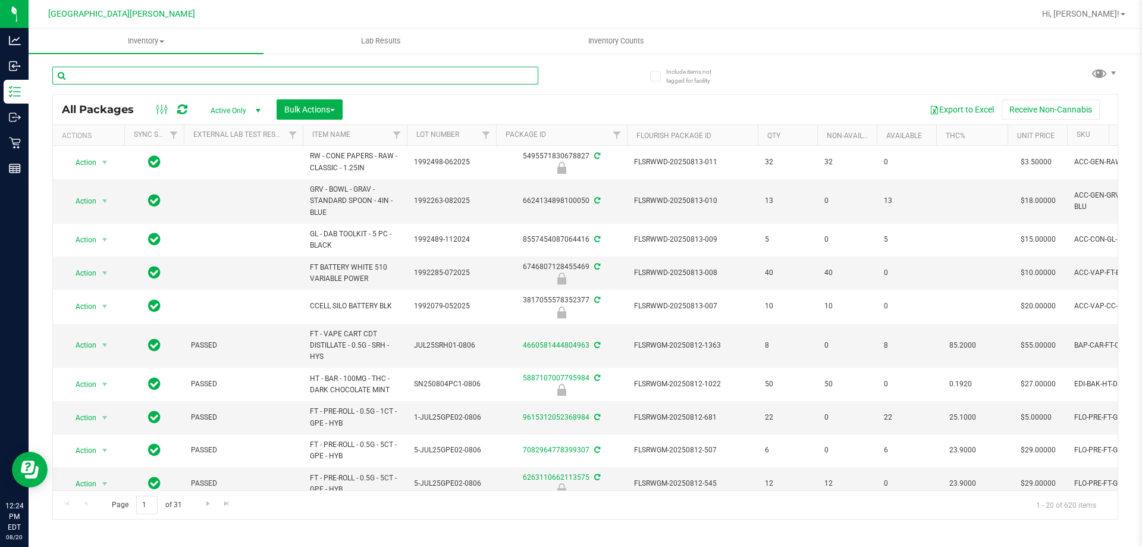
click at [177, 78] on input "text" at bounding box center [295, 76] width 486 height 18
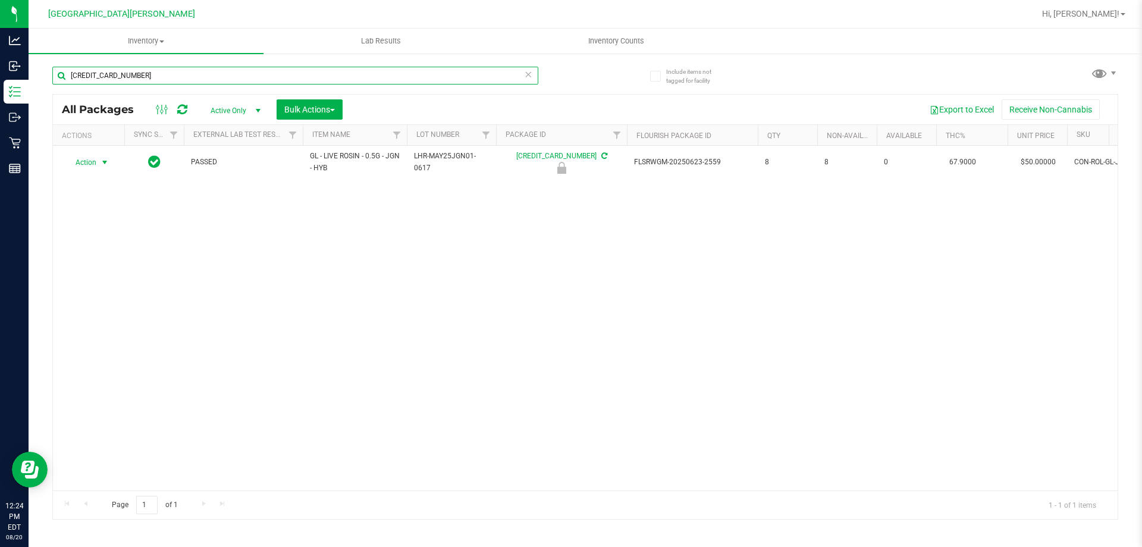
type input "[CREDIT_CARD_NUMBER]"
click at [86, 164] on span "Action" at bounding box center [81, 162] width 32 height 17
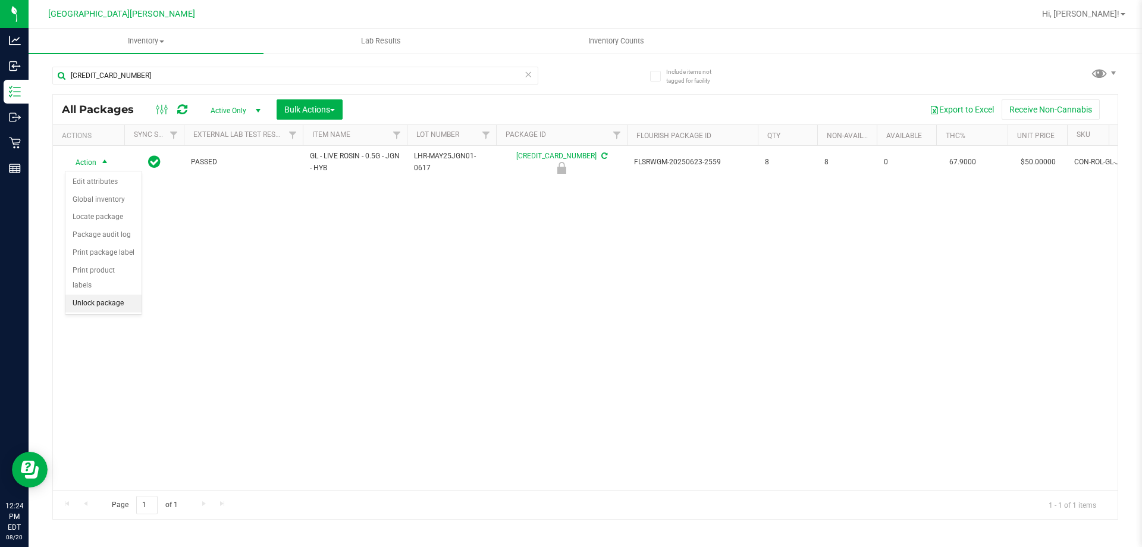
click at [105, 295] on li "Unlock package" at bounding box center [103, 304] width 76 height 18
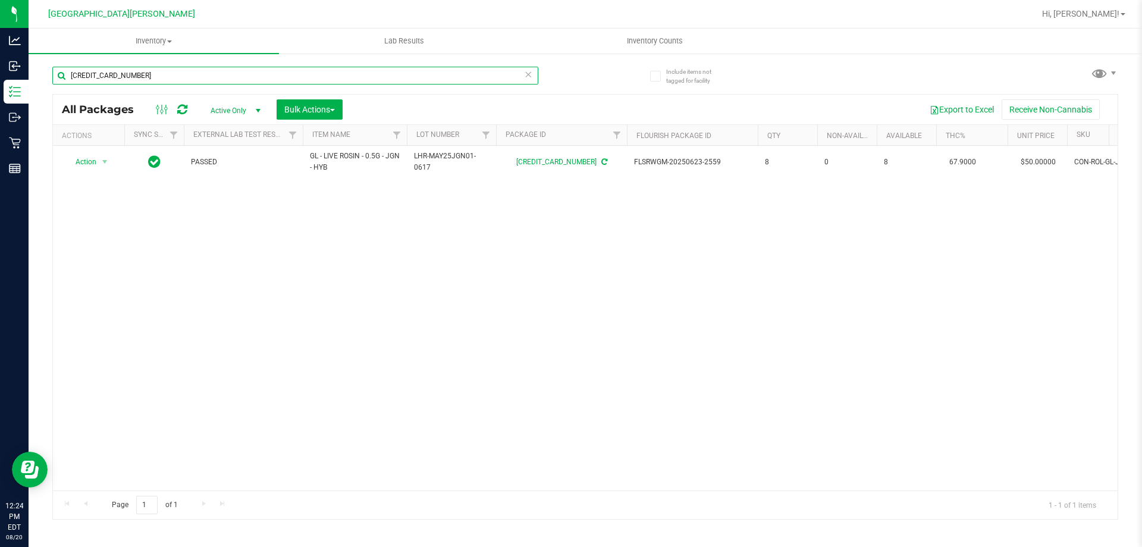
click at [202, 68] on input "[CREDIT_CARD_NUMBER]" at bounding box center [295, 76] width 486 height 18
type input "7793820328502899"
click at [99, 163] on span "select" at bounding box center [105, 162] width 15 height 17
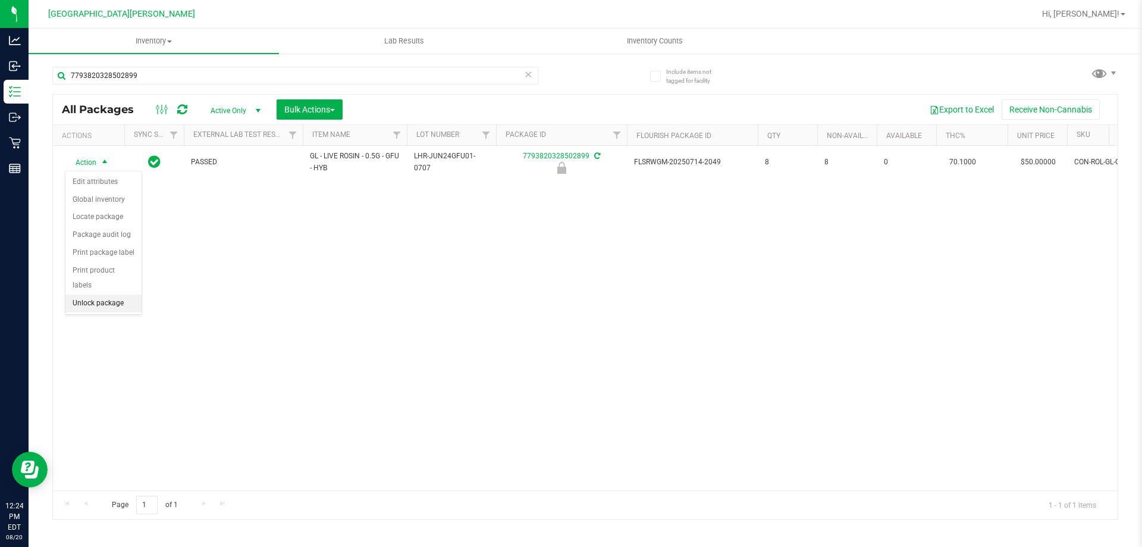
click at [91, 295] on li "Unlock package" at bounding box center [103, 304] width 76 height 18
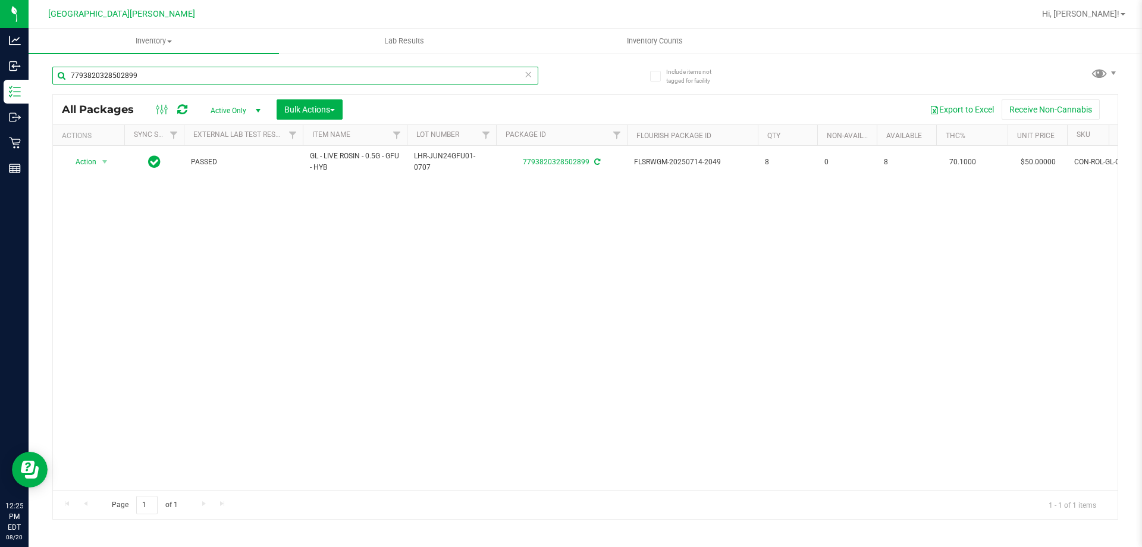
click at [190, 79] on input "7793820328502899" at bounding box center [295, 76] width 486 height 18
type input "2821673846224662"
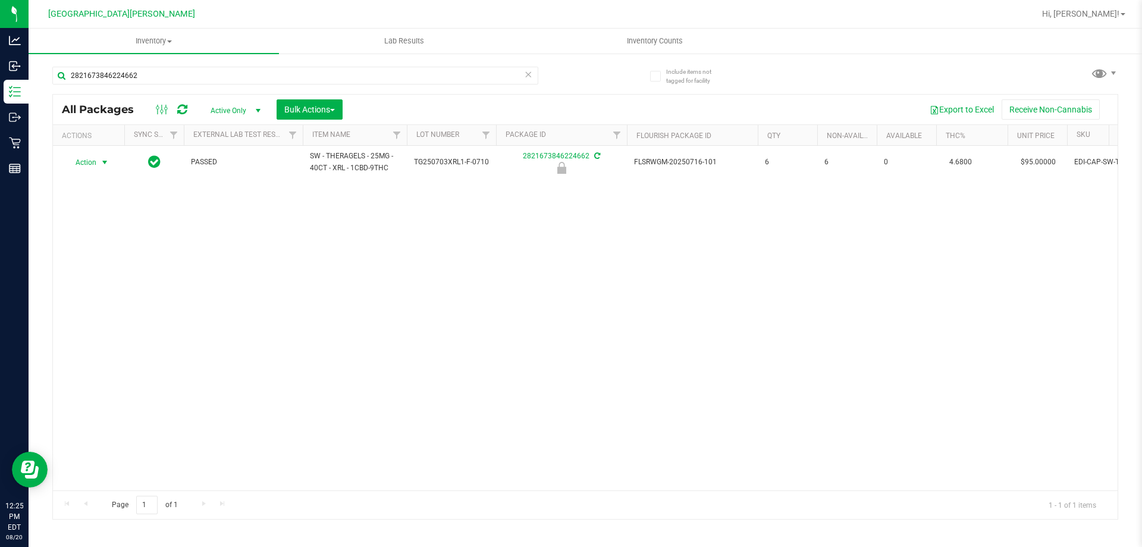
click at [93, 164] on span "Action" at bounding box center [81, 162] width 32 height 17
click at [118, 295] on li "Unlock package" at bounding box center [103, 304] width 76 height 18
click at [169, 76] on input "2821673846224662" at bounding box center [295, 76] width 486 height 18
click at [168, 77] on input "2821673846224662" at bounding box center [295, 76] width 486 height 18
click at [149, 77] on input "2821673846224662" at bounding box center [295, 76] width 486 height 18
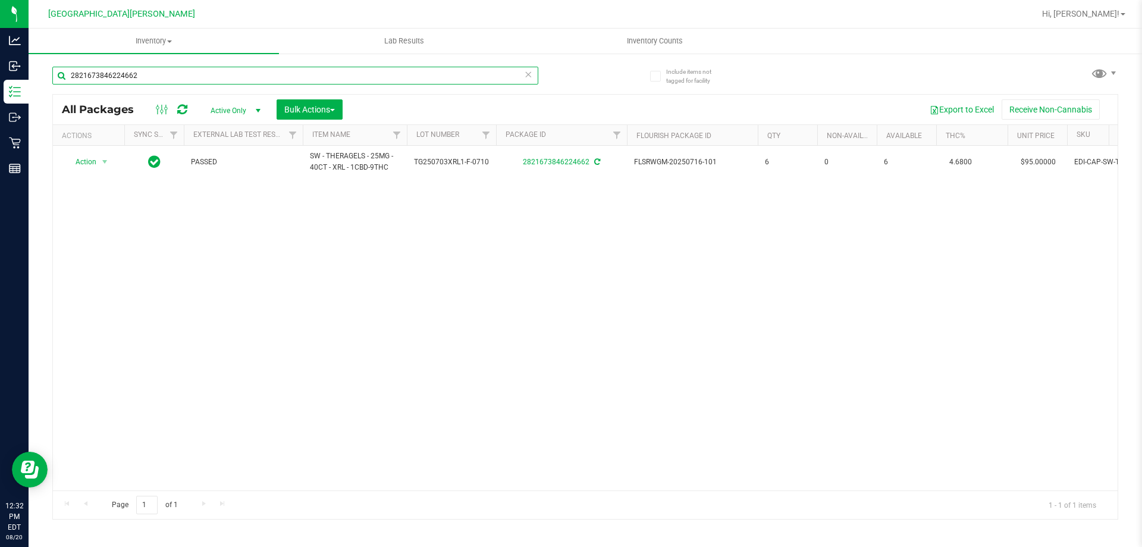
click at [149, 77] on input "2821673846224662" at bounding box center [295, 76] width 486 height 18
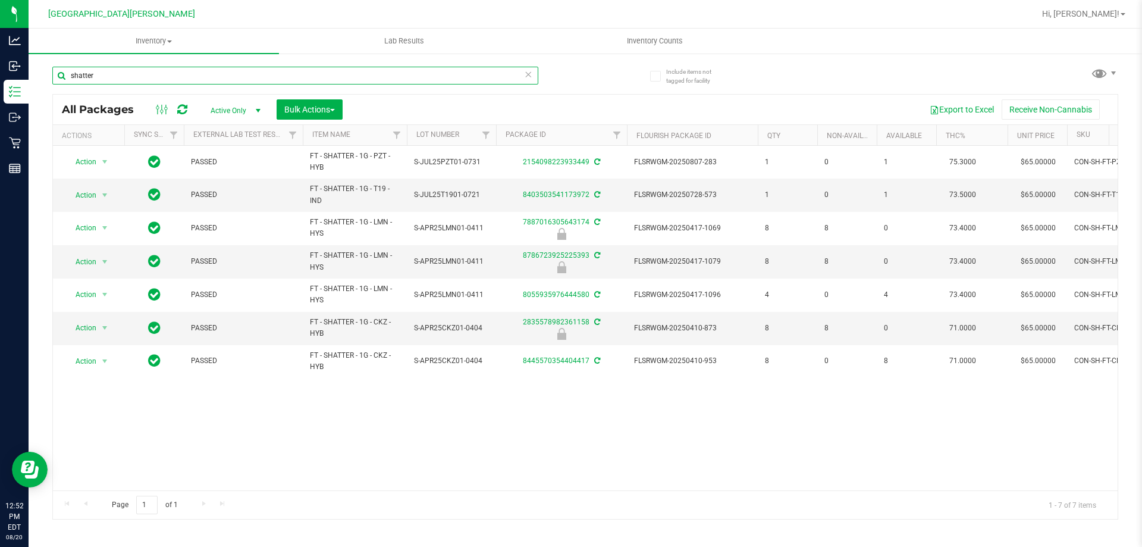
click at [204, 80] on input "shatter" at bounding box center [295, 76] width 486 height 18
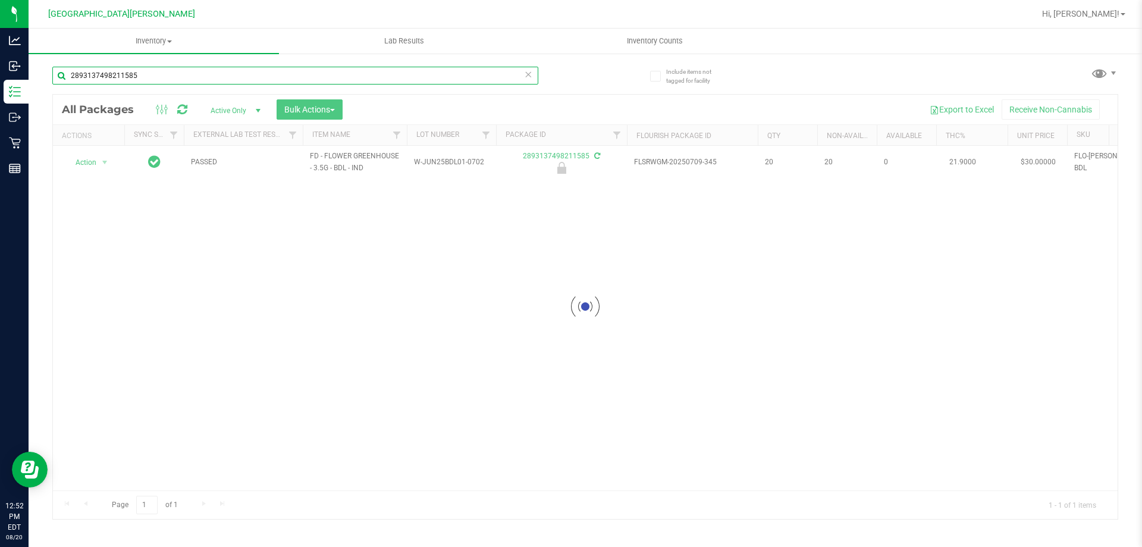
type input "2893137498211585"
click at [105, 156] on div at bounding box center [585, 307] width 1065 height 424
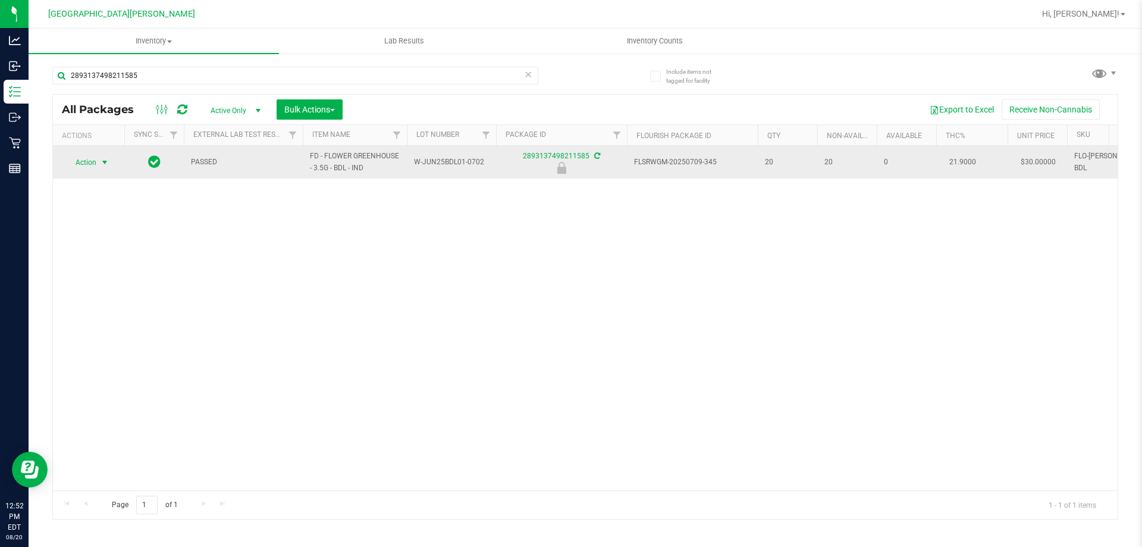
click at [104, 167] on span "select" at bounding box center [105, 163] width 10 height 10
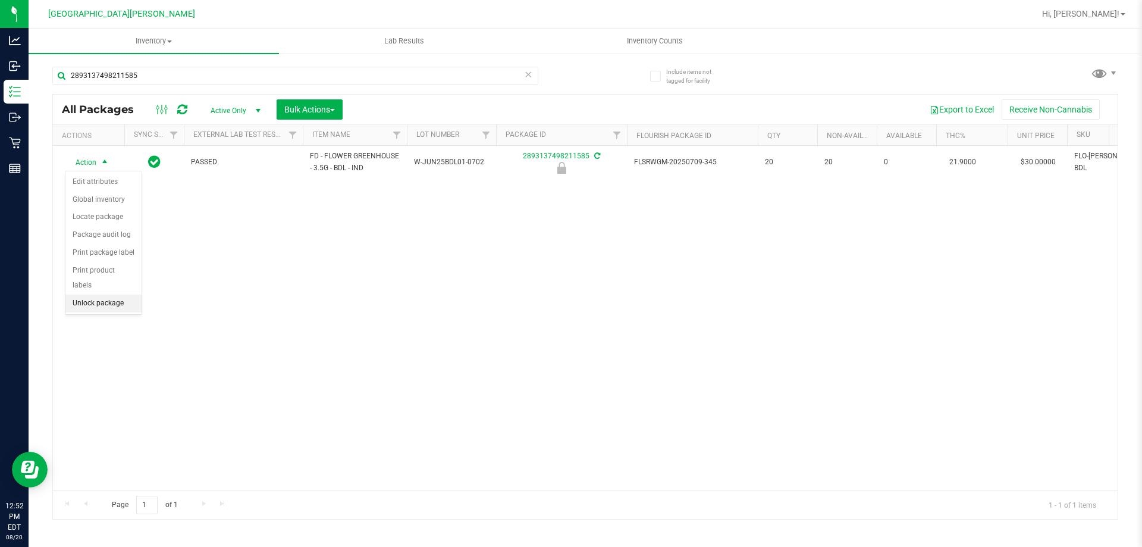
click at [104, 295] on li "Unlock package" at bounding box center [103, 304] width 76 height 18
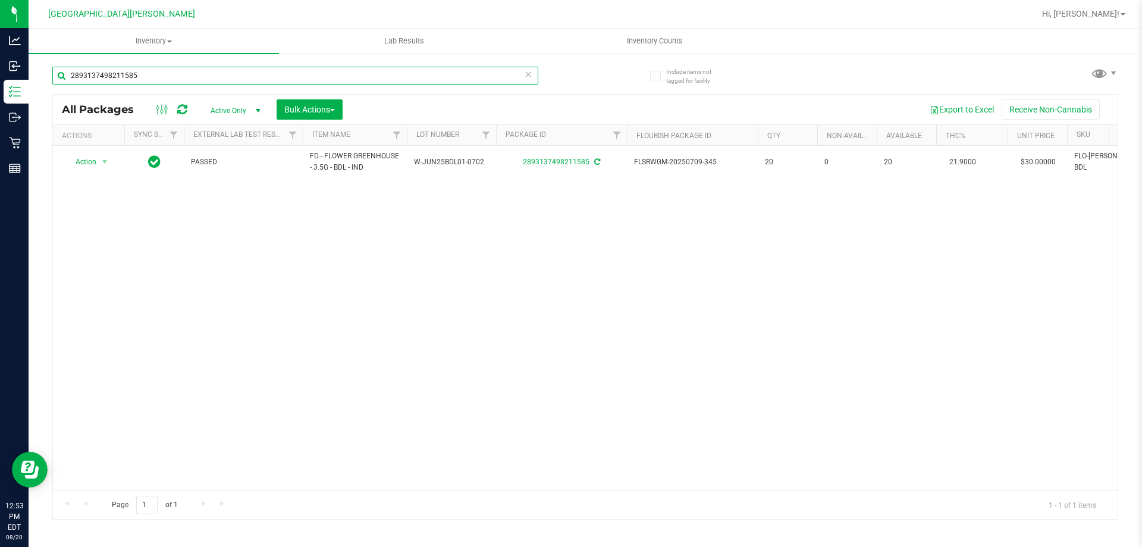
click at [170, 76] on input "2893137498211585" at bounding box center [295, 76] width 486 height 18
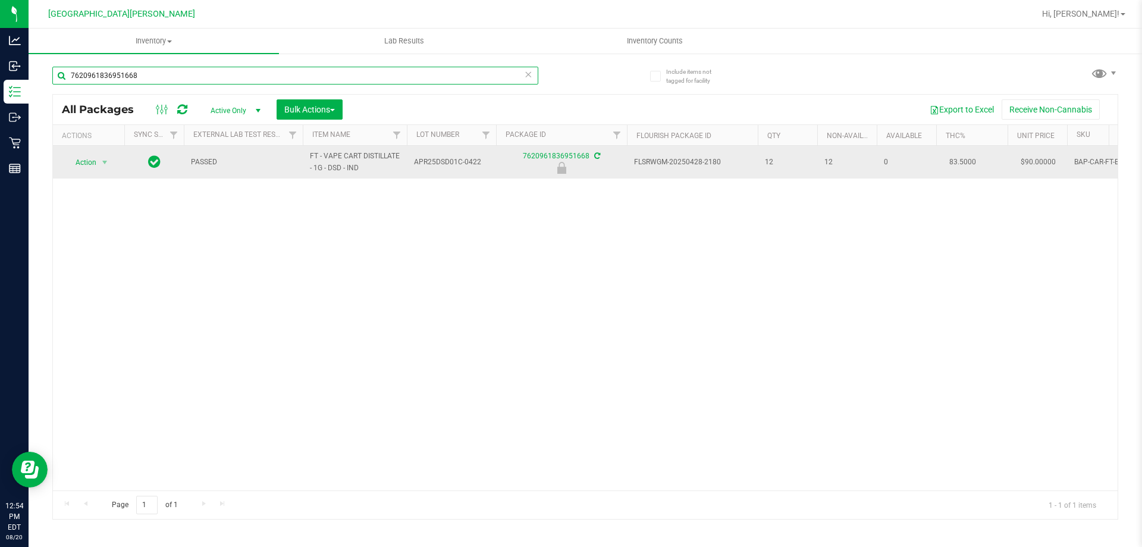
type input "7620961836951668"
click at [112, 165] on div "Action Action Edit attributes Global inventory Locate package Package audit log…" at bounding box center [88, 162] width 57 height 17
click at [107, 167] on span "select" at bounding box center [105, 162] width 15 height 17
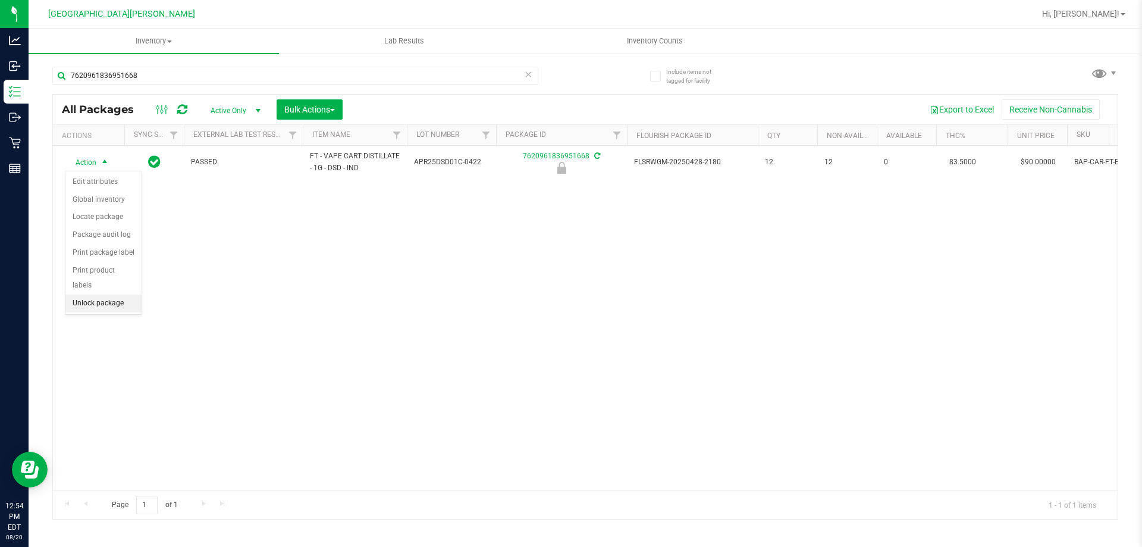
click at [105, 295] on li "Unlock package" at bounding box center [103, 304] width 76 height 18
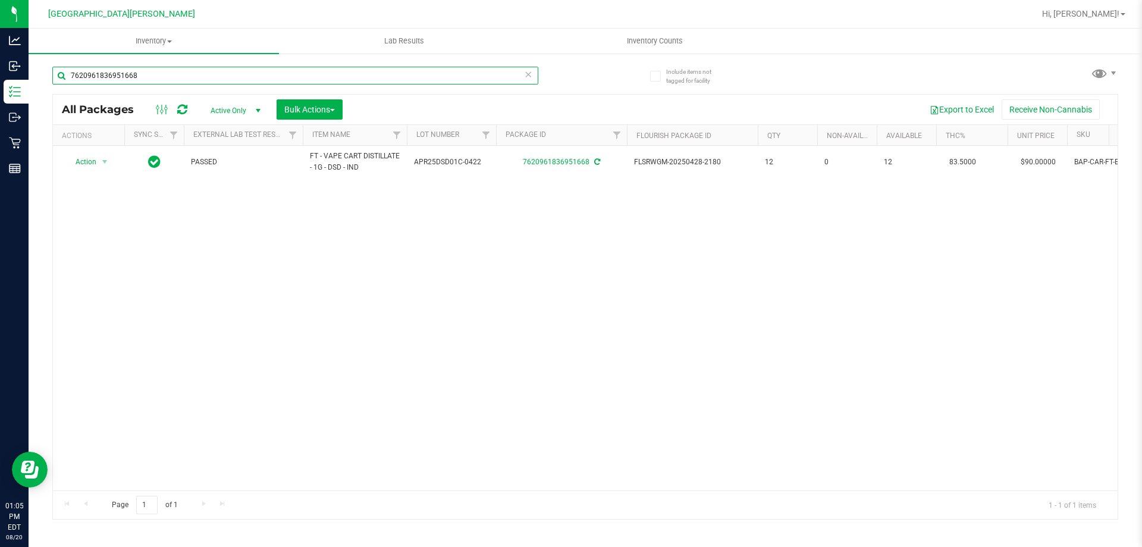
click at [211, 79] on input "7620961836951668" at bounding box center [295, 76] width 486 height 18
type input "2121019212014944"
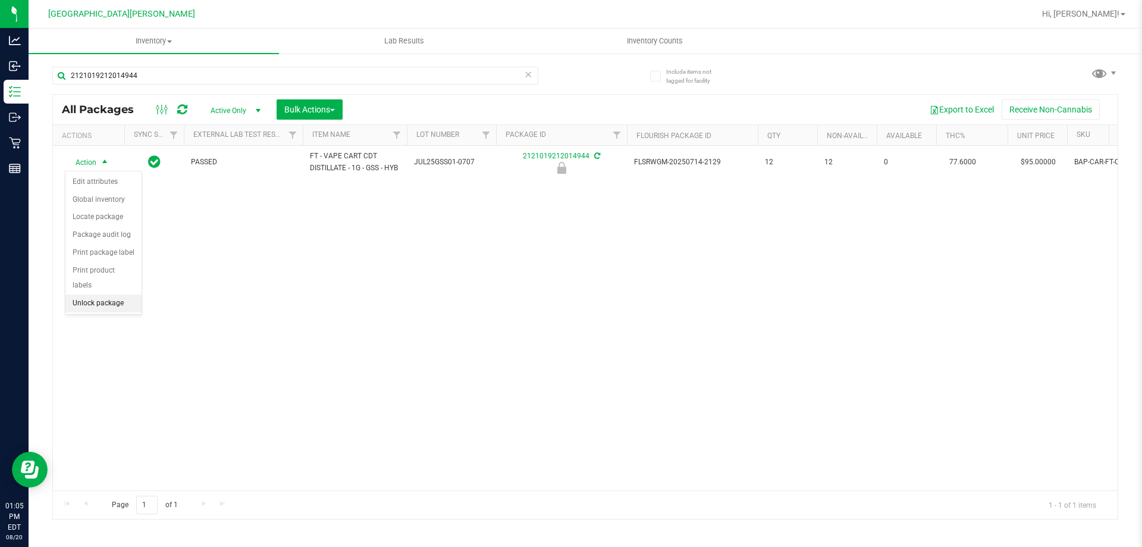
click at [111, 295] on li "Unlock package" at bounding box center [103, 304] width 76 height 18
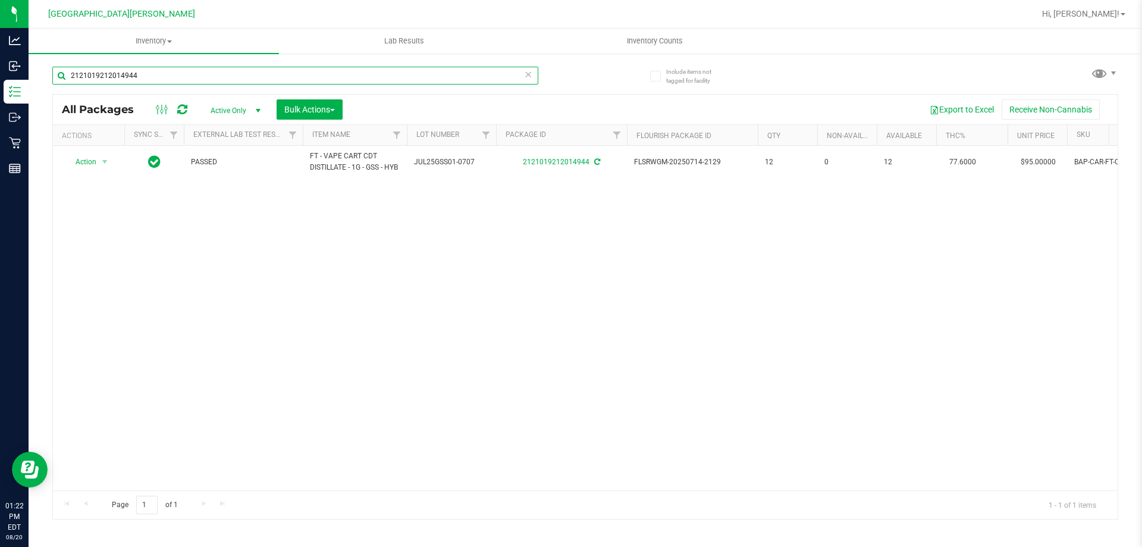
click at [181, 79] on input "2121019212014944" at bounding box center [295, 76] width 486 height 18
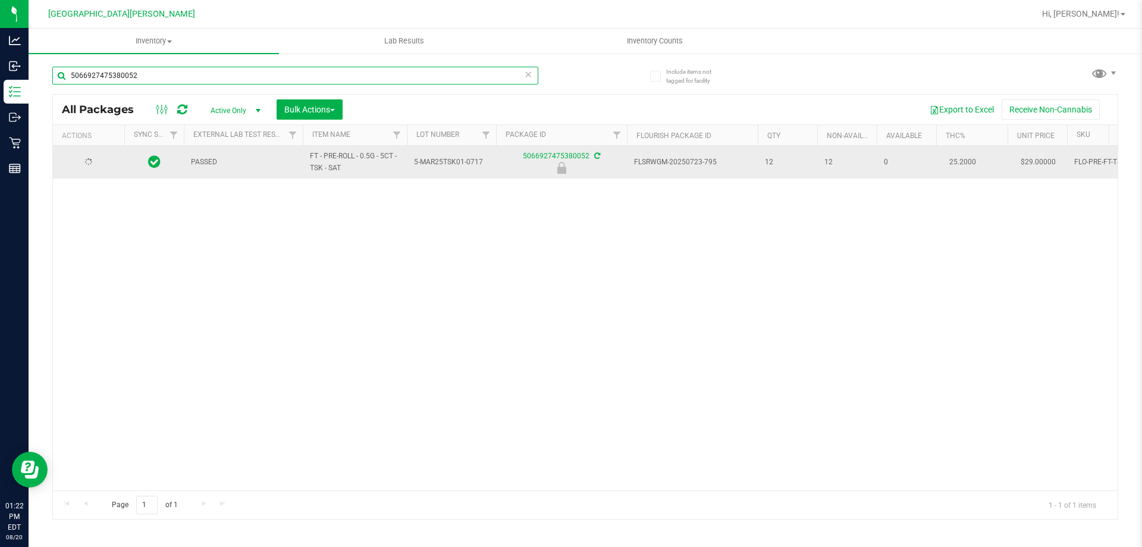
type input "5066927475380052"
click at [93, 168] on span "Action" at bounding box center [81, 162] width 32 height 17
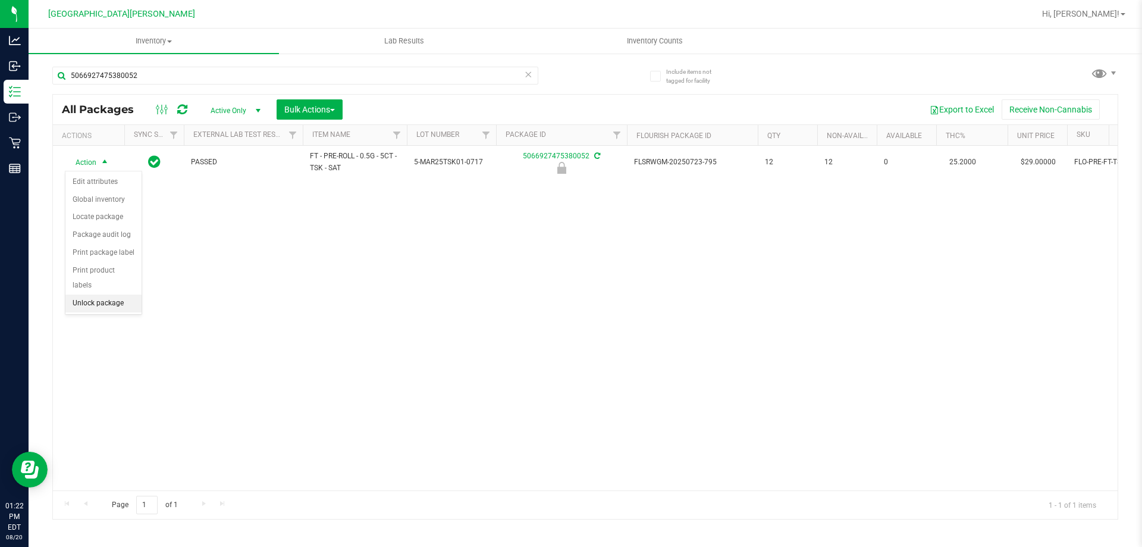
click at [89, 295] on li "Unlock package" at bounding box center [103, 304] width 76 height 18
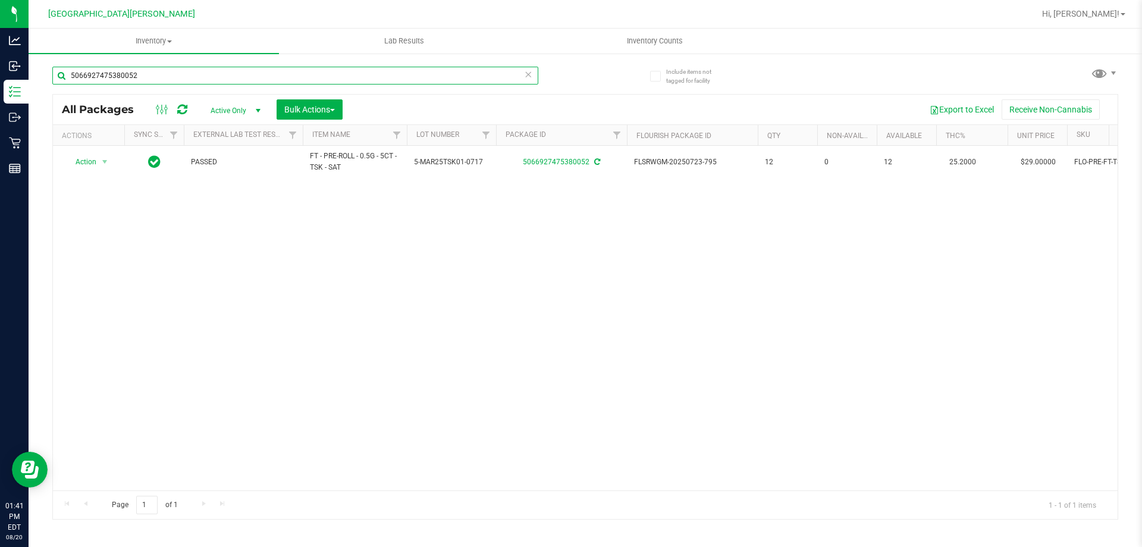
click at [192, 76] on input "5066927475380052" at bounding box center [295, 76] width 486 height 18
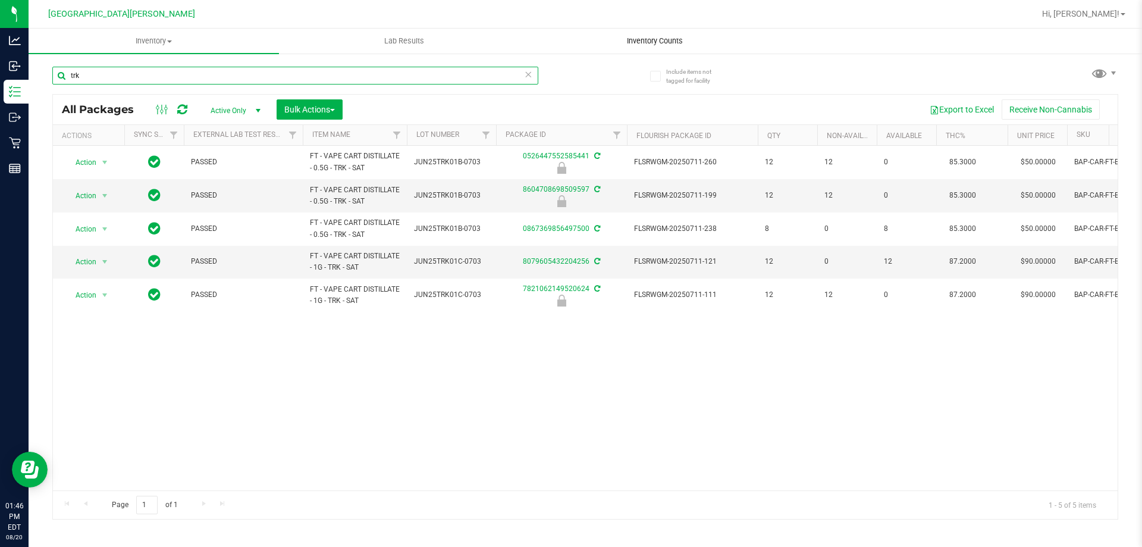
type input "trk"
click at [164, 74] on input "trk" at bounding box center [295, 76] width 486 height 18
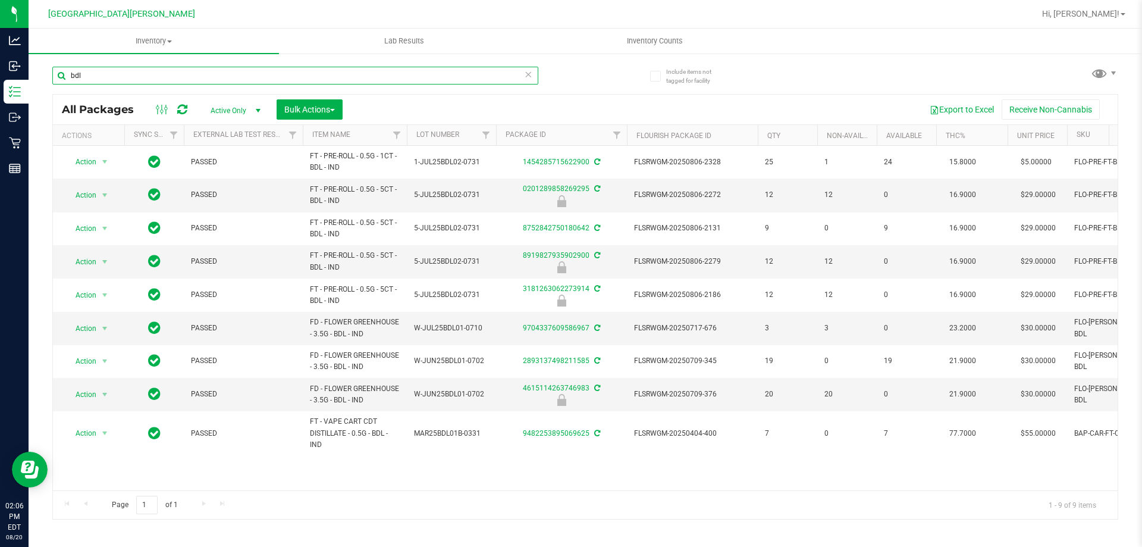
type input "bdl"
click at [132, 80] on input "bdl" at bounding box center [295, 76] width 486 height 18
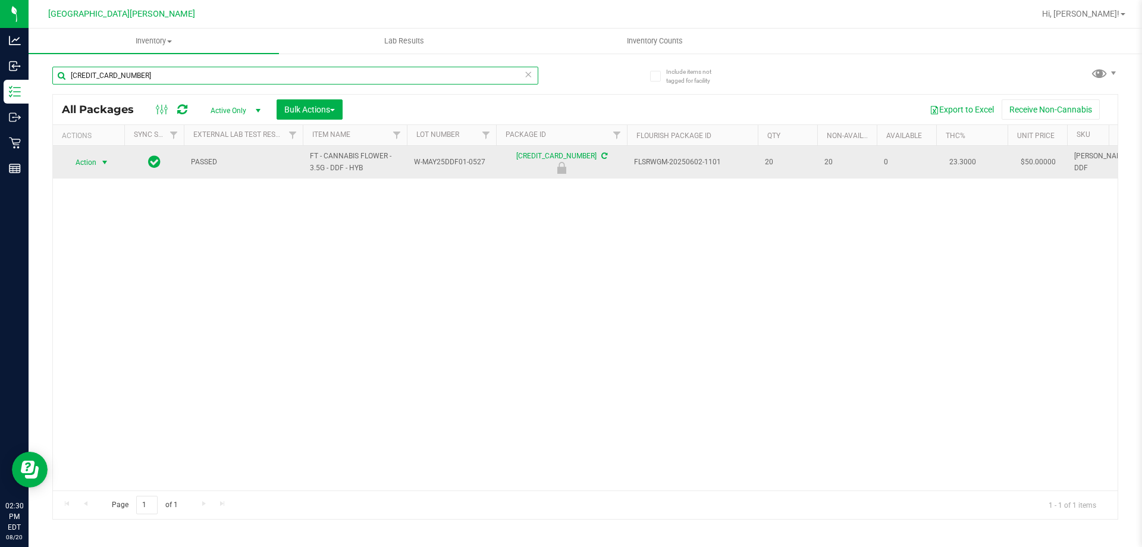
type input "[CREDIT_CARD_NUMBER]"
click at [102, 158] on span "select" at bounding box center [105, 163] width 10 height 10
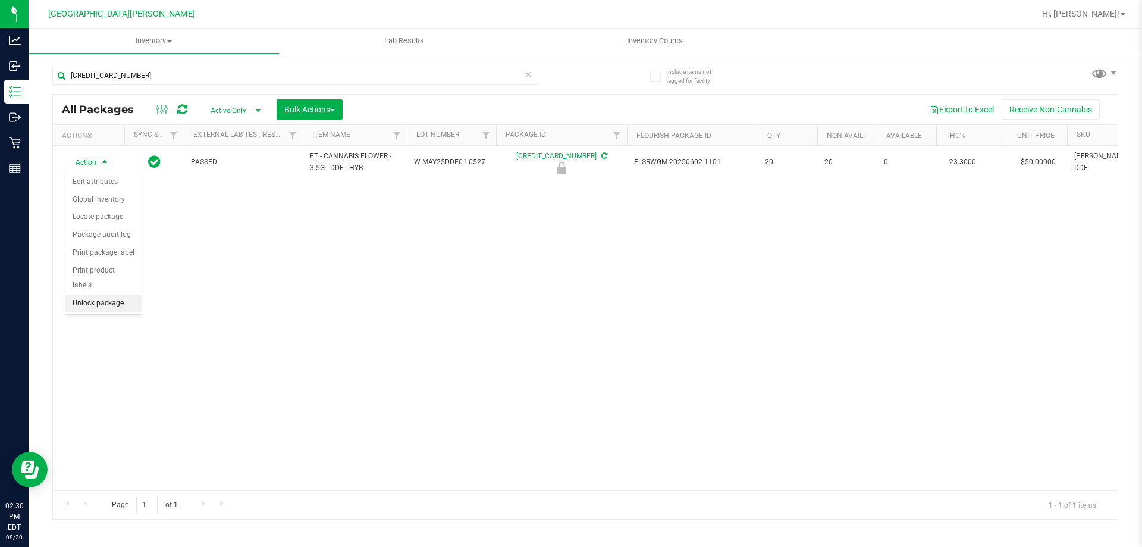
click at [115, 295] on li "Unlock package" at bounding box center [103, 304] width 76 height 18
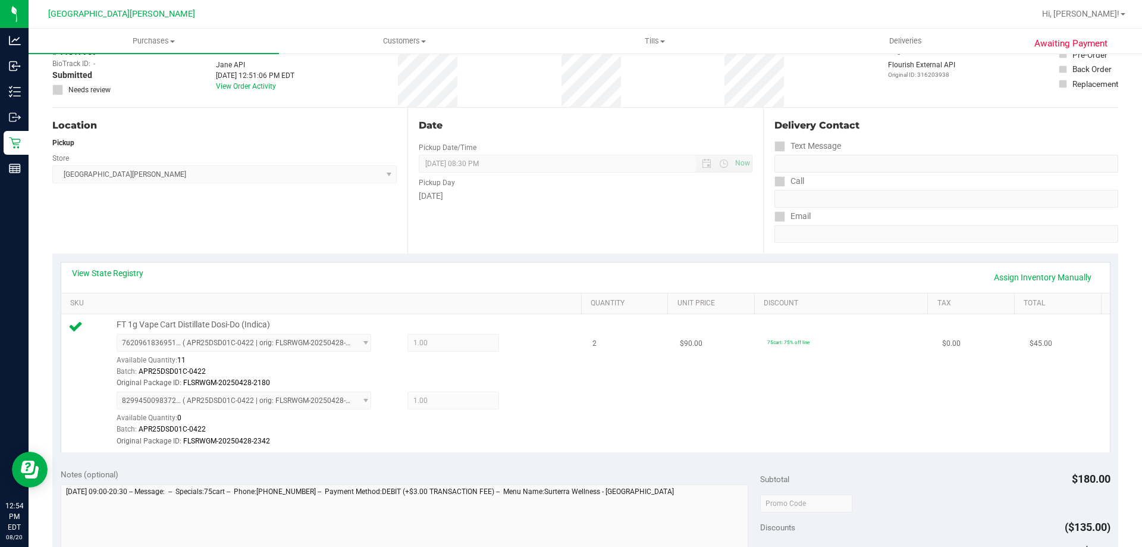
scroll to position [238, 0]
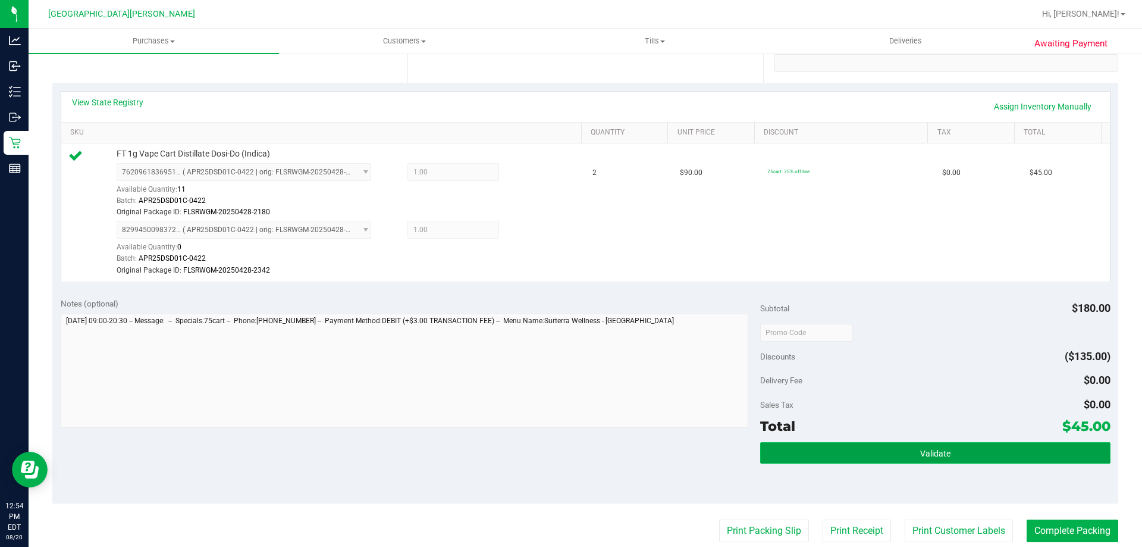
click at [925, 451] on span "Validate" at bounding box center [936, 454] width 30 height 10
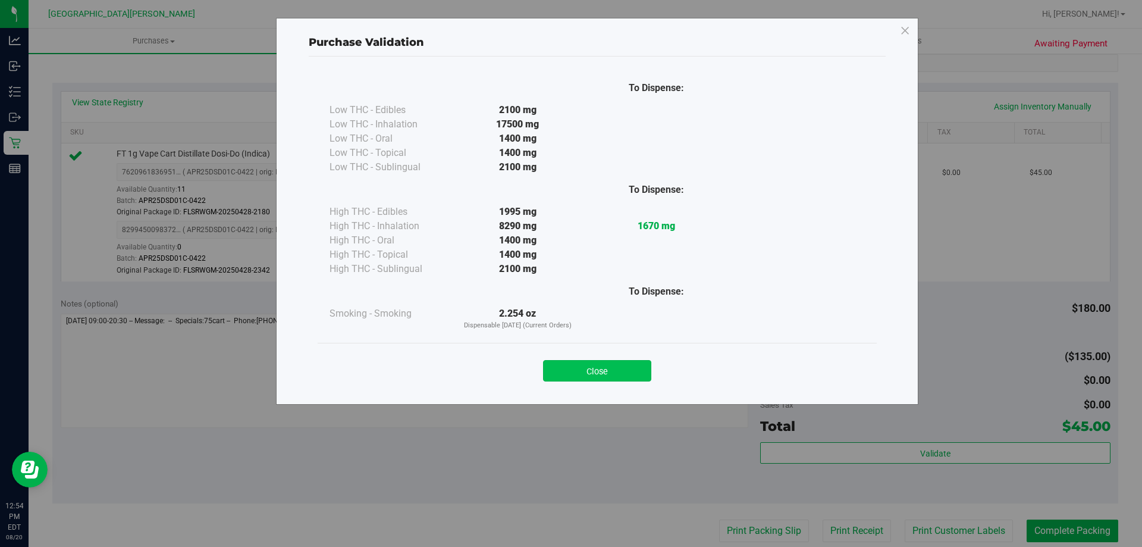
click at [647, 364] on button "Close" at bounding box center [597, 370] width 108 height 21
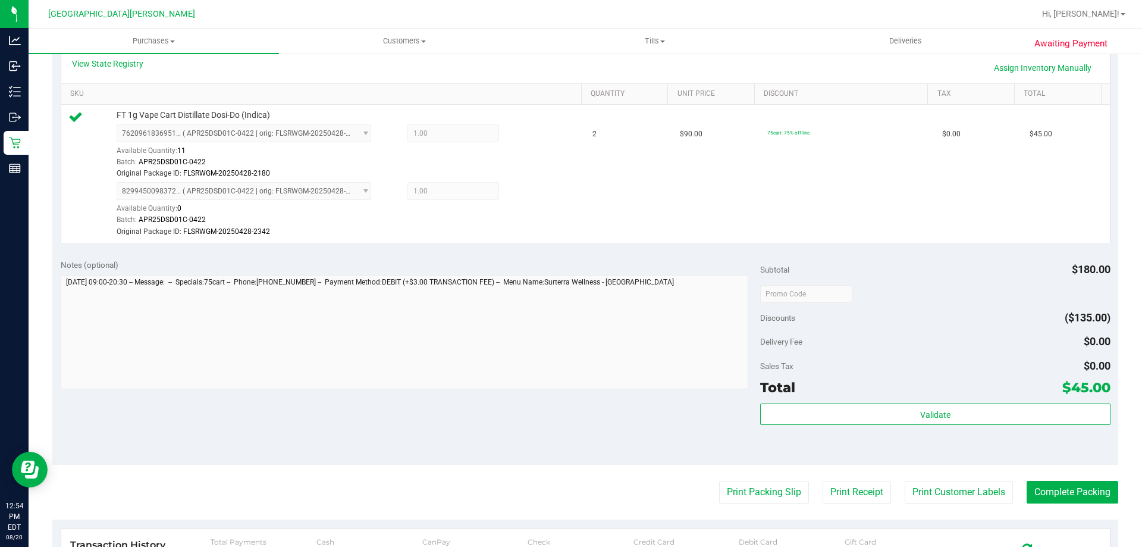
scroll to position [357, 0]
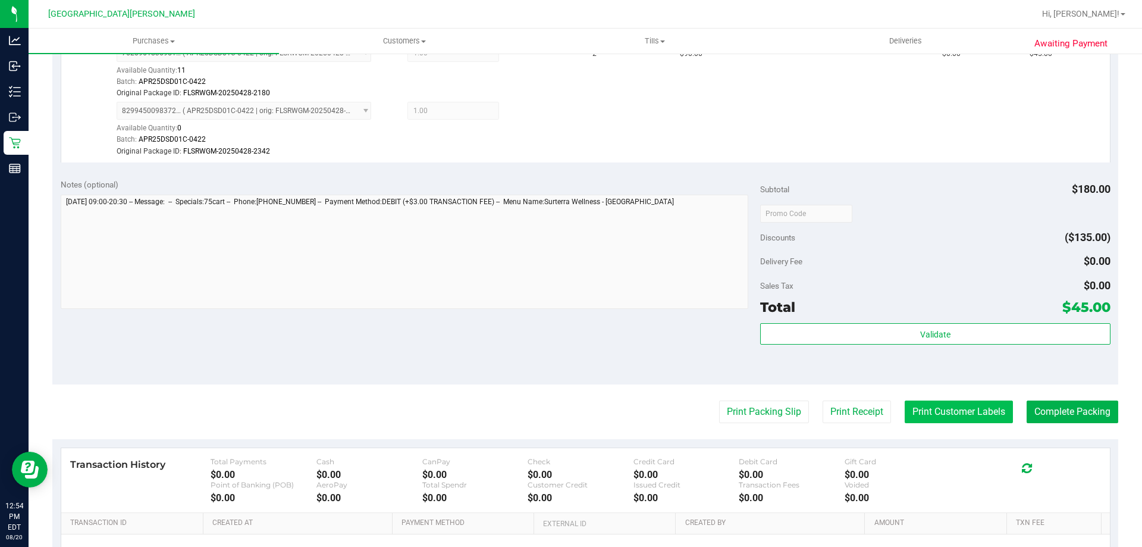
click at [931, 412] on button "Print Customer Labels" at bounding box center [959, 411] width 108 height 23
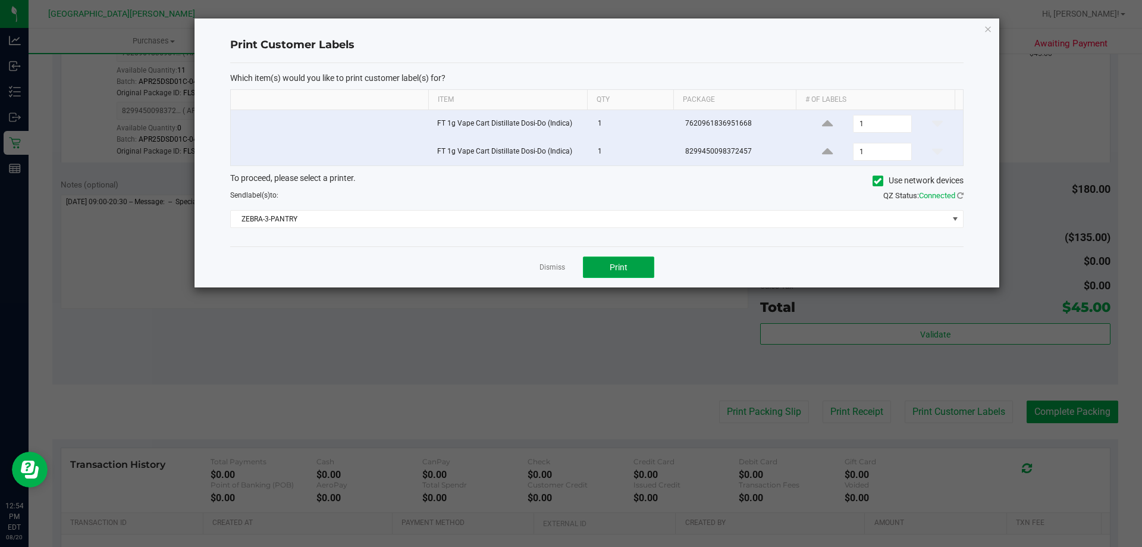
click at [590, 261] on button "Print" at bounding box center [618, 266] width 71 height 21
click at [547, 261] on app-cancel-button "Dismiss" at bounding box center [553, 267] width 26 height 12
click at [550, 271] on link "Dismiss" at bounding box center [553, 267] width 26 height 10
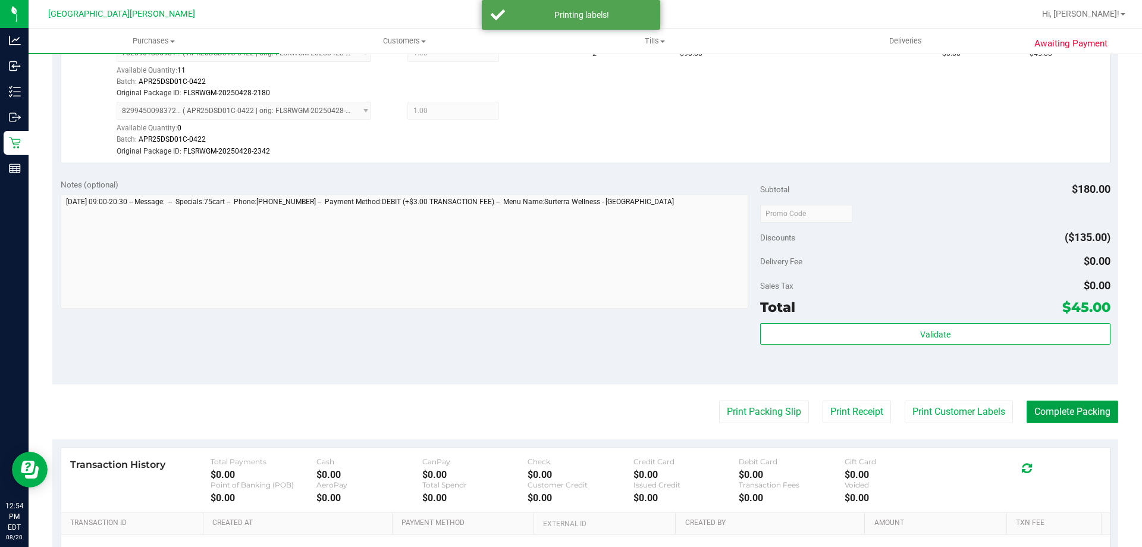
click at [1027, 411] on button "Complete Packing" at bounding box center [1073, 411] width 92 height 23
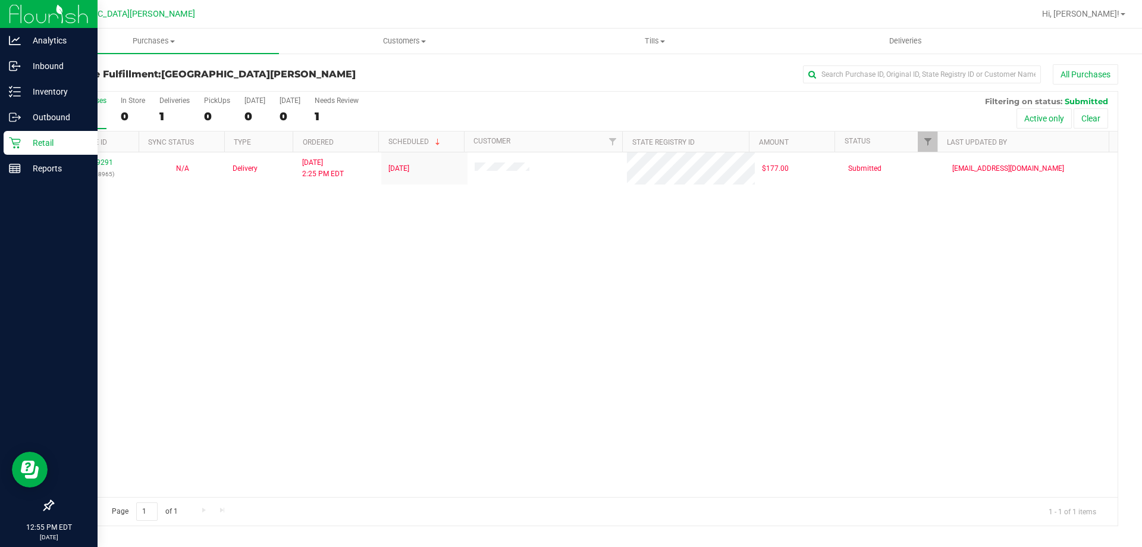
click at [17, 146] on icon at bounding box center [15, 143] width 12 height 12
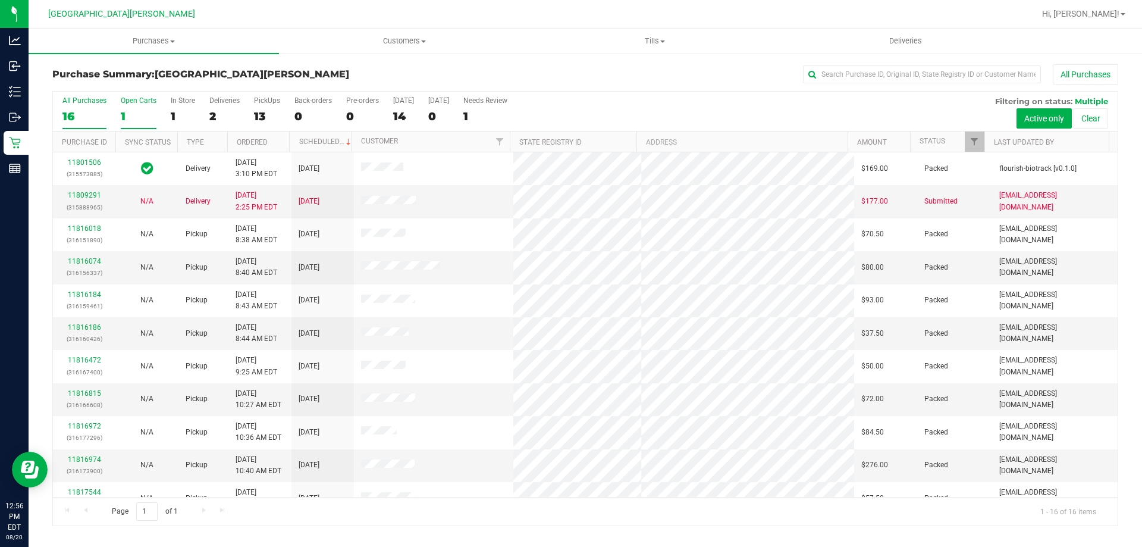
click at [121, 114] on div "1" at bounding box center [139, 116] width 36 height 14
click at [0, 0] on input "Open Carts 1" at bounding box center [0, 0] width 0 height 0
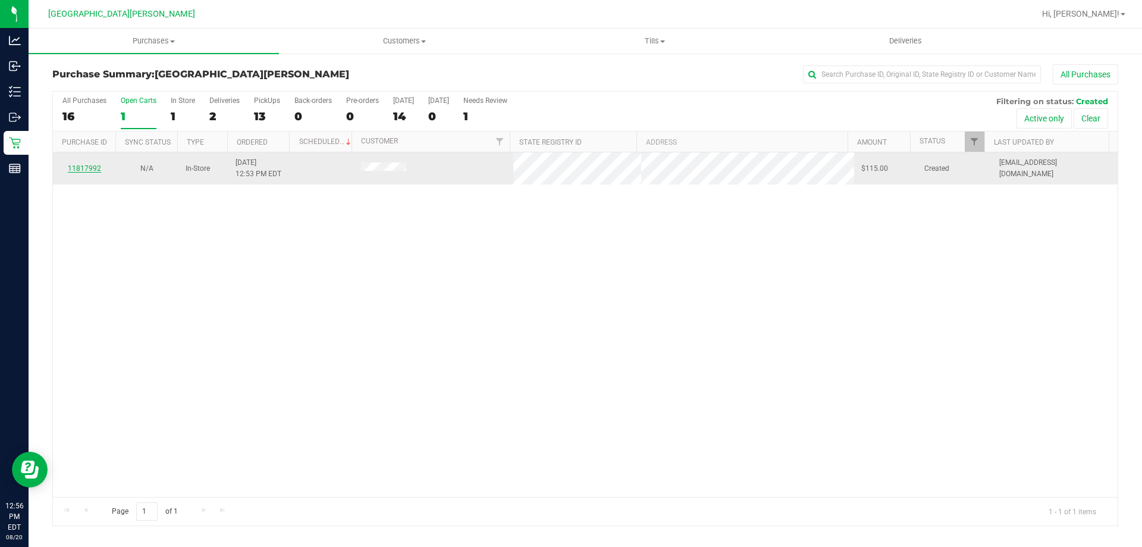
click at [85, 170] on link "11817992" at bounding box center [84, 168] width 33 height 8
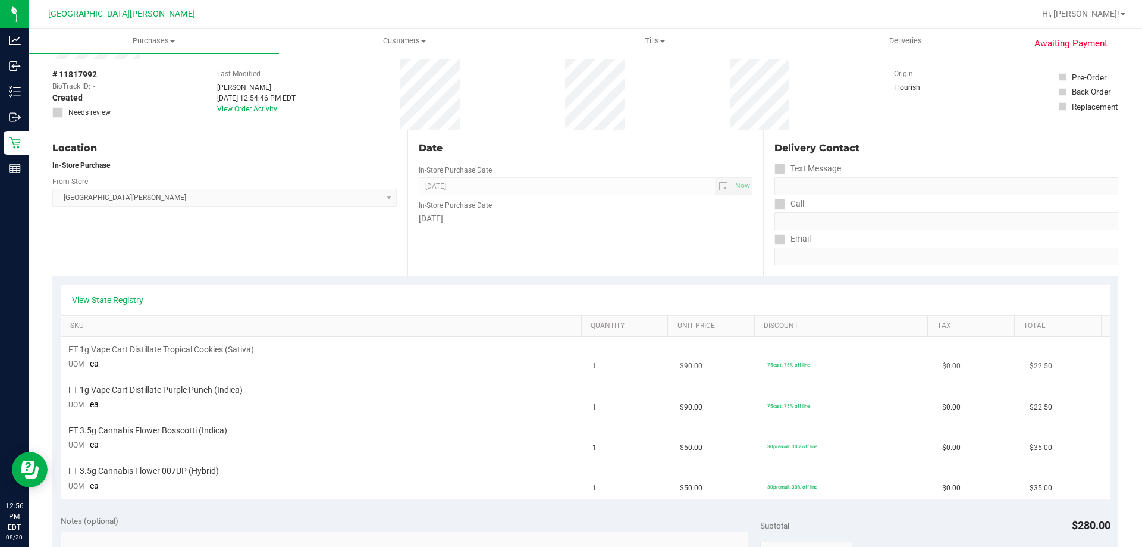
scroll to position [119, 0]
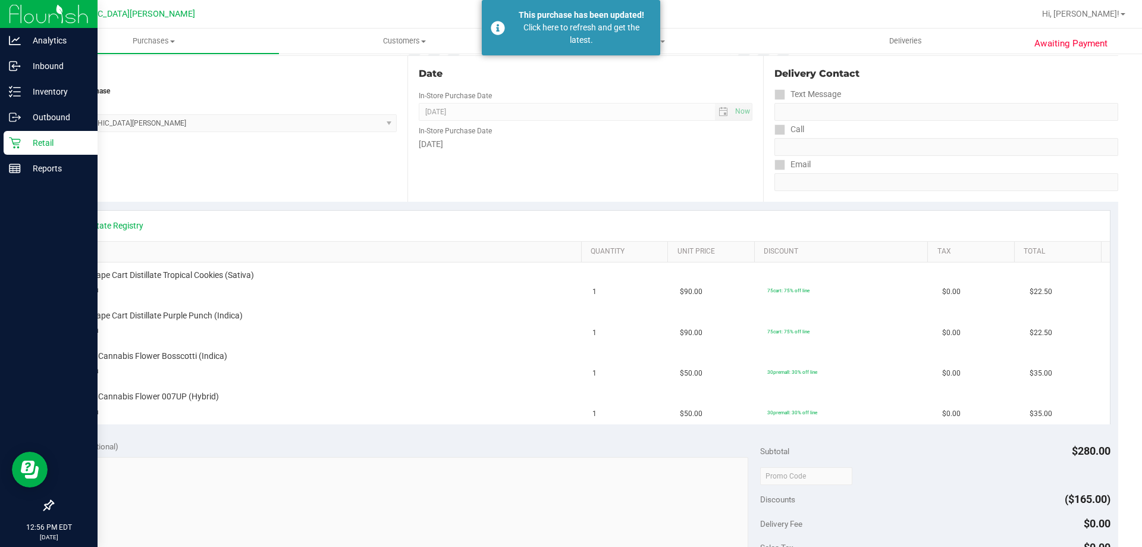
click at [5, 149] on div "Retail" at bounding box center [51, 143] width 94 height 24
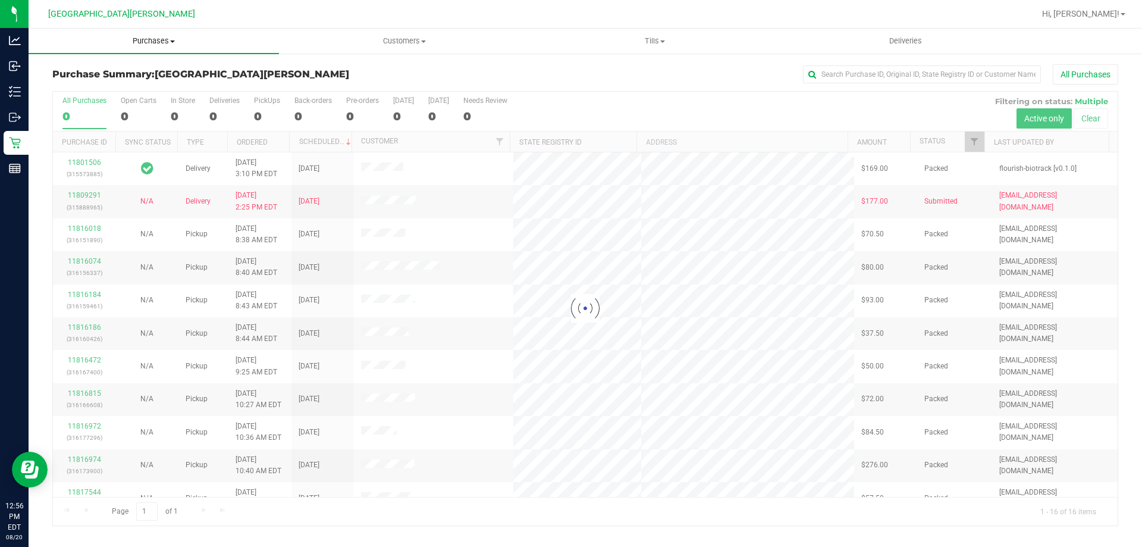
click at [174, 45] on span "Purchases" at bounding box center [154, 41] width 251 height 11
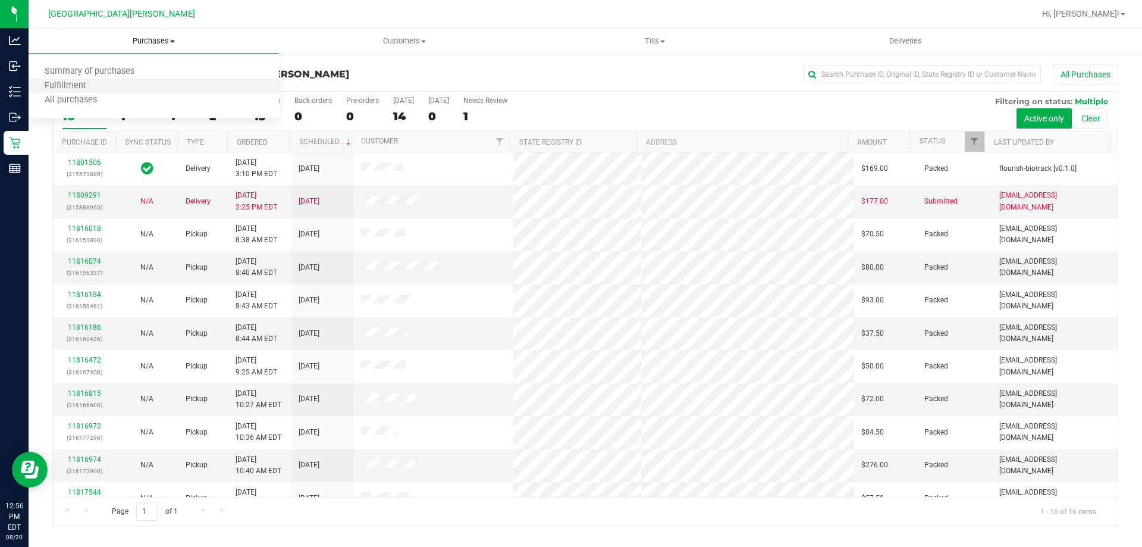
click at [159, 91] on li "Fulfillment" at bounding box center [154, 86] width 251 height 14
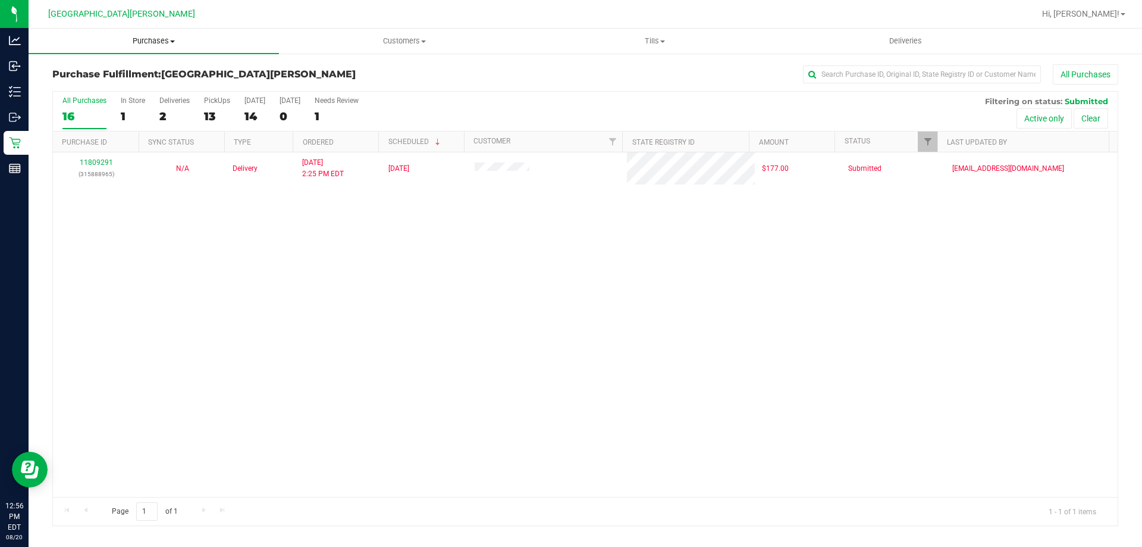
click at [143, 45] on span "Purchases" at bounding box center [154, 41] width 251 height 11
click at [137, 72] on span "Summary of purchases" at bounding box center [90, 72] width 122 height 10
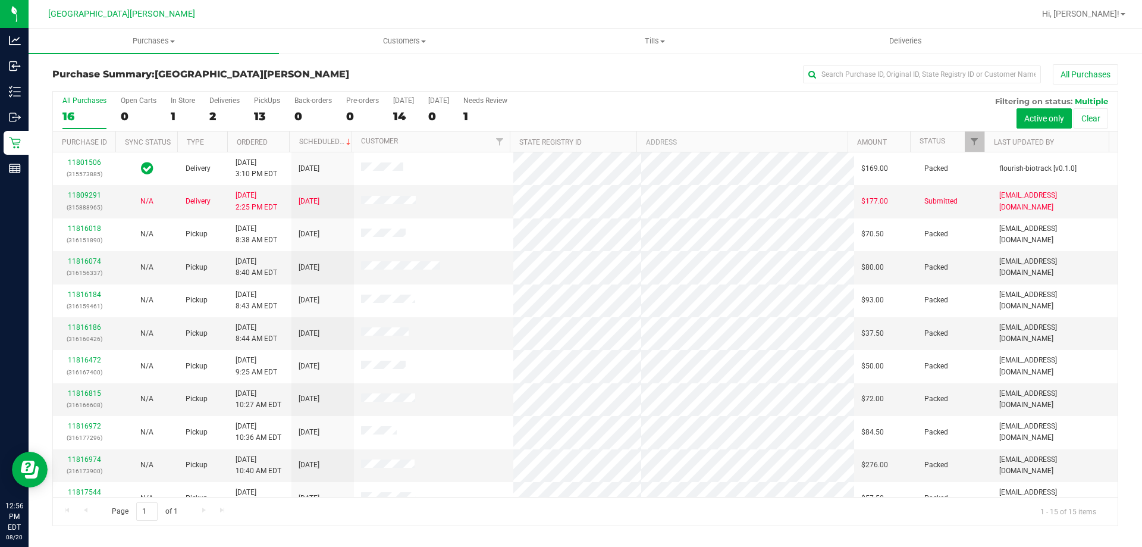
click at [181, 104] on div "In Store" at bounding box center [183, 100] width 24 height 8
click at [0, 0] on input "In Store 1" at bounding box center [0, 0] width 0 height 0
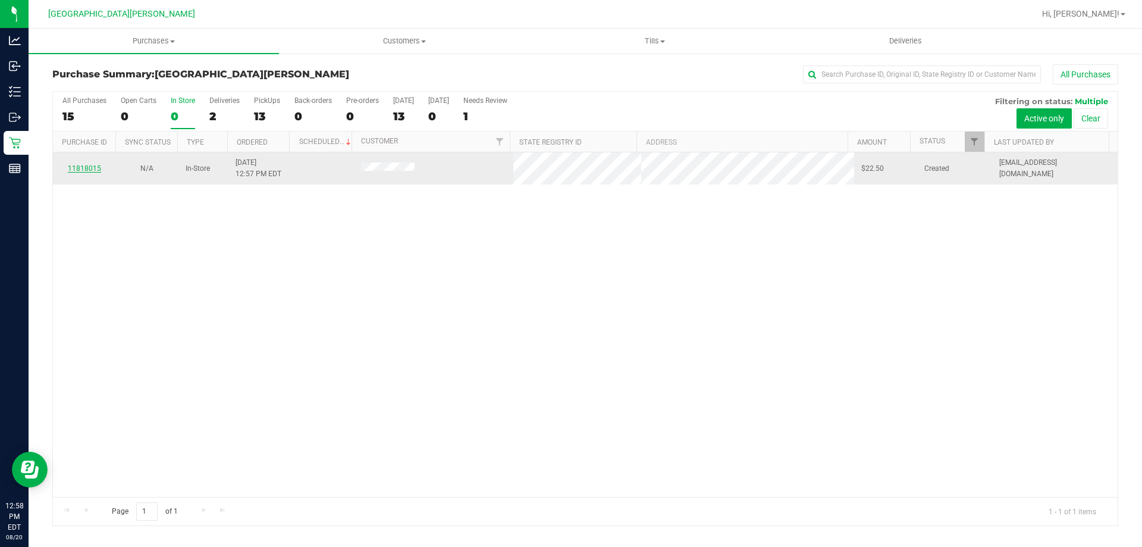
click at [94, 168] on link "11818015" at bounding box center [84, 168] width 33 height 8
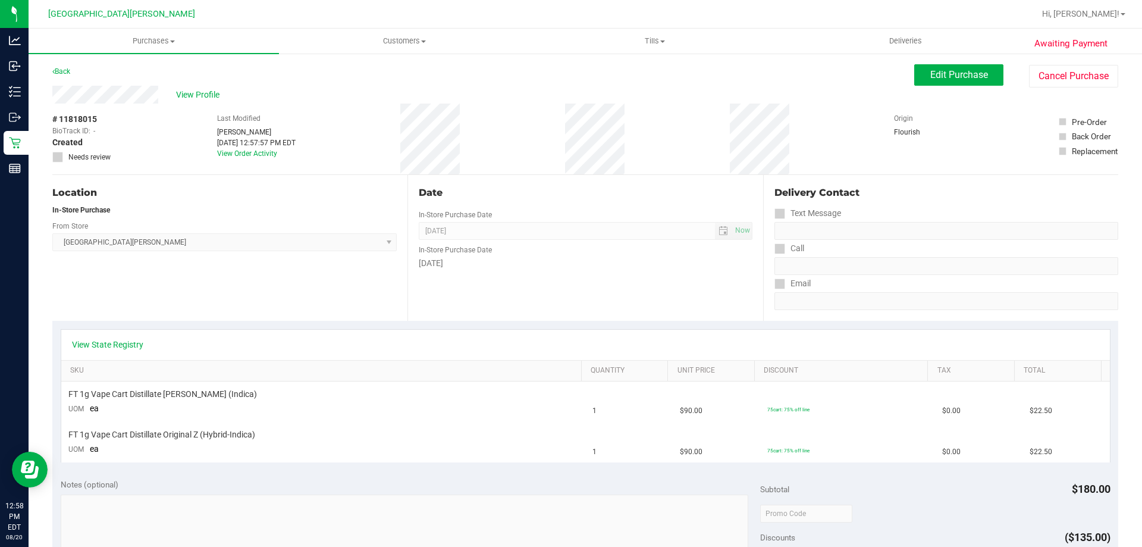
click at [63, 67] on div "Back" at bounding box center [61, 71] width 18 height 14
click at [58, 73] on link "Back" at bounding box center [61, 71] width 18 height 8
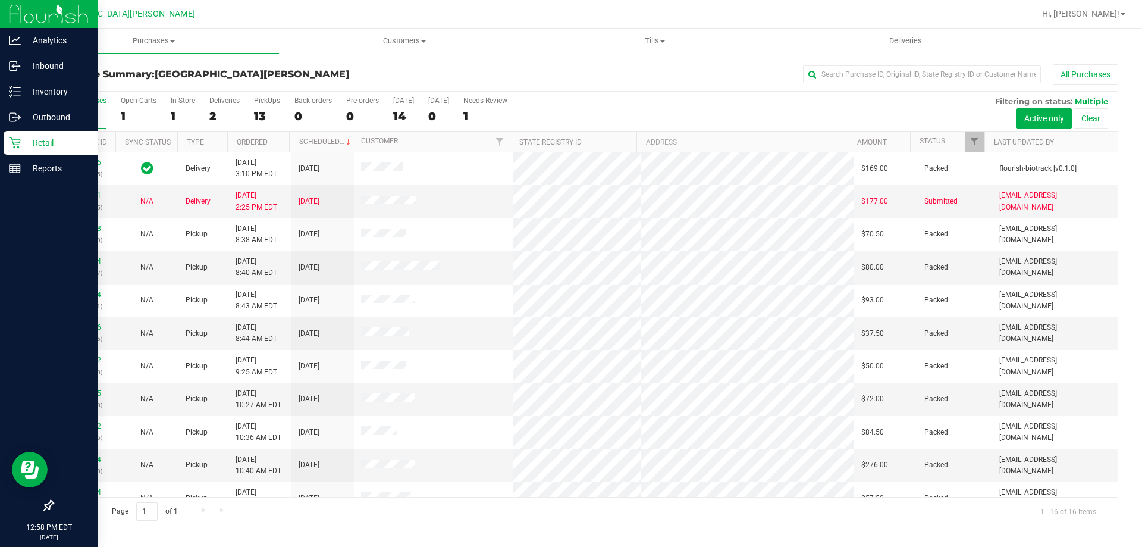
click at [48, 143] on p "Retail" at bounding box center [56, 143] width 71 height 14
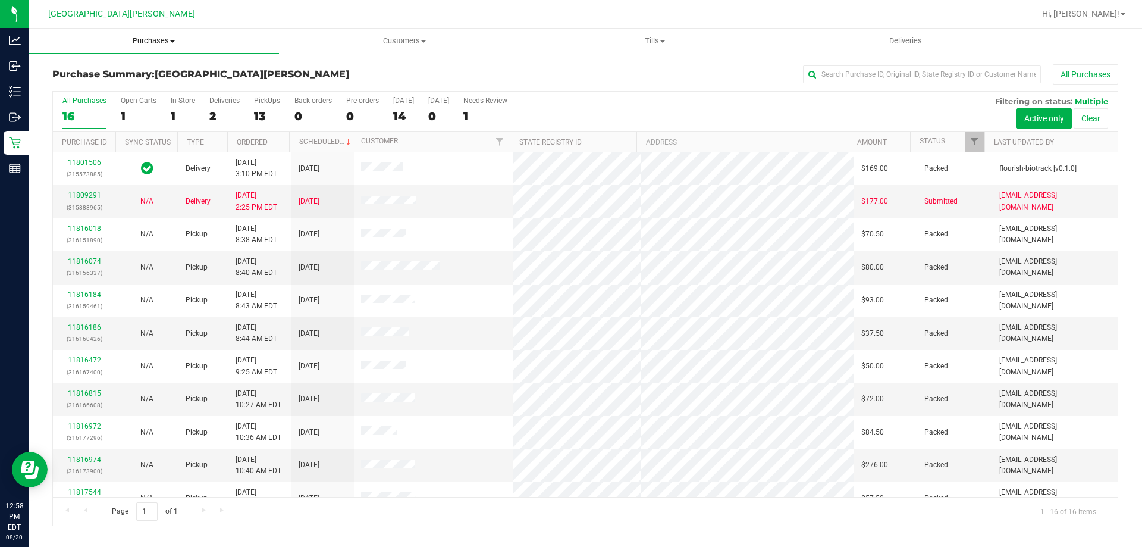
click at [156, 35] on uib-tab-heading "Purchases Summary of purchases Fulfillment All purchases" at bounding box center [154, 41] width 251 height 25
click at [145, 84] on li "Fulfillment" at bounding box center [154, 86] width 251 height 14
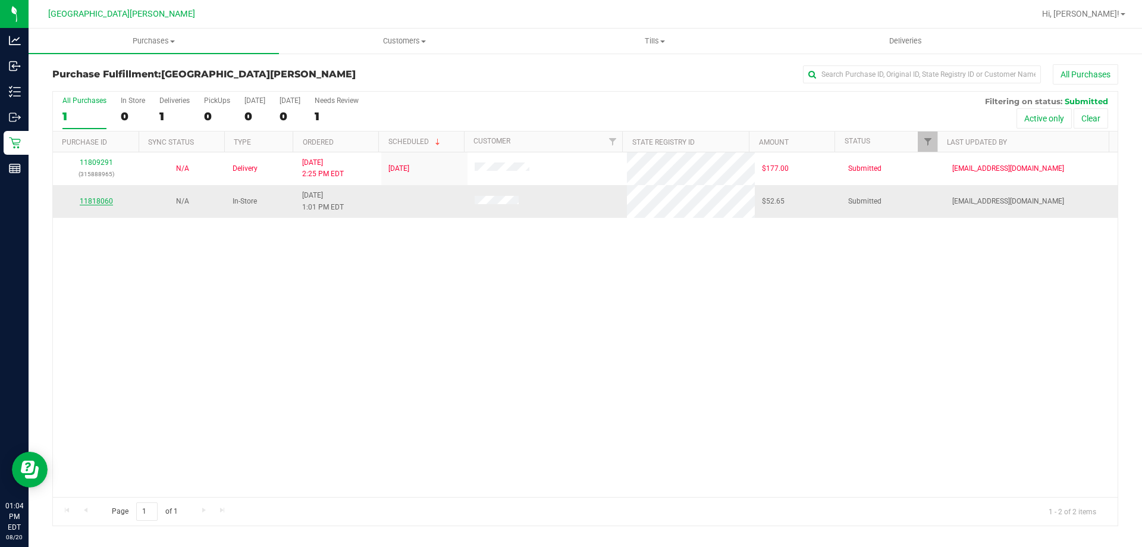
click at [90, 197] on div "11818060" at bounding box center [96, 201] width 72 height 11
click at [89, 203] on link "11818060" at bounding box center [96, 201] width 33 height 8
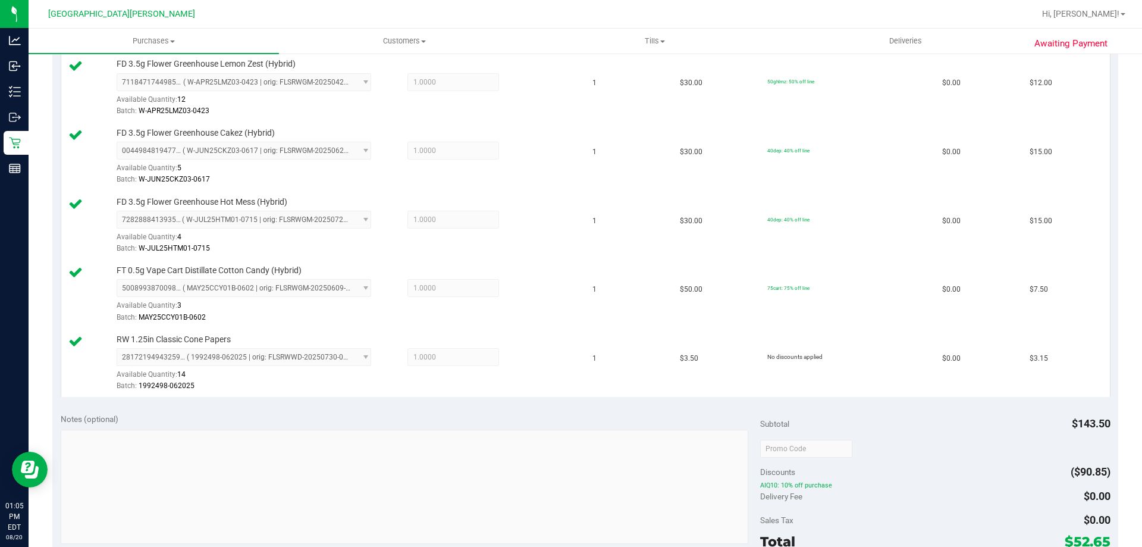
scroll to position [417, 0]
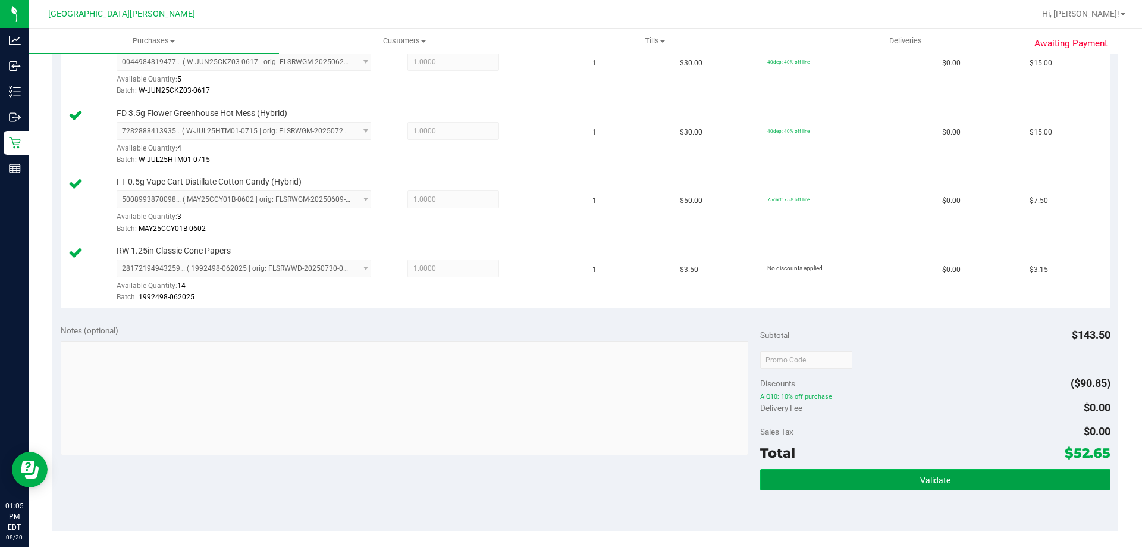
click at [976, 472] on button "Validate" at bounding box center [935, 479] width 350 height 21
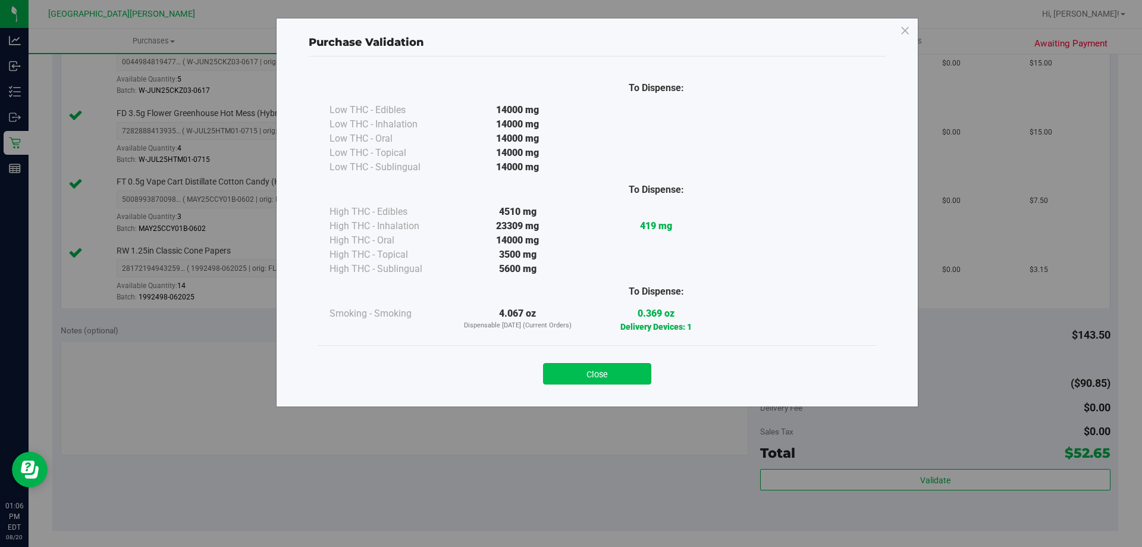
click at [590, 372] on button "Close" at bounding box center [597, 373] width 108 height 21
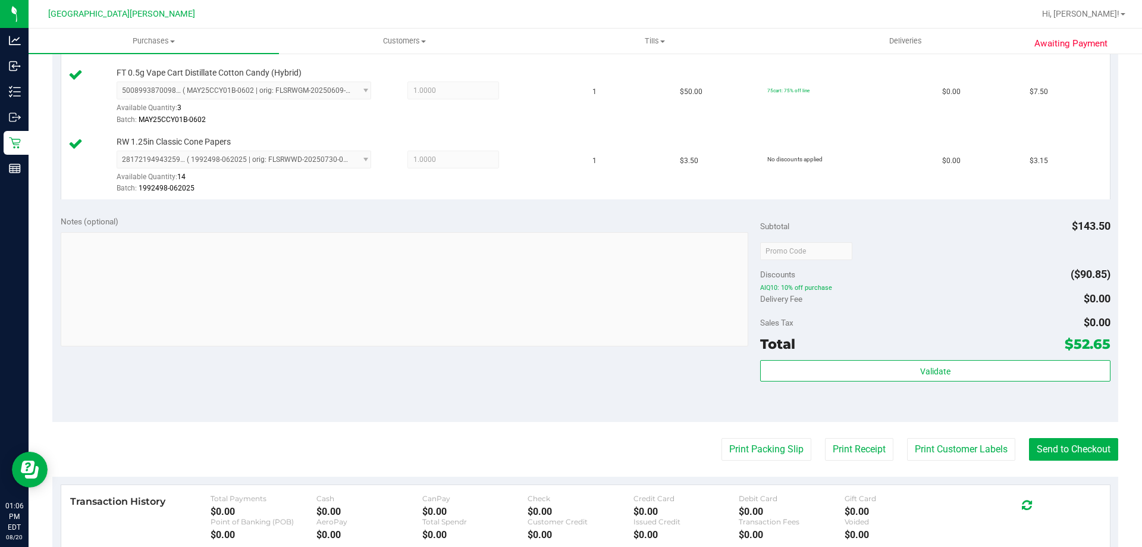
scroll to position [655, 0]
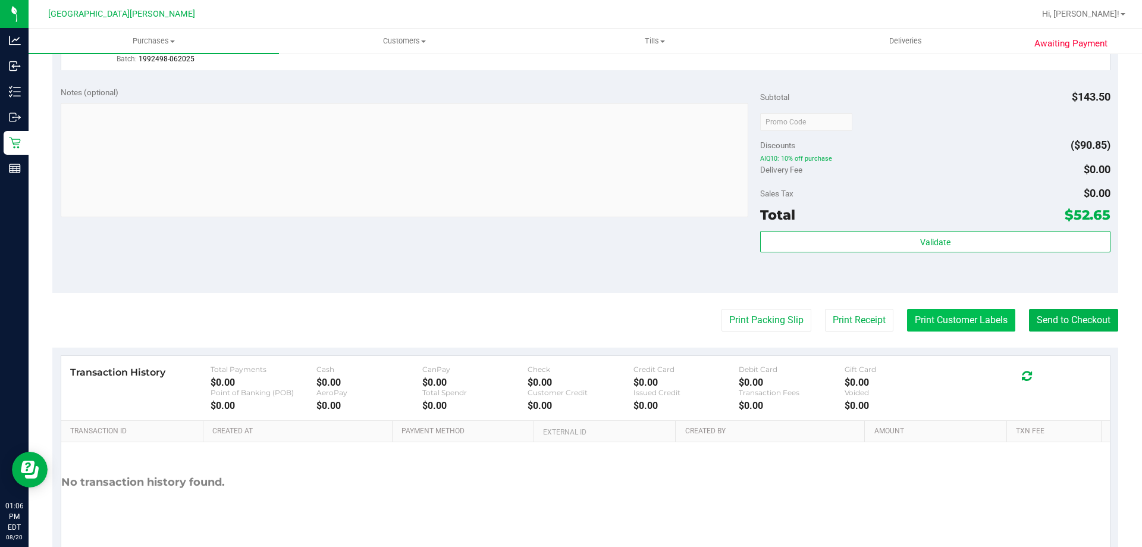
click at [972, 315] on button "Print Customer Labels" at bounding box center [961, 320] width 108 height 23
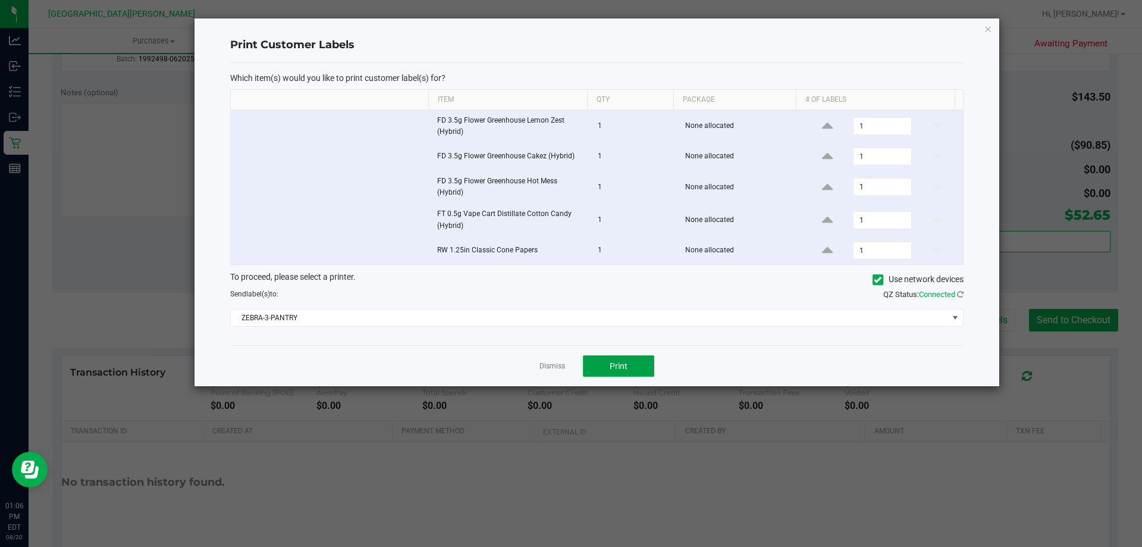
click at [624, 356] on button "Print" at bounding box center [618, 365] width 71 height 21
click at [560, 370] on link "Dismiss" at bounding box center [553, 366] width 26 height 10
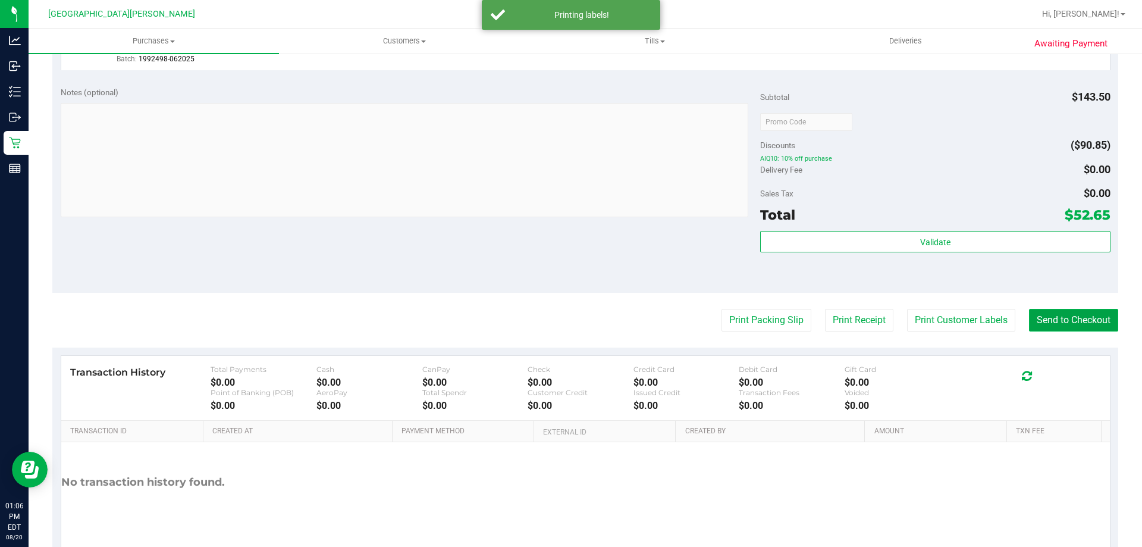
click at [1047, 318] on button "Send to Checkout" at bounding box center [1073, 320] width 89 height 23
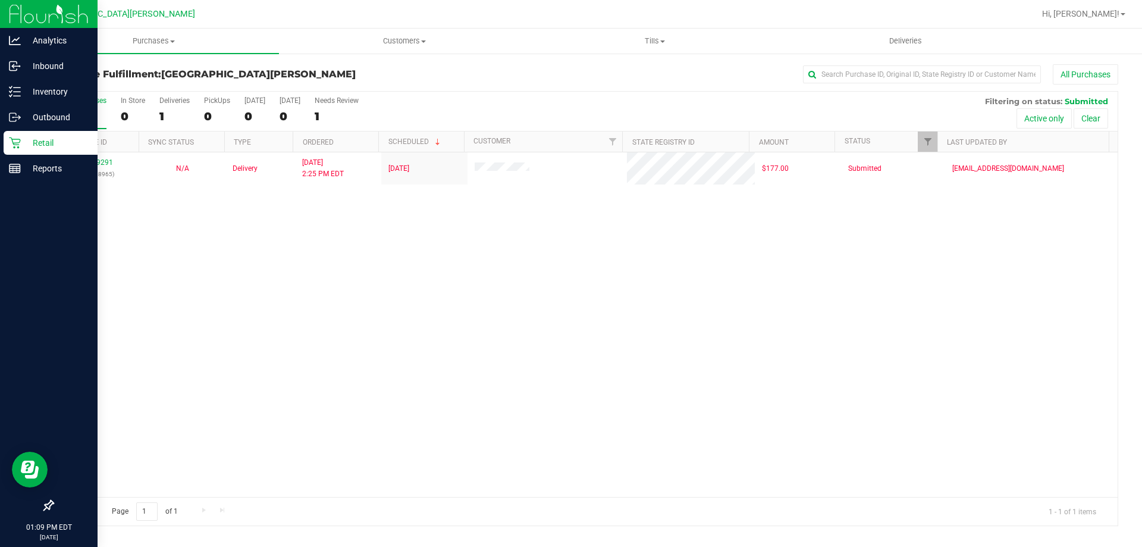
click at [26, 147] on p "Retail" at bounding box center [56, 143] width 71 height 14
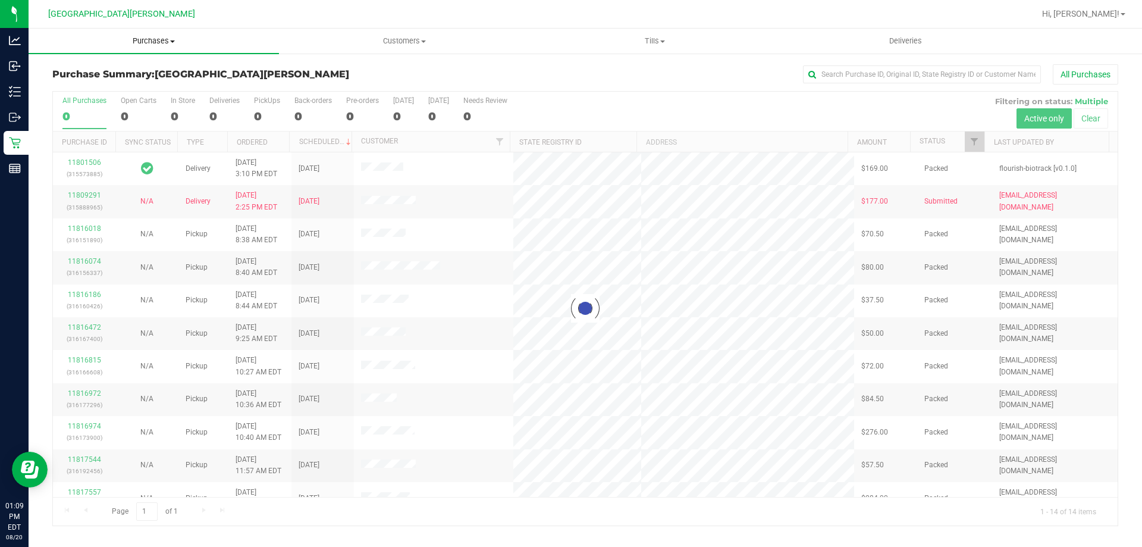
click at [159, 37] on span "Purchases" at bounding box center [154, 41] width 251 height 11
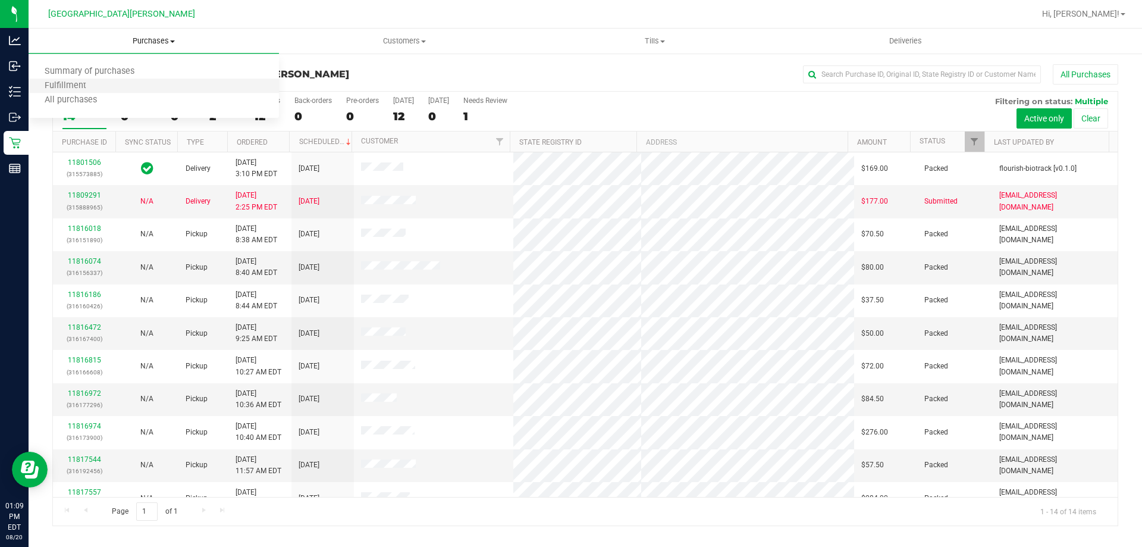
click at [139, 89] on li "Fulfillment" at bounding box center [154, 86] width 251 height 14
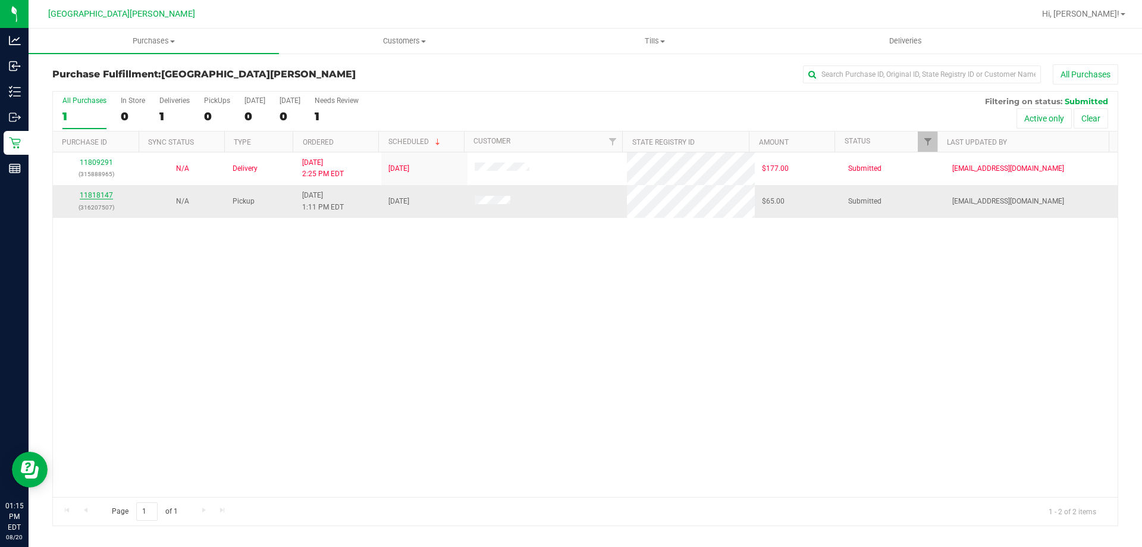
click at [103, 196] on link "11818147" at bounding box center [96, 195] width 33 height 8
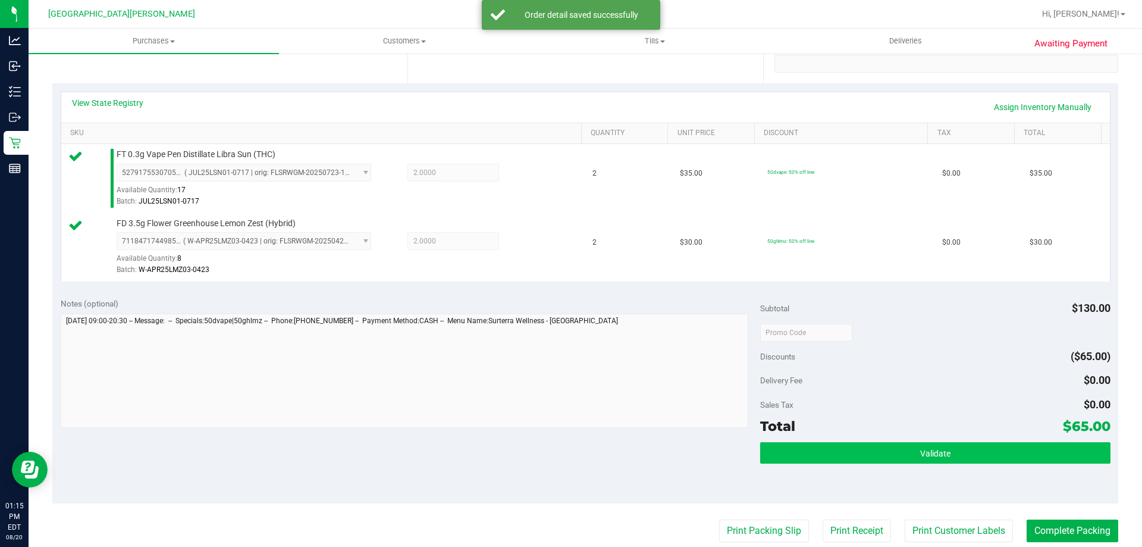
scroll to position [238, 0]
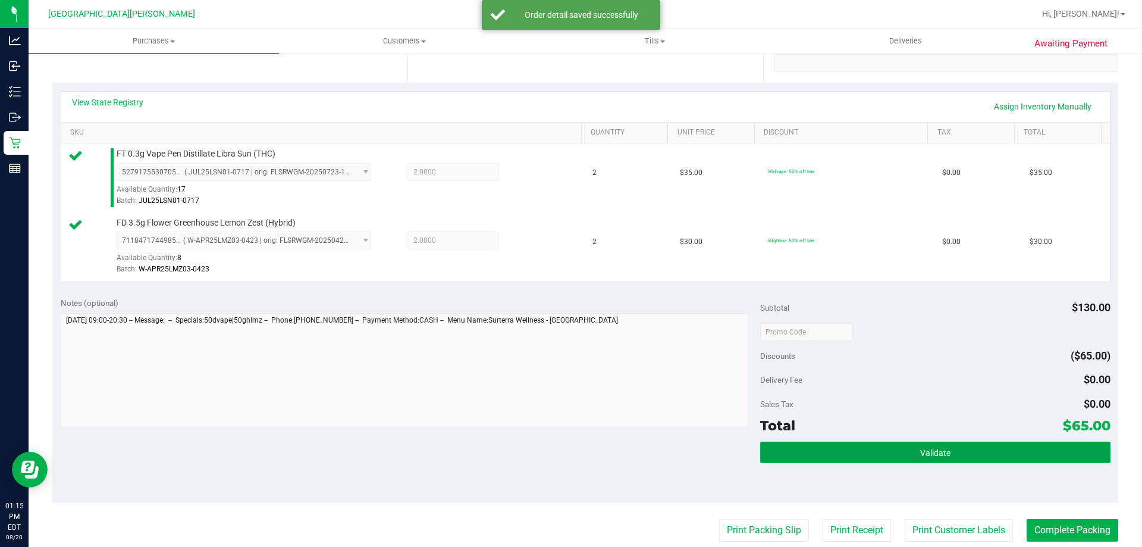
click at [965, 449] on button "Validate" at bounding box center [935, 452] width 350 height 21
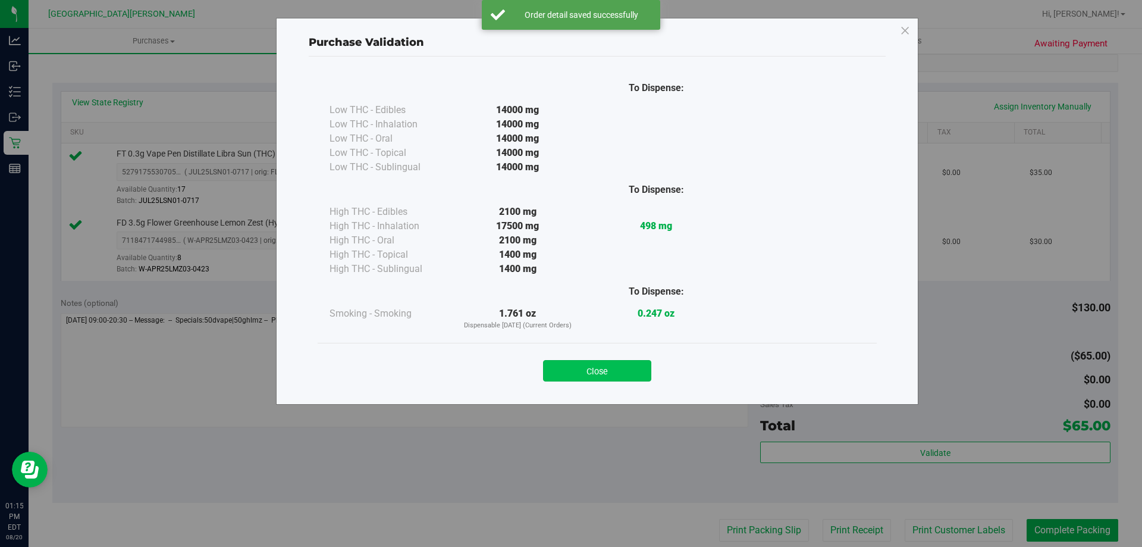
click at [619, 371] on button "Close" at bounding box center [597, 370] width 108 height 21
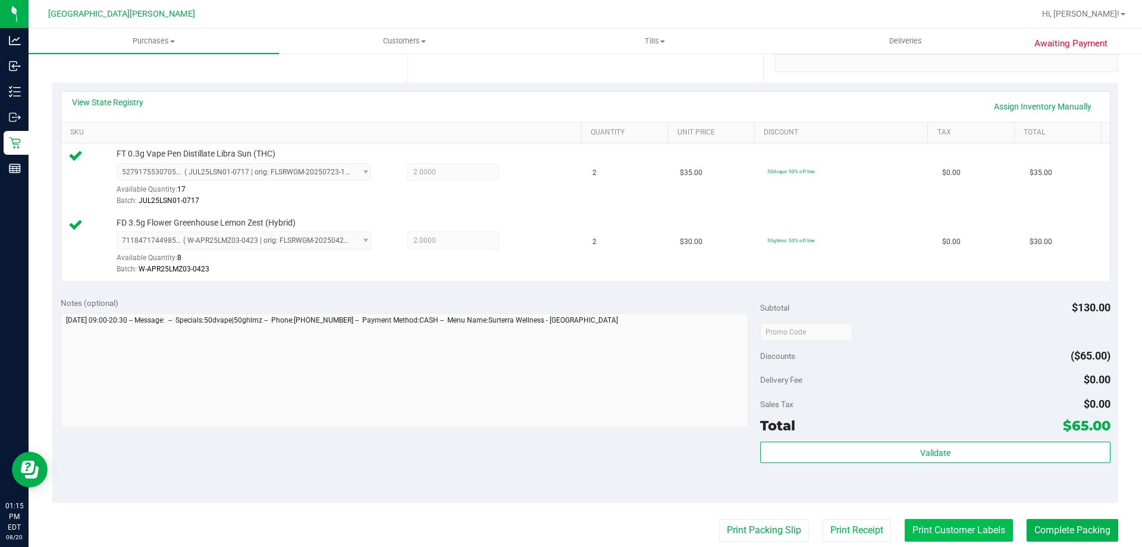
click at [946, 522] on button "Print Customer Labels" at bounding box center [959, 530] width 108 height 23
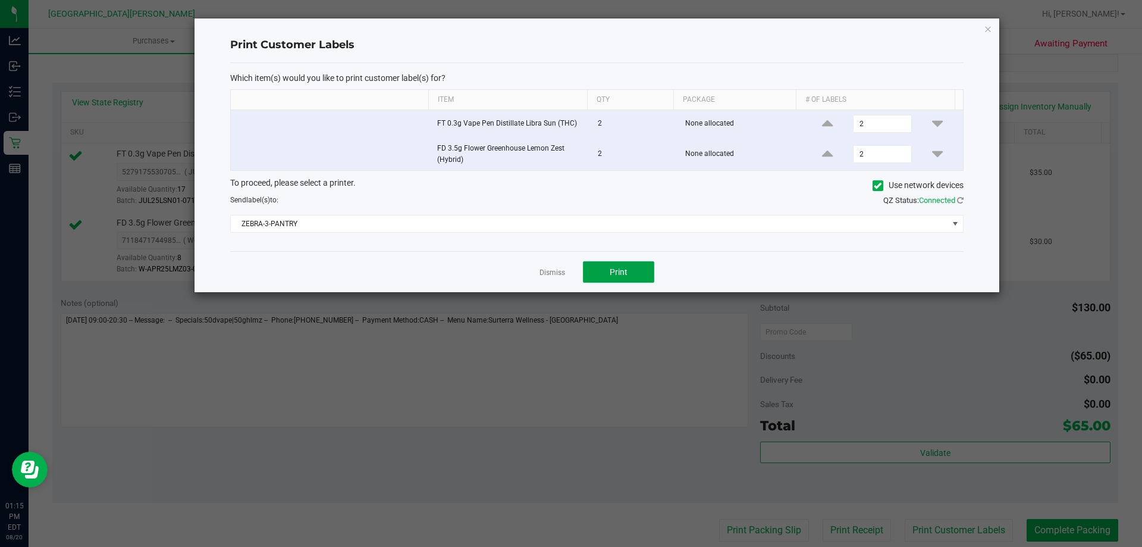
click at [624, 271] on span "Print" at bounding box center [619, 272] width 18 height 10
click at [557, 275] on link "Dismiss" at bounding box center [553, 273] width 26 height 10
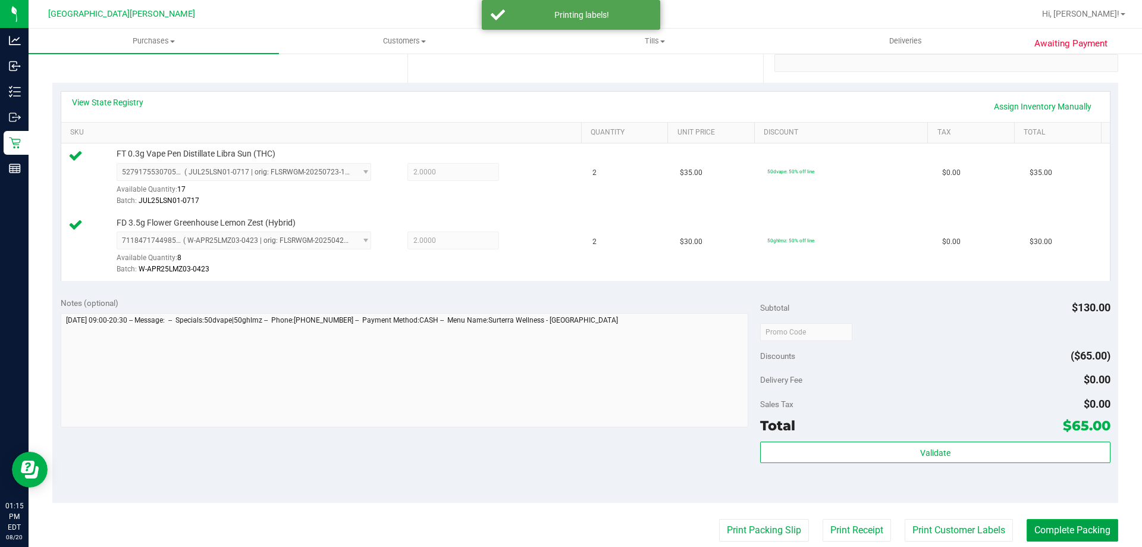
click at [1067, 529] on button "Complete Packing" at bounding box center [1073, 530] width 92 height 23
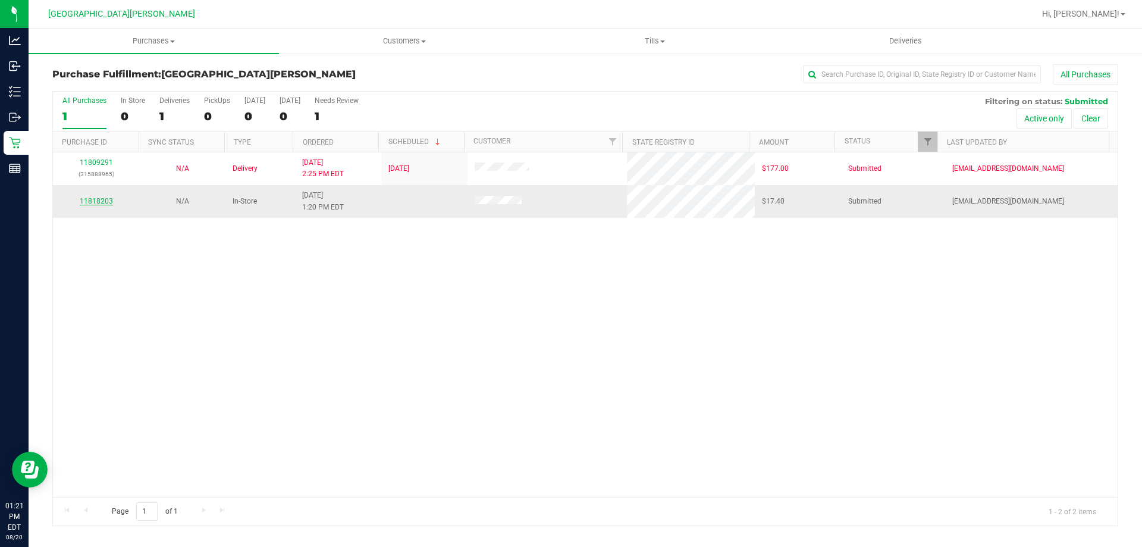
click at [104, 202] on link "11818203" at bounding box center [96, 201] width 33 height 8
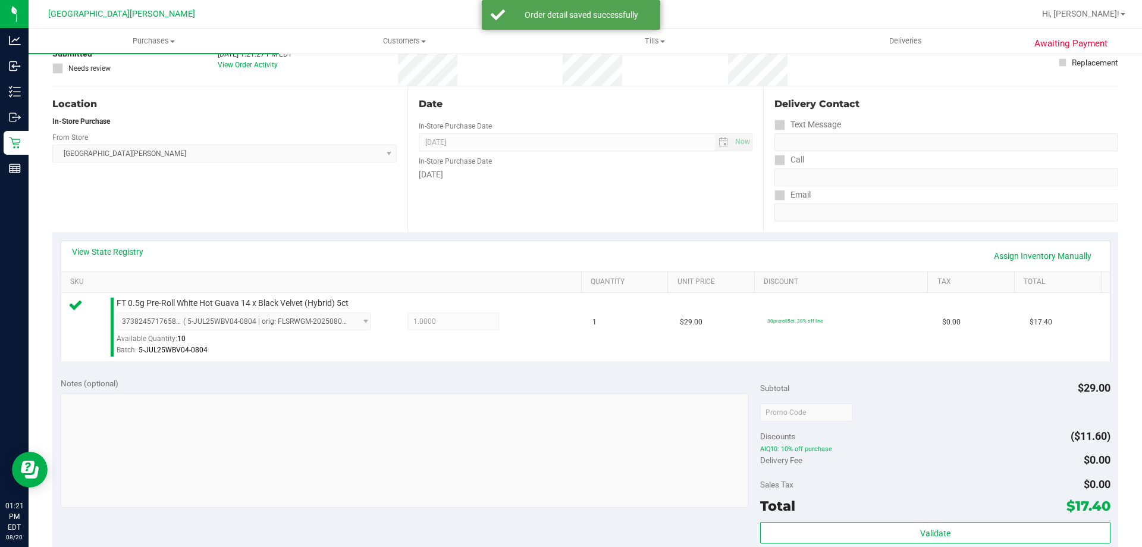
scroll to position [238, 0]
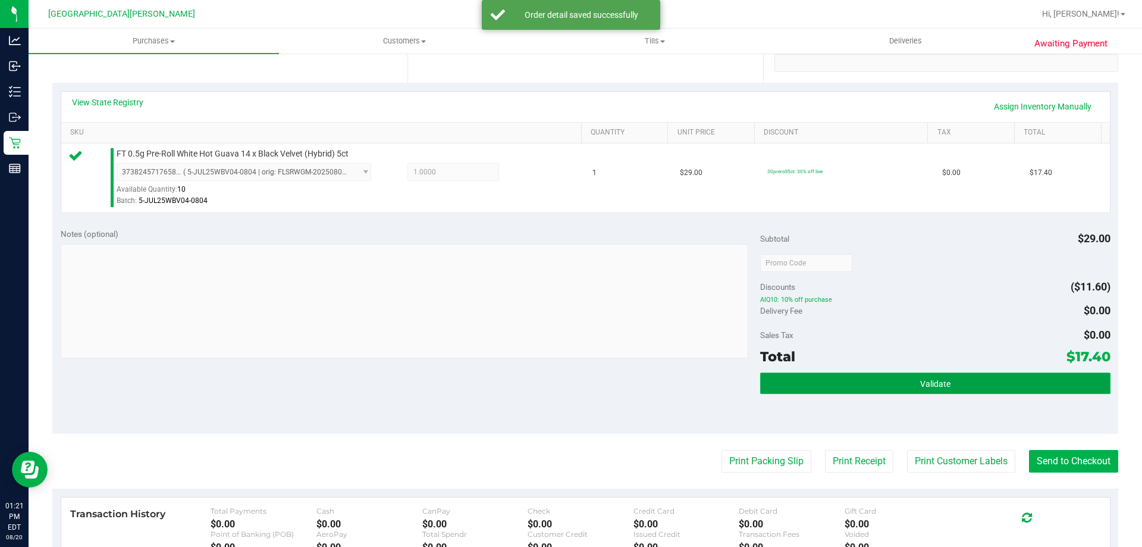
click at [963, 387] on button "Validate" at bounding box center [935, 383] width 350 height 21
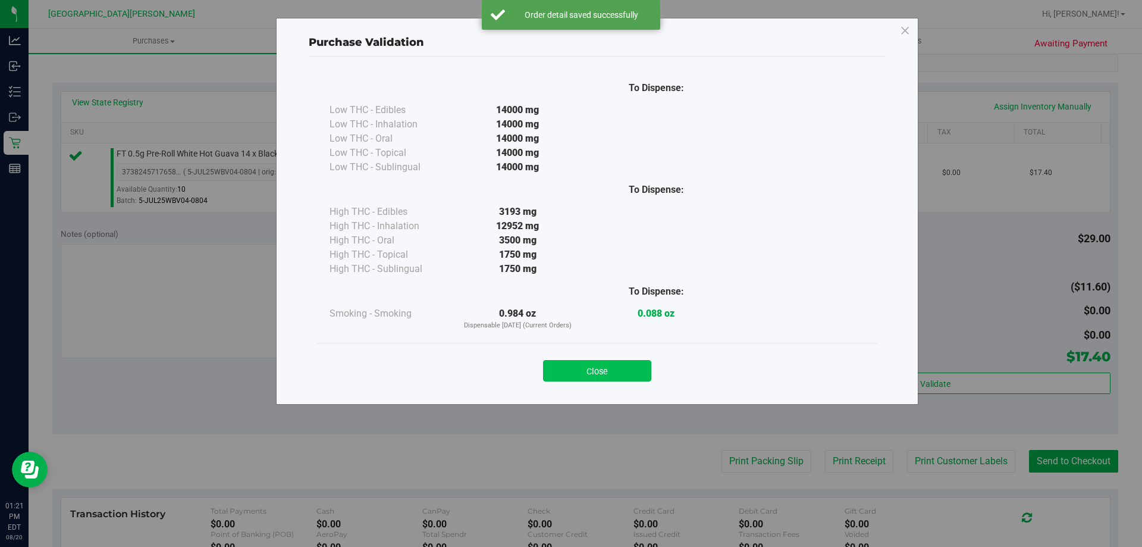
click at [579, 365] on button "Close" at bounding box center [597, 370] width 108 height 21
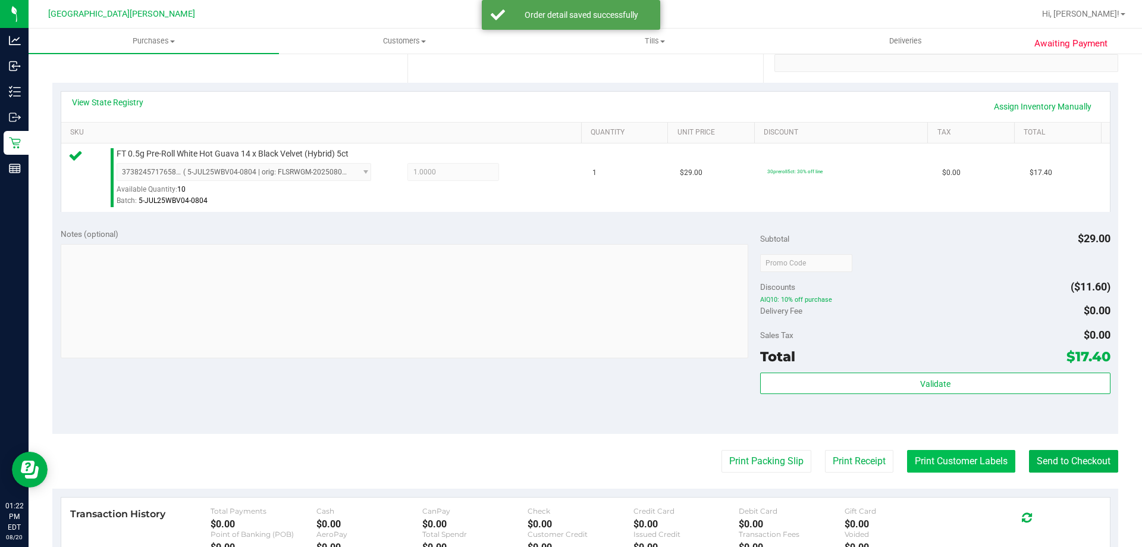
click at [907, 455] on button "Print Customer Labels" at bounding box center [961, 461] width 108 height 23
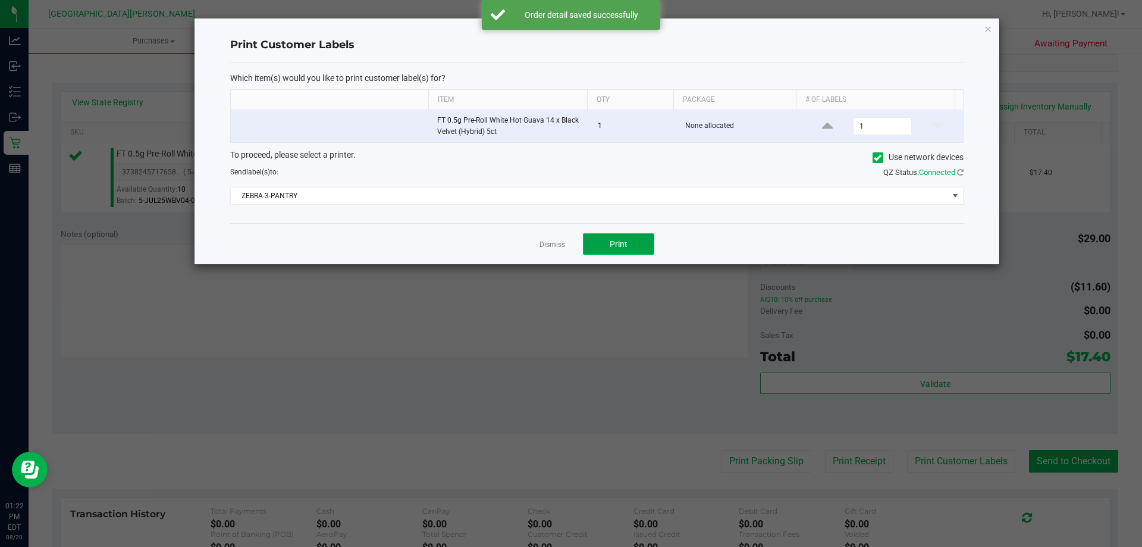
click at [603, 246] on button "Print" at bounding box center [618, 243] width 71 height 21
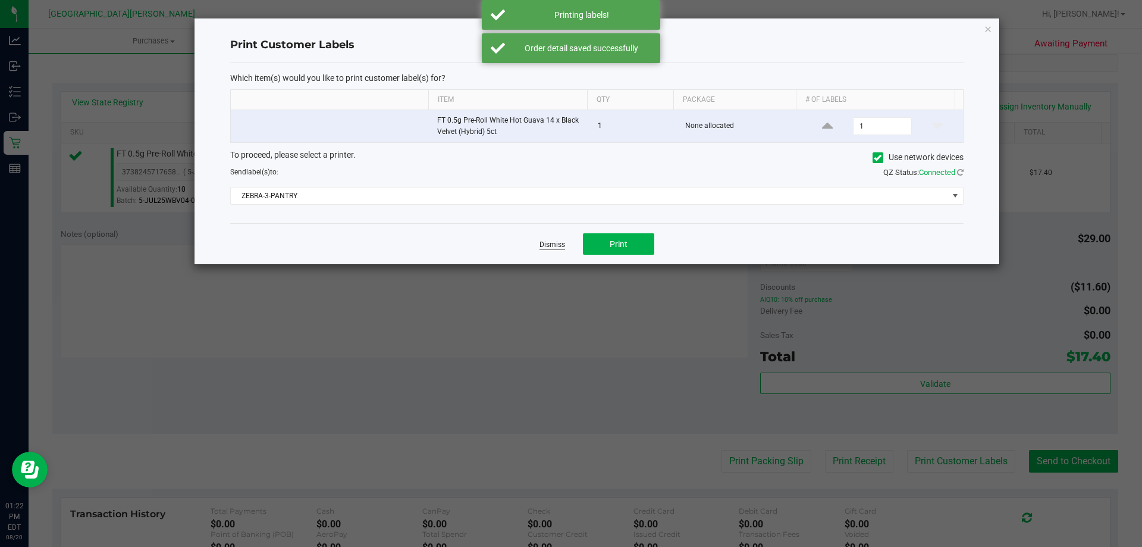
click at [555, 246] on link "Dismiss" at bounding box center [553, 245] width 26 height 10
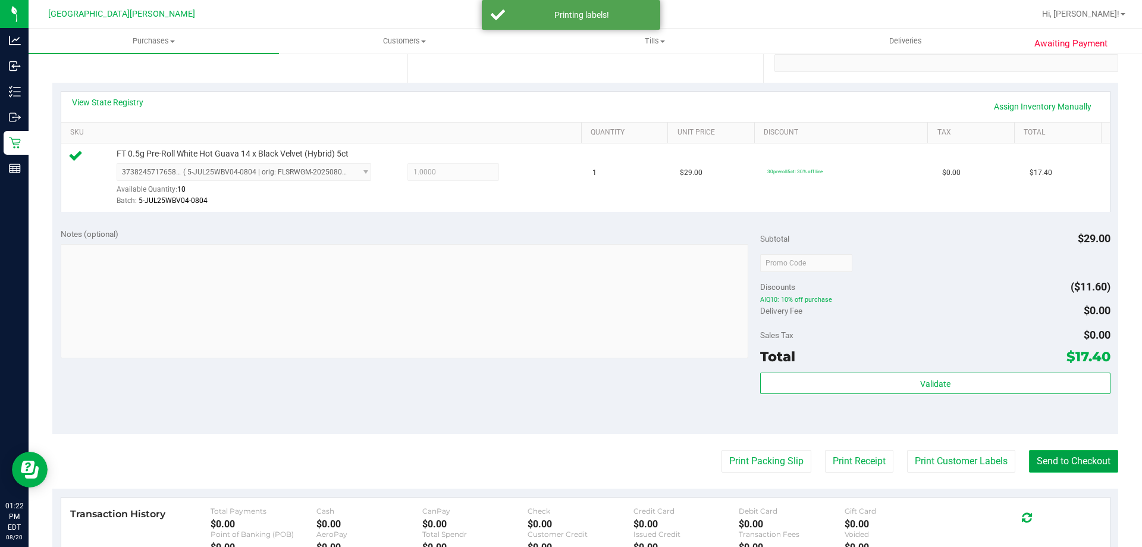
click at [1085, 463] on button "Send to Checkout" at bounding box center [1073, 461] width 89 height 23
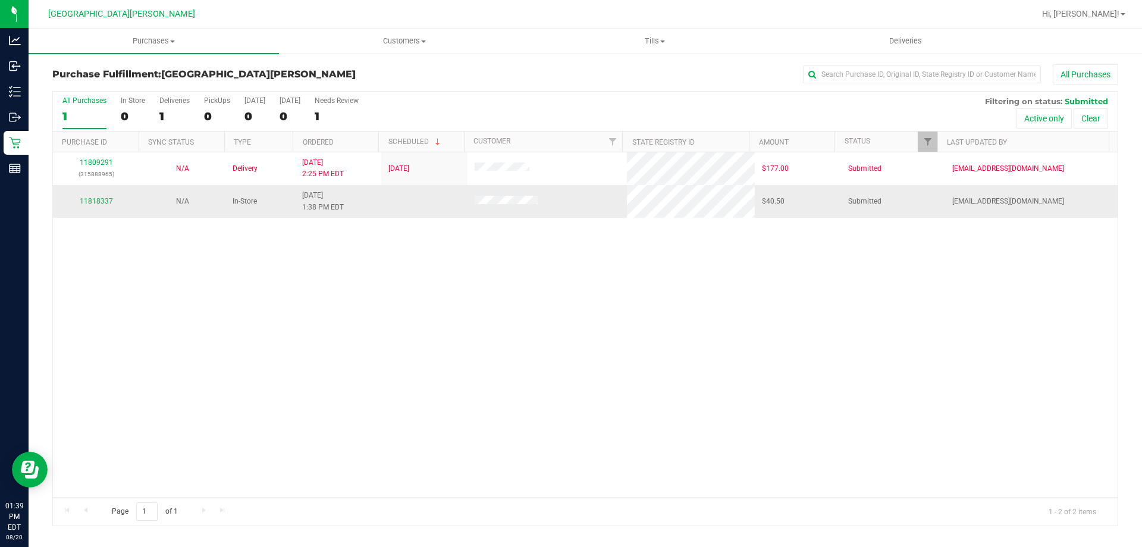
click at [103, 205] on div "11818337" at bounding box center [96, 201] width 72 height 11
click at [103, 205] on link "11818337" at bounding box center [96, 201] width 33 height 8
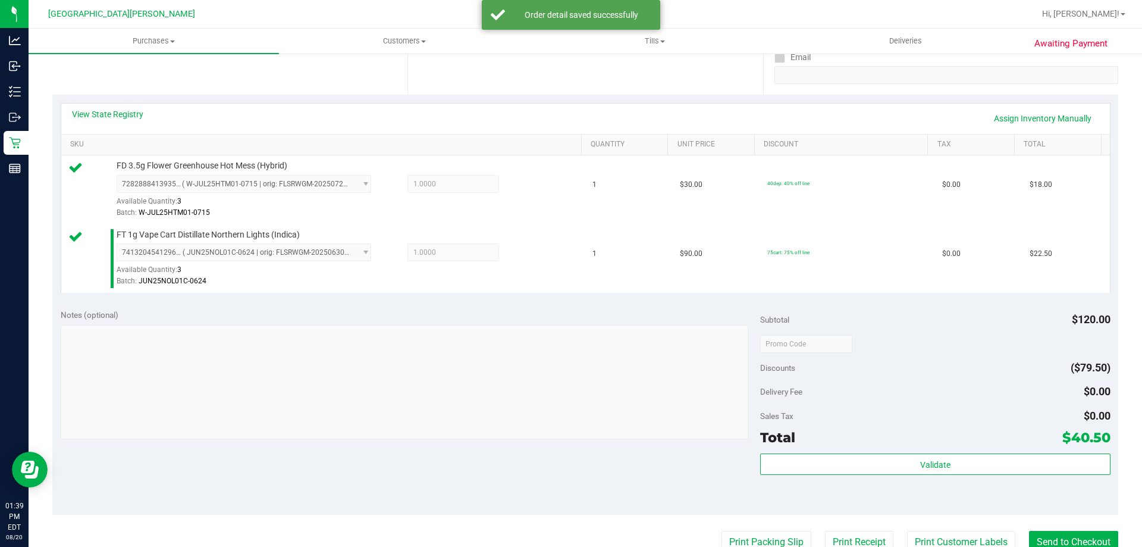
scroll to position [357, 0]
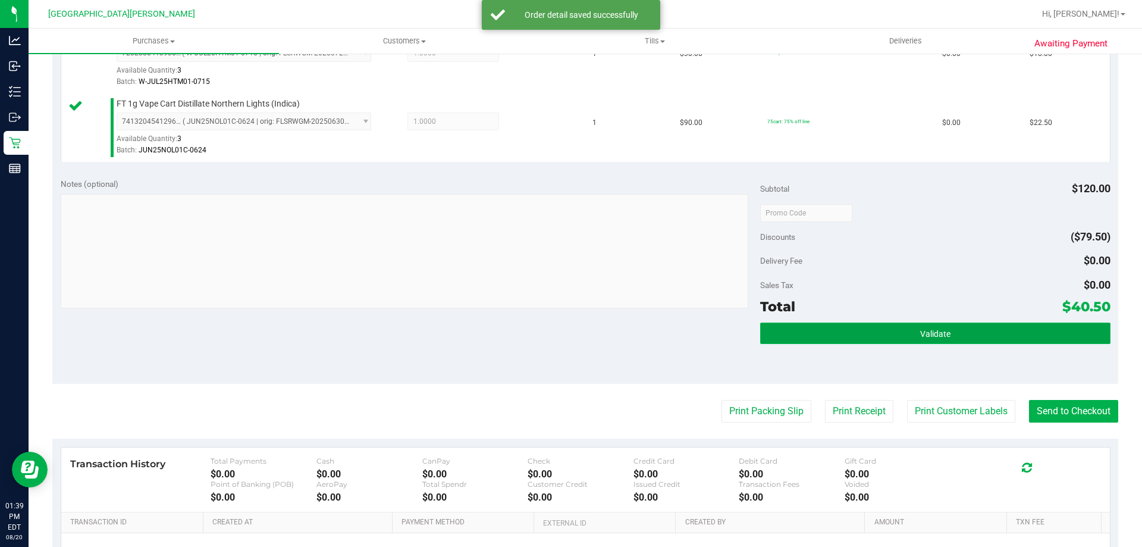
click at [907, 331] on button "Validate" at bounding box center [935, 333] width 350 height 21
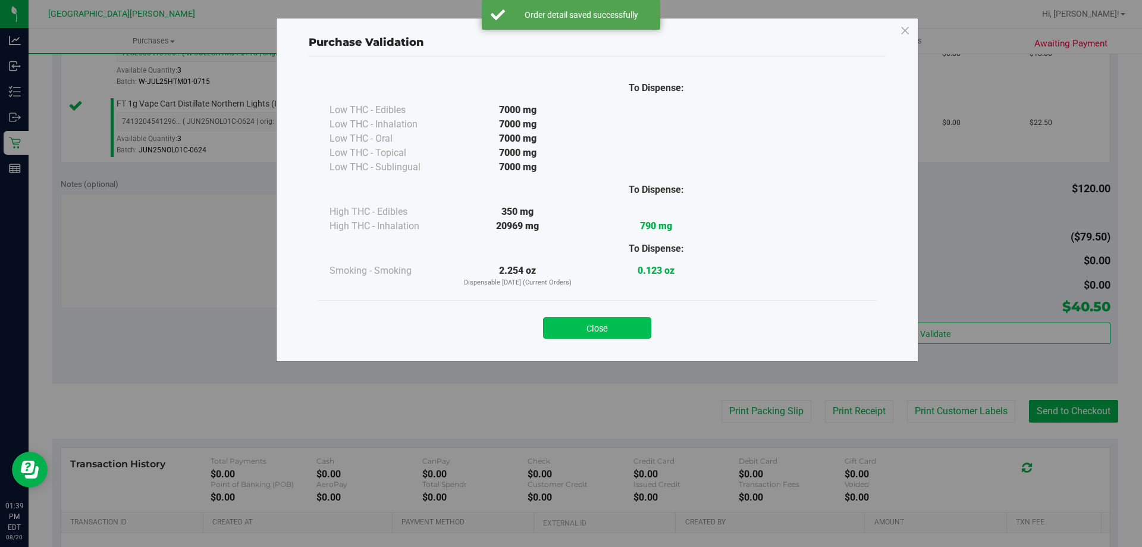
click at [631, 331] on button "Close" at bounding box center [597, 327] width 108 height 21
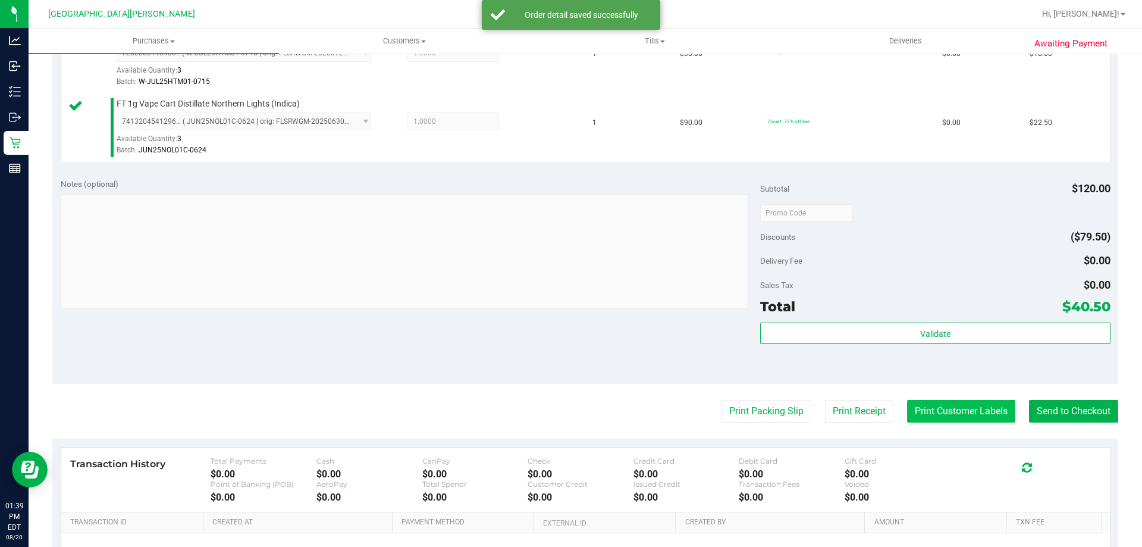
click at [971, 412] on button "Print Customer Labels" at bounding box center [961, 411] width 108 height 23
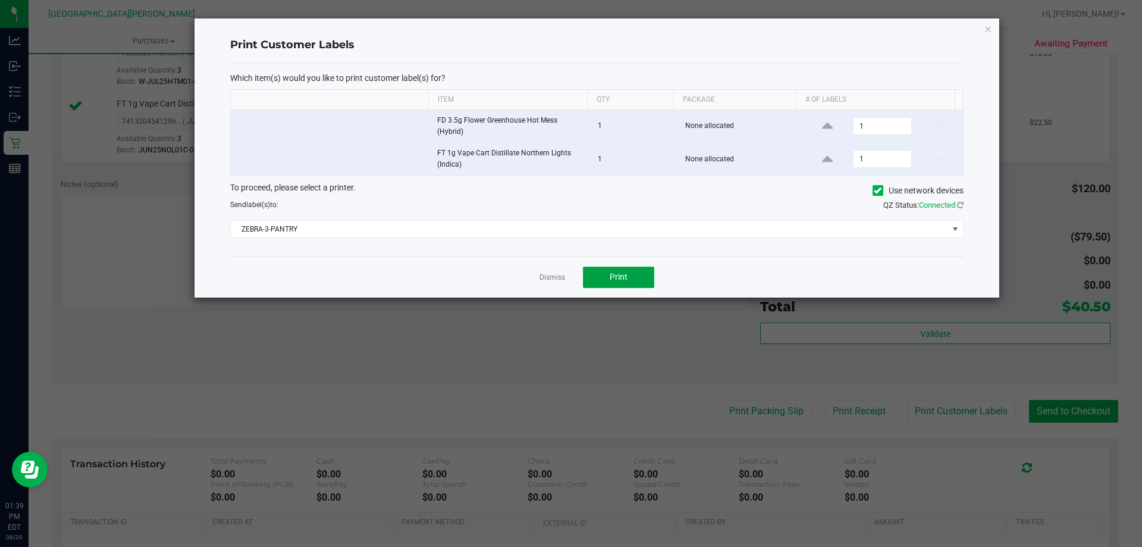
click at [610, 268] on button "Print" at bounding box center [618, 277] width 71 height 21
click at [543, 280] on link "Dismiss" at bounding box center [553, 278] width 26 height 10
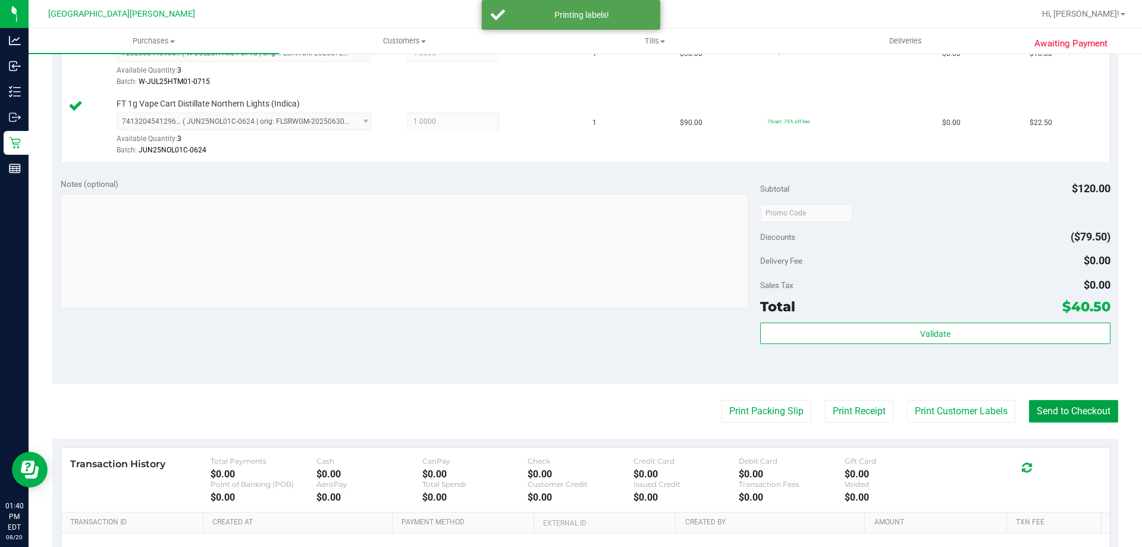
click at [1067, 417] on button "Send to Checkout" at bounding box center [1073, 411] width 89 height 23
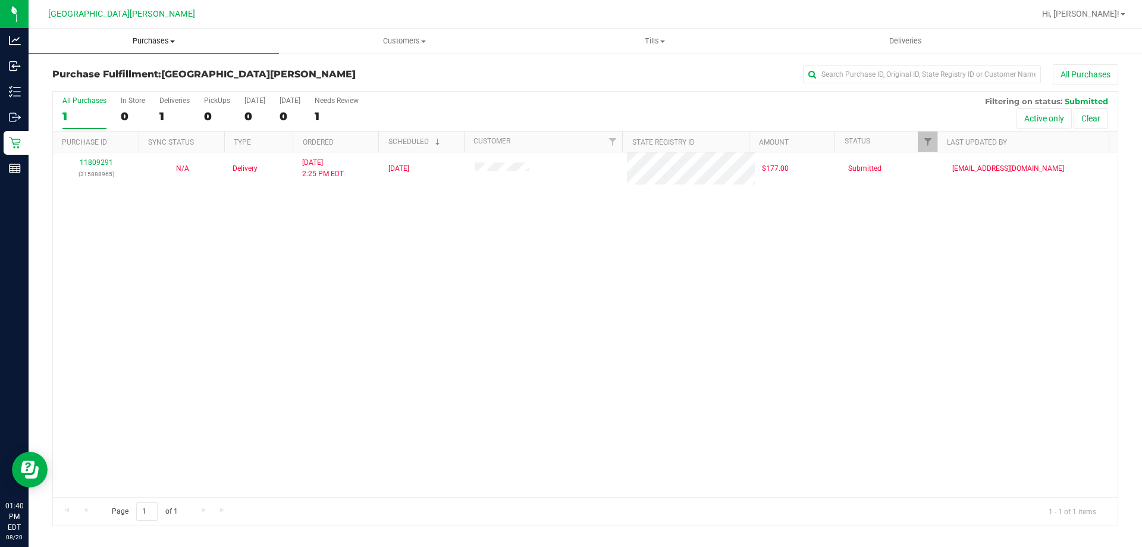
click at [165, 40] on span "Purchases" at bounding box center [154, 41] width 251 height 11
click at [126, 80] on li "Fulfillment" at bounding box center [154, 86] width 251 height 14
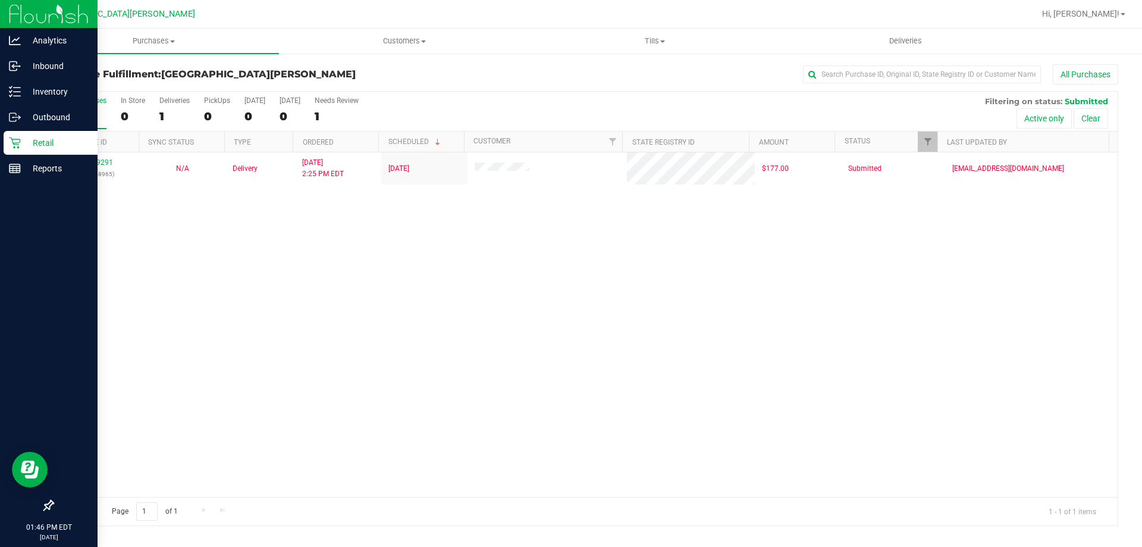
click at [20, 149] on div "Retail" at bounding box center [51, 143] width 94 height 24
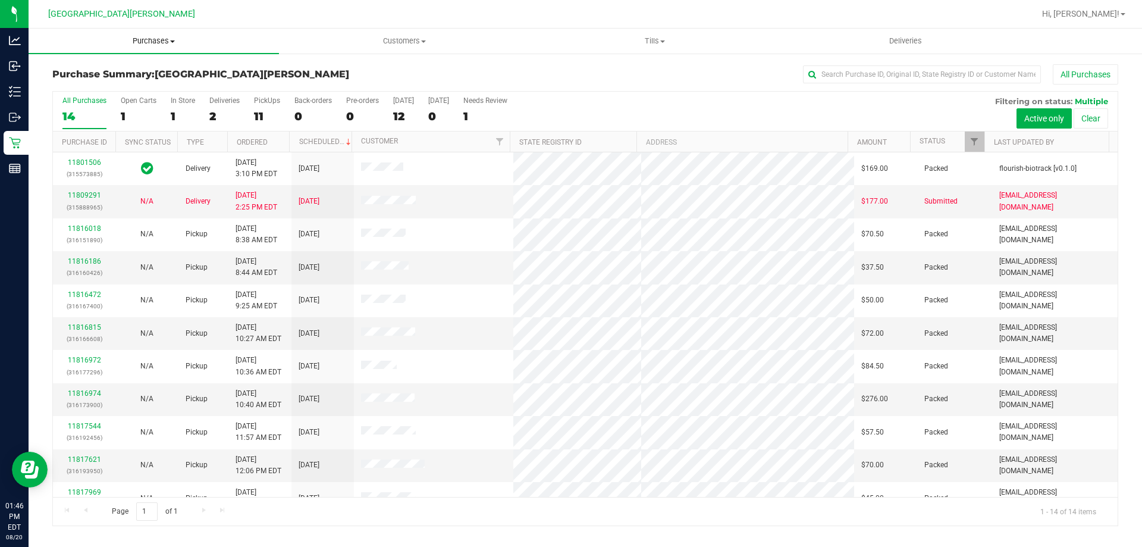
click at [121, 42] on span "Purchases" at bounding box center [154, 41] width 251 height 11
click at [137, 41] on span "Purchases" at bounding box center [154, 41] width 251 height 11
click at [151, 40] on span "Purchases" at bounding box center [154, 41] width 251 height 11
click at [102, 90] on li "Fulfillment" at bounding box center [154, 86] width 251 height 14
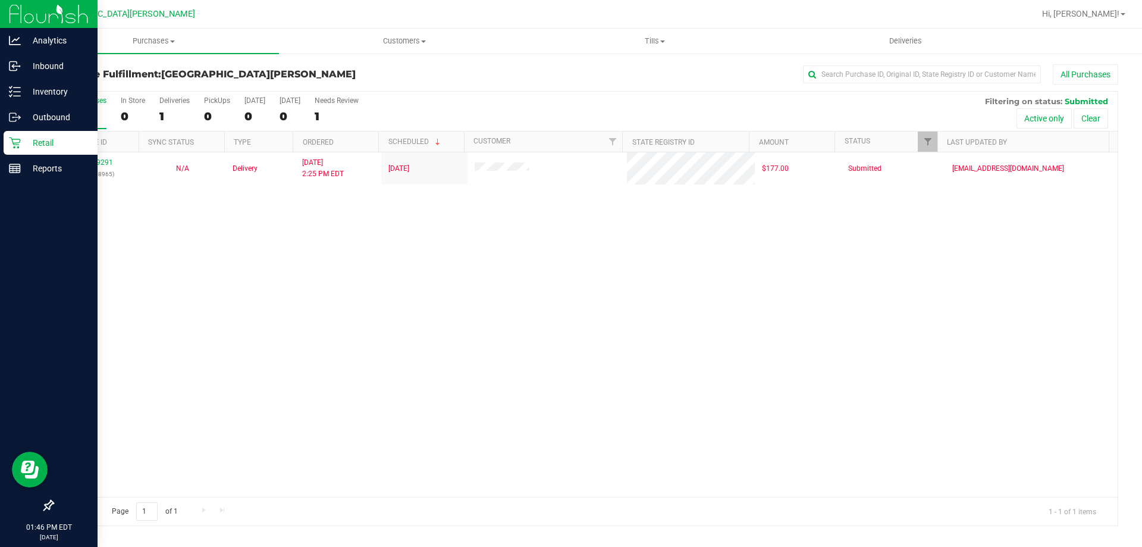
click at [45, 142] on p "Retail" at bounding box center [56, 143] width 71 height 14
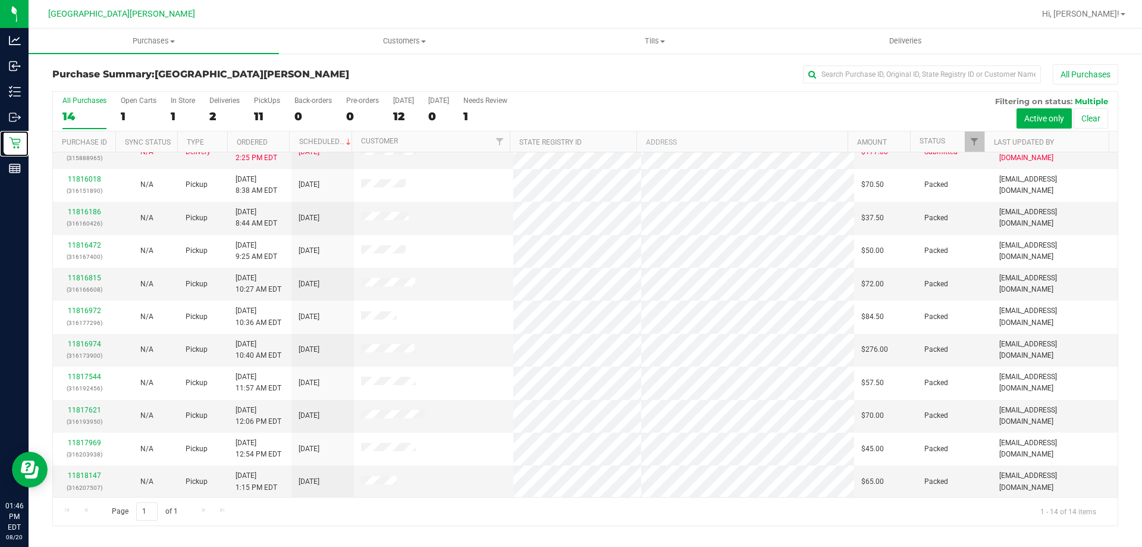
scroll to position [117, 0]
click at [77, 481] on link "11818367" at bounding box center [84, 480] width 33 height 8
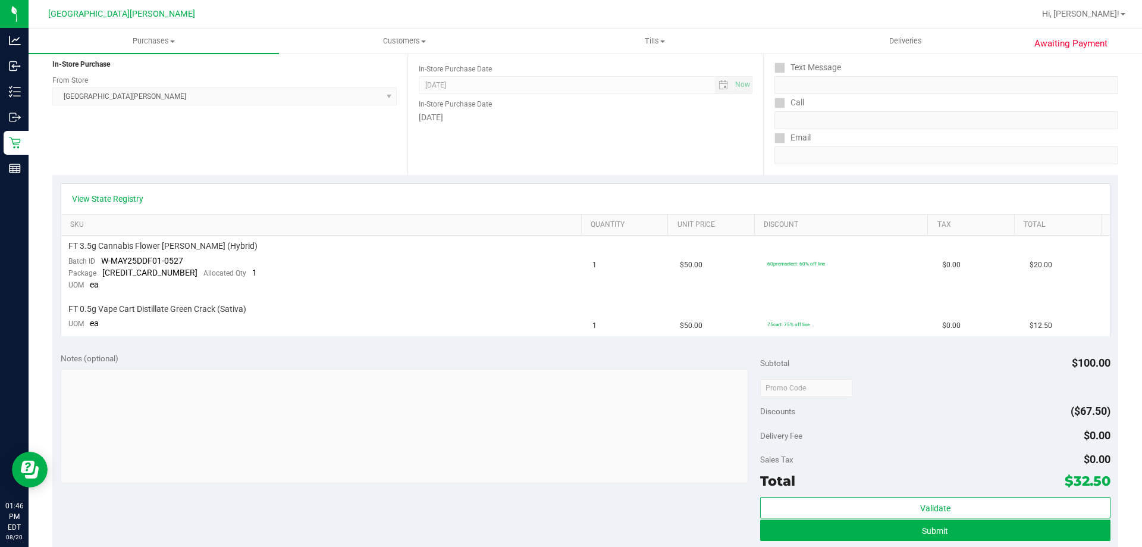
scroll to position [238, 0]
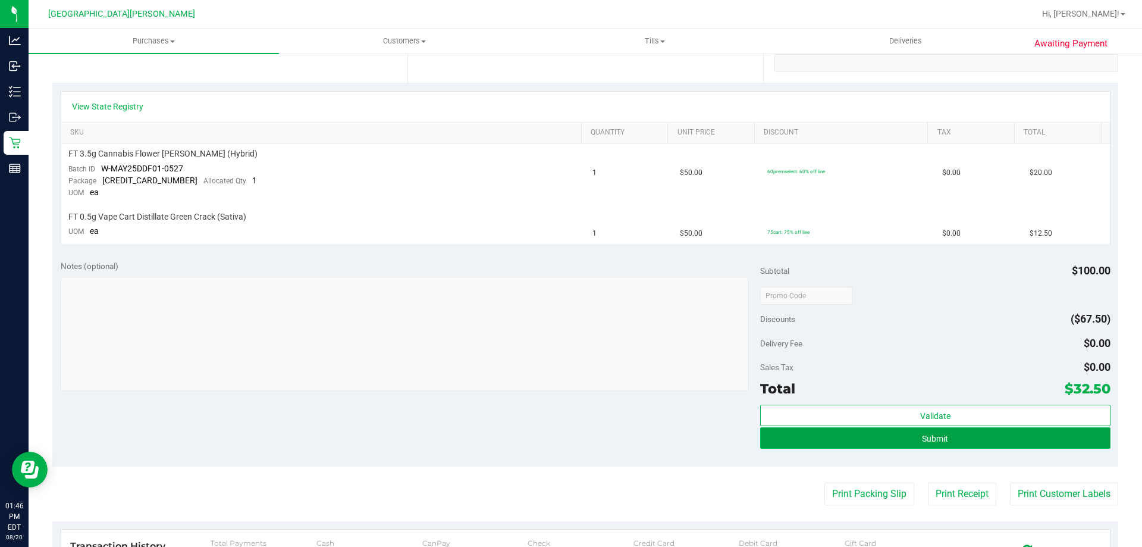
click at [934, 443] on span "Submit" at bounding box center [935, 439] width 26 height 10
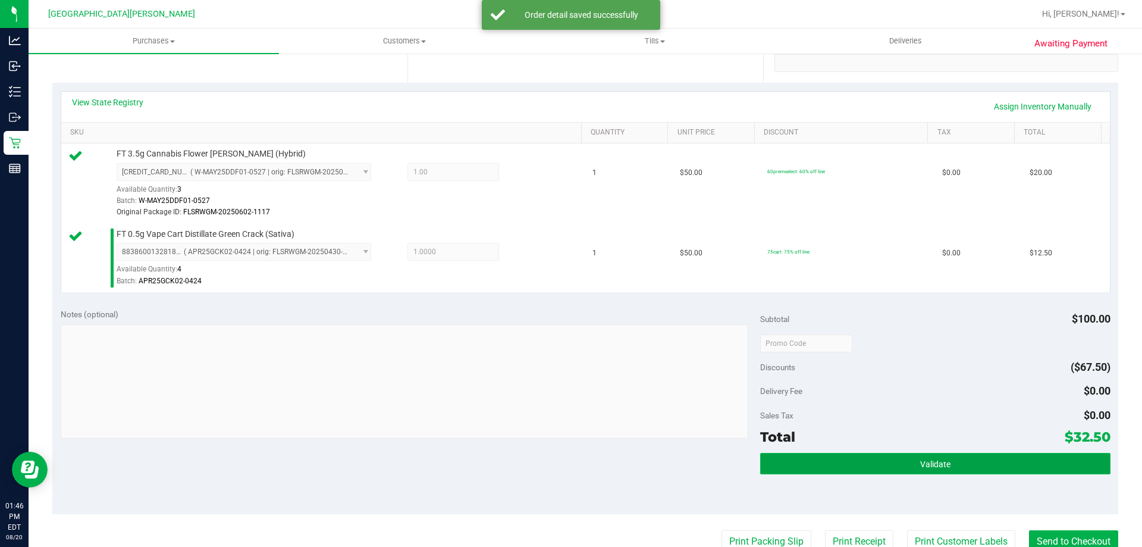
click at [862, 459] on button "Validate" at bounding box center [935, 463] width 350 height 21
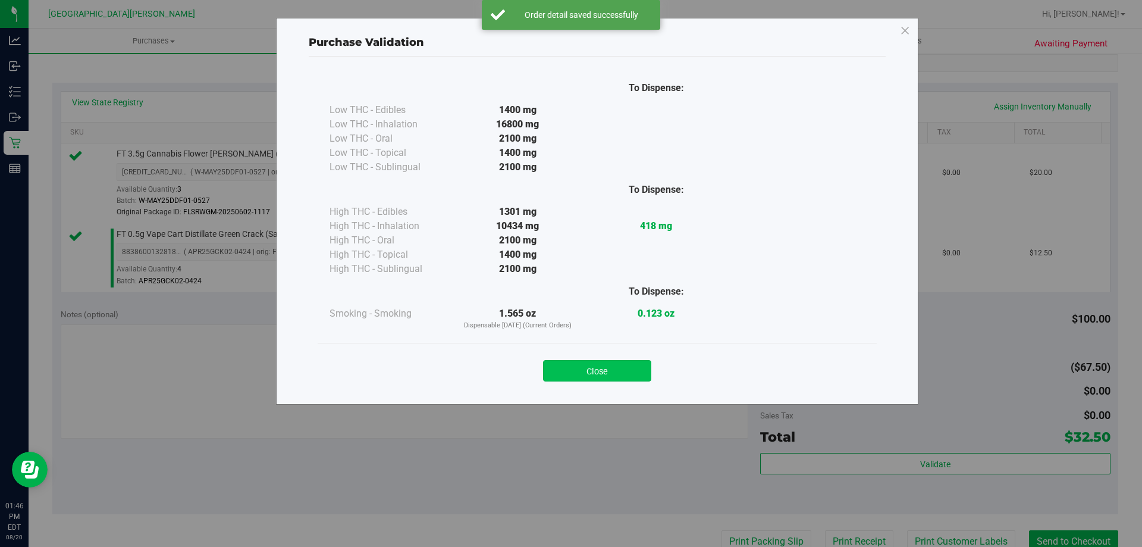
click at [629, 377] on button "Close" at bounding box center [597, 370] width 108 height 21
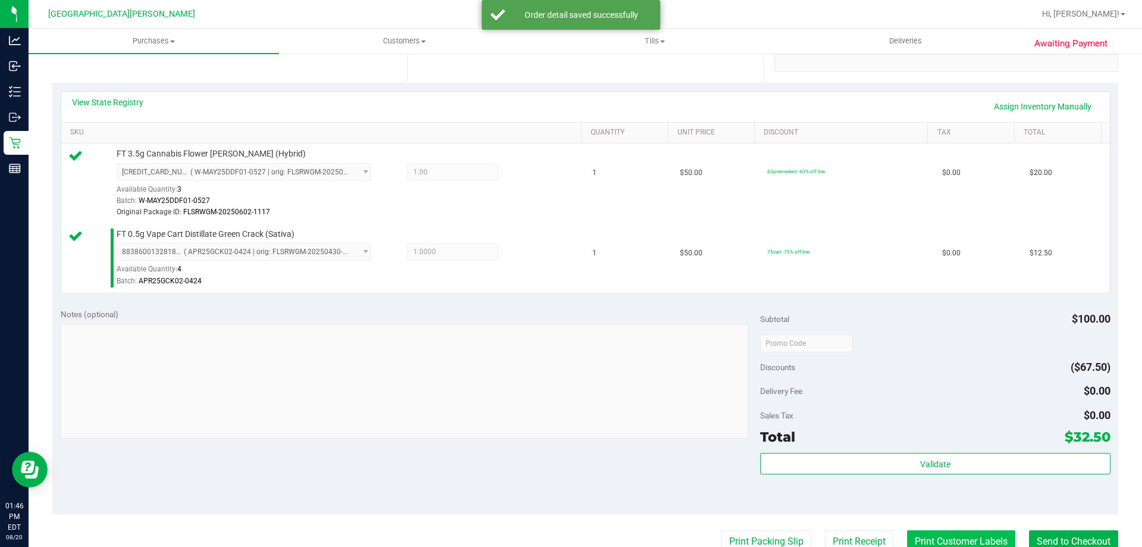
click at [1001, 536] on button "Print Customer Labels" at bounding box center [961, 541] width 108 height 23
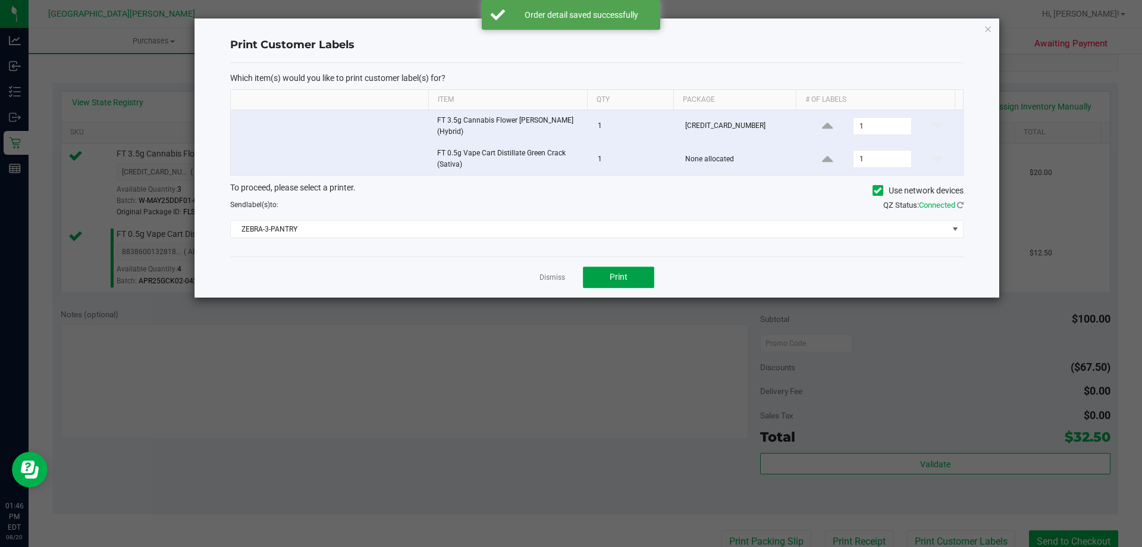
click at [628, 273] on button "Print" at bounding box center [618, 277] width 71 height 21
click at [552, 275] on link "Dismiss" at bounding box center [553, 278] width 26 height 10
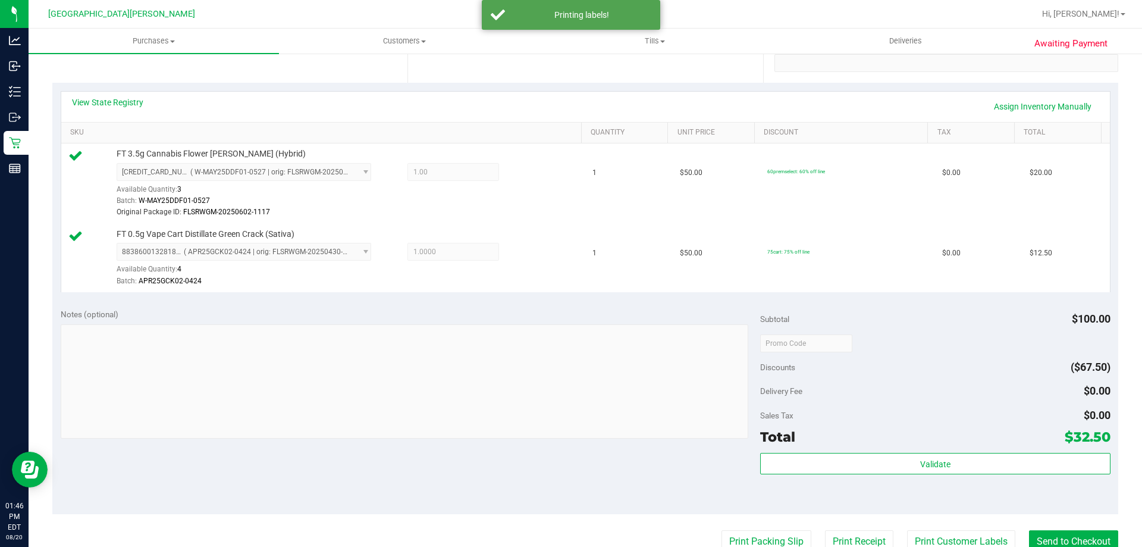
scroll to position [244, 0]
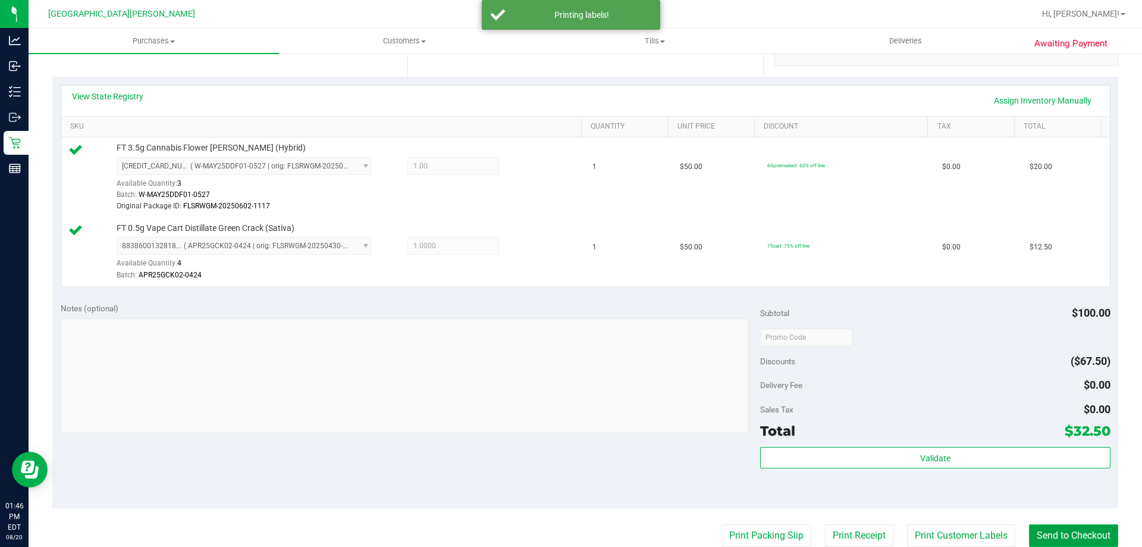
click at [1061, 525] on button "Send to Checkout" at bounding box center [1073, 535] width 89 height 23
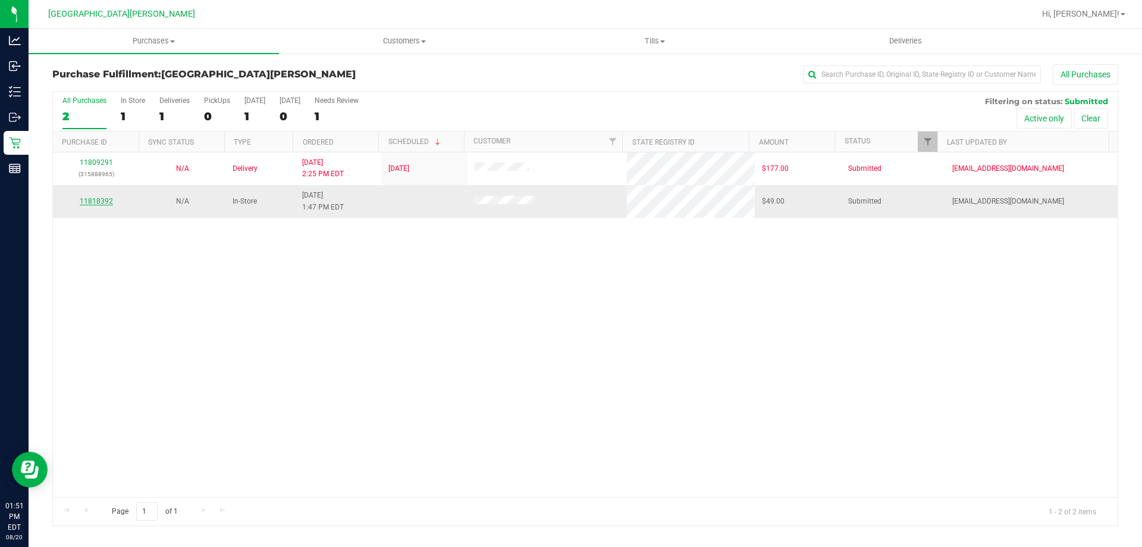
click at [99, 201] on link "11818392" at bounding box center [96, 201] width 33 height 8
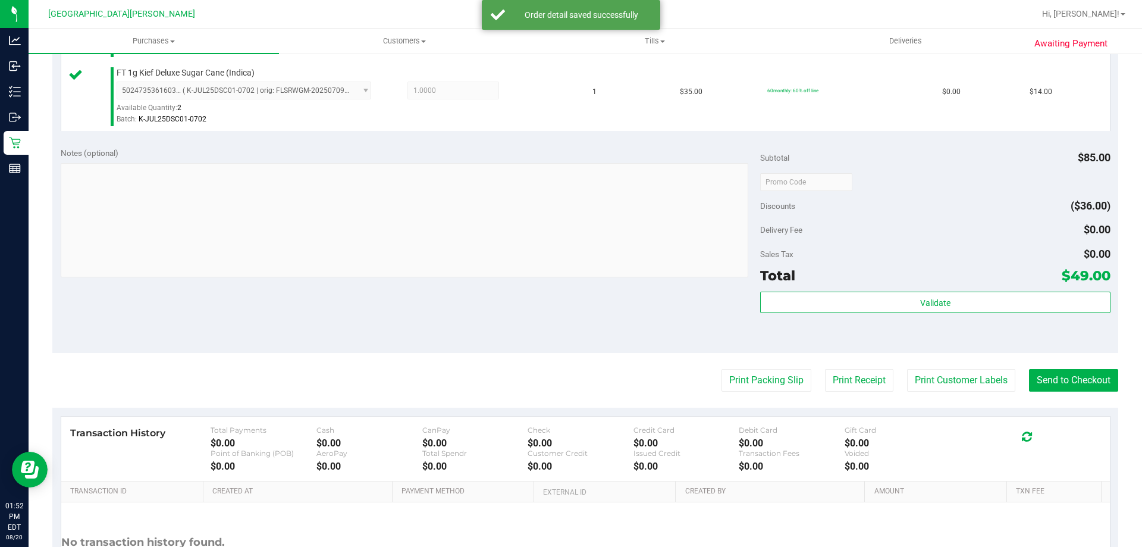
scroll to position [476, 0]
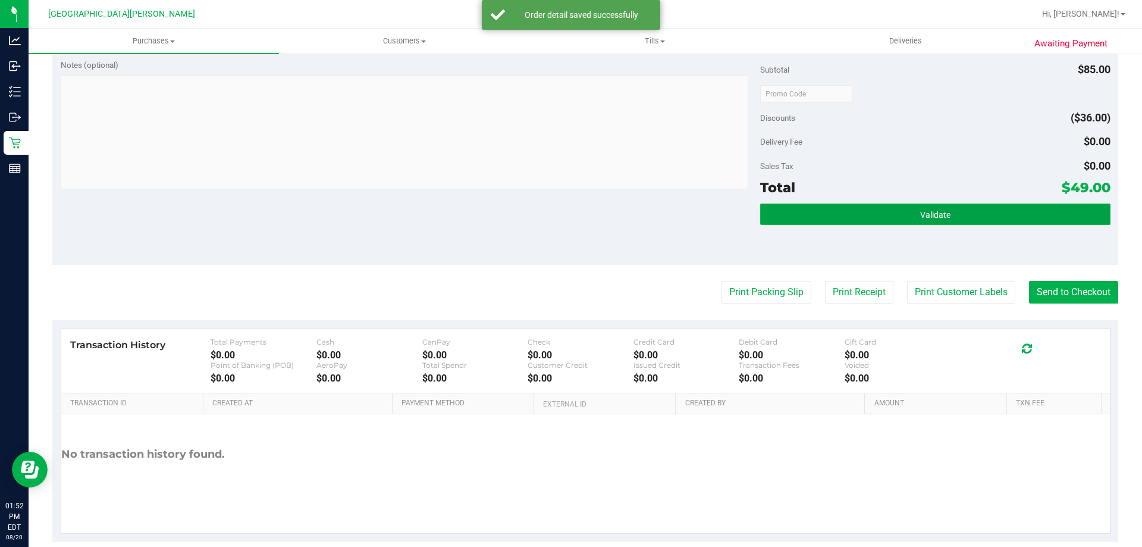
click at [899, 223] on button "Validate" at bounding box center [935, 214] width 350 height 21
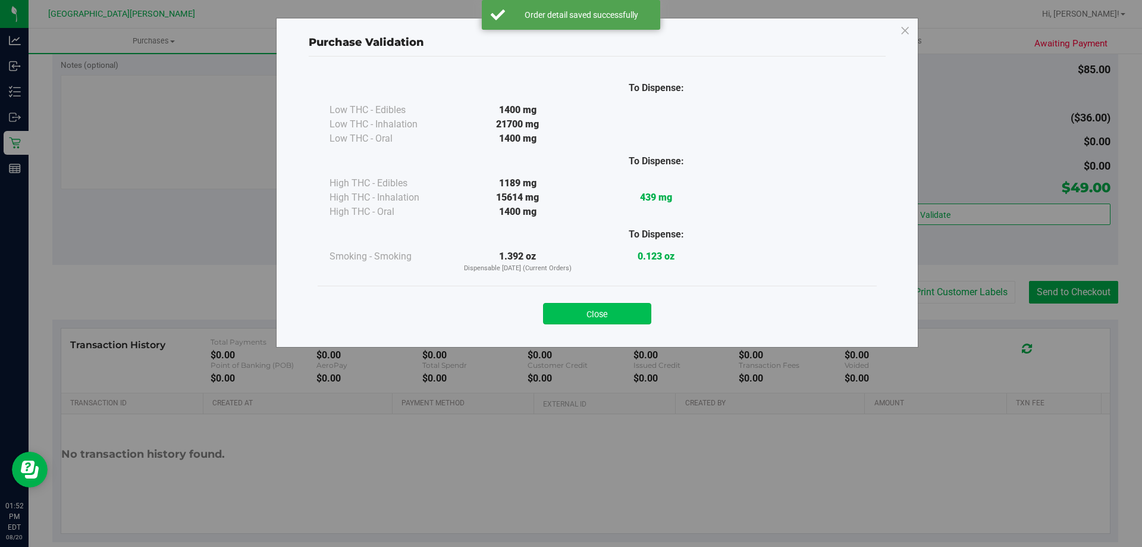
click at [616, 314] on button "Close" at bounding box center [597, 313] width 108 height 21
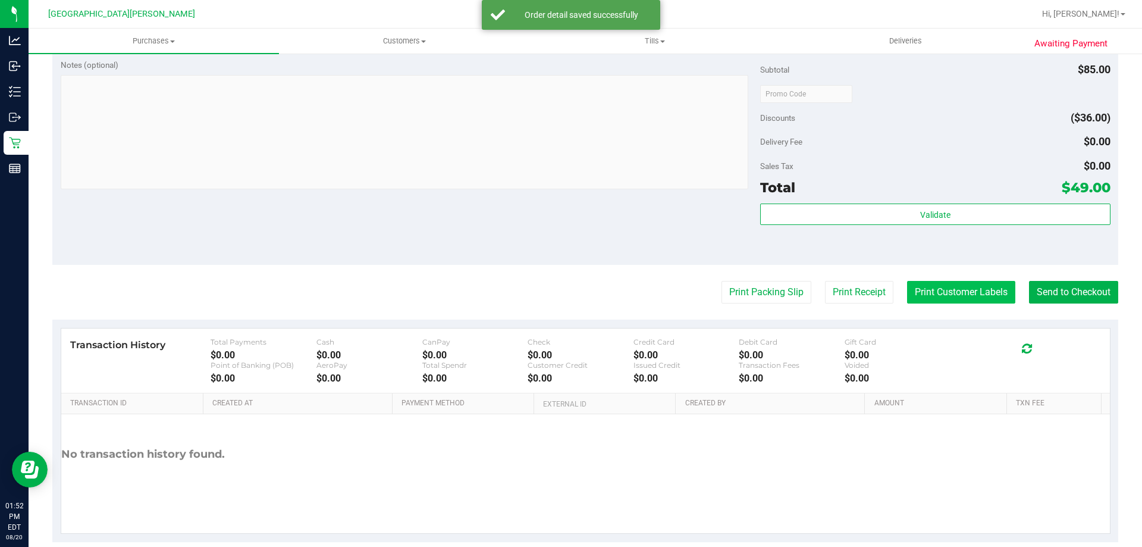
click at [942, 293] on button "Print Customer Labels" at bounding box center [961, 292] width 108 height 23
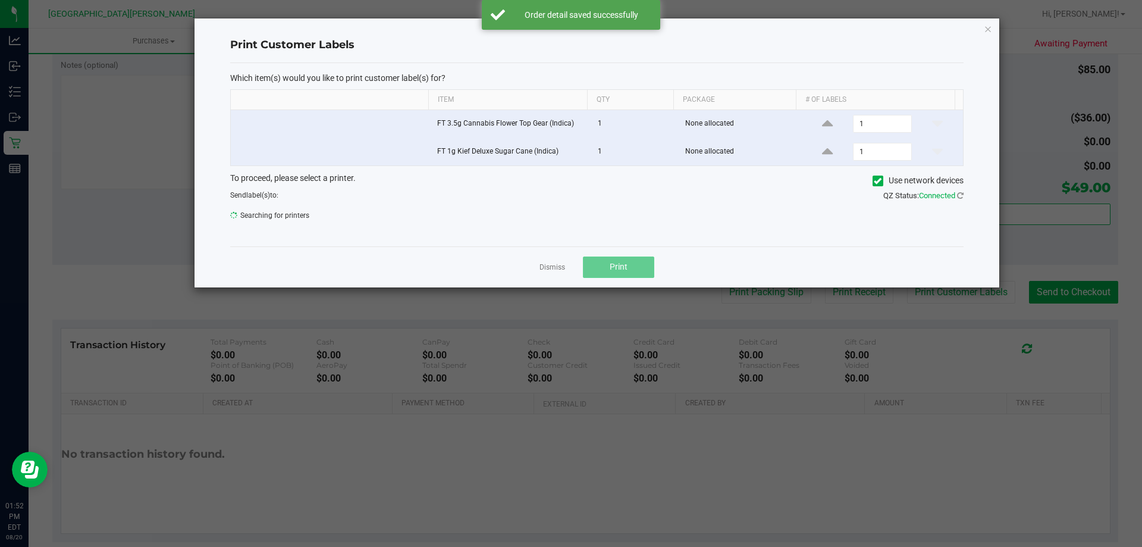
click at [619, 274] on button "Print" at bounding box center [618, 266] width 71 height 21
click at [549, 265] on link "Dismiss" at bounding box center [553, 267] width 26 height 10
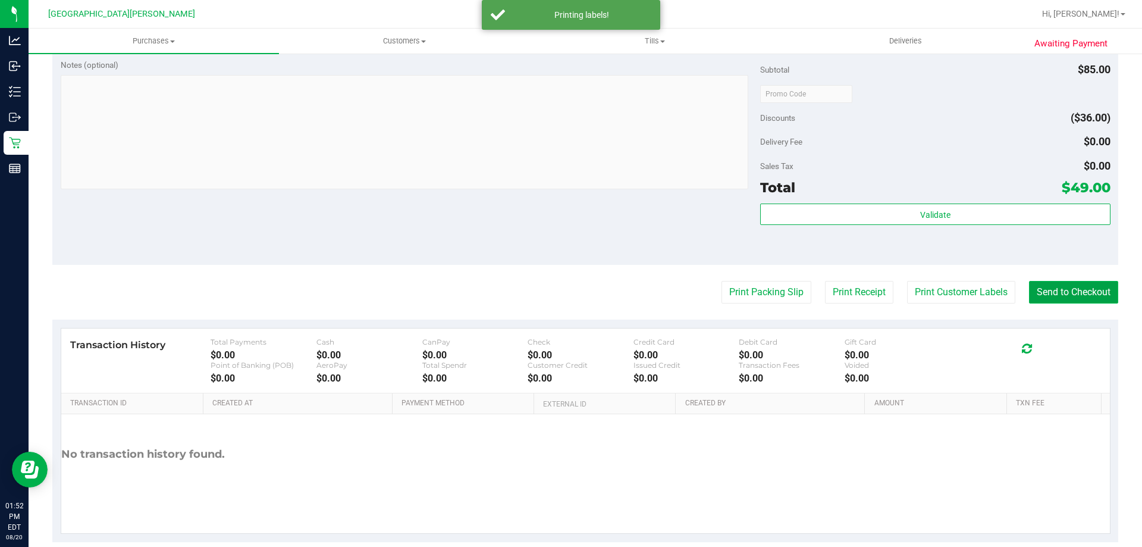
click at [1073, 289] on button "Send to Checkout" at bounding box center [1073, 292] width 89 height 23
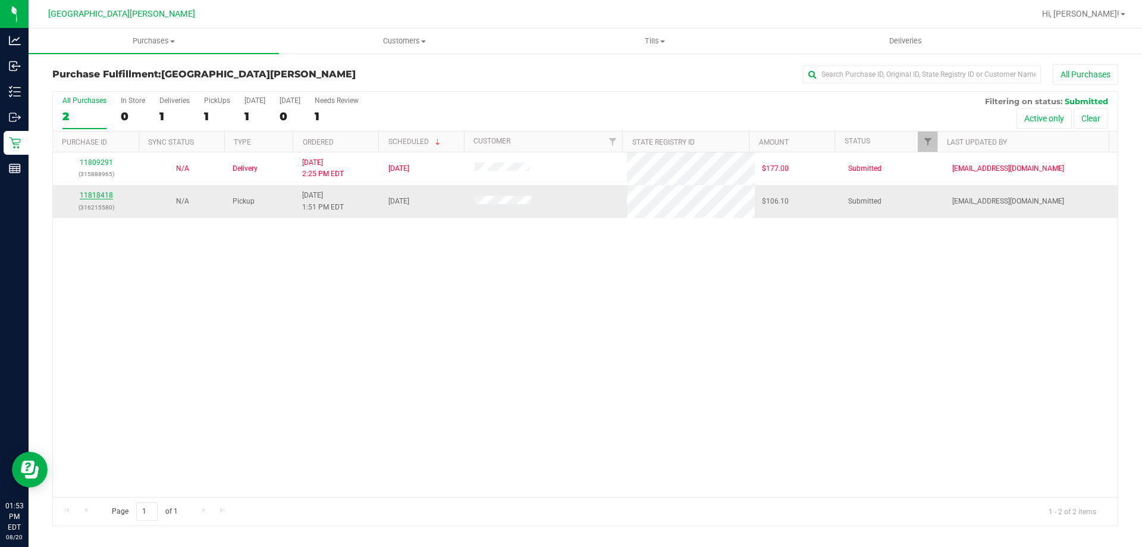
click at [105, 196] on link "11818418" at bounding box center [96, 195] width 33 height 8
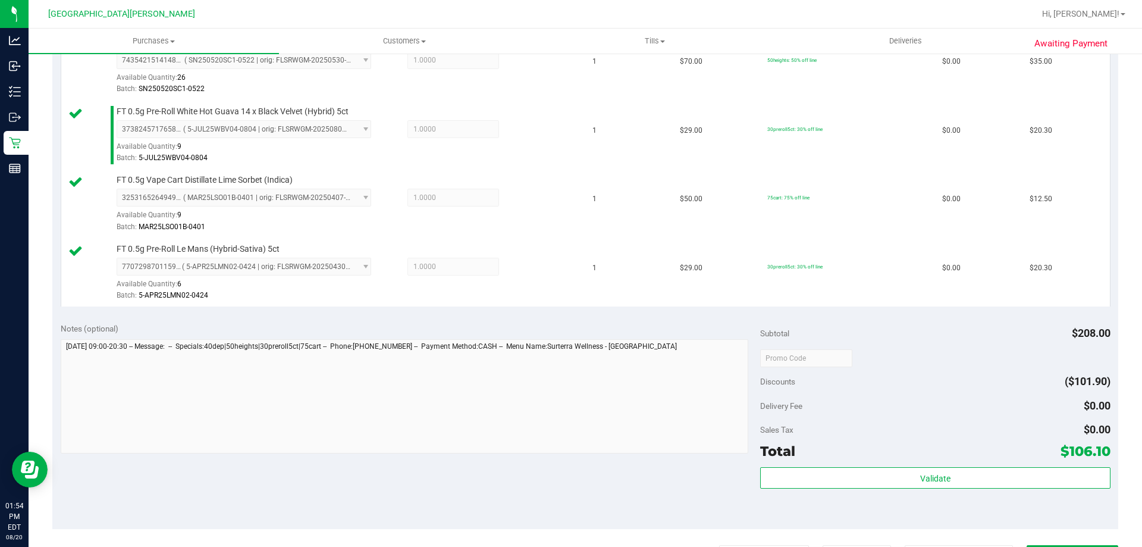
scroll to position [476, 0]
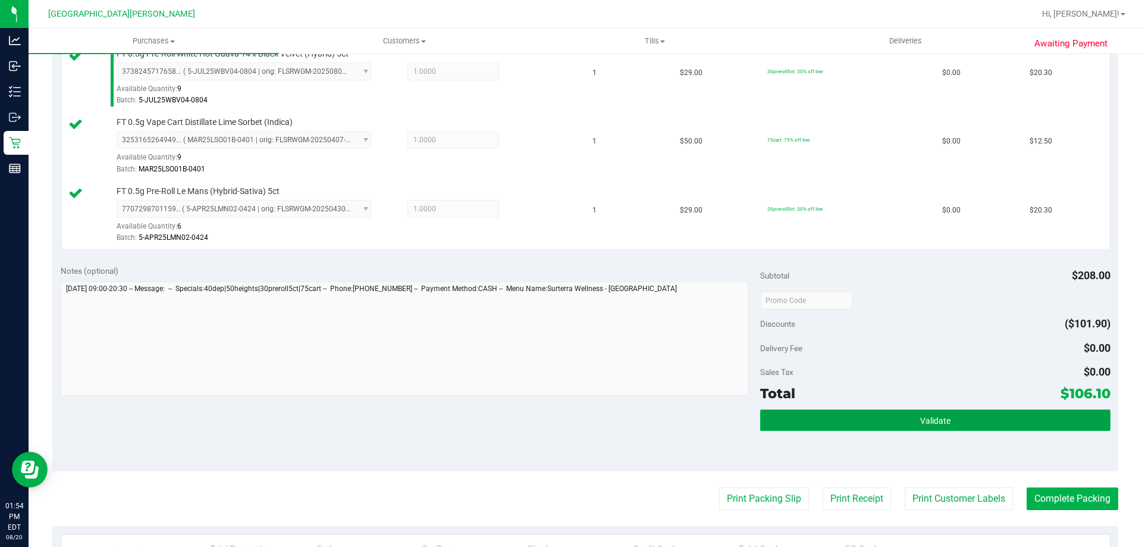
click at [933, 418] on span "Validate" at bounding box center [936, 421] width 30 height 10
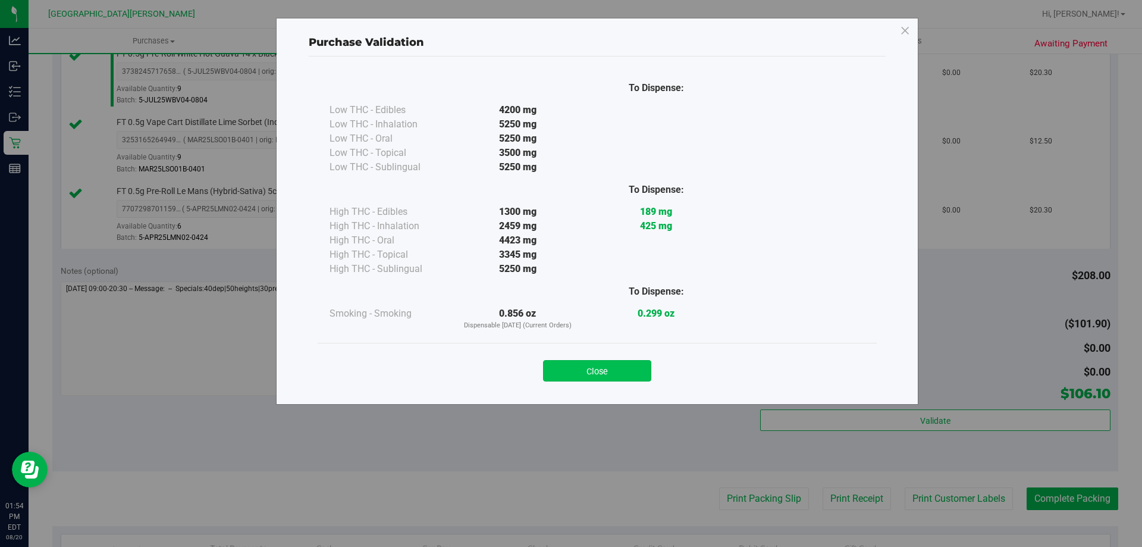
click at [636, 361] on button "Close" at bounding box center [597, 370] width 108 height 21
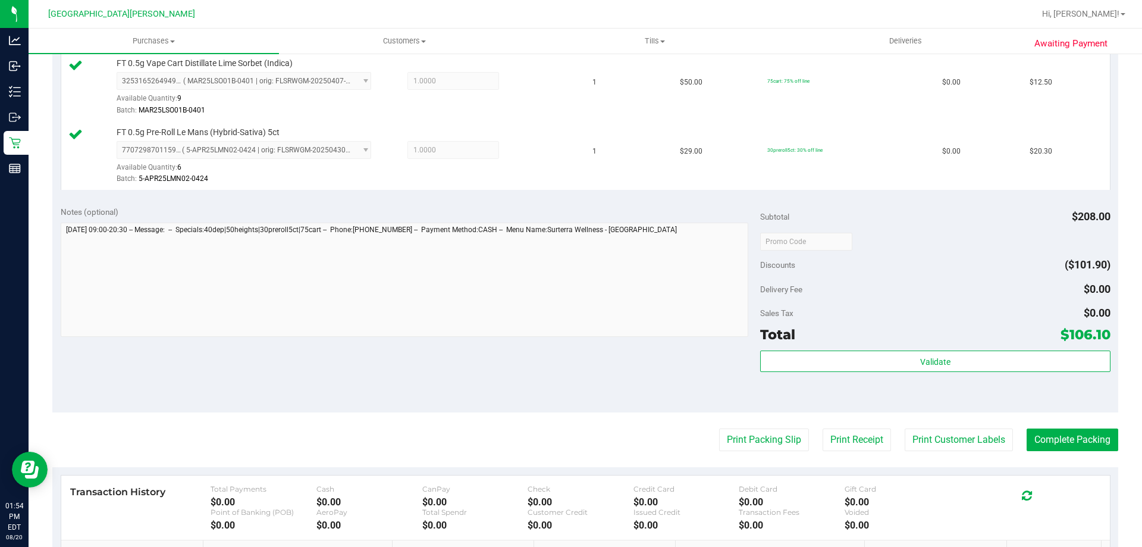
scroll to position [702, 0]
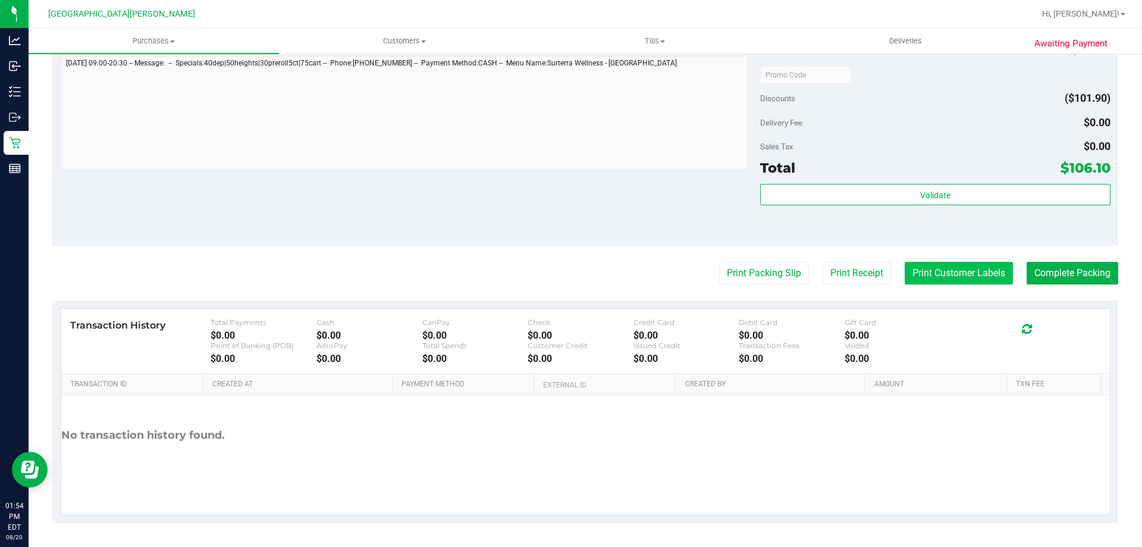
click at [931, 272] on button "Print Customer Labels" at bounding box center [959, 273] width 108 height 23
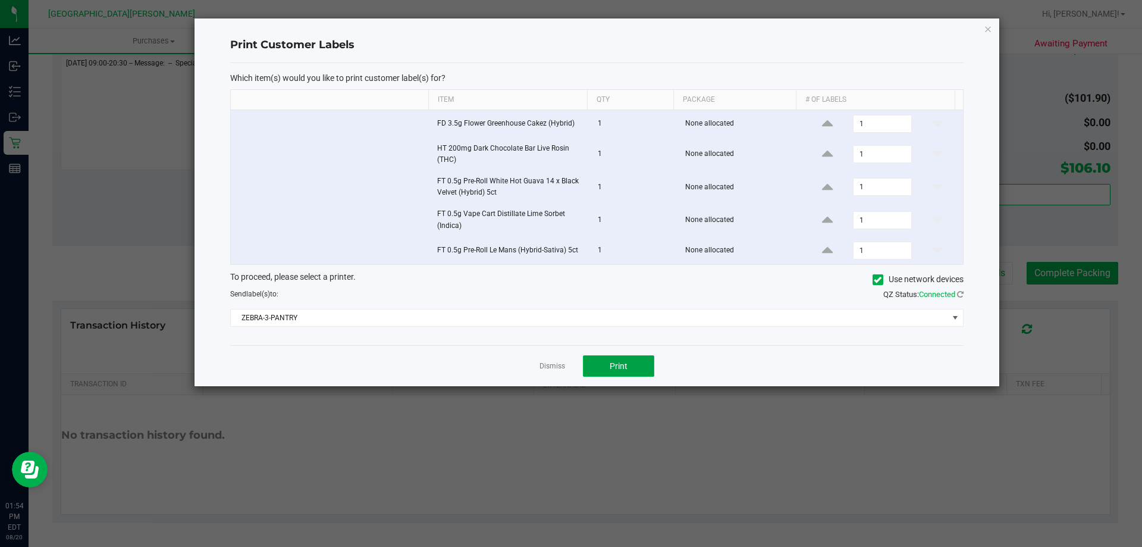
click at [613, 359] on button "Print" at bounding box center [618, 365] width 71 height 21
click at [559, 368] on link "Dismiss" at bounding box center [553, 366] width 26 height 10
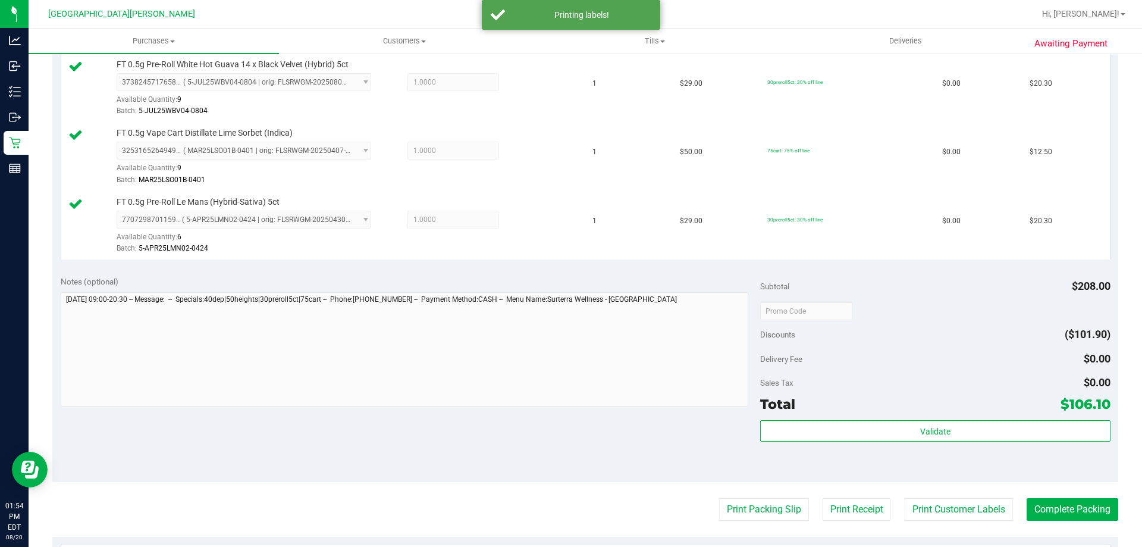
scroll to position [464, 0]
click at [1052, 511] on button "Complete Packing" at bounding box center [1073, 511] width 92 height 23
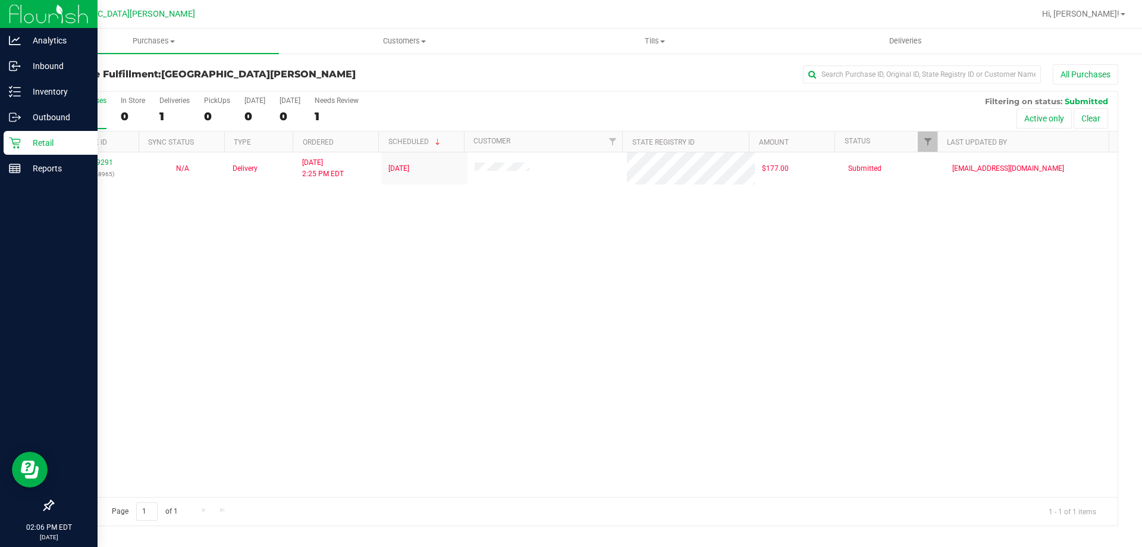
click at [15, 140] on icon at bounding box center [15, 143] width 12 height 12
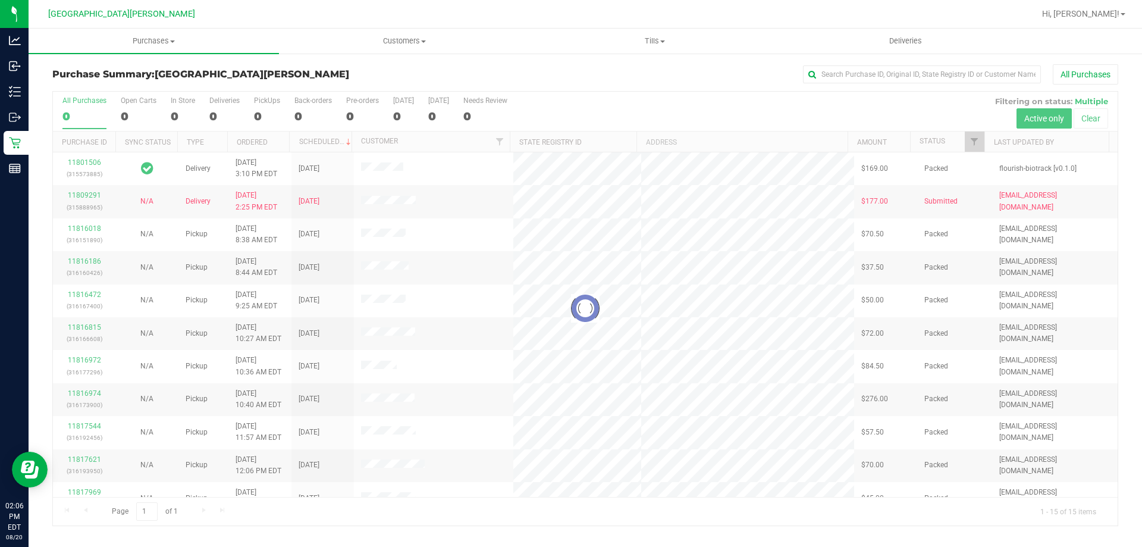
click at [188, 113] on div at bounding box center [585, 309] width 1065 height 434
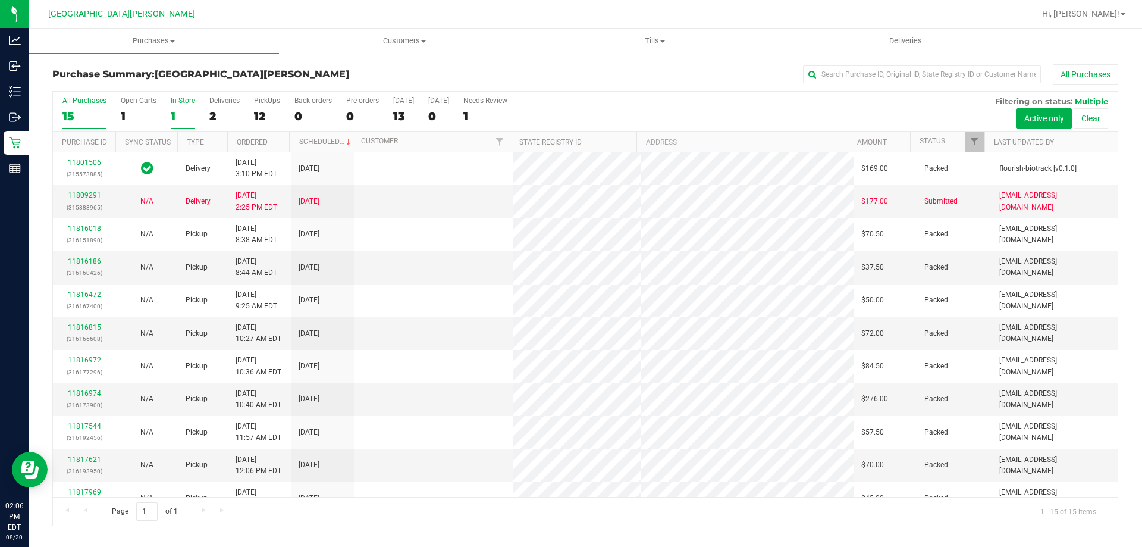
click at [180, 109] on div "1" at bounding box center [183, 116] width 24 height 14
click at [0, 0] on input "In Store 1" at bounding box center [0, 0] width 0 height 0
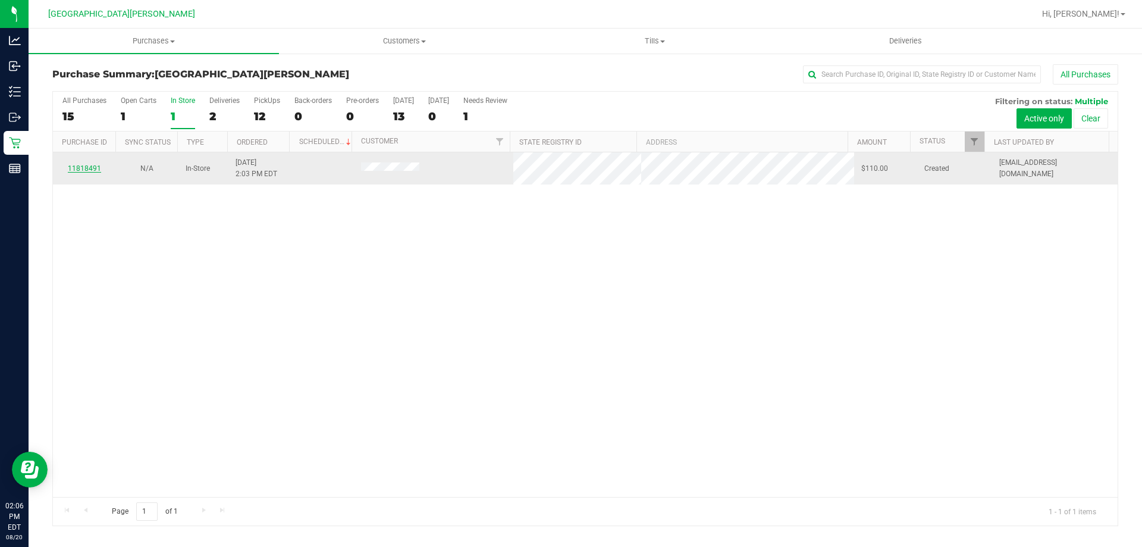
click at [92, 166] on link "11818491" at bounding box center [84, 168] width 33 height 8
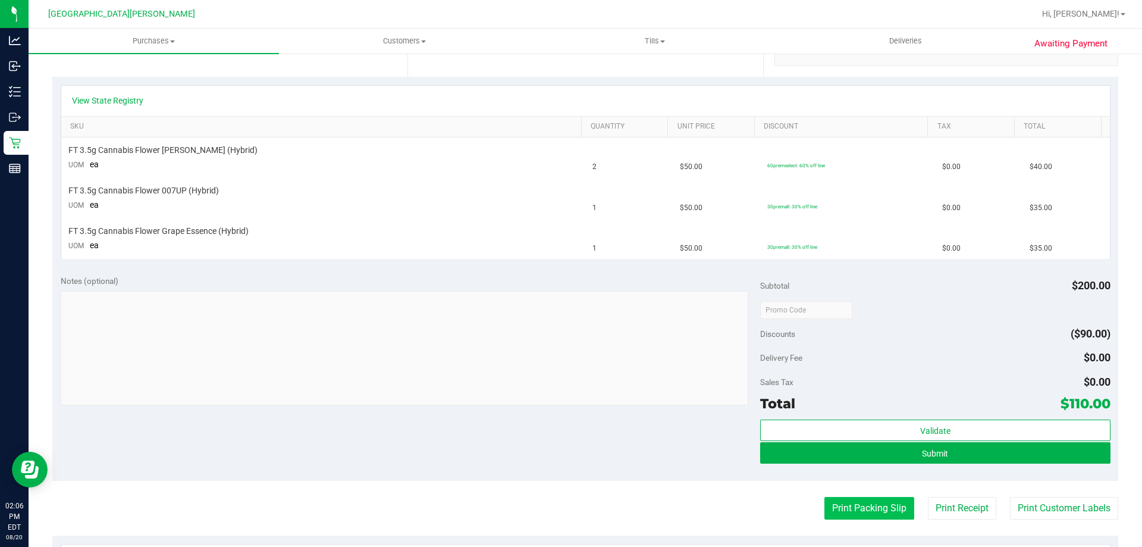
scroll to position [357, 0]
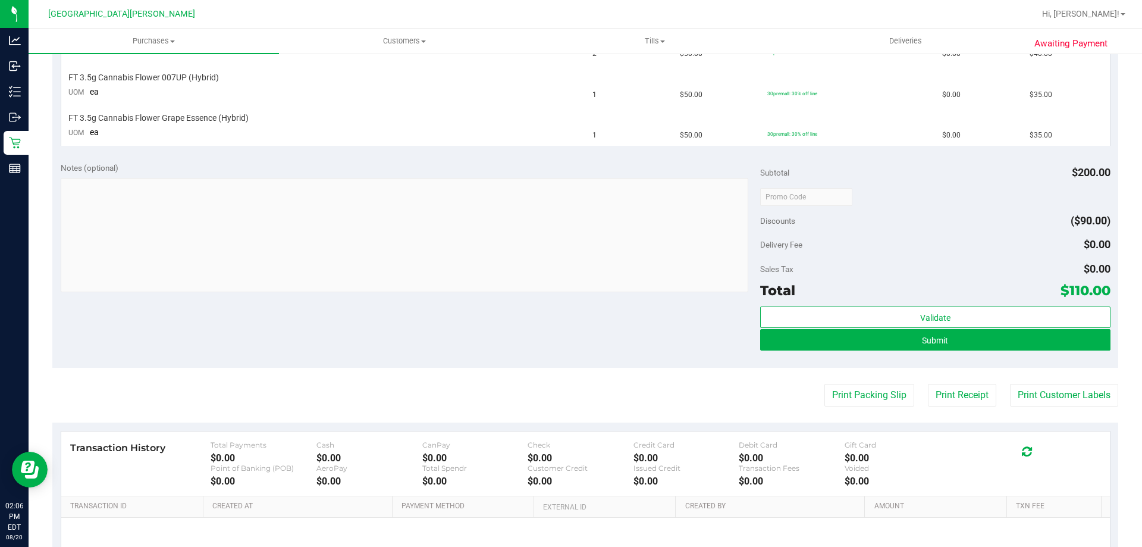
click at [860, 351] on div "Validate Submit" at bounding box center [935, 333] width 350 height 54
click at [859, 336] on button "Submit" at bounding box center [935, 339] width 350 height 21
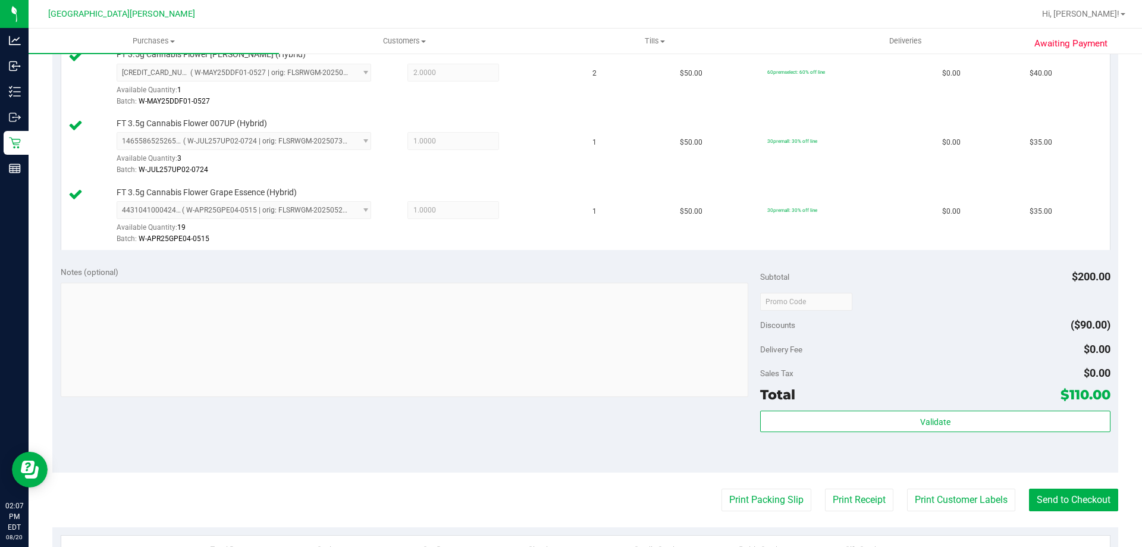
scroll to position [339, 0]
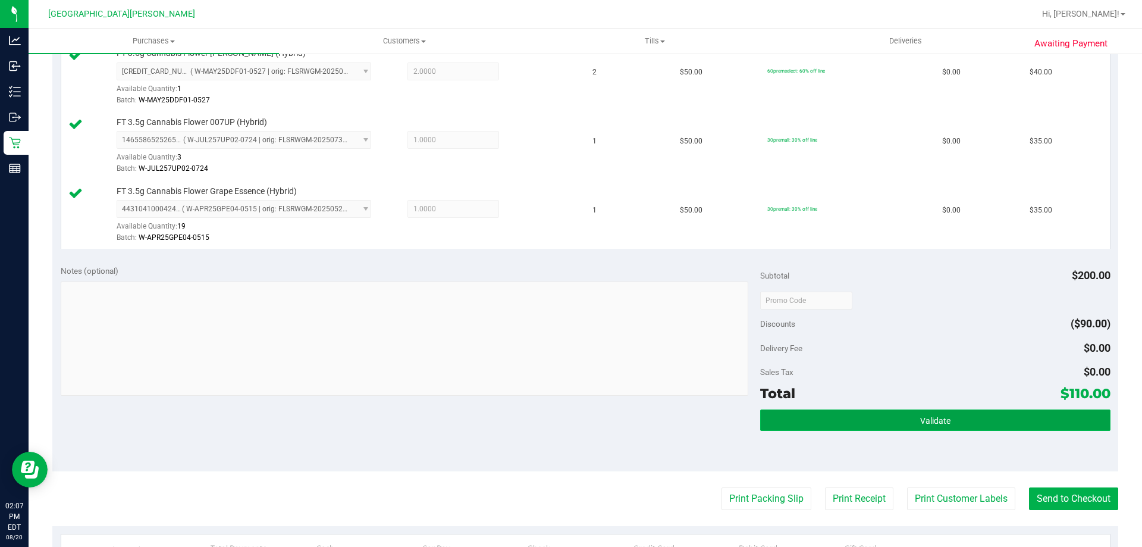
click at [920, 414] on button "Validate" at bounding box center [935, 419] width 350 height 21
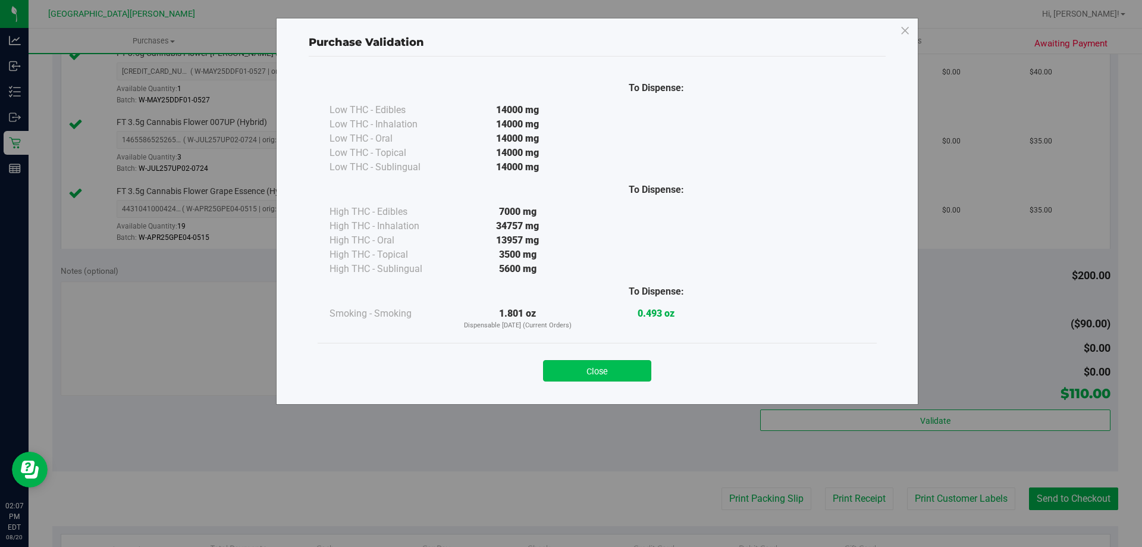
click at [620, 379] on button "Close" at bounding box center [597, 370] width 108 height 21
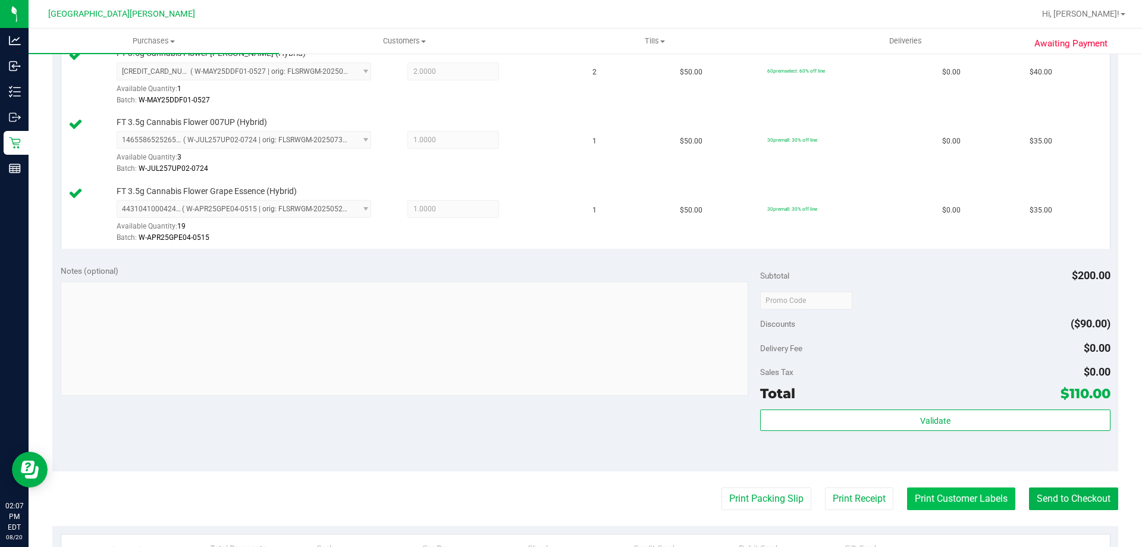
click at [922, 492] on button "Print Customer Labels" at bounding box center [961, 498] width 108 height 23
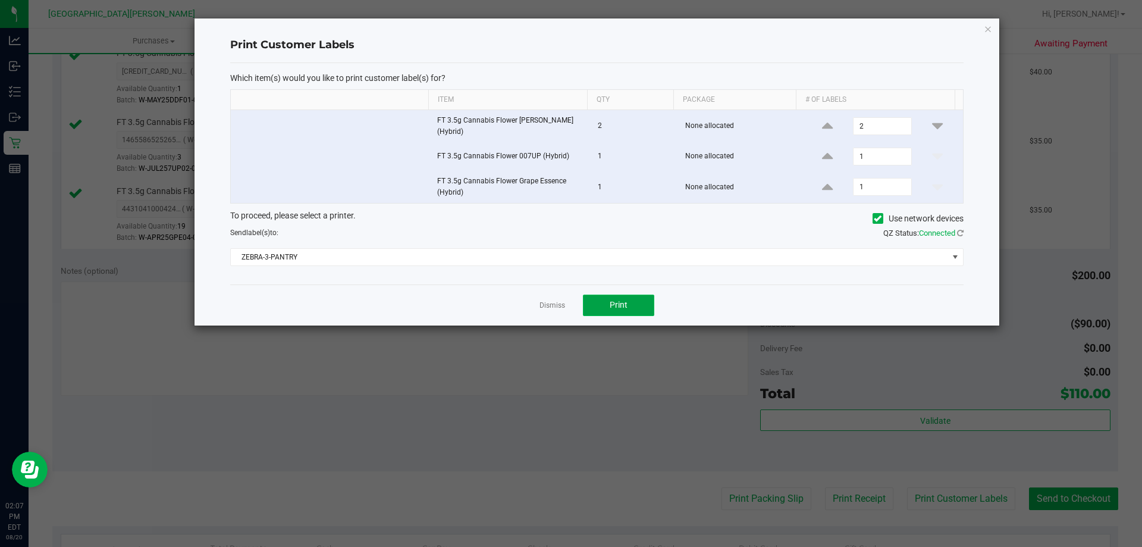
click at [647, 311] on button "Print" at bounding box center [618, 305] width 71 height 21
click at [558, 308] on link "Dismiss" at bounding box center [553, 305] width 26 height 10
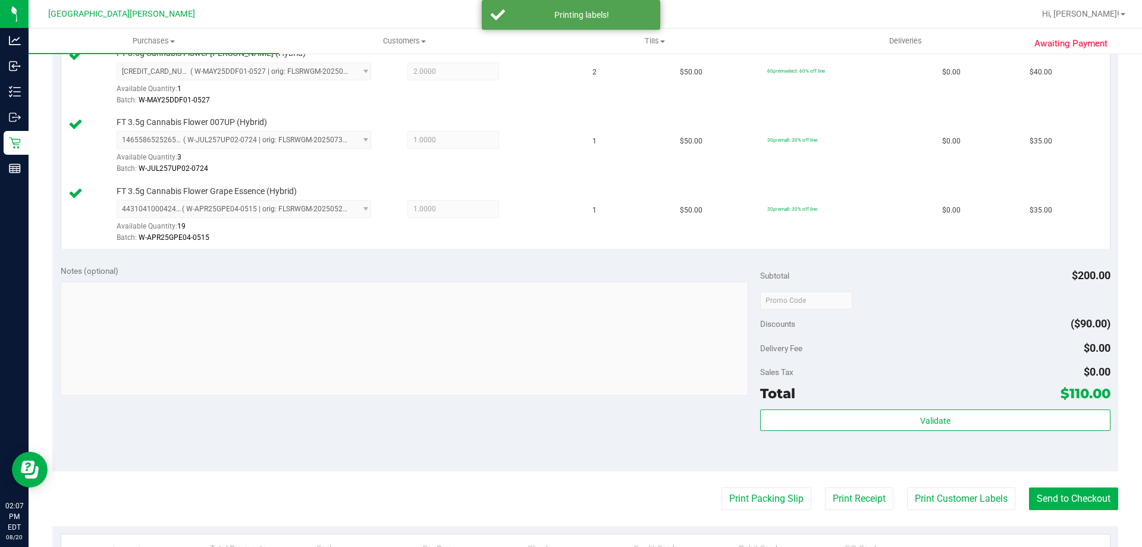
click at [1033, 480] on purchase-details "Back Edit Purchase Cancel Purchase View Profile # 11818491 BioTrack ID: - Submi…" at bounding box center [585, 237] width 1066 height 1023
click at [1037, 494] on button "Send to Checkout" at bounding box center [1073, 498] width 89 height 23
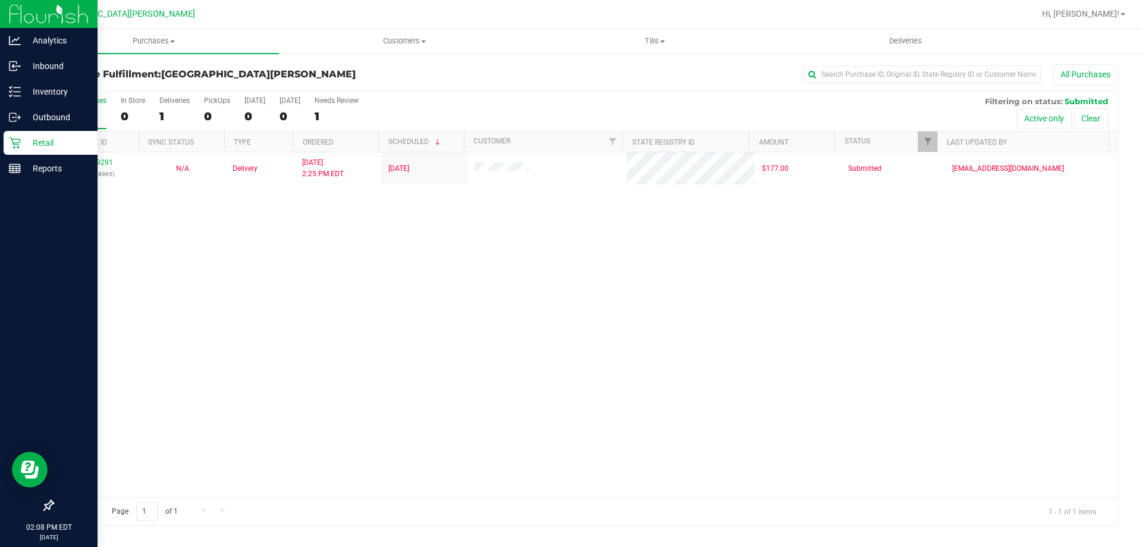
click at [18, 148] on icon at bounding box center [14, 142] width 11 height 11
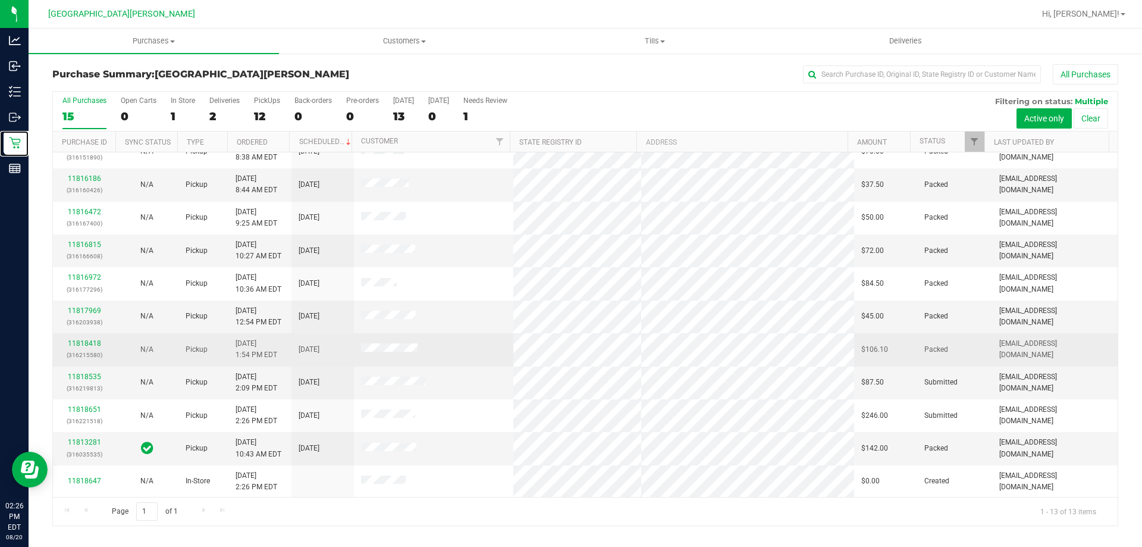
scroll to position [83, 0]
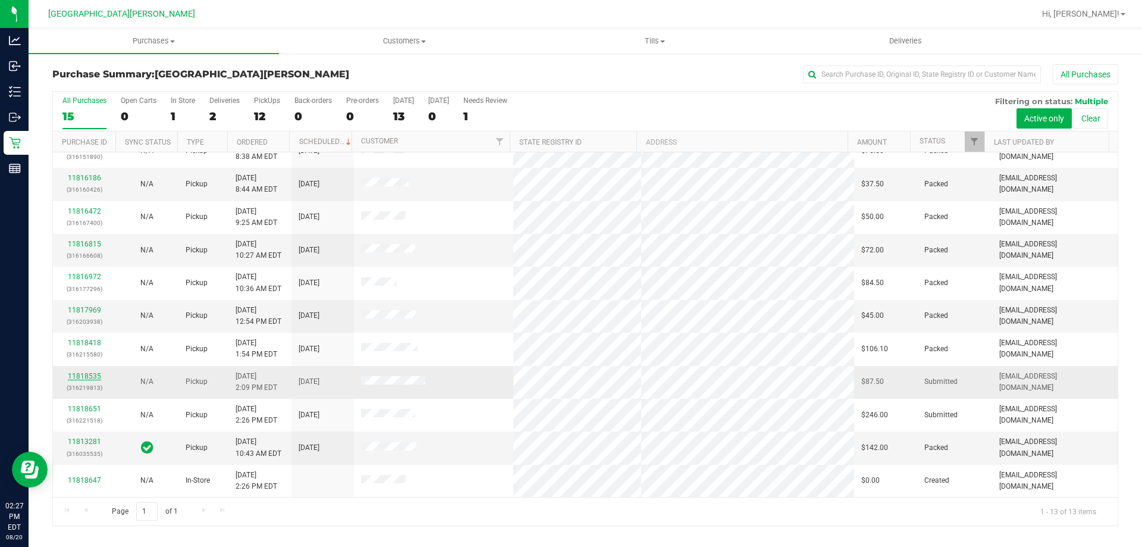
click at [77, 375] on link "11818535" at bounding box center [84, 376] width 33 height 8
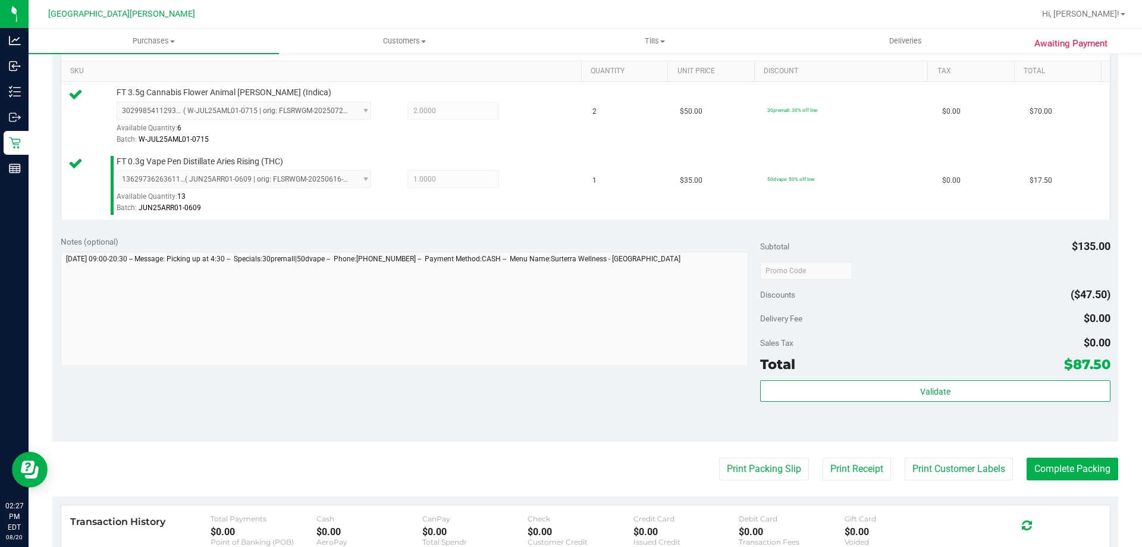
scroll to position [357, 0]
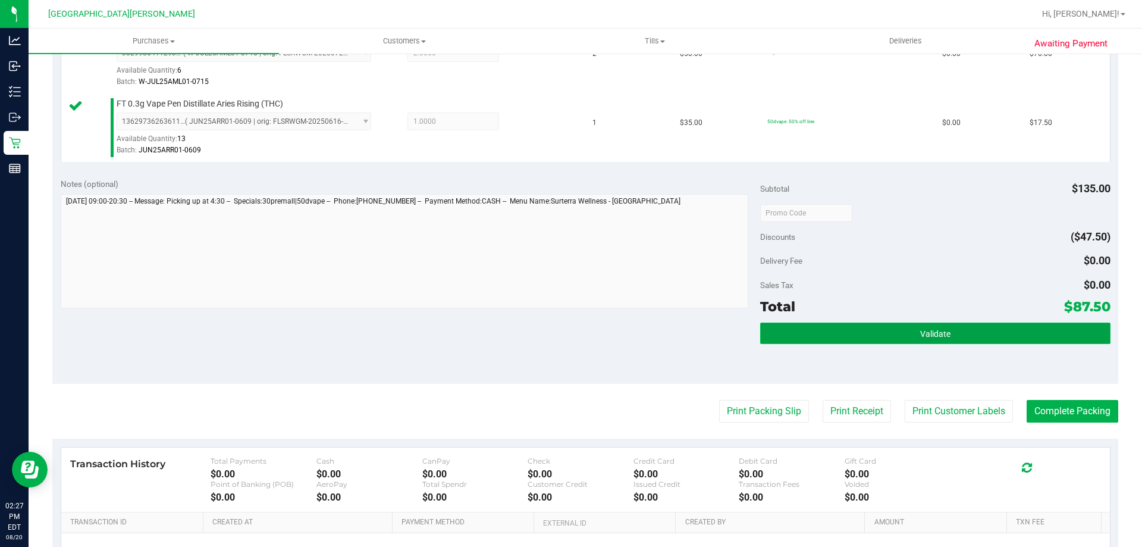
click at [888, 328] on button "Validate" at bounding box center [935, 333] width 350 height 21
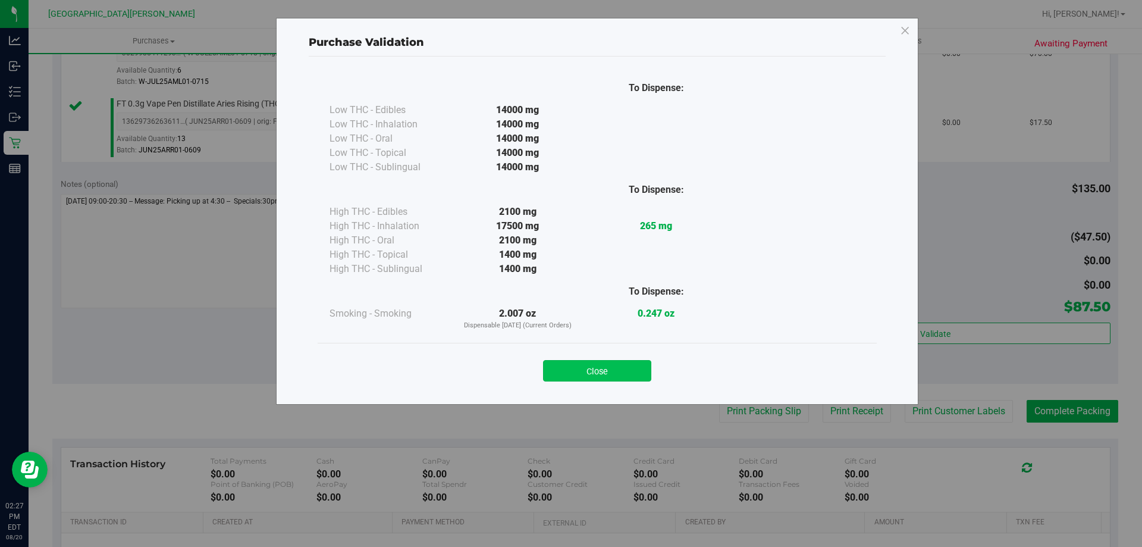
click at [612, 377] on button "Close" at bounding box center [597, 370] width 108 height 21
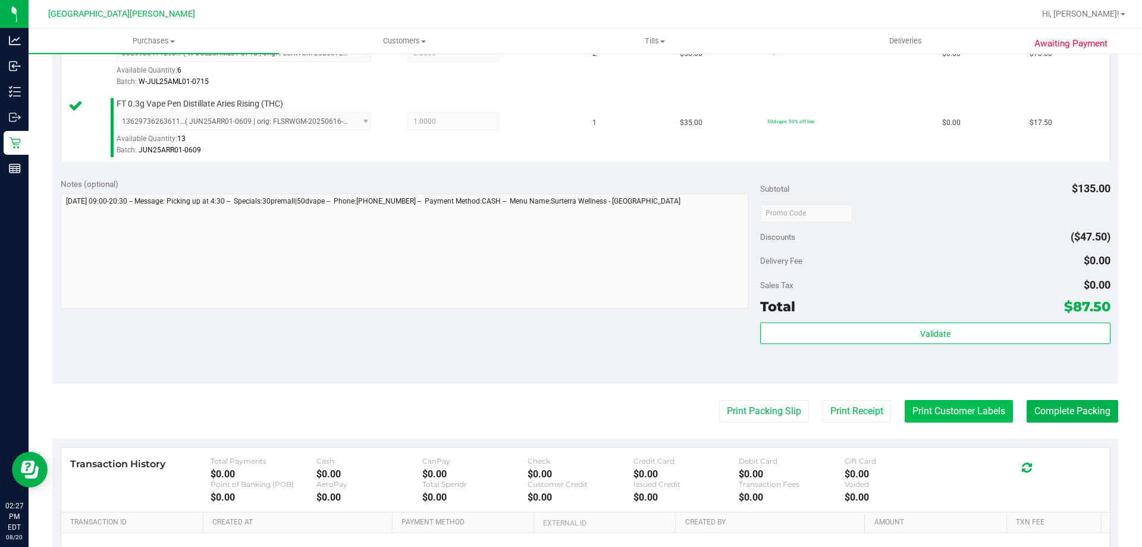
click at [918, 415] on button "Print Customer Labels" at bounding box center [959, 411] width 108 height 23
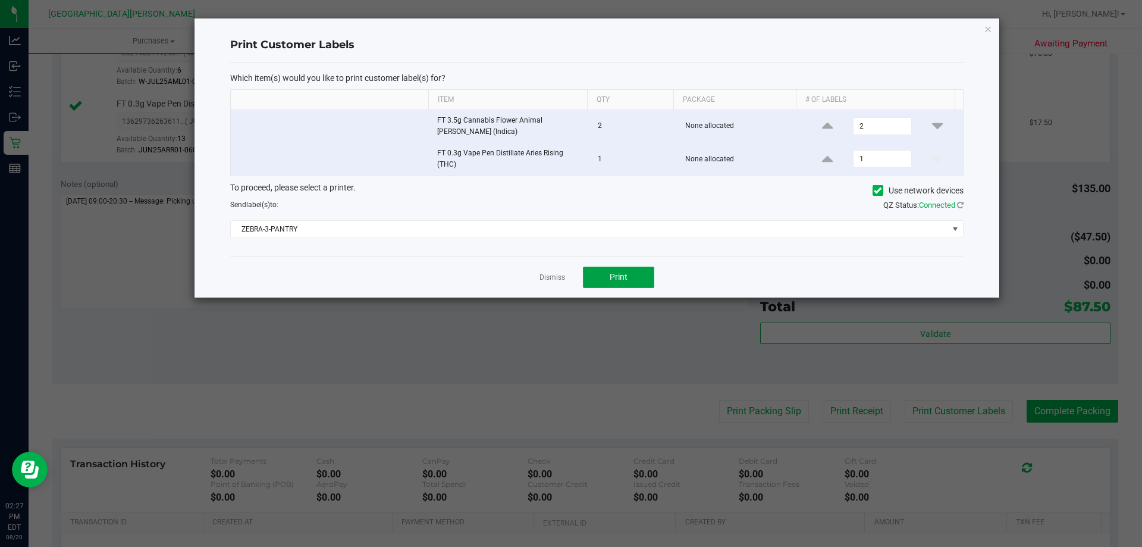
click at [628, 283] on button "Print" at bounding box center [618, 277] width 71 height 21
click at [558, 274] on link "Dismiss" at bounding box center [553, 278] width 26 height 10
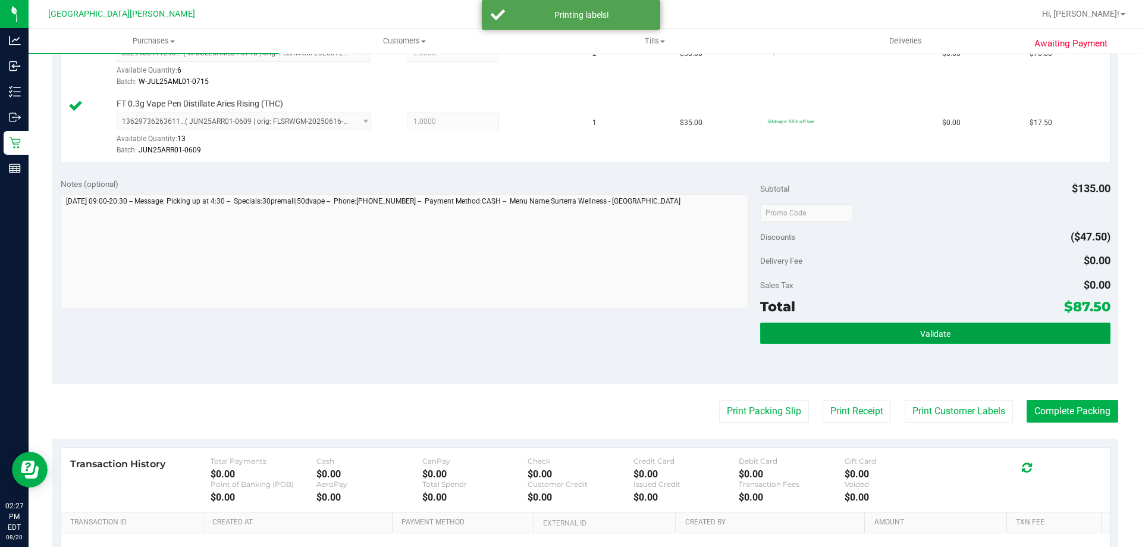
click at [843, 339] on button "Validate" at bounding box center [935, 333] width 350 height 21
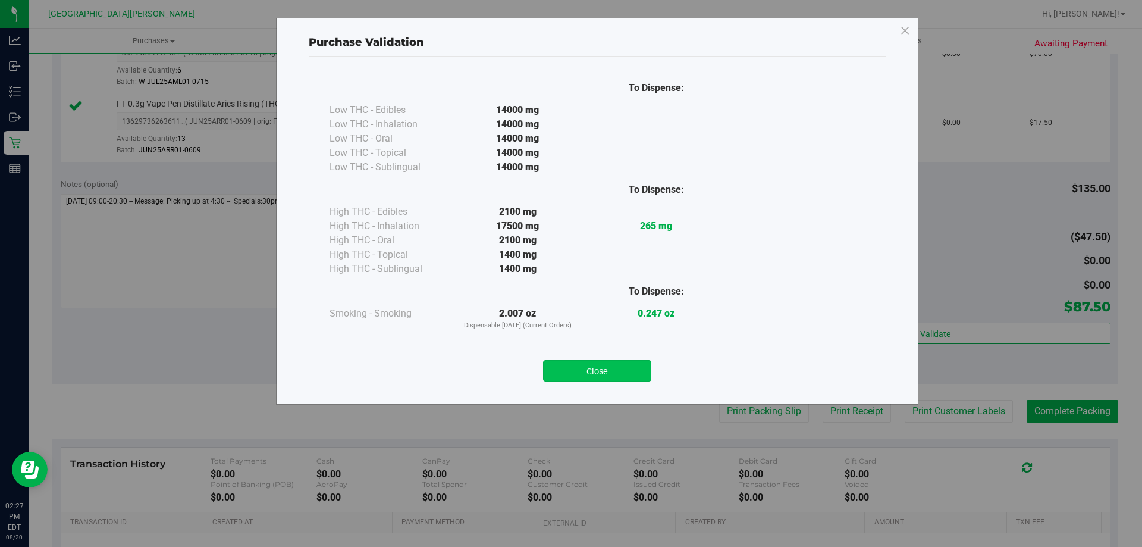
click at [600, 361] on button "Close" at bounding box center [597, 370] width 108 height 21
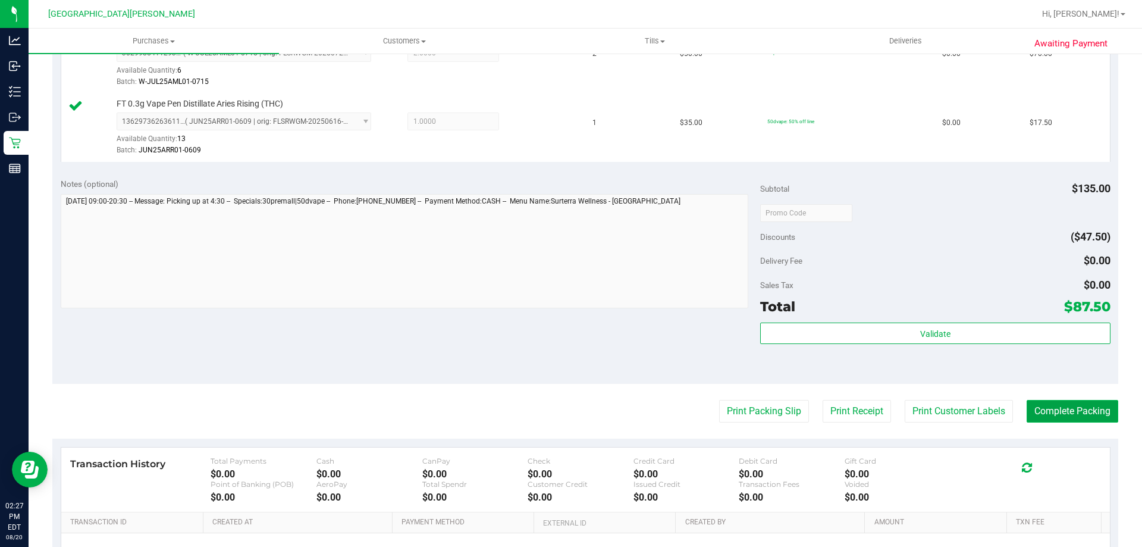
click at [1078, 411] on button "Complete Packing" at bounding box center [1073, 411] width 92 height 23
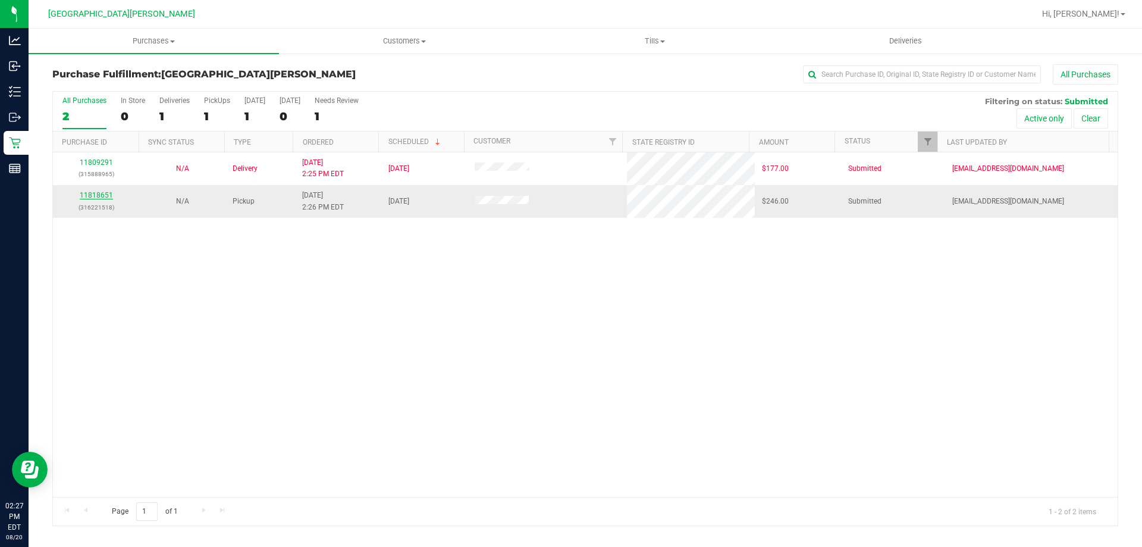
click at [105, 197] on link "11818651" at bounding box center [96, 195] width 33 height 8
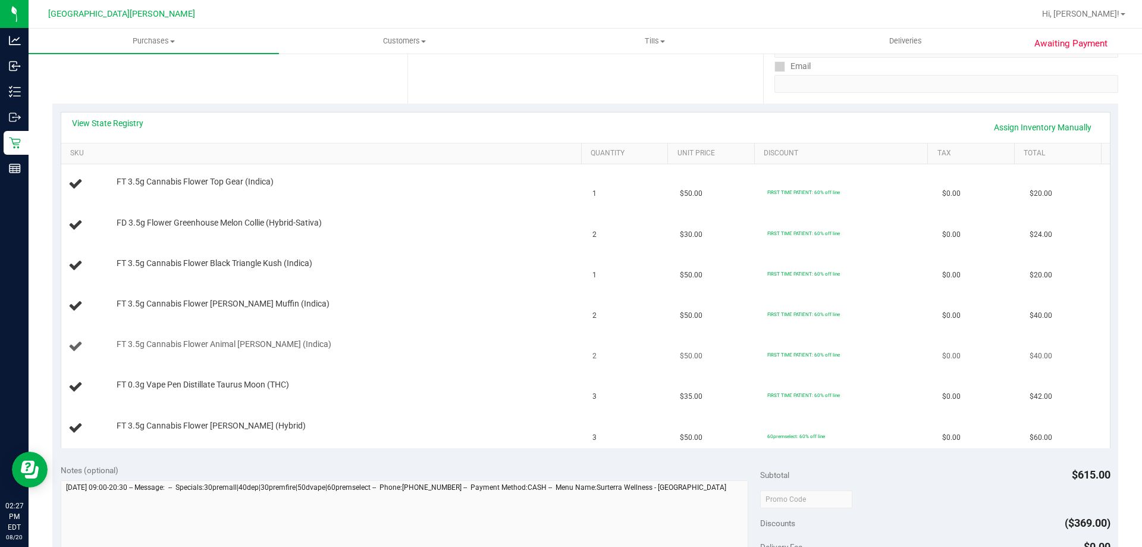
scroll to position [238, 0]
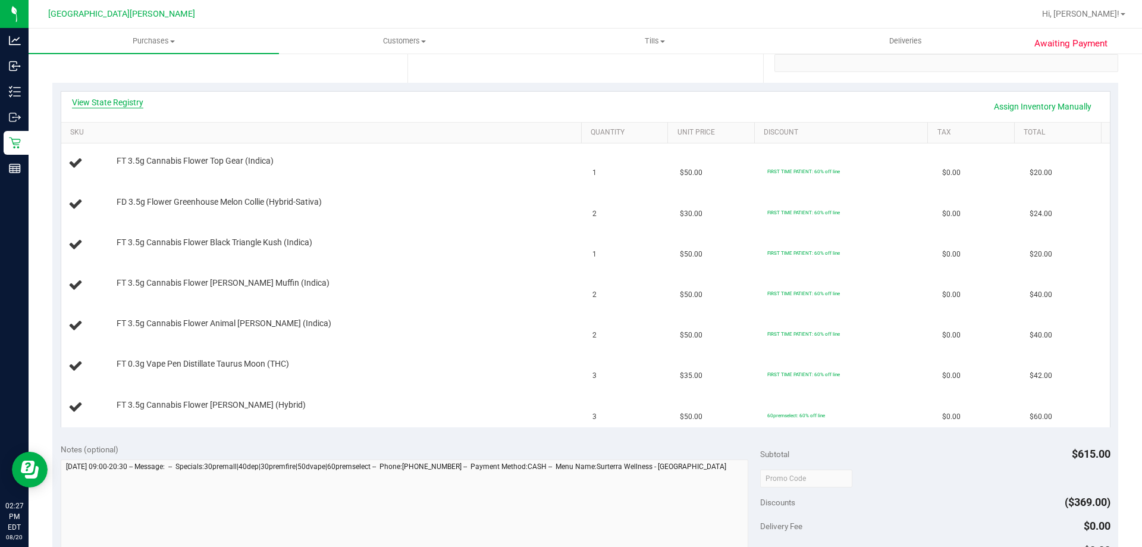
click at [123, 106] on link "View State Registry" at bounding box center [107, 102] width 71 height 12
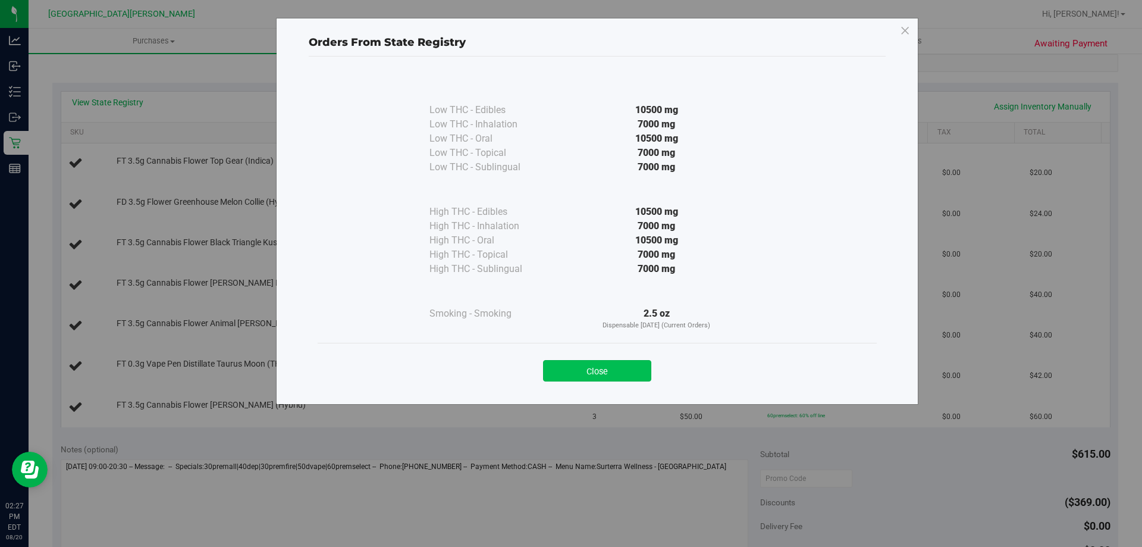
click at [597, 369] on button "Close" at bounding box center [597, 370] width 108 height 21
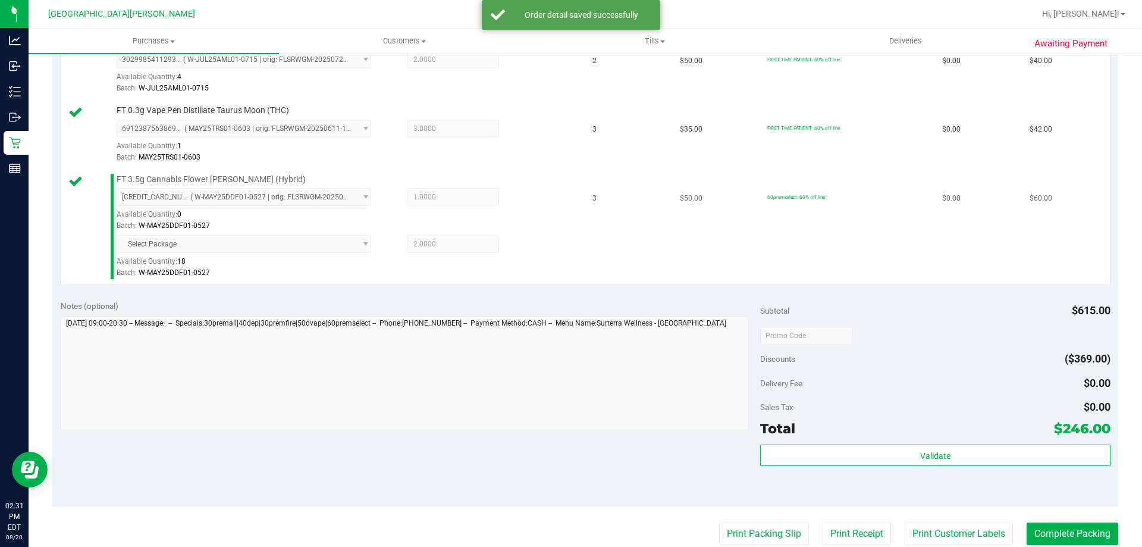
scroll to position [655, 0]
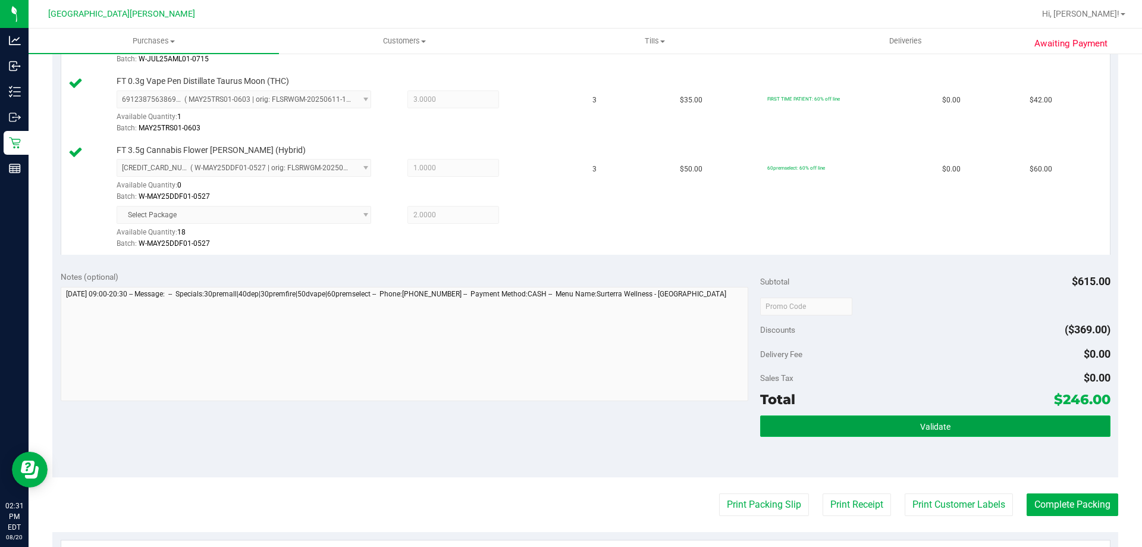
click at [821, 425] on button "Validate" at bounding box center [935, 425] width 350 height 21
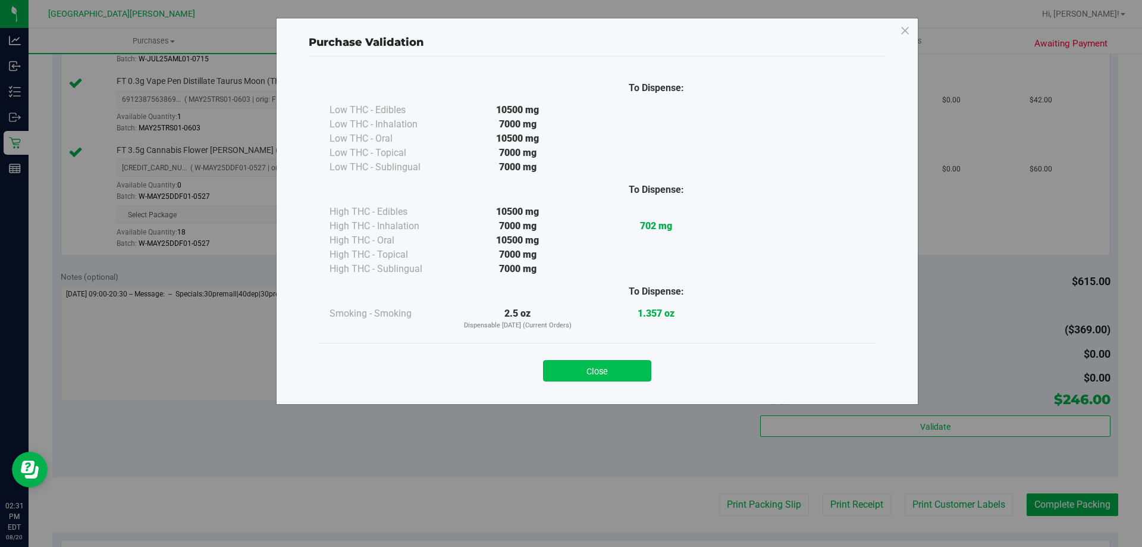
click at [606, 376] on button "Close" at bounding box center [597, 370] width 108 height 21
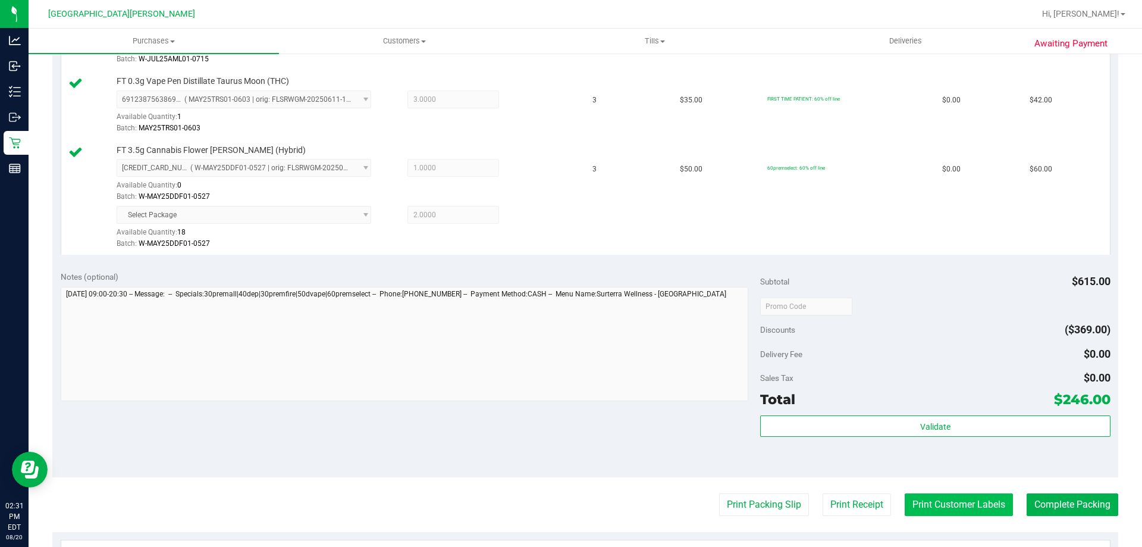
click at [936, 512] on button "Print Customer Labels" at bounding box center [959, 504] width 108 height 23
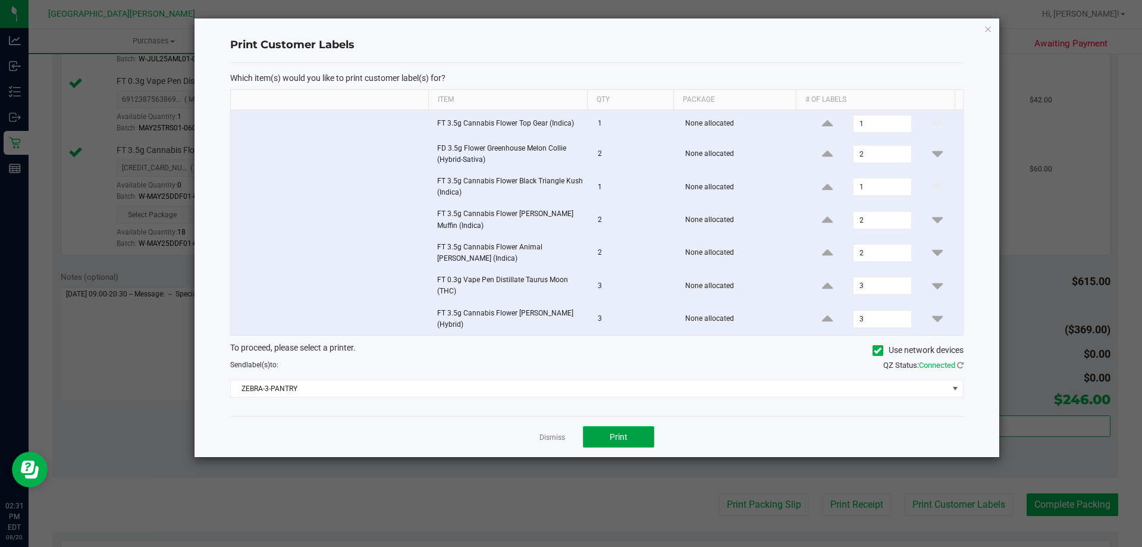
click at [628, 441] on button "Print" at bounding box center [618, 436] width 71 height 21
click at [557, 439] on link "Dismiss" at bounding box center [553, 438] width 26 height 10
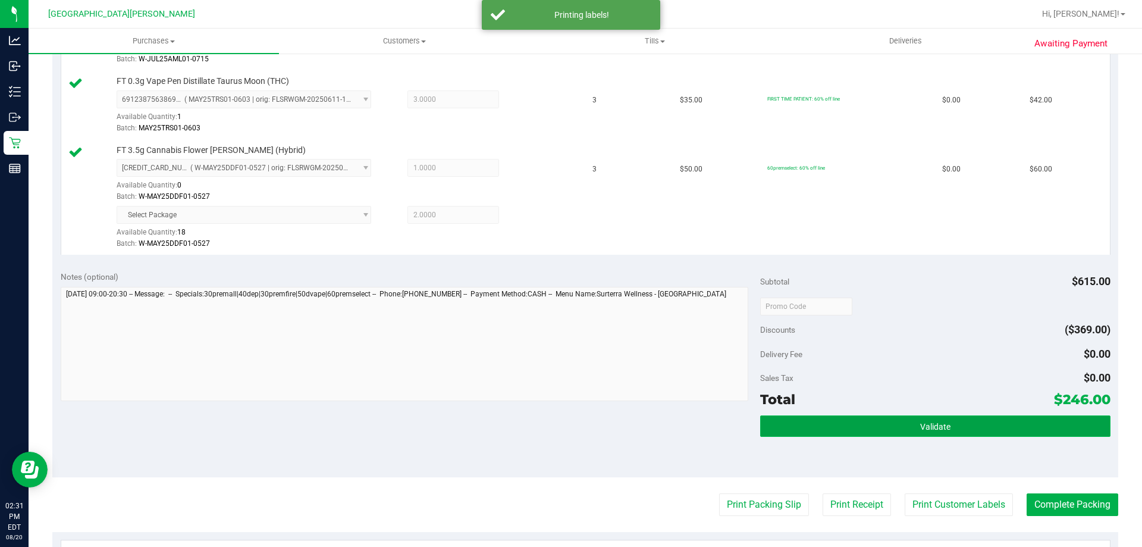
click at [869, 417] on button "Validate" at bounding box center [935, 425] width 350 height 21
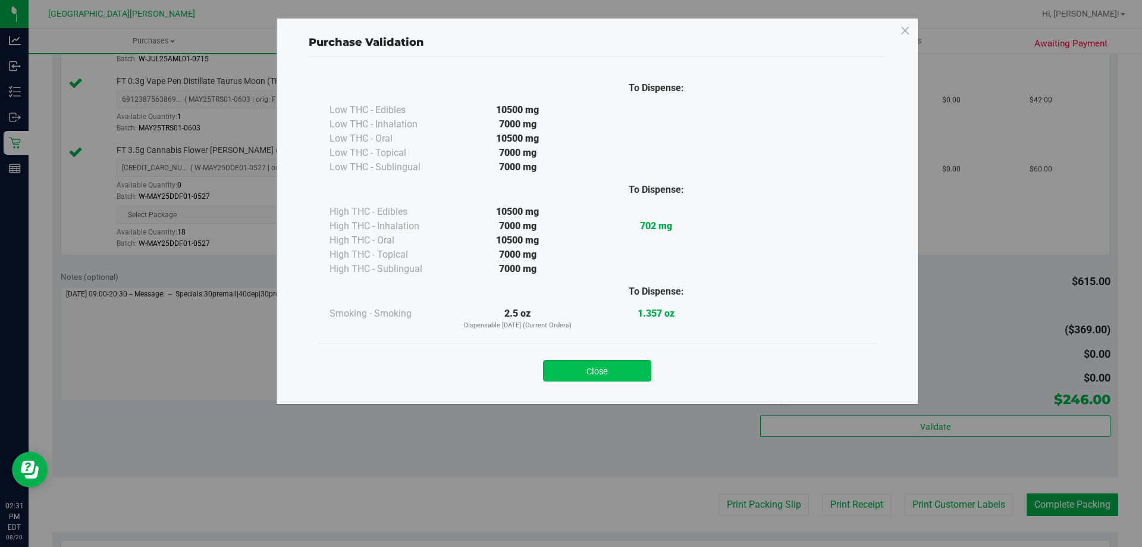
click at [600, 363] on button "Close" at bounding box center [597, 370] width 108 height 21
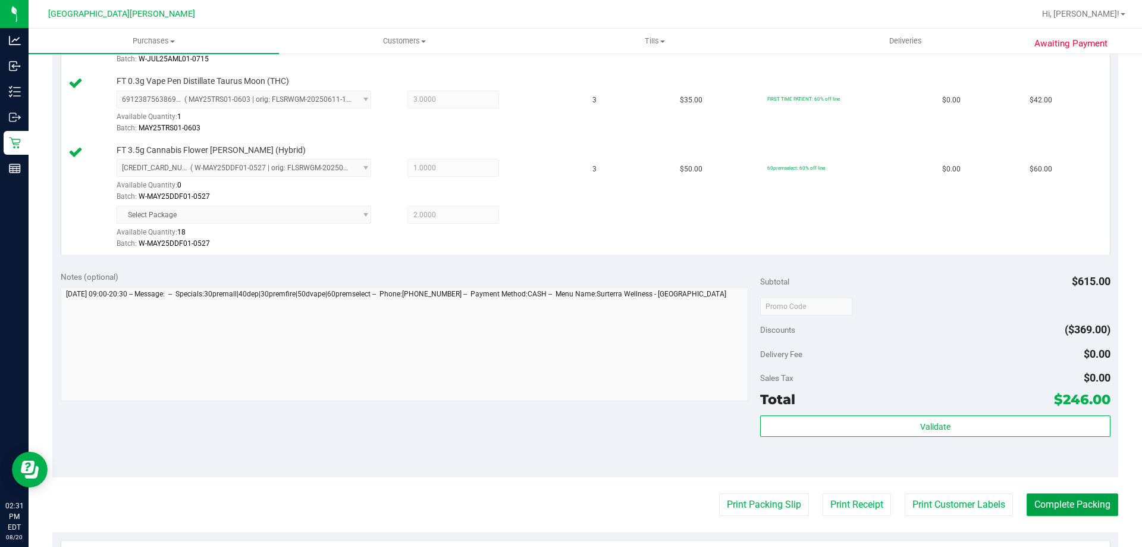
click at [1085, 509] on button "Complete Packing" at bounding box center [1073, 504] width 92 height 23
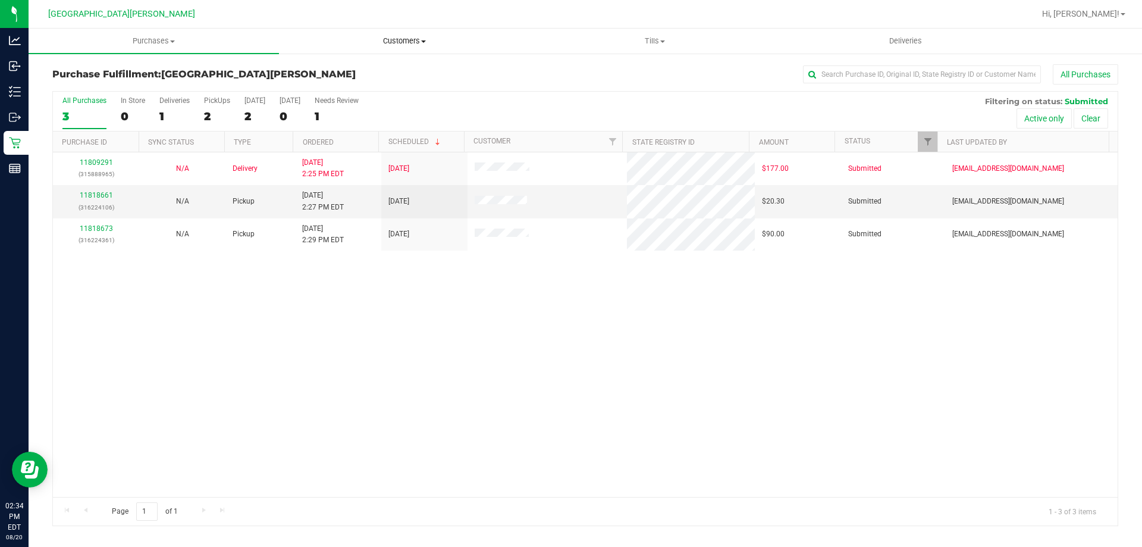
click at [422, 43] on span "Customers" at bounding box center [404, 41] width 249 height 11
click at [392, 73] on li "All customers" at bounding box center [404, 72] width 251 height 14
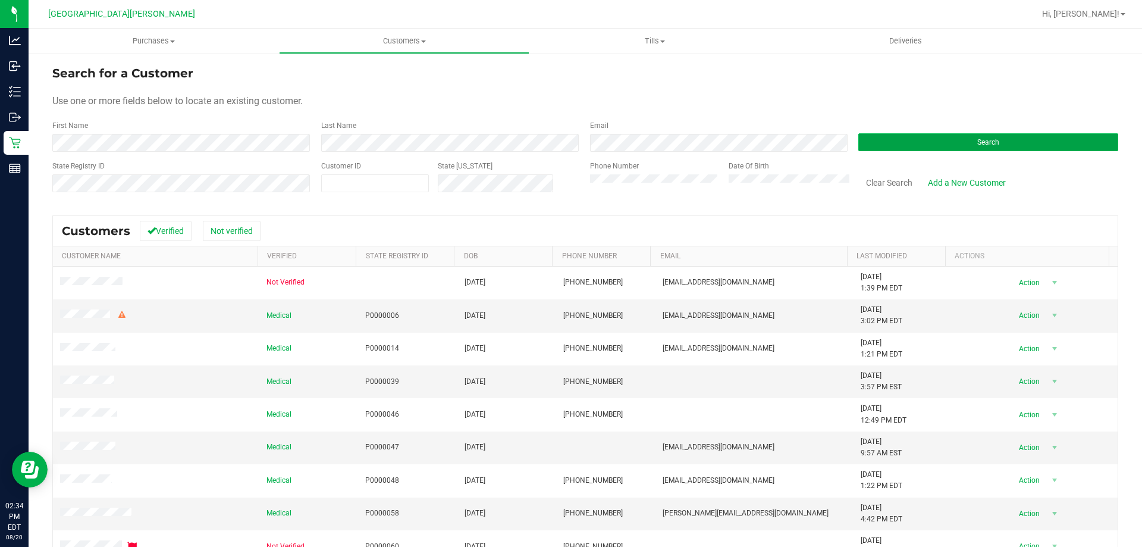
click at [944, 144] on button "Search" at bounding box center [989, 142] width 260 height 18
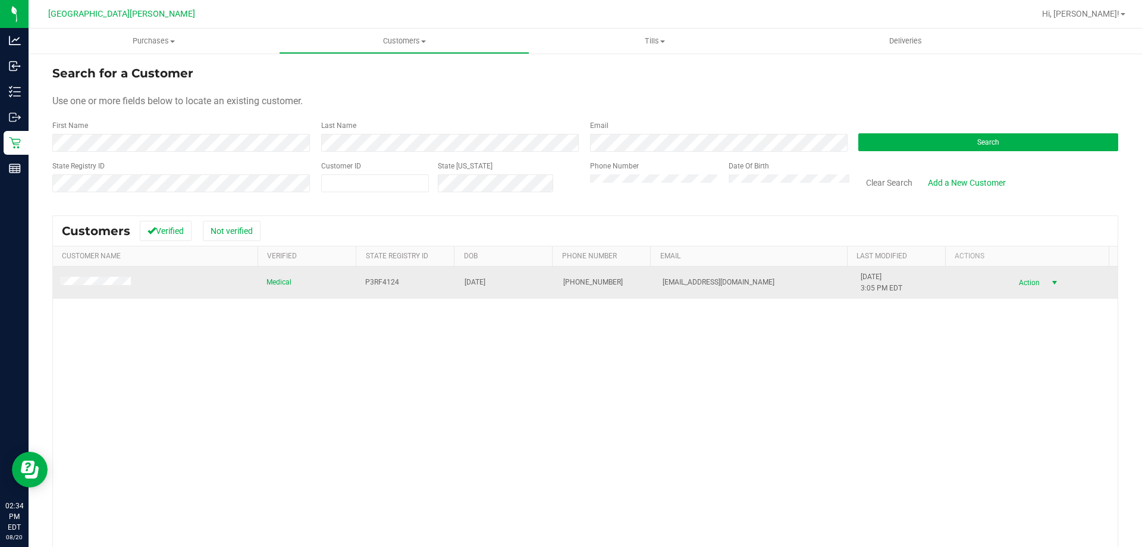
click at [1022, 281] on span "Action" at bounding box center [1028, 282] width 39 height 17
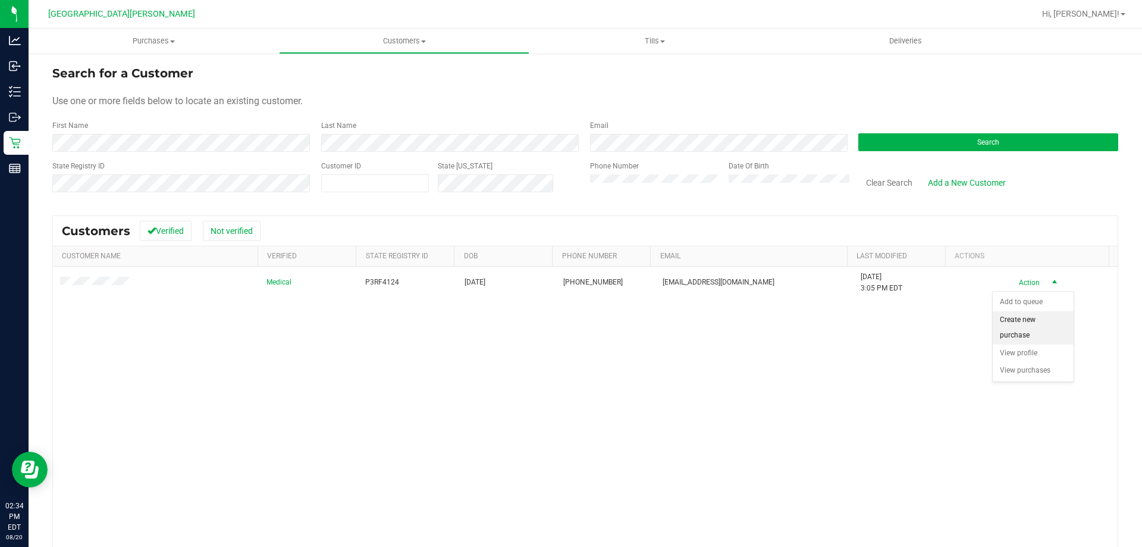
click at [1025, 323] on li "Create new purchase" at bounding box center [1033, 327] width 81 height 33
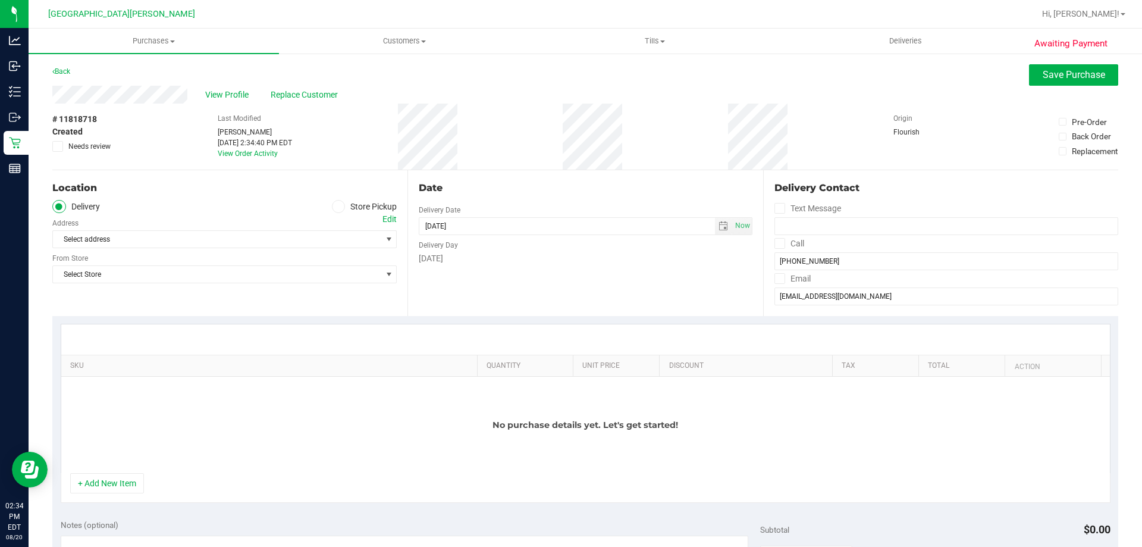
click at [338, 206] on icon at bounding box center [338, 206] width 7 height 0
click at [0, 0] on input "Store Pickup" at bounding box center [0, 0] width 0 height 0
click at [337, 247] on span "Select Store" at bounding box center [217, 239] width 328 height 17
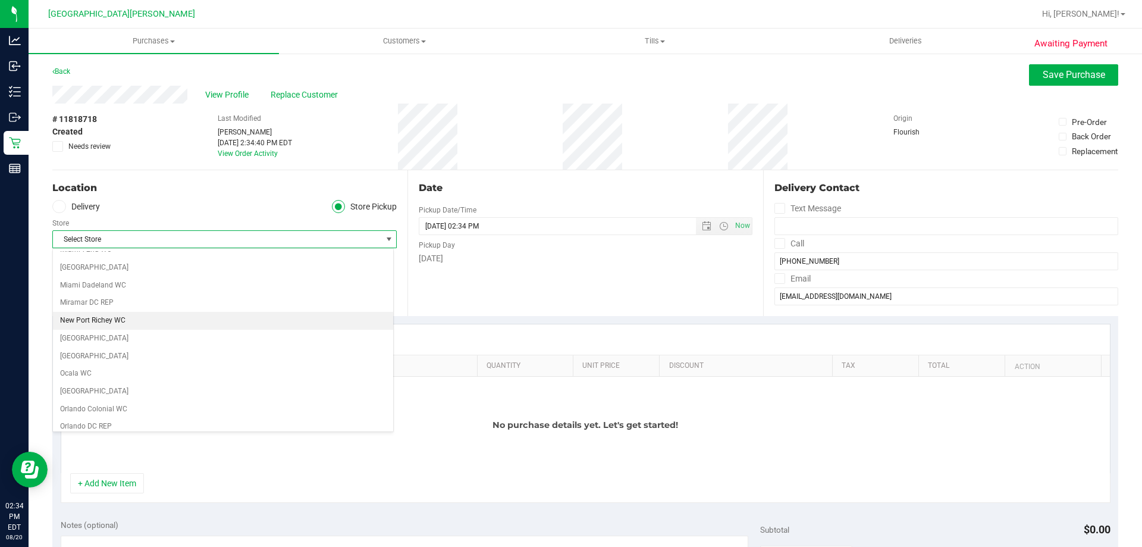
scroll to position [179, 0]
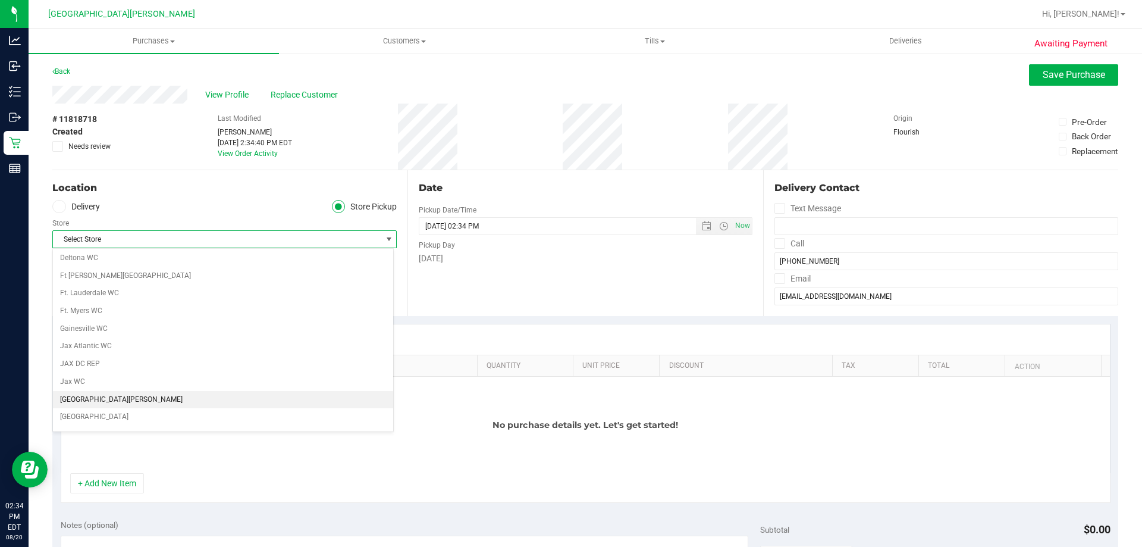
click at [163, 397] on li "[GEOGRAPHIC_DATA][PERSON_NAME]" at bounding box center [223, 400] width 340 height 18
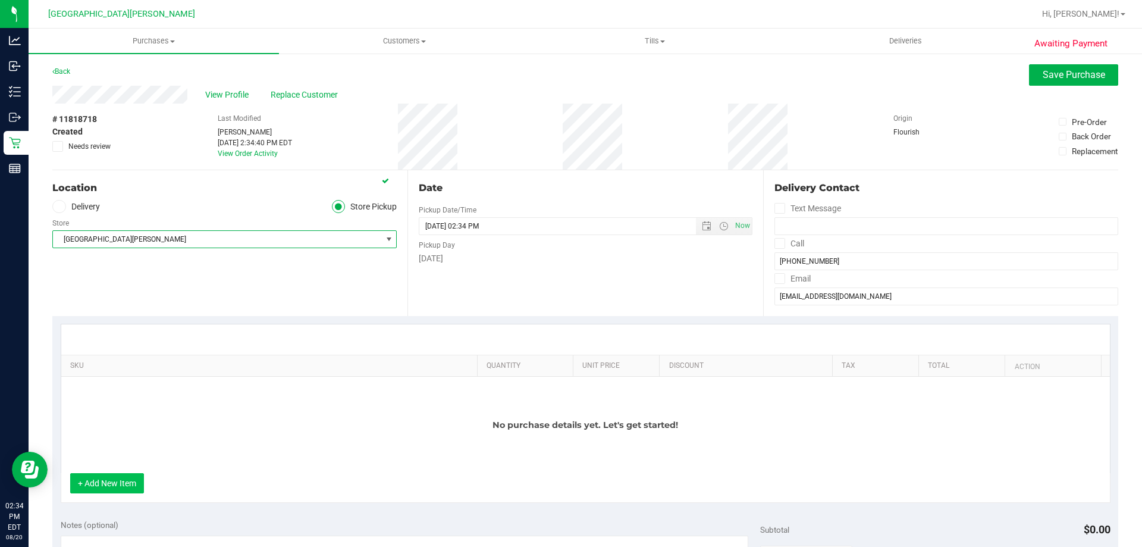
click at [127, 489] on button "+ Add New Item" at bounding box center [107, 483] width 74 height 20
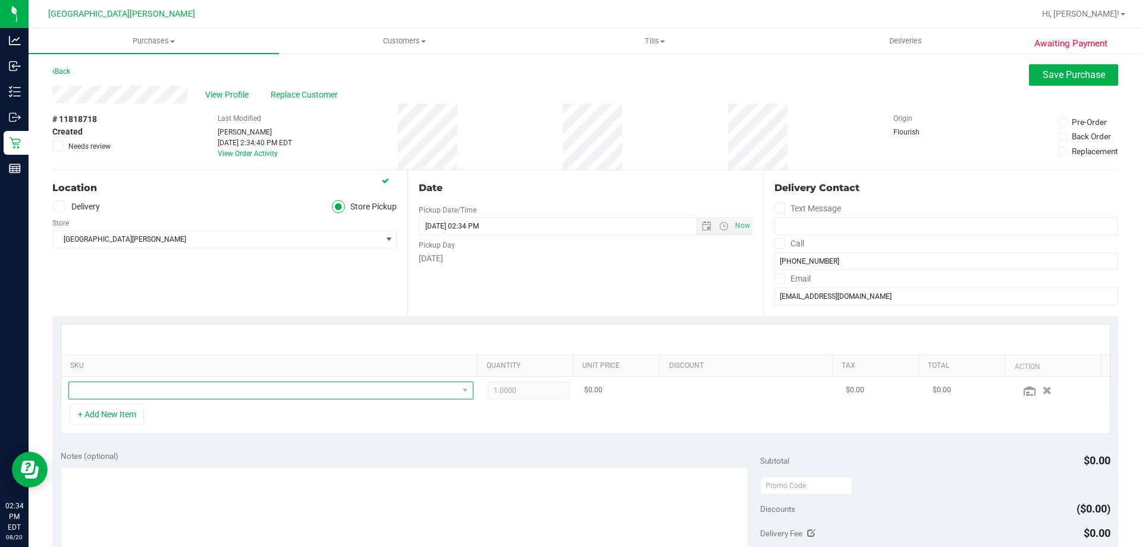
click at [142, 391] on span "NO DATA FOUND" at bounding box center [263, 390] width 389 height 17
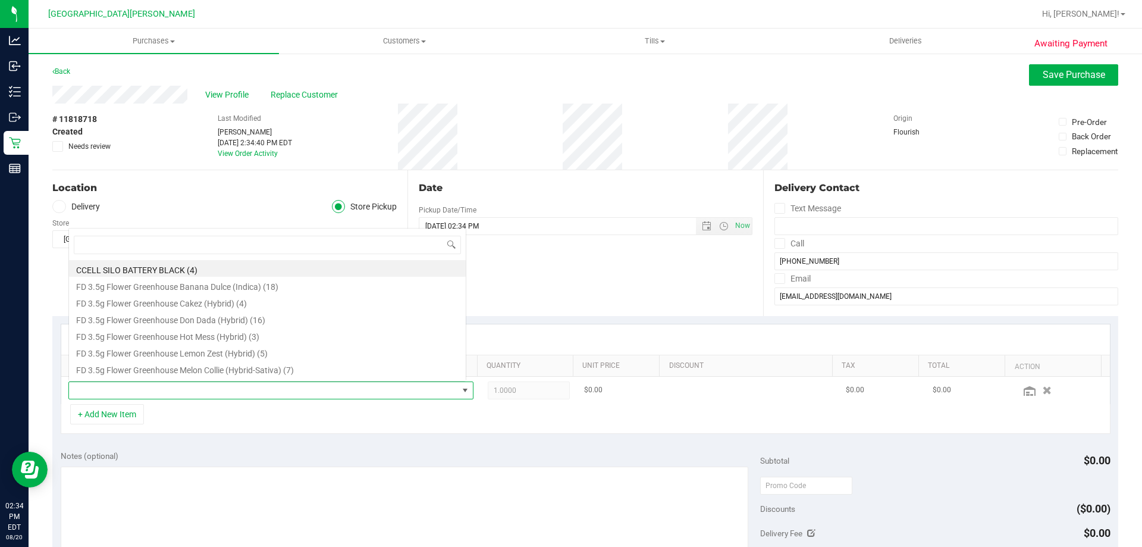
scroll to position [18, 395]
type input "top g"
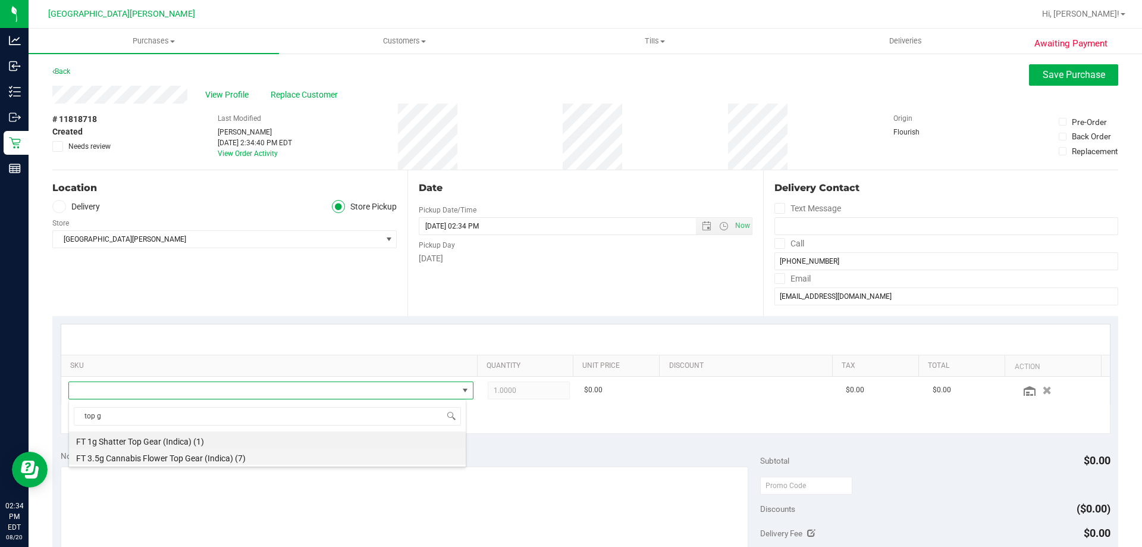
click at [187, 458] on li "FT 3.5g Cannabis Flower Top Gear (Indica) (7)" at bounding box center [267, 456] width 397 height 17
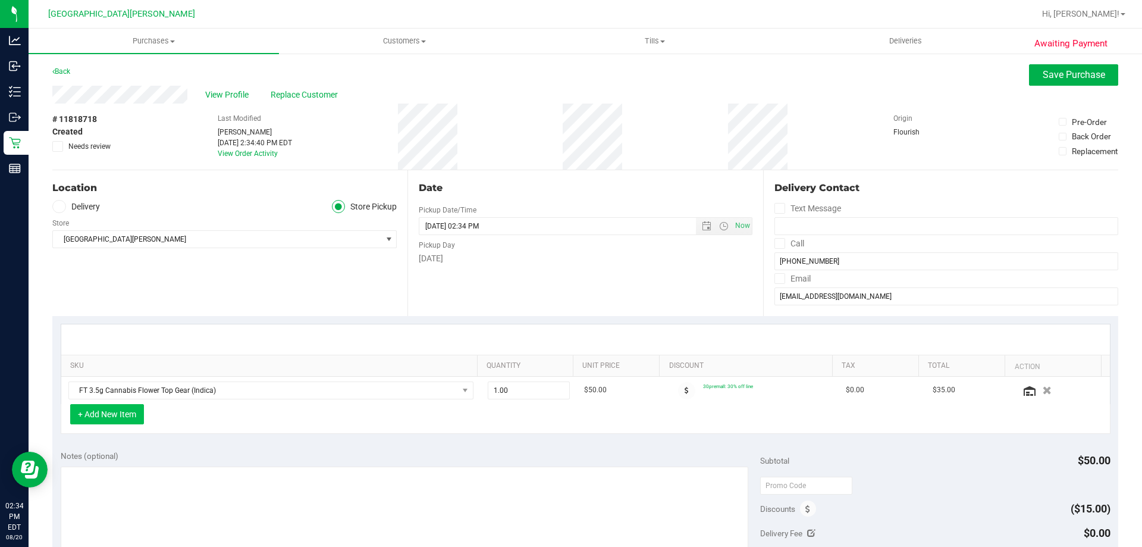
click at [92, 420] on button "+ Add New Item" at bounding box center [107, 414] width 74 height 20
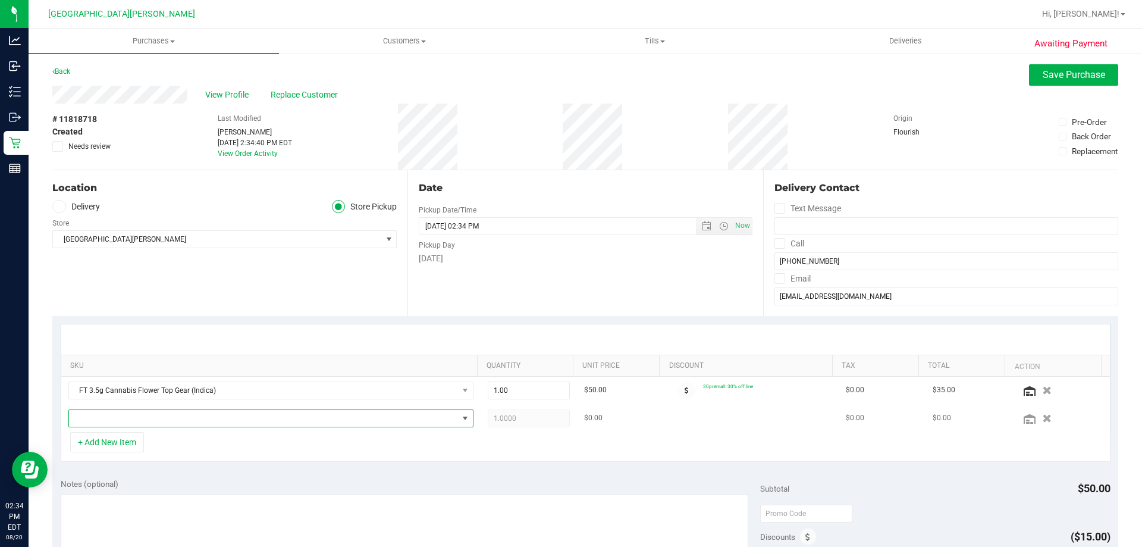
click at [95, 423] on span "NO DATA FOUND" at bounding box center [263, 418] width 389 height 17
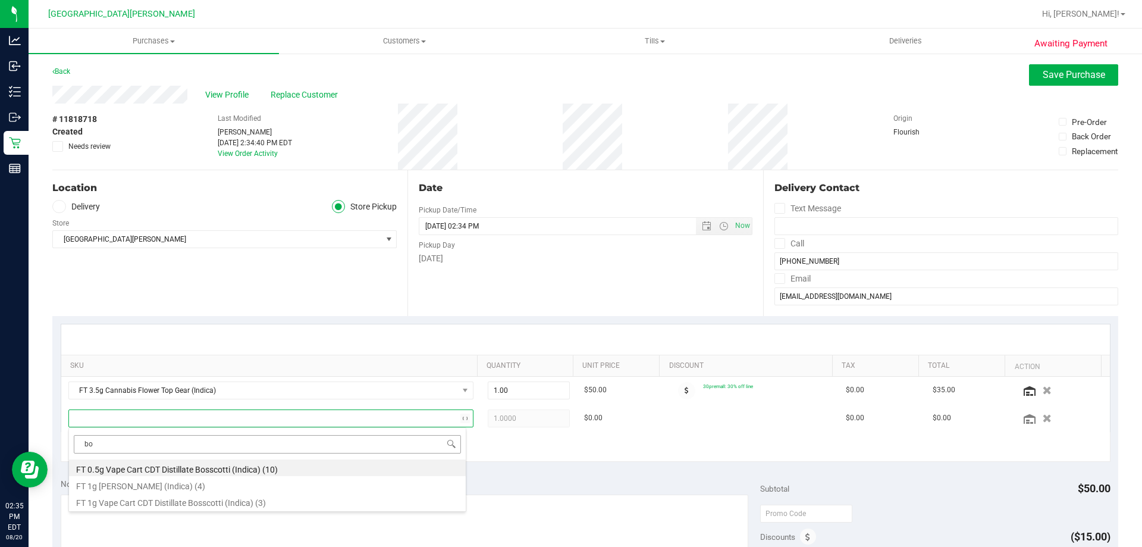
type input "b"
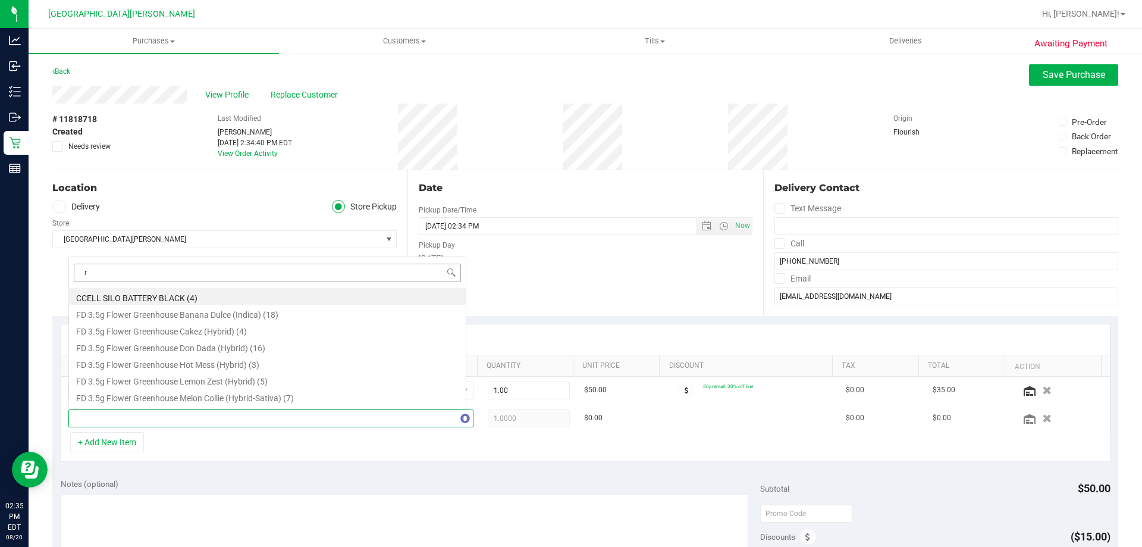
scroll to position [0, 0]
type input "runt"
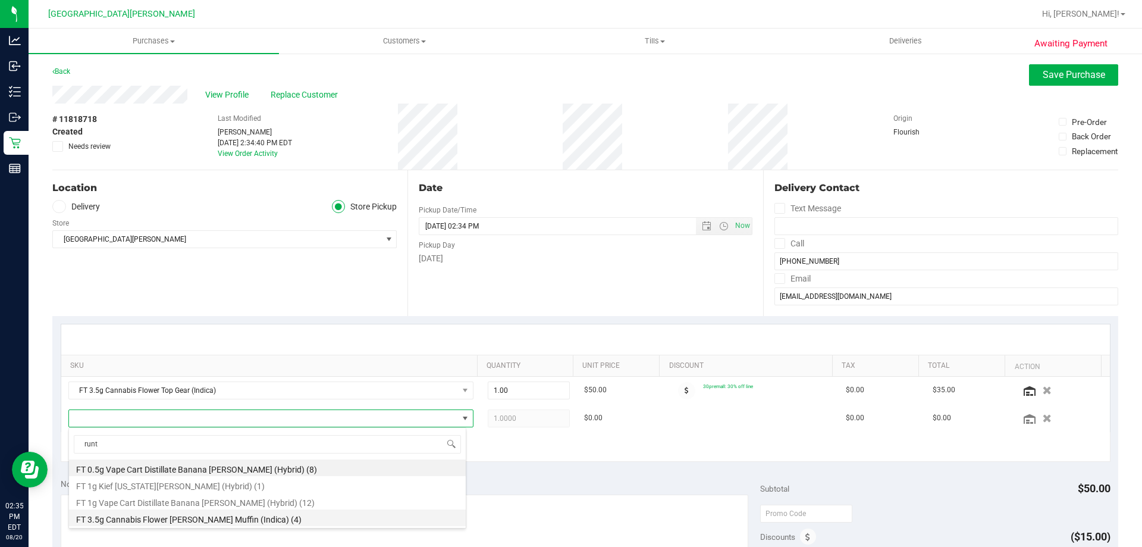
click at [283, 522] on li "FT 3.5g Cannabis Flower Runtz Muffin (Indica) (4)" at bounding box center [267, 517] width 397 height 17
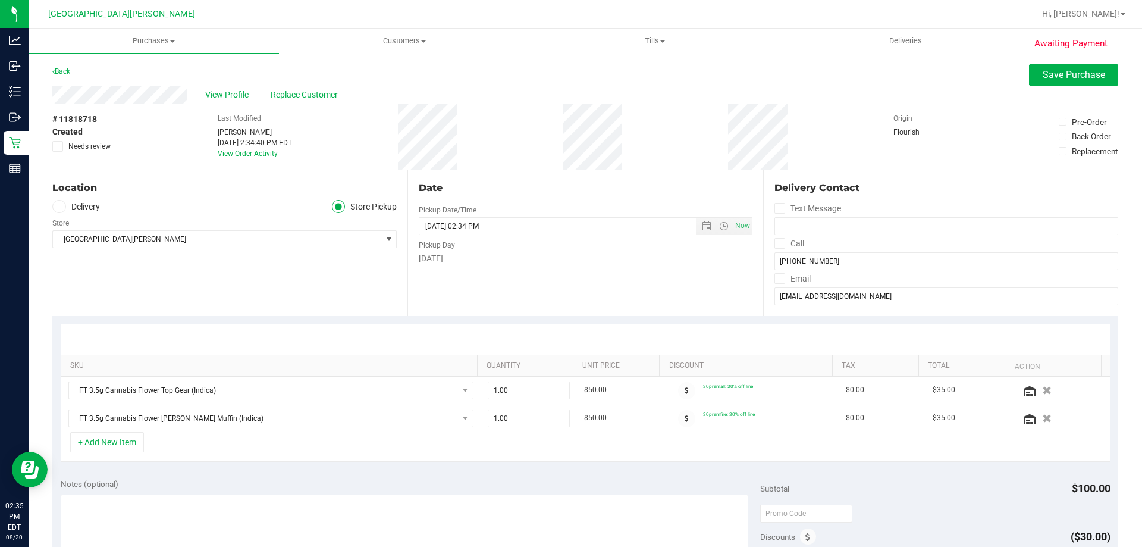
click at [115, 432] on td "FT 3.5g Cannabis Flower [PERSON_NAME] Muffin (Indica)" at bounding box center [271, 418] width 420 height 27
click at [109, 443] on button "+ Add New Item" at bounding box center [107, 442] width 74 height 20
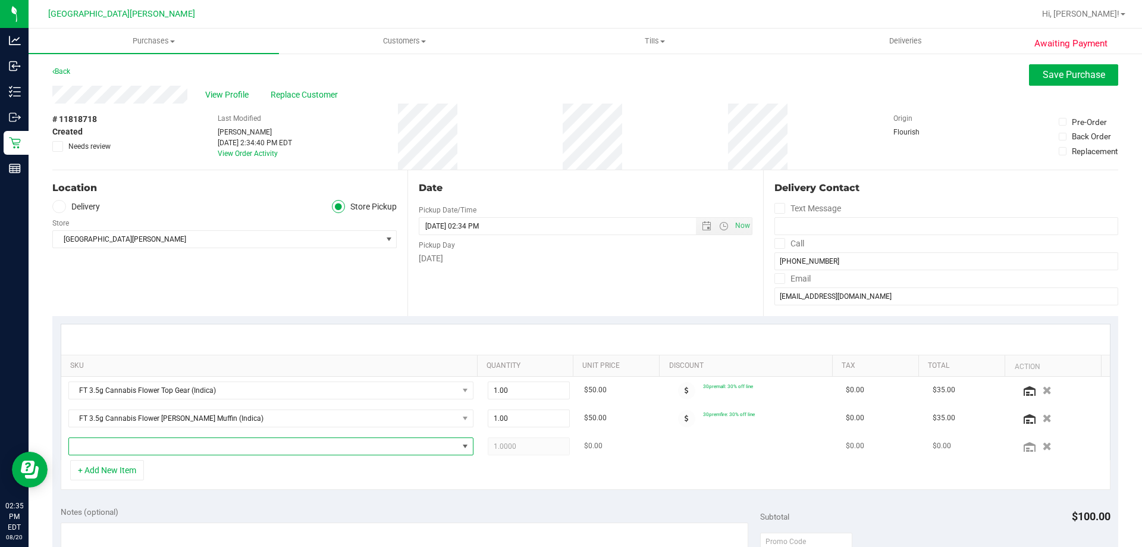
click at [215, 440] on span "NO DATA FOUND" at bounding box center [263, 446] width 389 height 17
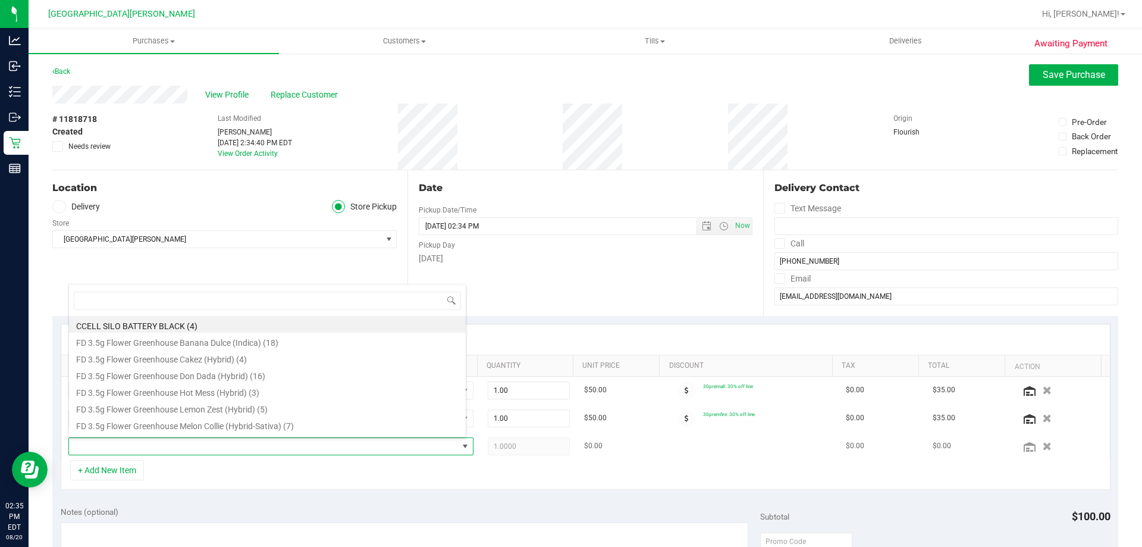
scroll to position [18, 395]
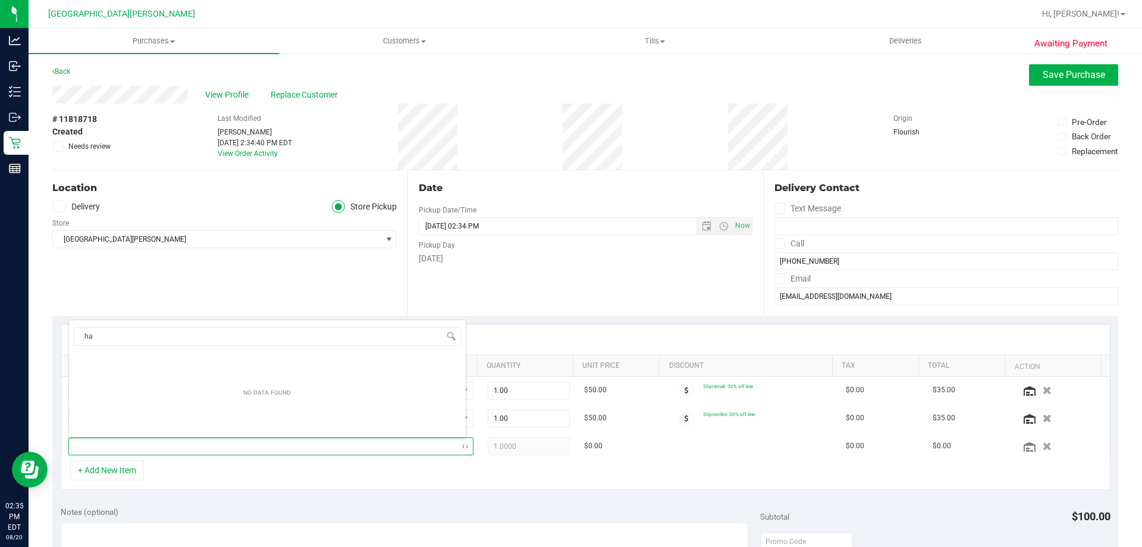
type input "h"
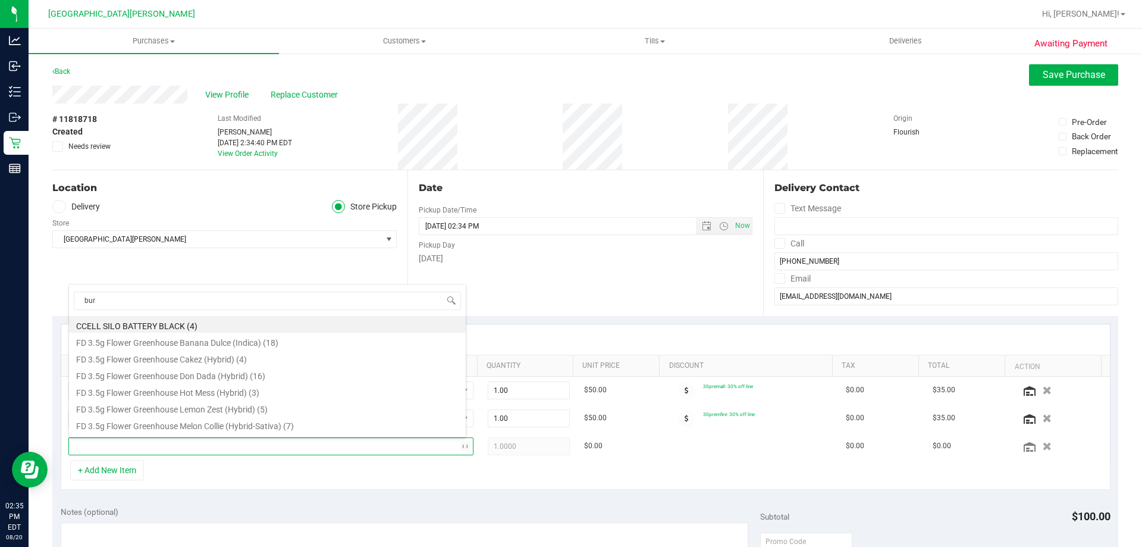
type input "burg"
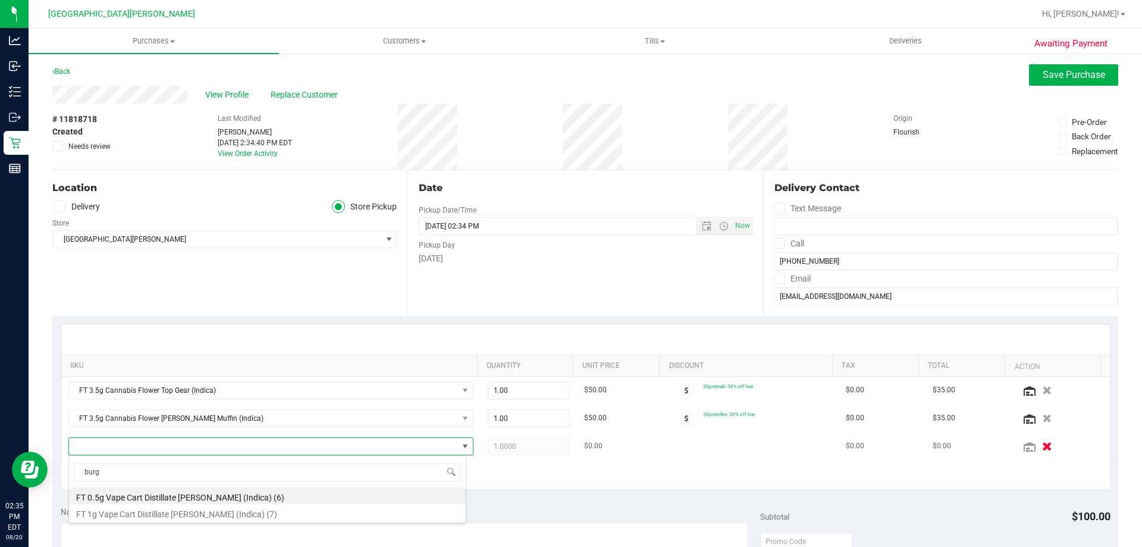
click at [1043, 447] on icon "button" at bounding box center [1048, 446] width 10 height 9
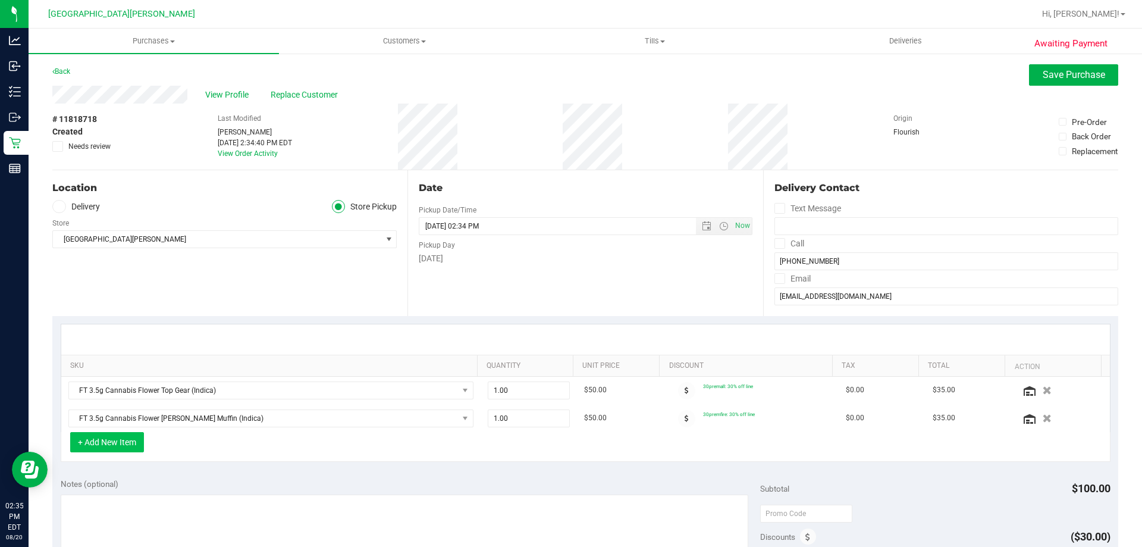
click at [128, 436] on button "+ Add New Item" at bounding box center [107, 442] width 74 height 20
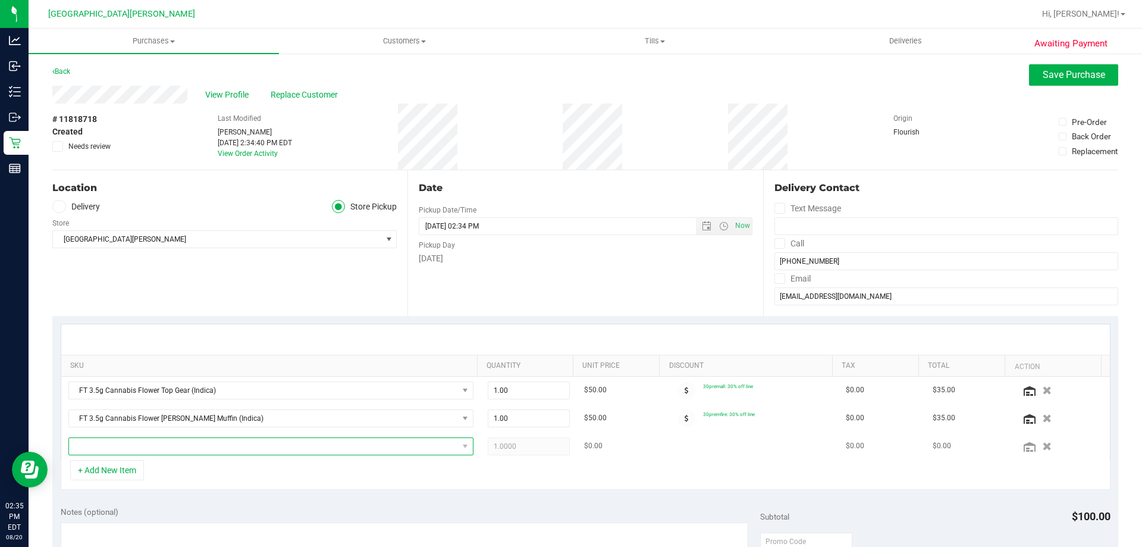
click at [219, 448] on span "NO DATA FOUND" at bounding box center [263, 446] width 389 height 17
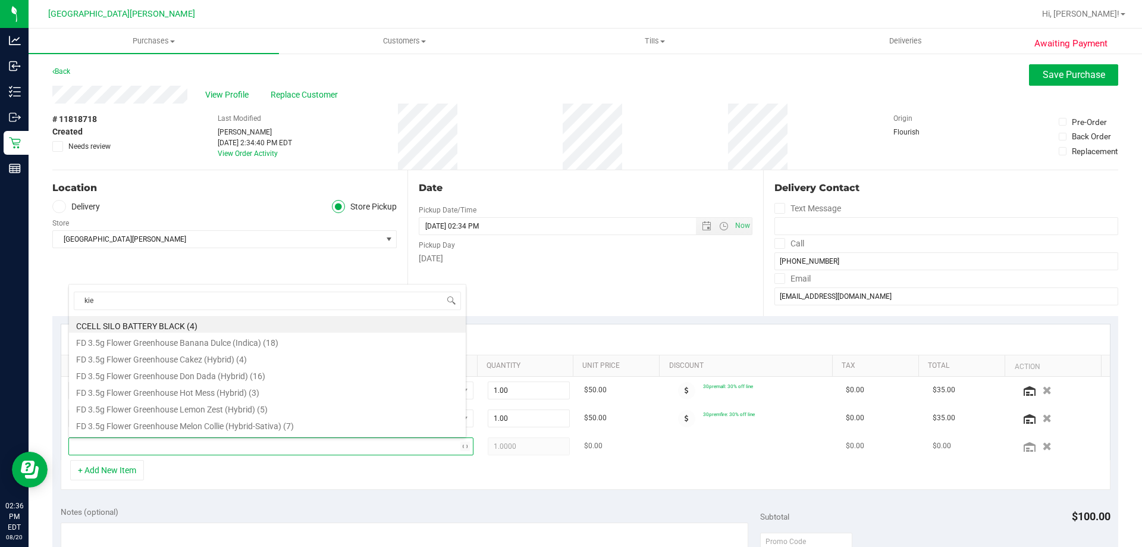
type input "kief"
click at [232, 337] on li "FT 1g Kief Bosscotti (Indica) (4)" at bounding box center [267, 341] width 397 height 17
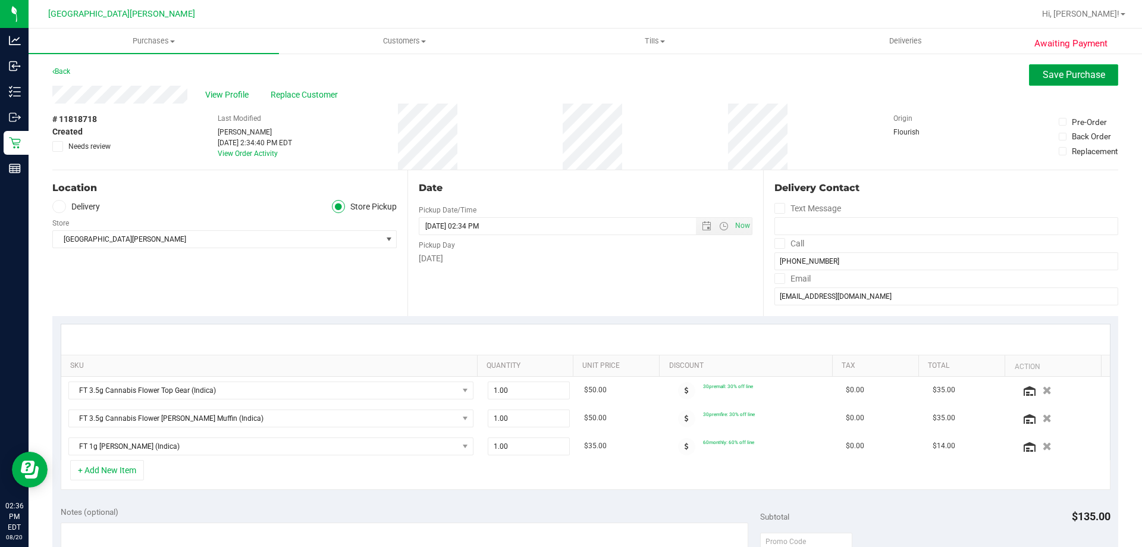
click at [1092, 84] on button "Save Purchase" at bounding box center [1073, 74] width 89 height 21
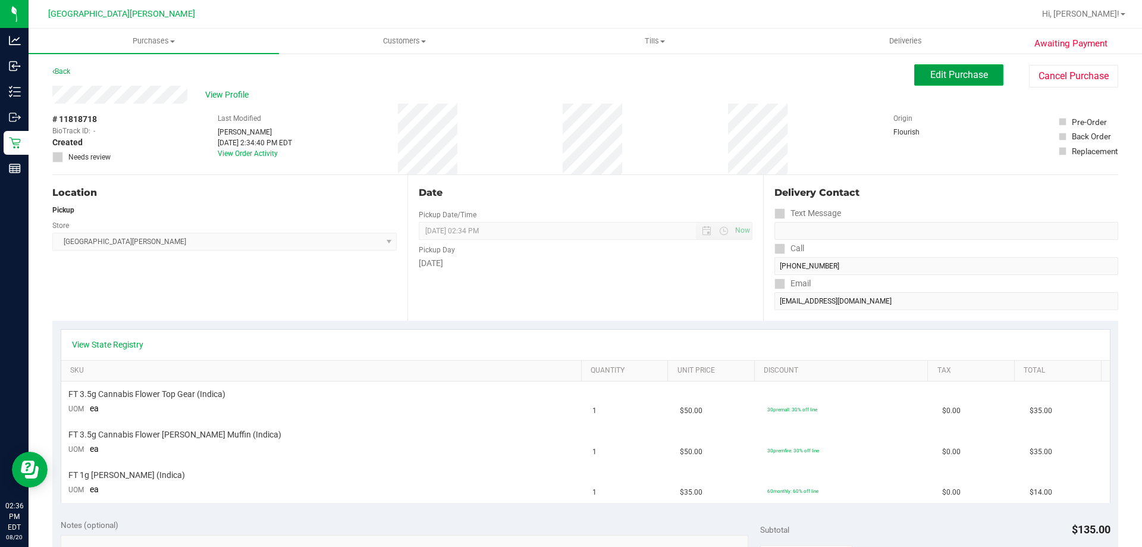
click at [964, 78] on span "Edit Purchase" at bounding box center [960, 74] width 58 height 11
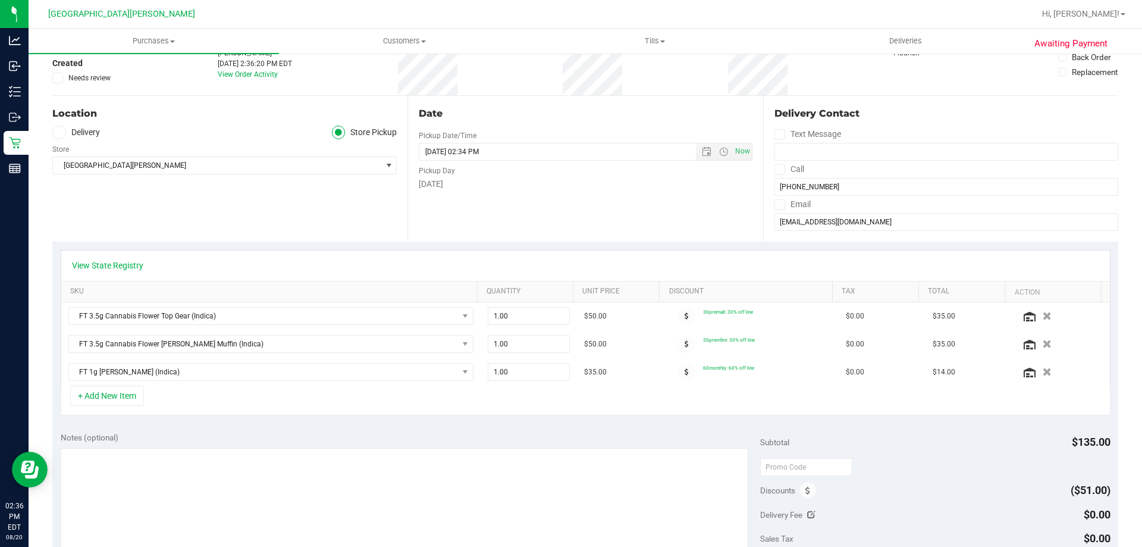
scroll to position [238, 0]
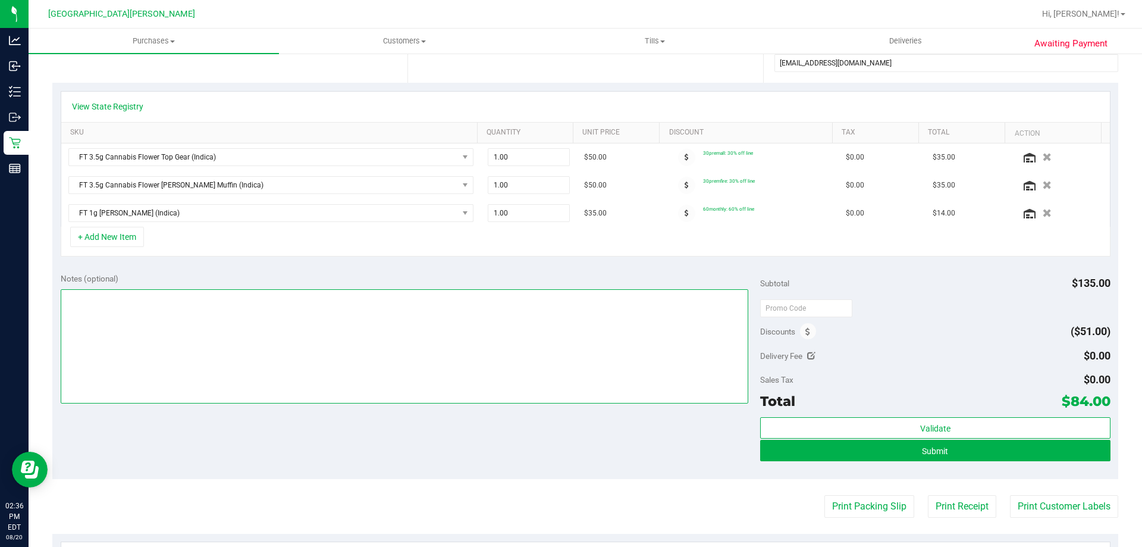
click at [478, 312] on textarea at bounding box center [405, 346] width 688 height 114
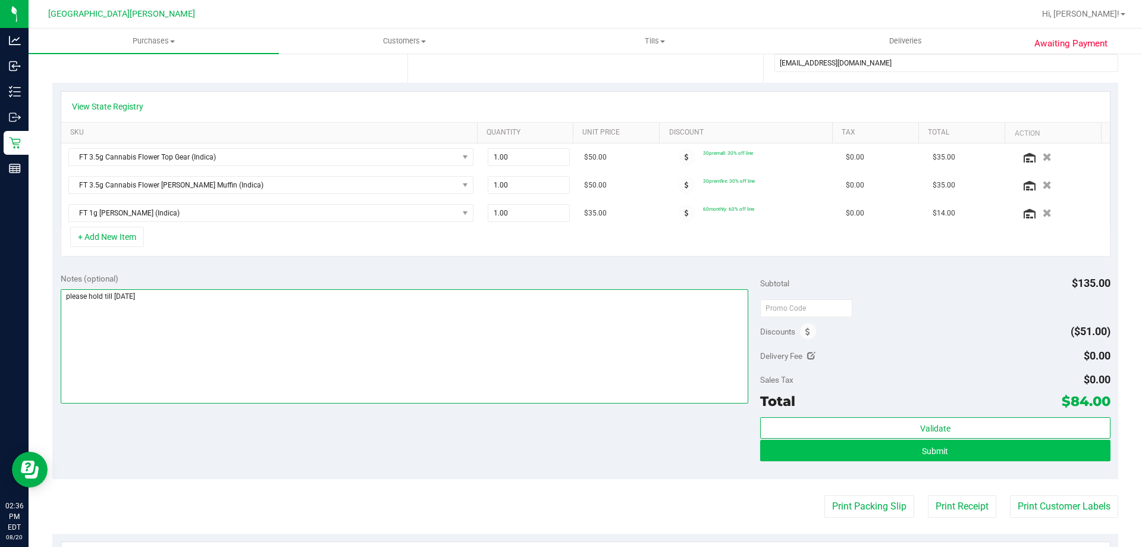
type textarea "please hold till friday"
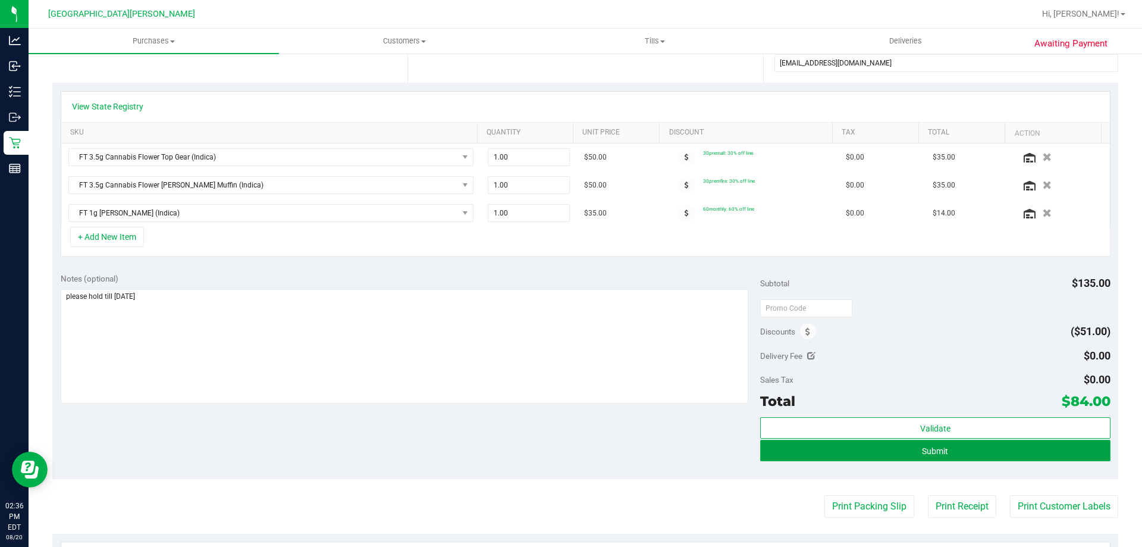
click at [903, 445] on button "Submit" at bounding box center [935, 450] width 350 height 21
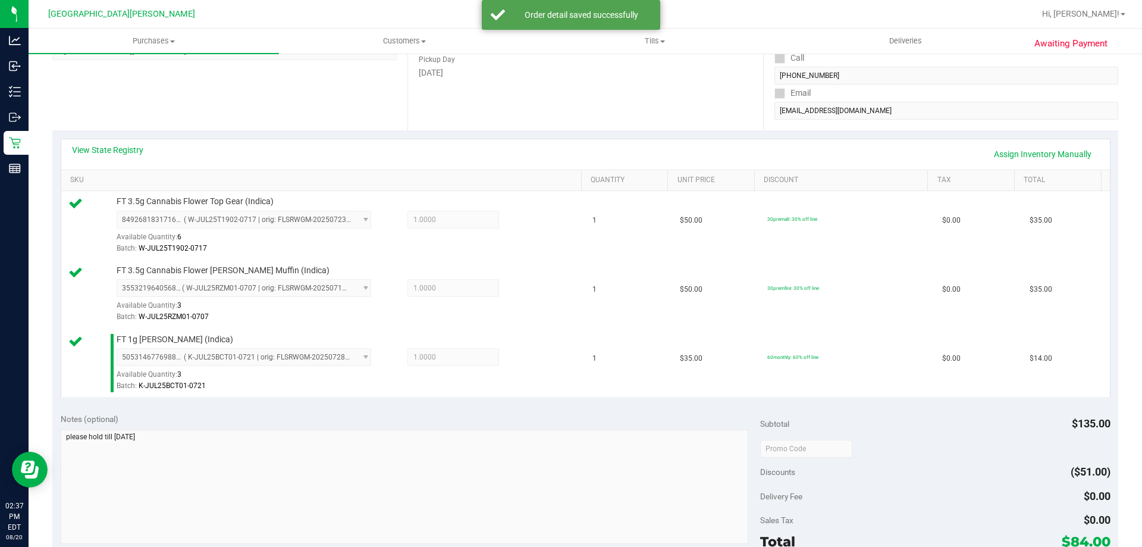
scroll to position [357, 0]
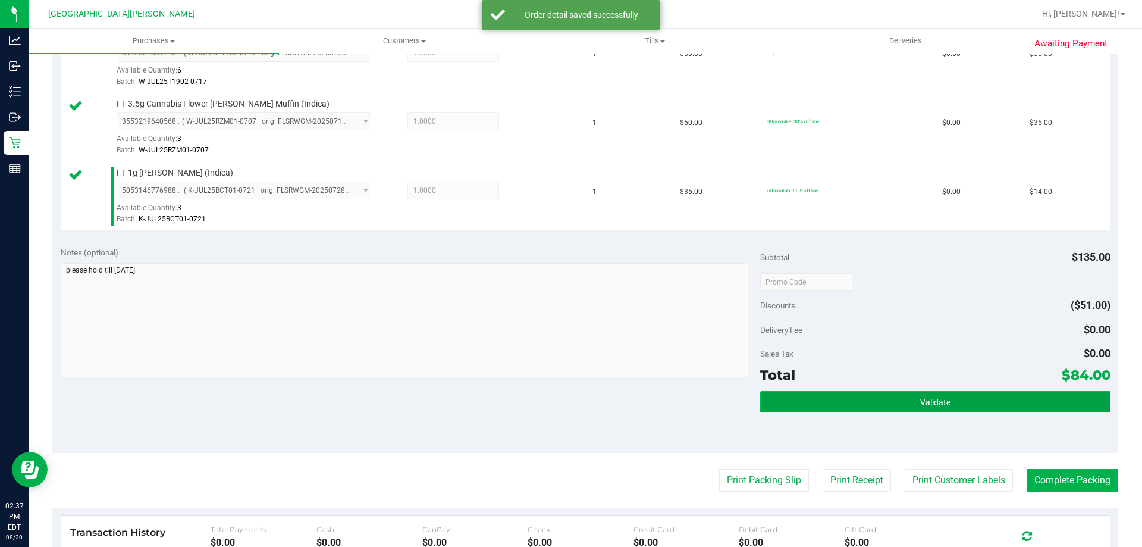
click at [921, 403] on span "Validate" at bounding box center [936, 402] width 30 height 10
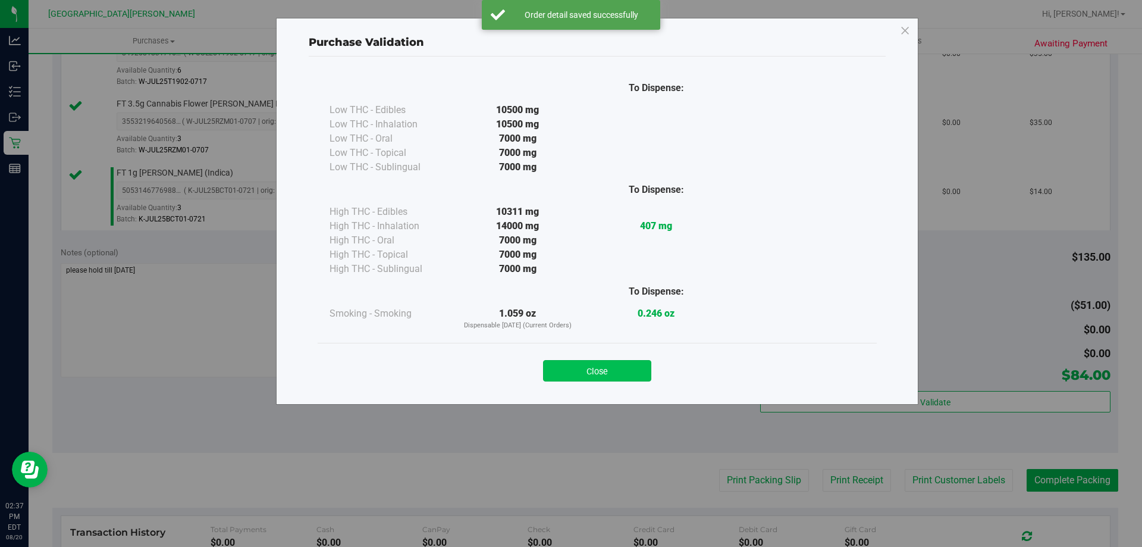
click at [631, 366] on button "Close" at bounding box center [597, 370] width 108 height 21
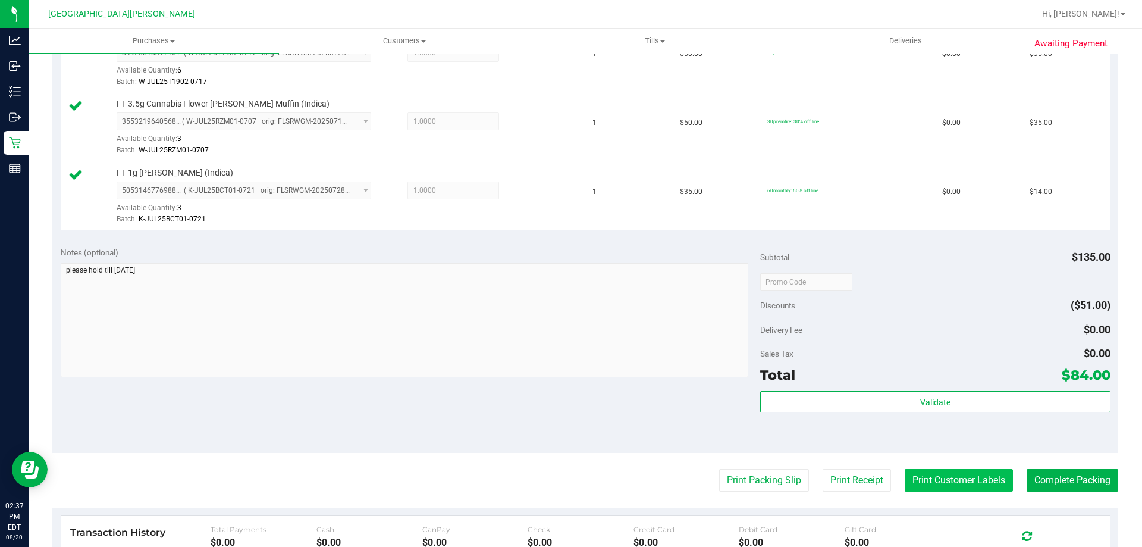
click at [942, 477] on button "Print Customer Labels" at bounding box center [959, 480] width 108 height 23
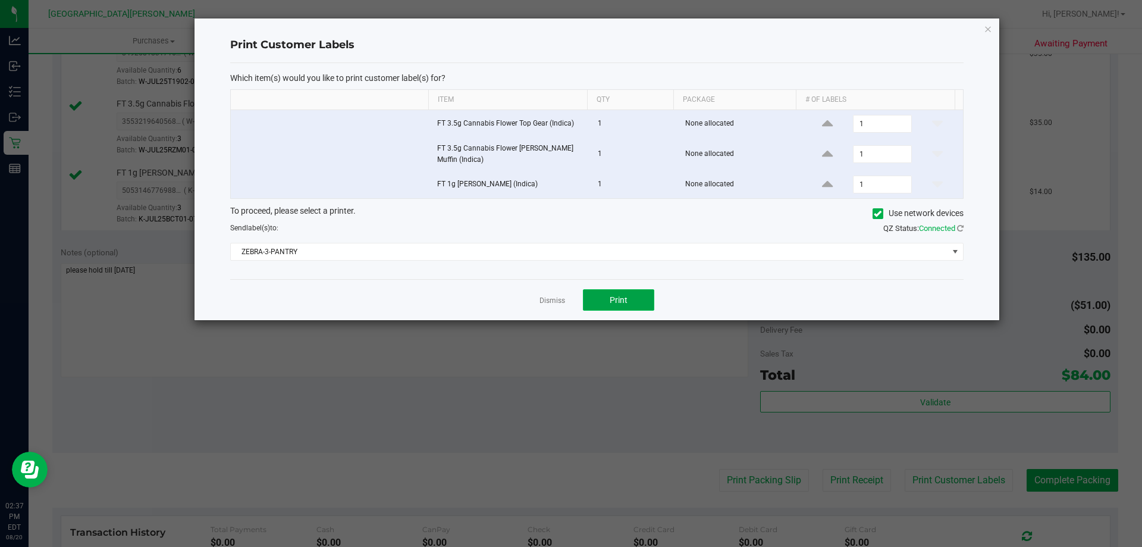
click at [621, 300] on span "Print" at bounding box center [619, 300] width 18 height 10
click at [546, 299] on link "Dismiss" at bounding box center [553, 301] width 26 height 10
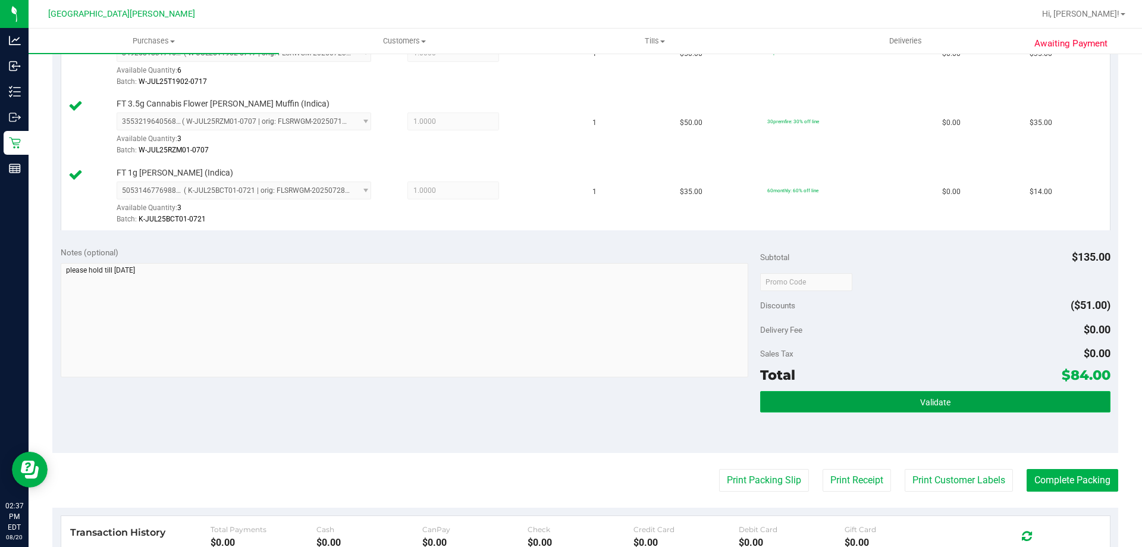
click at [906, 403] on button "Validate" at bounding box center [935, 401] width 350 height 21
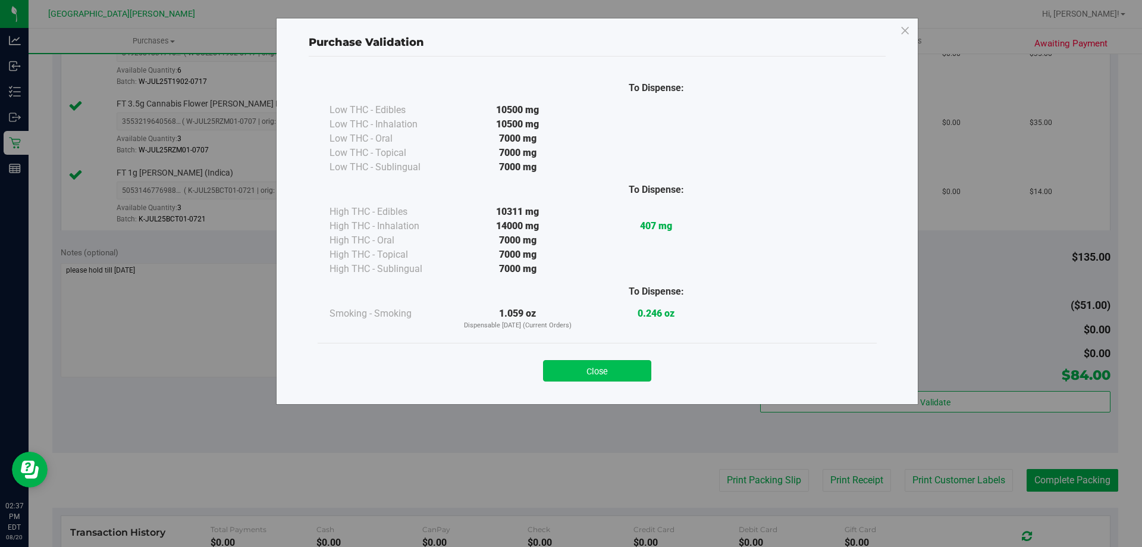
click at [618, 370] on button "Close" at bounding box center [597, 370] width 108 height 21
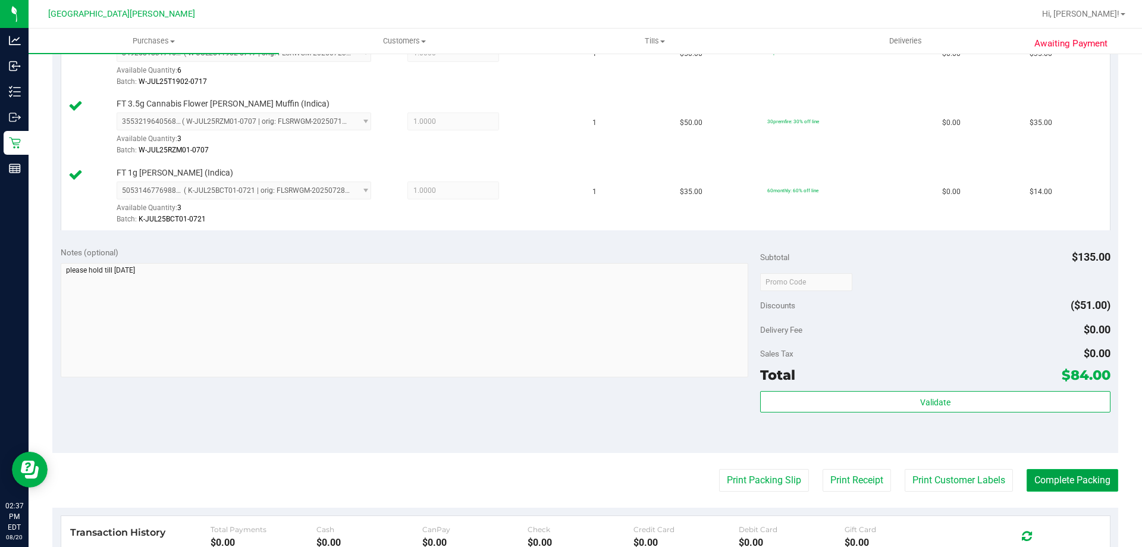
click at [1076, 477] on button "Complete Packing" at bounding box center [1073, 480] width 92 height 23
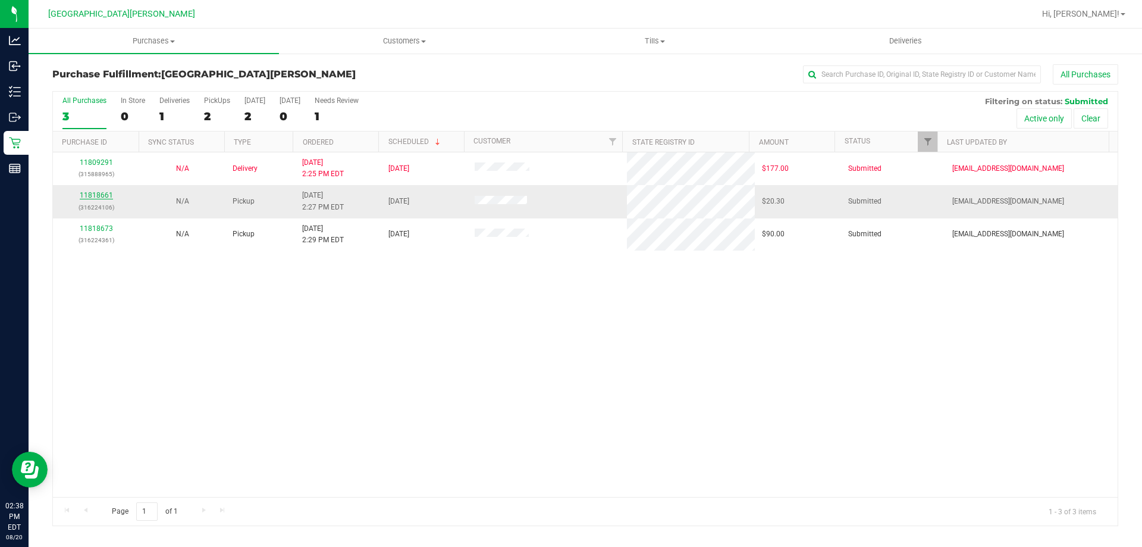
click at [100, 192] on link "11818661" at bounding box center [96, 195] width 33 height 8
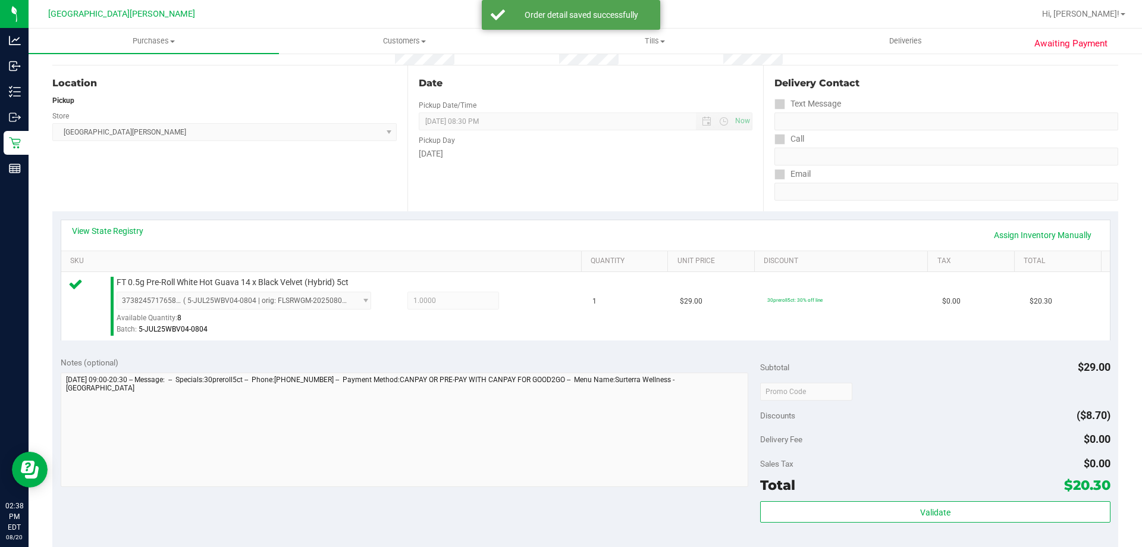
scroll to position [238, 0]
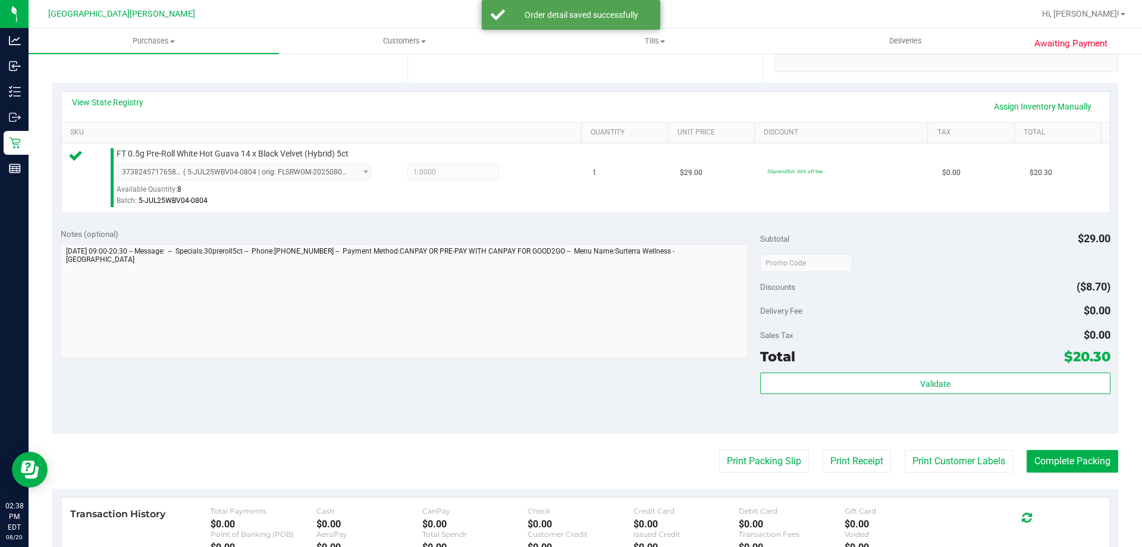
click at [900, 395] on div "Validate" at bounding box center [935, 400] width 350 height 54
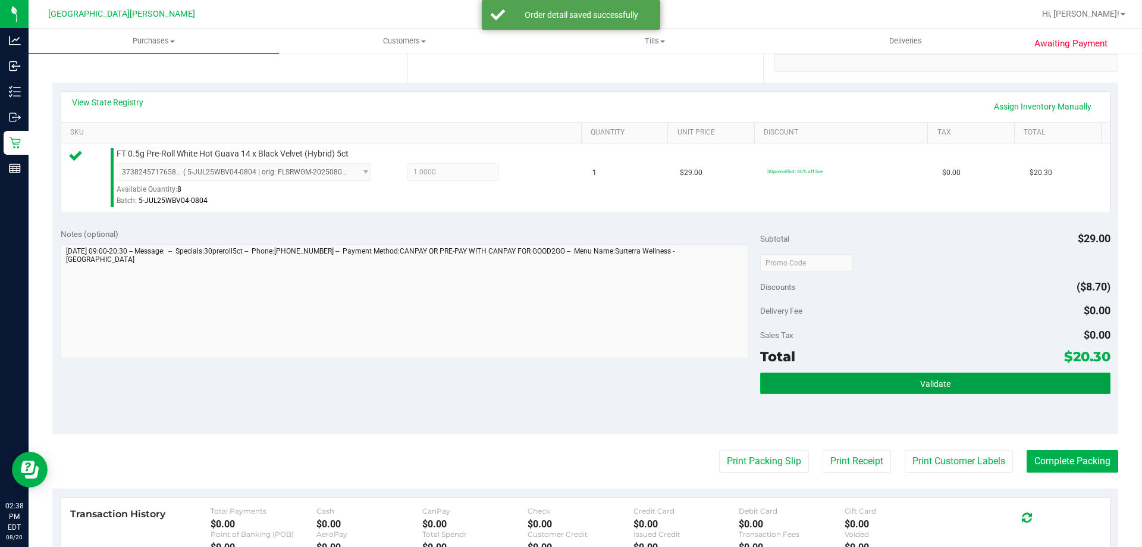
click at [901, 383] on button "Validate" at bounding box center [935, 383] width 350 height 21
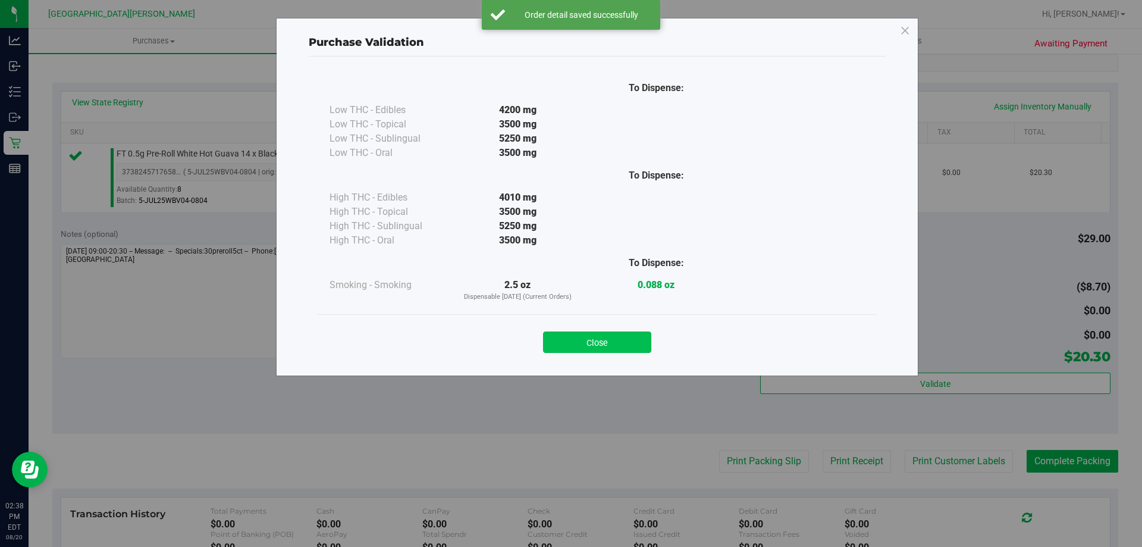
click at [593, 341] on button "Close" at bounding box center [597, 341] width 108 height 21
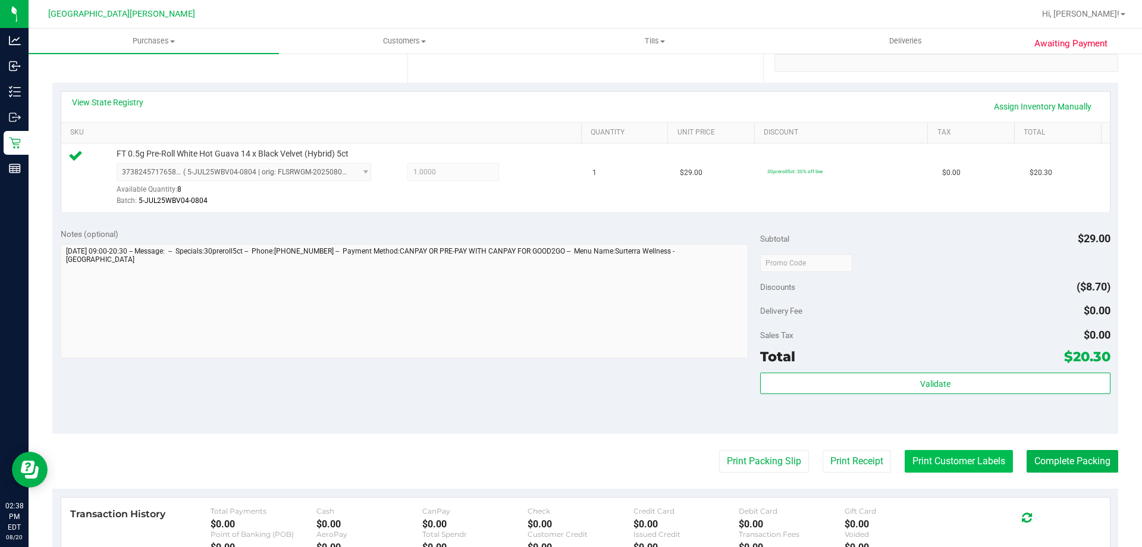
click at [979, 458] on button "Print Customer Labels" at bounding box center [959, 461] width 108 height 23
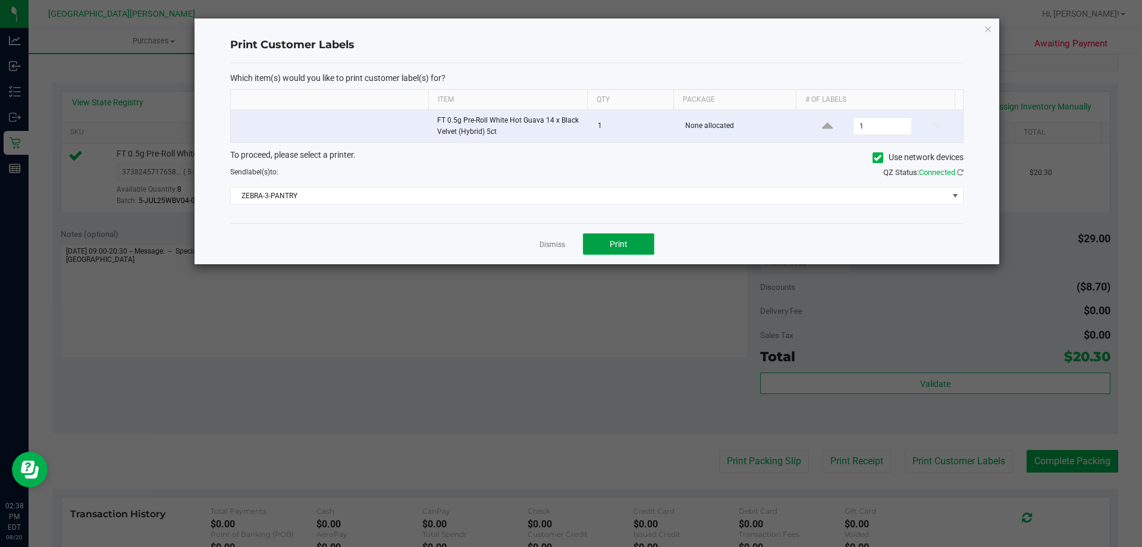
click at [596, 246] on button "Print" at bounding box center [618, 243] width 71 height 21
click at [555, 245] on link "Dismiss" at bounding box center [553, 245] width 26 height 10
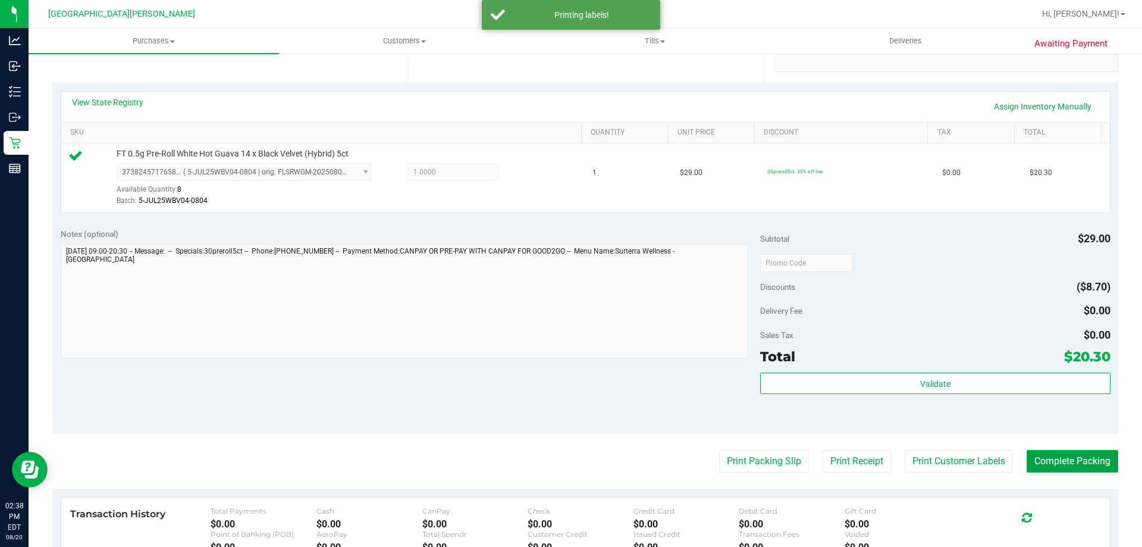
click at [1080, 454] on button "Complete Packing" at bounding box center [1073, 461] width 92 height 23
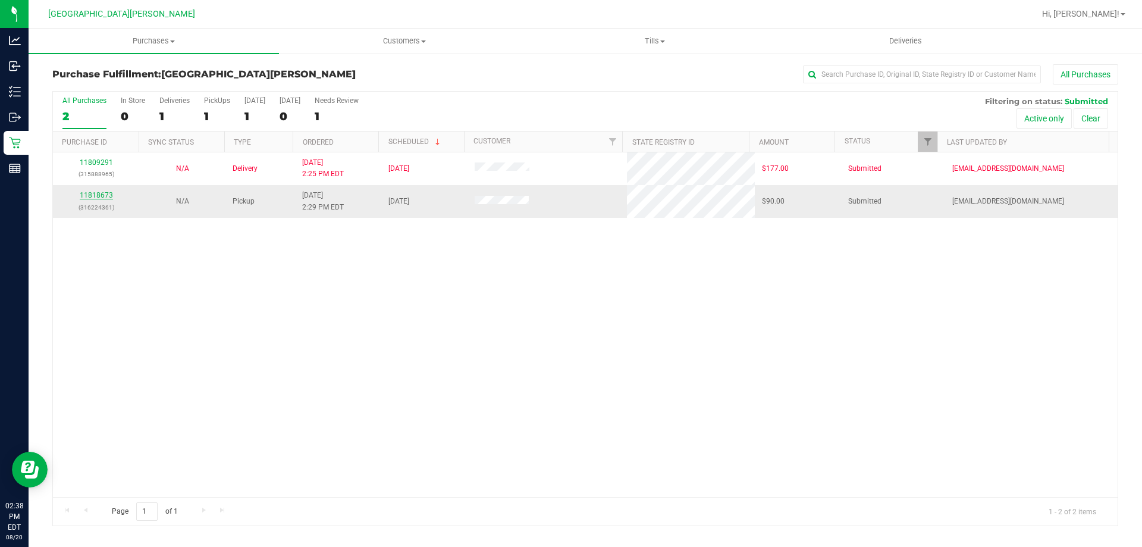
click at [99, 193] on link "11818673" at bounding box center [96, 195] width 33 height 8
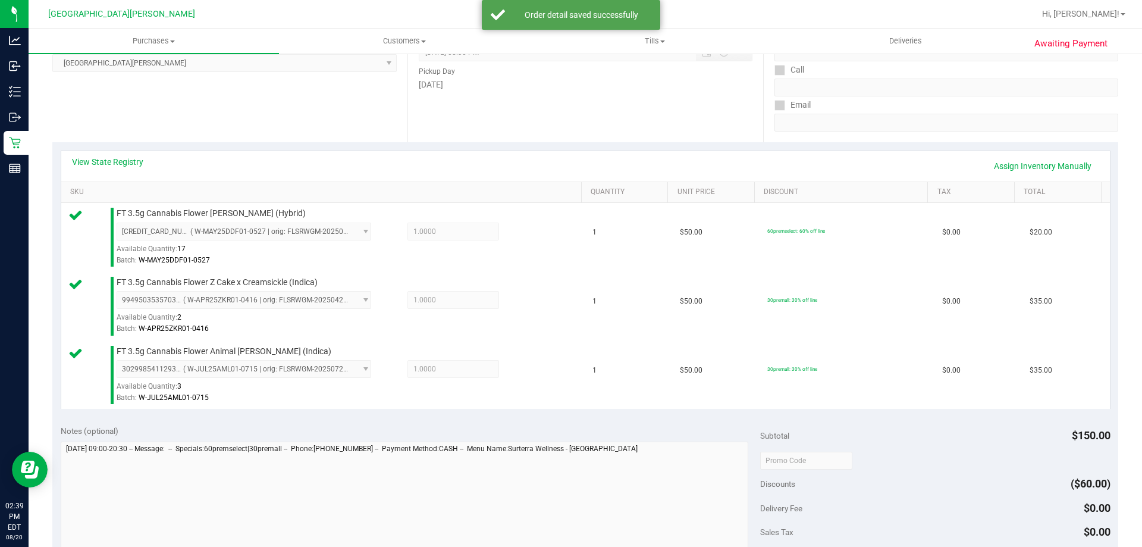
scroll to position [417, 0]
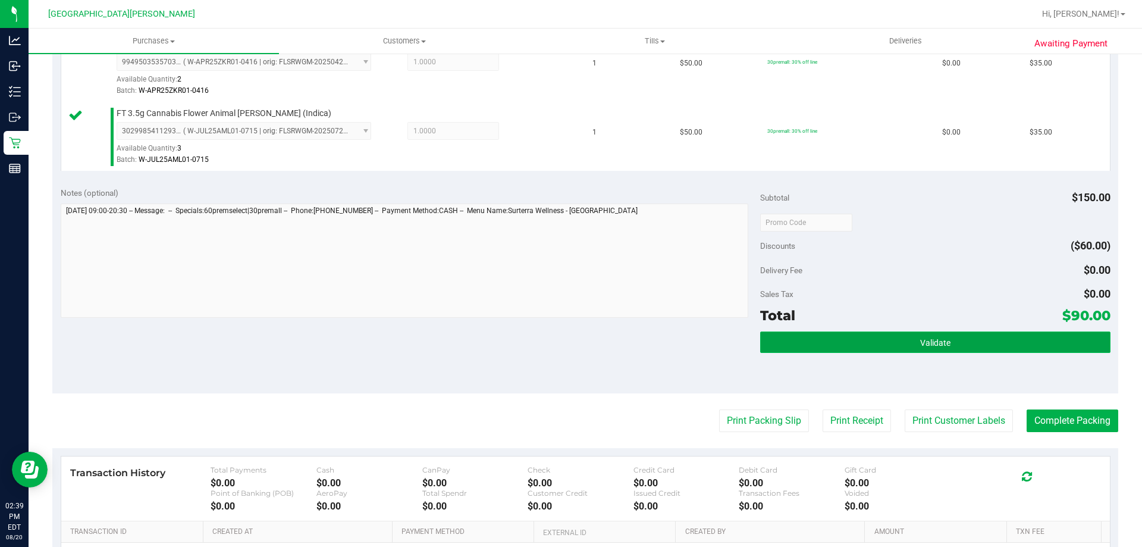
click at [889, 350] on button "Validate" at bounding box center [935, 341] width 350 height 21
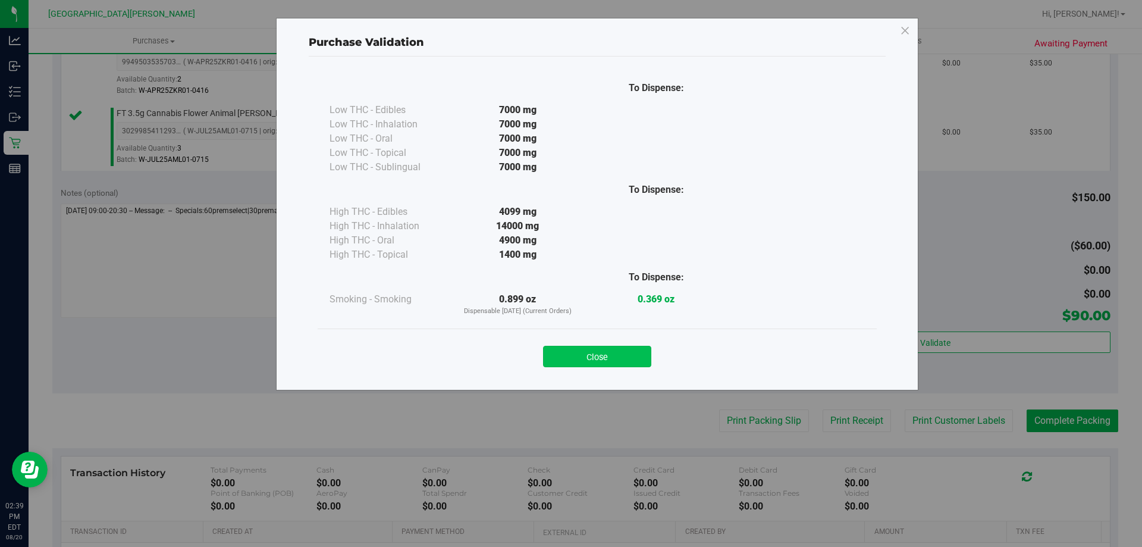
click at [624, 359] on button "Close" at bounding box center [597, 356] width 108 height 21
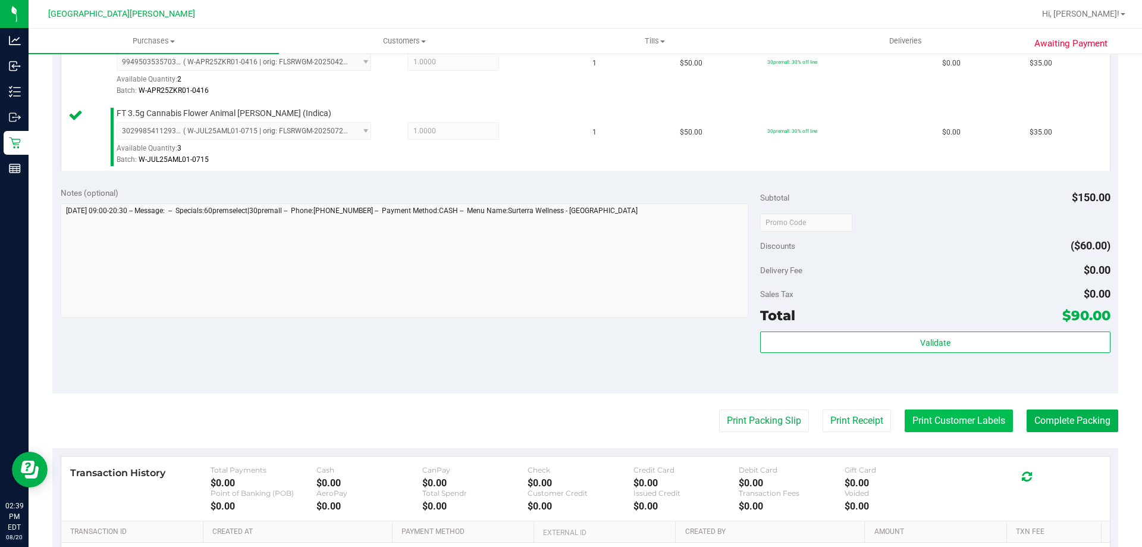
click at [940, 421] on button "Print Customer Labels" at bounding box center [959, 420] width 108 height 23
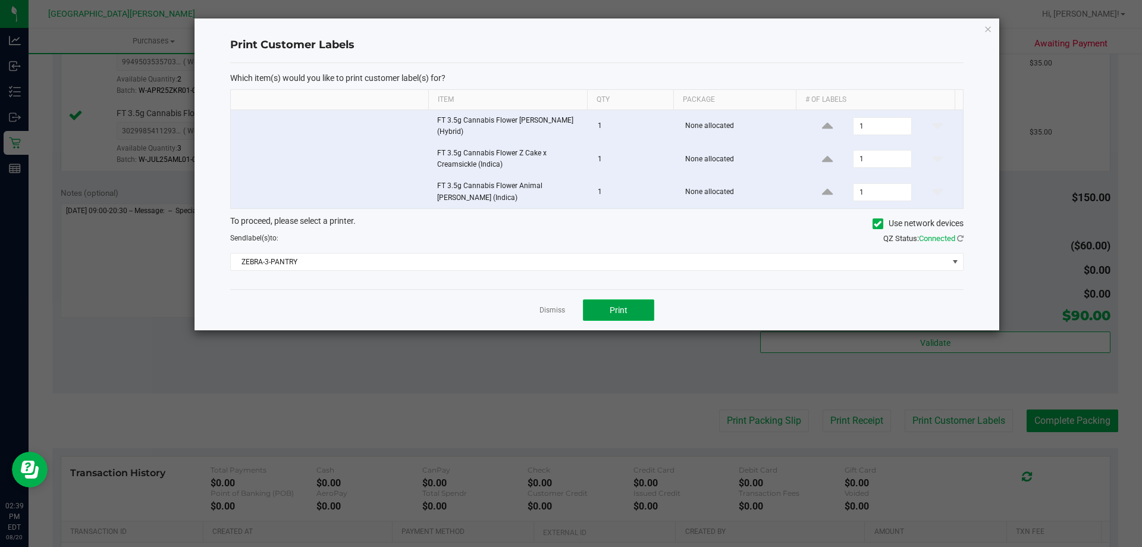
click at [603, 301] on button "Print" at bounding box center [618, 309] width 71 height 21
click at [556, 313] on link "Dismiss" at bounding box center [553, 310] width 26 height 10
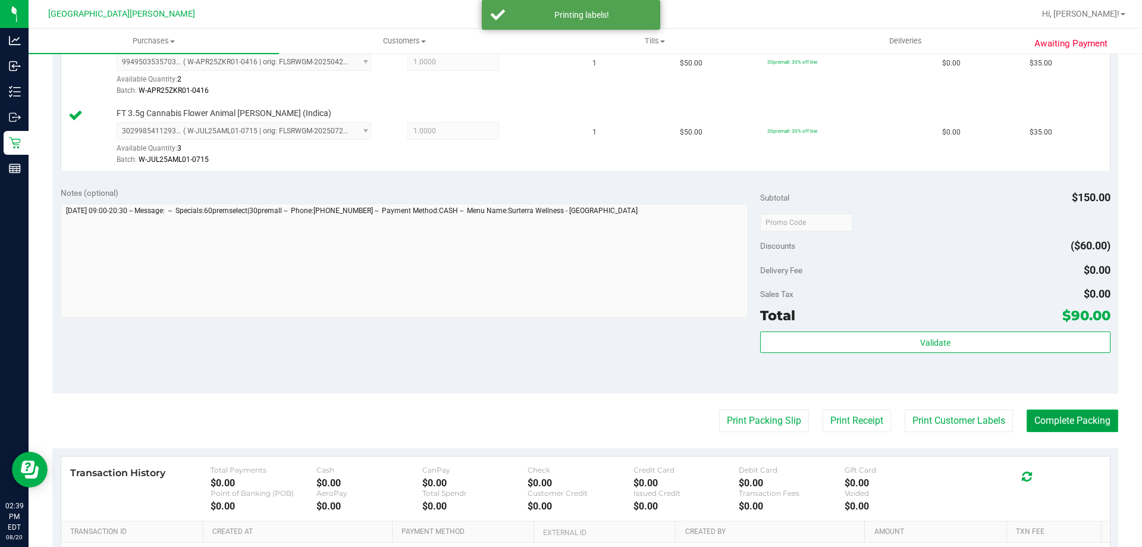
click at [1091, 421] on button "Complete Packing" at bounding box center [1073, 420] width 92 height 23
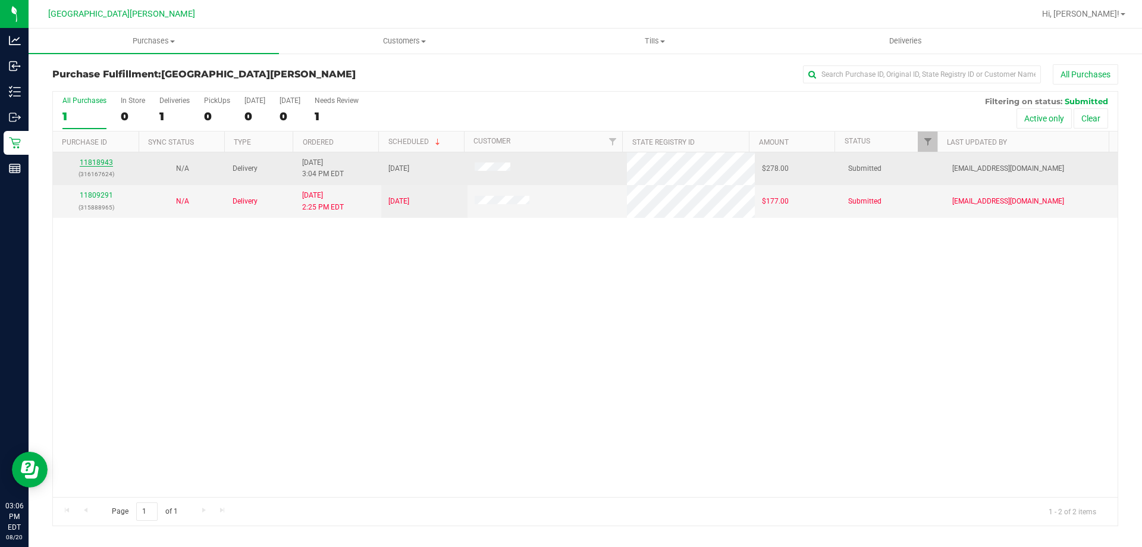
click at [105, 164] on link "11818943" at bounding box center [96, 162] width 33 height 8
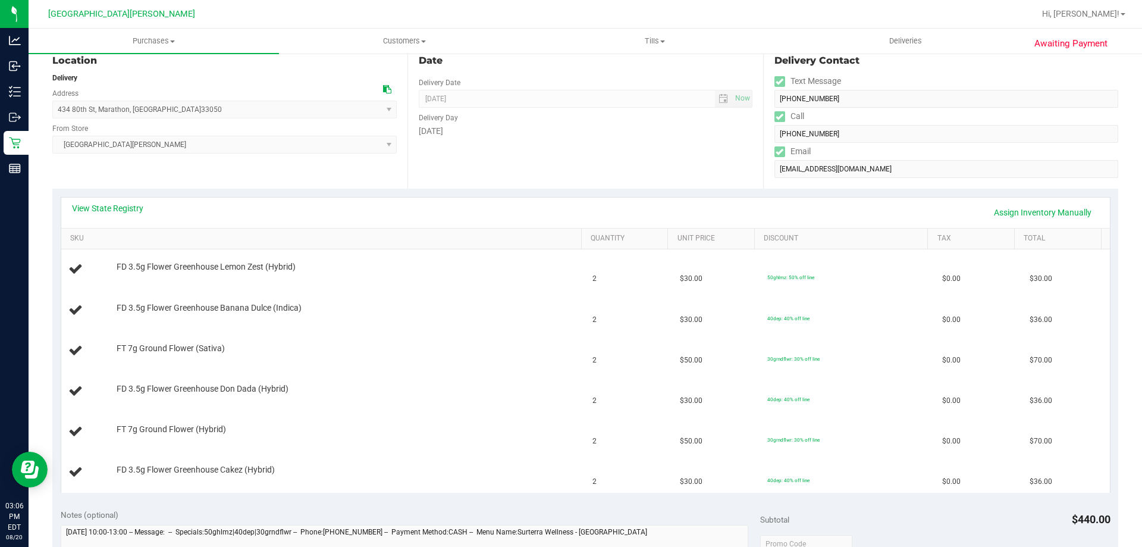
scroll to position [179, 0]
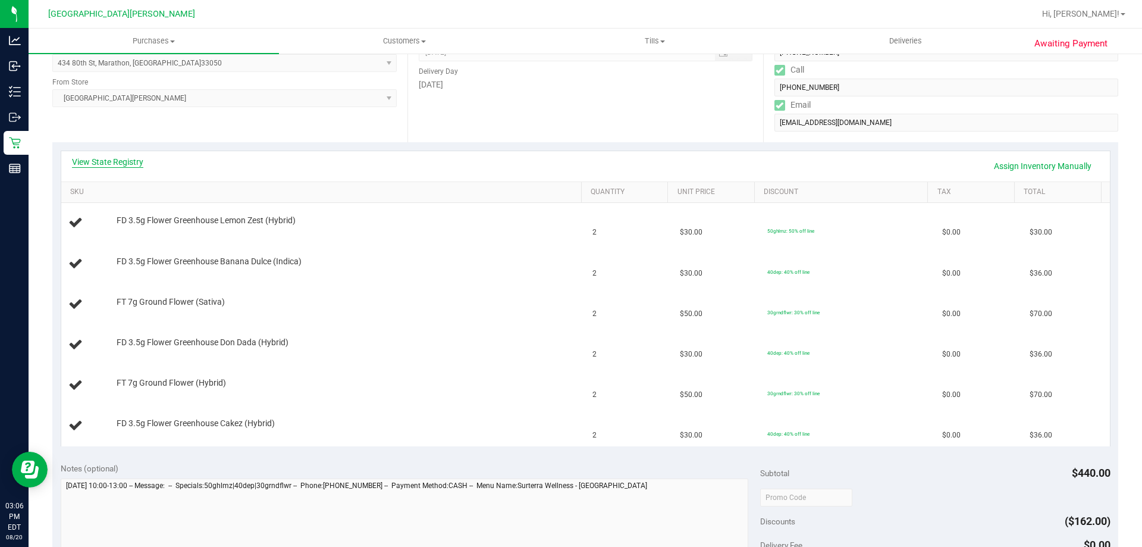
click at [134, 161] on link "View State Registry" at bounding box center [107, 162] width 71 height 12
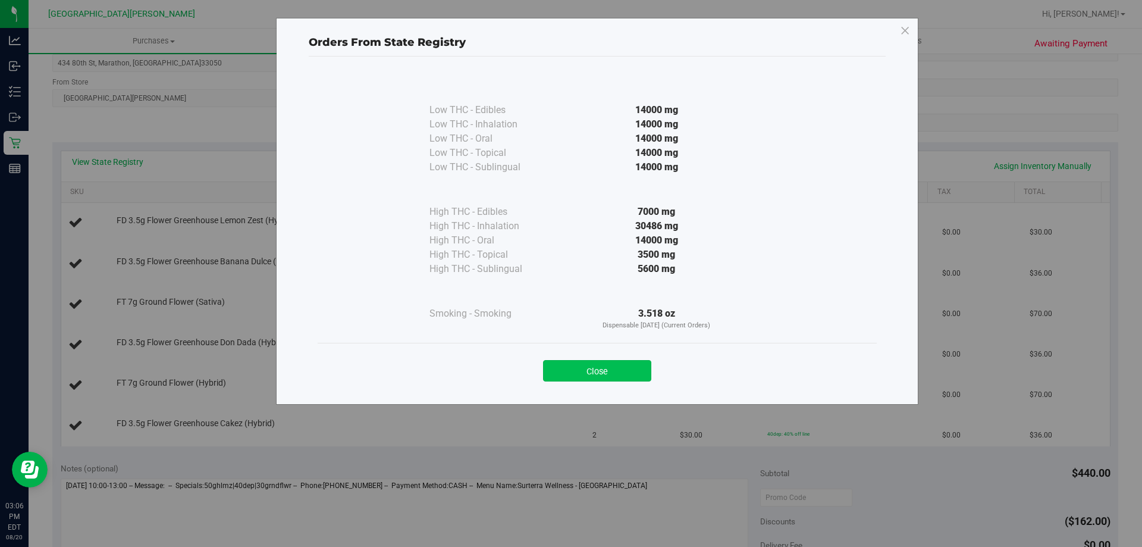
click at [595, 374] on button "Close" at bounding box center [597, 370] width 108 height 21
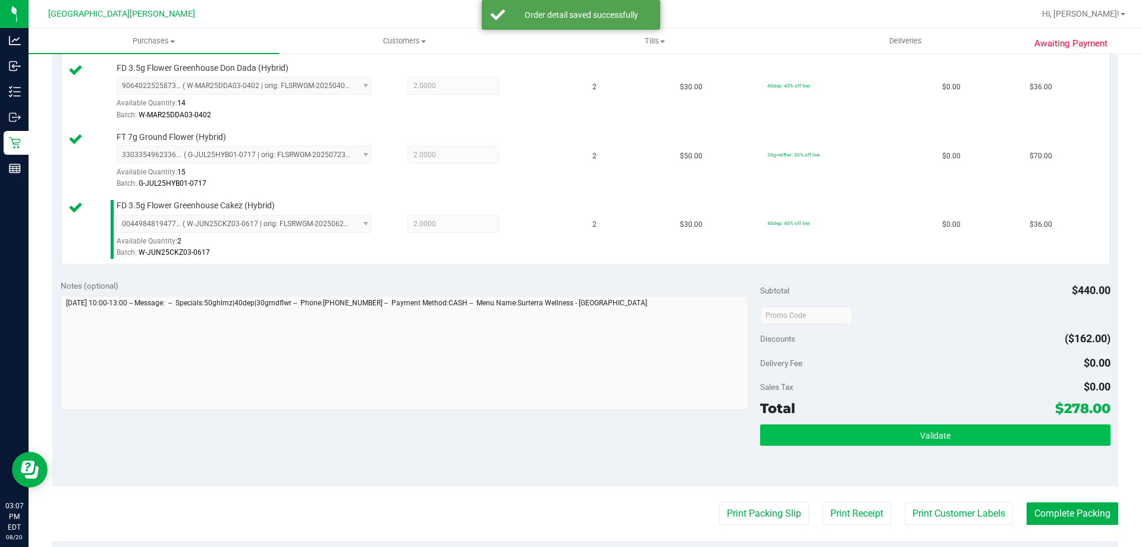
scroll to position [595, 0]
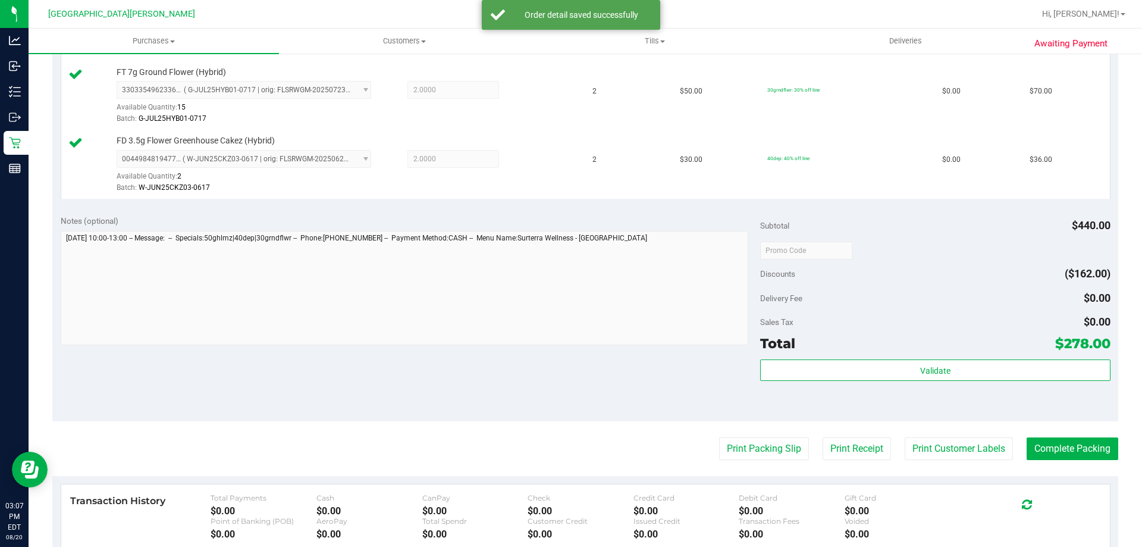
click at [830, 353] on div "Total $278.00" at bounding box center [935, 343] width 350 height 21
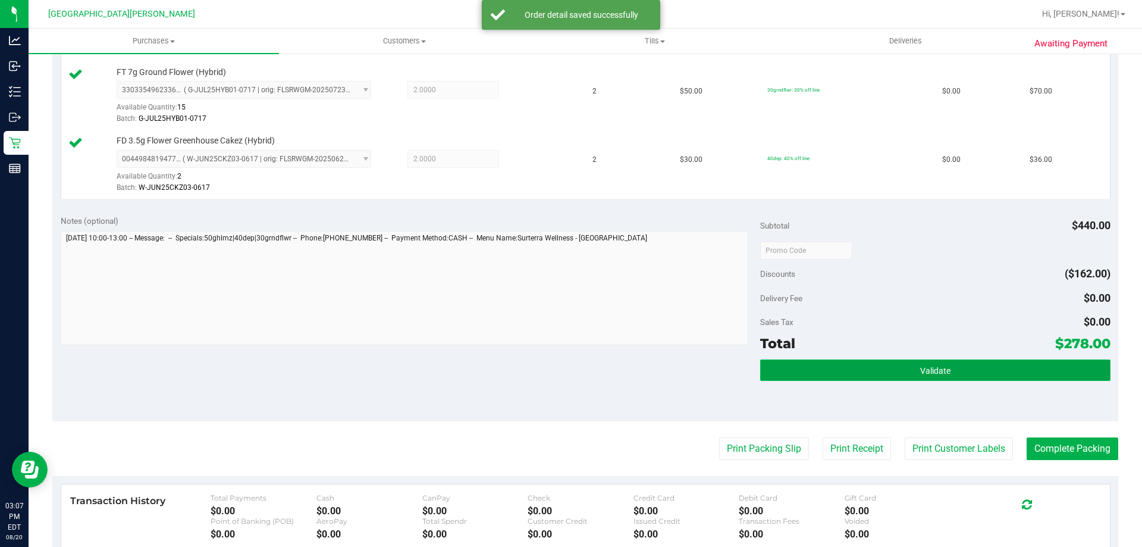
click at [829, 374] on button "Validate" at bounding box center [935, 369] width 350 height 21
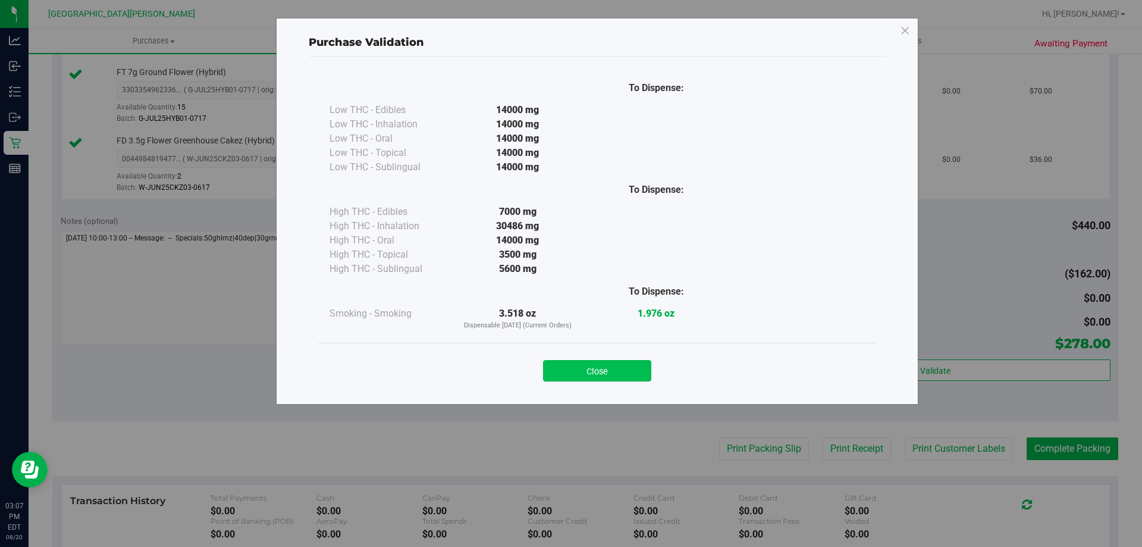
click at [615, 378] on button "Close" at bounding box center [597, 370] width 108 height 21
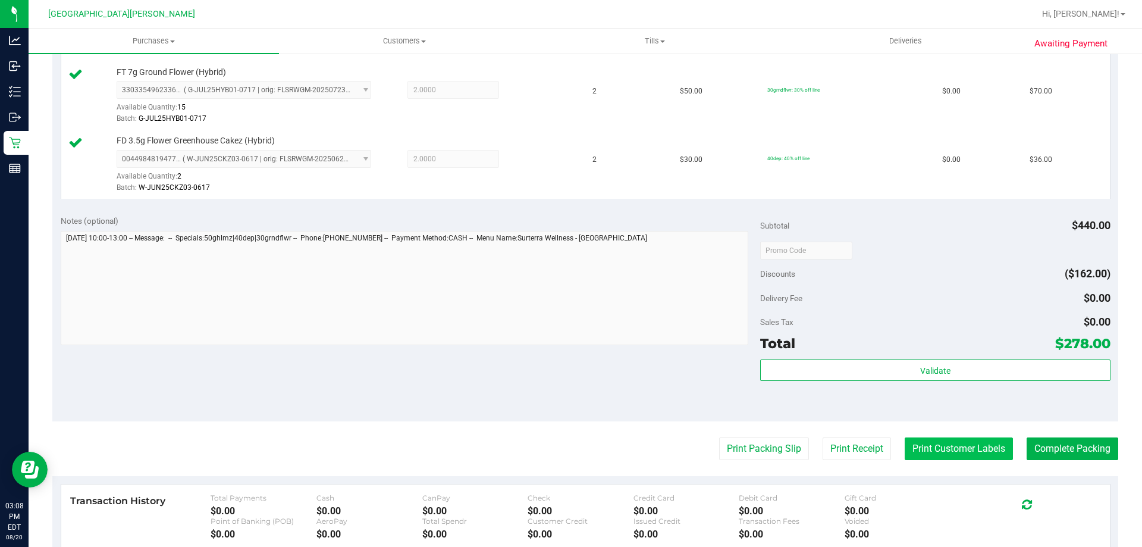
click at [910, 441] on button "Print Customer Labels" at bounding box center [959, 448] width 108 height 23
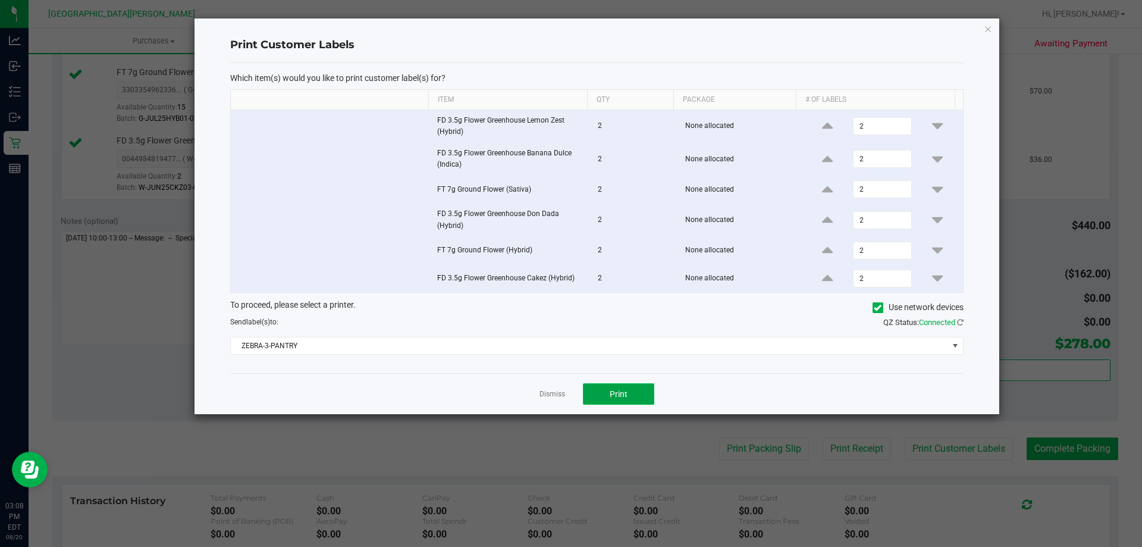
click at [609, 391] on button "Print" at bounding box center [618, 393] width 71 height 21
click at [546, 391] on link "Dismiss" at bounding box center [553, 394] width 26 height 10
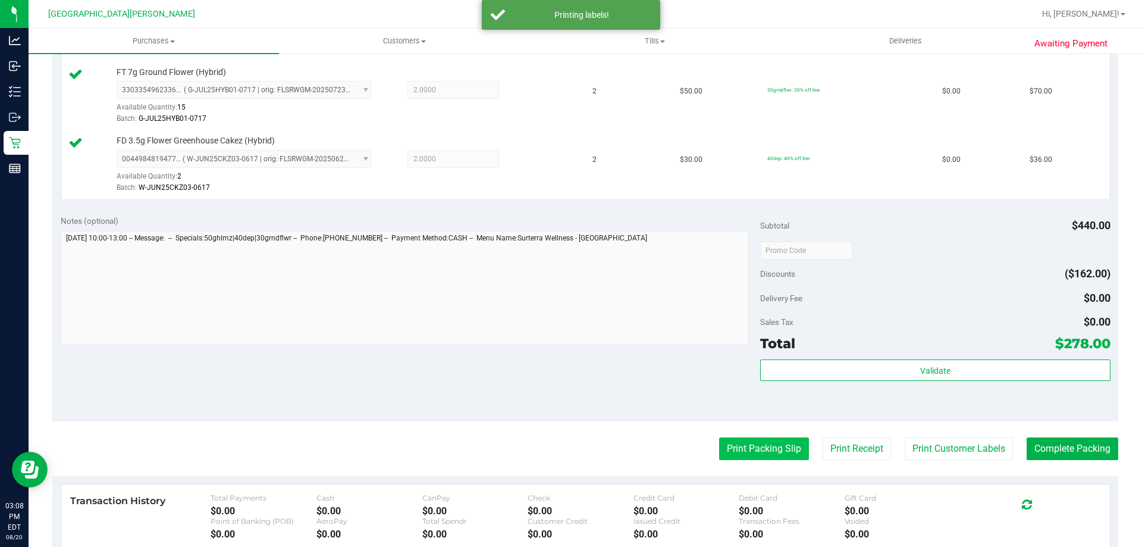
click at [760, 445] on button "Print Packing Slip" at bounding box center [764, 448] width 90 height 23
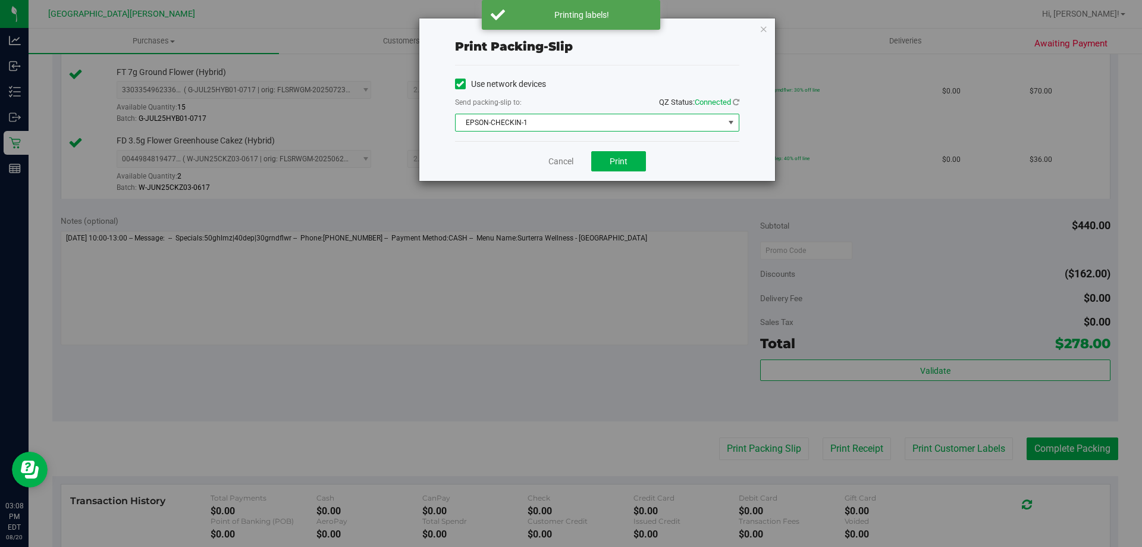
click at [507, 125] on span "EPSON-CHECKIN-1" at bounding box center [590, 122] width 268 height 17
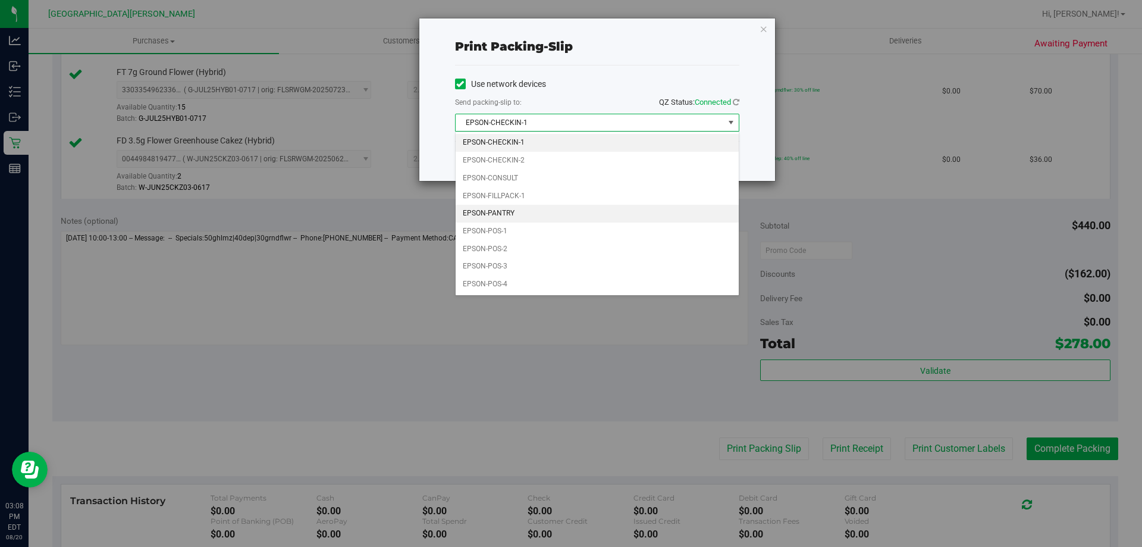
click at [508, 214] on li "EPSON-PANTRY" at bounding box center [597, 214] width 283 height 18
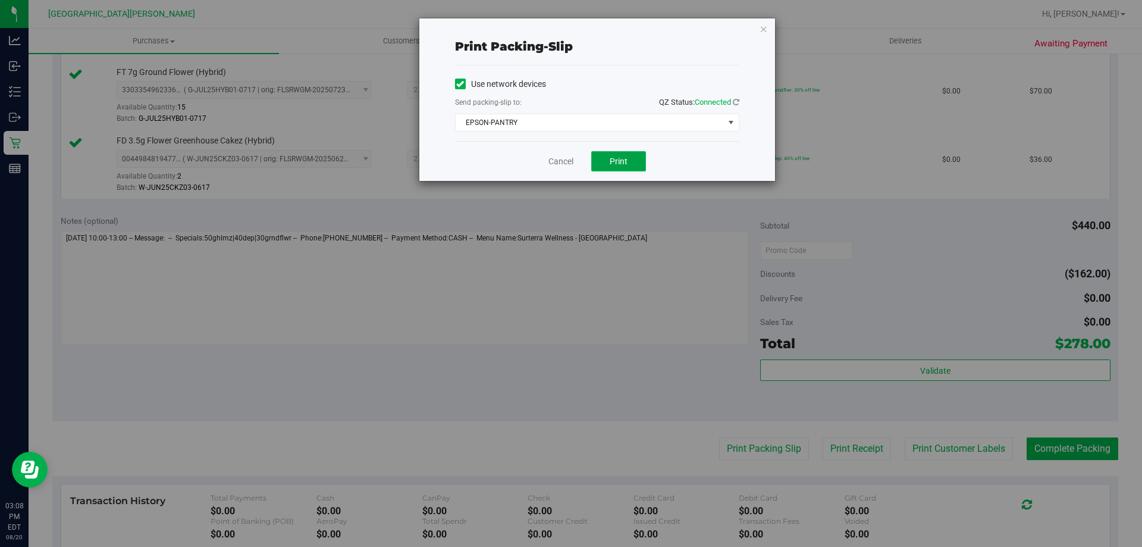
click at [602, 162] on button "Print" at bounding box center [618, 161] width 55 height 20
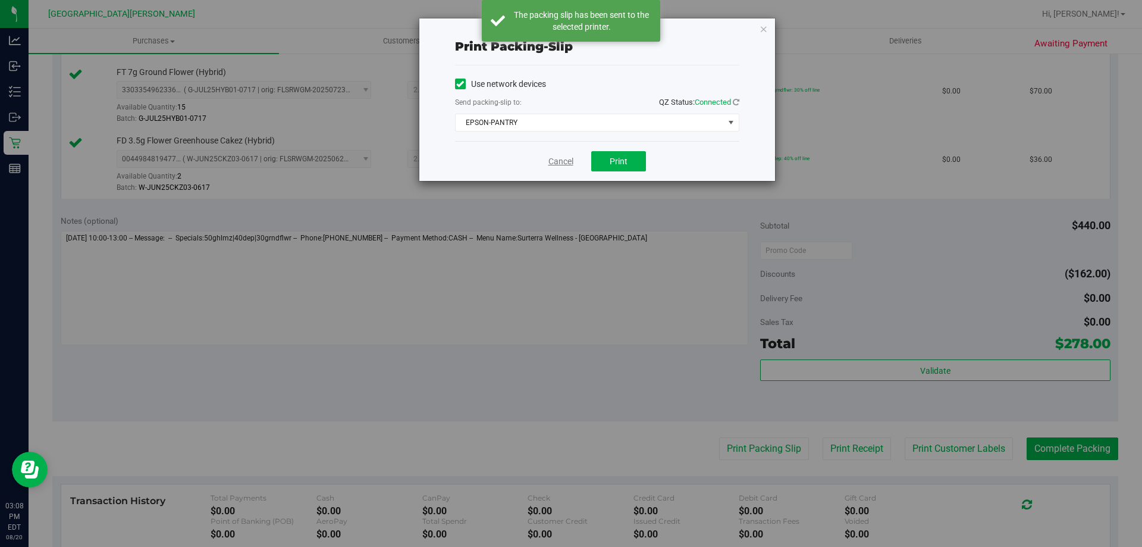
click at [552, 161] on link "Cancel" at bounding box center [561, 161] width 25 height 12
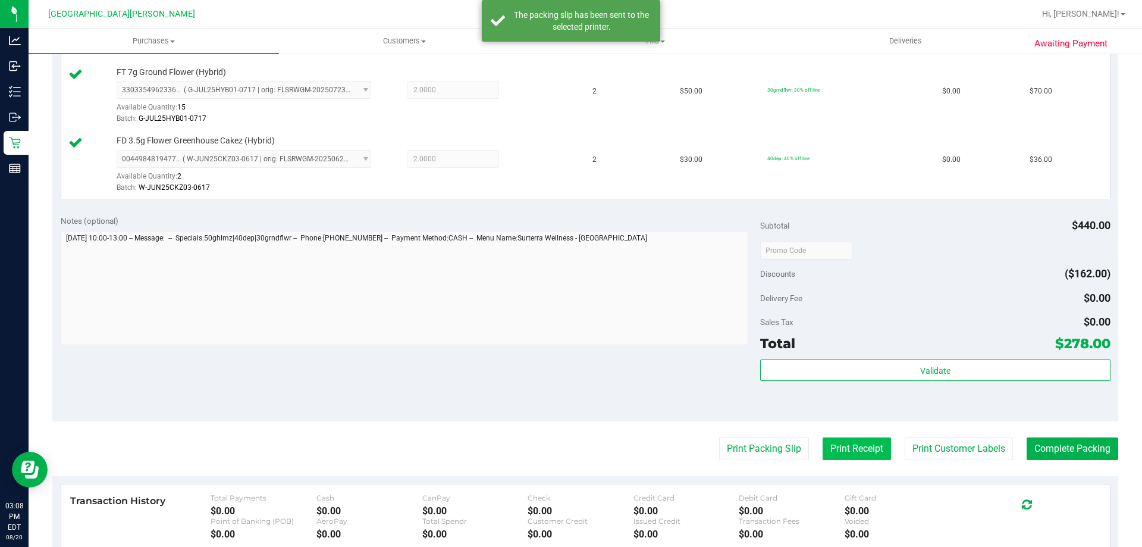
click at [828, 446] on button "Print Receipt" at bounding box center [857, 448] width 68 height 23
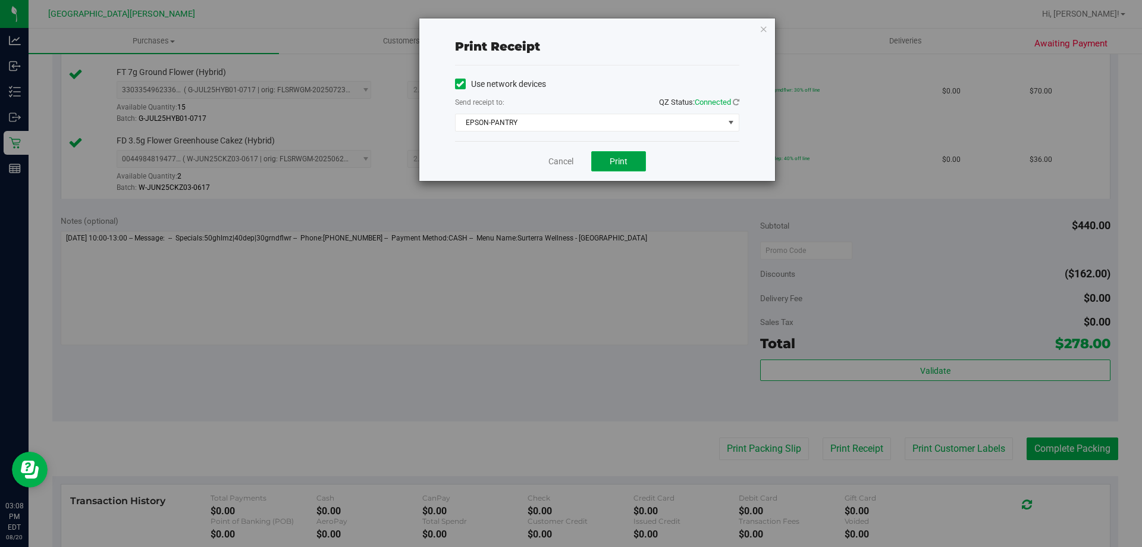
click at [610, 163] on span "Print" at bounding box center [619, 161] width 18 height 10
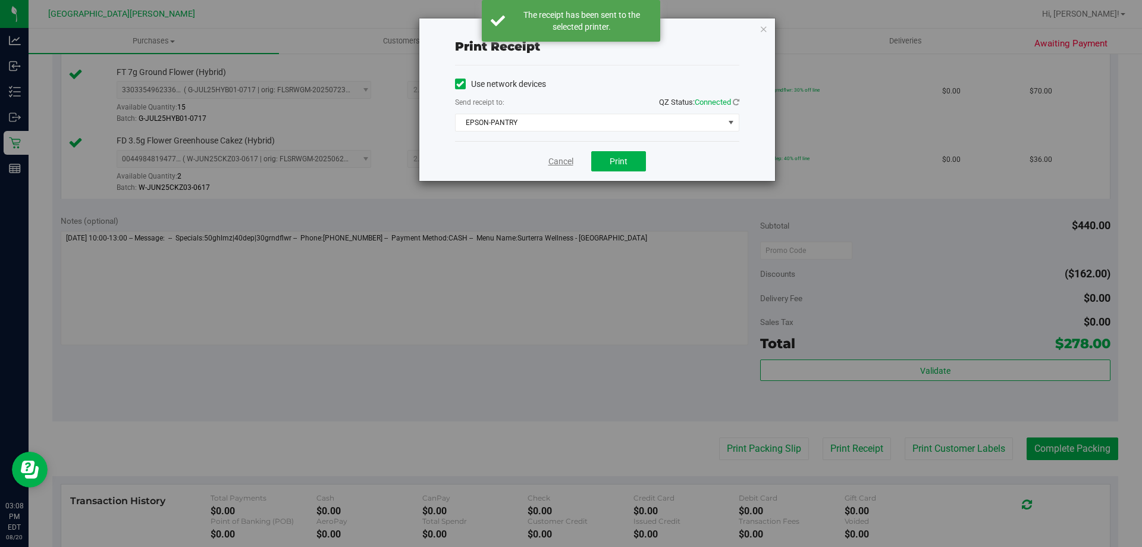
click at [568, 164] on link "Cancel" at bounding box center [561, 161] width 25 height 12
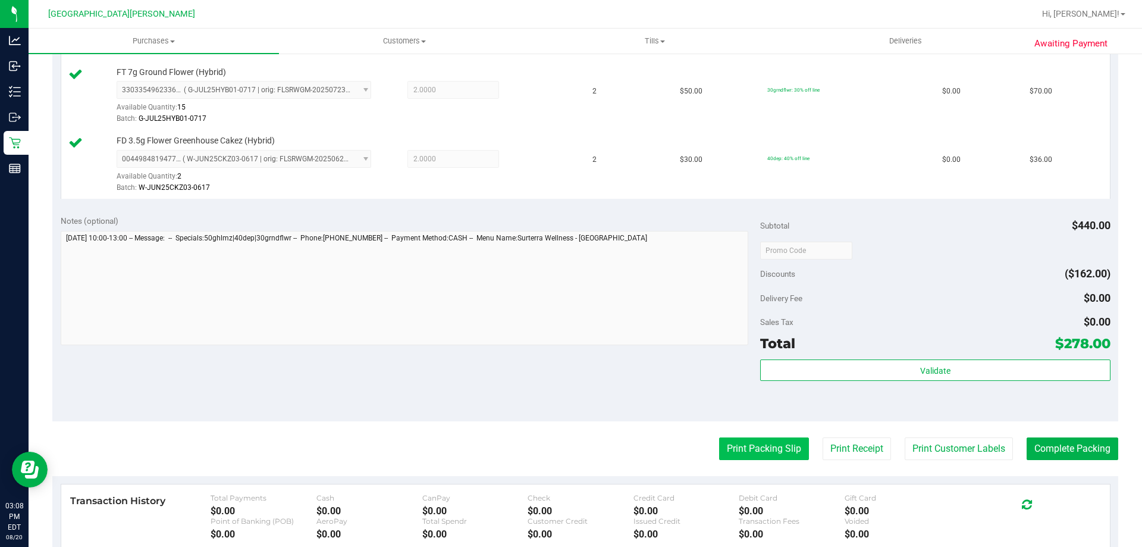
click at [737, 443] on button "Print Packing Slip" at bounding box center [764, 448] width 90 height 23
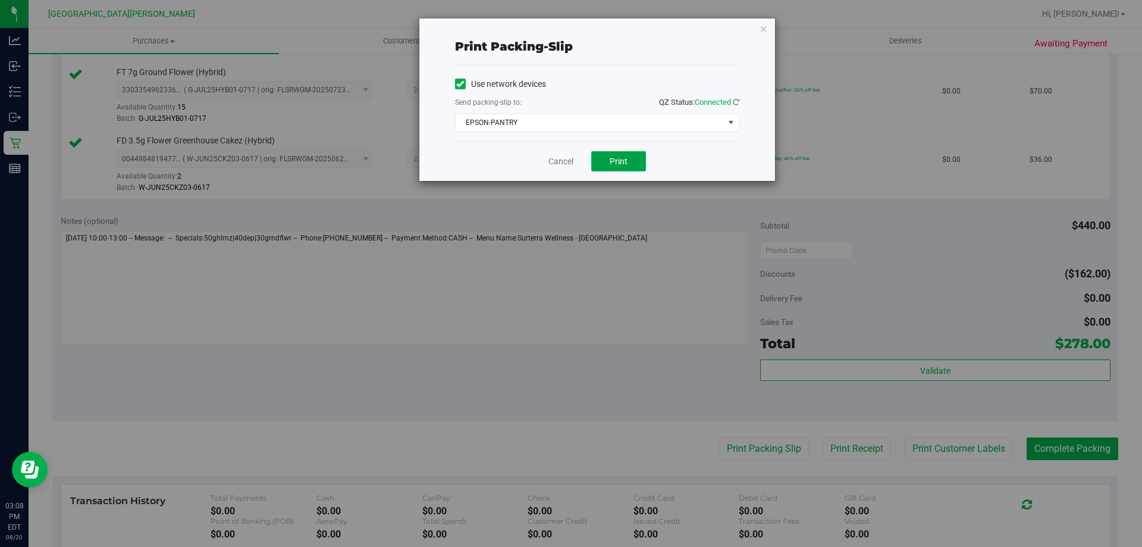
click at [613, 154] on button "Print" at bounding box center [618, 161] width 55 height 20
click at [569, 160] on link "Cancel" at bounding box center [561, 161] width 25 height 12
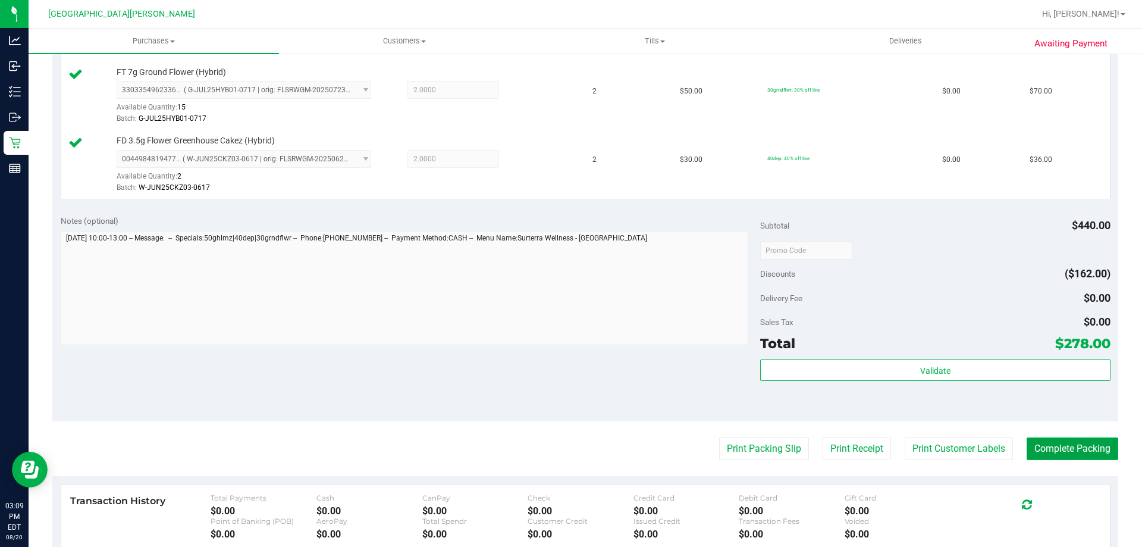
click at [1044, 442] on button "Complete Packing" at bounding box center [1073, 448] width 92 height 23
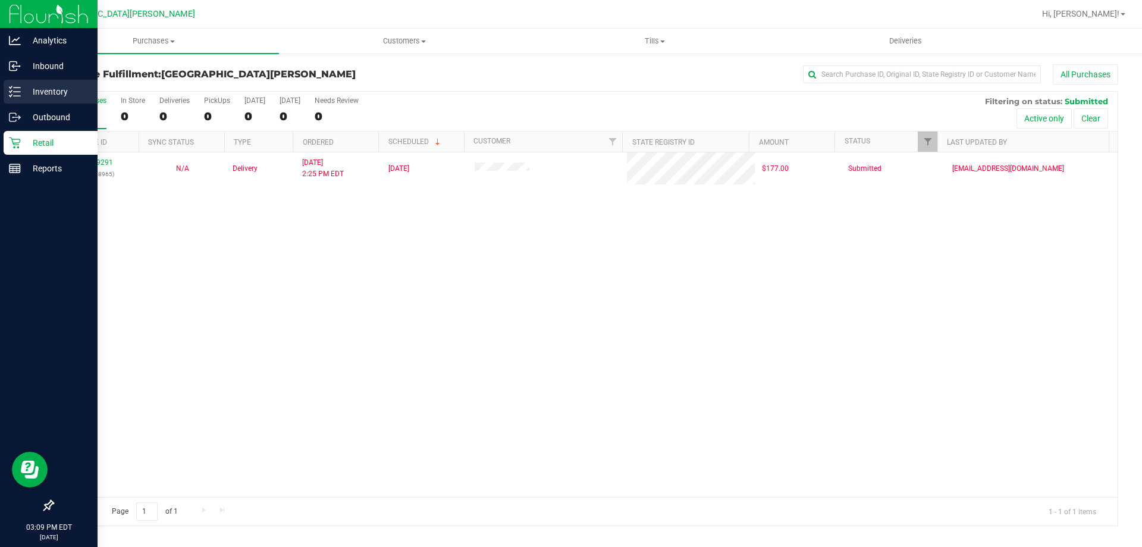
click at [21, 95] on p "Inventory" at bounding box center [56, 91] width 71 height 14
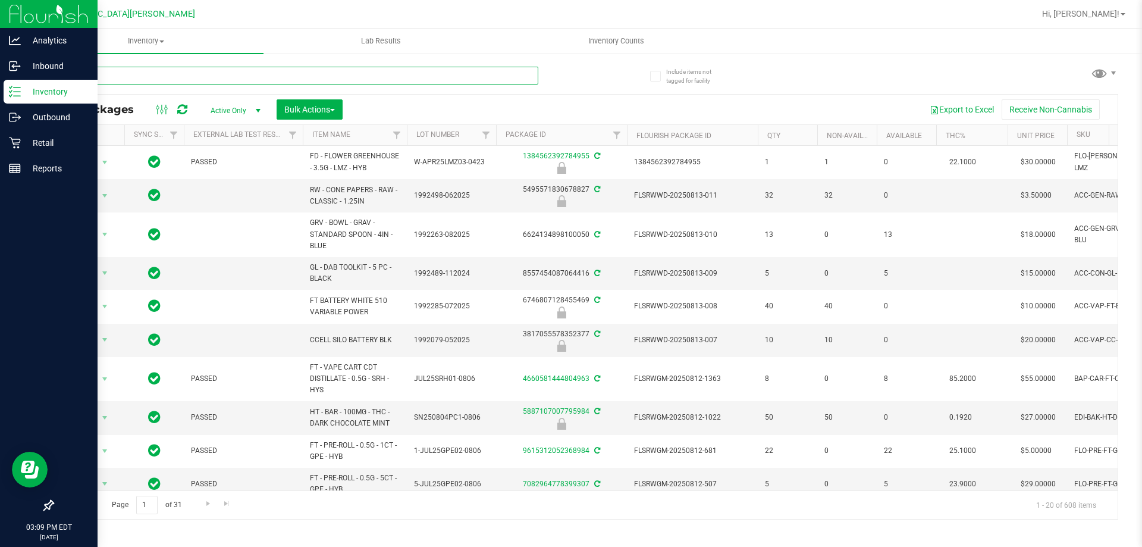
click at [87, 74] on input "text" at bounding box center [295, 76] width 486 height 18
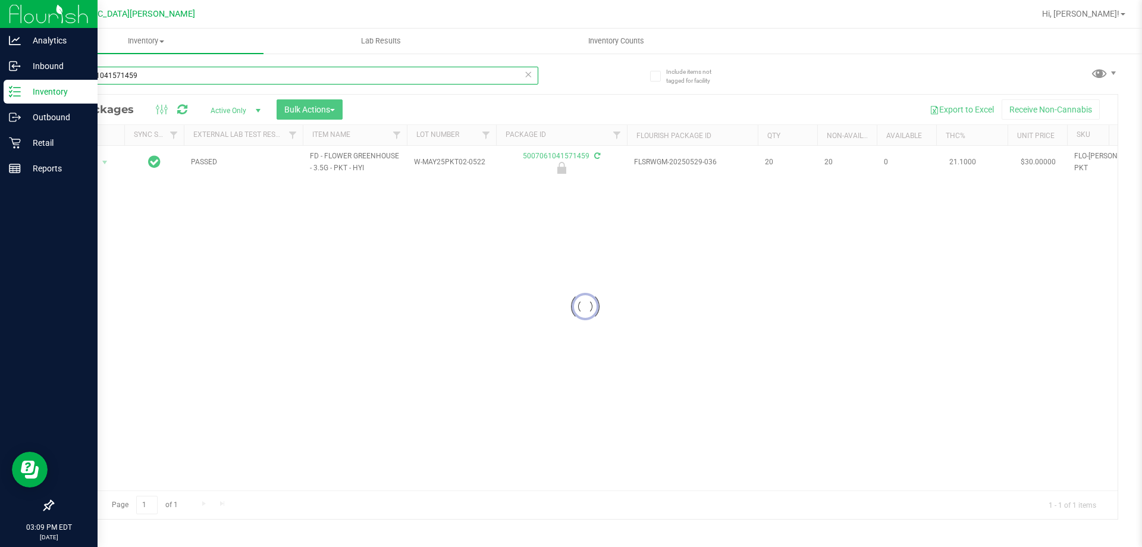
type input "5007061041571459"
click at [80, 162] on div at bounding box center [585, 307] width 1065 height 424
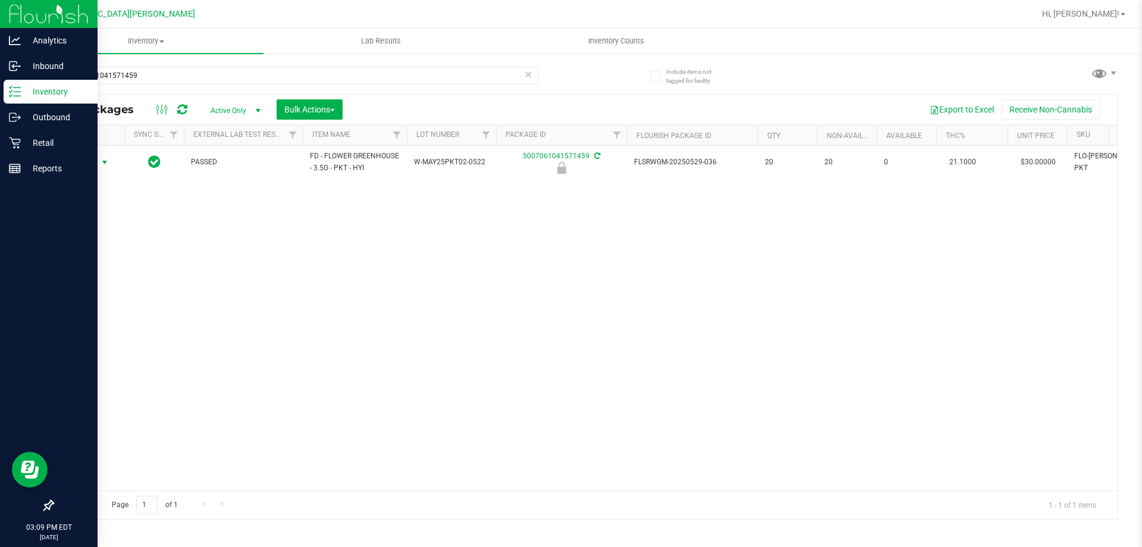
click at [81, 162] on span "Action" at bounding box center [81, 162] width 32 height 17
click at [105, 295] on li "Unlock package" at bounding box center [103, 304] width 76 height 18
click at [29, 146] on p "Retail" at bounding box center [56, 143] width 71 height 14
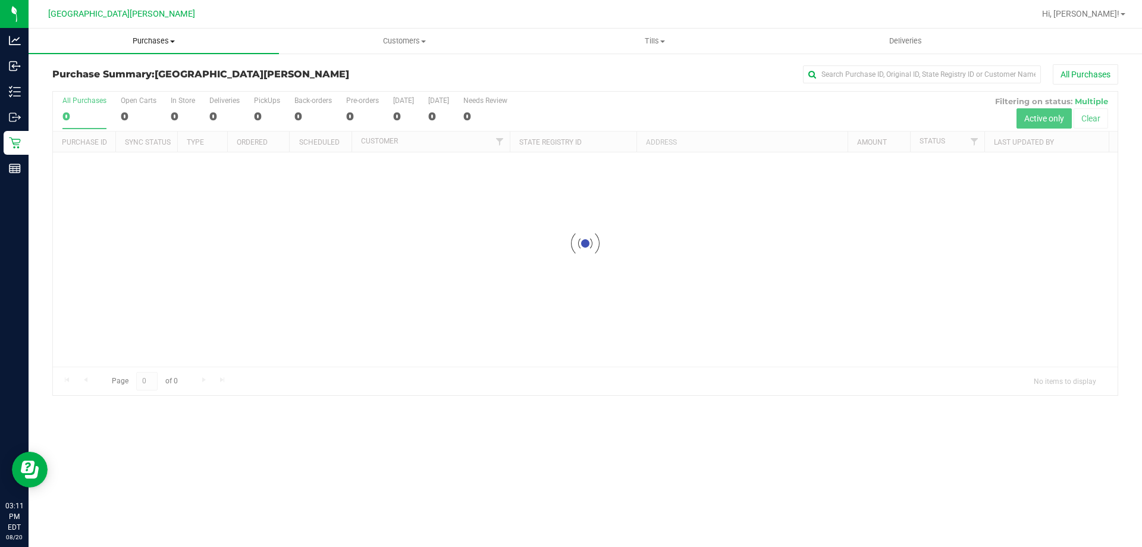
click at [161, 37] on span "Purchases" at bounding box center [154, 41] width 251 height 11
click at [80, 88] on span "Fulfillment" at bounding box center [66, 86] width 74 height 10
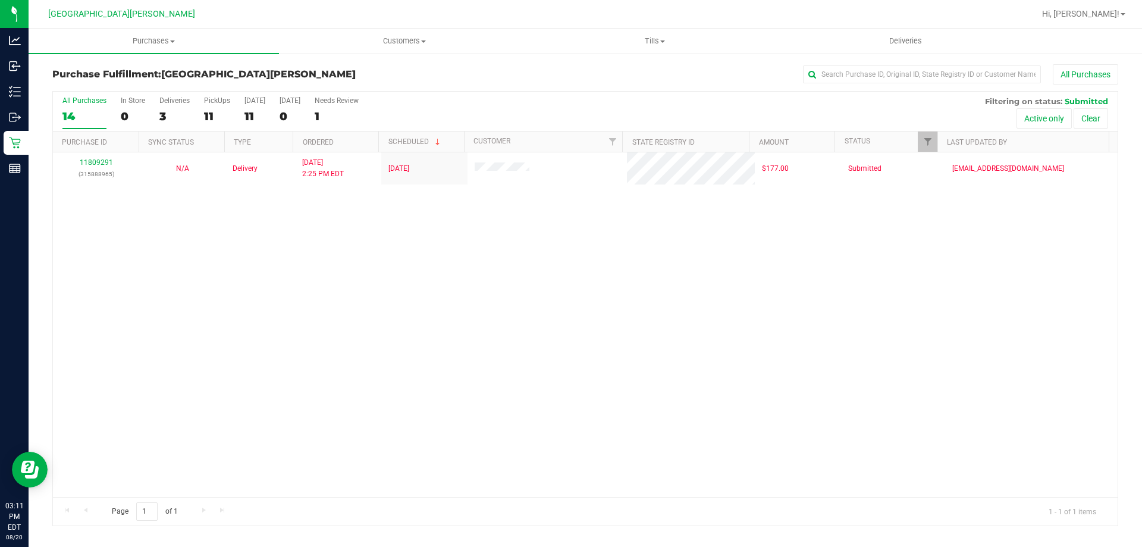
drag, startPoint x: 262, startPoint y: 438, endPoint x: 253, endPoint y: 429, distance: 13.1
click at [262, 437] on div "11809291 (315888965) N/A Delivery 8/18/2025 2:25 PM EDT 8/22/2025 $177.00 Submi…" at bounding box center [585, 324] width 1065 height 345
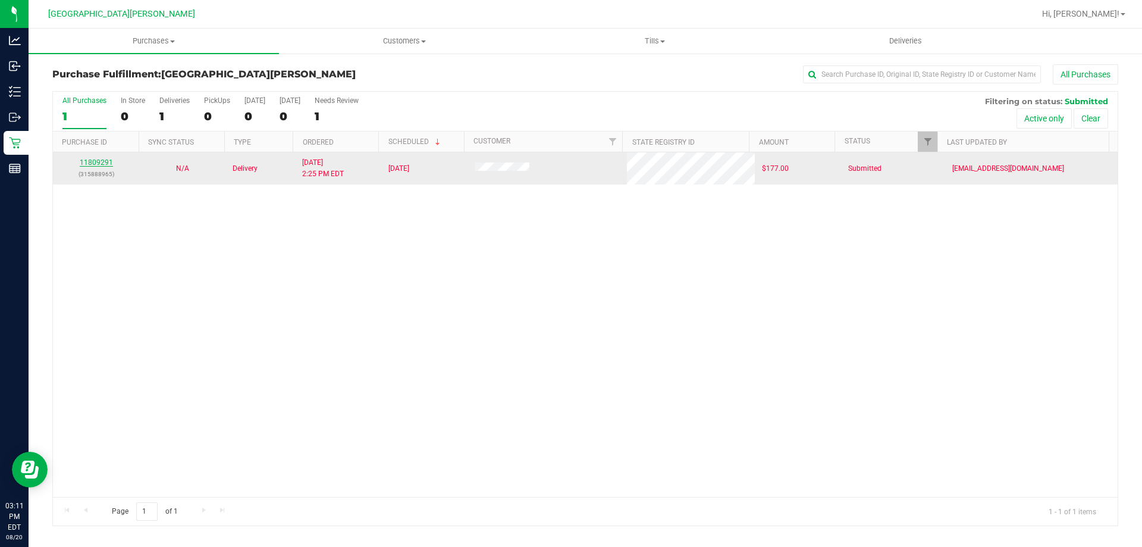
click at [99, 164] on link "11809291" at bounding box center [96, 162] width 33 height 8
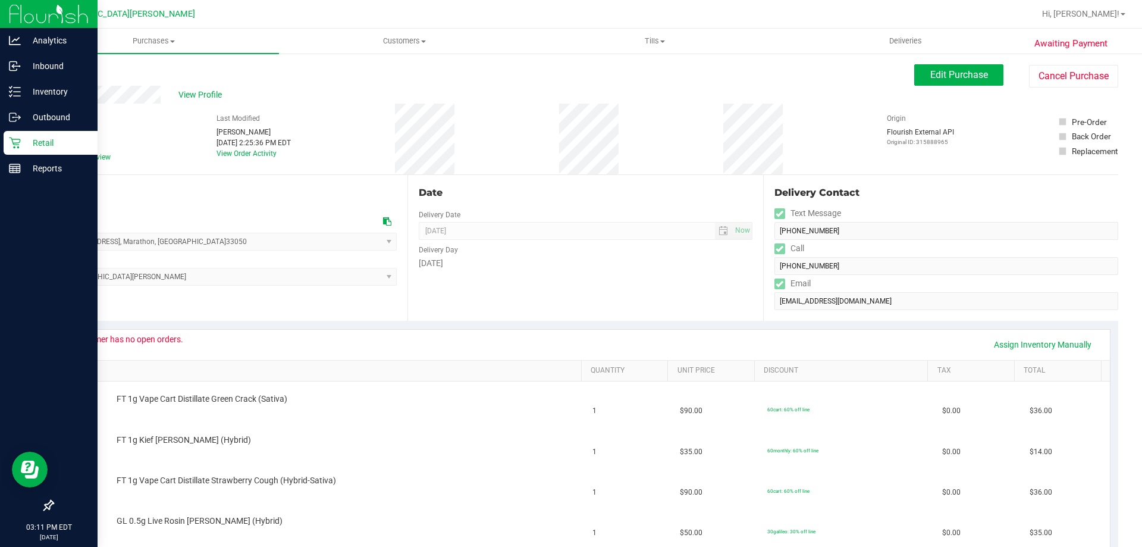
click at [33, 139] on p "Retail" at bounding box center [56, 143] width 71 height 14
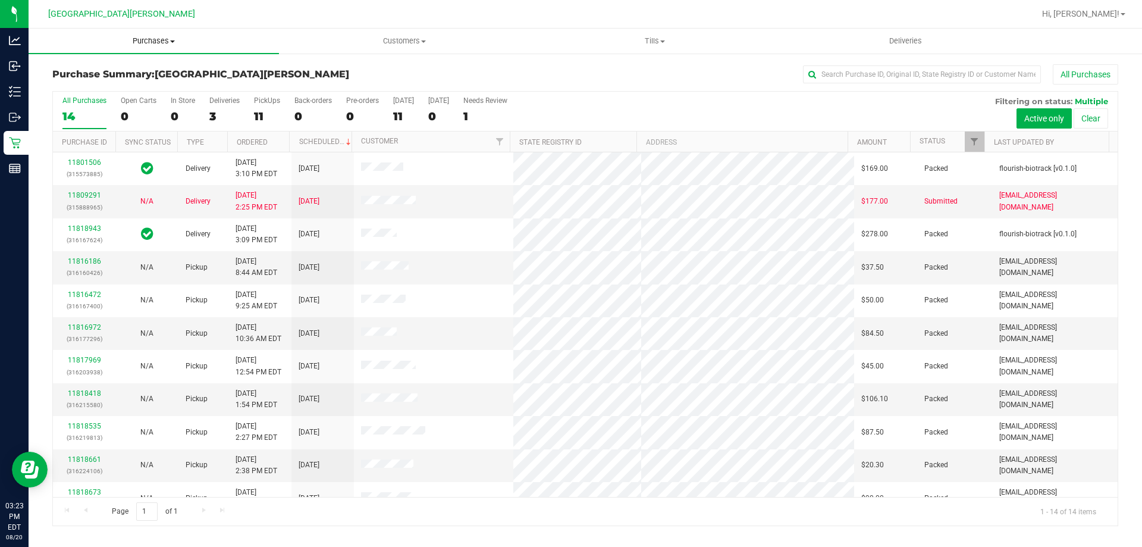
click at [148, 33] on uib-tab-heading "Purchases Summary of purchases Fulfillment All purchases" at bounding box center [154, 41] width 251 height 25
click at [97, 89] on span "Fulfillment" at bounding box center [66, 86] width 74 height 10
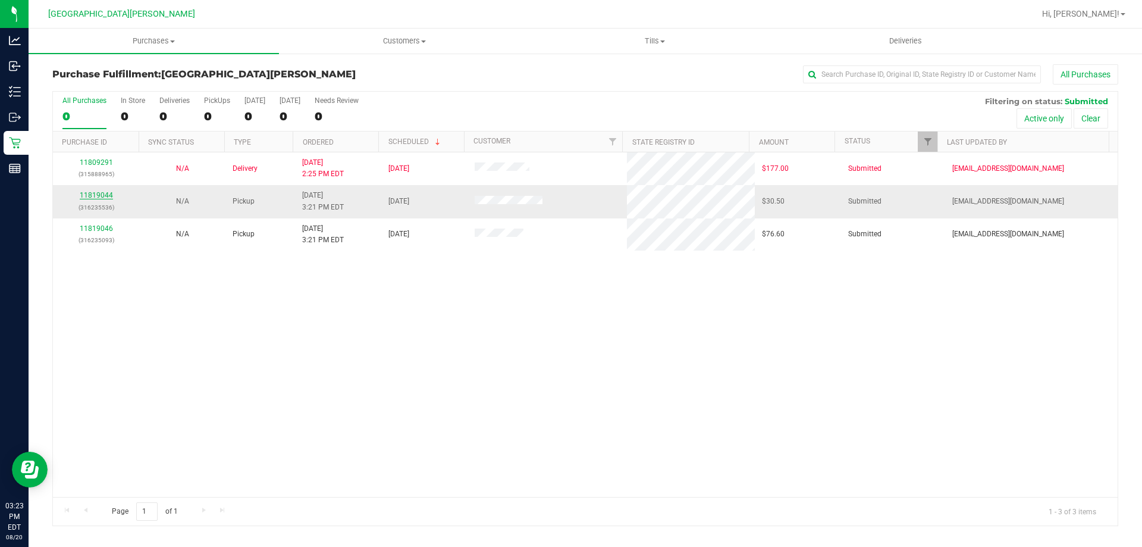
click at [104, 192] on link "11819044" at bounding box center [96, 195] width 33 height 8
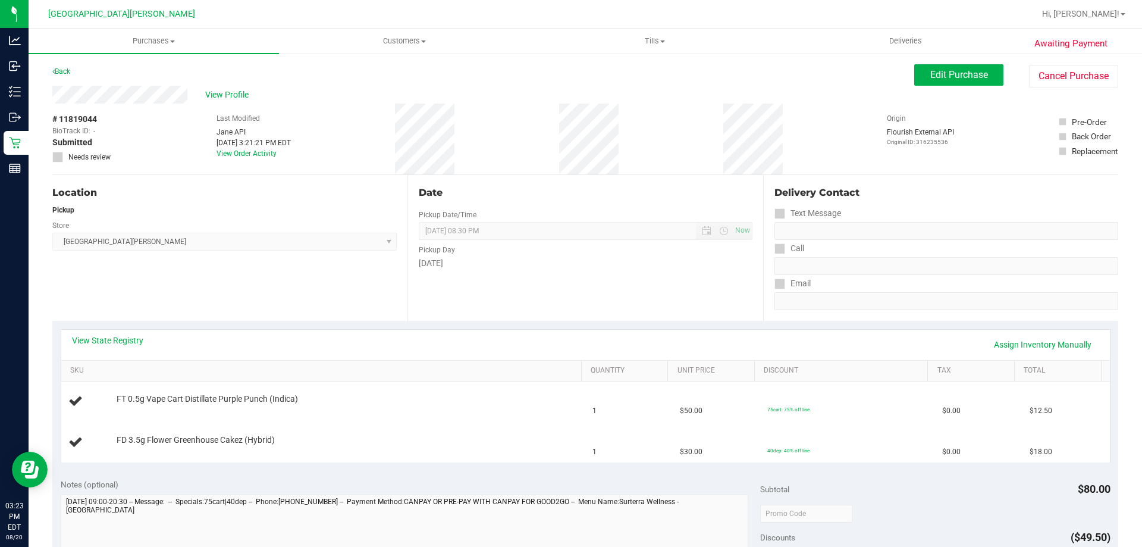
scroll to position [60, 0]
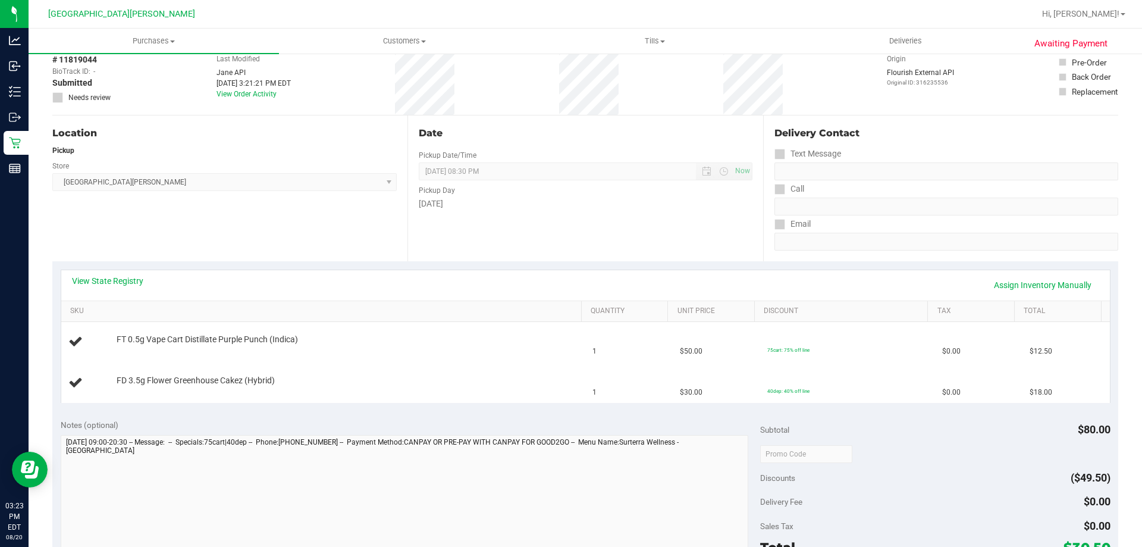
click at [87, 287] on div "View State Registry Assign Inventory Manually" at bounding box center [586, 285] width 1028 height 20
click at [117, 289] on div "View State Registry Assign Inventory Manually" at bounding box center [586, 285] width 1028 height 20
click at [112, 272] on div "View State Registry Assign Inventory Manually" at bounding box center [585, 285] width 1049 height 30
click at [112, 278] on link "View State Registry" at bounding box center [107, 281] width 71 height 12
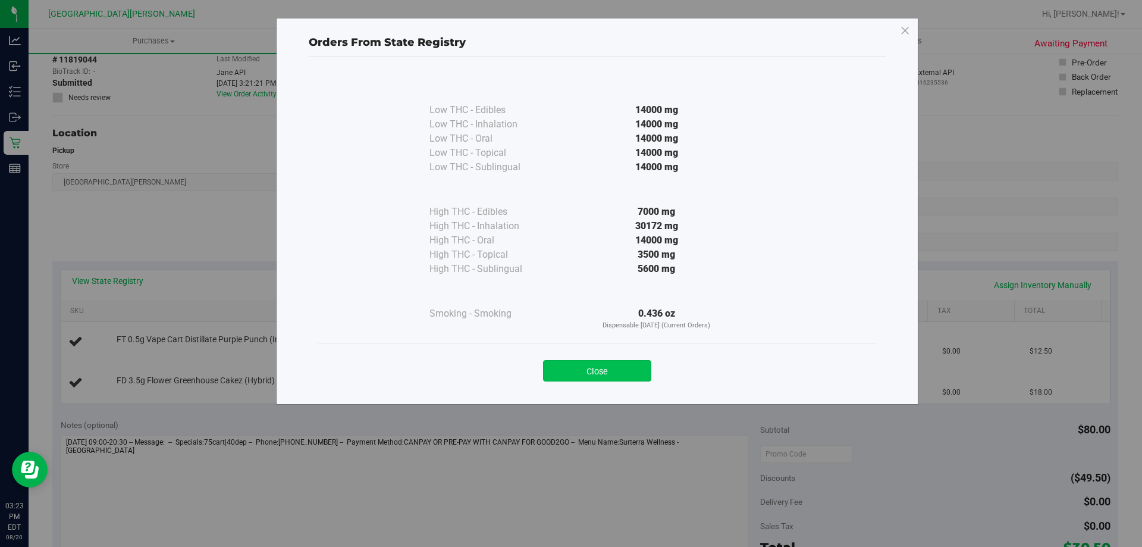
click at [624, 374] on button "Close" at bounding box center [597, 370] width 108 height 21
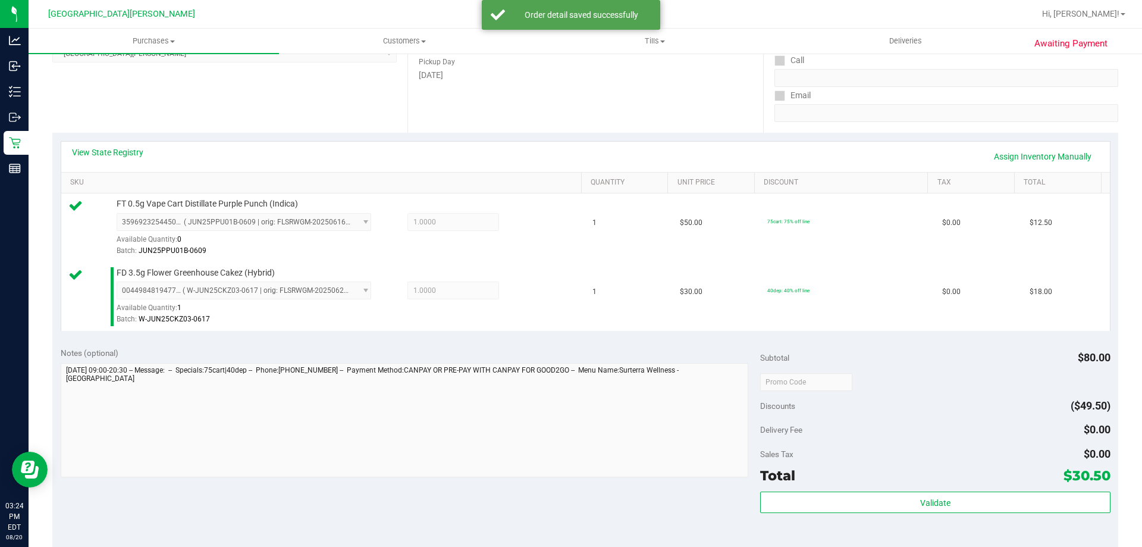
scroll to position [357, 0]
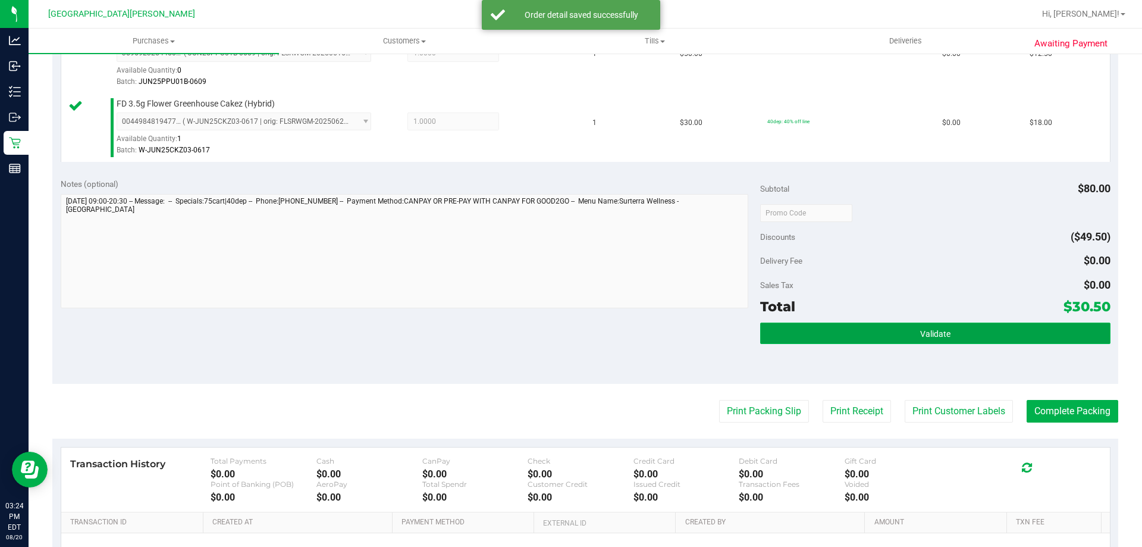
click at [881, 342] on button "Validate" at bounding box center [935, 333] width 350 height 21
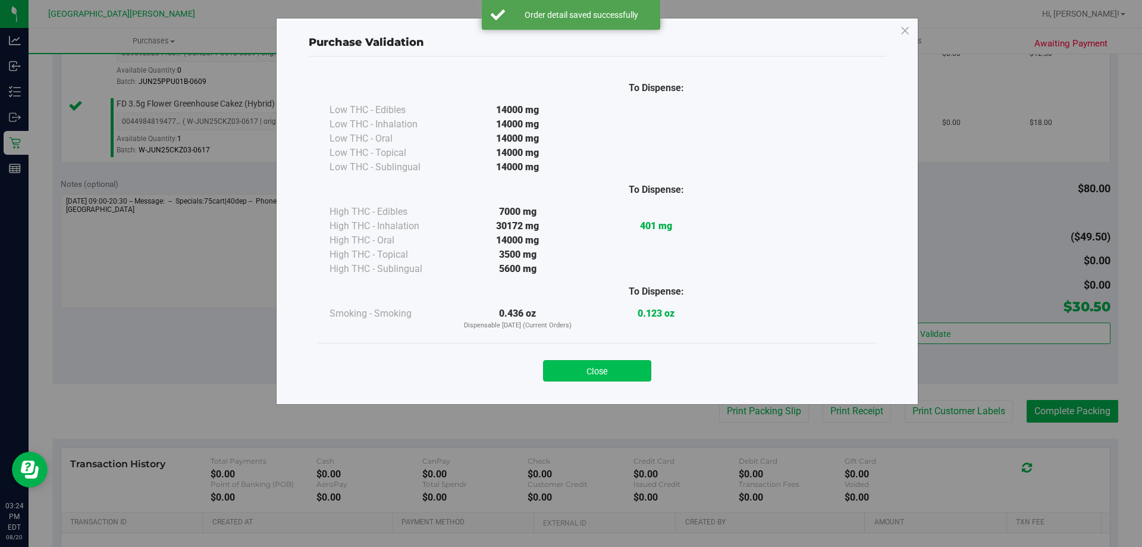
click at [591, 365] on button "Close" at bounding box center [597, 370] width 108 height 21
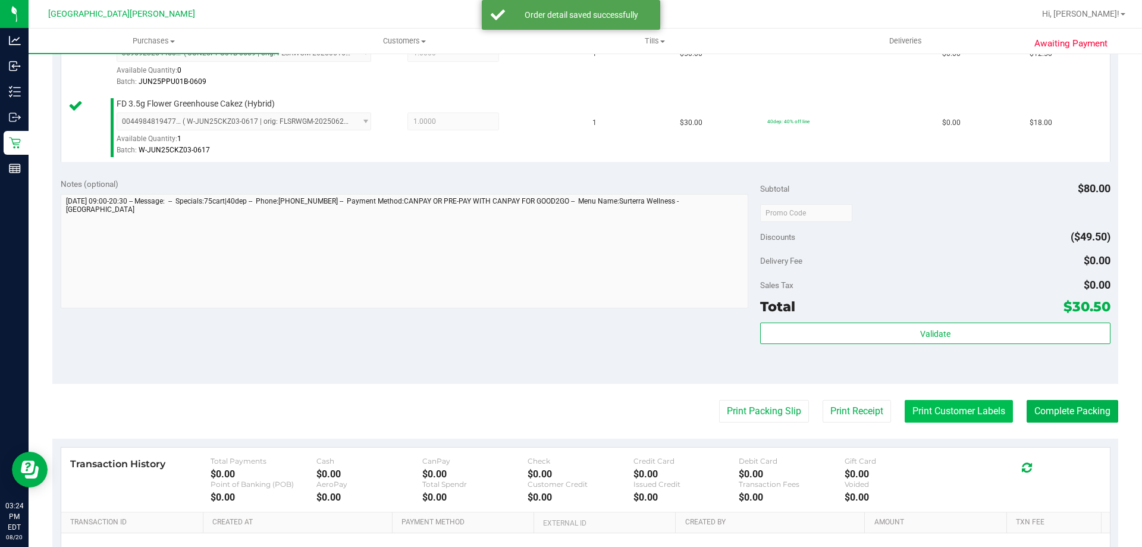
click at [937, 408] on button "Print Customer Labels" at bounding box center [959, 411] width 108 height 23
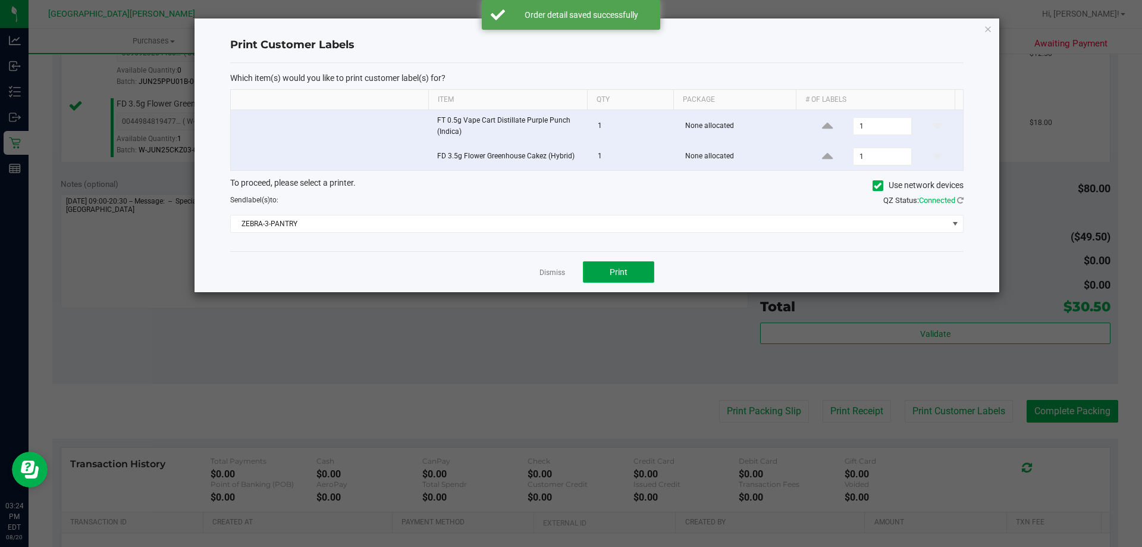
click at [617, 262] on button "Print" at bounding box center [618, 271] width 71 height 21
click at [553, 274] on link "Dismiss" at bounding box center [553, 273] width 26 height 10
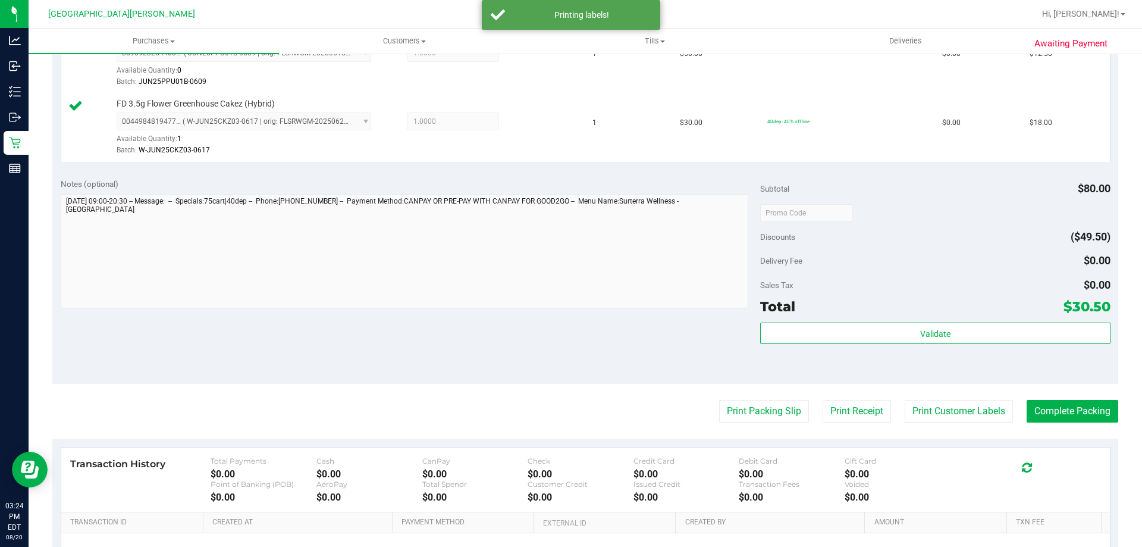
click at [514, 315] on div "Notes (optional) Subtotal $80.00 Discounts ($49.50) Delivery Fee $0.00 Sales Ta…" at bounding box center [585, 277] width 1066 height 214
click at [1049, 405] on button "Complete Packing" at bounding box center [1073, 411] width 92 height 23
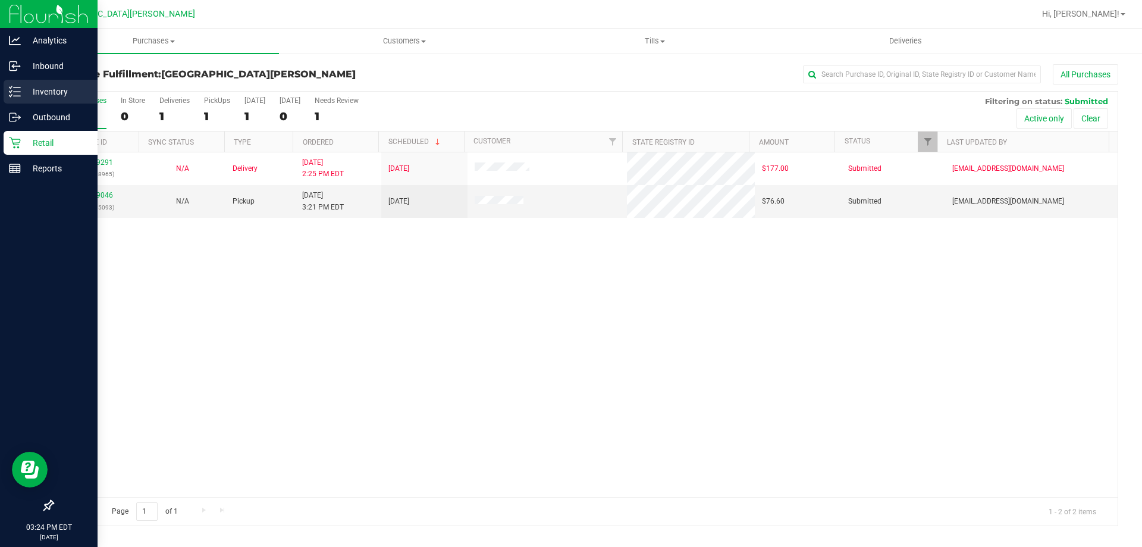
click at [0, 92] on link "Inventory" at bounding box center [49, 93] width 98 height 26
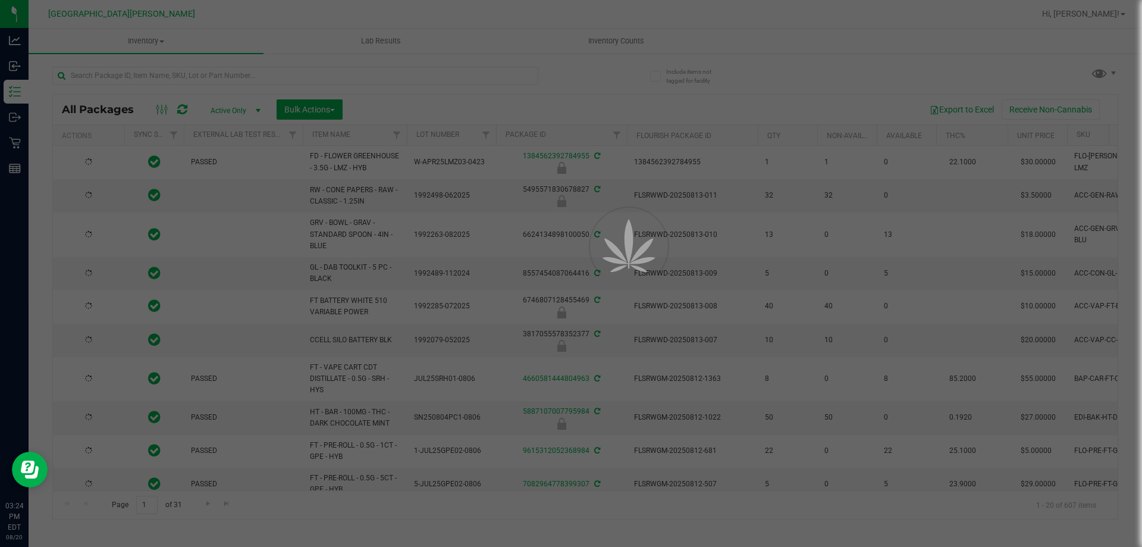
click at [111, 73] on div at bounding box center [571, 273] width 1142 height 547
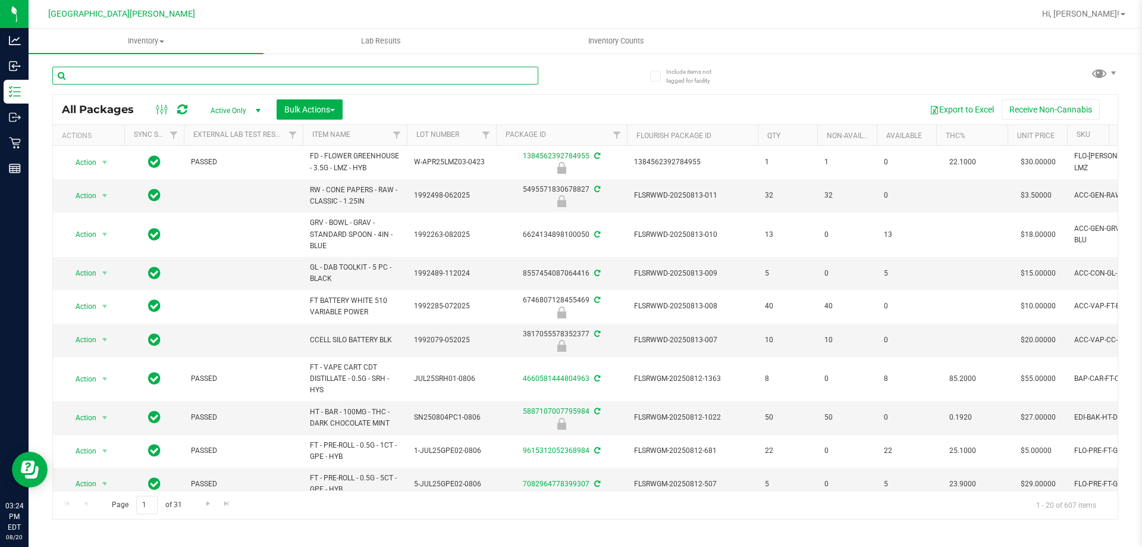
click at [111, 73] on input "text" at bounding box center [295, 76] width 486 height 18
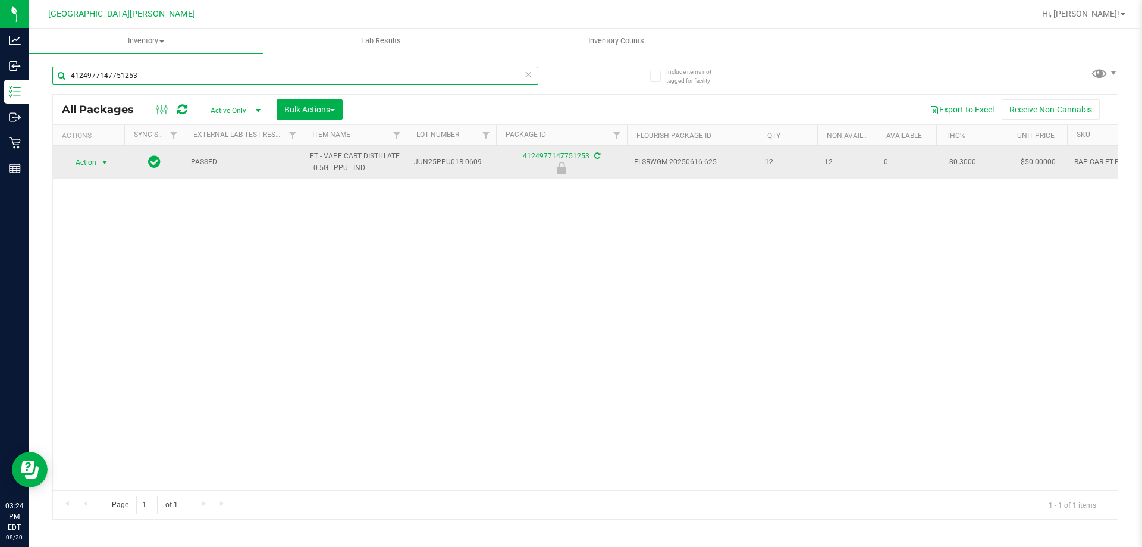
type input "4124977147751253"
click at [88, 162] on span "Action" at bounding box center [81, 162] width 32 height 17
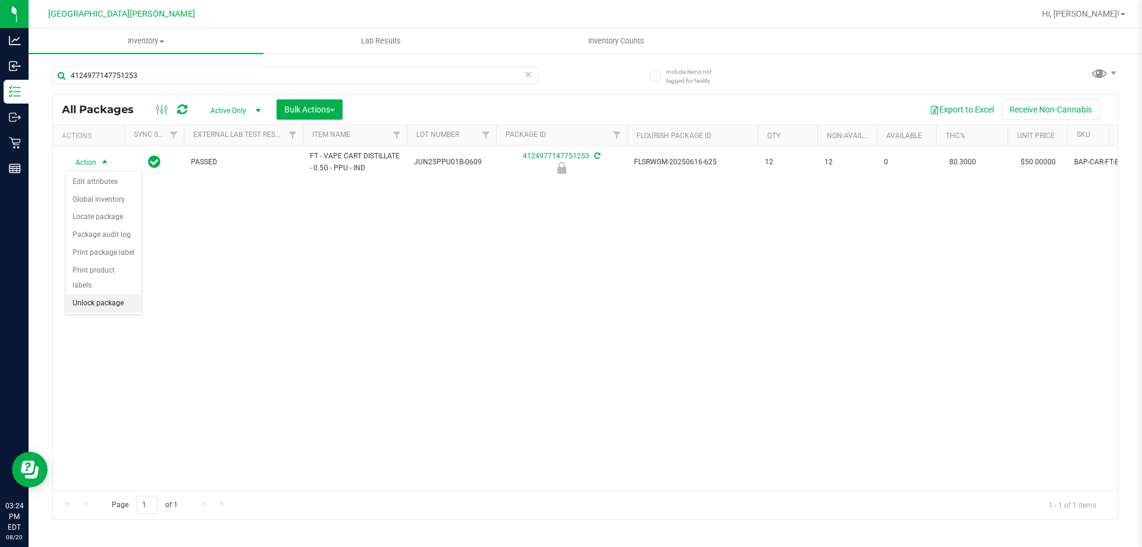
click at [100, 295] on li "Unlock package" at bounding box center [103, 304] width 76 height 18
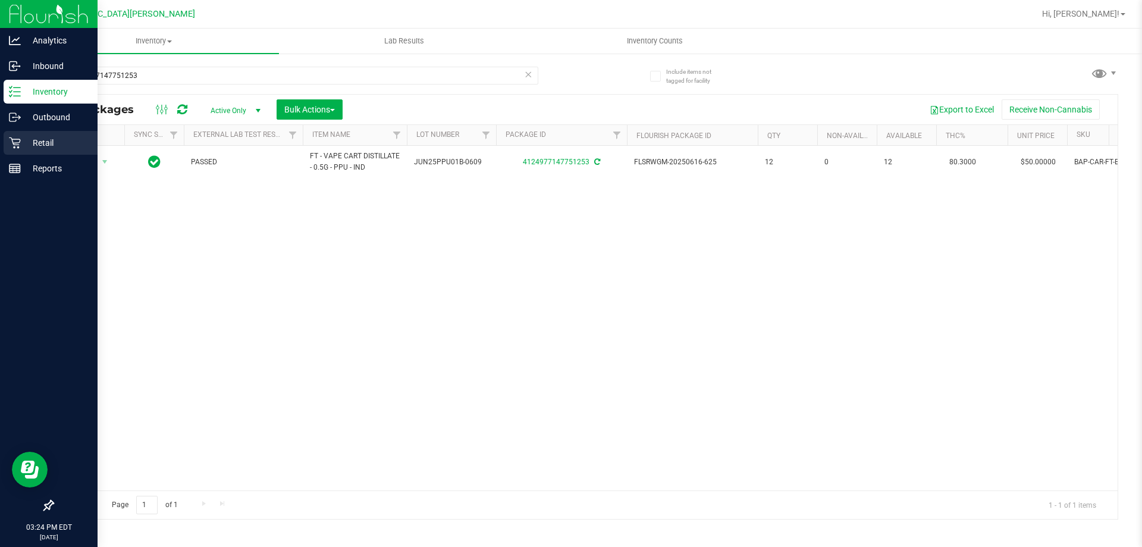
click at [39, 134] on div "Retail" at bounding box center [51, 143] width 94 height 24
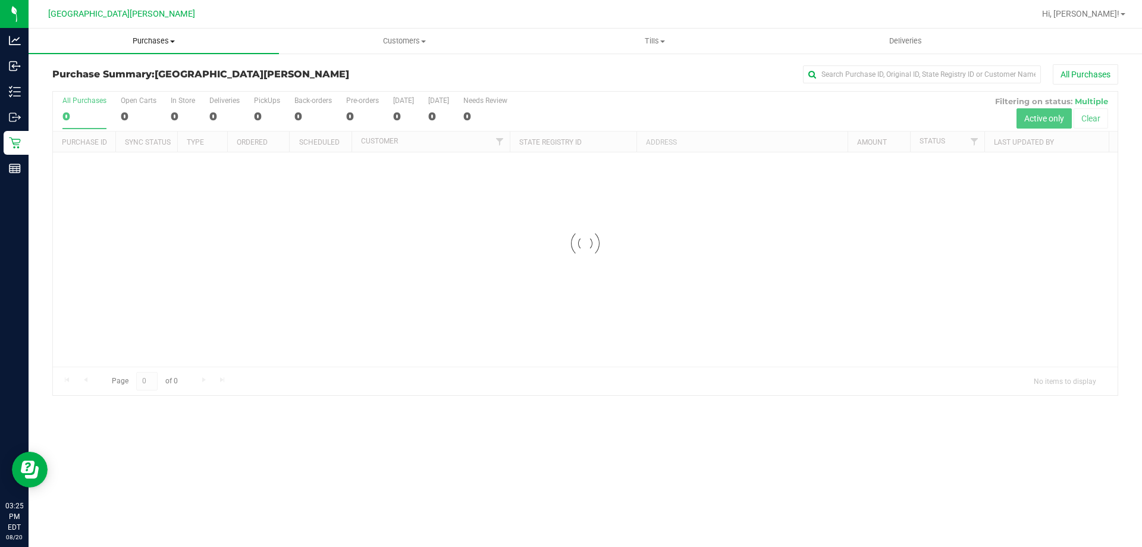
click at [150, 41] on span "Purchases" at bounding box center [154, 41] width 251 height 11
click at [81, 85] on span "Fulfillment" at bounding box center [66, 86] width 74 height 10
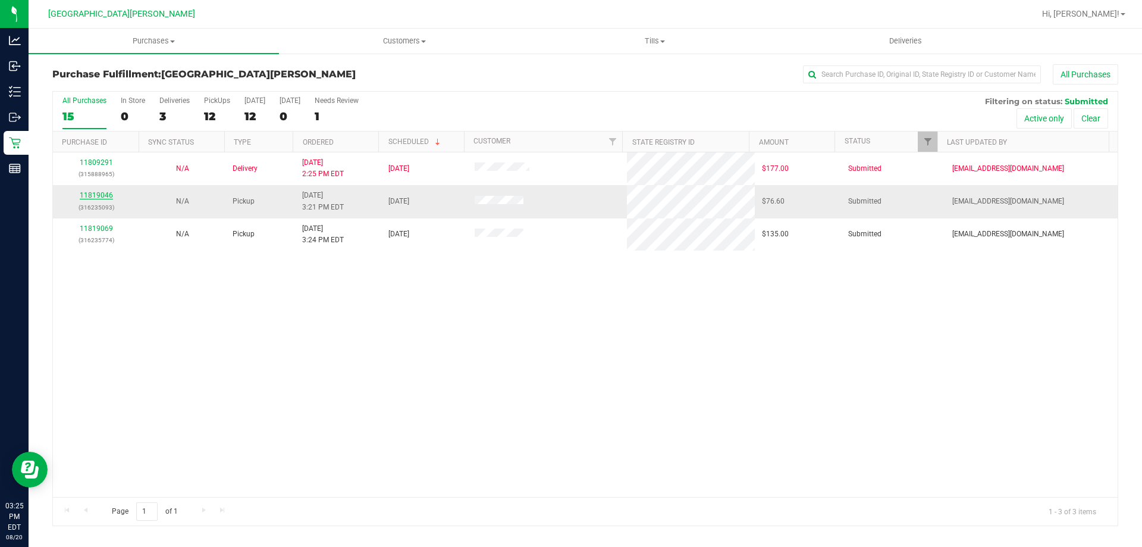
click at [96, 194] on link "11819046" at bounding box center [96, 195] width 33 height 8
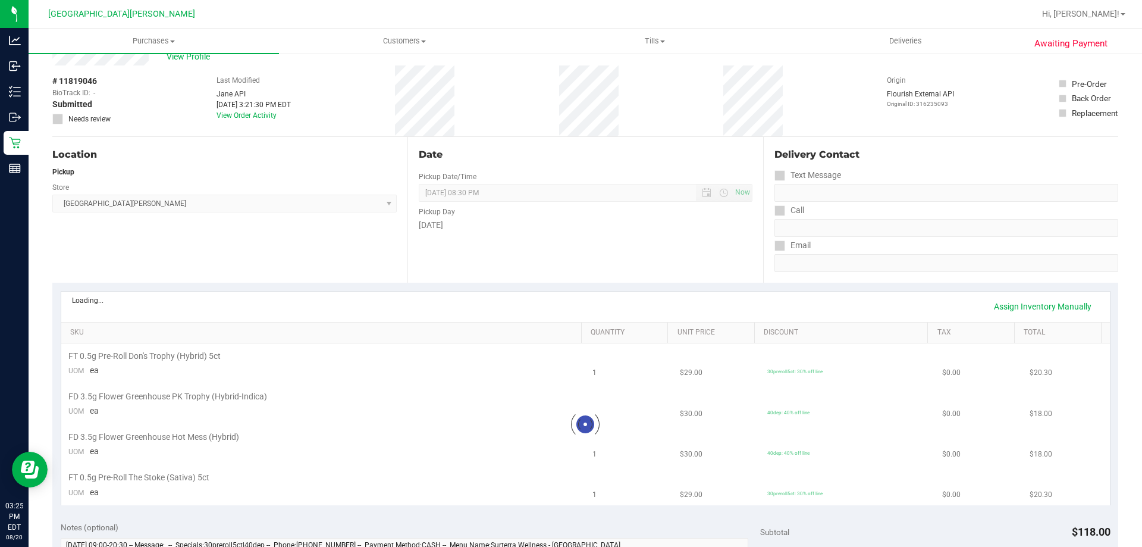
scroll to position [60, 0]
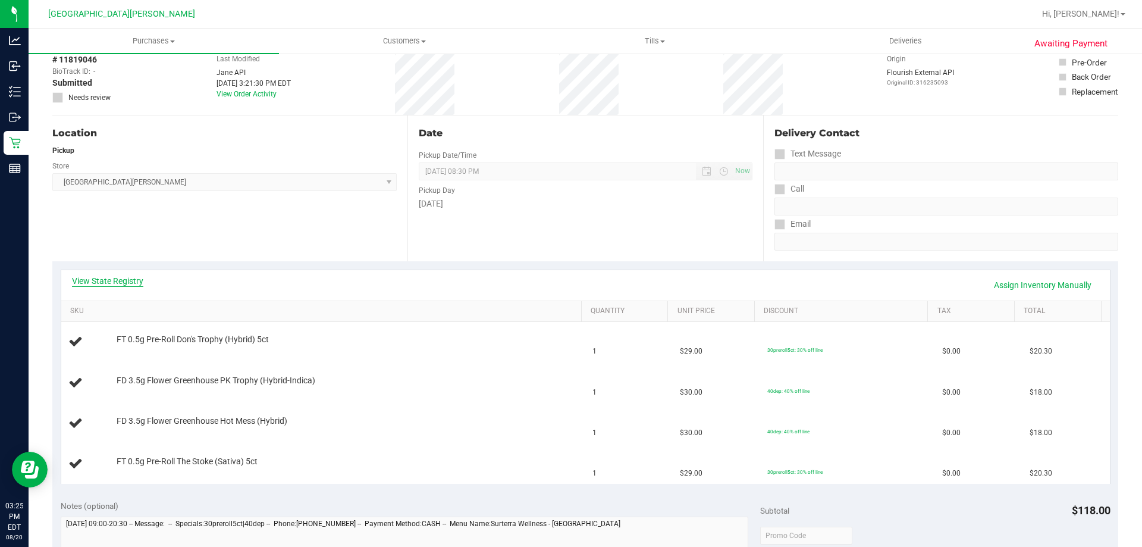
click at [113, 277] on link "View State Registry" at bounding box center [107, 281] width 71 height 12
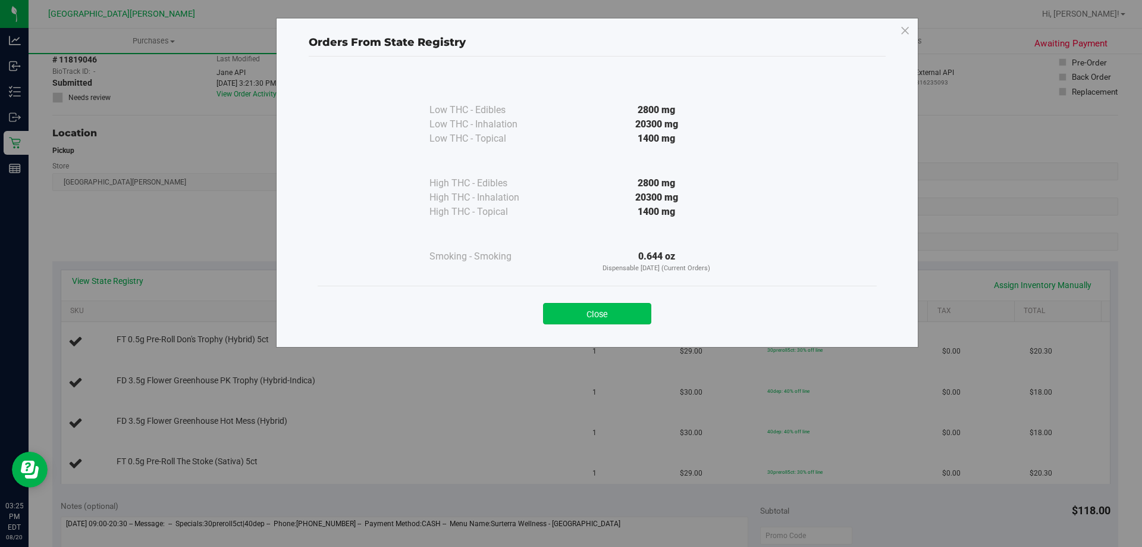
click at [596, 309] on button "Close" at bounding box center [597, 313] width 108 height 21
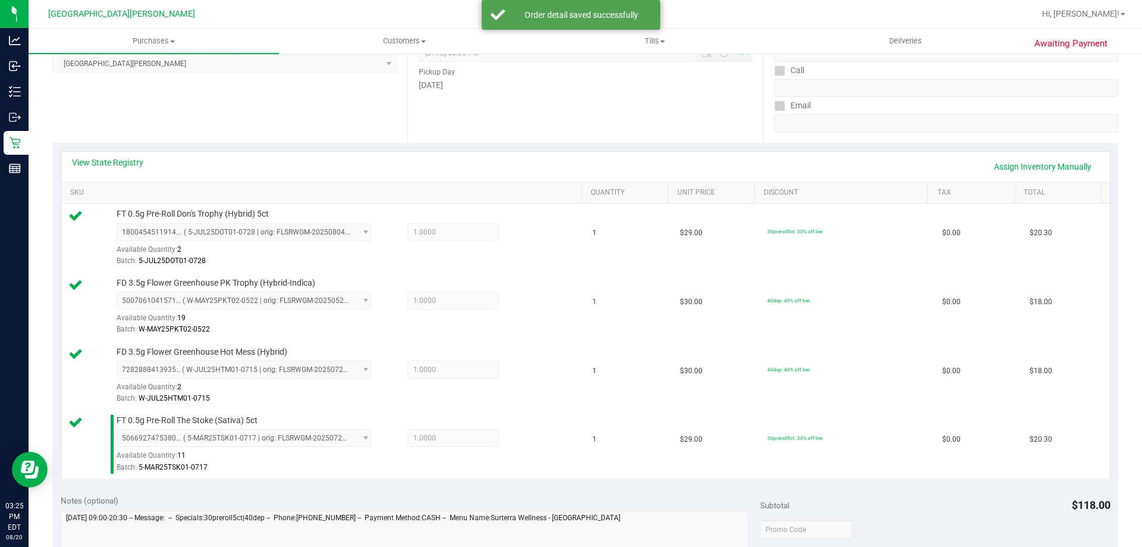
scroll to position [357, 0]
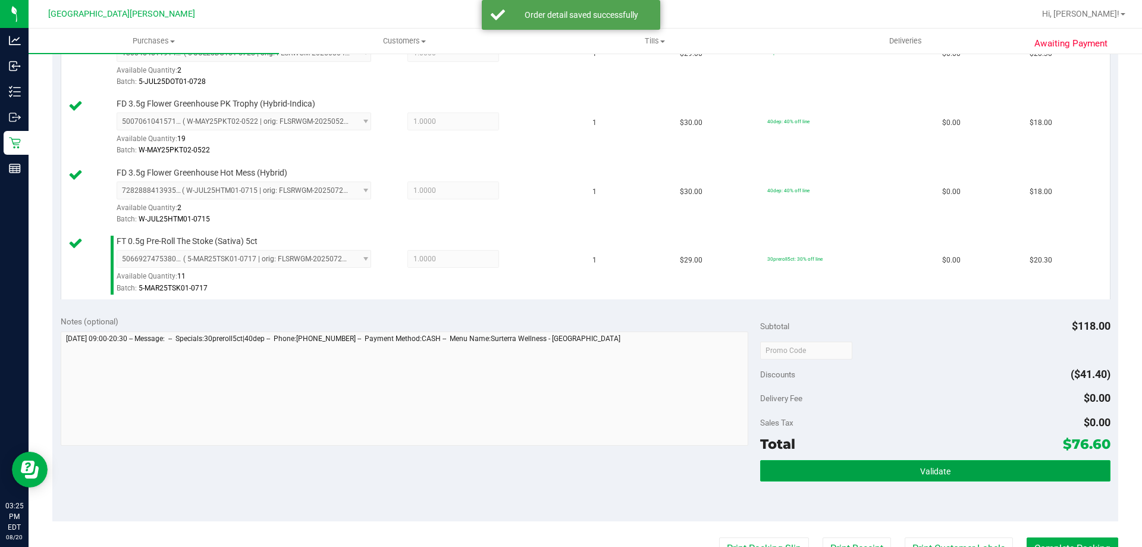
click at [885, 464] on button "Validate" at bounding box center [935, 470] width 350 height 21
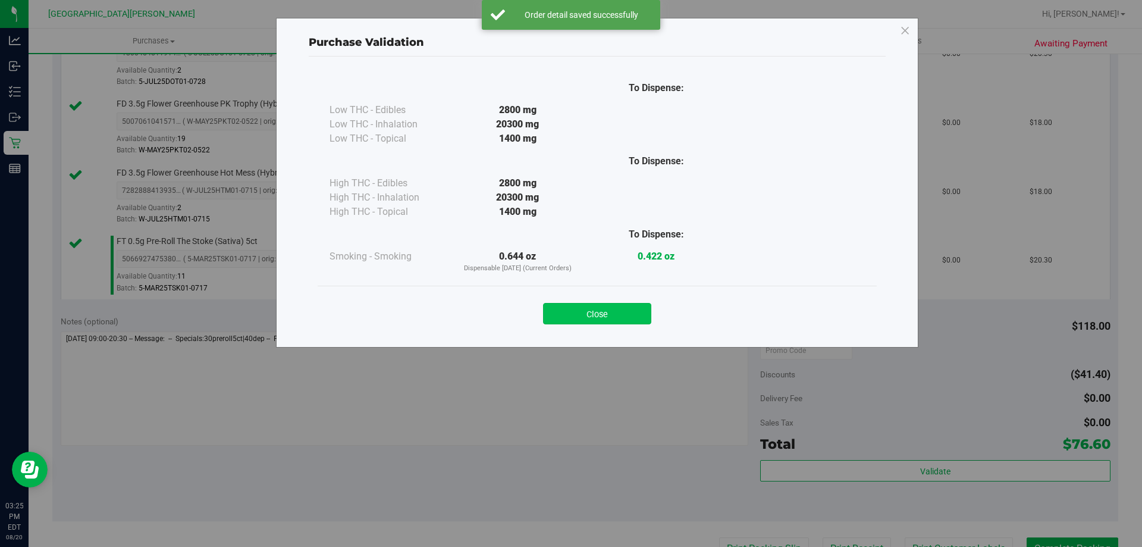
click at [584, 303] on button "Close" at bounding box center [597, 313] width 108 height 21
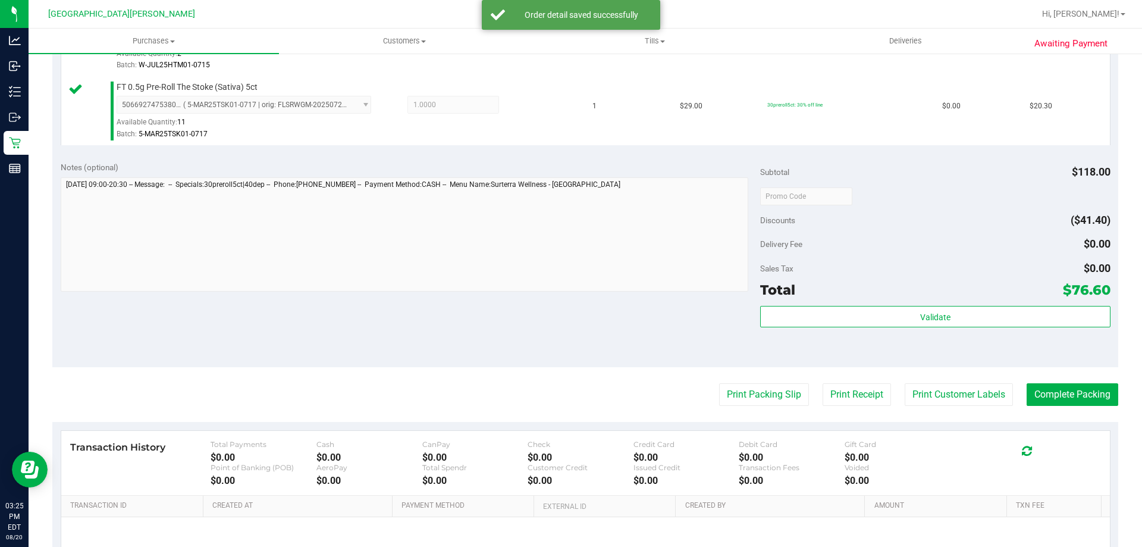
scroll to position [633, 0]
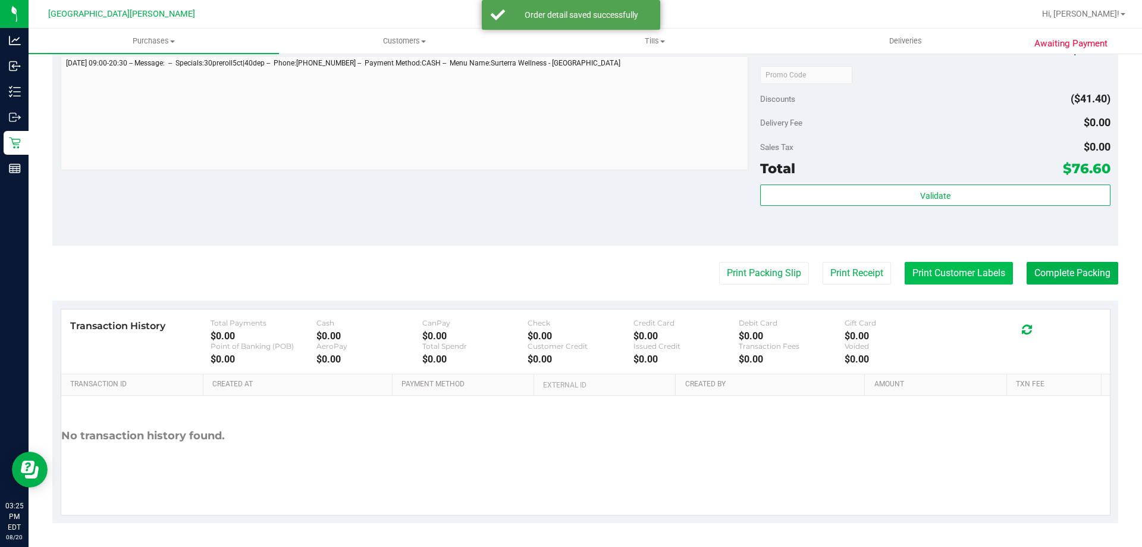
click at [913, 277] on button "Print Customer Labels" at bounding box center [959, 273] width 108 height 23
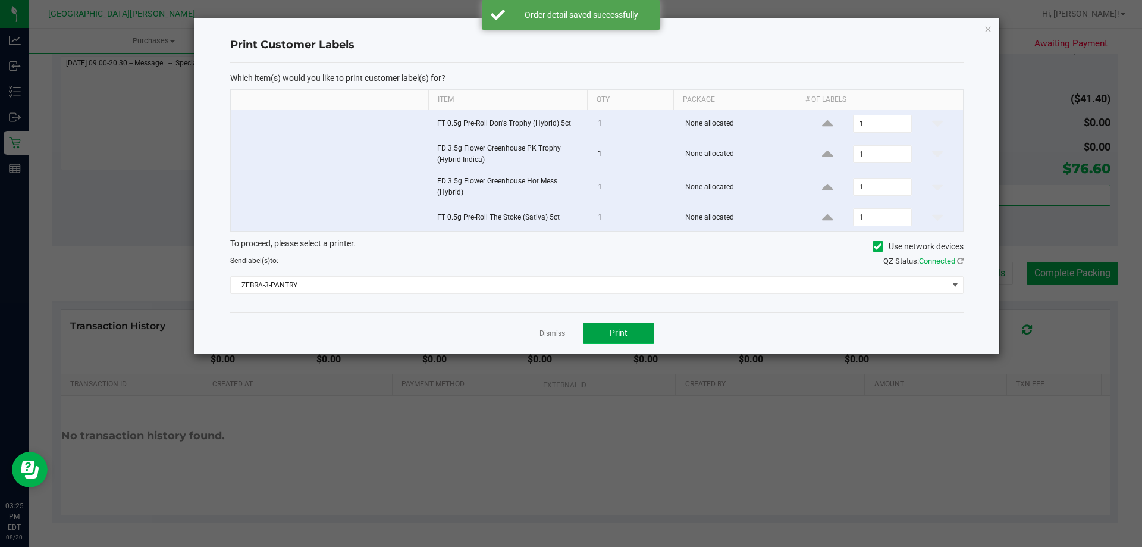
click at [607, 337] on button "Print" at bounding box center [618, 333] width 71 height 21
click at [546, 329] on link "Dismiss" at bounding box center [553, 333] width 26 height 10
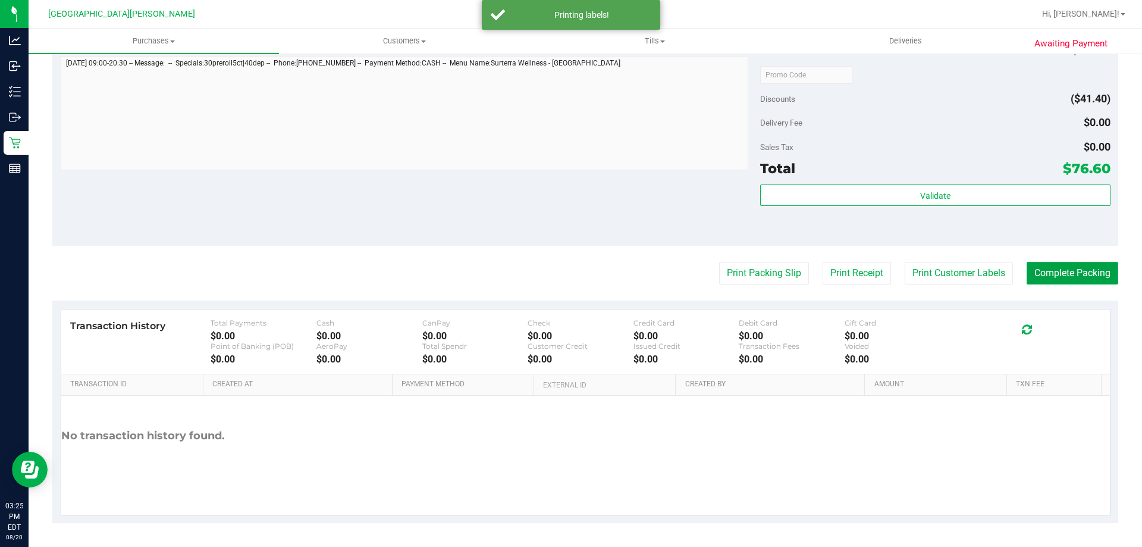
click at [1053, 268] on button "Complete Packing" at bounding box center [1073, 273] width 92 height 23
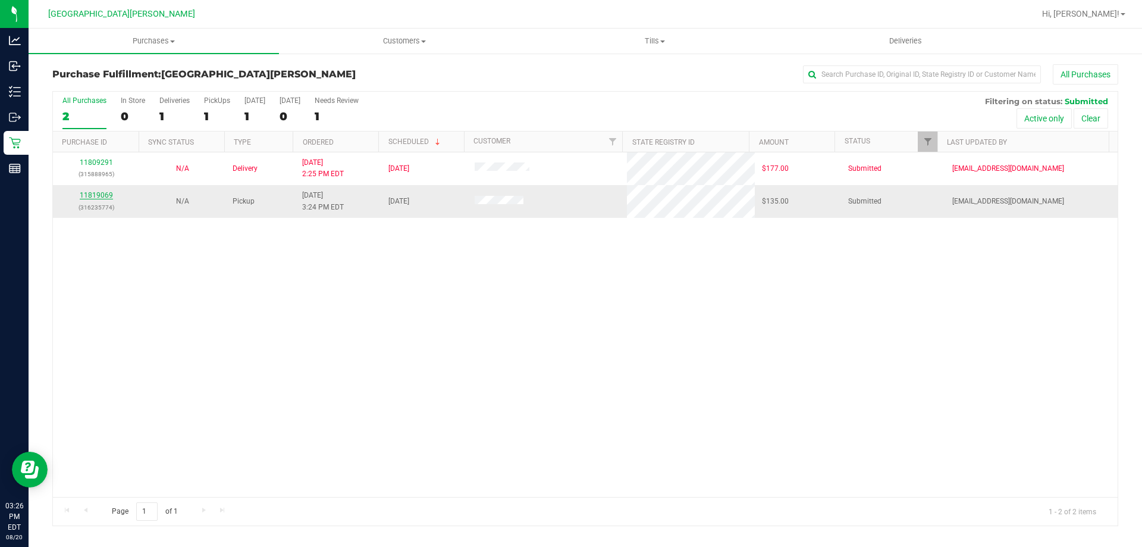
click at [92, 199] on link "11819069" at bounding box center [96, 195] width 33 height 8
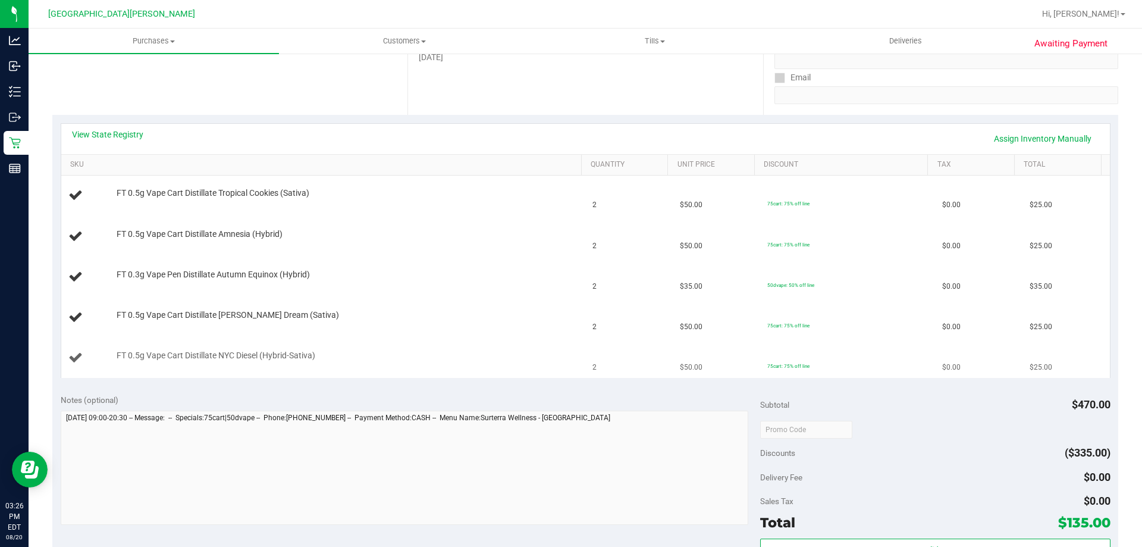
scroll to position [238, 0]
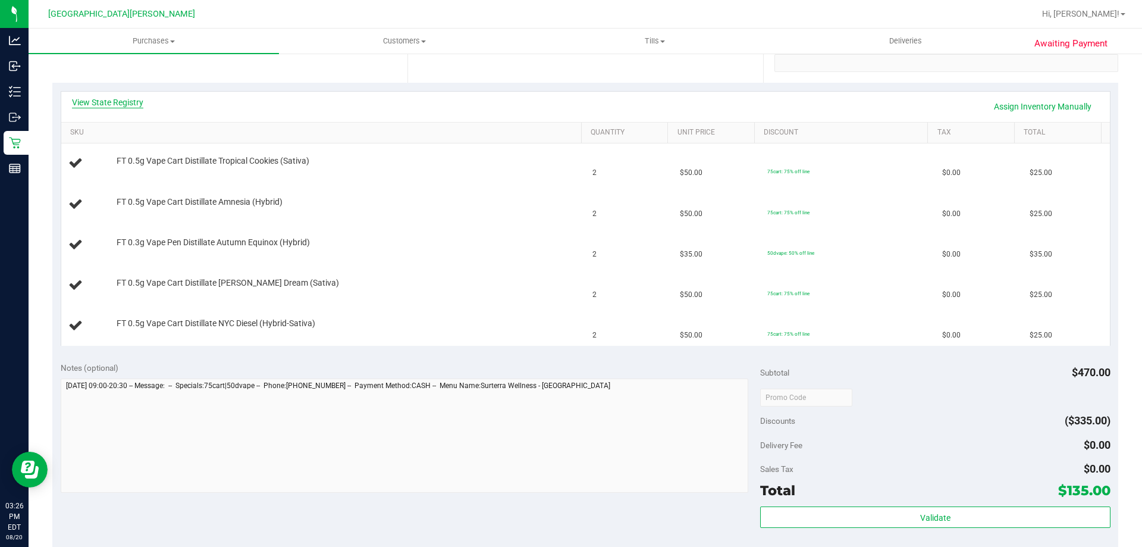
click at [129, 99] on link "View State Registry" at bounding box center [107, 102] width 71 height 12
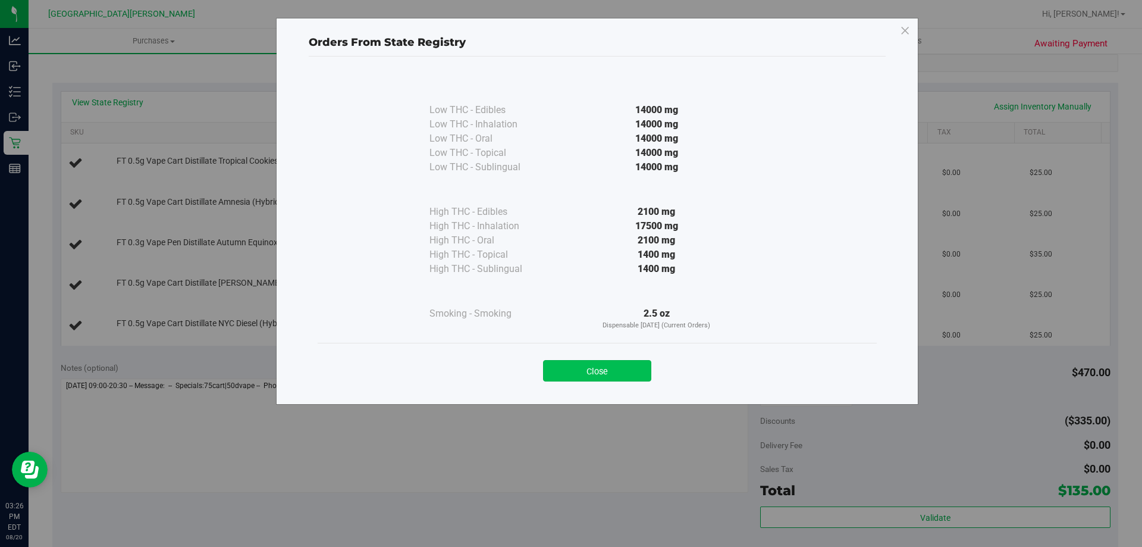
click at [607, 373] on button "Close" at bounding box center [597, 370] width 108 height 21
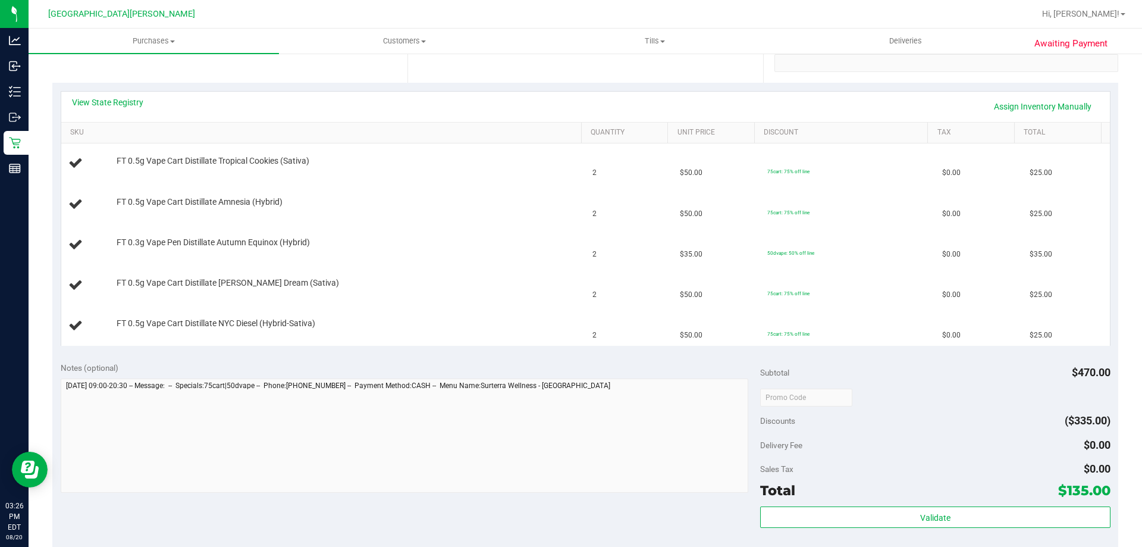
click at [514, 101] on div "View State Registry Assign Inventory Manually" at bounding box center [586, 106] width 1028 height 20
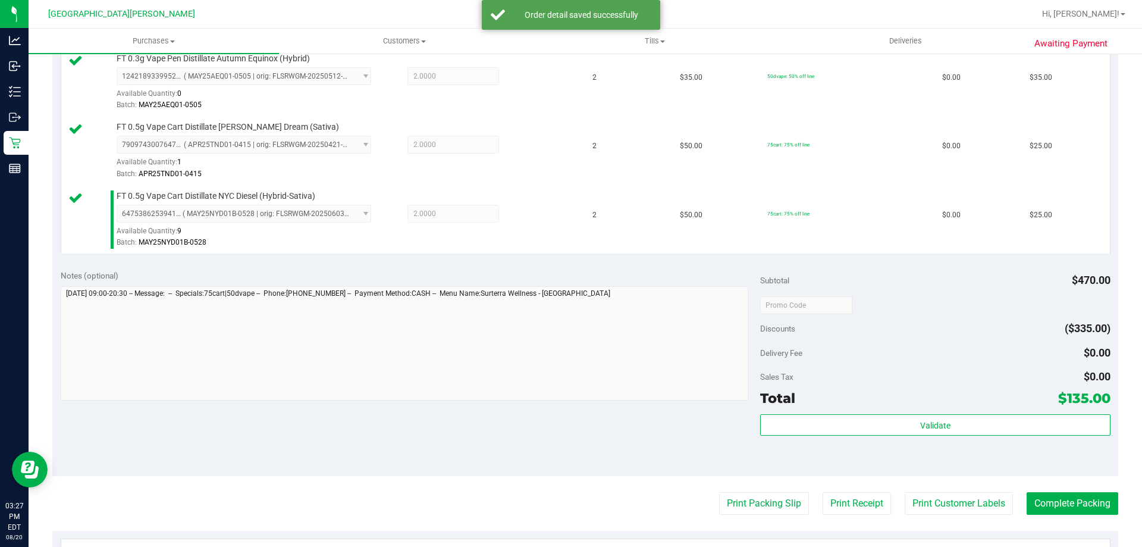
scroll to position [476, 0]
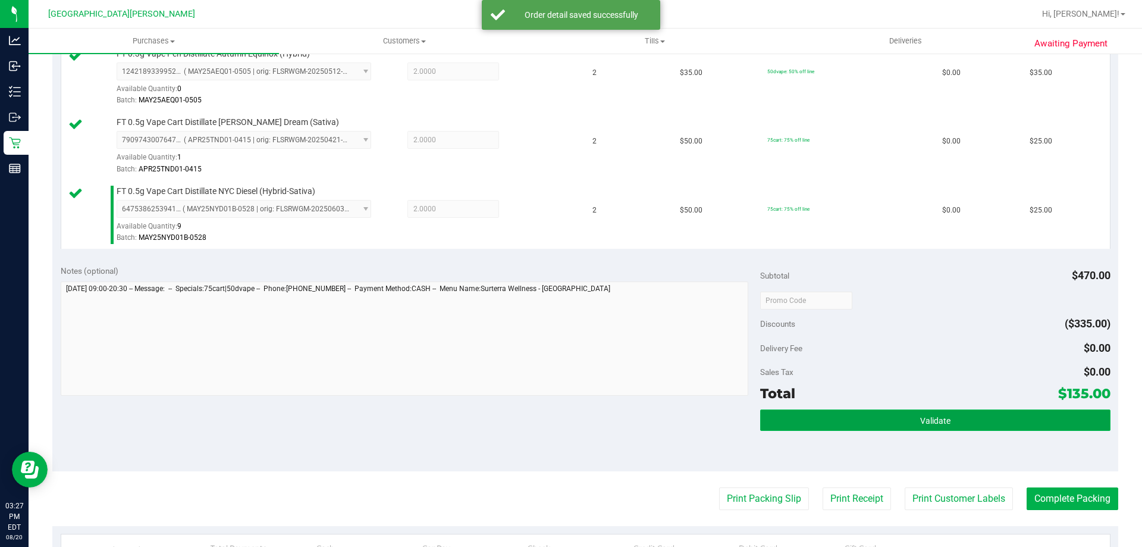
click at [935, 428] on button "Validate" at bounding box center [935, 419] width 350 height 21
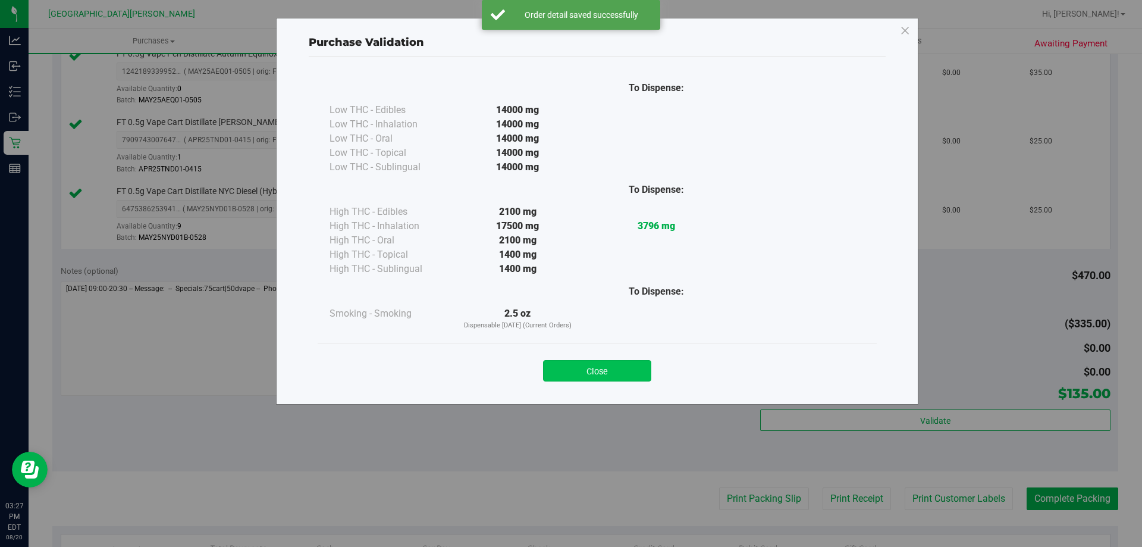
click at [592, 369] on button "Close" at bounding box center [597, 370] width 108 height 21
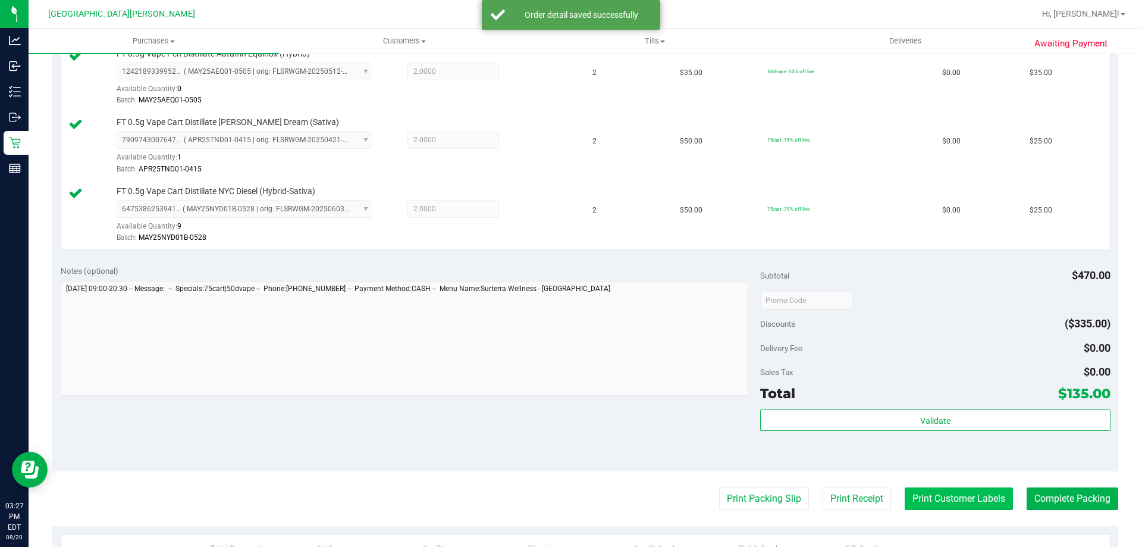
click at [932, 500] on button "Print Customer Labels" at bounding box center [959, 498] width 108 height 23
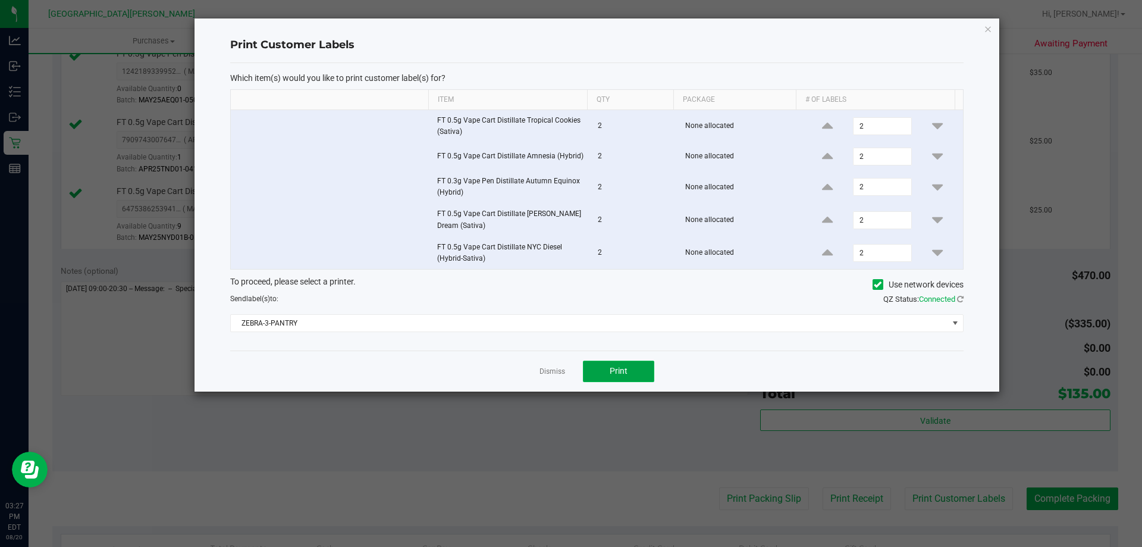
click at [621, 368] on span "Print" at bounding box center [619, 371] width 18 height 10
click at [551, 374] on link "Dismiss" at bounding box center [553, 372] width 26 height 10
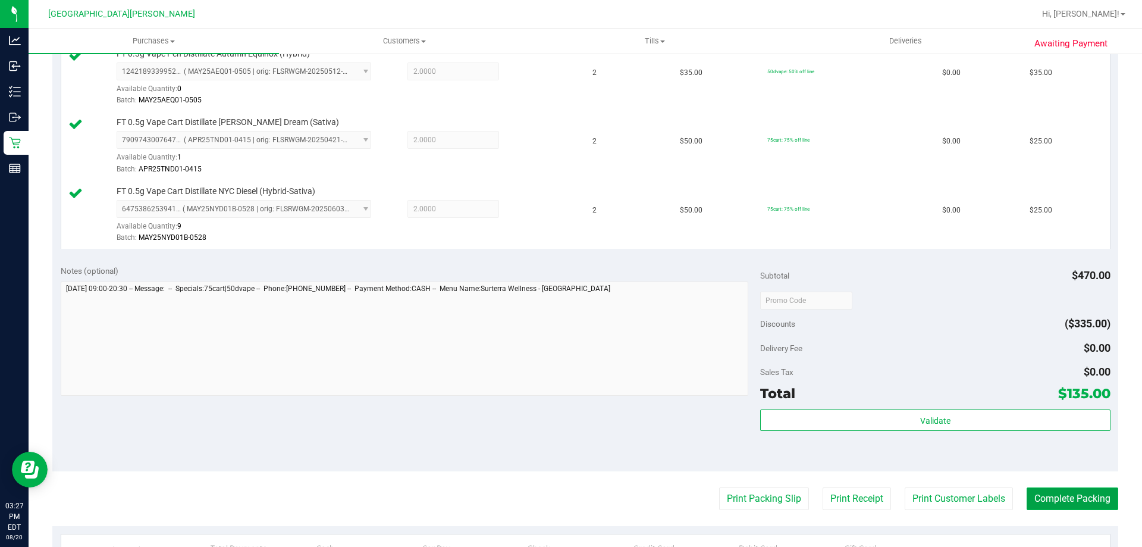
click at [1076, 499] on button "Complete Packing" at bounding box center [1073, 498] width 92 height 23
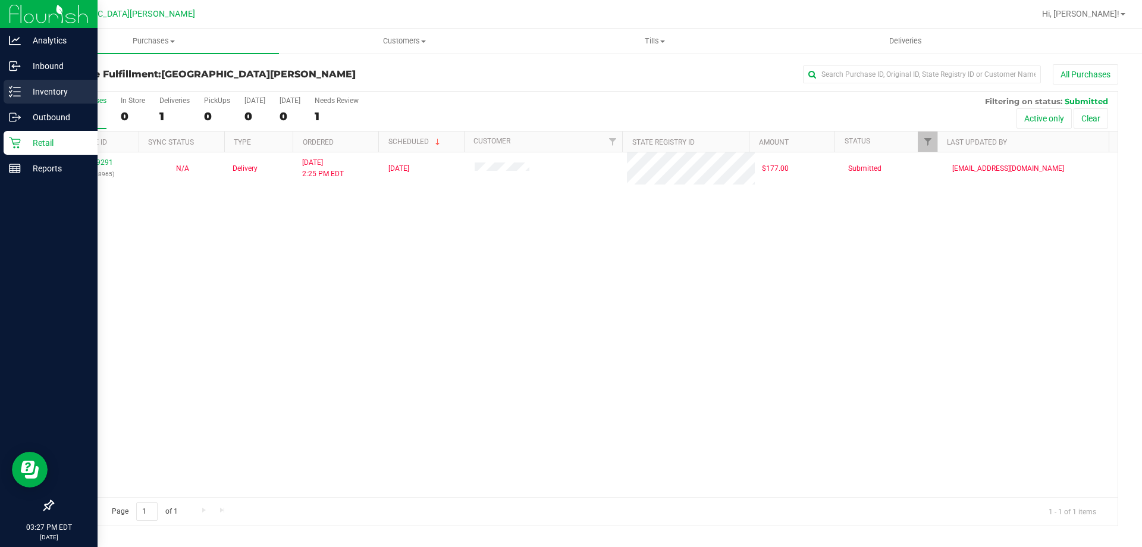
click at [52, 88] on p "Inventory" at bounding box center [56, 91] width 71 height 14
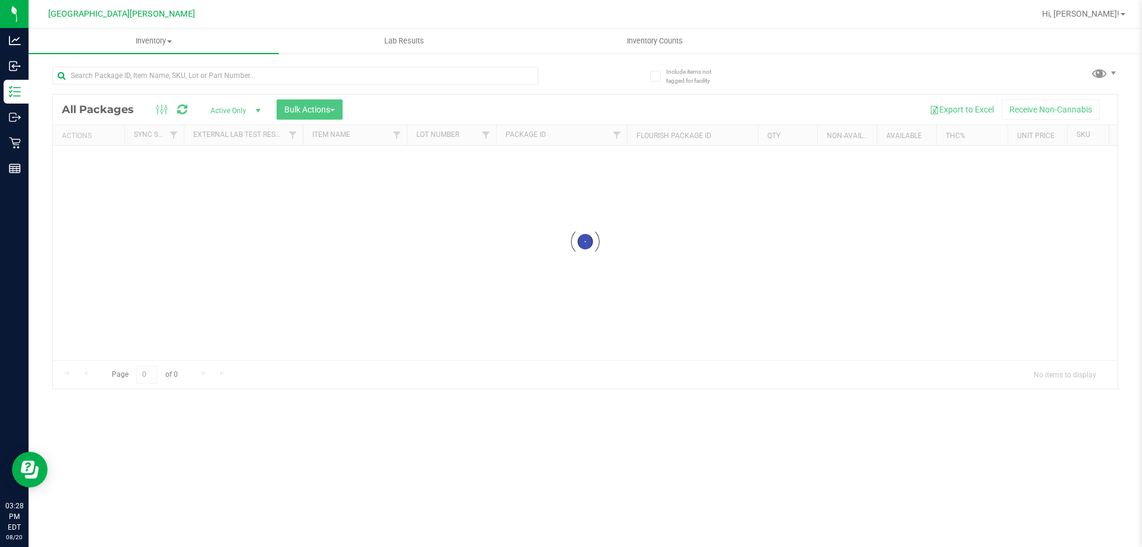
click at [117, 87] on div at bounding box center [295, 80] width 486 height 27
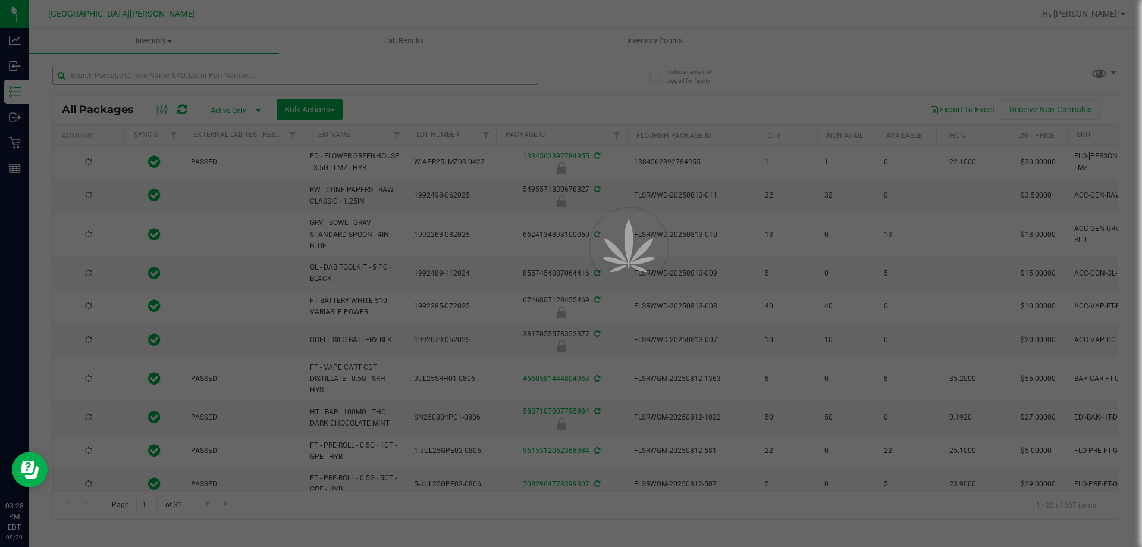
click at [114, 83] on div at bounding box center [571, 273] width 1142 height 547
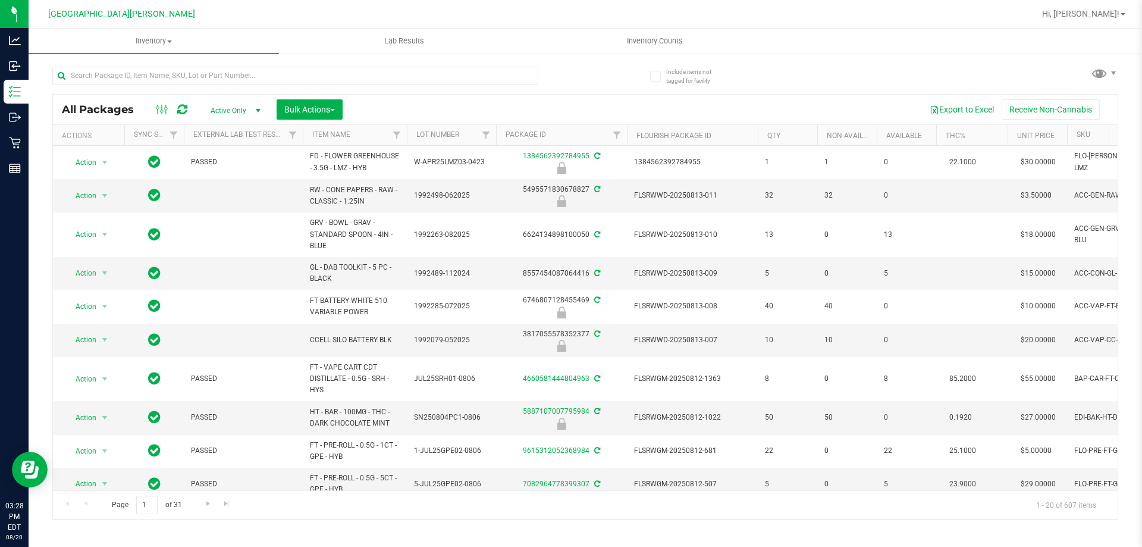
click at [157, 87] on div at bounding box center [295, 80] width 486 height 27
click at [155, 84] on div at bounding box center [295, 80] width 486 height 27
click at [155, 80] on input "text" at bounding box center [295, 76] width 486 height 18
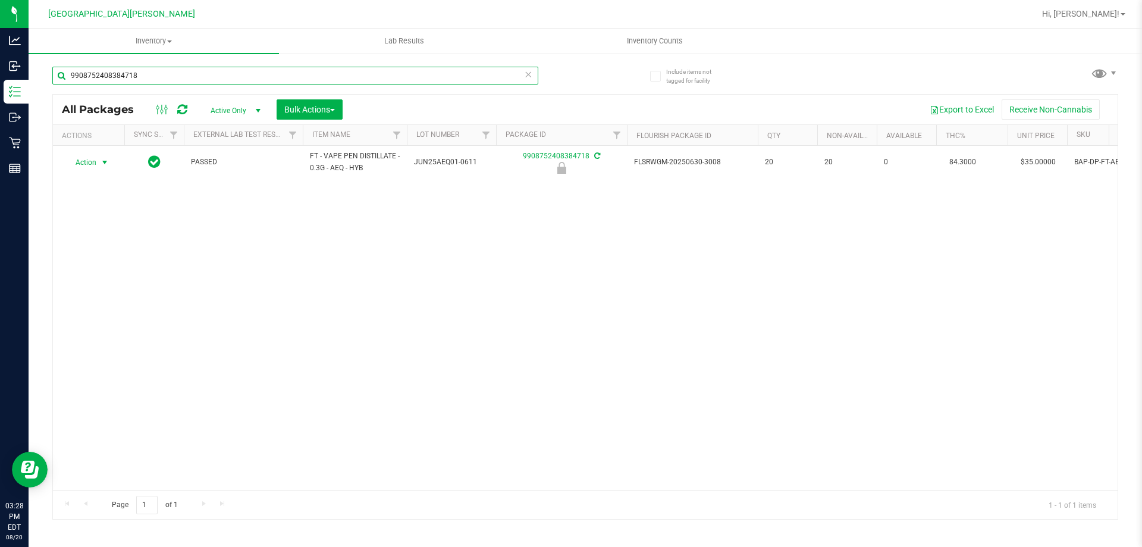
type input "9908752408384718"
click at [92, 166] on span "Action" at bounding box center [81, 162] width 32 height 17
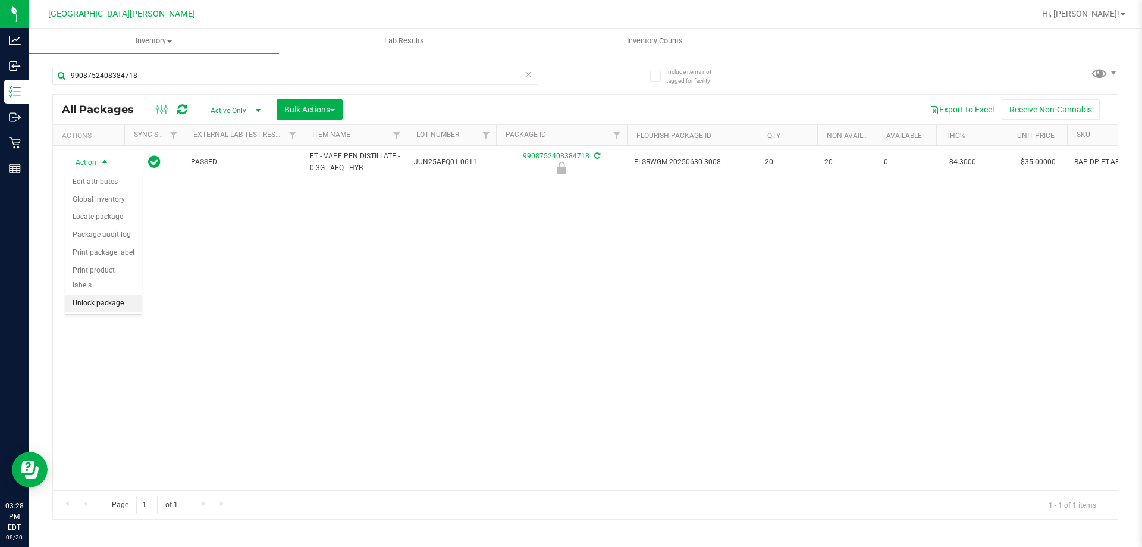
click at [101, 295] on li "Unlock package" at bounding box center [103, 304] width 76 height 18
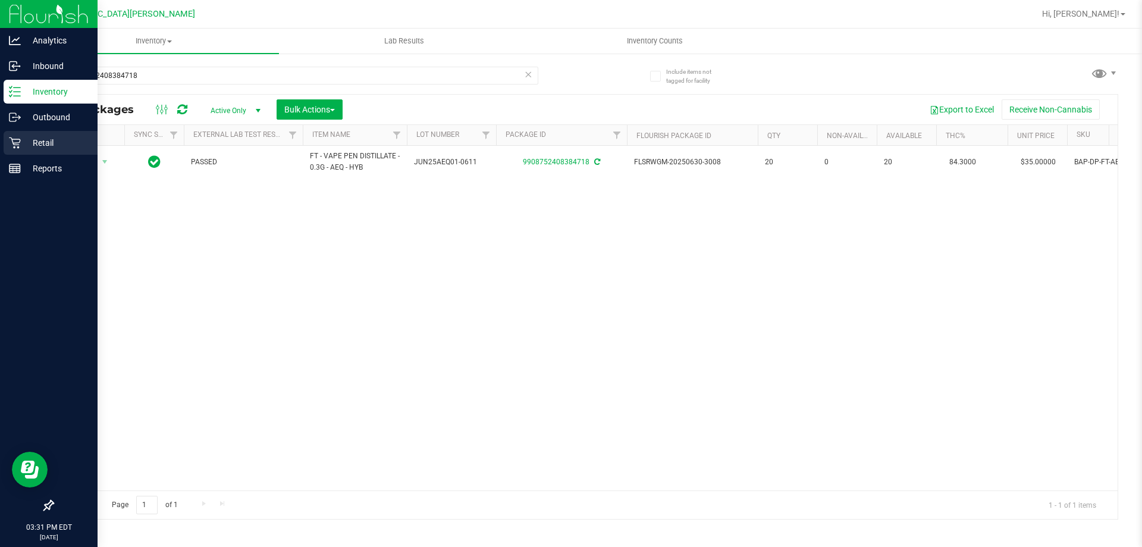
click at [20, 139] on icon at bounding box center [15, 143] width 12 height 12
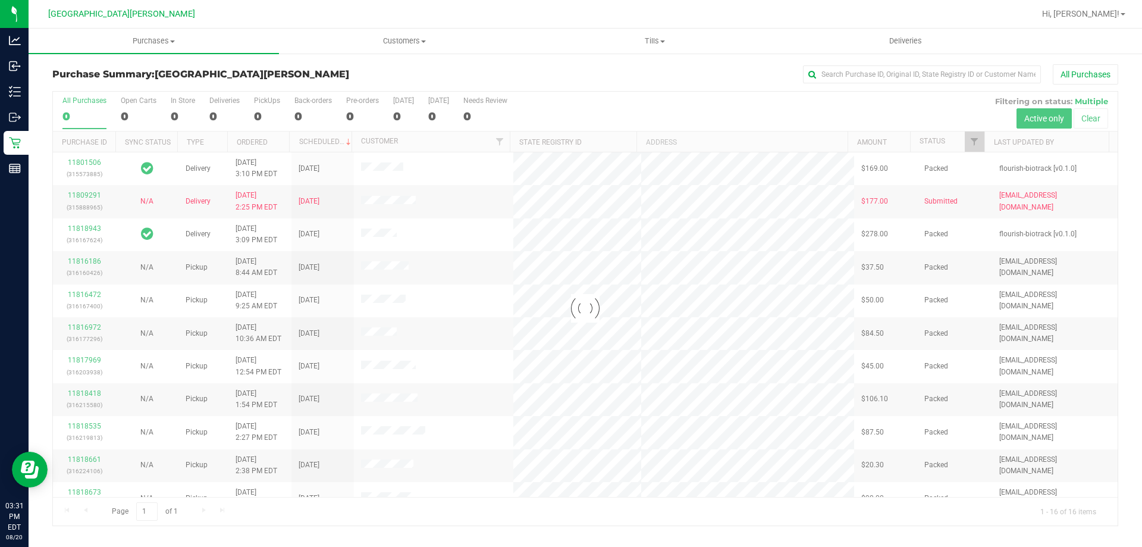
click at [176, 110] on div at bounding box center [585, 309] width 1065 height 434
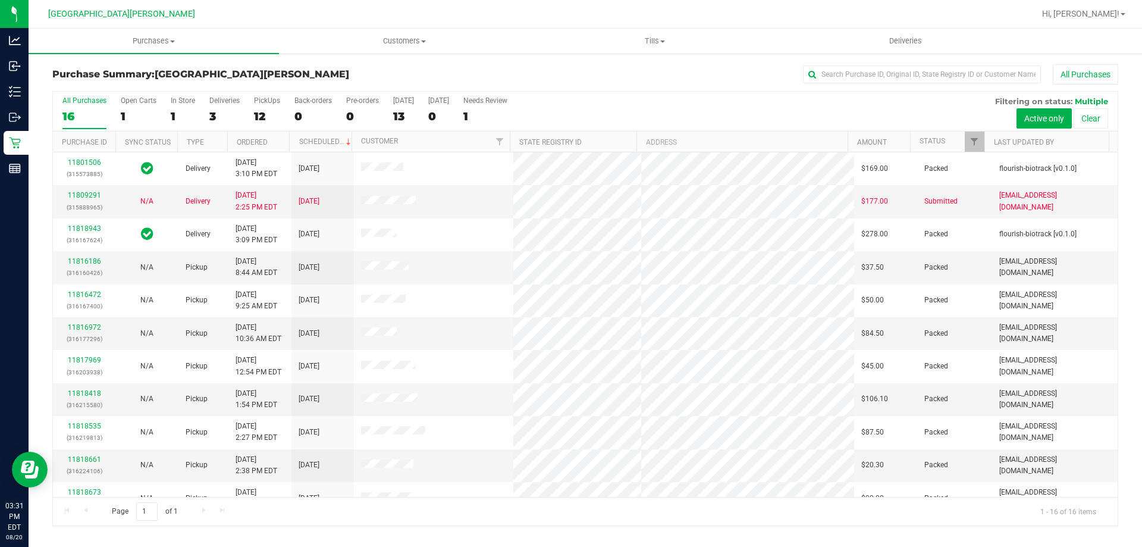
click at [179, 105] on label "In Store 1" at bounding box center [183, 112] width 24 height 33
click at [0, 0] on input "In Store 1" at bounding box center [0, 0] width 0 height 0
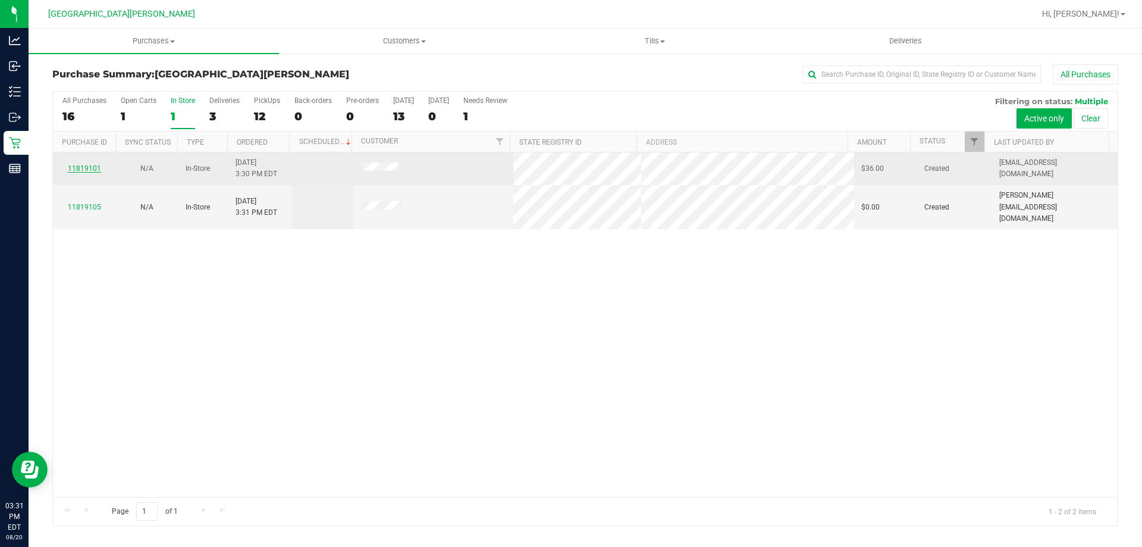
click at [93, 171] on link "11819101" at bounding box center [84, 168] width 33 height 8
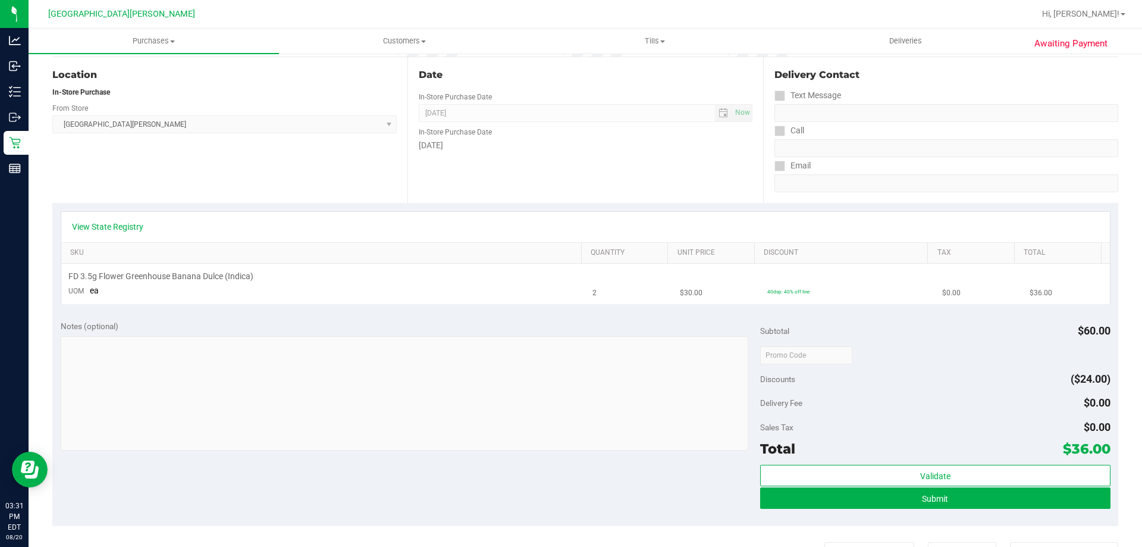
scroll to position [119, 0]
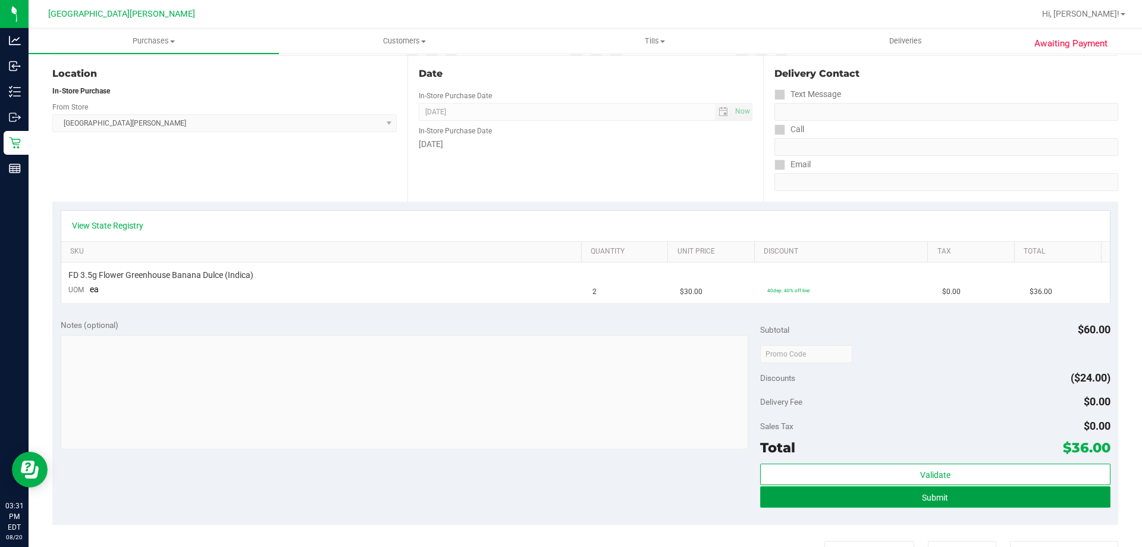
click at [1000, 499] on button "Submit" at bounding box center [935, 496] width 350 height 21
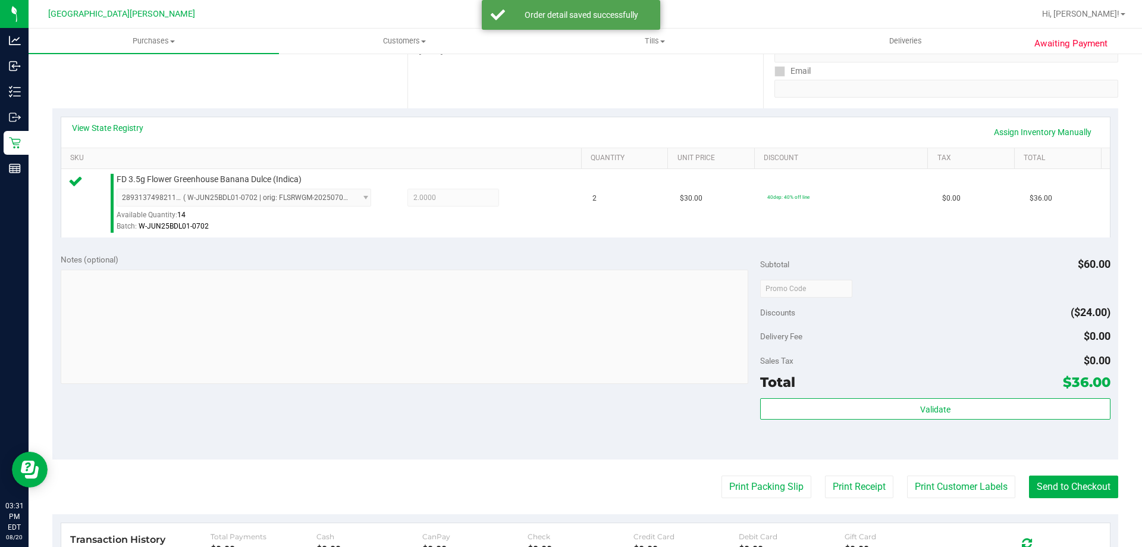
scroll to position [357, 0]
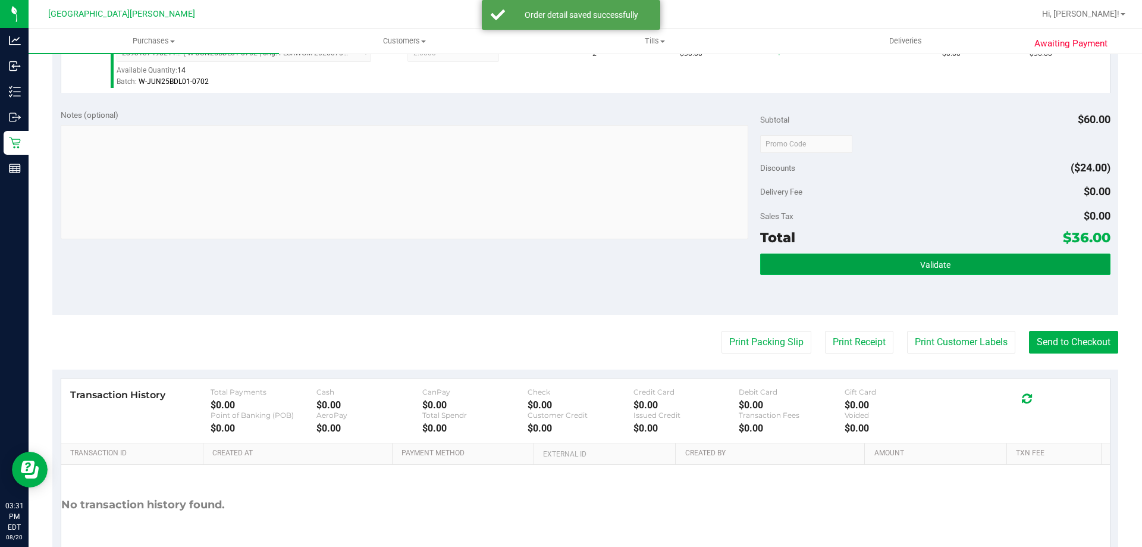
click at [943, 262] on span "Validate" at bounding box center [936, 265] width 30 height 10
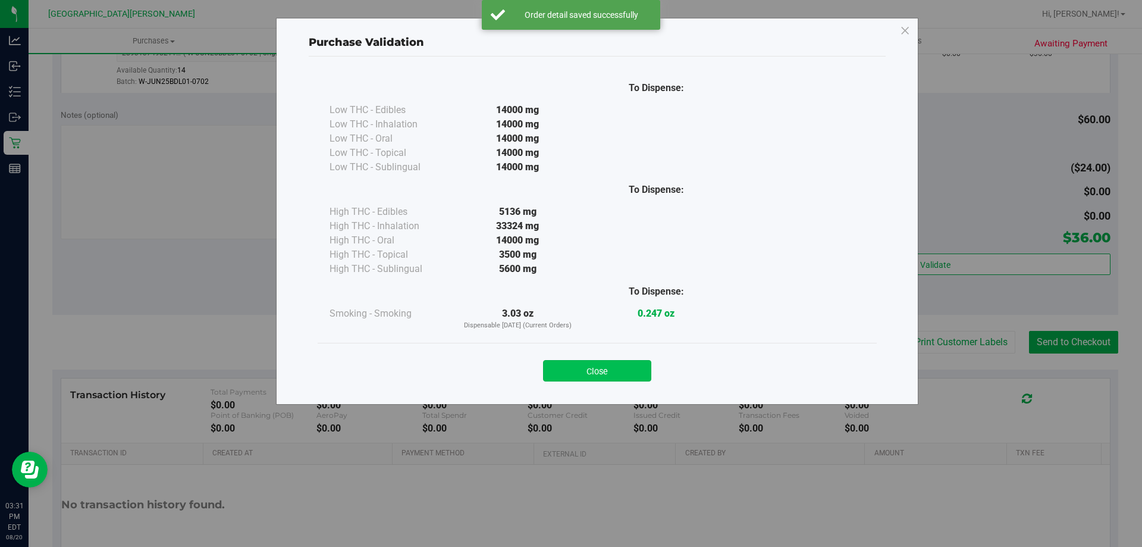
click at [613, 369] on button "Close" at bounding box center [597, 370] width 108 height 21
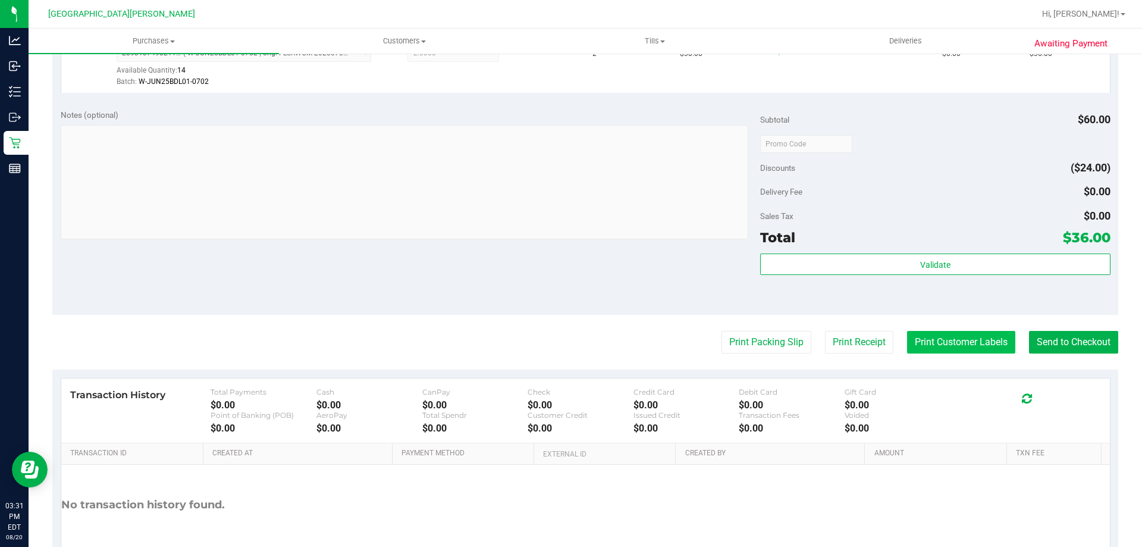
click at [991, 337] on button "Print Customer Labels" at bounding box center [961, 342] width 108 height 23
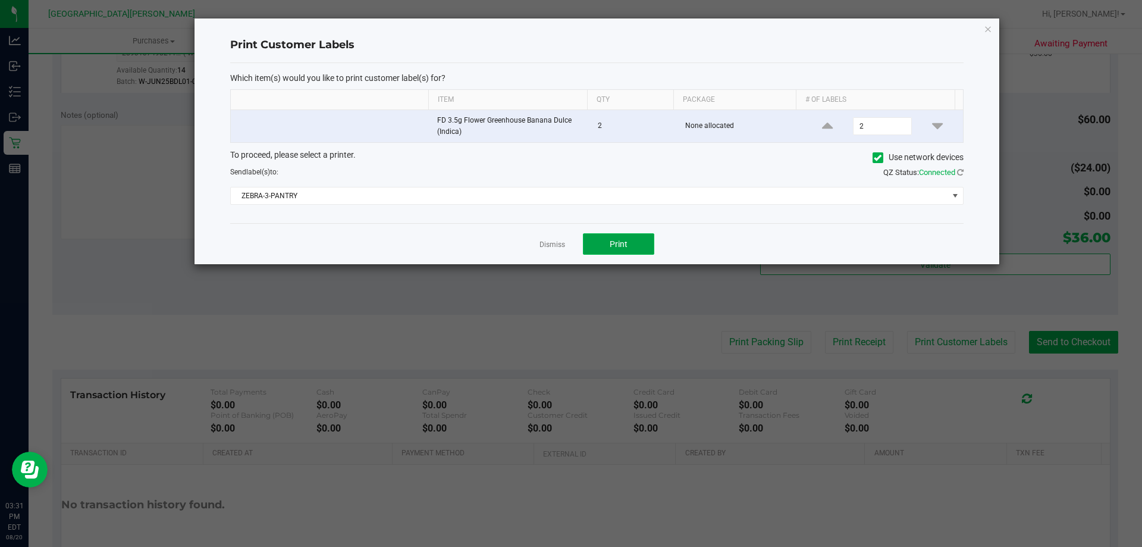
click at [616, 249] on button "Print" at bounding box center [618, 243] width 71 height 21
click at [564, 247] on link "Dismiss" at bounding box center [553, 245] width 26 height 10
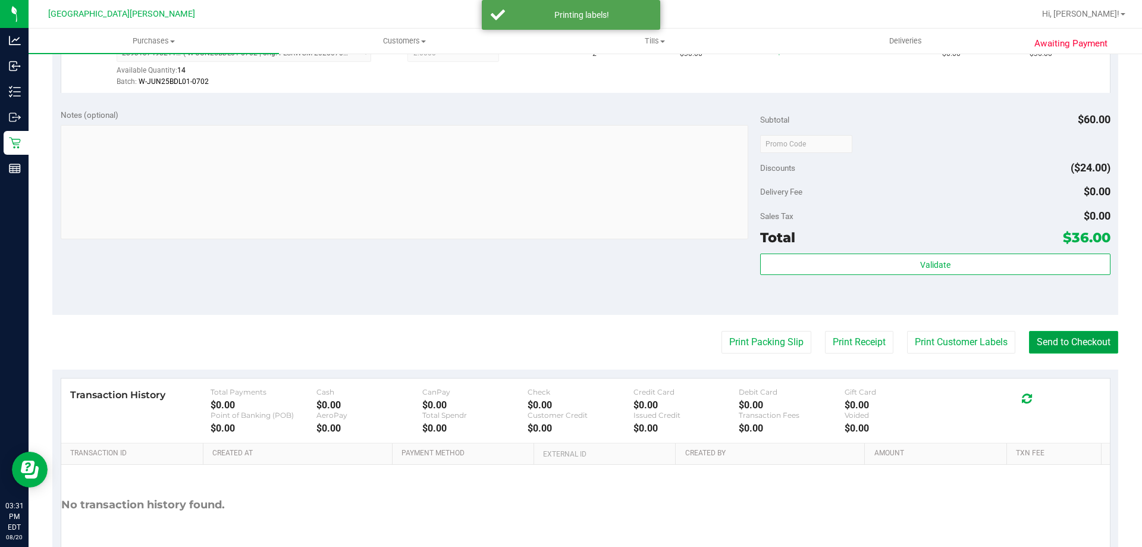
click at [1084, 342] on button "Send to Checkout" at bounding box center [1073, 342] width 89 height 23
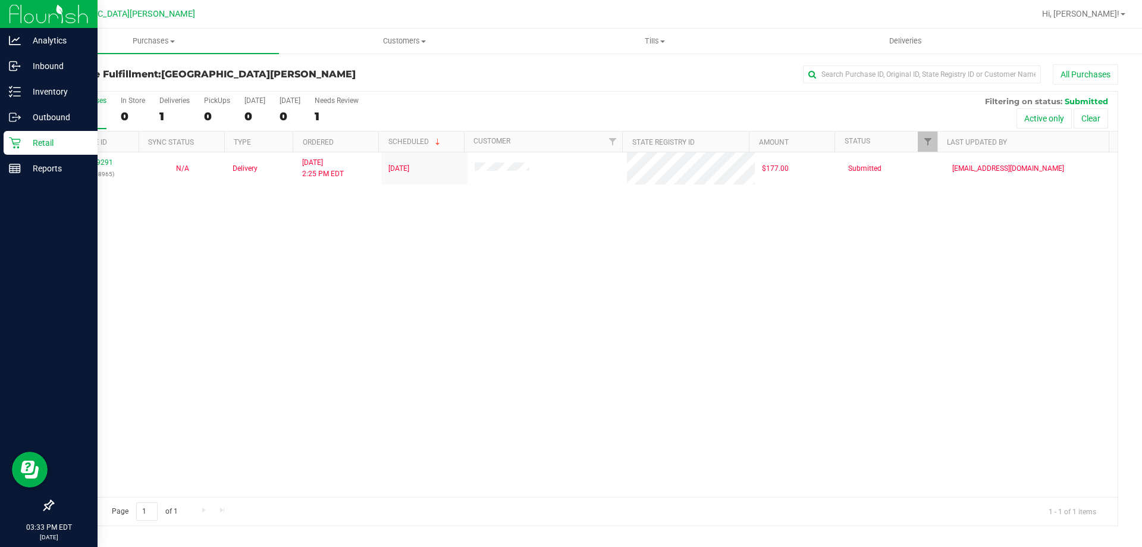
click at [12, 153] on div "Retail" at bounding box center [51, 143] width 94 height 24
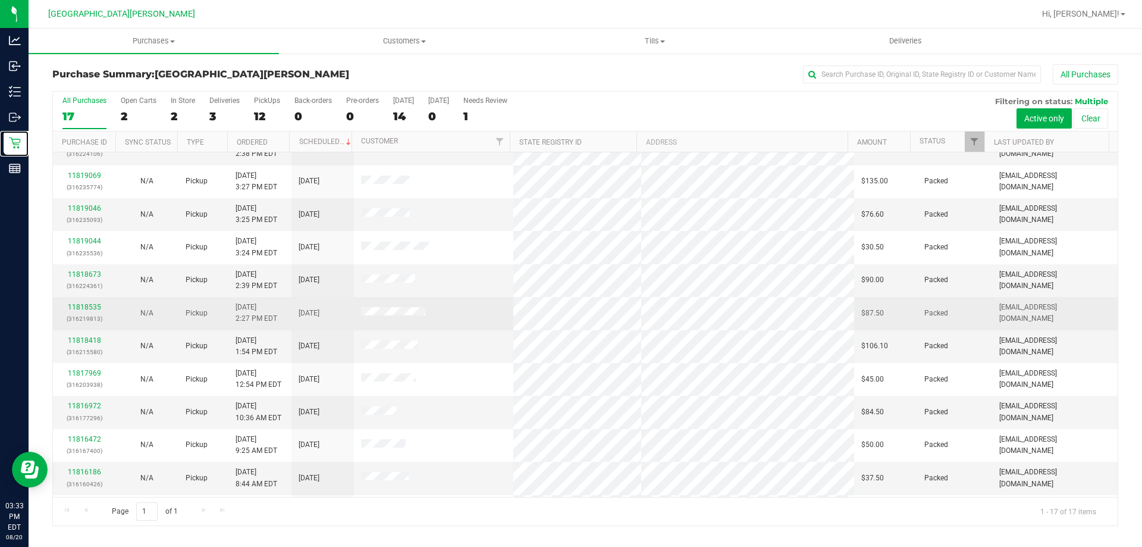
scroll to position [215, 0]
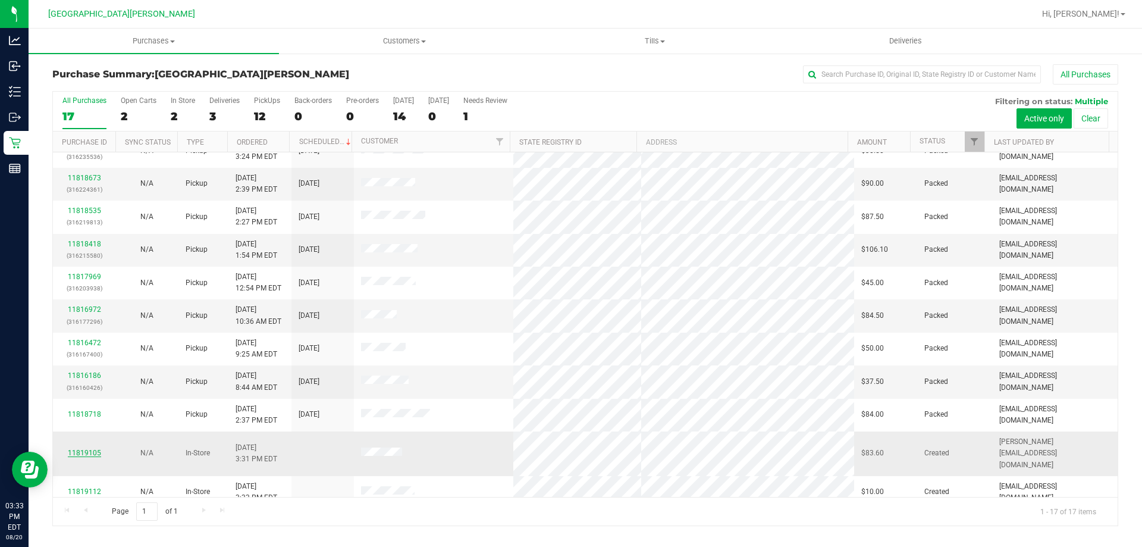
click at [85, 449] on link "11819105" at bounding box center [84, 453] width 33 height 8
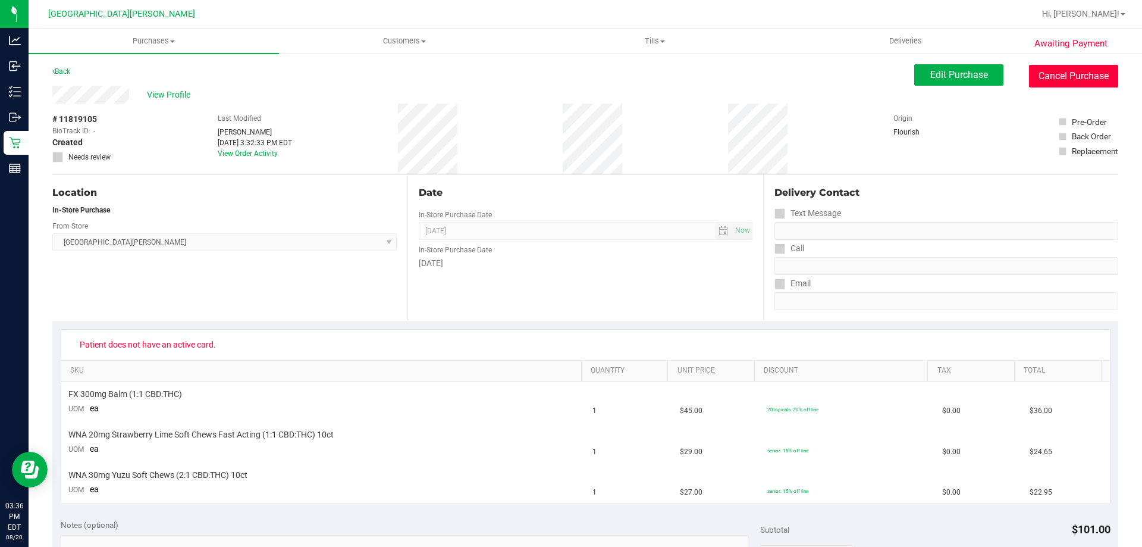
click at [1066, 65] on button "Cancel Purchase" at bounding box center [1073, 76] width 89 height 23
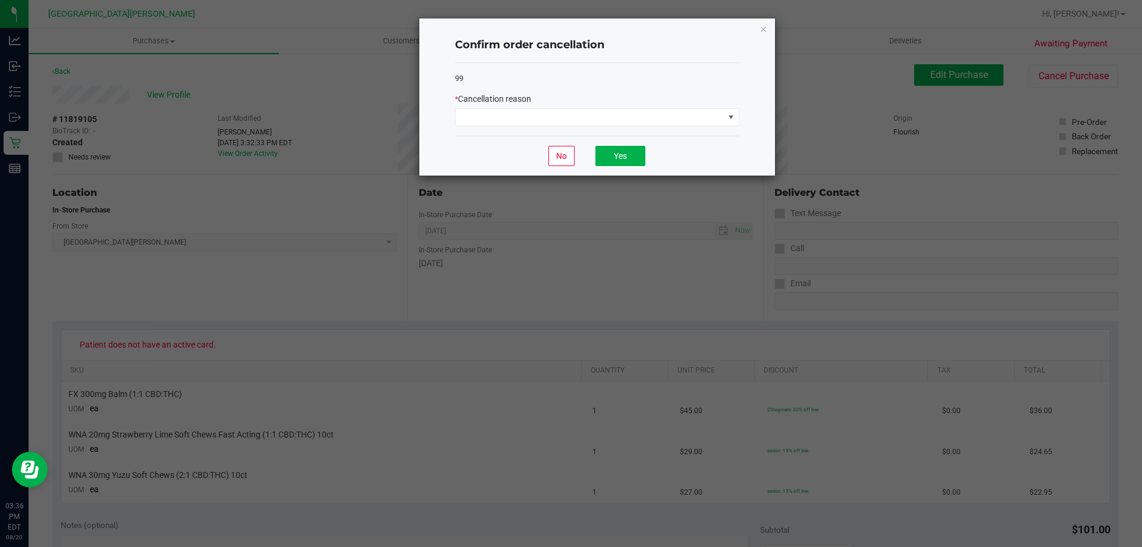
click at [605, 108] on div "* Cancellation reason" at bounding box center [597, 109] width 284 height 33
click at [602, 115] on span at bounding box center [590, 117] width 268 height 17
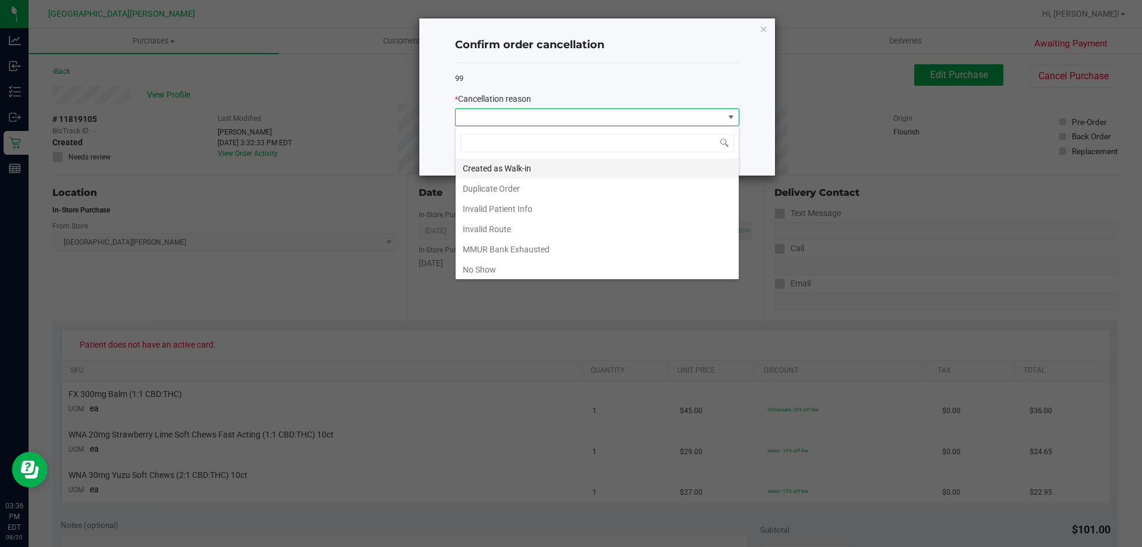
scroll to position [18, 284]
click at [489, 253] on li "MMUR Bank Exhausted" at bounding box center [597, 249] width 283 height 20
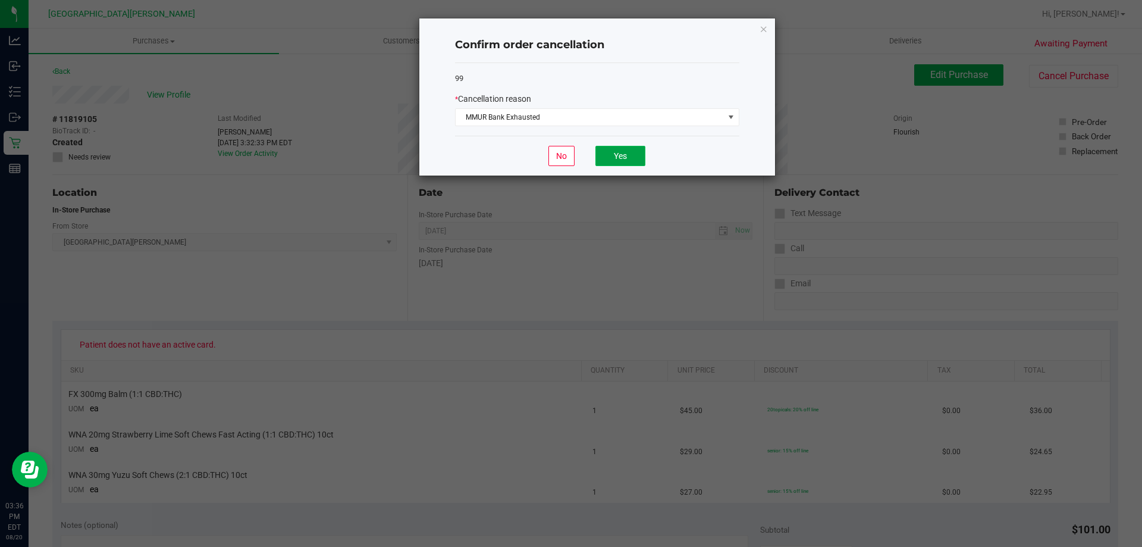
click at [633, 162] on button "Yes" at bounding box center [621, 156] width 50 height 20
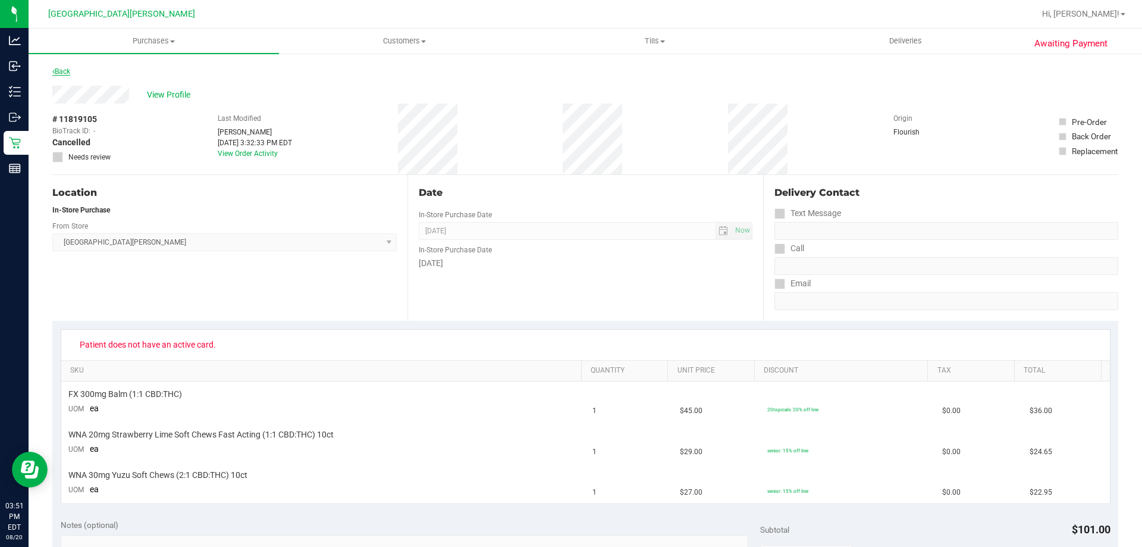
click at [58, 68] on link "Back" at bounding box center [61, 71] width 18 height 8
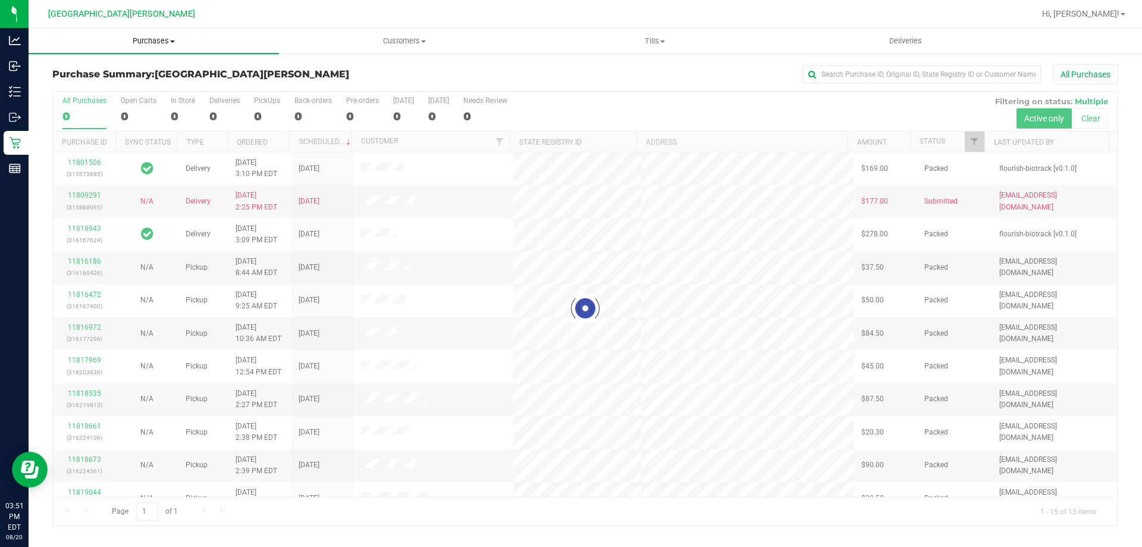
click at [144, 41] on span "Purchases" at bounding box center [154, 41] width 251 height 11
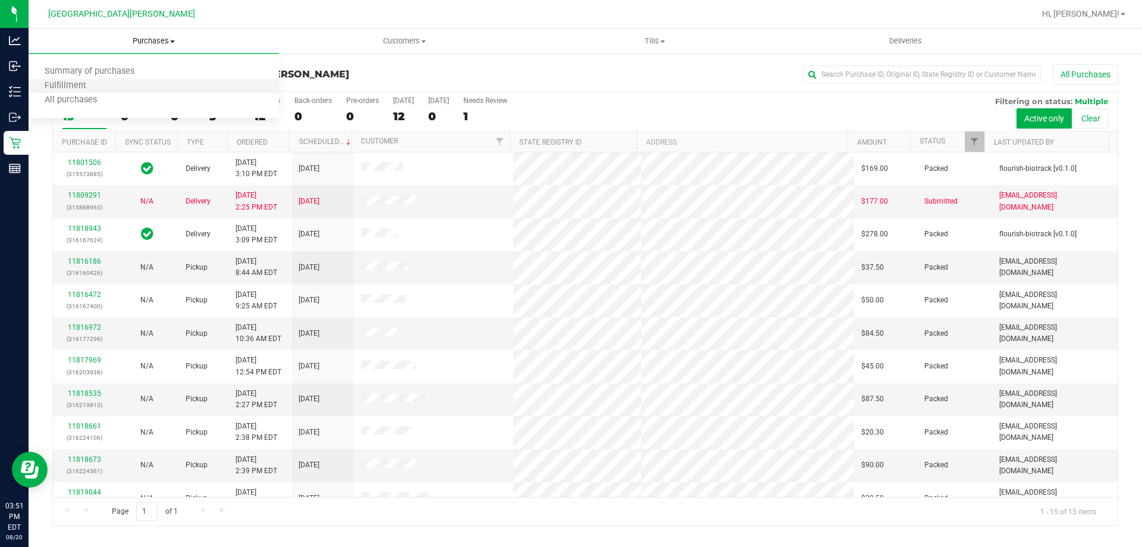
click at [139, 89] on li "Fulfillment" at bounding box center [154, 86] width 251 height 14
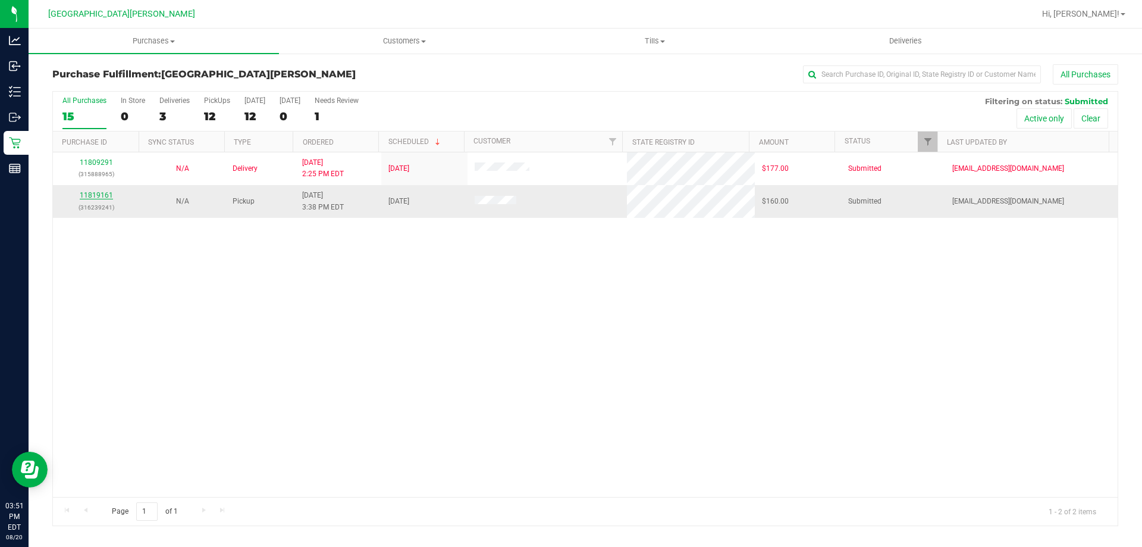
click at [88, 191] on link "11819161" at bounding box center [96, 195] width 33 height 8
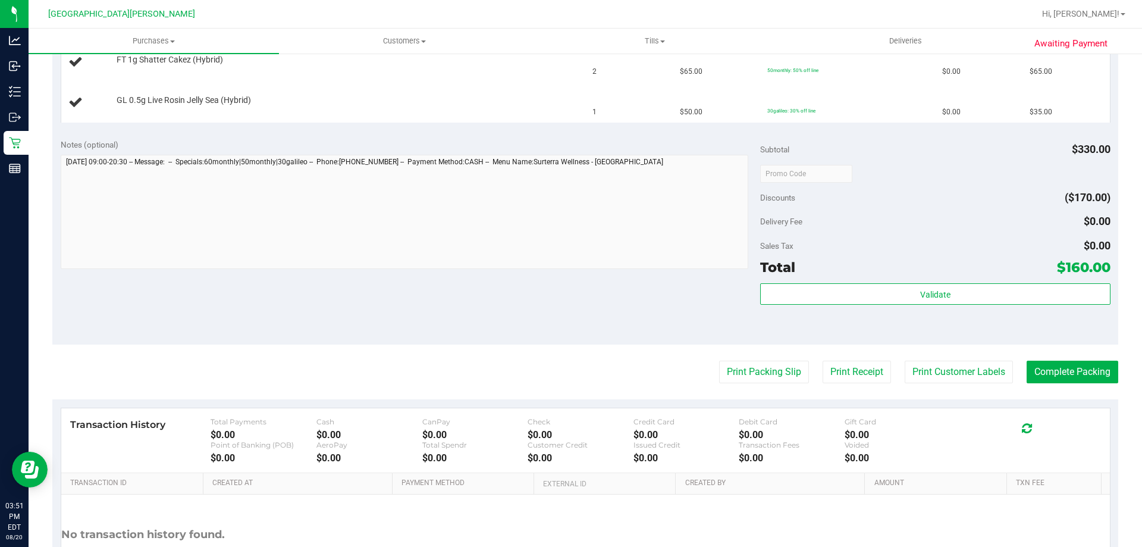
scroll to position [476, 0]
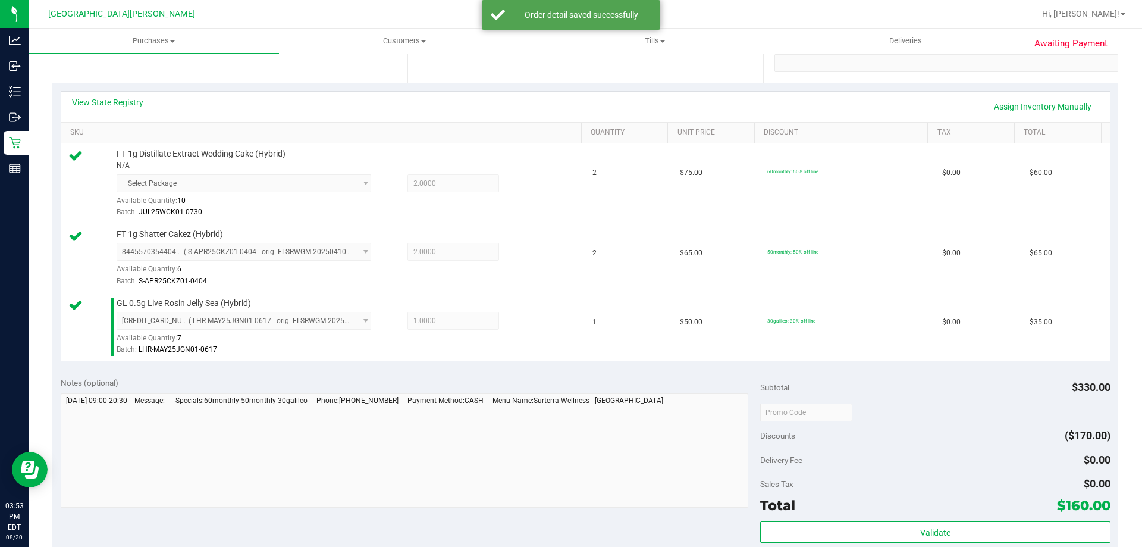
scroll to position [357, 0]
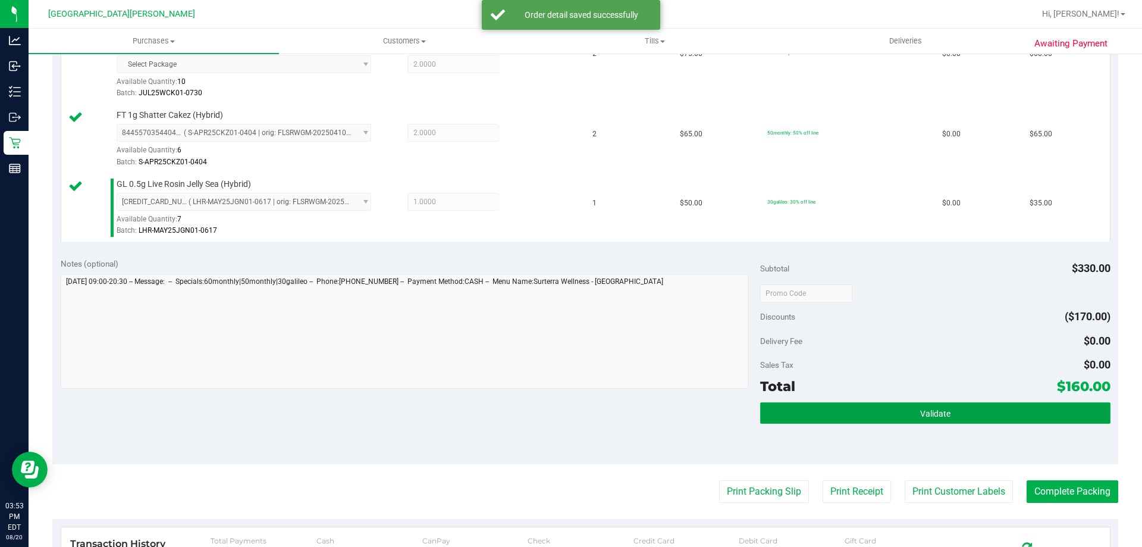
click at [912, 417] on button "Validate" at bounding box center [935, 412] width 350 height 21
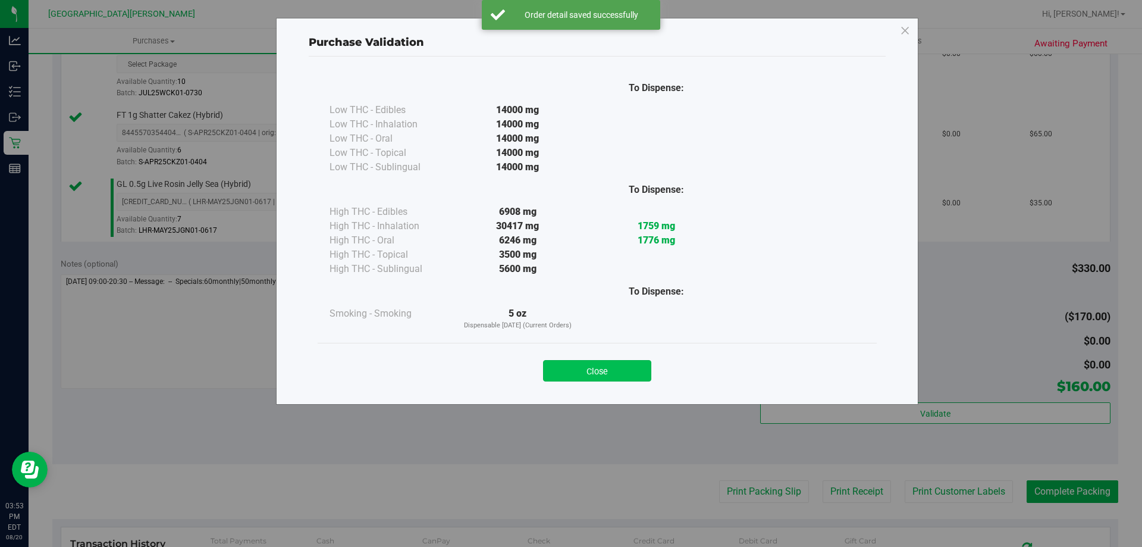
click at [603, 371] on button "Close" at bounding box center [597, 370] width 108 height 21
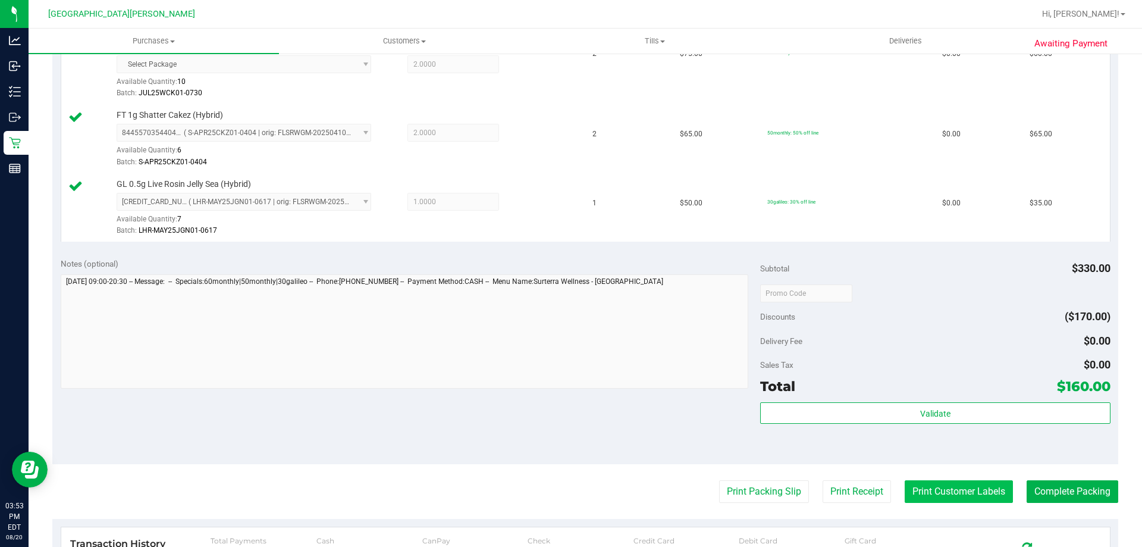
click at [969, 485] on button "Print Customer Labels" at bounding box center [959, 491] width 108 height 23
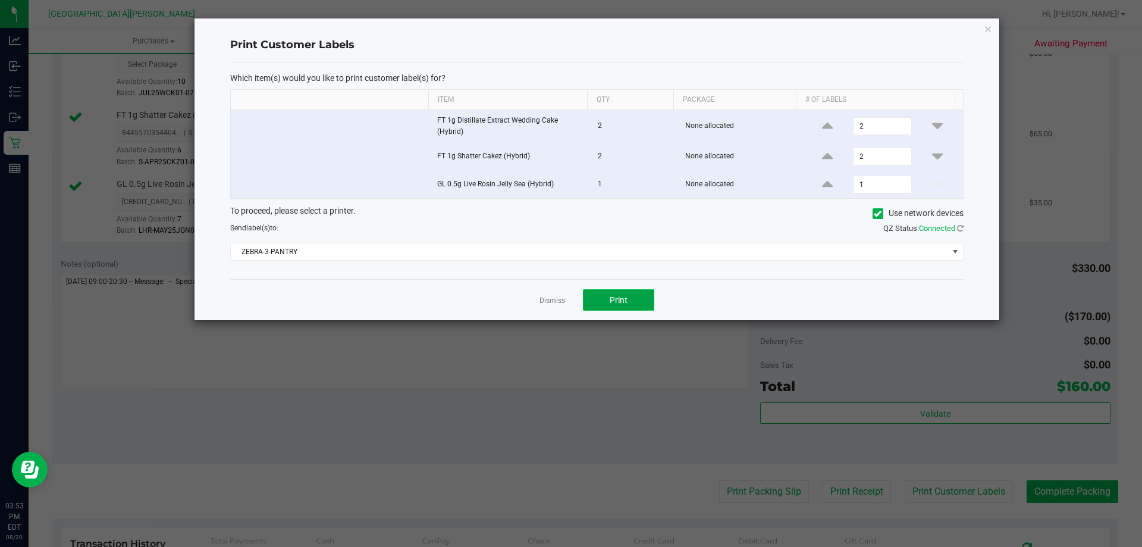
click at [618, 293] on button "Print" at bounding box center [618, 299] width 71 height 21
click at [550, 298] on link "Dismiss" at bounding box center [553, 301] width 26 height 10
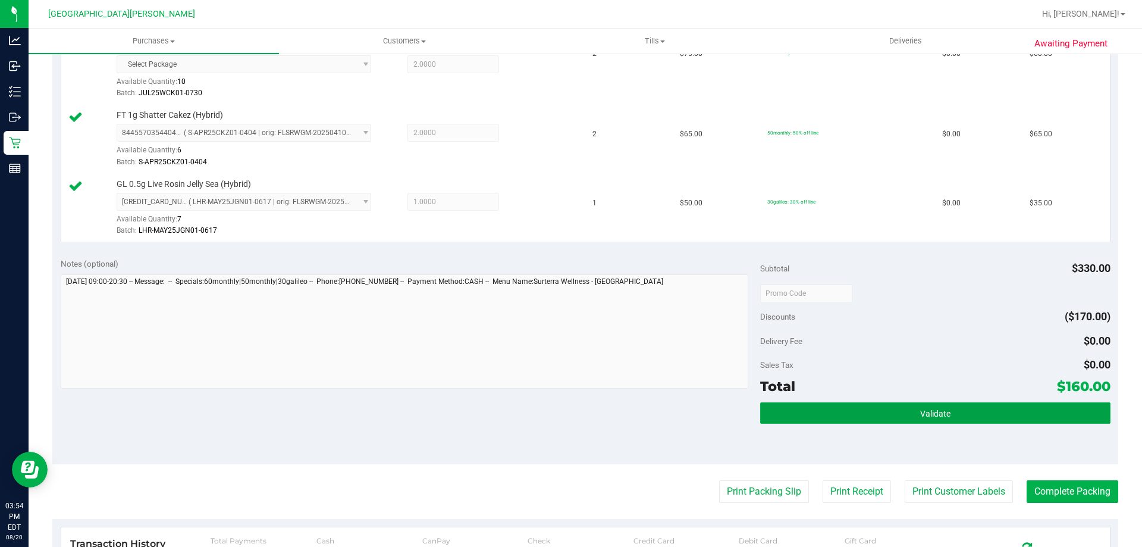
click at [944, 410] on button "Validate" at bounding box center [935, 412] width 350 height 21
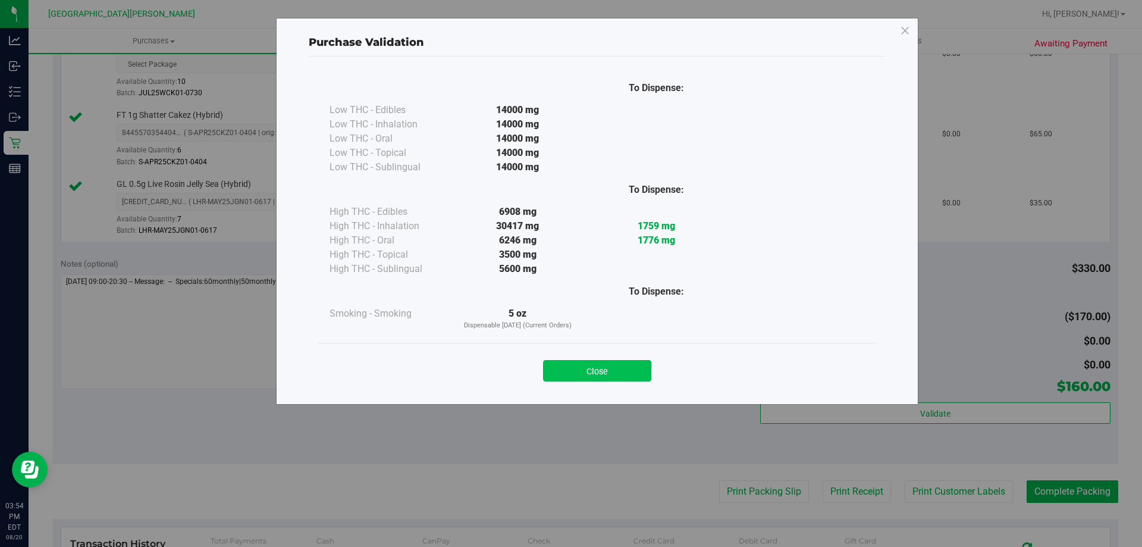
click at [605, 365] on button "Close" at bounding box center [597, 370] width 108 height 21
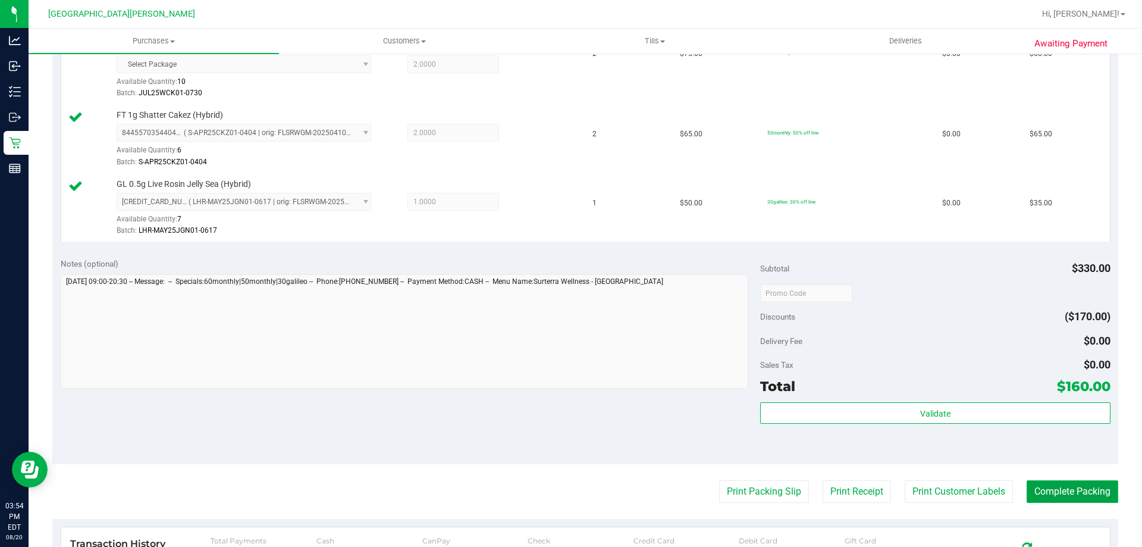
click at [1071, 486] on button "Complete Packing" at bounding box center [1073, 491] width 92 height 23
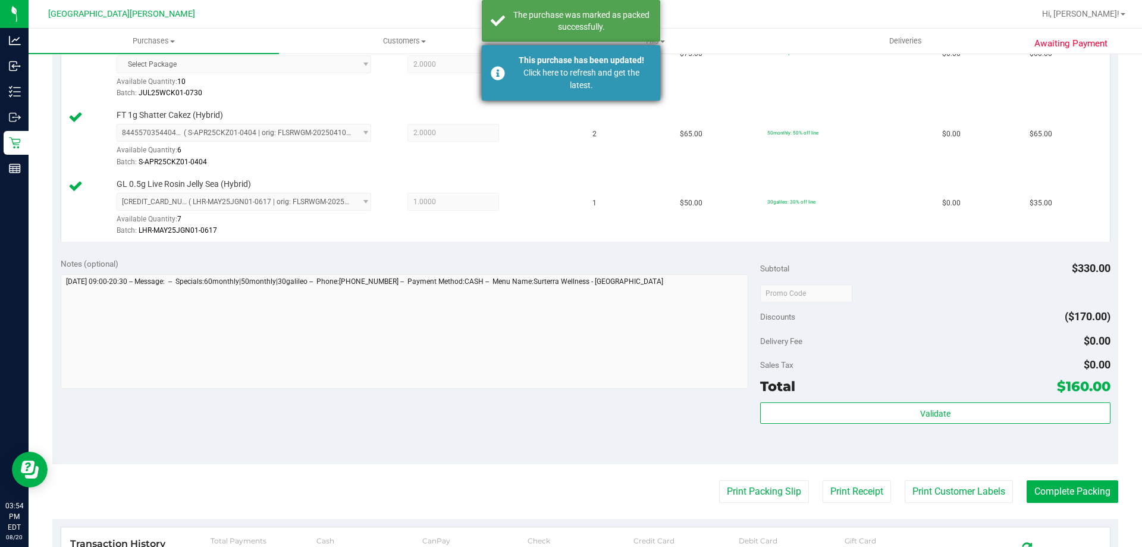
click at [530, 72] on div "Click here to refresh and get the latest." at bounding box center [582, 79] width 140 height 25
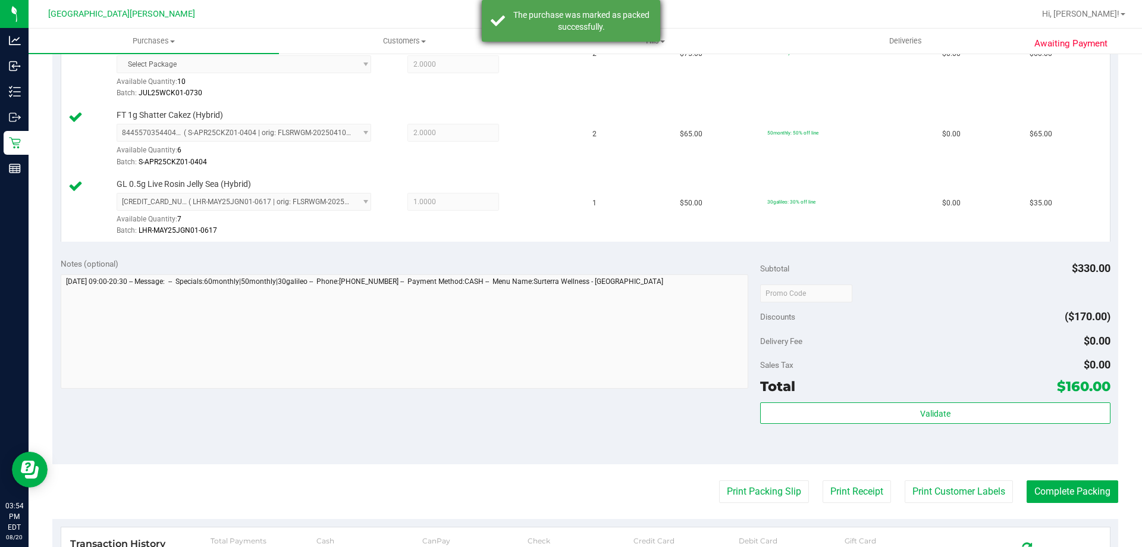
click at [523, 11] on div "The purchase was marked as packed successfully." at bounding box center [582, 21] width 140 height 24
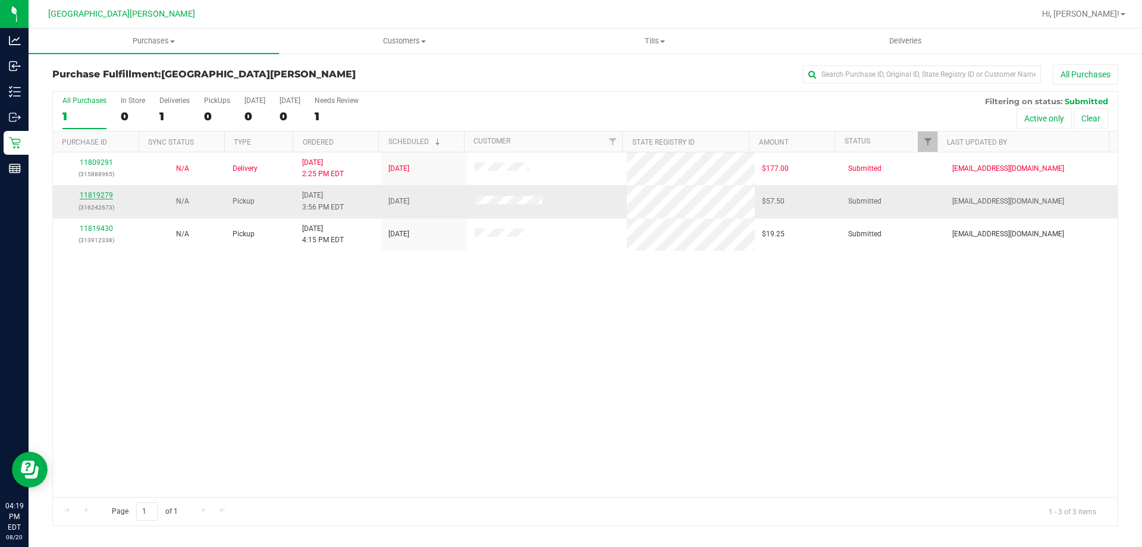
click at [98, 192] on link "11819279" at bounding box center [96, 195] width 33 height 8
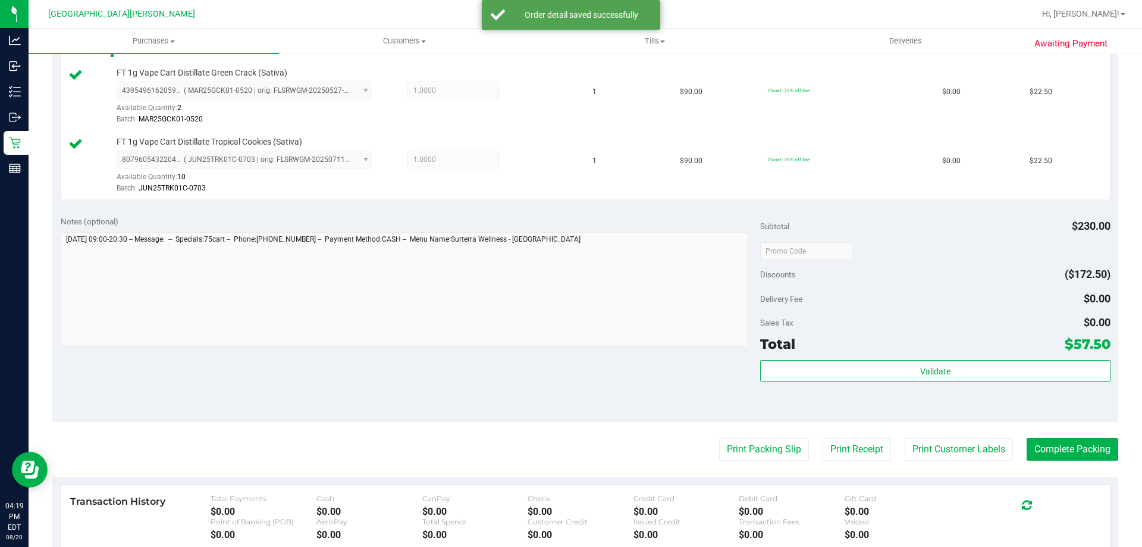
scroll to position [476, 0]
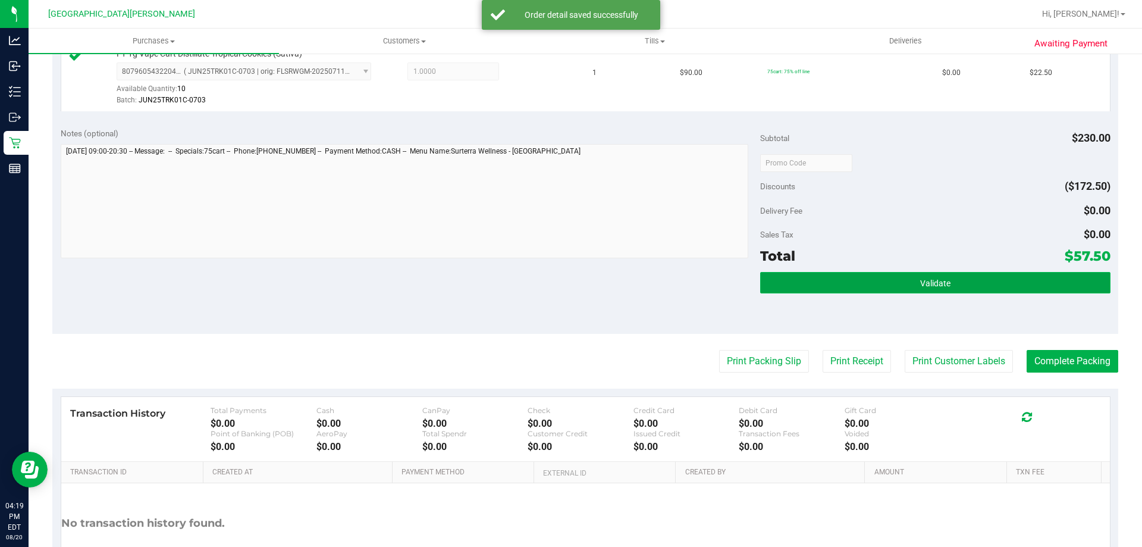
click at [888, 290] on button "Validate" at bounding box center [935, 282] width 350 height 21
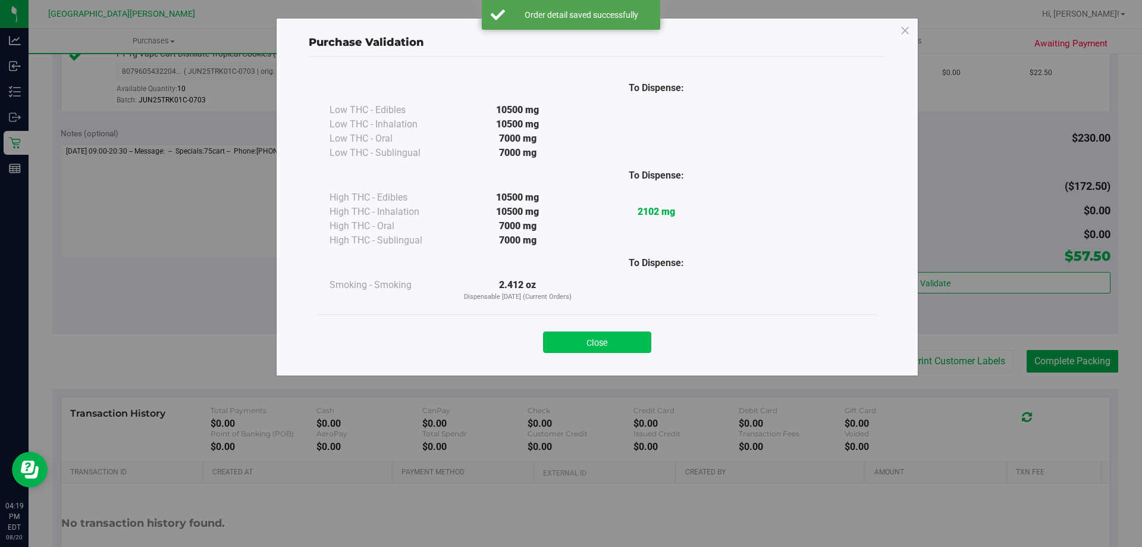
click at [570, 346] on button "Close" at bounding box center [597, 341] width 108 height 21
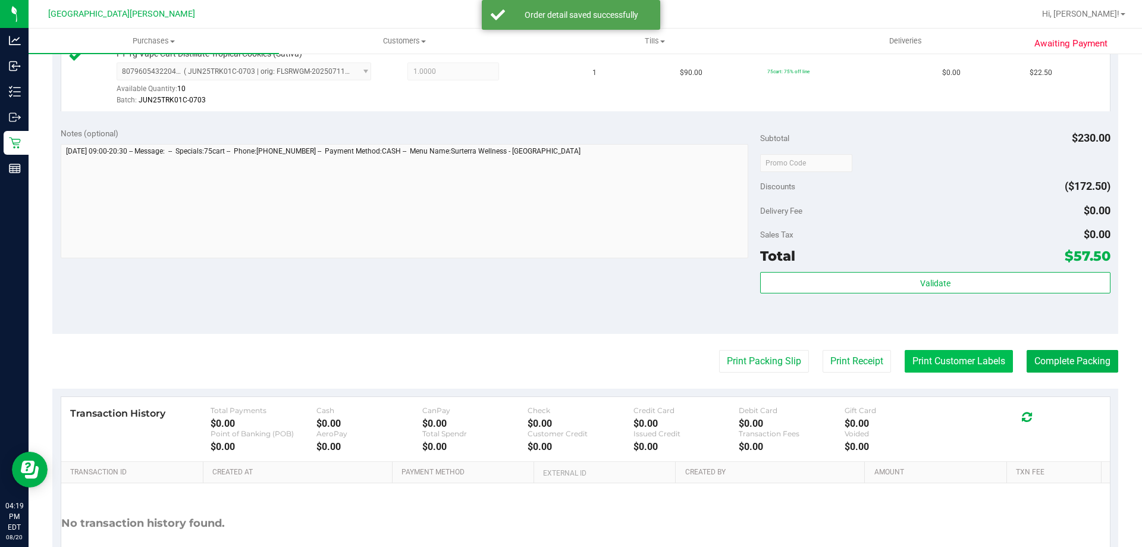
click at [914, 358] on button "Print Customer Labels" at bounding box center [959, 361] width 108 height 23
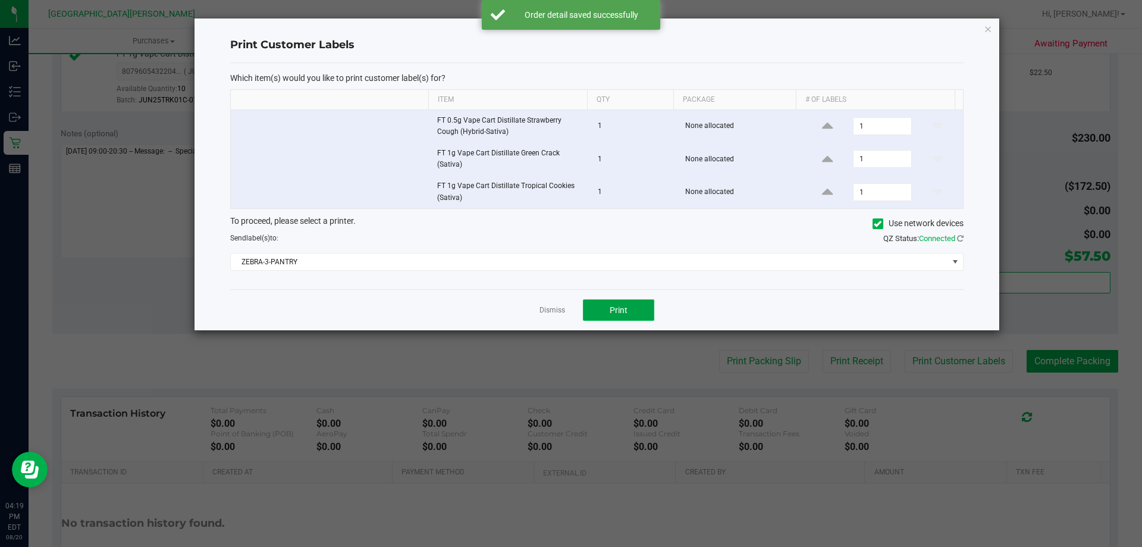
click at [628, 305] on button "Print" at bounding box center [618, 309] width 71 height 21
click at [553, 306] on link "Dismiss" at bounding box center [553, 310] width 26 height 10
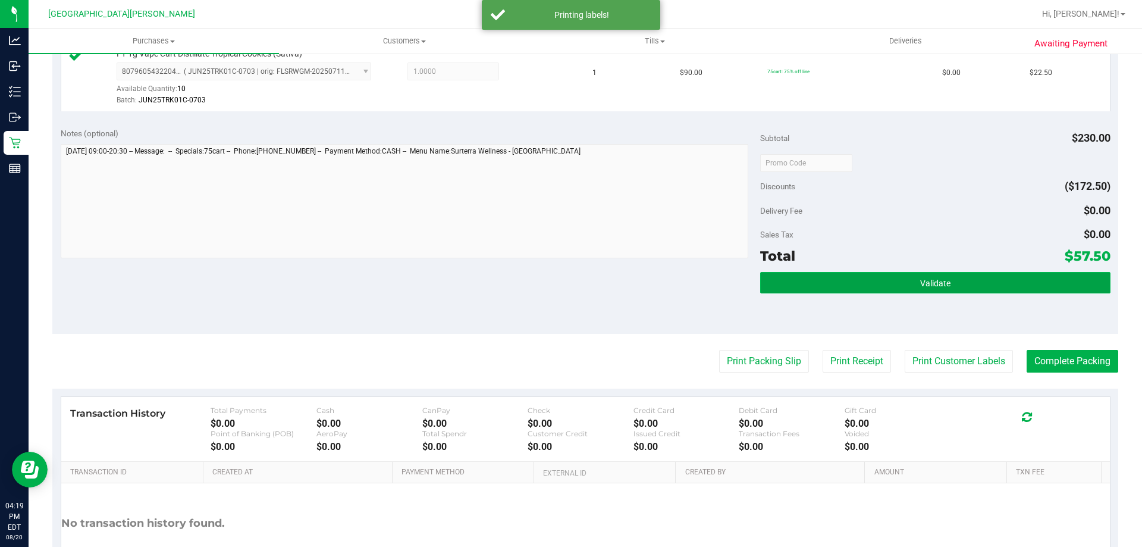
click at [791, 282] on button "Validate" at bounding box center [935, 282] width 350 height 21
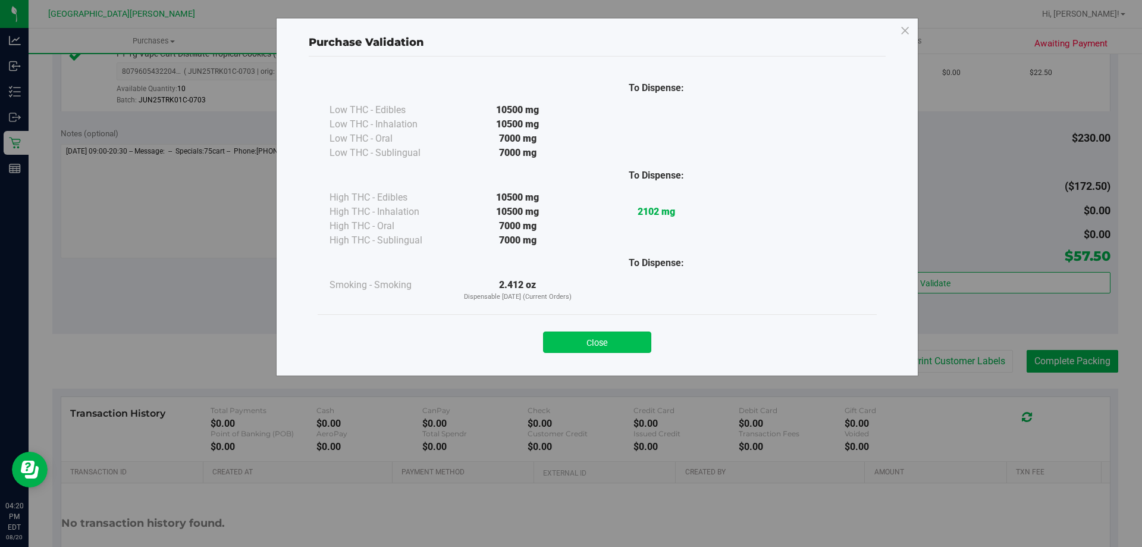
click at [647, 342] on button "Close" at bounding box center [597, 341] width 108 height 21
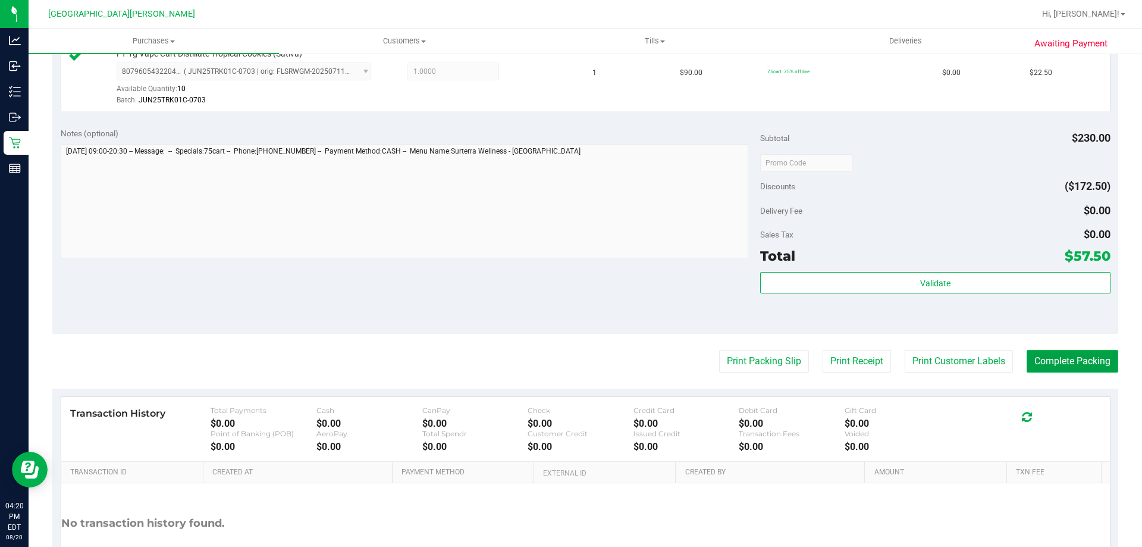
click at [1094, 358] on button "Complete Packing" at bounding box center [1073, 361] width 92 height 23
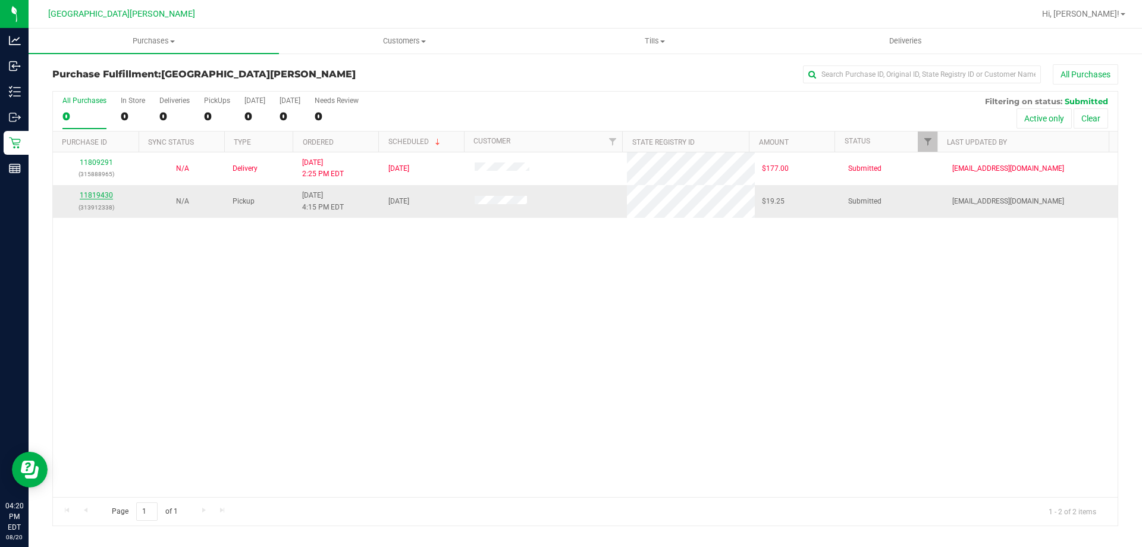
click at [90, 195] on link "11819430" at bounding box center [96, 195] width 33 height 8
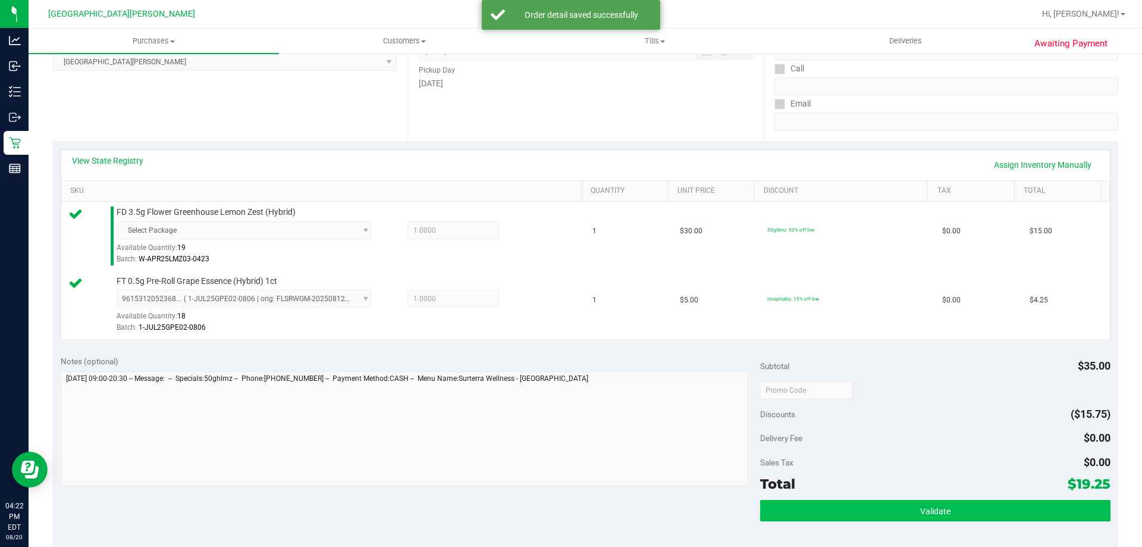
scroll to position [238, 0]
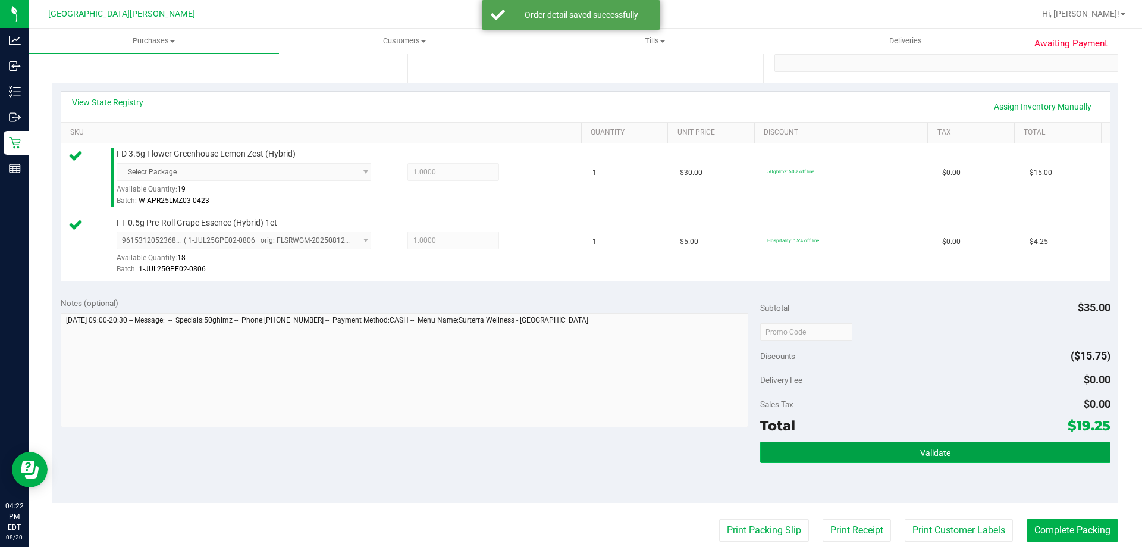
click at [899, 449] on button "Validate" at bounding box center [935, 452] width 350 height 21
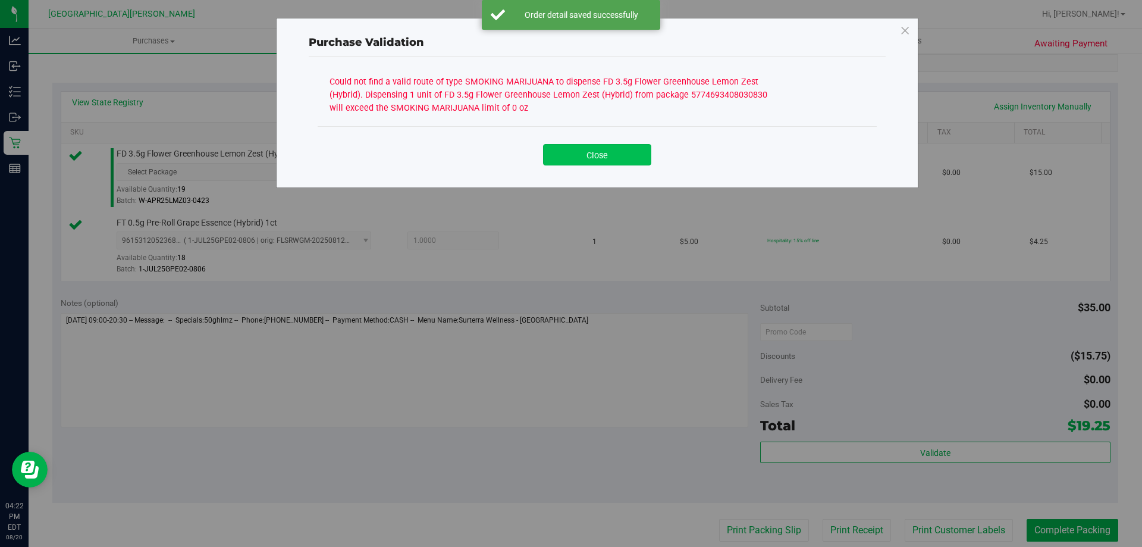
click at [580, 156] on button "Close" at bounding box center [597, 154] width 108 height 21
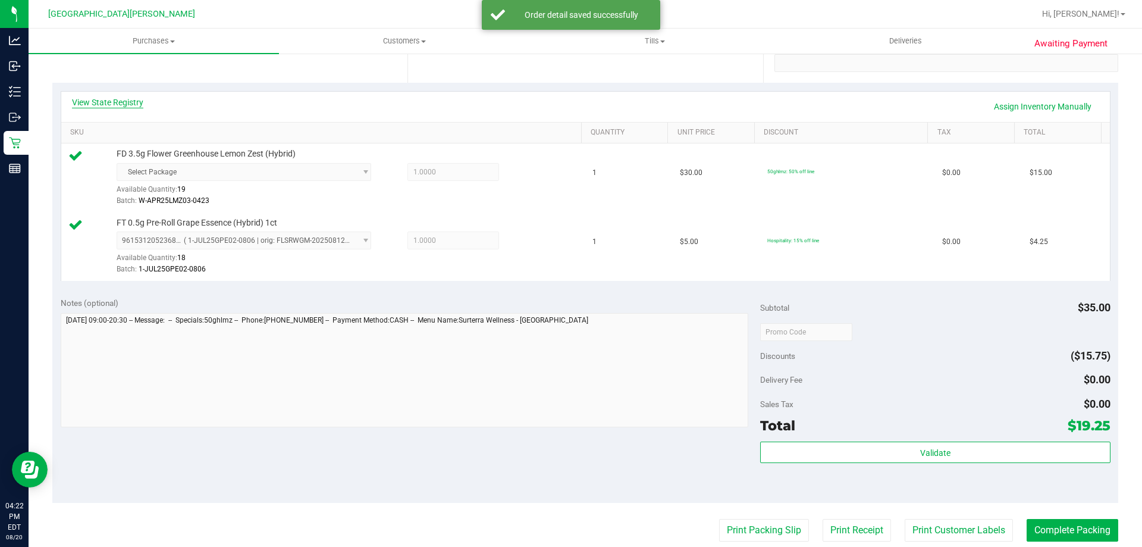
click at [104, 107] on link "View State Registry" at bounding box center [107, 102] width 71 height 12
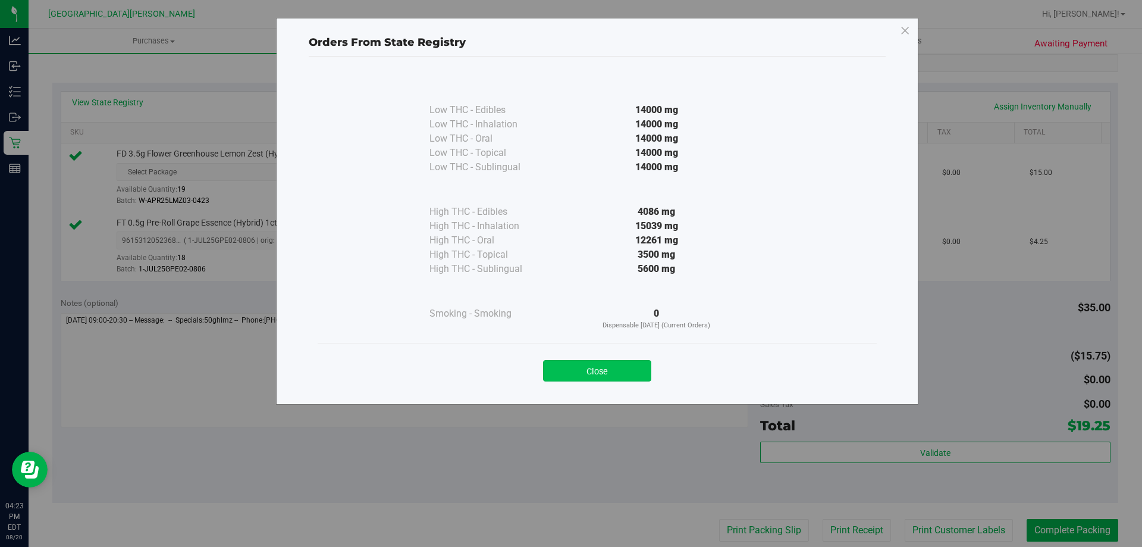
click at [628, 361] on button "Close" at bounding box center [597, 370] width 108 height 21
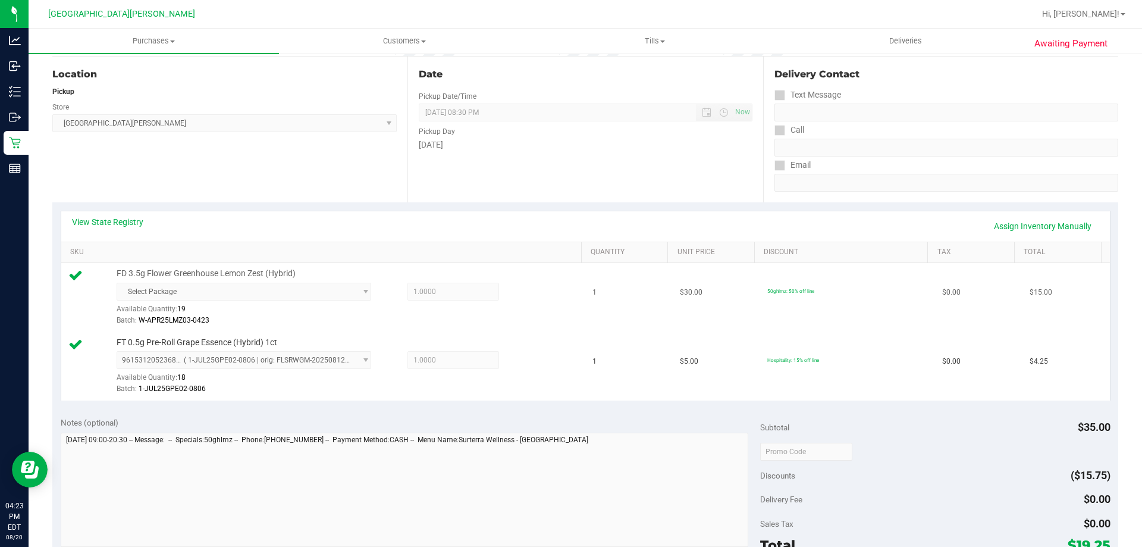
scroll to position [0, 0]
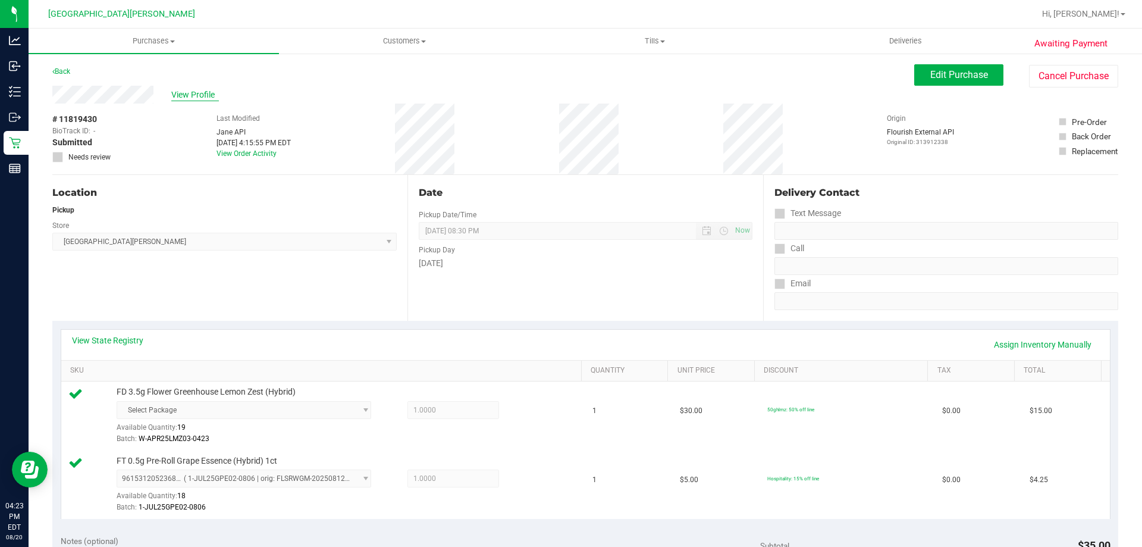
click at [179, 93] on span "View Profile" at bounding box center [195, 95] width 48 height 12
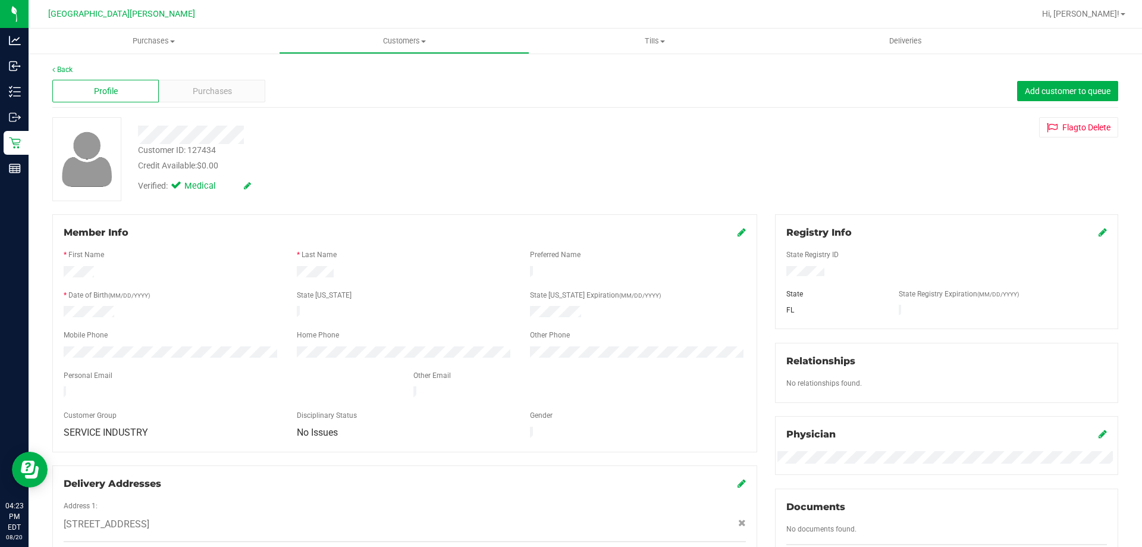
click at [212, 148] on div "Customer ID: 127434" at bounding box center [177, 150] width 78 height 12
copy div "127434"
click at [65, 67] on link "Back" at bounding box center [62, 69] width 20 height 8
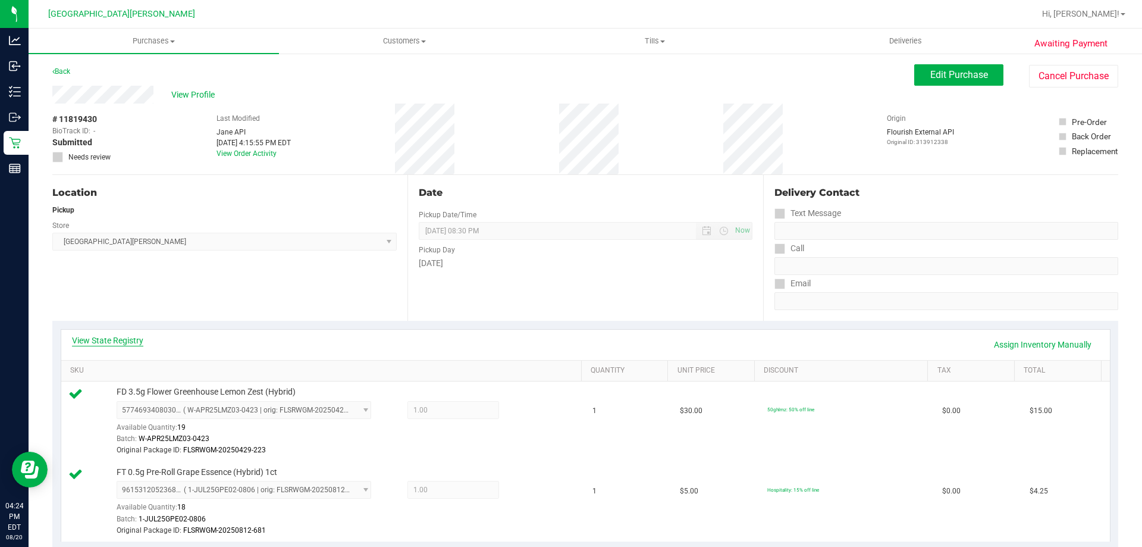
click at [111, 341] on link "View State Registry" at bounding box center [107, 340] width 71 height 12
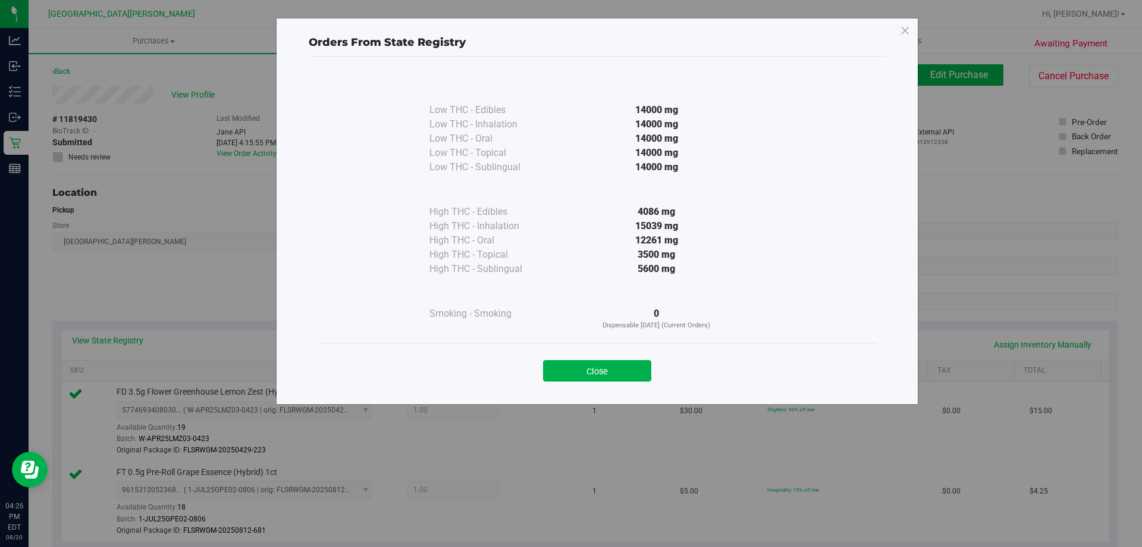
click at [609, 359] on div "Close" at bounding box center [597, 367] width 541 height 30
click at [611, 367] on button "Close" at bounding box center [597, 370] width 108 height 21
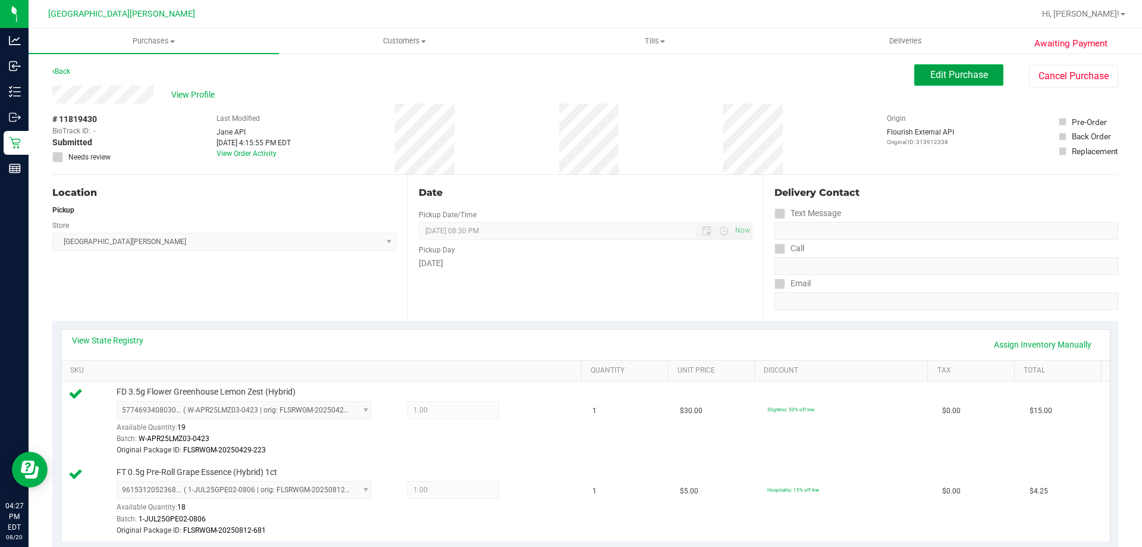
click at [937, 76] on span "Edit Purchase" at bounding box center [960, 74] width 58 height 11
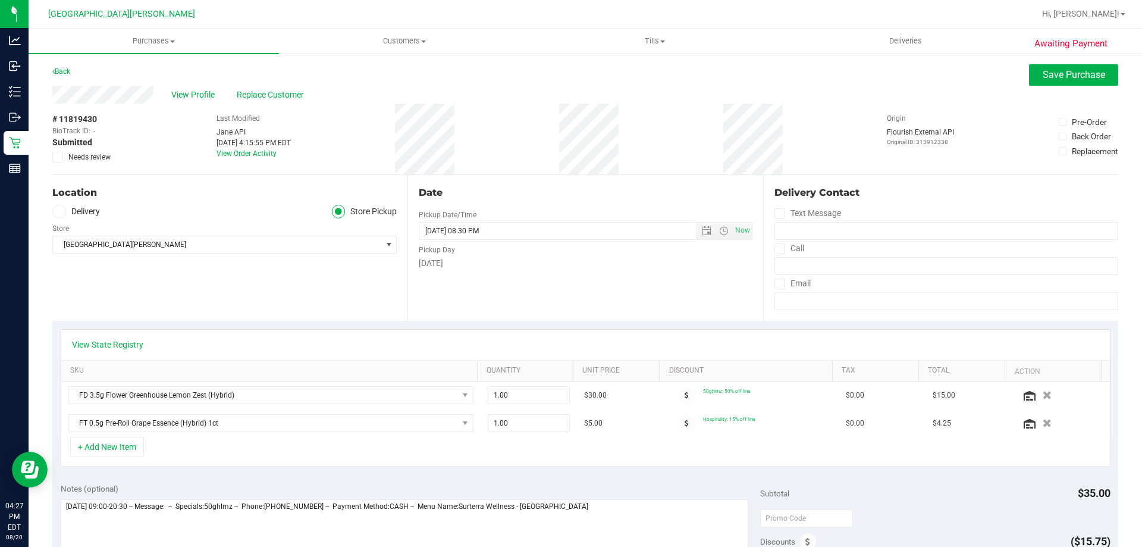
click at [59, 157] on icon at bounding box center [58, 157] width 8 height 0
click at [0, 0] on input "Needs review" at bounding box center [0, 0] width 0 height 0
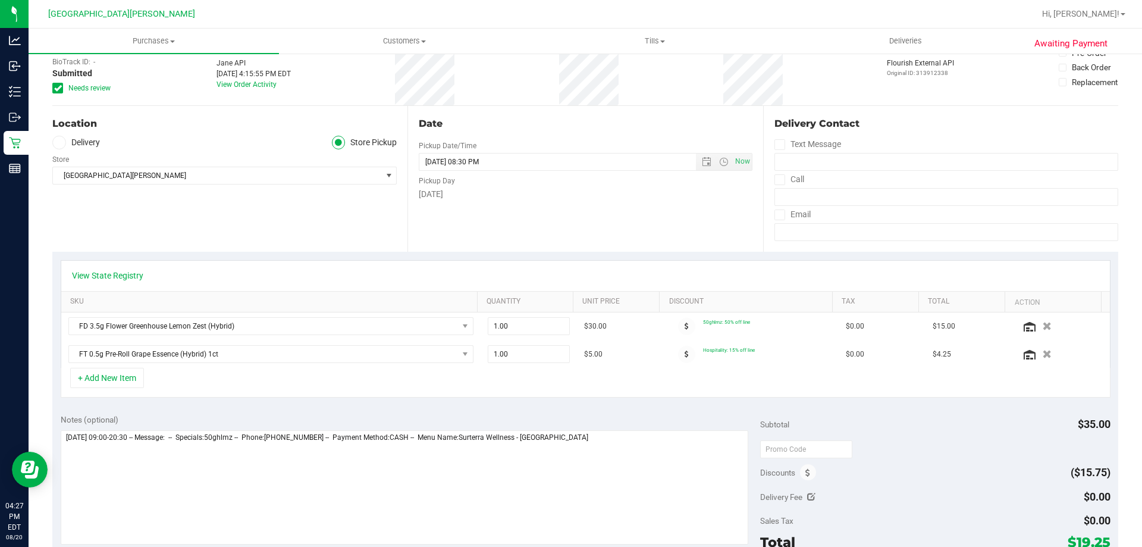
scroll to position [179, 0]
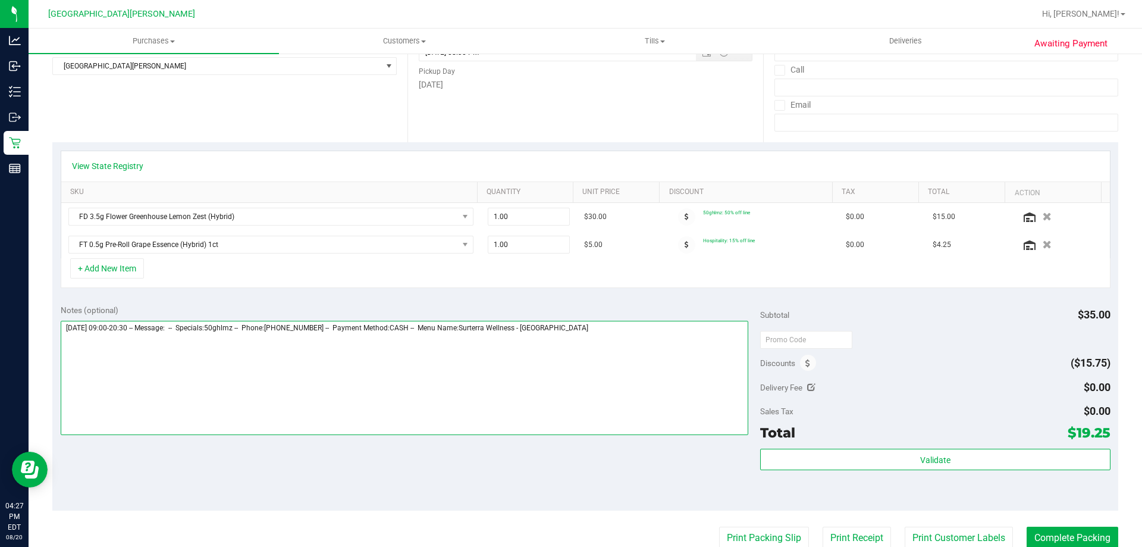
click at [603, 334] on textarea at bounding box center [405, 378] width 688 height 114
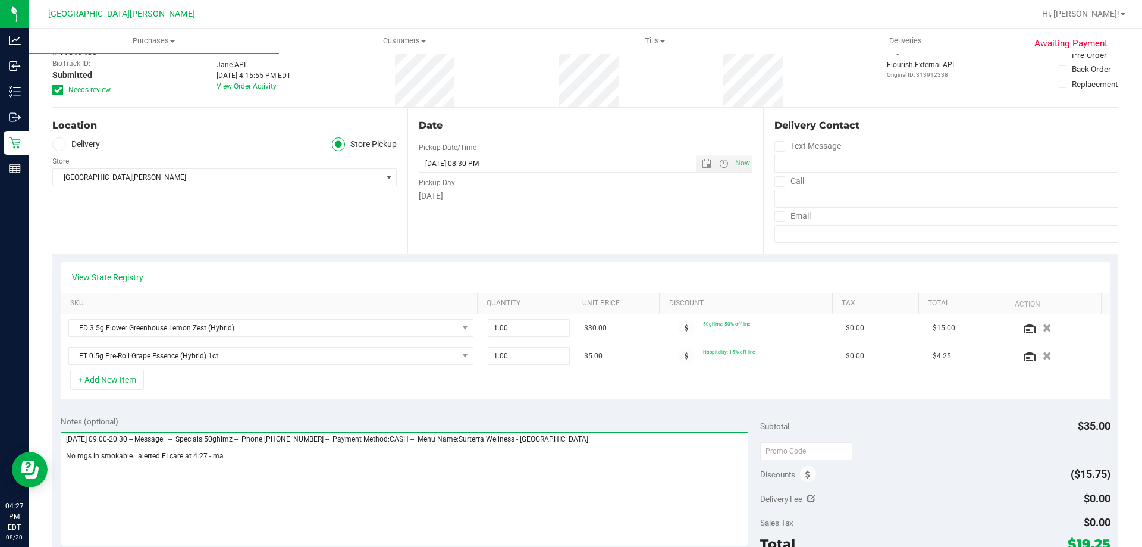
scroll to position [0, 0]
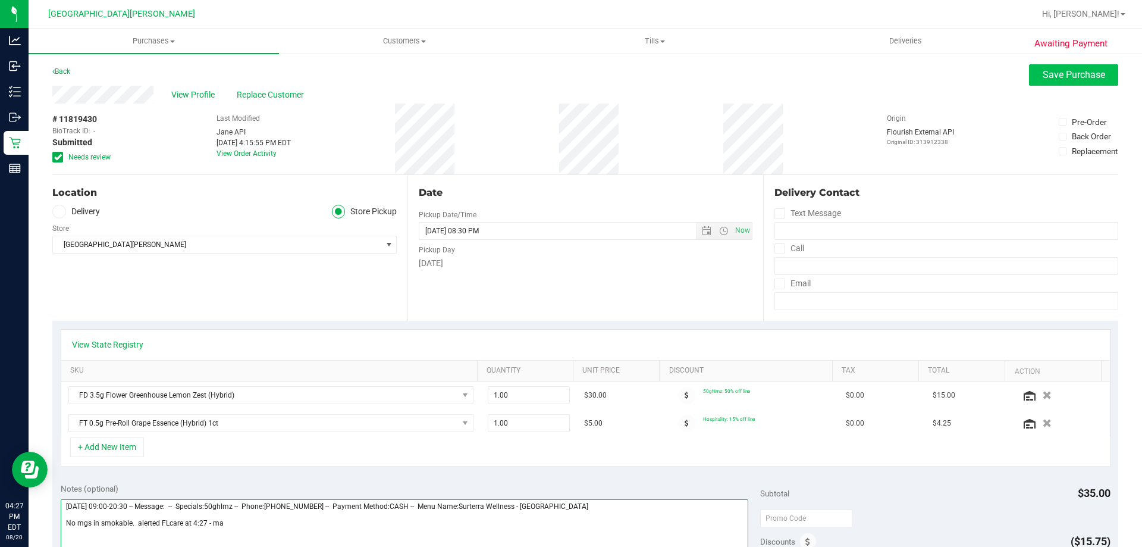
type textarea "[DATE] 09:00-20:30 -- Message: -- Specials:50ghlmz -- Phone:[PHONE_NUMBER] -- P…"
click at [1045, 83] on button "Save Purchase" at bounding box center [1073, 74] width 89 height 21
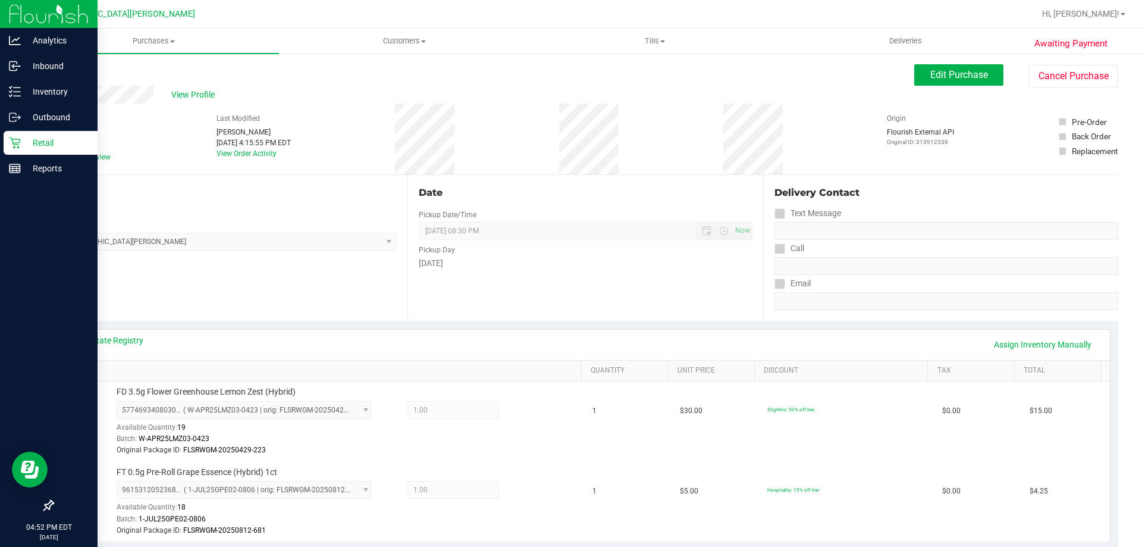
click at [48, 141] on p "Retail" at bounding box center [56, 143] width 71 height 14
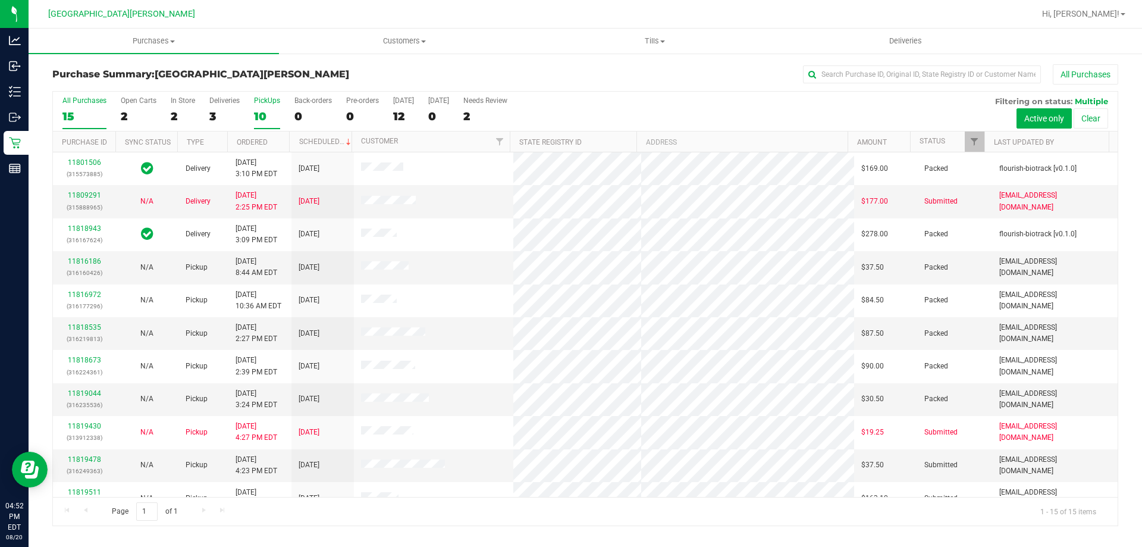
click at [270, 98] on div "PickUps" at bounding box center [267, 100] width 26 height 8
click at [0, 0] on input "PickUps 10" at bounding box center [0, 0] width 0 height 0
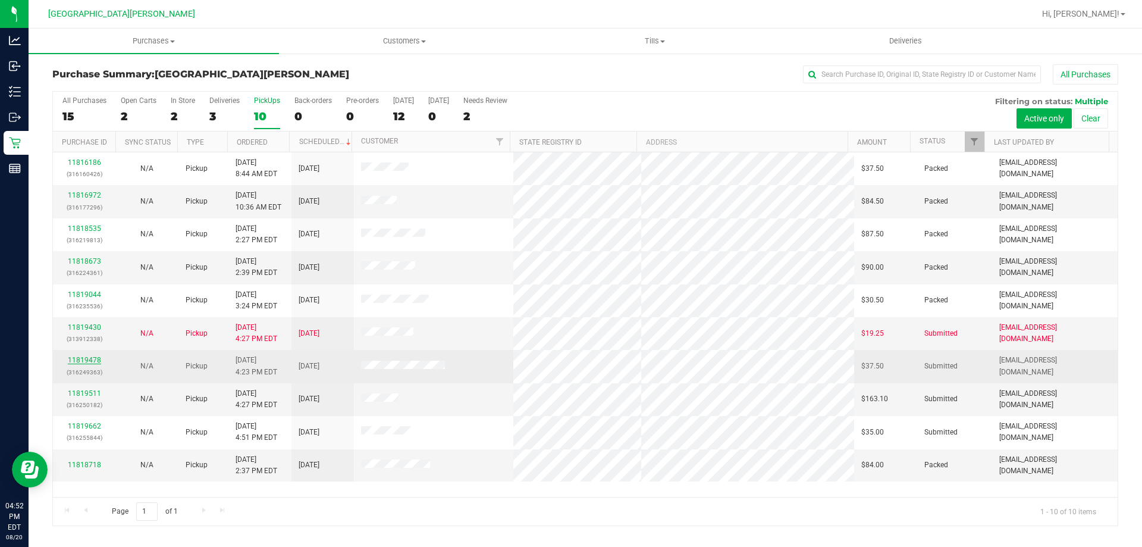
click at [87, 362] on link "11819478" at bounding box center [84, 360] width 33 height 8
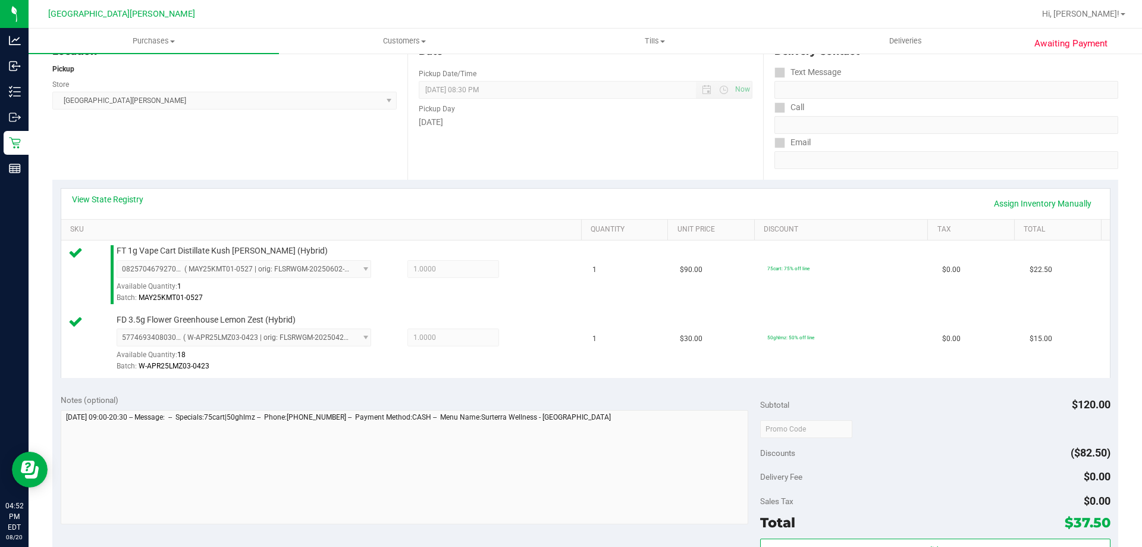
scroll to position [179, 0]
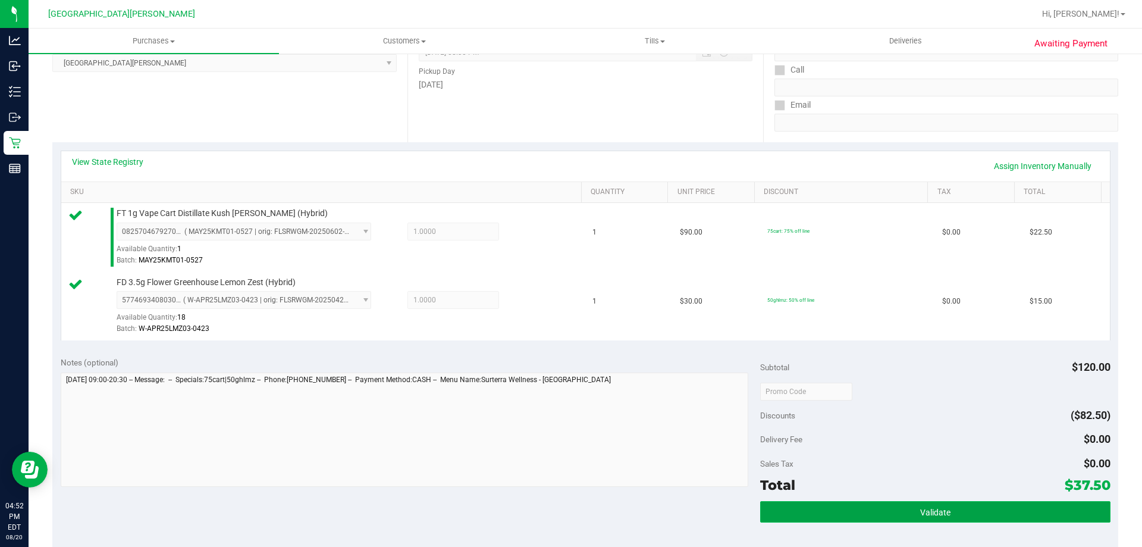
click at [896, 515] on button "Validate" at bounding box center [935, 511] width 350 height 21
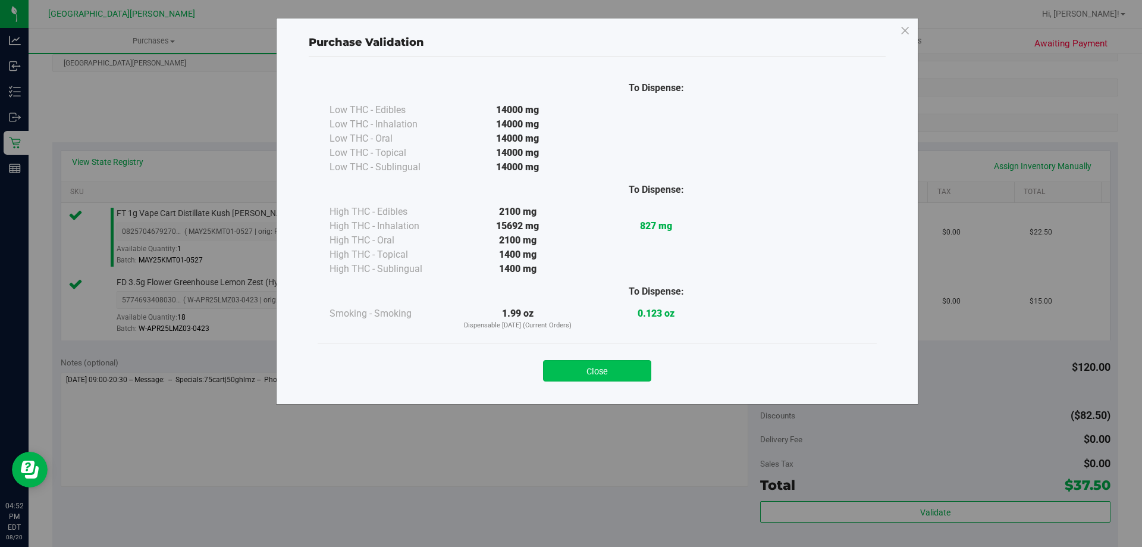
click at [637, 362] on button "Close" at bounding box center [597, 370] width 108 height 21
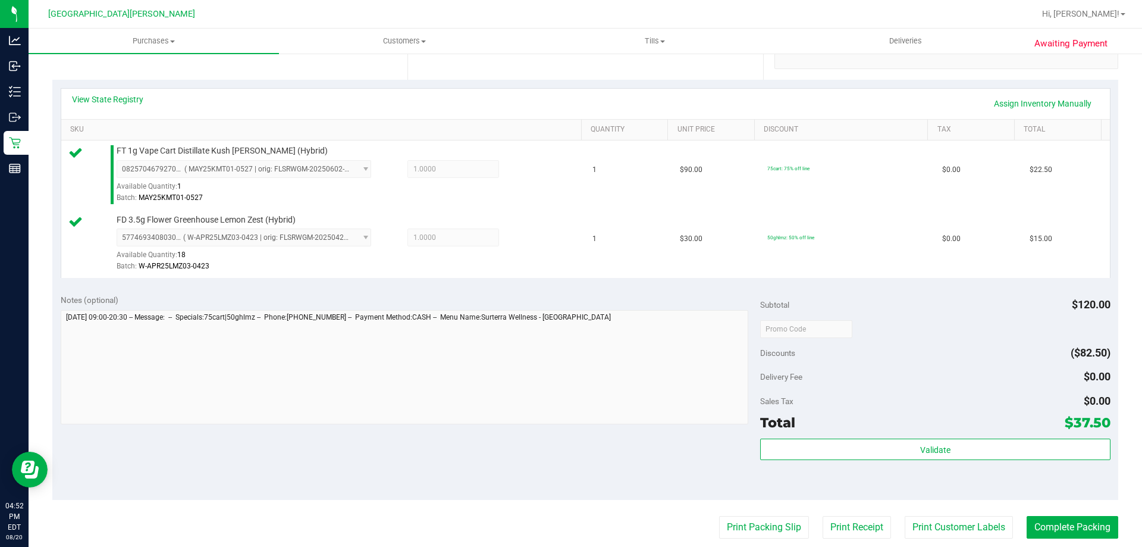
scroll to position [476, 0]
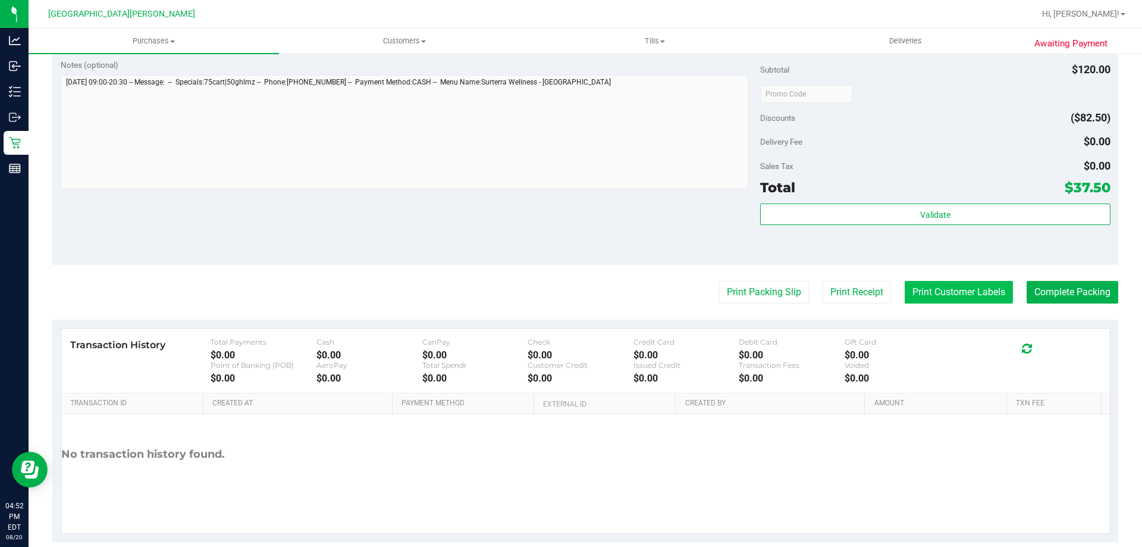
click at [913, 290] on button "Print Customer Labels" at bounding box center [959, 292] width 108 height 23
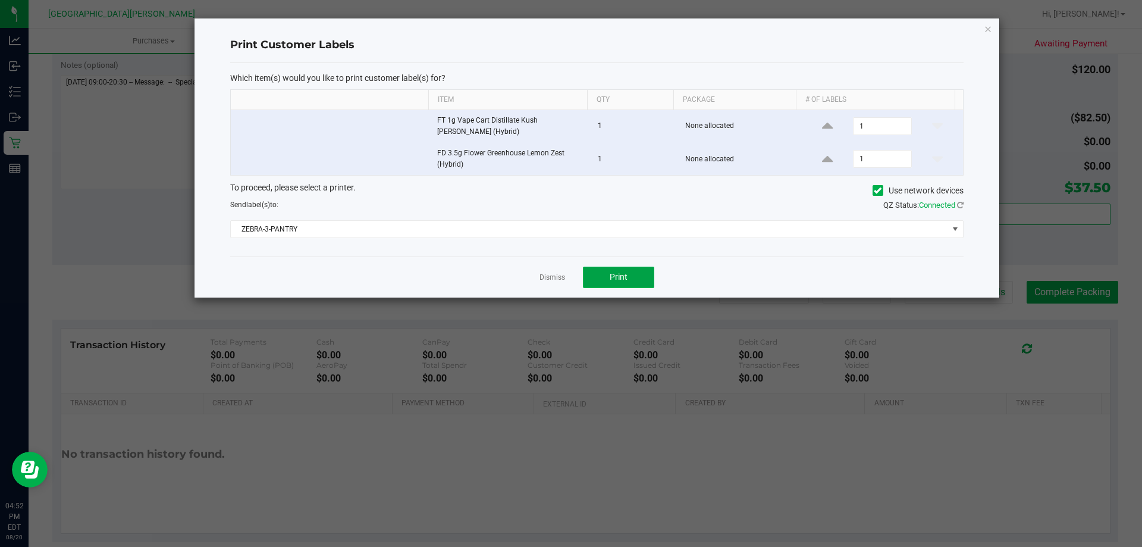
click at [606, 270] on button "Print" at bounding box center [618, 277] width 71 height 21
click at [552, 273] on link "Dismiss" at bounding box center [553, 278] width 26 height 10
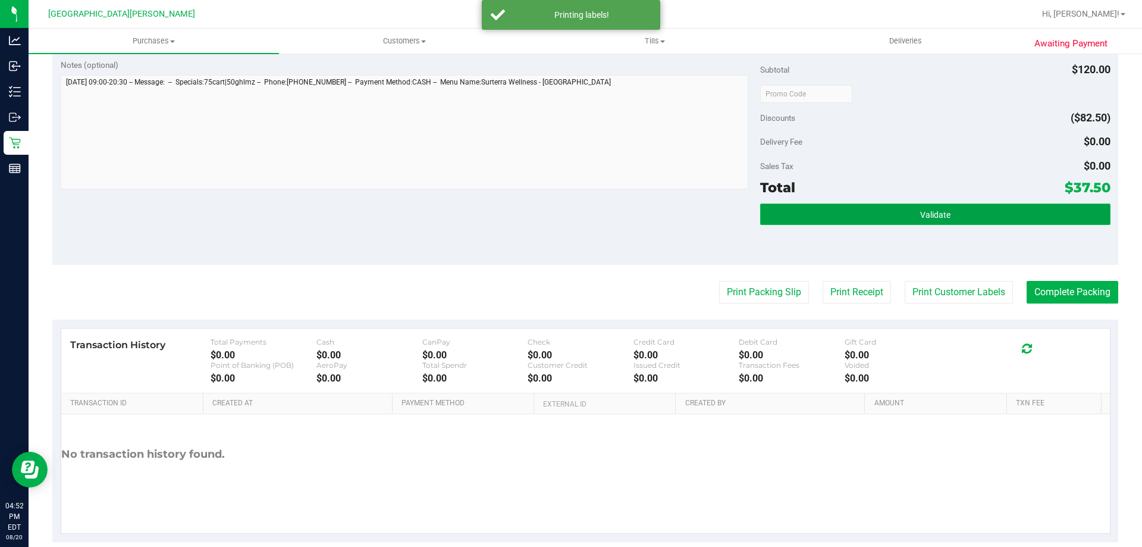
click at [1012, 217] on button "Validate" at bounding box center [935, 214] width 350 height 21
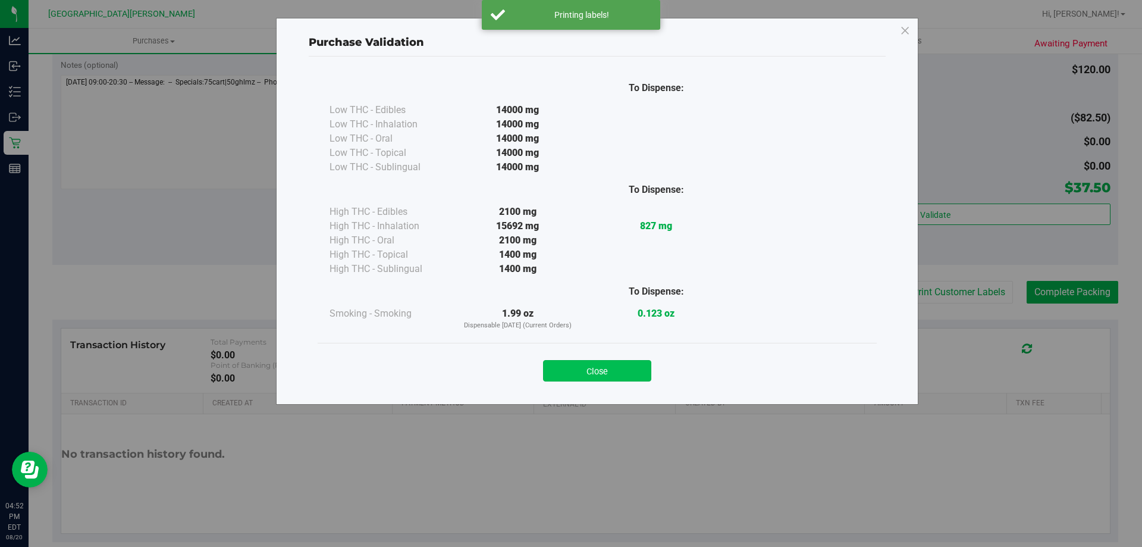
click at [626, 368] on button "Close" at bounding box center [597, 370] width 108 height 21
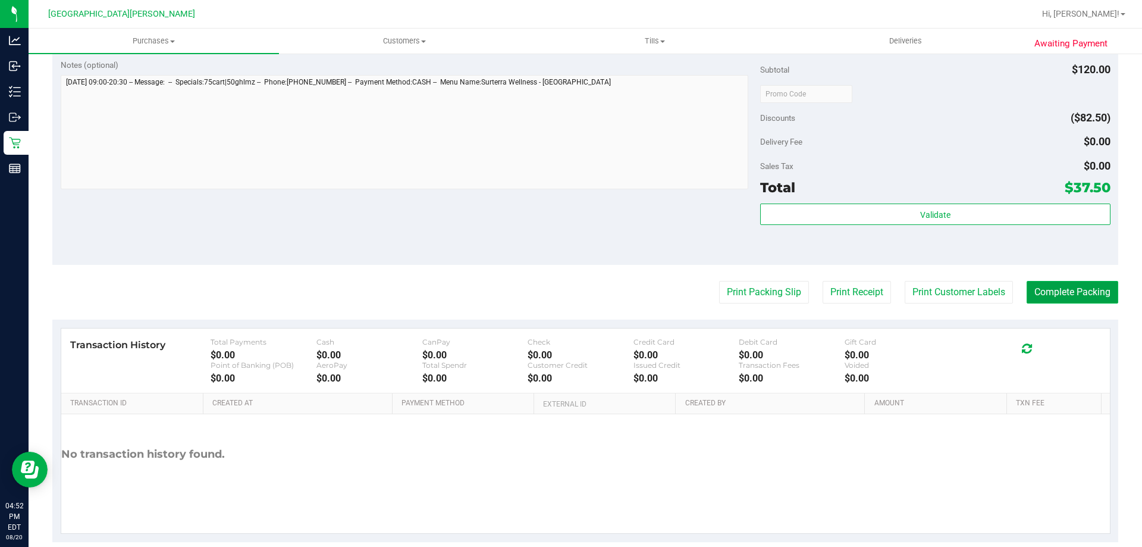
click at [1083, 291] on button "Complete Packing" at bounding box center [1073, 292] width 92 height 23
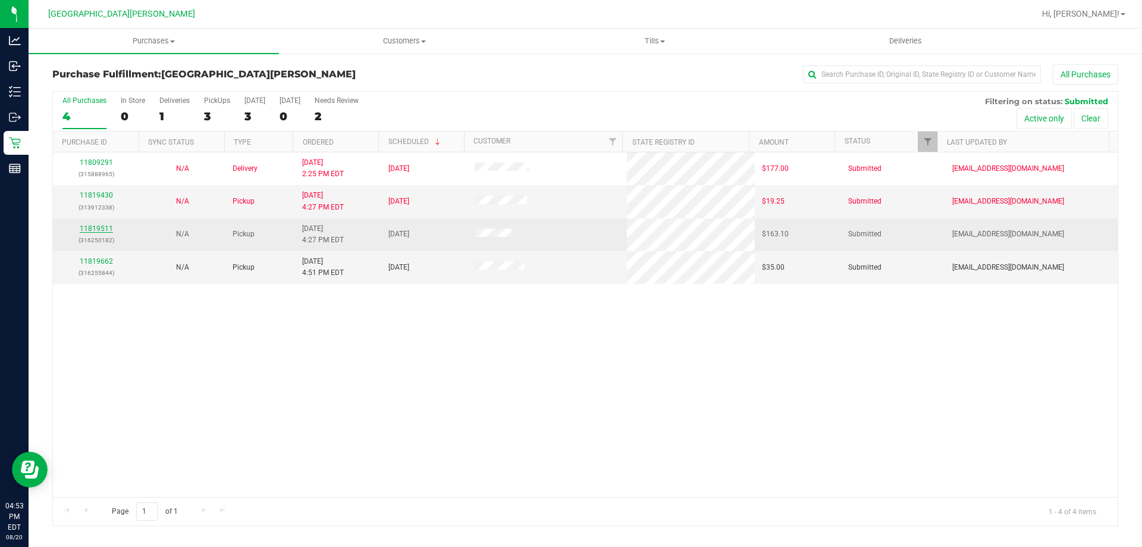
click at [89, 224] on link "11819511" at bounding box center [96, 228] width 33 height 8
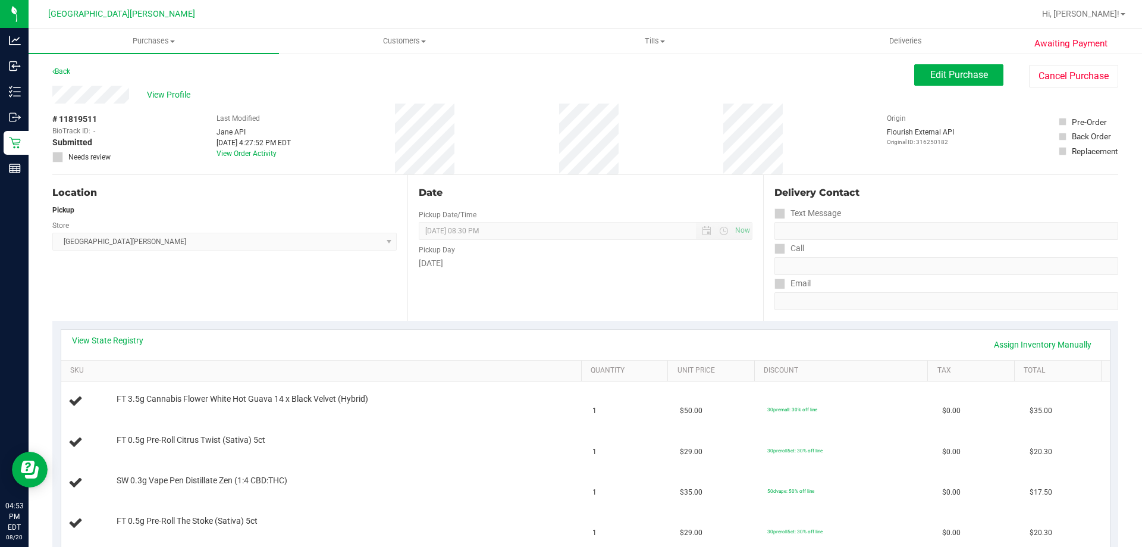
scroll to position [60, 0]
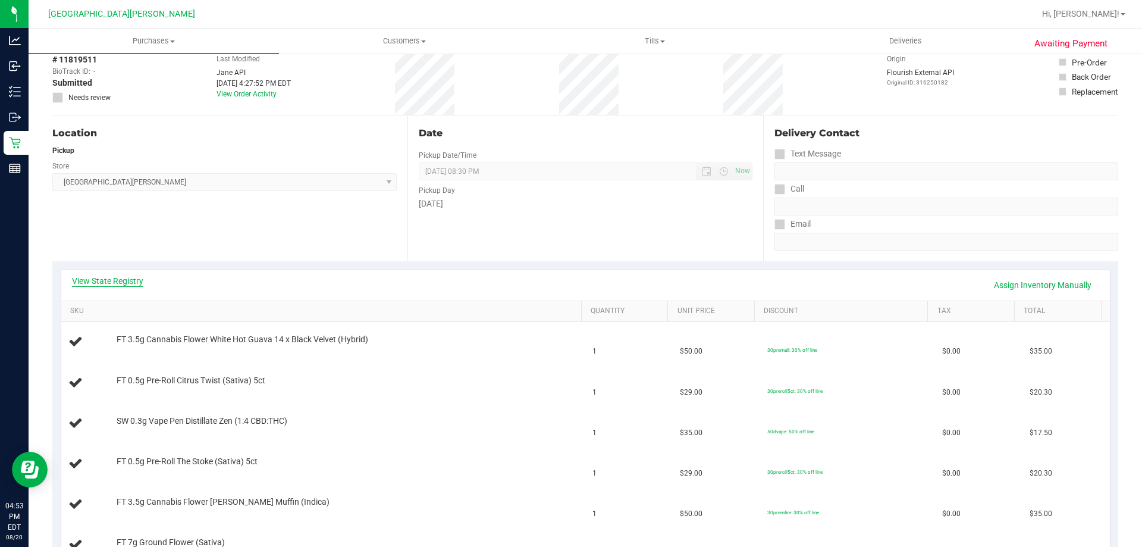
click at [123, 275] on link "View State Registry" at bounding box center [107, 281] width 71 height 12
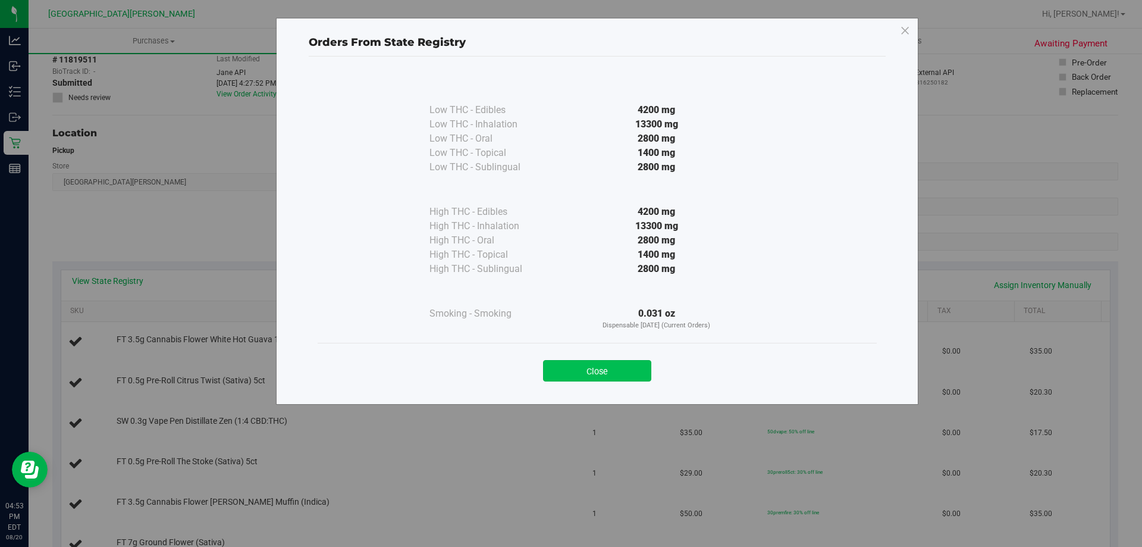
click at [577, 373] on button "Close" at bounding box center [597, 370] width 108 height 21
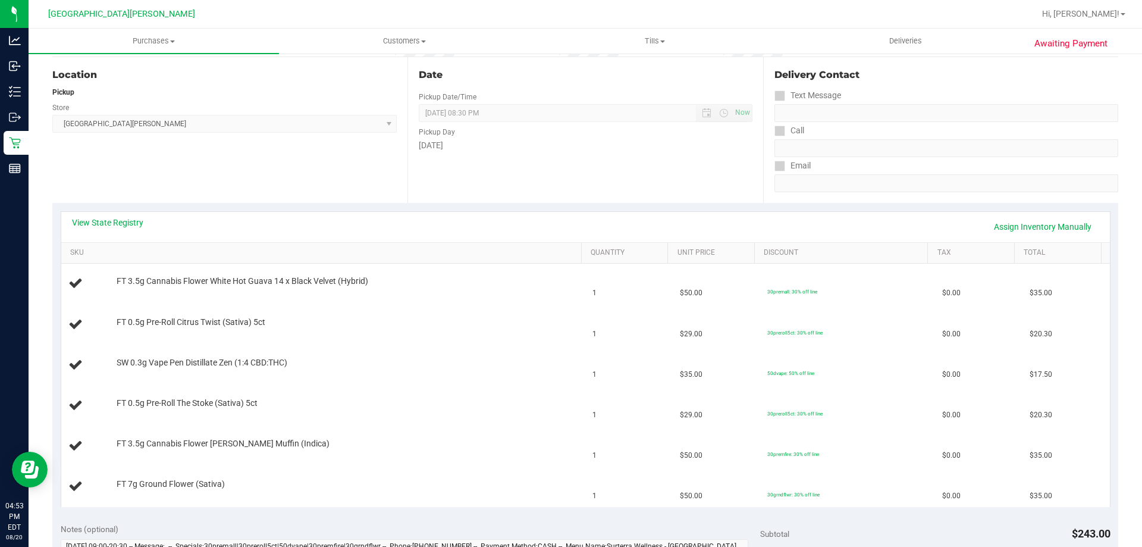
scroll to position [119, 0]
click at [142, 218] on link "View State Registry" at bounding box center [107, 221] width 71 height 12
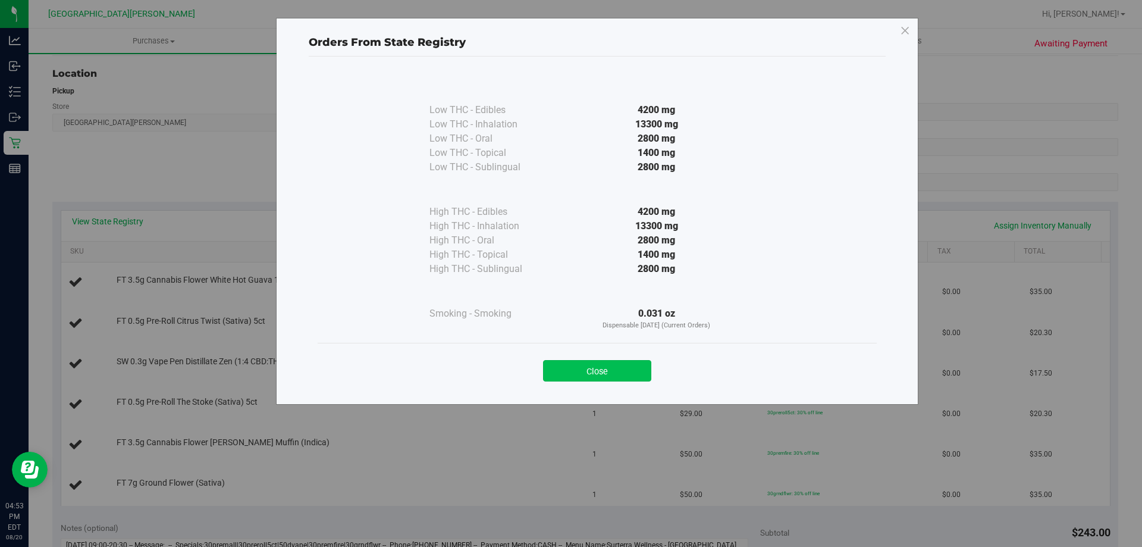
click at [615, 367] on button "Close" at bounding box center [597, 370] width 108 height 21
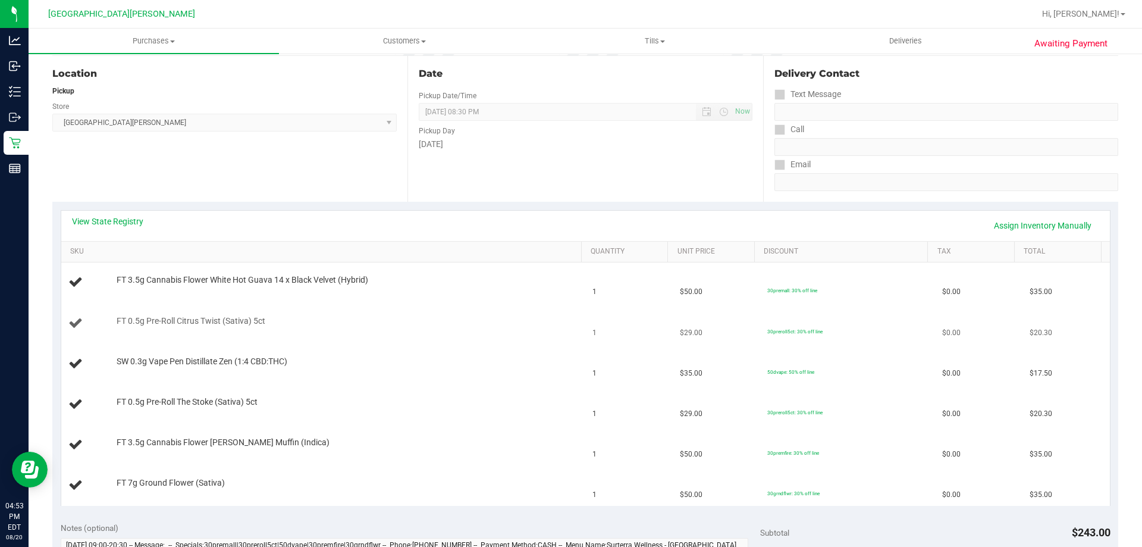
scroll to position [0, 0]
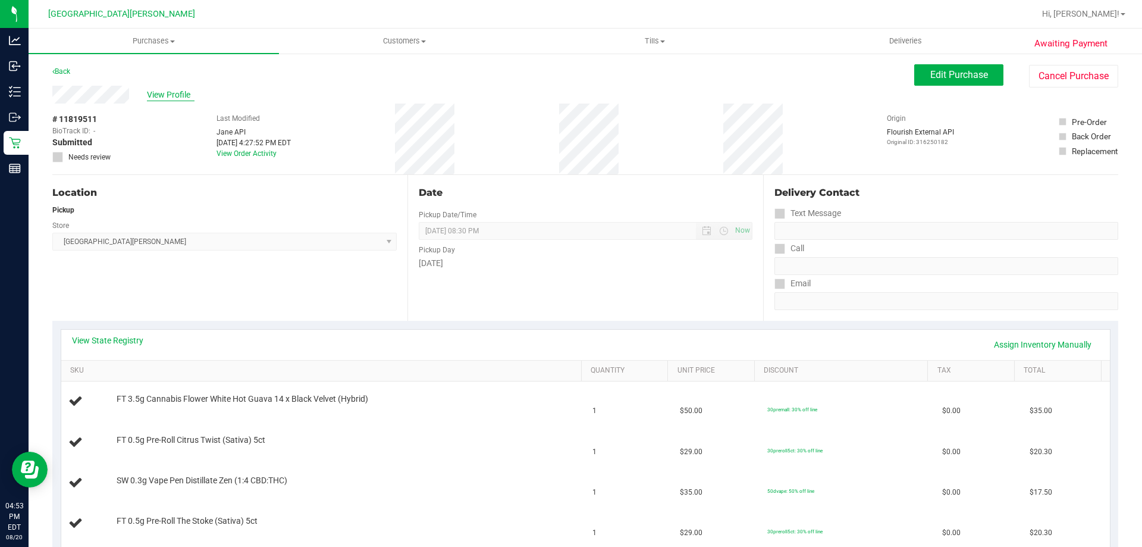
click at [165, 95] on span "View Profile" at bounding box center [171, 95] width 48 height 12
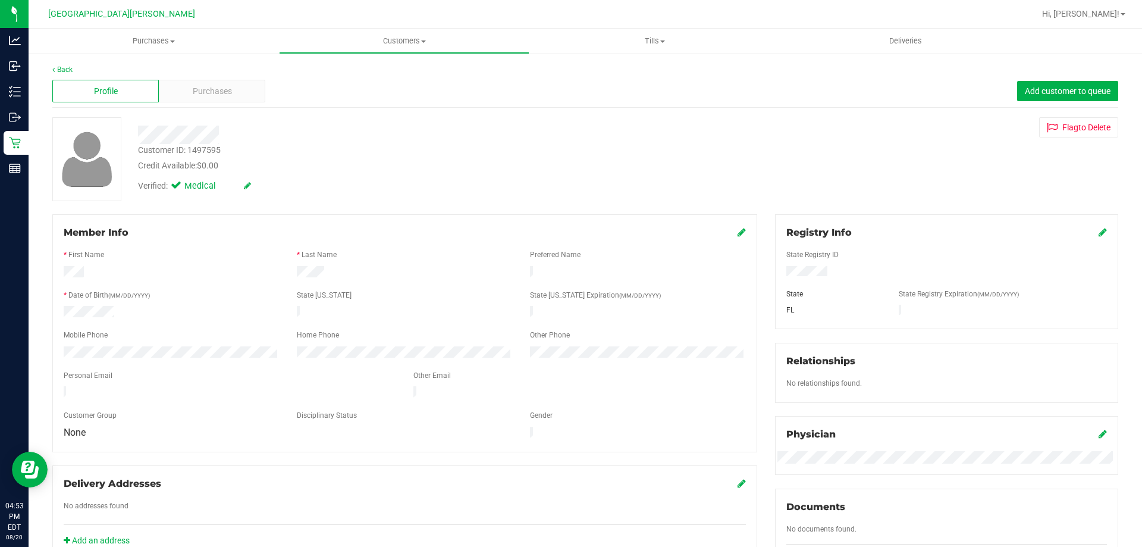
click at [211, 148] on div "Customer ID: 1497595" at bounding box center [179, 150] width 83 height 12
copy div "1497595"
click at [51, 67] on div "Back Profile Purchases Add customer to queue Customer ID: 1497595 Credit Availa…" at bounding box center [586, 456] width 1114 height 809
click at [63, 68] on link "Back" at bounding box center [62, 69] width 20 height 8
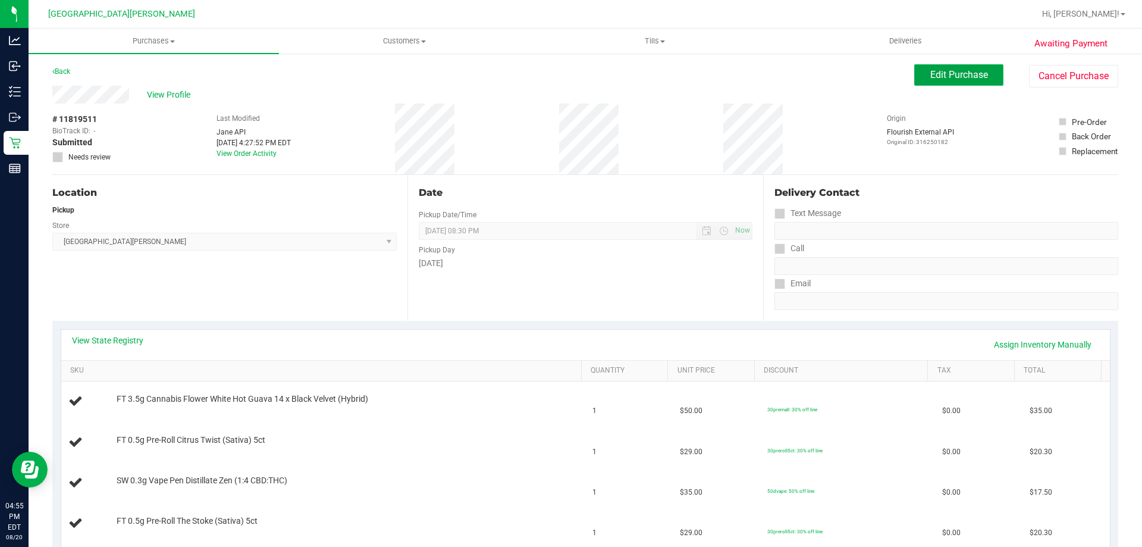
click at [963, 83] on button "Edit Purchase" at bounding box center [959, 74] width 89 height 21
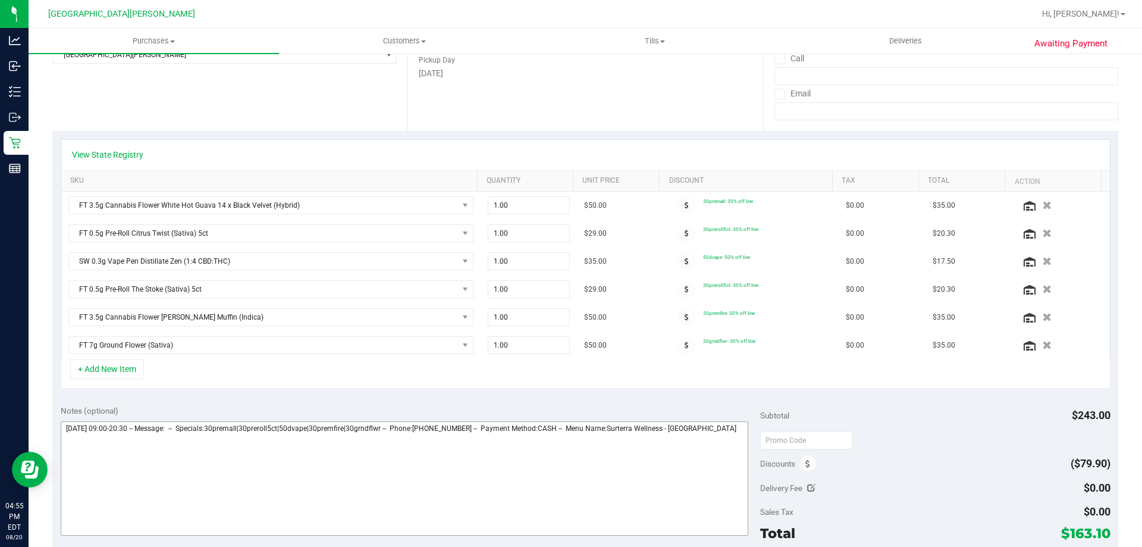
scroll to position [238, 0]
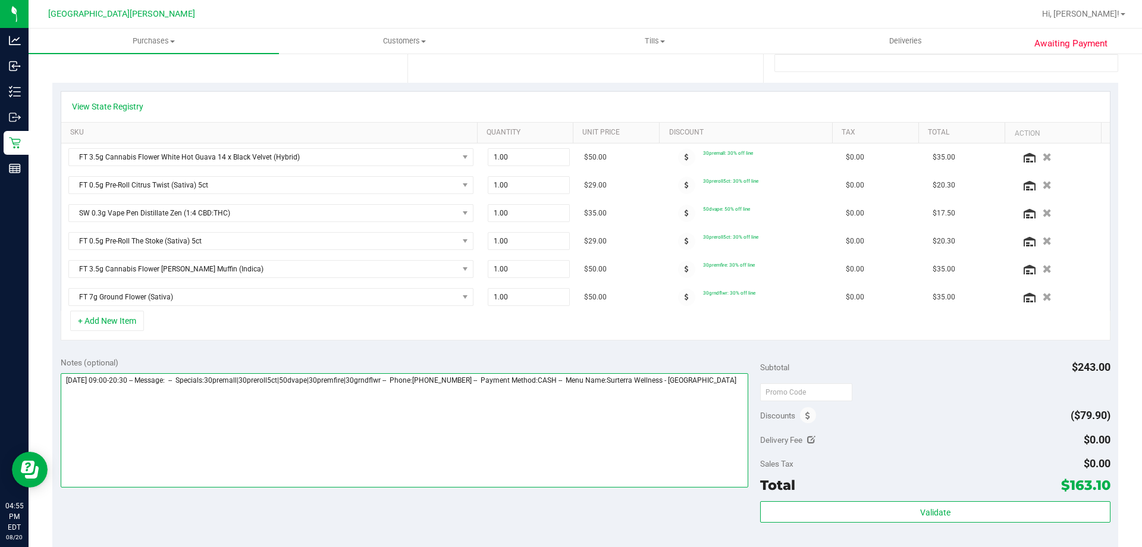
click at [71, 417] on textarea at bounding box center [405, 430] width 688 height 114
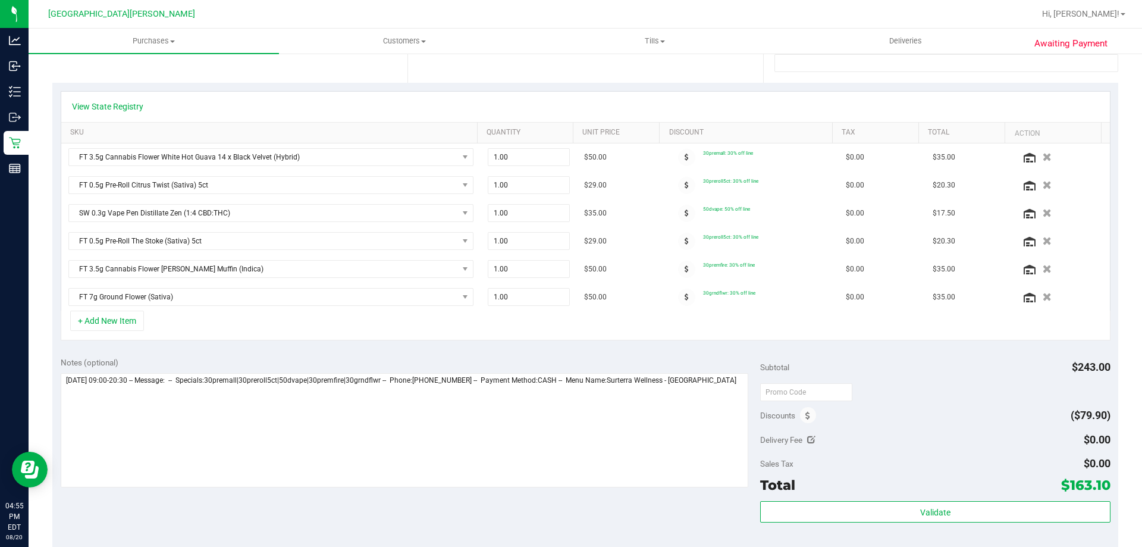
click at [49, 414] on div "Awaiting Payment Back Save Purchase View Profile Replace Customer # 11819511 Bi…" at bounding box center [586, 339] width 1114 height 1050
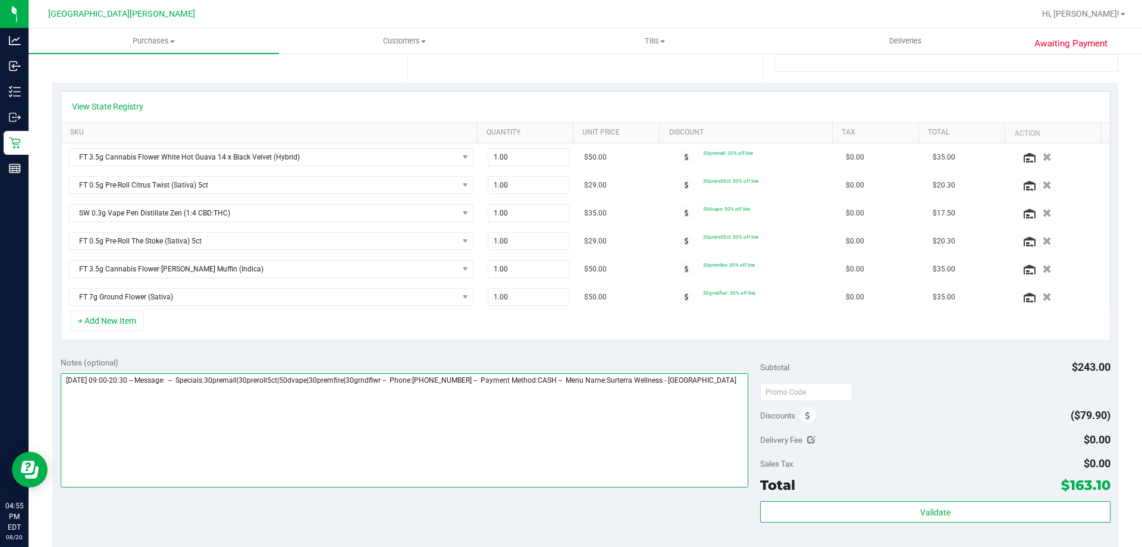
click at [71, 410] on textarea at bounding box center [405, 430] width 688 height 114
click at [737, 386] on textarea at bounding box center [405, 430] width 688 height 114
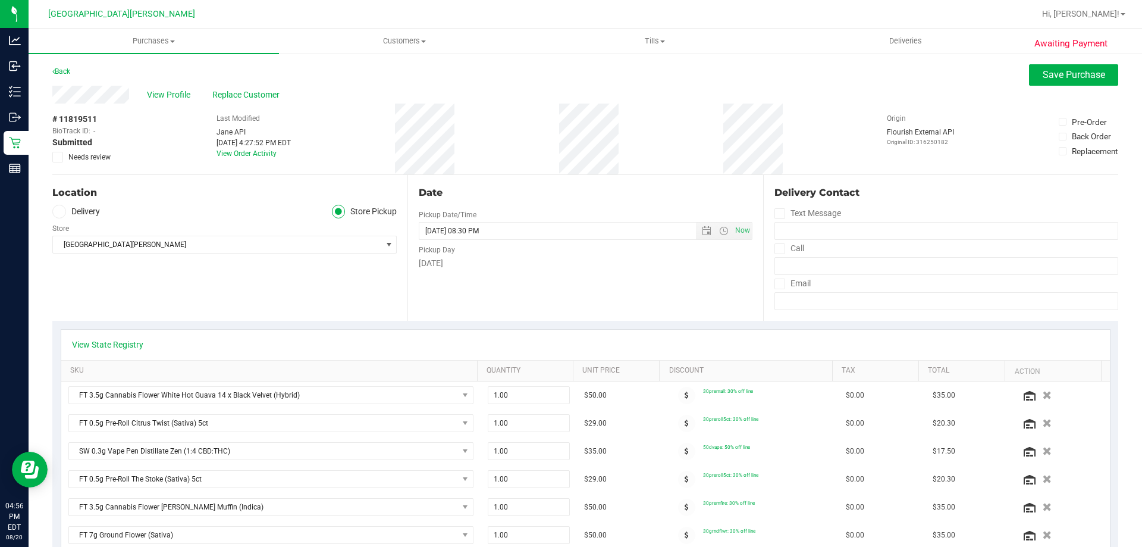
type textarea "[DATE] 09:00-20:30 -- Message: -- Specials:30premall|30preroll5ct|50dvape|30pre…"
click at [55, 157] on icon at bounding box center [58, 157] width 8 height 0
click at [0, 0] on input "Needs review" at bounding box center [0, 0] width 0 height 0
click at [1053, 81] on button "Save Purchase" at bounding box center [1073, 74] width 89 height 21
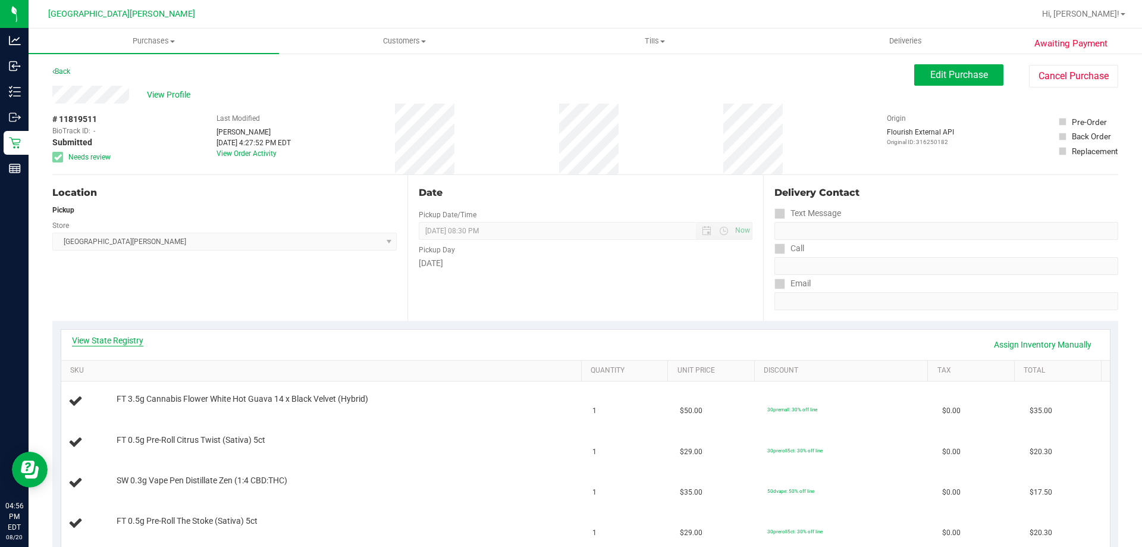
click at [114, 342] on link "View State Registry" at bounding box center [107, 340] width 71 height 12
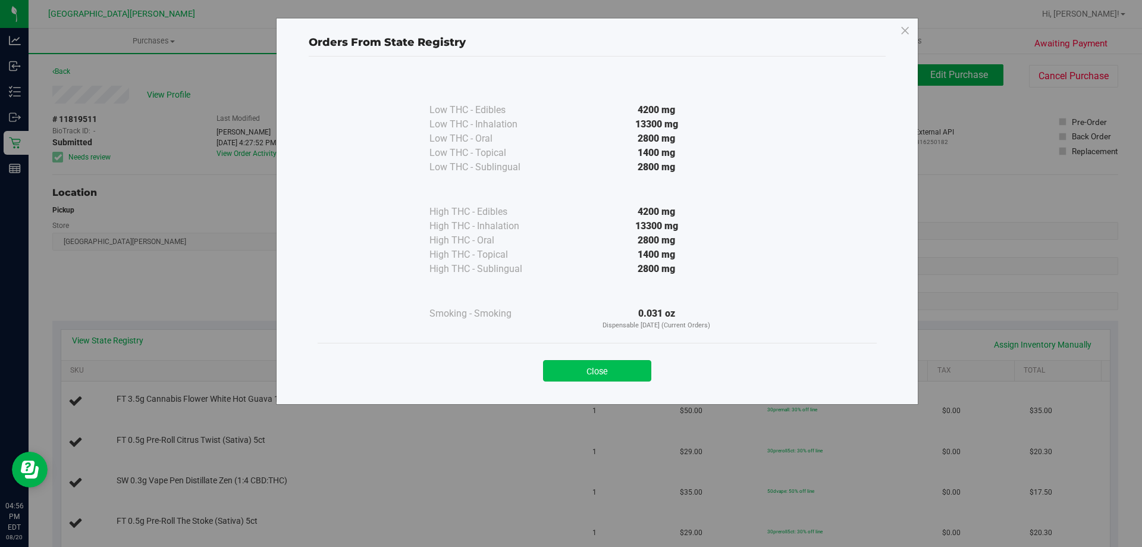
click at [633, 369] on button "Close" at bounding box center [597, 370] width 108 height 21
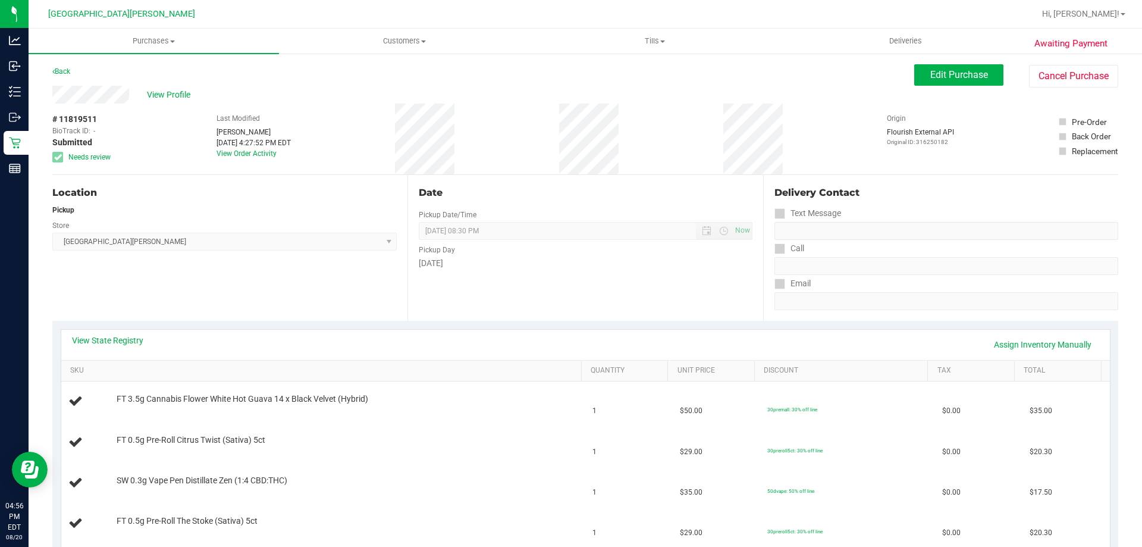
click at [62, 76] on div "Back" at bounding box center [61, 71] width 18 height 14
click at [58, 73] on link "Back" at bounding box center [61, 71] width 18 height 8
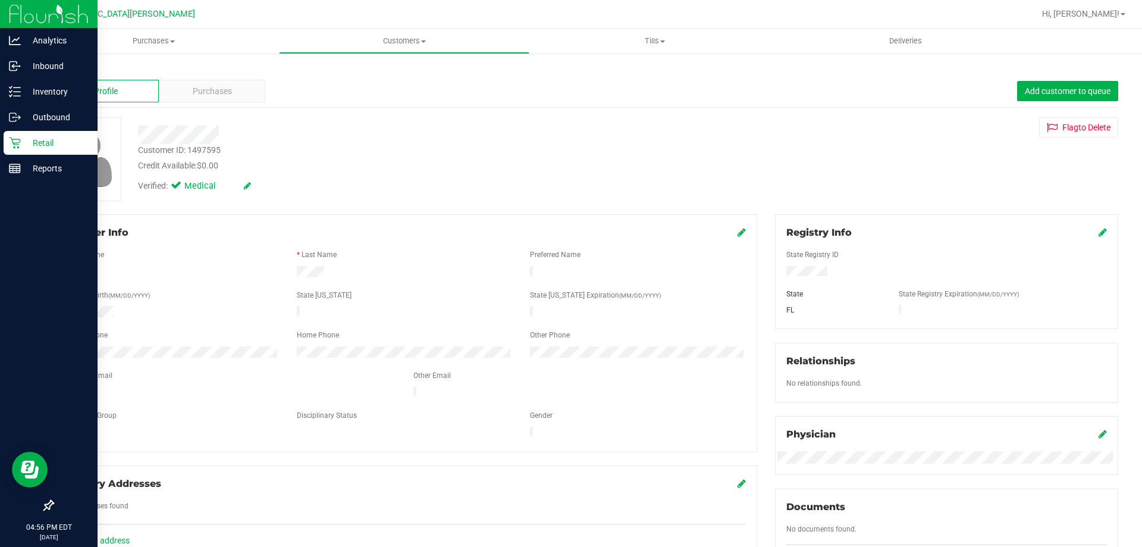
click at [23, 140] on p "Retail" at bounding box center [56, 143] width 71 height 14
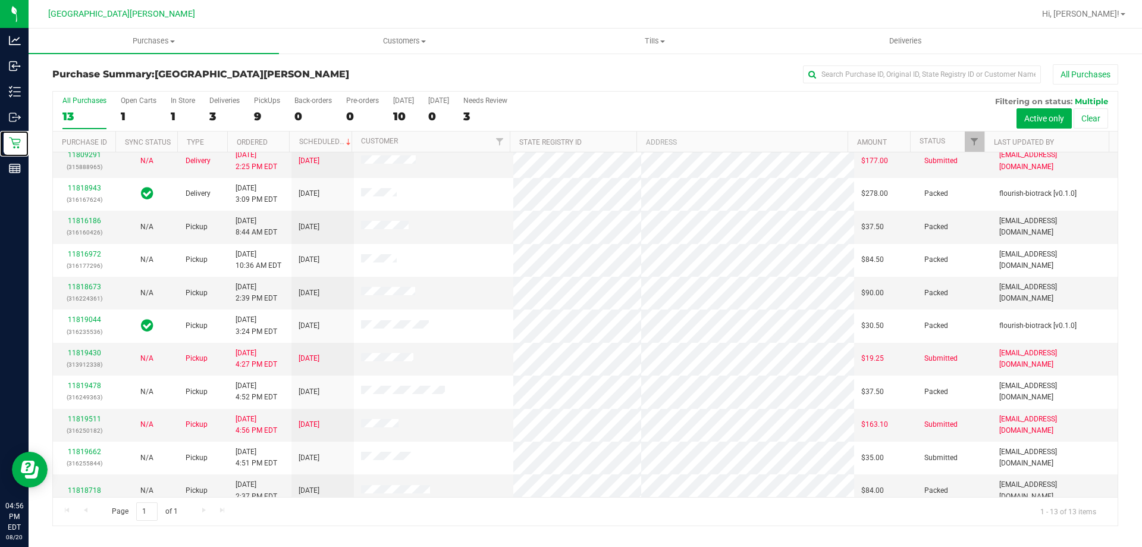
scroll to position [83, 0]
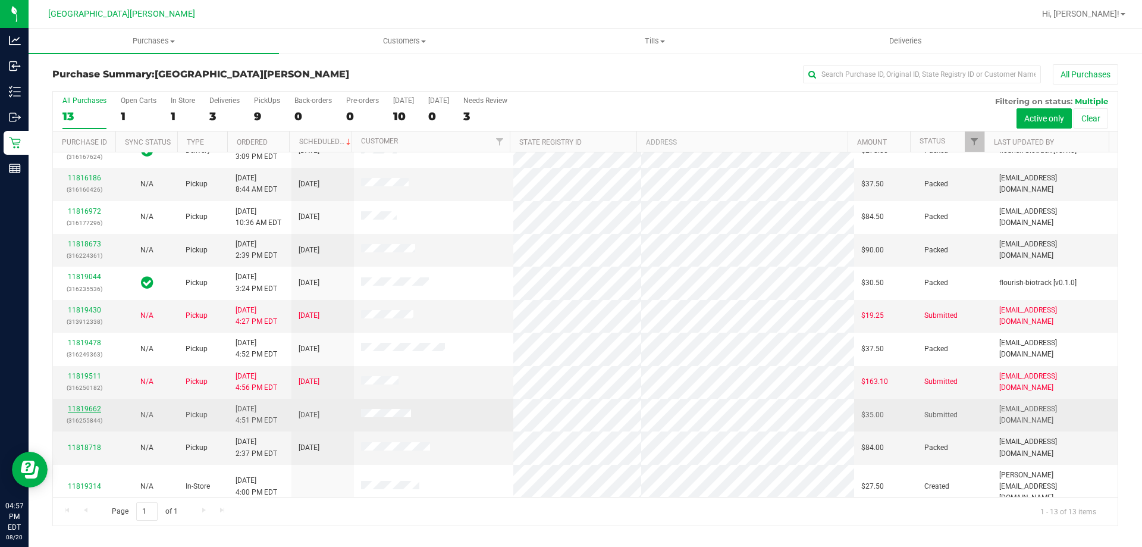
click at [71, 411] on link "11819662" at bounding box center [84, 409] width 33 height 8
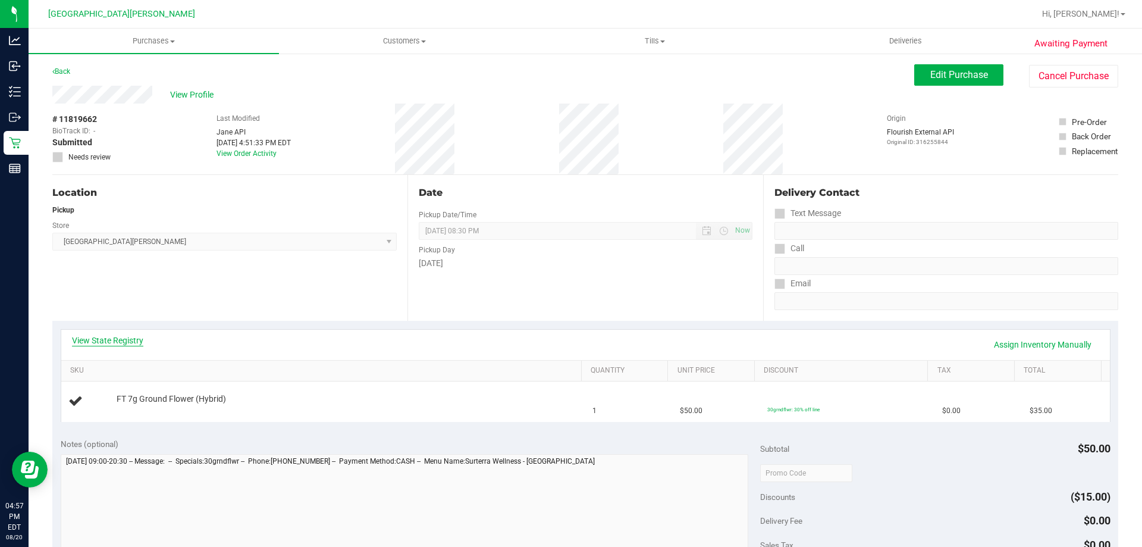
click at [102, 339] on link "View State Registry" at bounding box center [107, 340] width 71 height 12
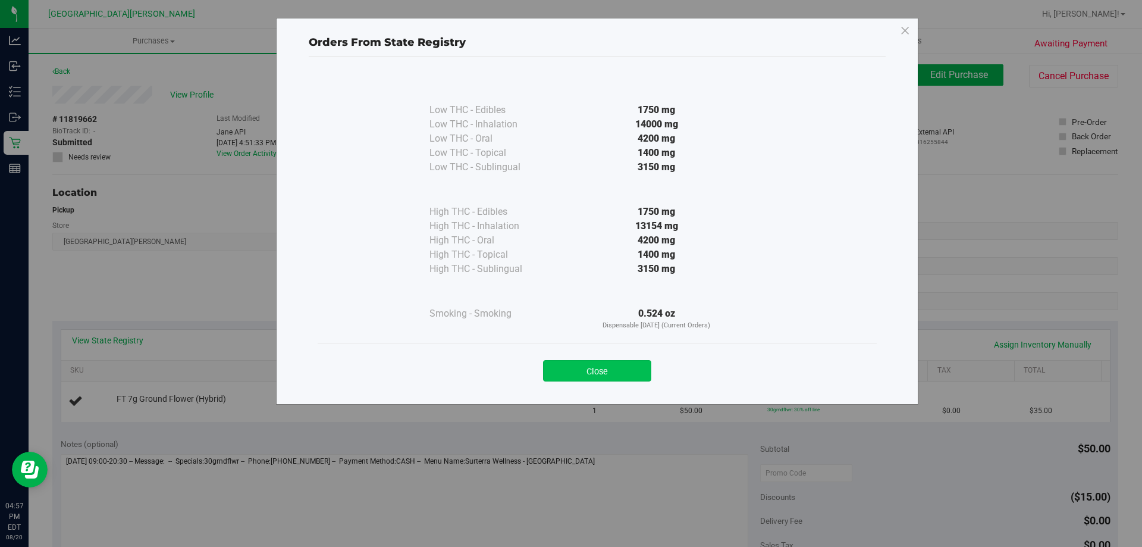
click at [558, 368] on button "Close" at bounding box center [597, 370] width 108 height 21
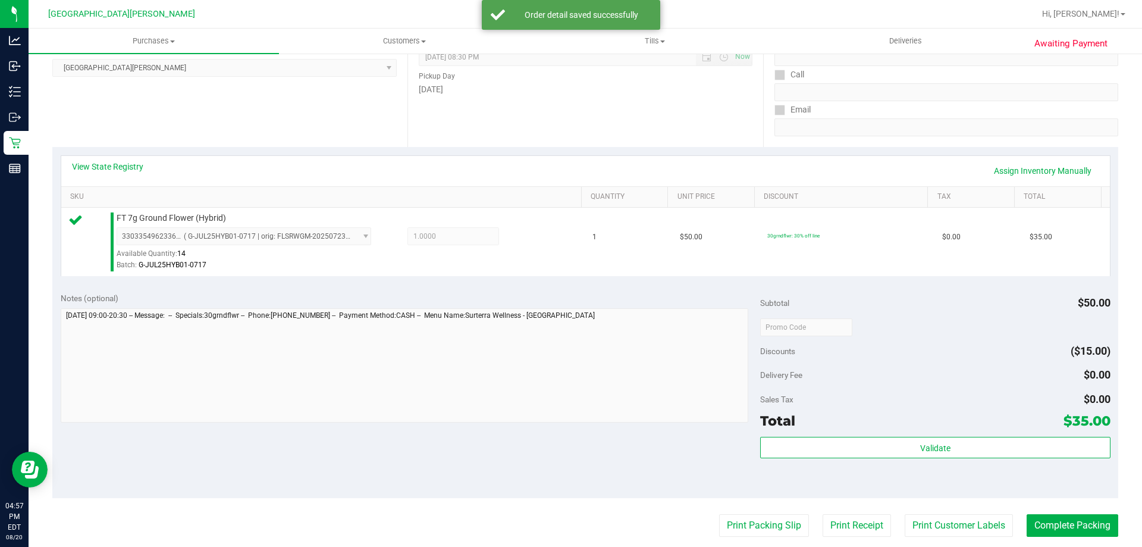
scroll to position [298, 0]
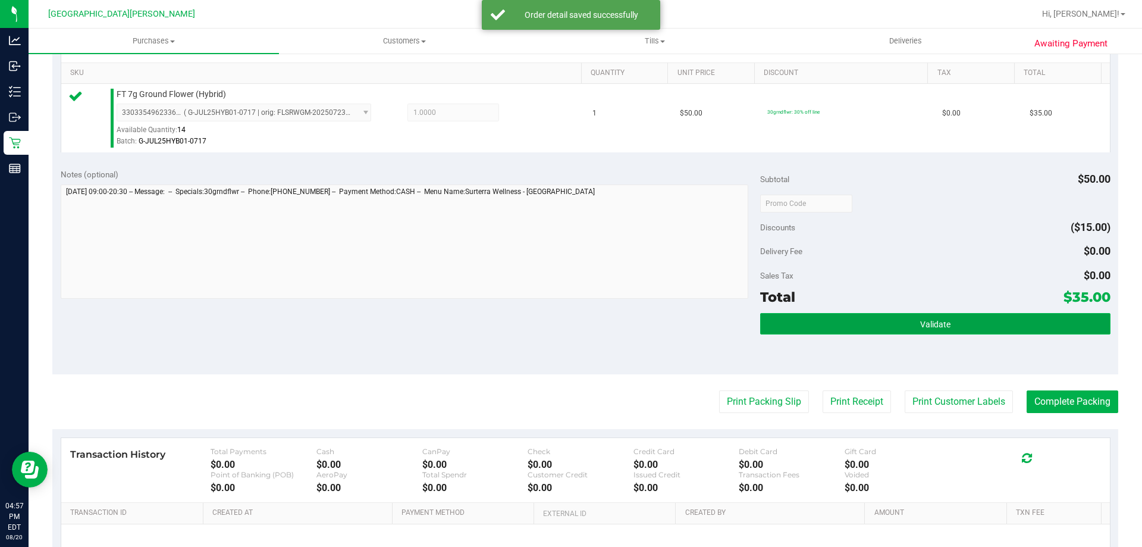
click at [1032, 318] on button "Validate" at bounding box center [935, 323] width 350 height 21
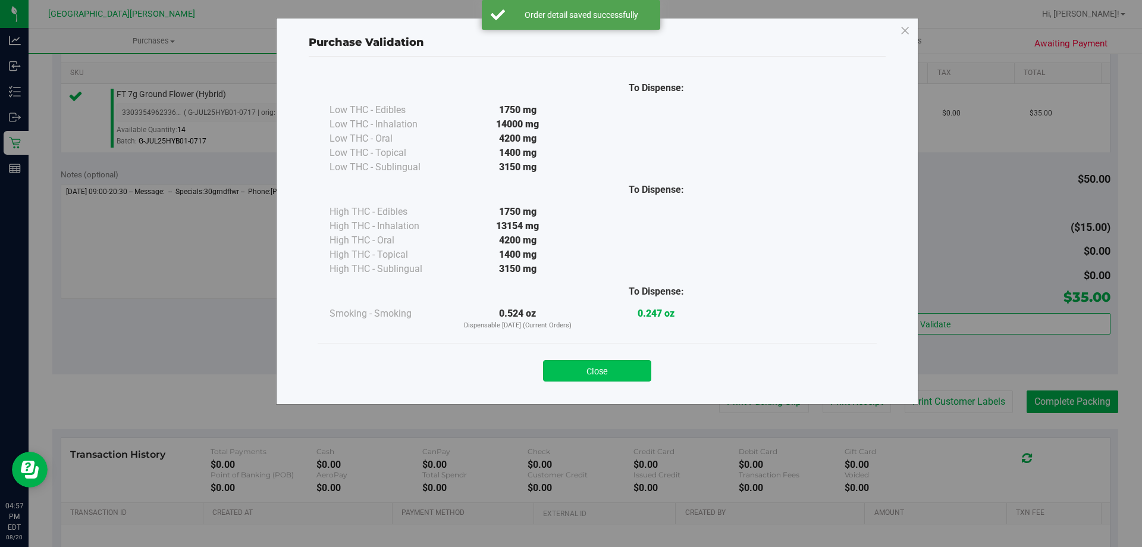
click at [622, 371] on button "Close" at bounding box center [597, 370] width 108 height 21
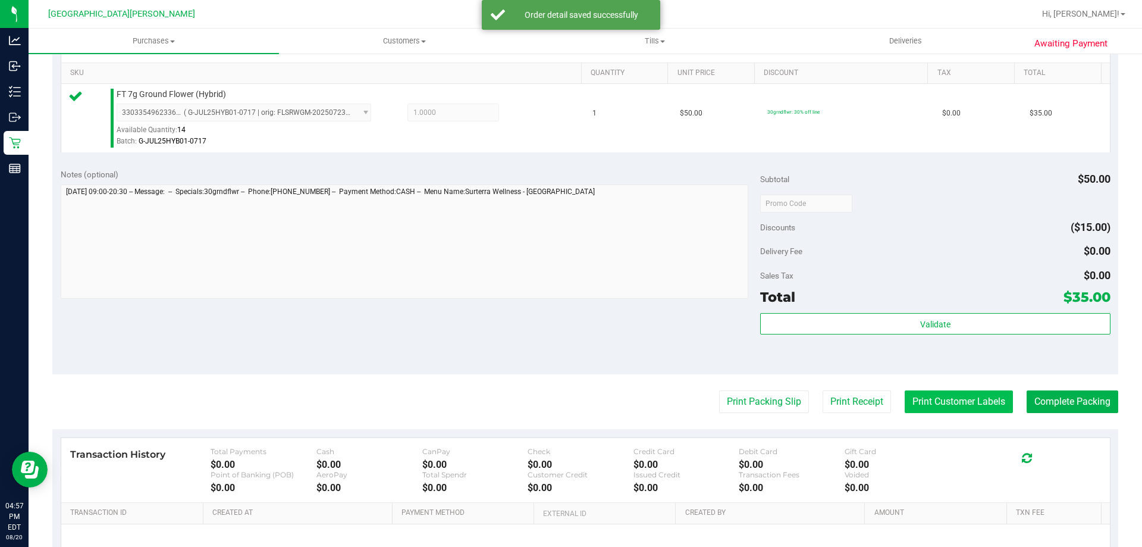
click at [919, 395] on button "Print Customer Labels" at bounding box center [959, 401] width 108 height 23
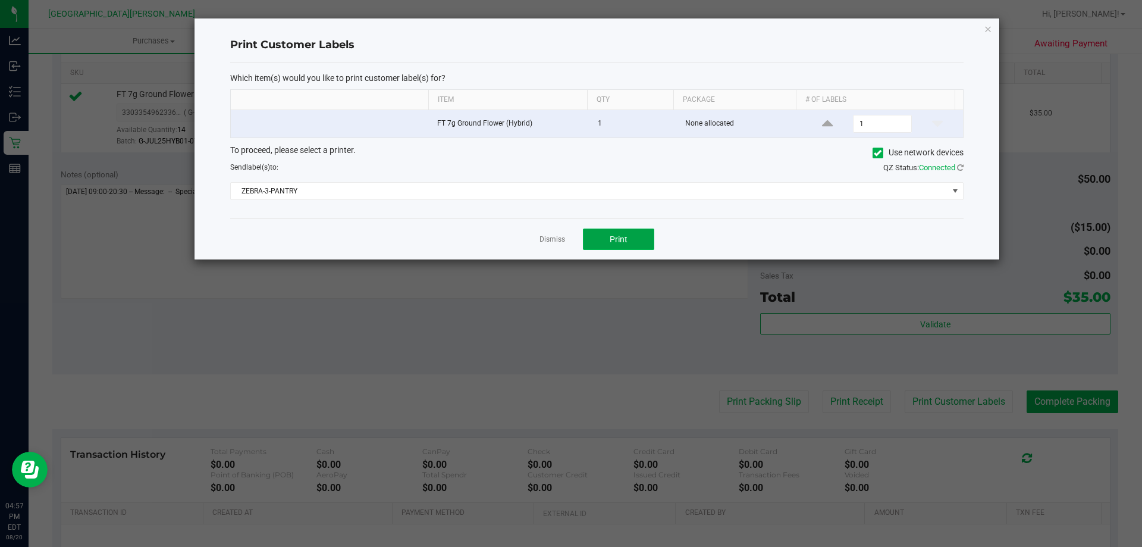
click at [630, 240] on button "Print" at bounding box center [618, 238] width 71 height 21
click at [546, 235] on link "Dismiss" at bounding box center [553, 239] width 26 height 10
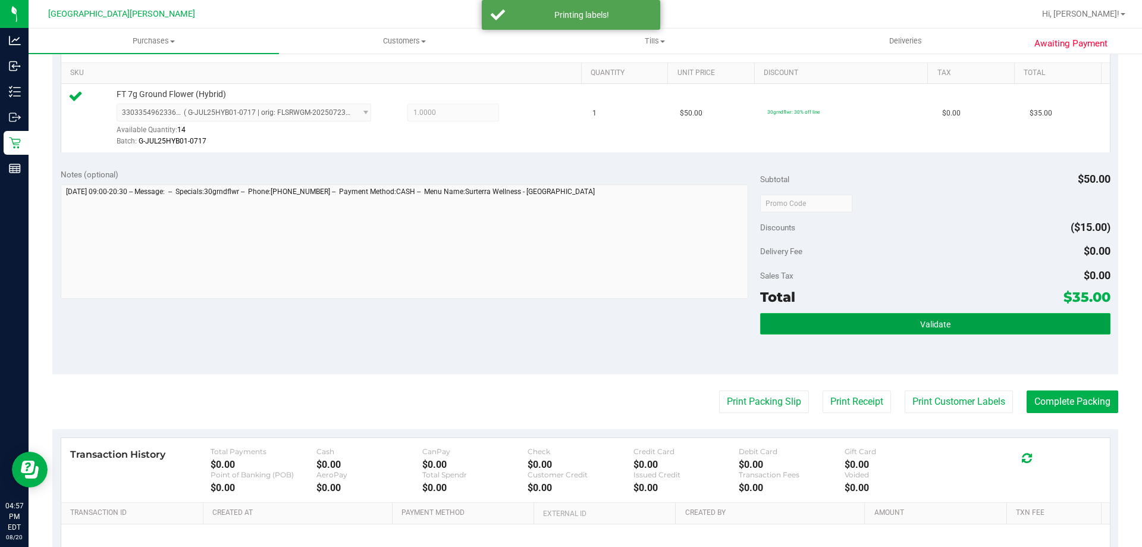
click at [809, 328] on button "Validate" at bounding box center [935, 323] width 350 height 21
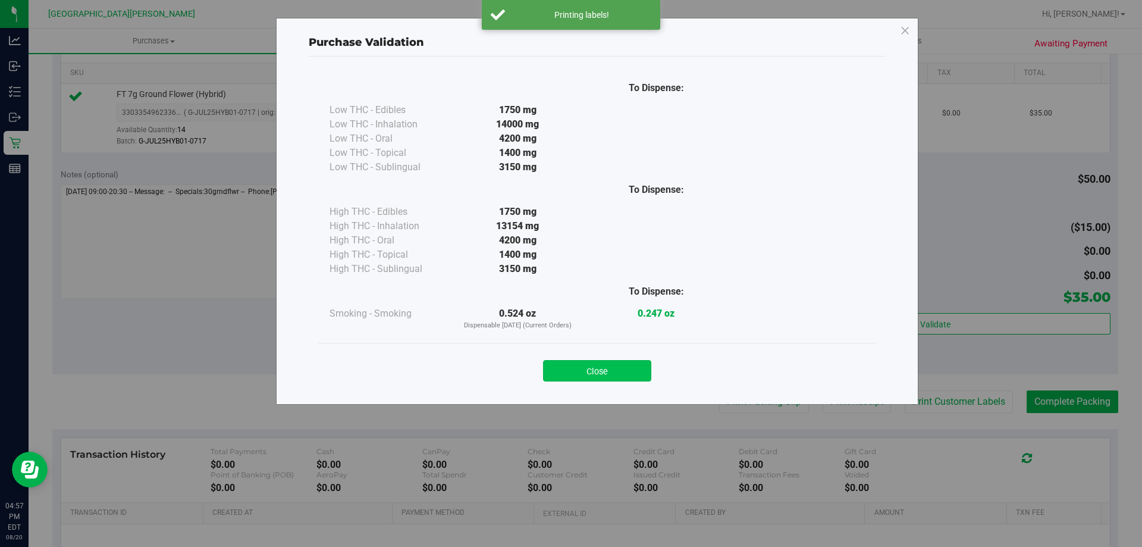
click at [552, 373] on button "Close" at bounding box center [597, 370] width 108 height 21
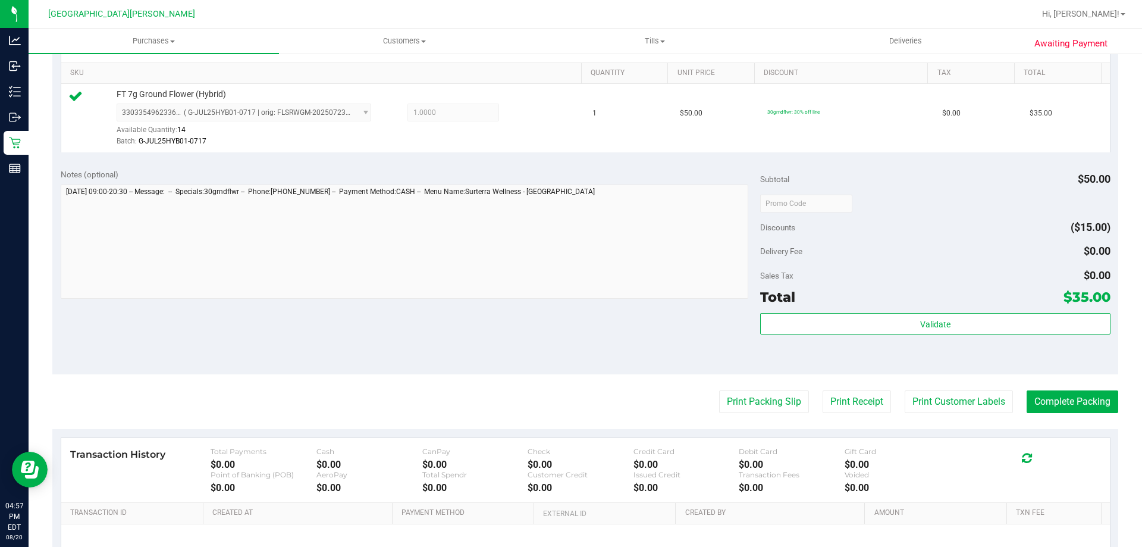
click at [1076, 390] on purchase-details "Back Edit Purchase Cancel Purchase View Profile # 11819662 BioTrack ID: - Submi…" at bounding box center [585, 209] width 1066 height 885
click at [1070, 394] on button "Complete Packing" at bounding box center [1073, 401] width 92 height 23
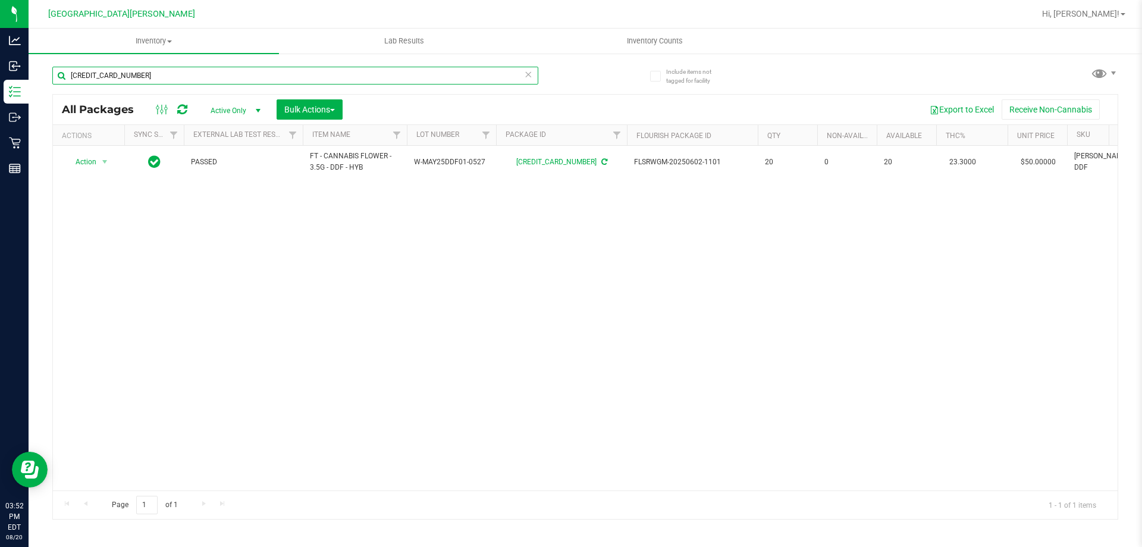
click at [154, 73] on input "4907392960440334" at bounding box center [295, 76] width 486 height 18
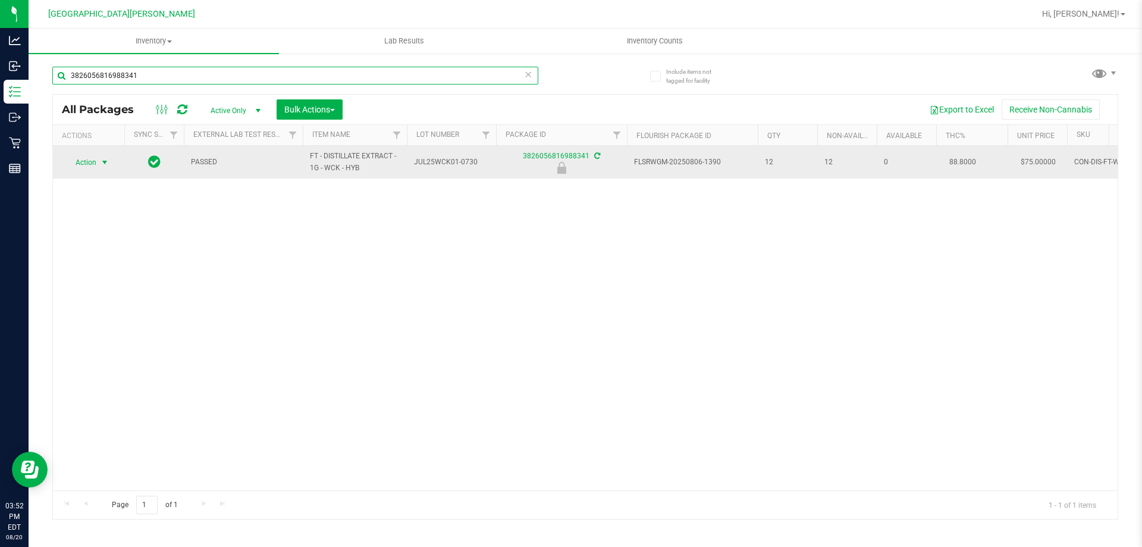
type input "3826056816988341"
click at [102, 164] on span "select" at bounding box center [105, 163] width 10 height 10
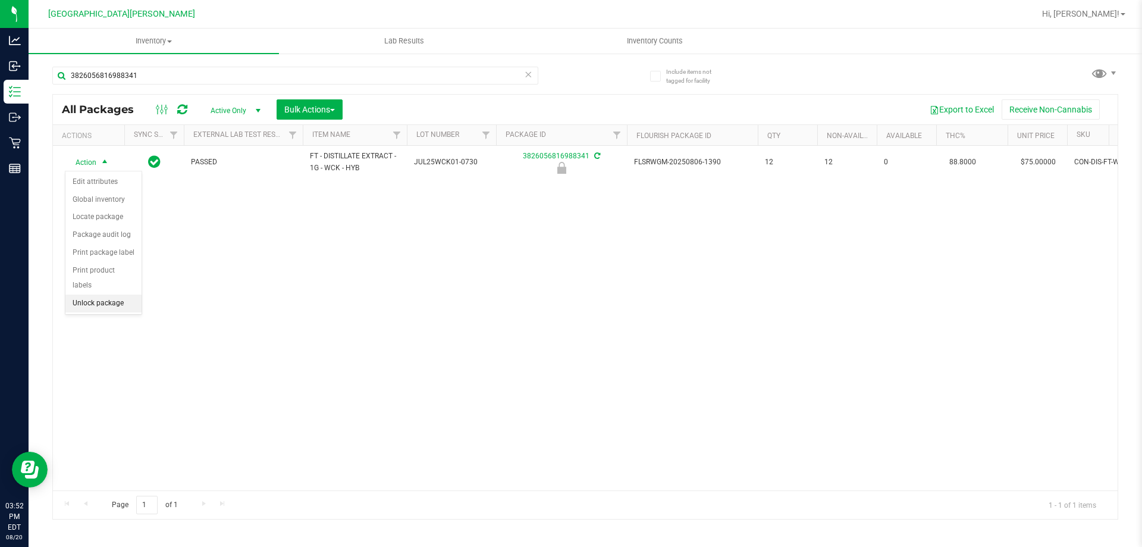
click at [122, 295] on li "Unlock package" at bounding box center [103, 304] width 76 height 18
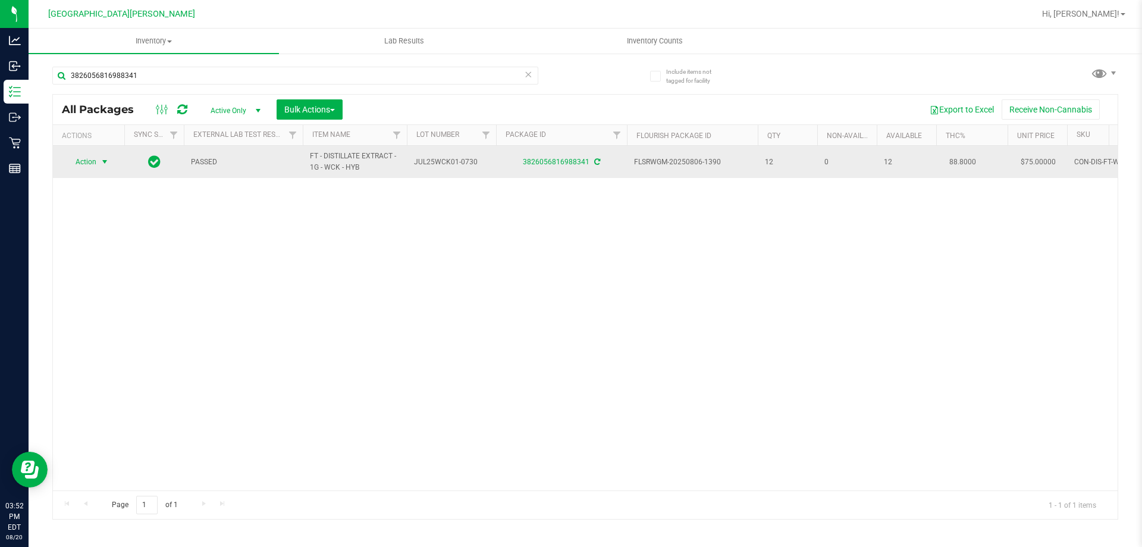
click at [104, 163] on span "select" at bounding box center [105, 162] width 10 height 10
click at [104, 163] on span "select" at bounding box center [105, 163] width 10 height 10
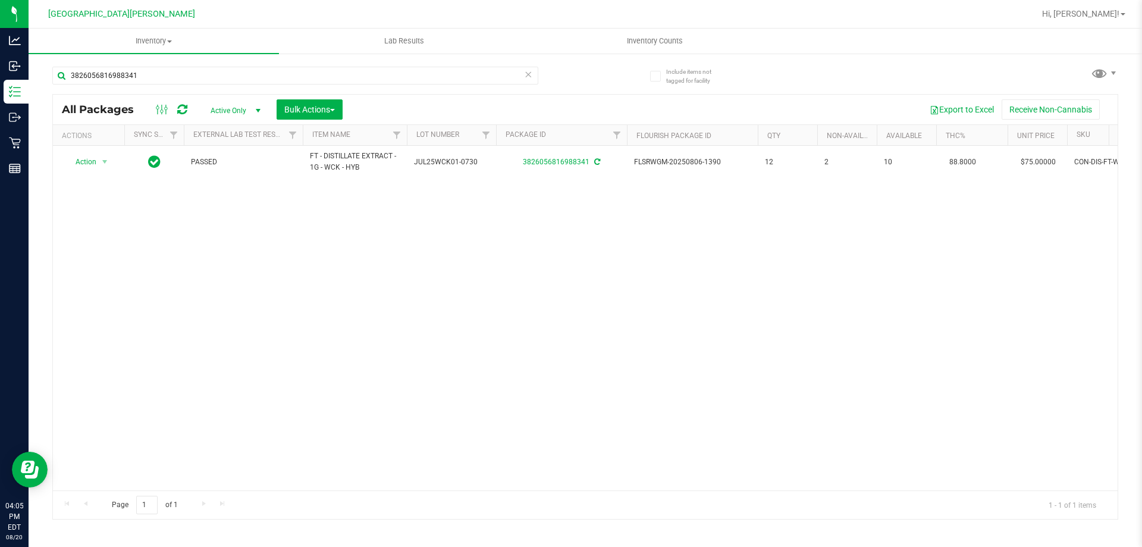
click at [145, 64] on div "3826056816988341" at bounding box center [318, 75] width 533 height 38
click at [139, 69] on input "3826056816988341" at bounding box center [295, 76] width 486 height 18
type input "3"
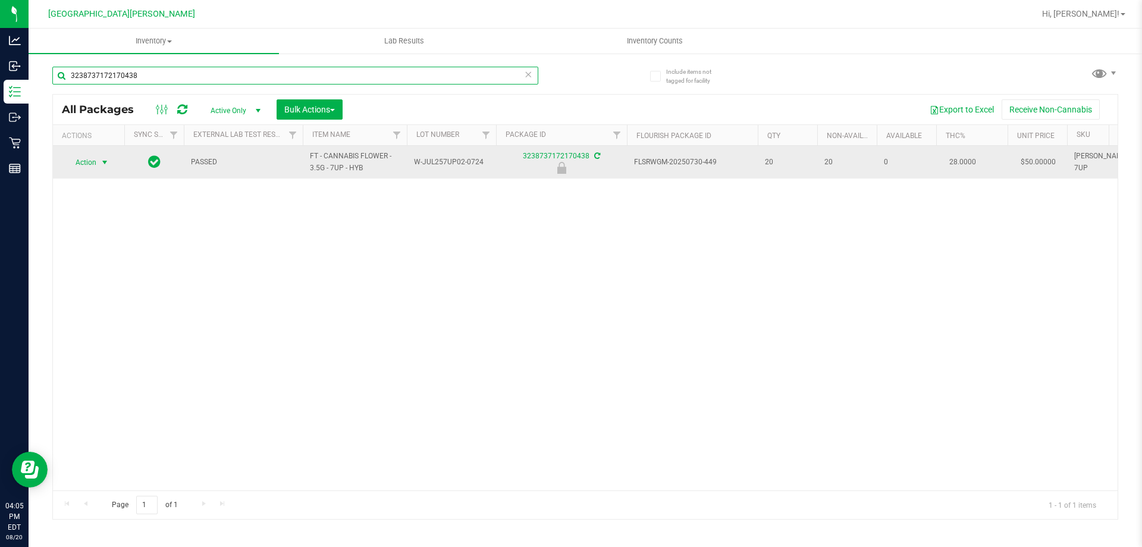
type input "3238737172170438"
click at [105, 162] on span "select" at bounding box center [105, 163] width 10 height 10
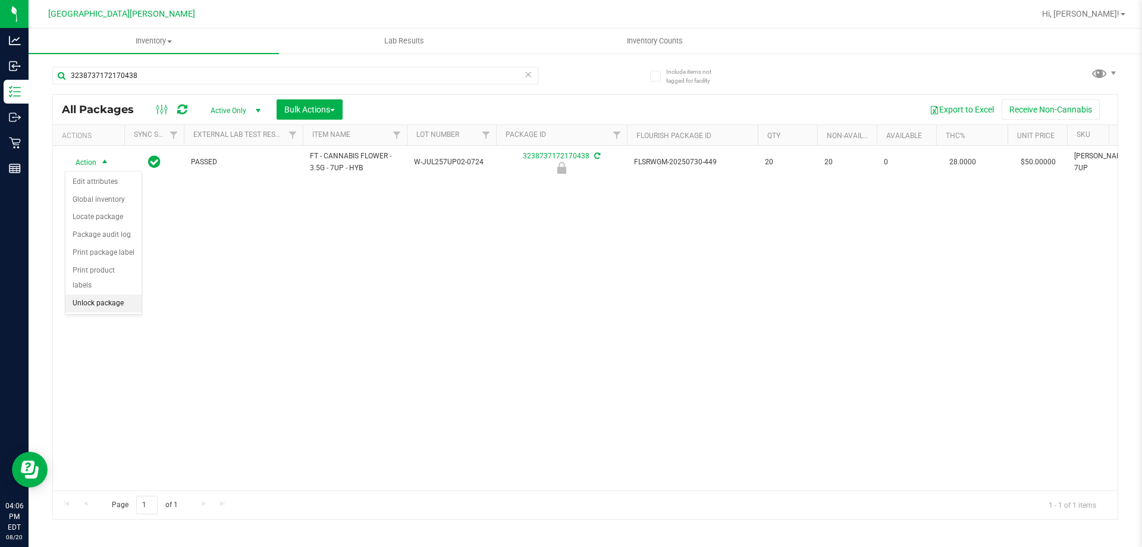
click at [105, 295] on li "Unlock package" at bounding box center [103, 304] width 76 height 18
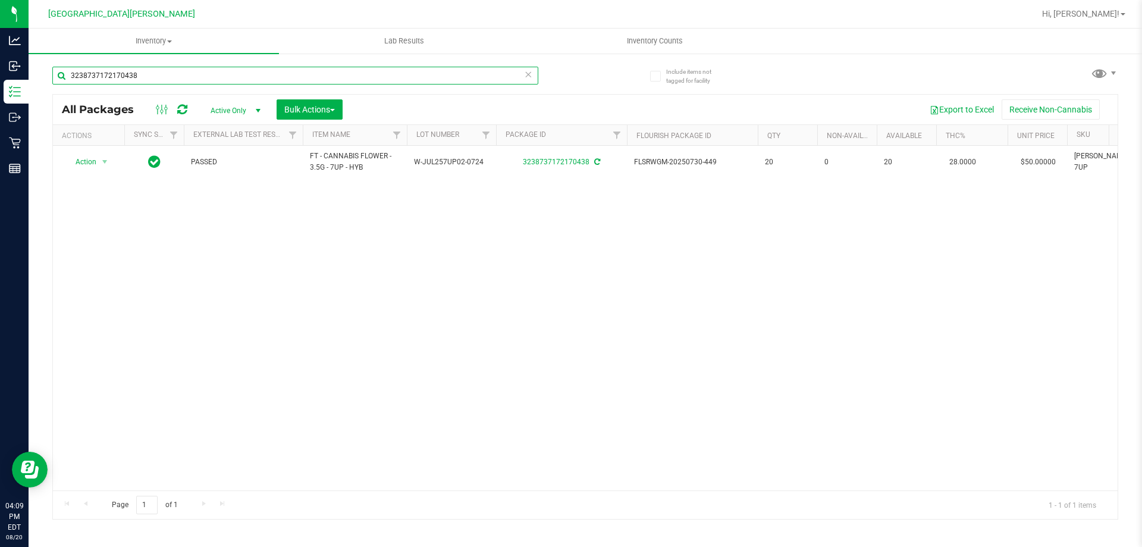
click at [224, 79] on input "3238737172170438" at bounding box center [295, 76] width 486 height 18
type input "3"
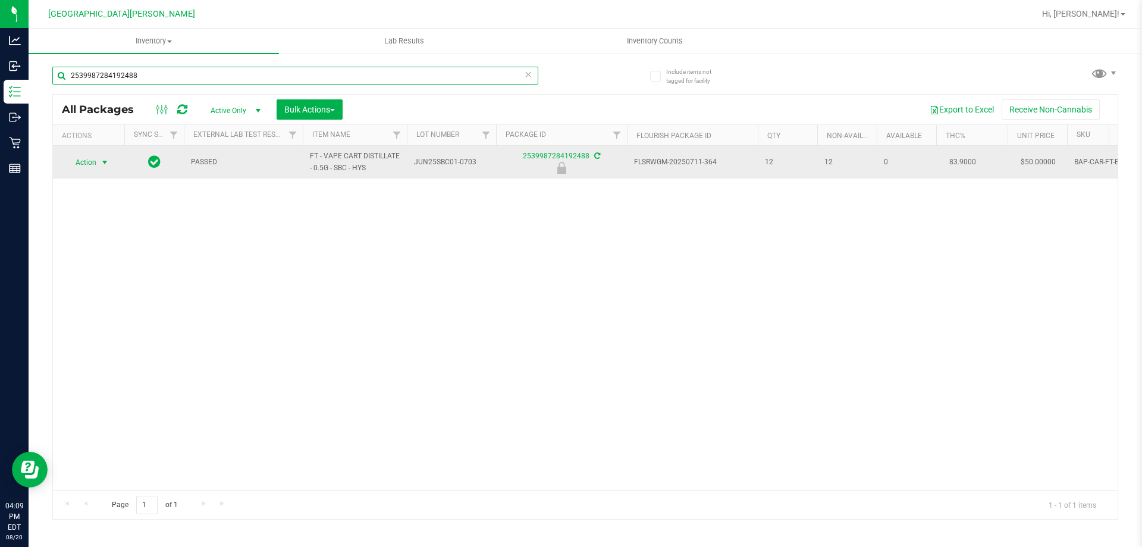
type input "2539987284192488"
click at [98, 160] on span "select" at bounding box center [105, 162] width 15 height 17
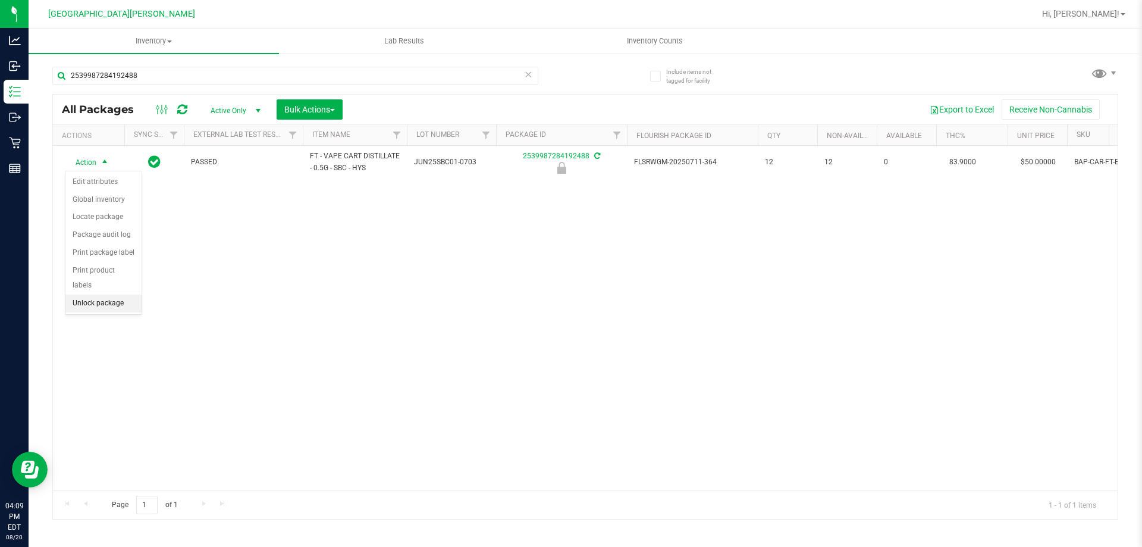
click at [121, 295] on li "Unlock package" at bounding box center [103, 304] width 76 height 18
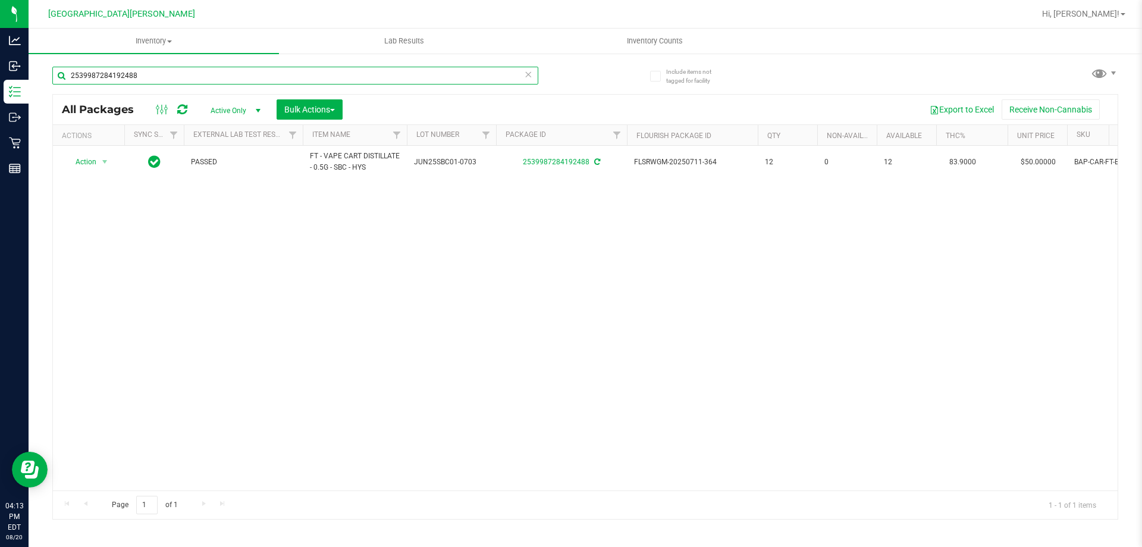
click at [144, 70] on input "2539987284192488" at bounding box center [295, 76] width 486 height 18
type input "2"
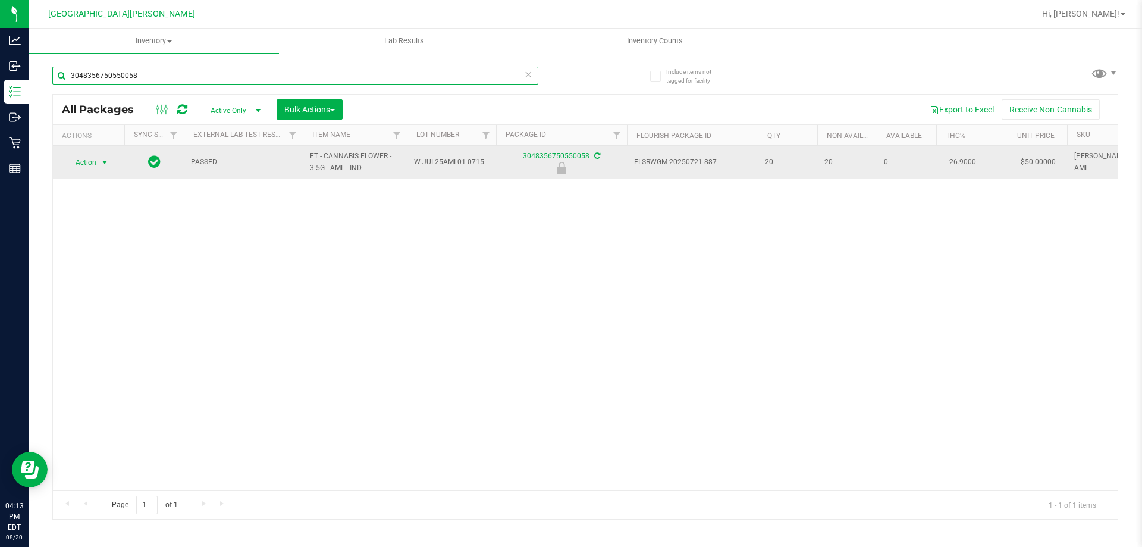
type input "3048356750550058"
click at [103, 161] on span "select" at bounding box center [105, 163] width 10 height 10
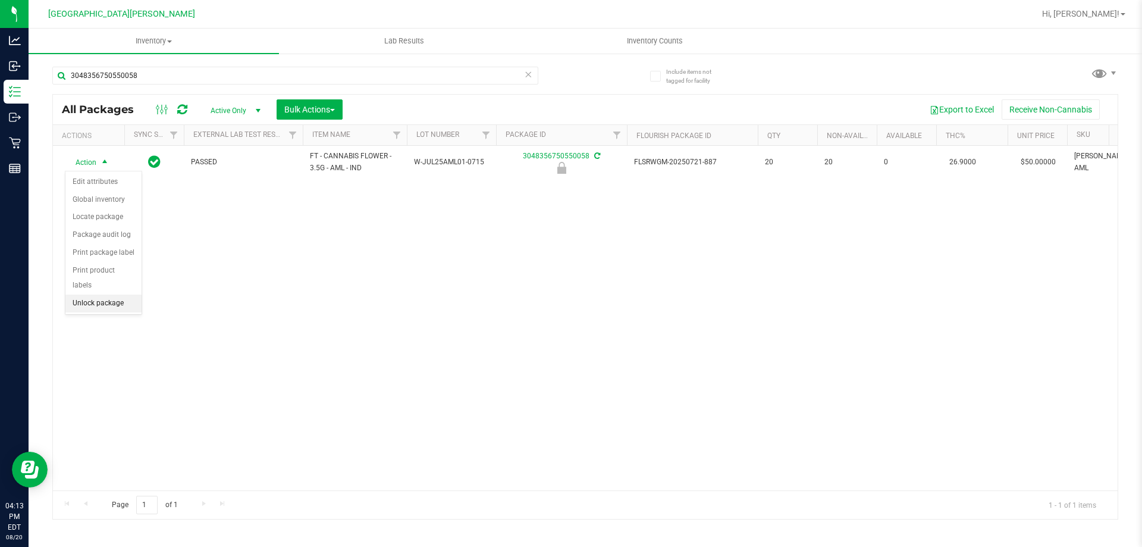
click at [93, 295] on li "Unlock package" at bounding box center [103, 304] width 76 height 18
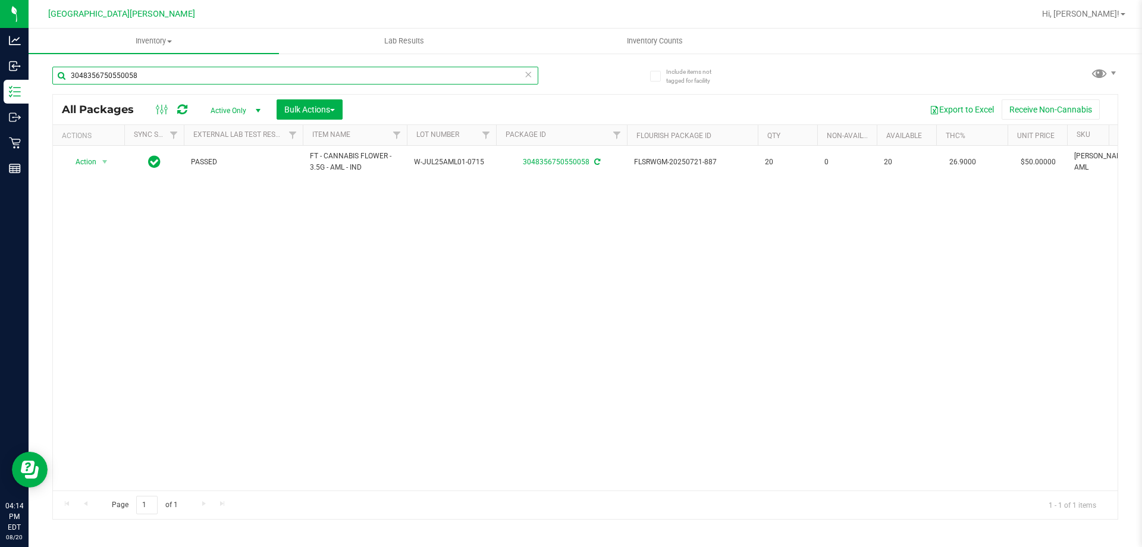
click at [182, 84] on input "3048356750550058" at bounding box center [295, 76] width 486 height 18
type input "3"
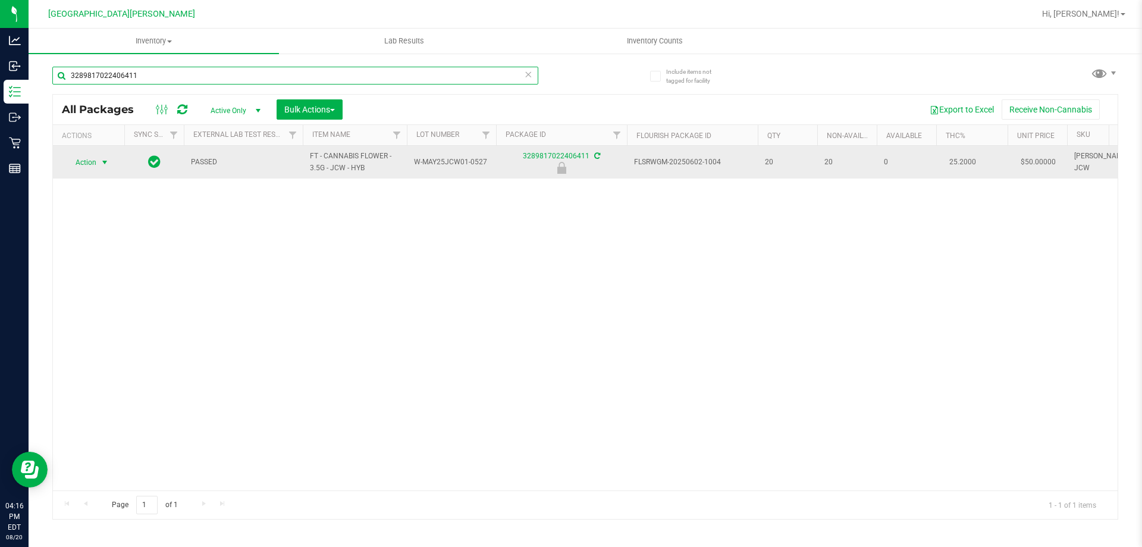
type input "3289817022406411"
click at [103, 164] on span "select" at bounding box center [105, 163] width 10 height 10
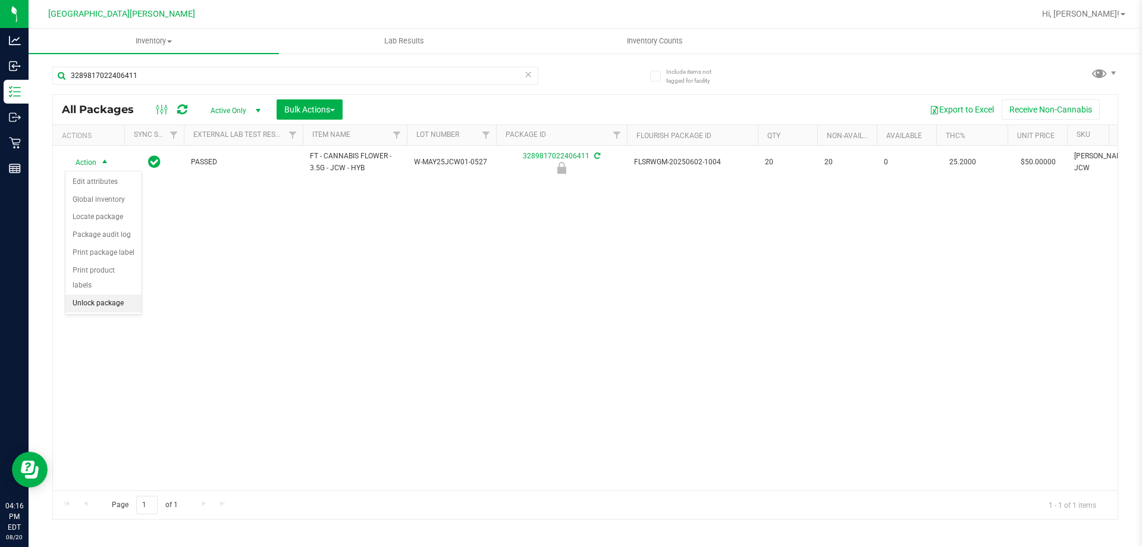
click at [84, 295] on li "Unlock package" at bounding box center [103, 304] width 76 height 18
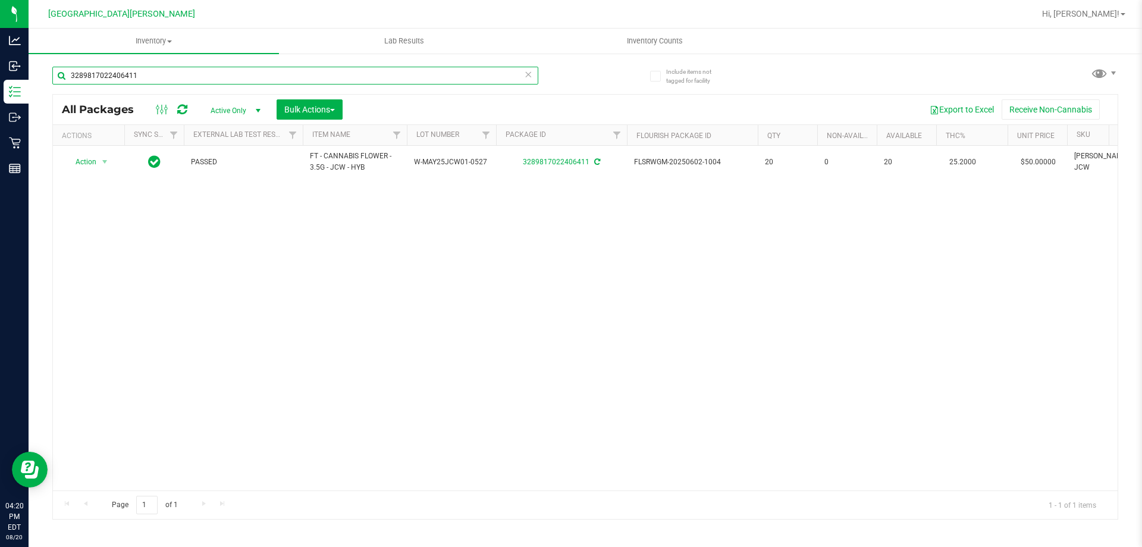
click at [133, 73] on input "3289817022406411" at bounding box center [295, 76] width 486 height 18
type input "3"
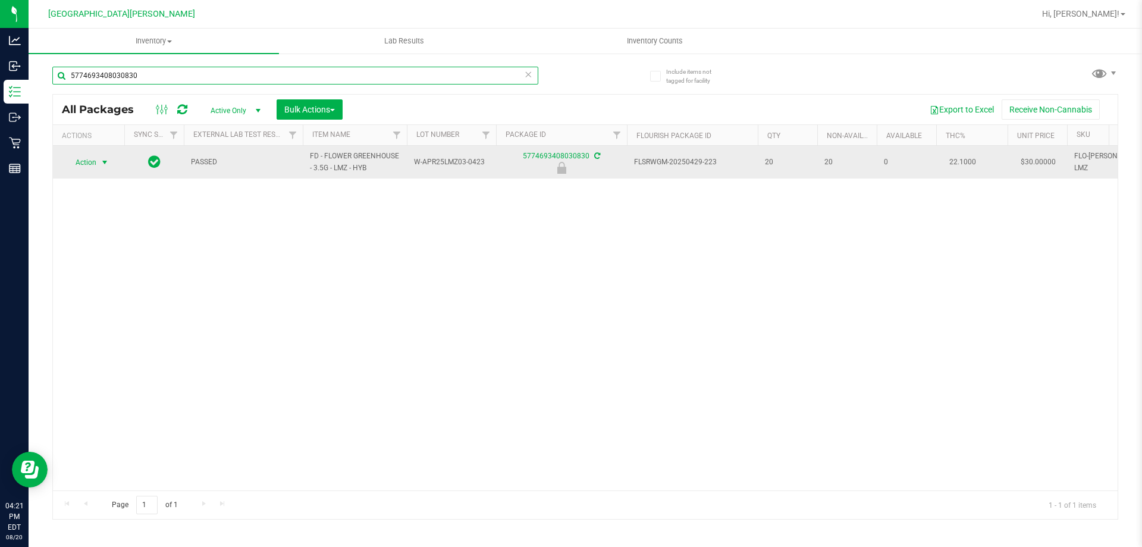
type input "5774693408030830"
click at [105, 162] on span "select" at bounding box center [105, 163] width 10 height 10
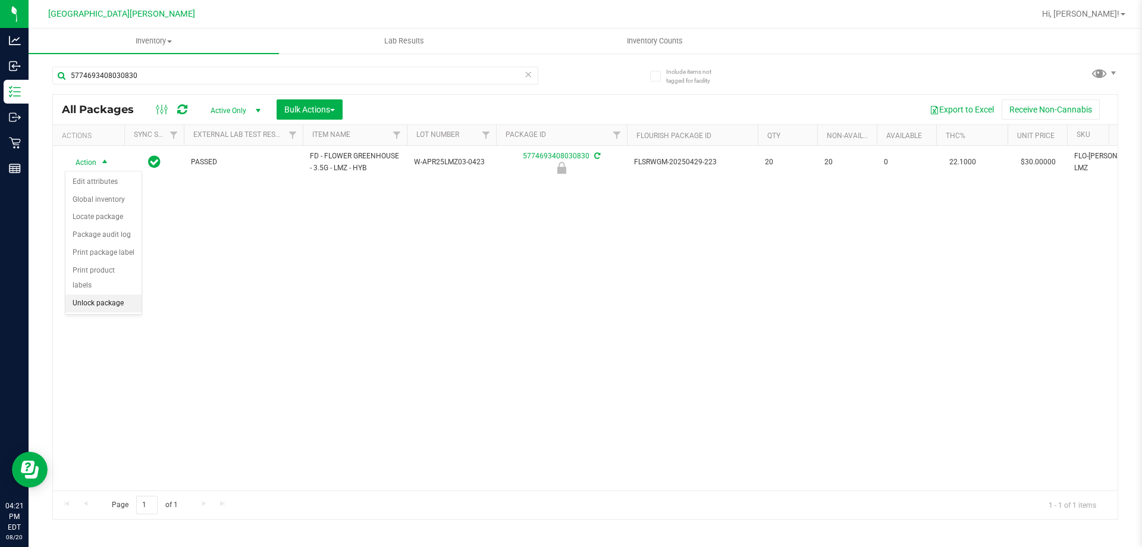
click at [119, 295] on li "Unlock package" at bounding box center [103, 304] width 76 height 18
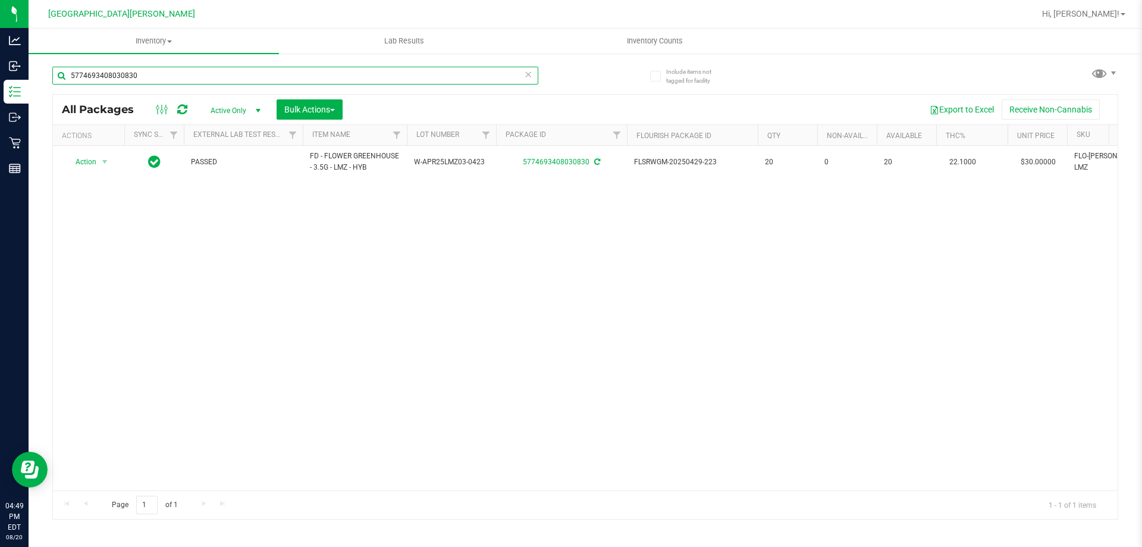
click at [166, 75] on input "5774693408030830" at bounding box center [295, 76] width 486 height 18
type input "5"
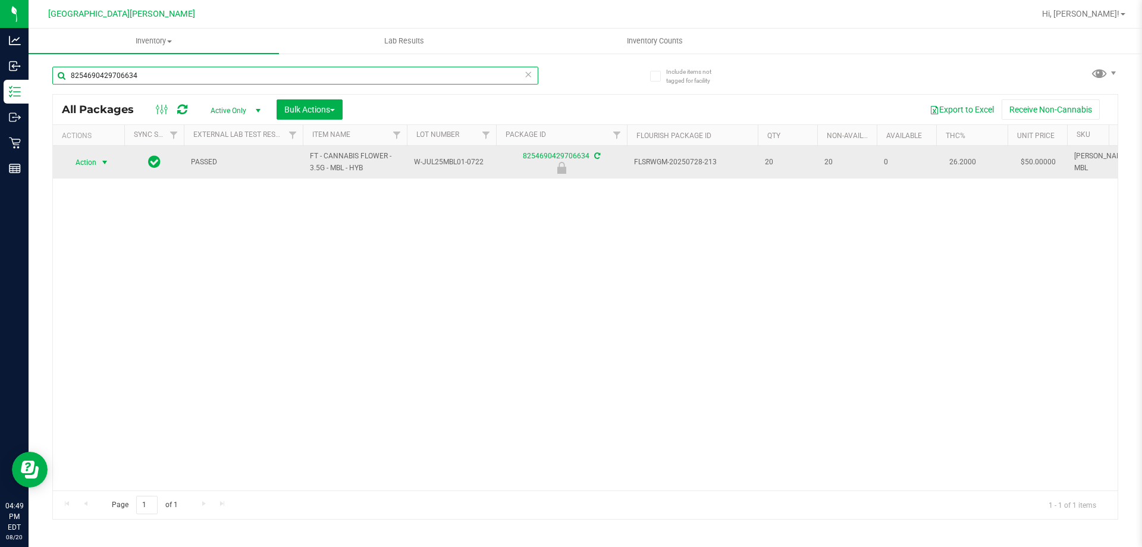
type input "8254690429706634"
click at [106, 163] on span "select" at bounding box center [105, 163] width 10 height 10
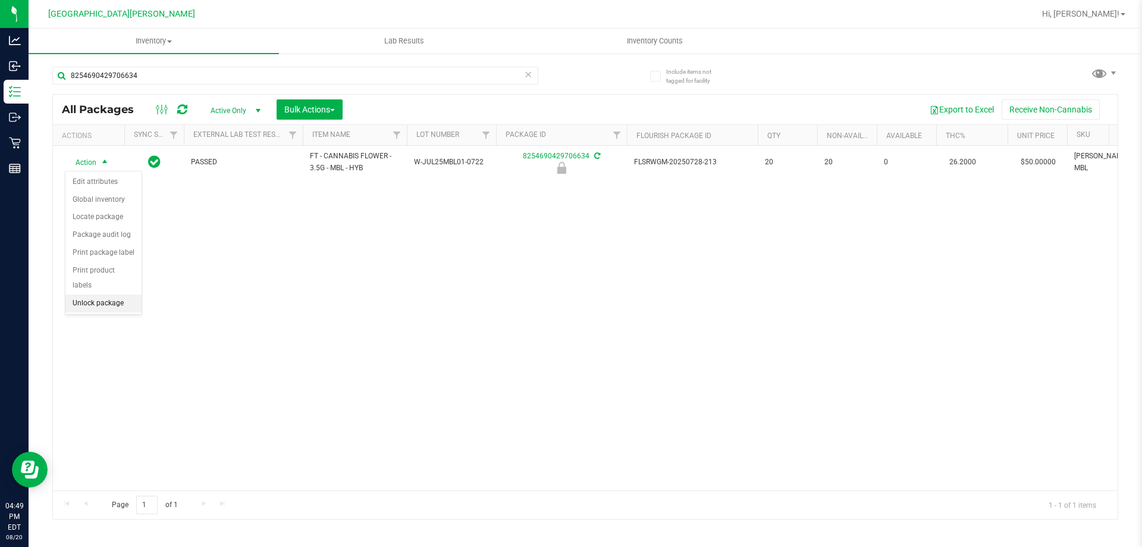
drag, startPoint x: 112, startPoint y: 286, endPoint x: 100, endPoint y: 311, distance: 27.9
click at [112, 295] on li "Unlock package" at bounding box center [103, 304] width 76 height 18
